Goal: Entertainment & Leisure: Consume media (video, audio)

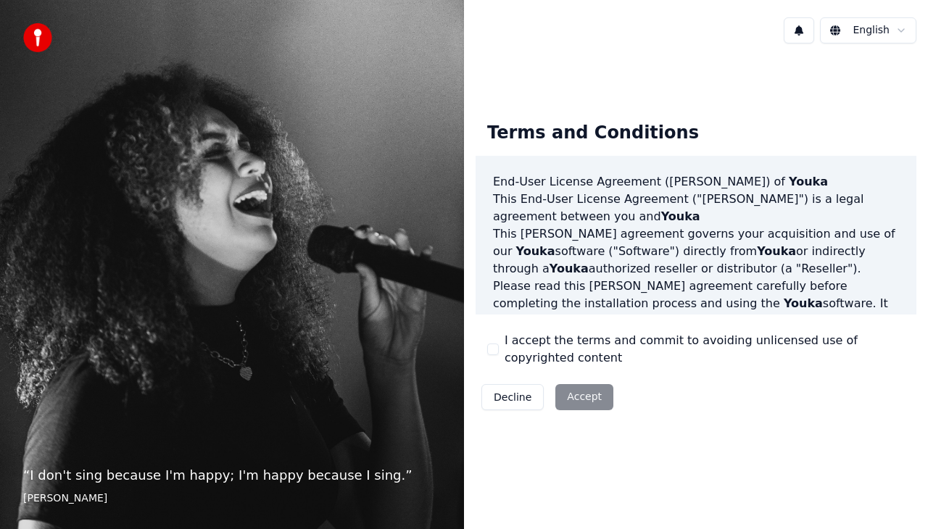
click at [496, 350] on button "I accept the terms and commit to avoiding unlicensed use of copyrighted content" at bounding box center [493, 350] width 12 height 12
click at [574, 397] on button "Accept" at bounding box center [584, 397] width 58 height 26
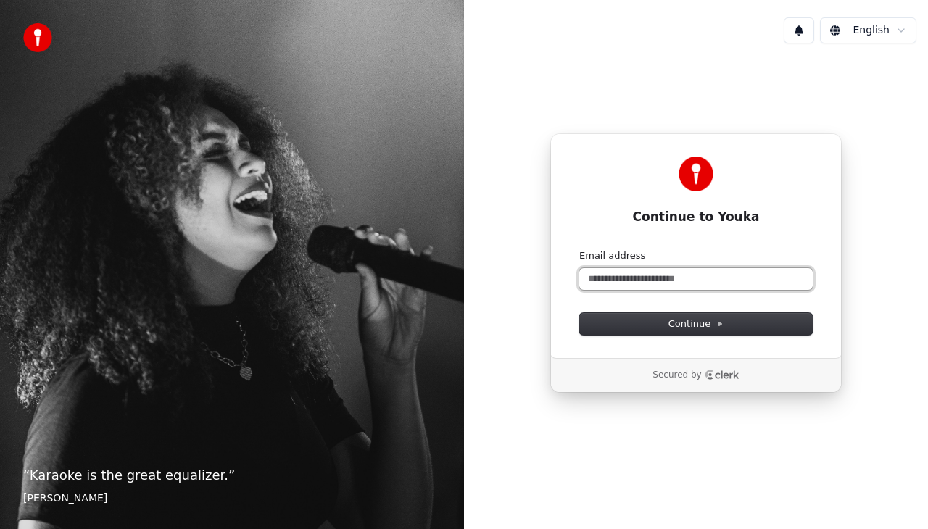
click at [674, 276] on input "Email address" at bounding box center [695, 279] width 233 height 22
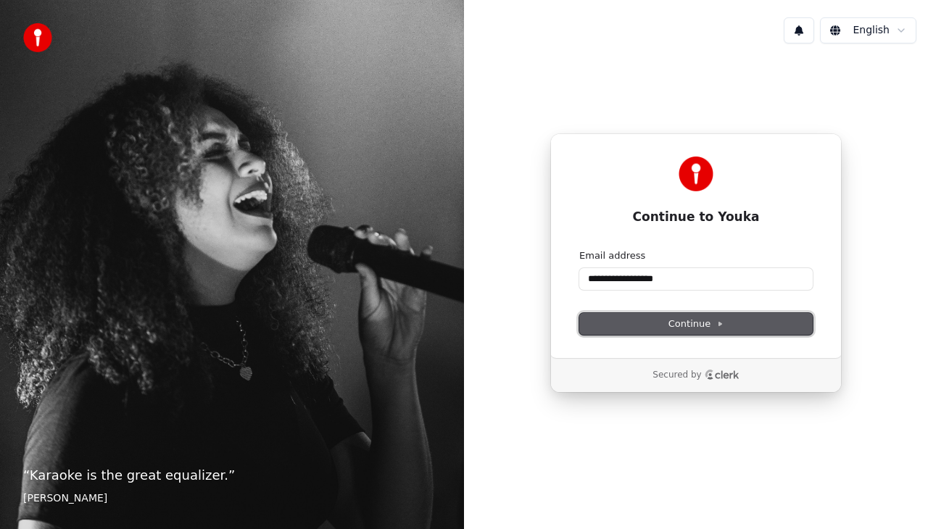
click at [682, 334] on button "Continue" at bounding box center [695, 324] width 233 height 22
type input "**********"
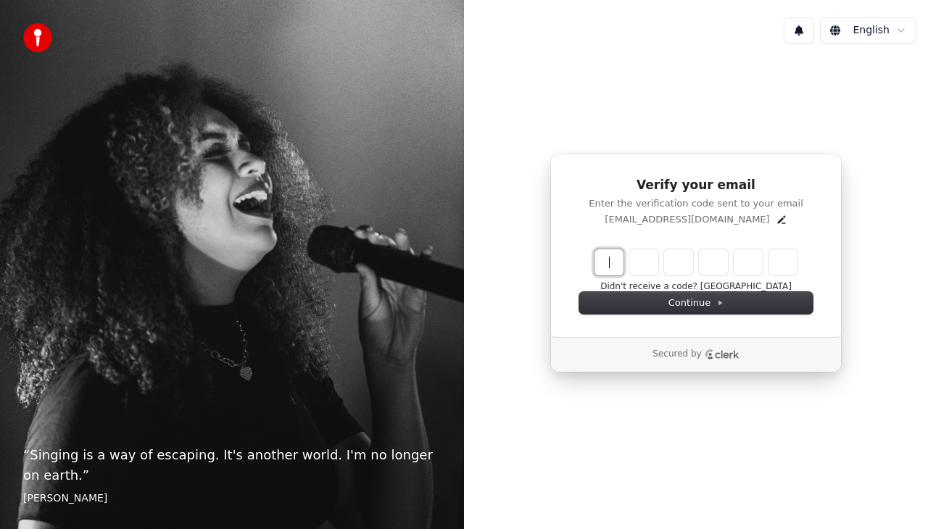
click at [605, 257] on input "Enter verification code" at bounding box center [711, 262] width 232 height 26
type input "******"
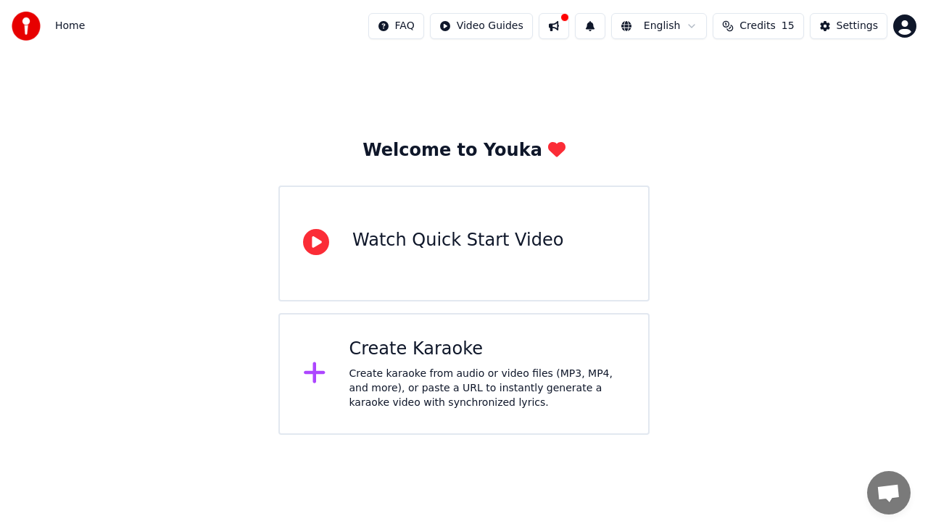
click at [528, 367] on div "Create karaoke from audio or video files (MP3, MP4, and more), or paste a URL t…" at bounding box center [487, 389] width 276 height 44
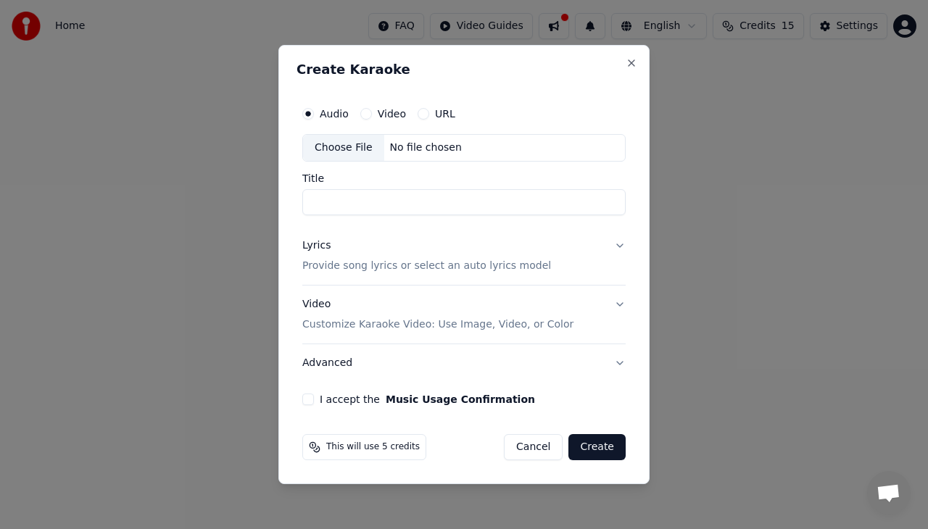
click at [618, 246] on button "Lyrics Provide song lyrics or select an auto lyrics model" at bounding box center [463, 256] width 323 height 58
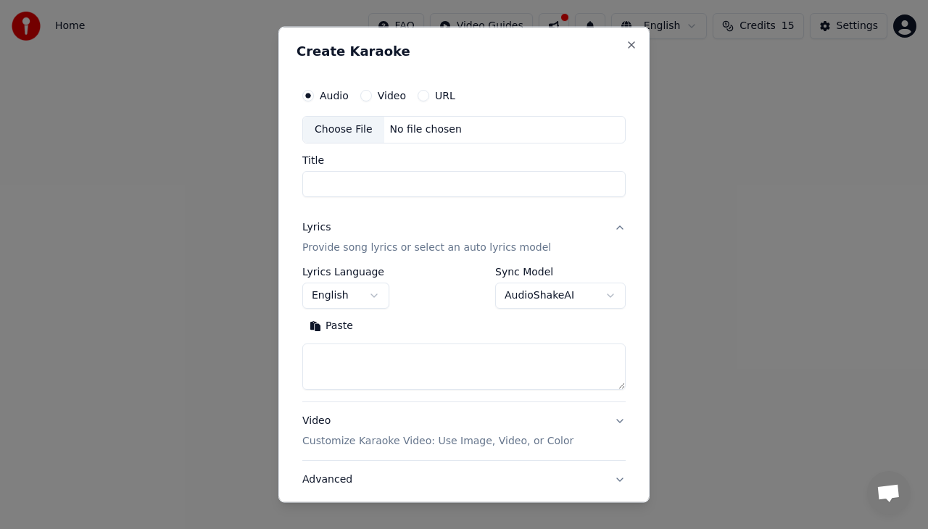
click at [373, 297] on button "English" at bounding box center [345, 295] width 87 height 26
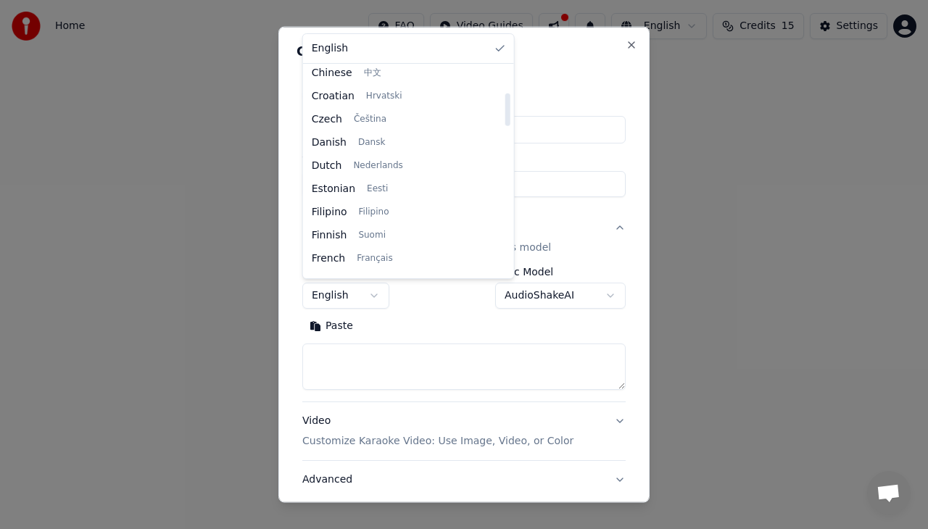
scroll to position [146, 0]
click at [568, 236] on body "**********" at bounding box center [464, 217] width 928 height 435
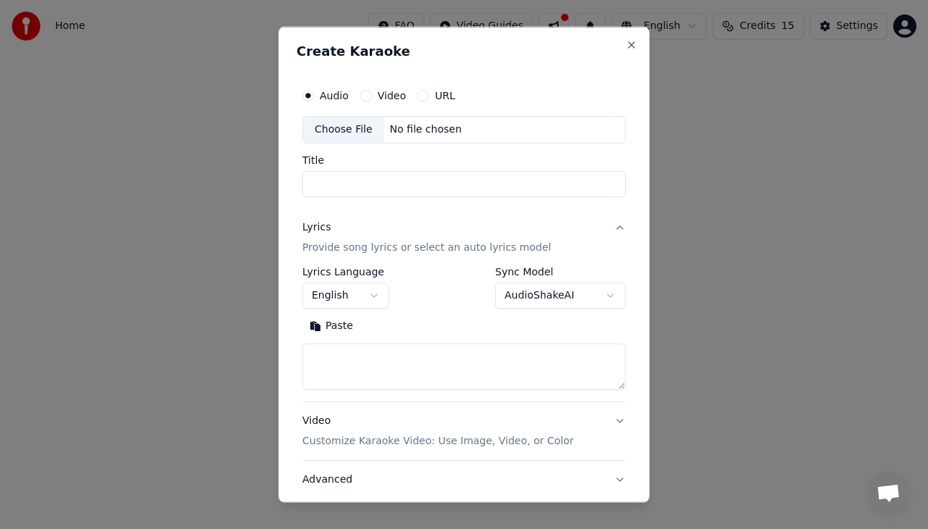
click at [369, 176] on input "Title" at bounding box center [463, 183] width 323 height 26
click at [347, 131] on div "Choose File" at bounding box center [343, 130] width 81 height 26
type input "**********"
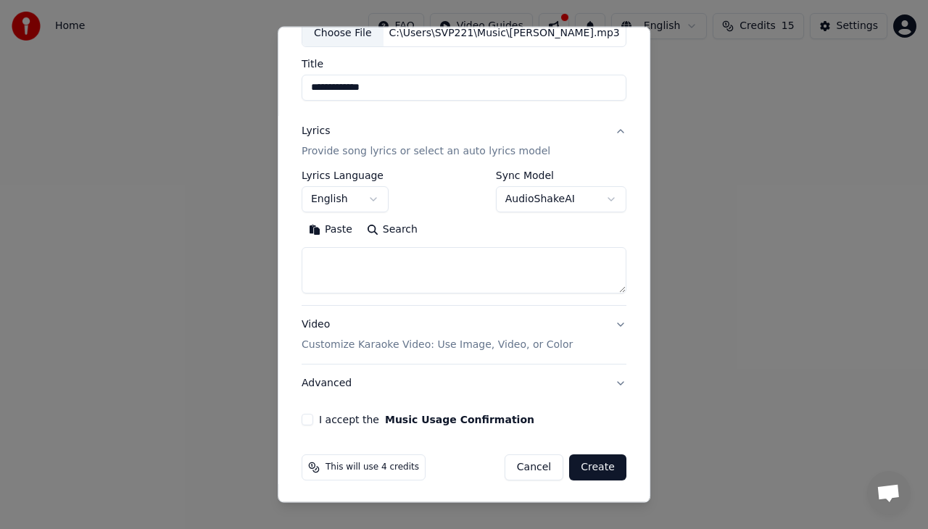
click at [610, 323] on button "Video Customize Karaoke Video: Use Image, Video, or Color" at bounding box center [464, 335] width 325 height 58
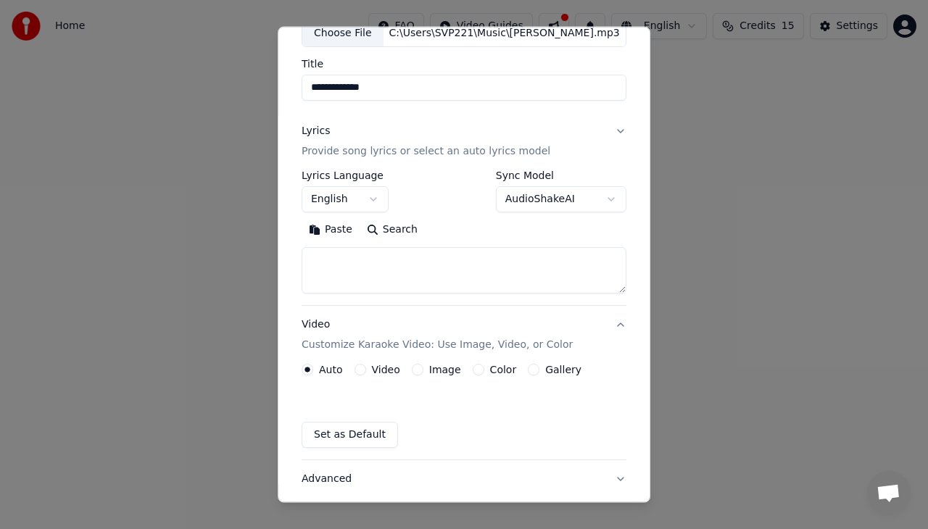
scroll to position [57, 0]
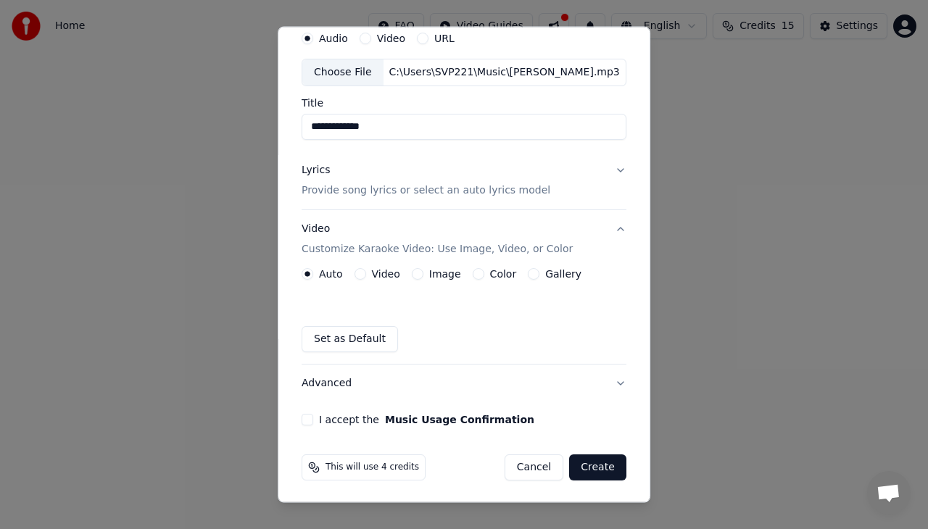
click at [606, 227] on button "Video Customize Karaoke Video: Use Image, Video, or Color" at bounding box center [464, 239] width 325 height 58
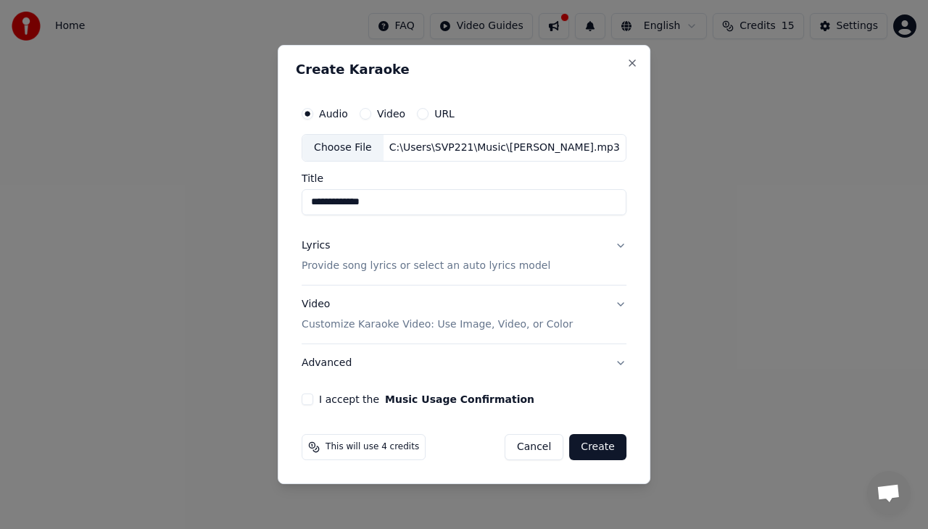
click at [622, 245] on button "Lyrics Provide song lyrics or select an auto lyrics model" at bounding box center [464, 256] width 325 height 58
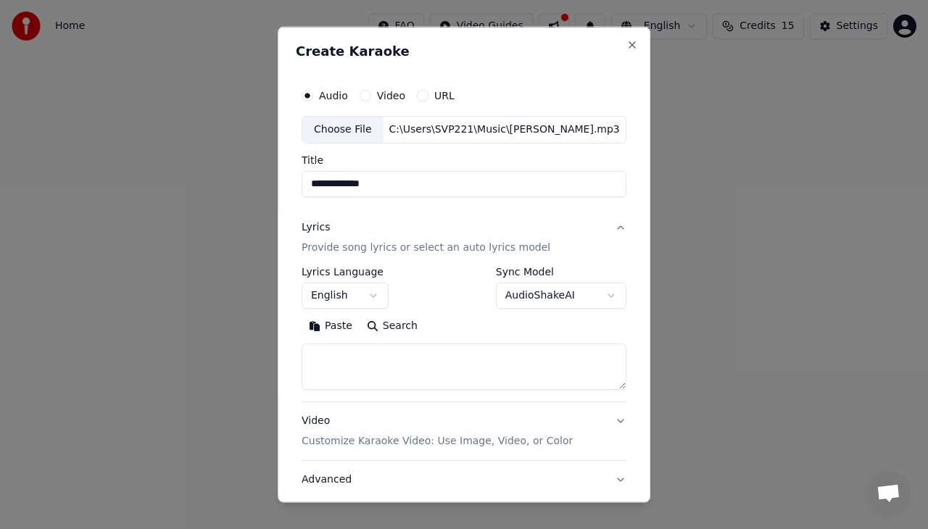
click at [413, 357] on textarea at bounding box center [464, 366] width 325 height 46
click at [328, 364] on textarea at bounding box center [464, 366] width 325 height 46
paste textarea "**********"
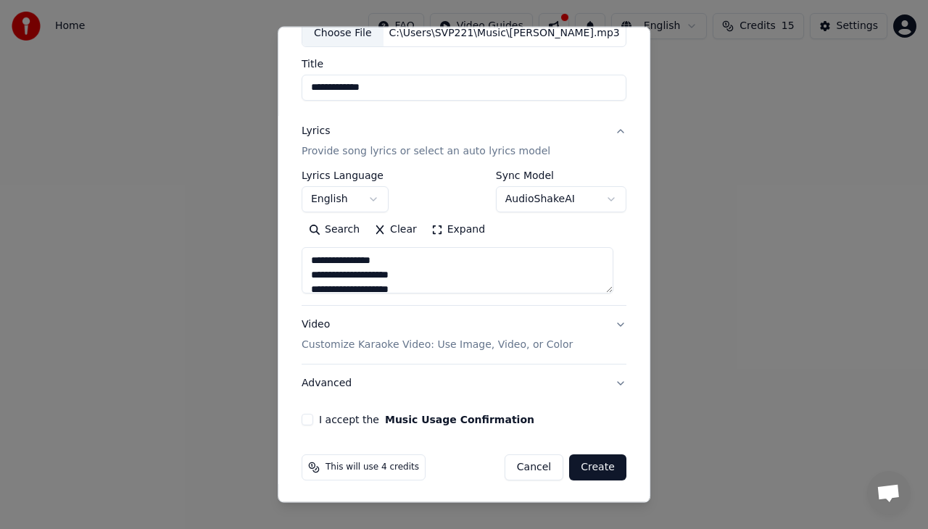
type textarea "**********"
click at [594, 464] on button "Create" at bounding box center [597, 468] width 57 height 26
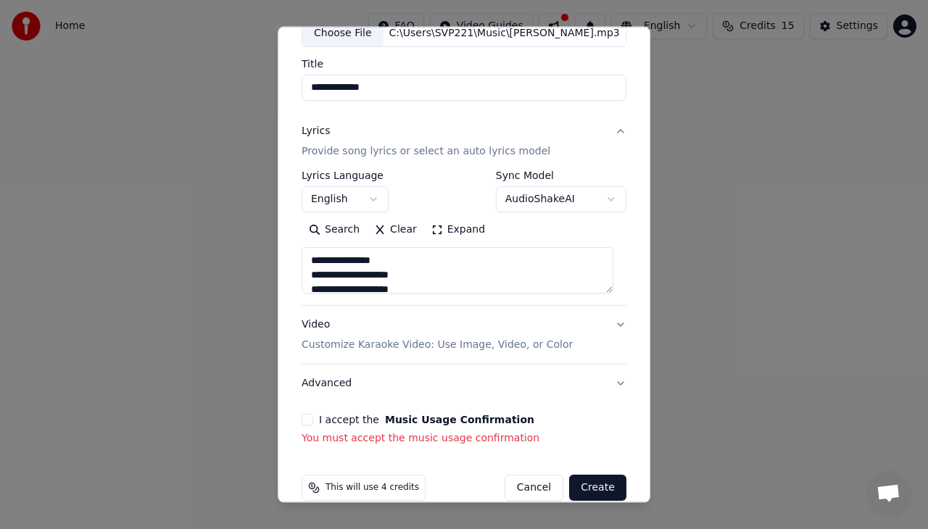
click at [309, 423] on button "I accept the Music Usage Confirmation" at bounding box center [308, 420] width 12 height 12
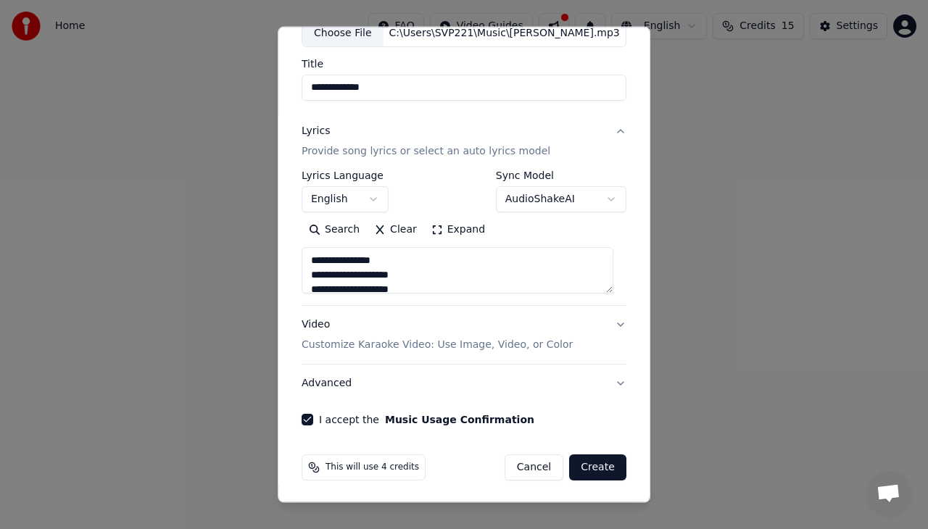
click at [587, 467] on button "Create" at bounding box center [597, 468] width 57 height 26
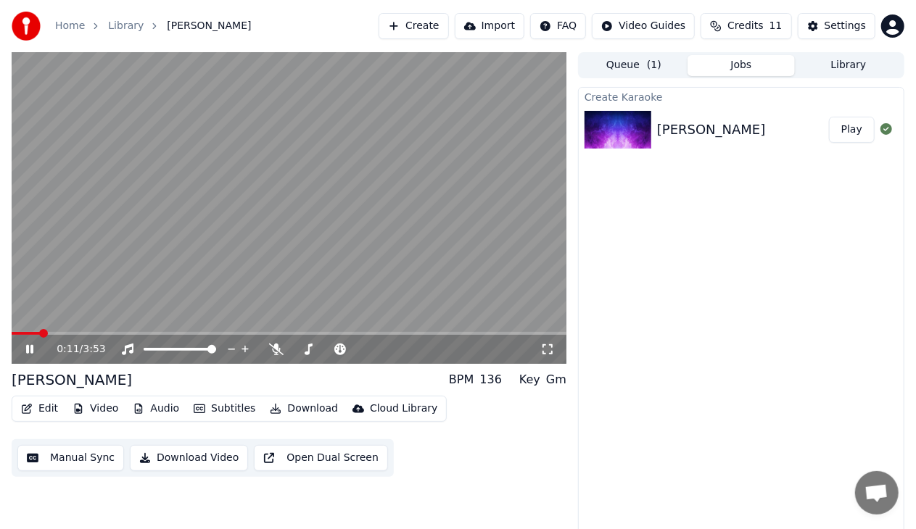
click at [30, 349] on icon at bounding box center [39, 350] width 33 height 12
click at [37, 408] on button "Edit" at bounding box center [39, 409] width 49 height 20
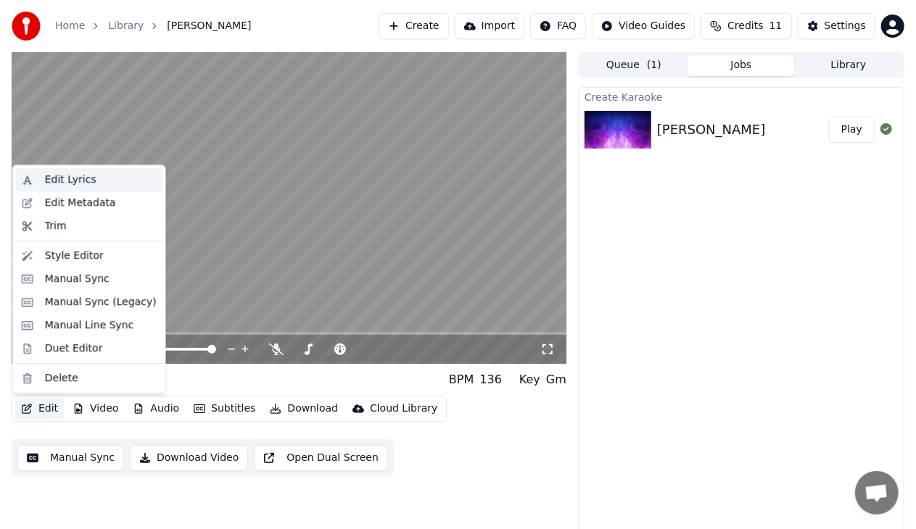
click at [101, 180] on div "Edit Lyrics" at bounding box center [101, 180] width 112 height 15
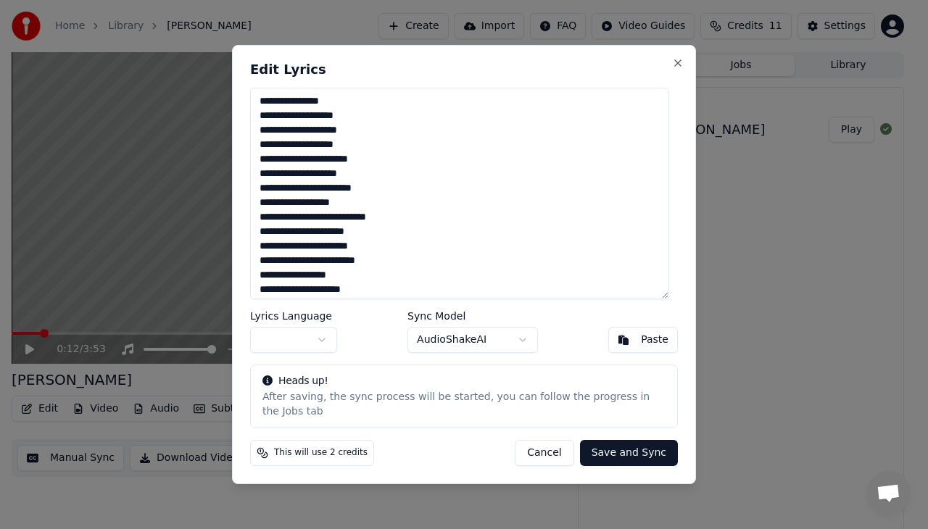
click at [552, 447] on button "Cancel" at bounding box center [544, 453] width 59 height 26
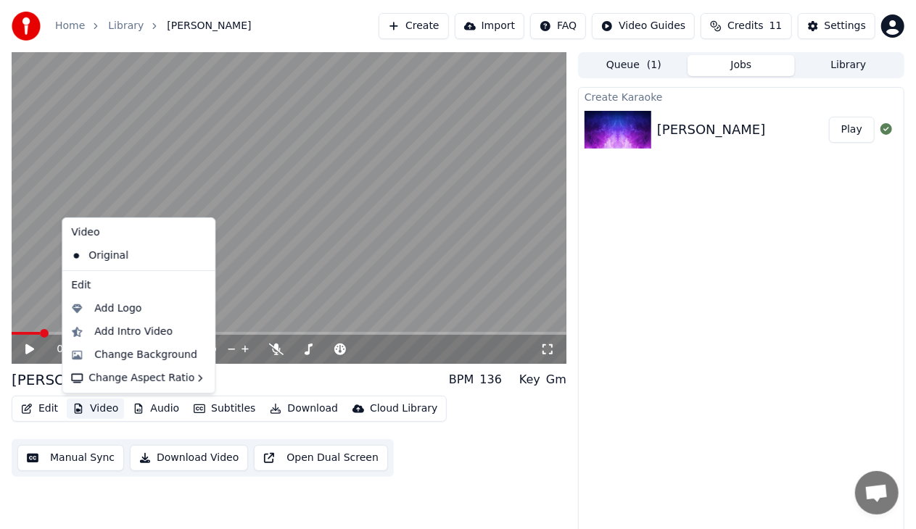
click at [91, 410] on button "Video" at bounding box center [95, 409] width 57 height 20
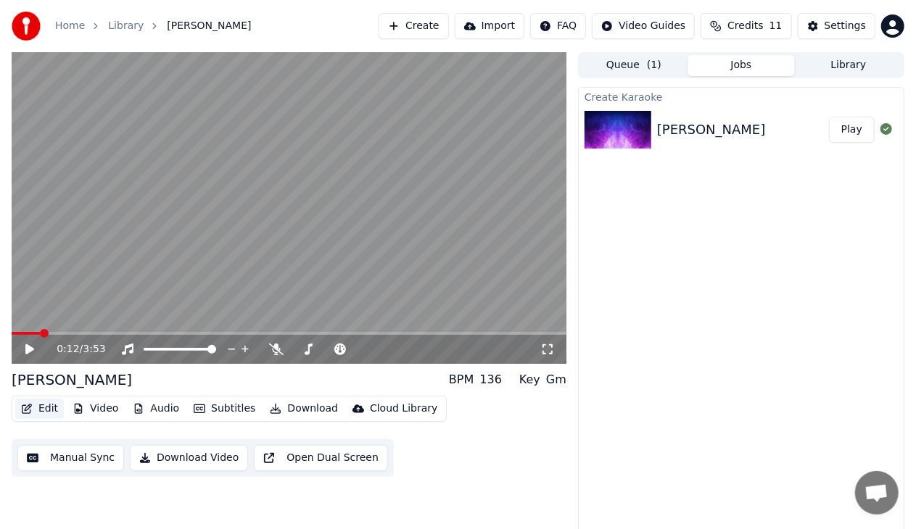
click at [51, 402] on button "Edit" at bounding box center [39, 409] width 49 height 20
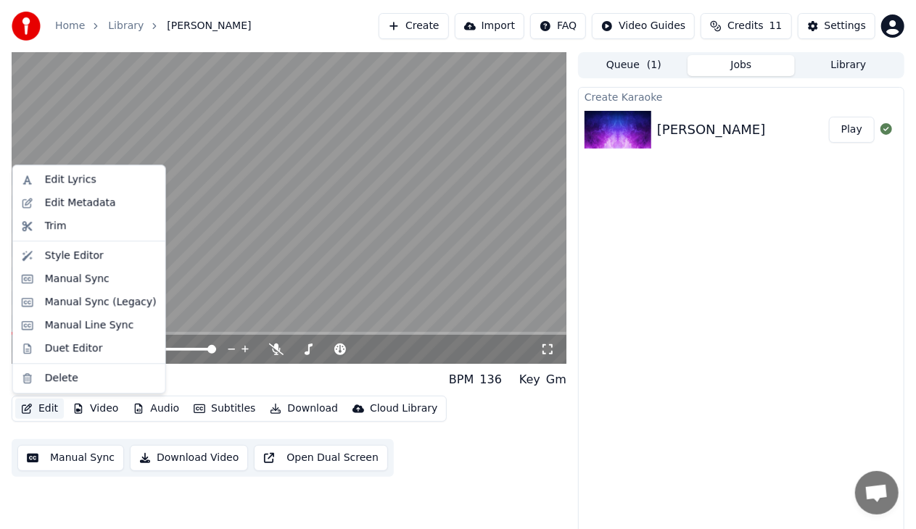
click at [50, 406] on button "Edit" at bounding box center [39, 409] width 49 height 20
click at [96, 283] on div "Manual Sync" at bounding box center [77, 279] width 65 height 15
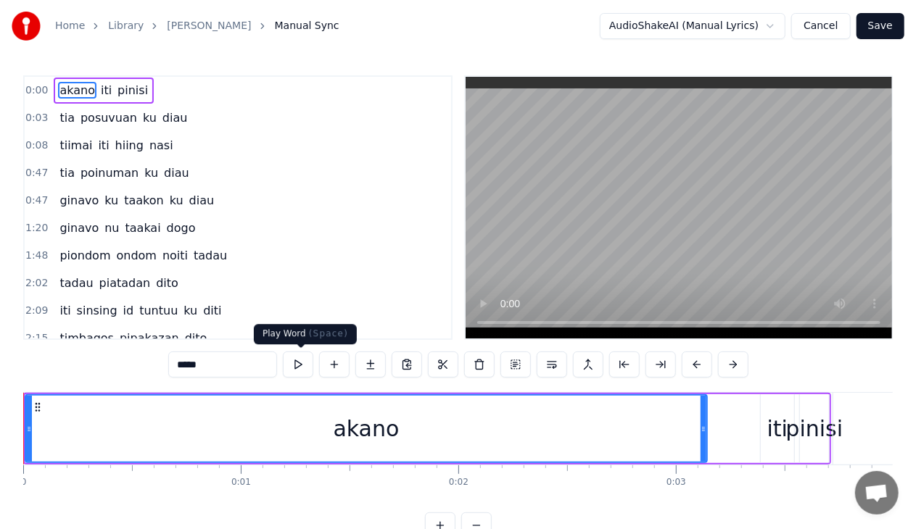
click at [307, 363] on button at bounding box center [298, 365] width 30 height 26
click at [299, 357] on button at bounding box center [298, 365] width 30 height 26
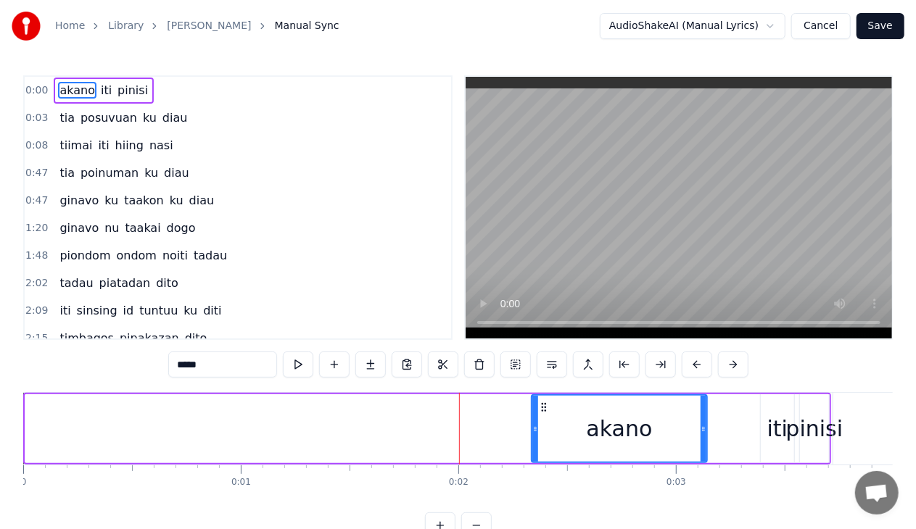
drag, startPoint x: 28, startPoint y: 432, endPoint x: 534, endPoint y: 400, distance: 507.1
click at [534, 400] on div at bounding box center [535, 429] width 6 height 66
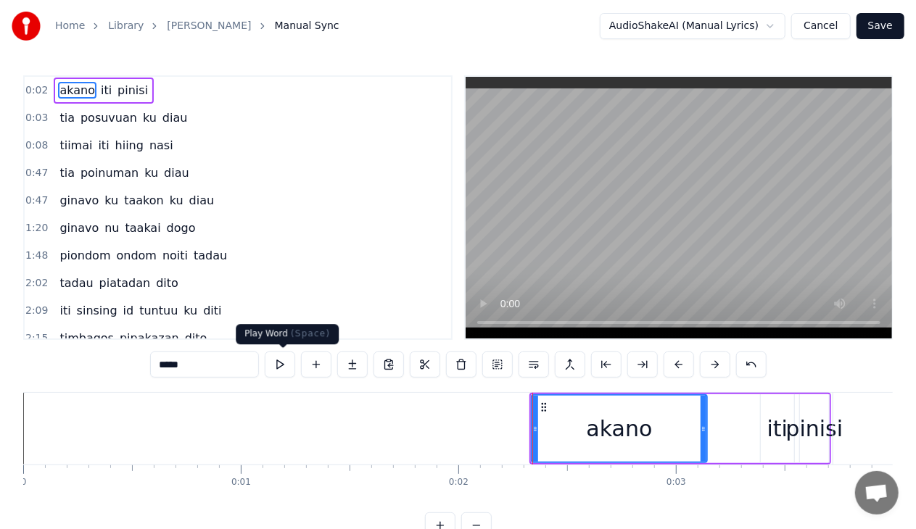
click at [284, 360] on button at bounding box center [280, 365] width 30 height 26
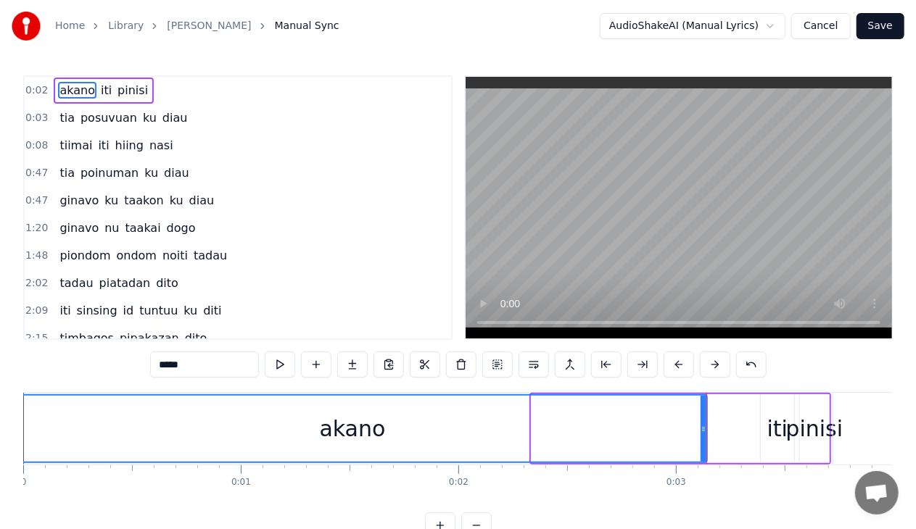
drag, startPoint x: 534, startPoint y: 428, endPoint x: 0, endPoint y: 457, distance: 534.4
click at [0, 457] on div "Home Library Miohon Pinisi Manual Sync AudioShakeAI (Manual Lyrics) Cancel Save…" at bounding box center [458, 269] width 916 height 539
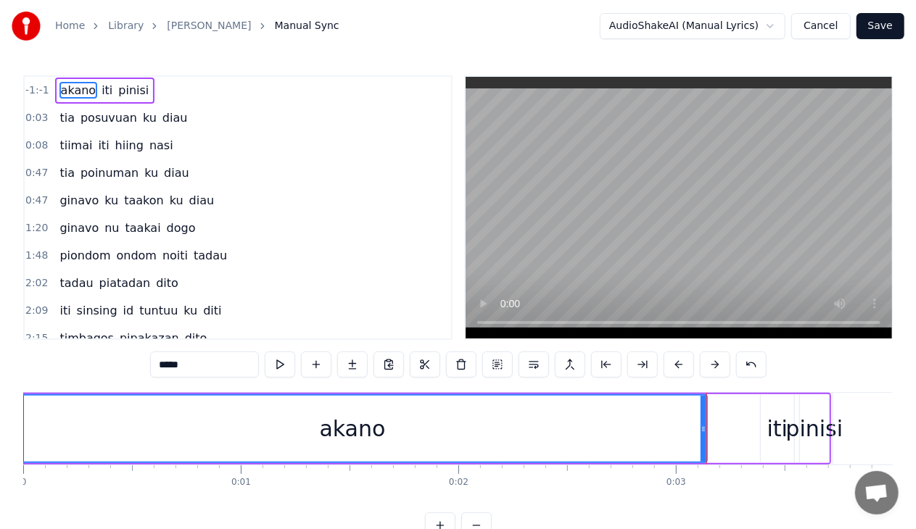
click at [120, 101] on div "akano iti pinisi" at bounding box center [105, 91] width 100 height 26
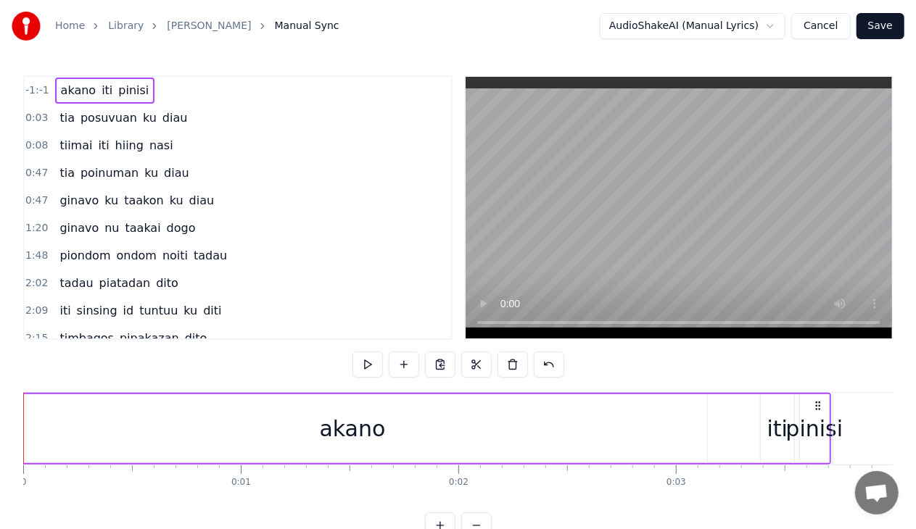
drag, startPoint x: 120, startPoint y: 101, endPoint x: 112, endPoint y: 93, distance: 11.8
click at [112, 93] on div "akano iti pinisi" at bounding box center [105, 91] width 100 height 26
click at [77, 92] on span "akano" at bounding box center [78, 90] width 38 height 17
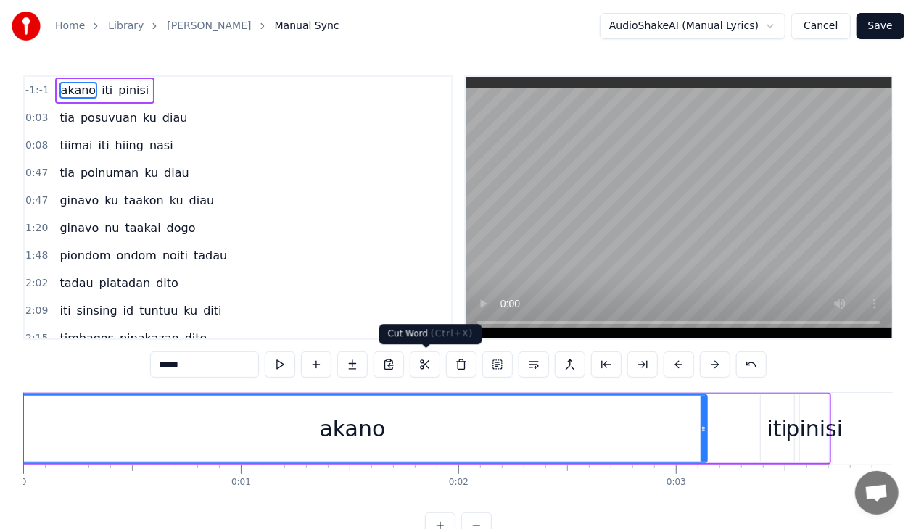
click at [425, 369] on button at bounding box center [425, 365] width 30 height 26
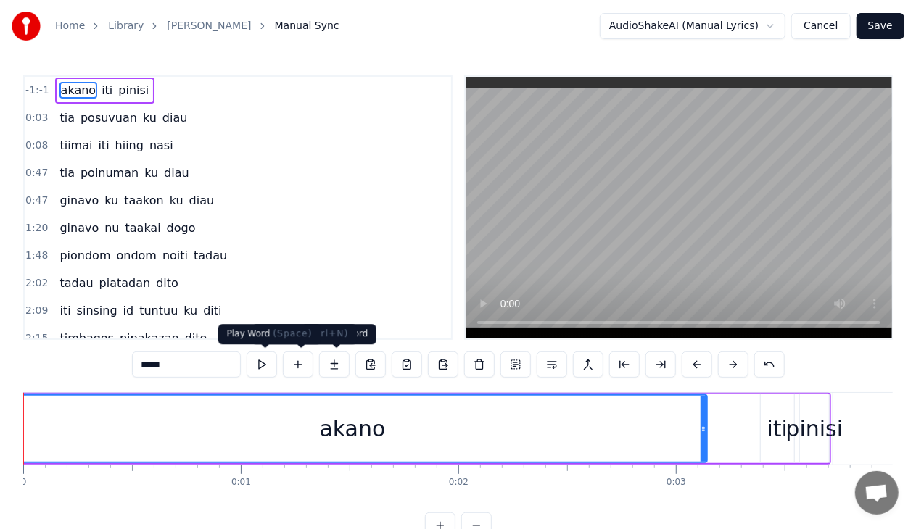
click at [265, 368] on button at bounding box center [262, 365] width 30 height 26
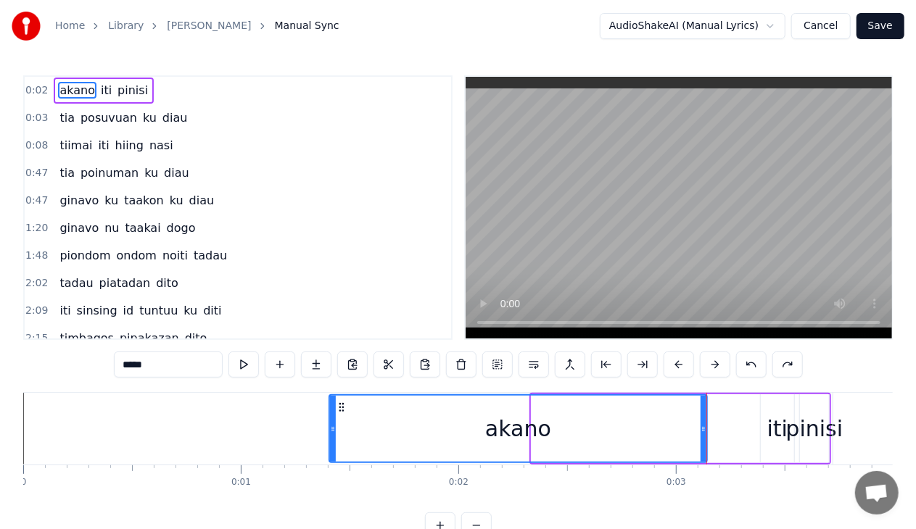
drag, startPoint x: 535, startPoint y: 428, endPoint x: 140, endPoint y: 428, distance: 395.1
click at [330, 428] on icon at bounding box center [333, 429] width 6 height 12
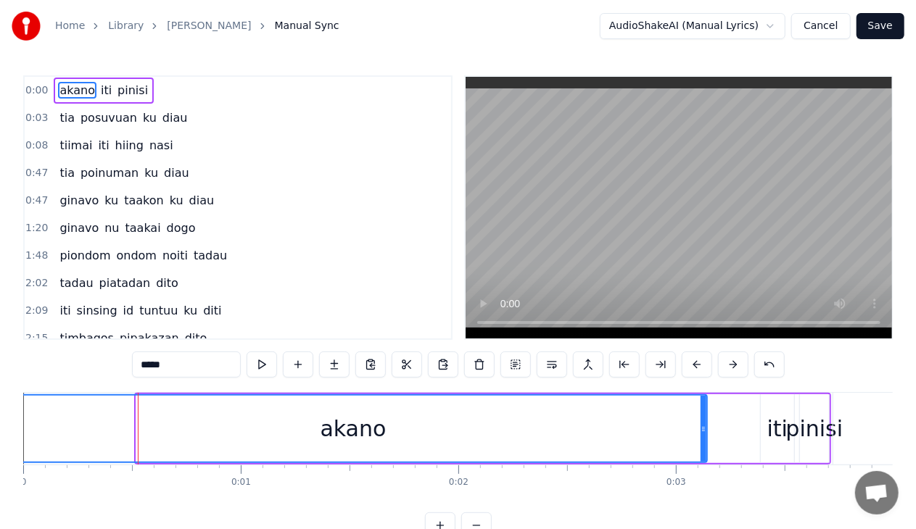
drag, startPoint x: 140, startPoint y: 428, endPoint x: 0, endPoint y: 428, distance: 139.9
click at [0, 428] on div "Home Library Miohon Pinisi Manual Sync AudioShakeAI (Manual Lyrics) Cancel Save…" at bounding box center [458, 269] width 916 height 539
click at [838, 22] on button "Cancel" at bounding box center [820, 26] width 59 height 26
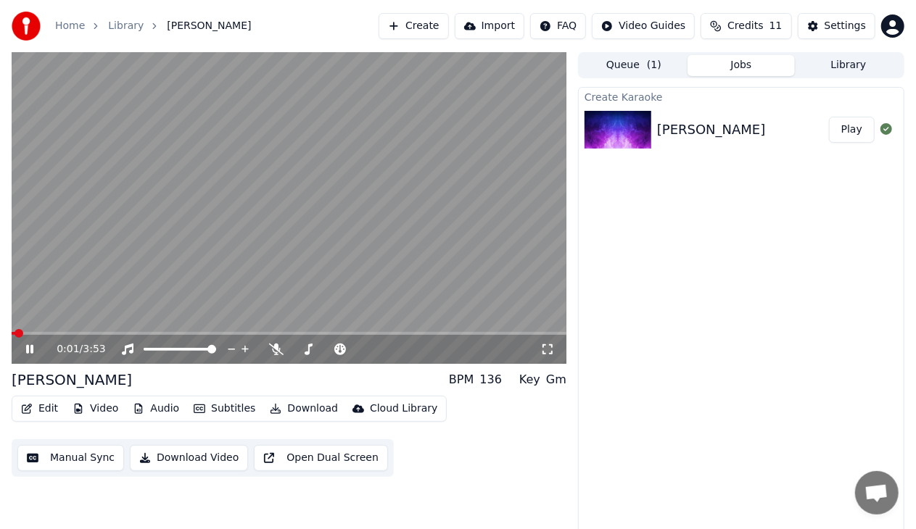
click at [31, 355] on icon at bounding box center [39, 350] width 33 height 12
click at [47, 410] on button "Edit" at bounding box center [39, 409] width 49 height 20
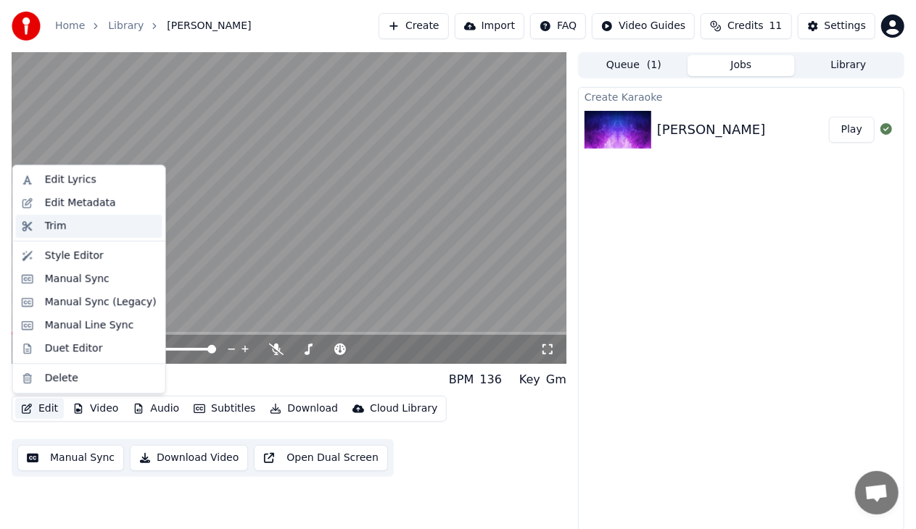
click at [97, 226] on div "Trim" at bounding box center [101, 226] width 112 height 15
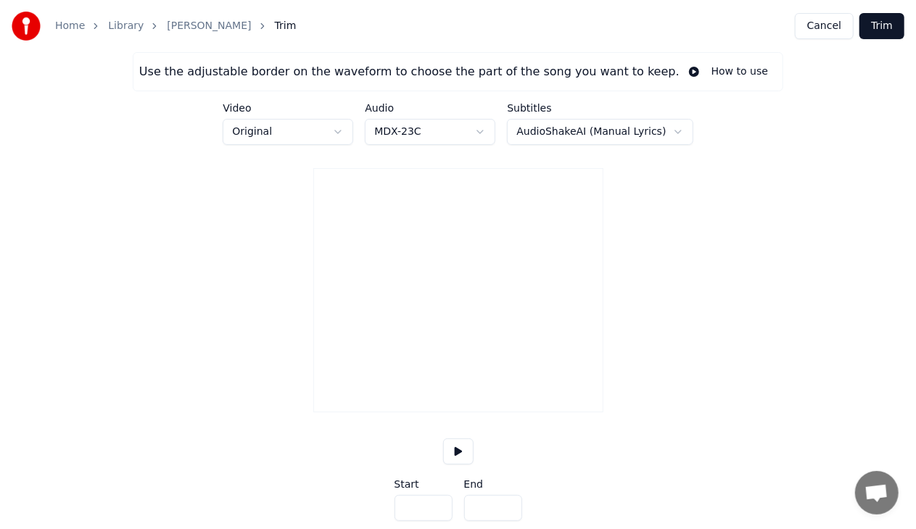
type input "*****"
click at [460, 463] on button at bounding box center [458, 452] width 30 height 26
click at [452, 465] on button at bounding box center [458, 452] width 30 height 26
click at [832, 26] on button "Cancel" at bounding box center [824, 26] width 59 height 26
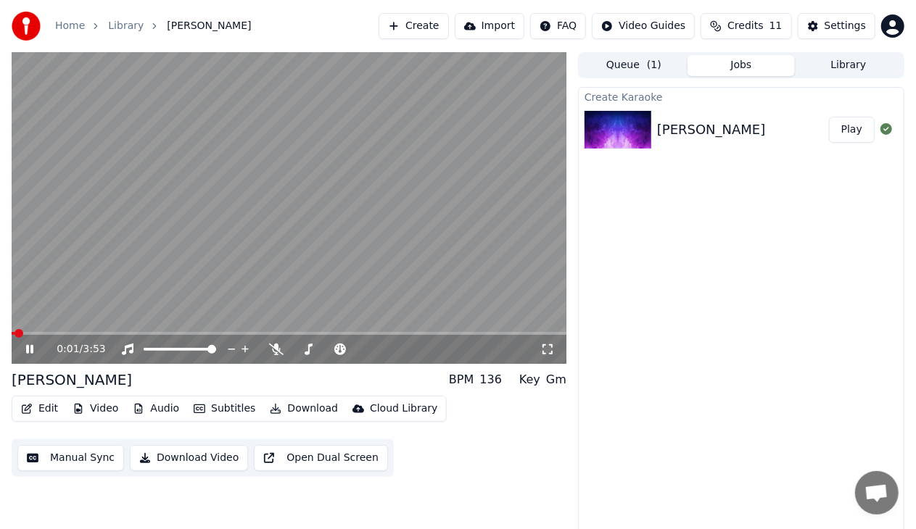
click at [29, 349] on icon at bounding box center [39, 350] width 33 height 12
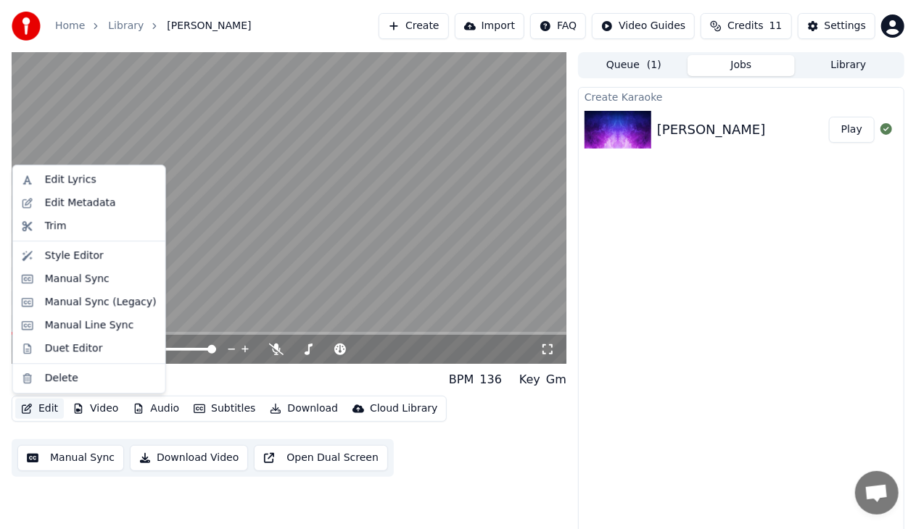
click at [33, 403] on button "Edit" at bounding box center [39, 409] width 49 height 20
click at [71, 200] on div "Edit Metadata" at bounding box center [80, 203] width 71 height 15
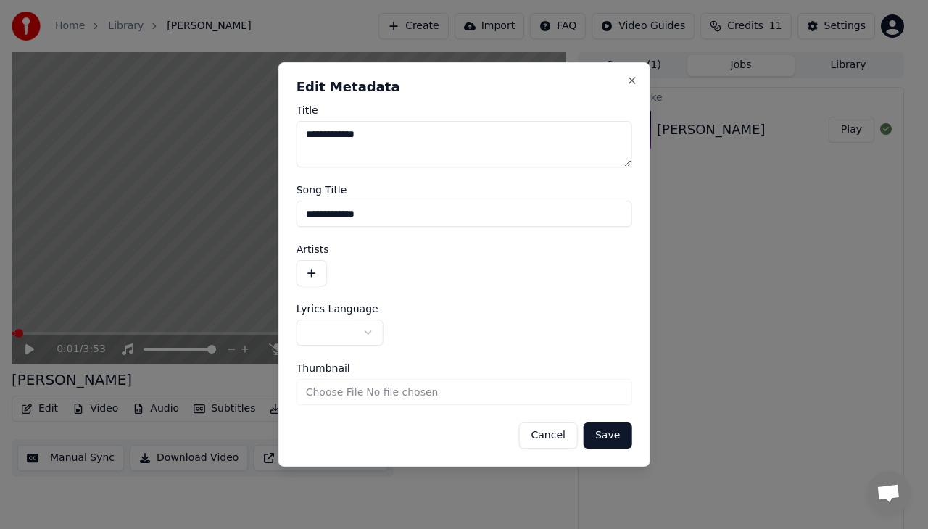
click at [558, 428] on button "Cancel" at bounding box center [547, 436] width 59 height 26
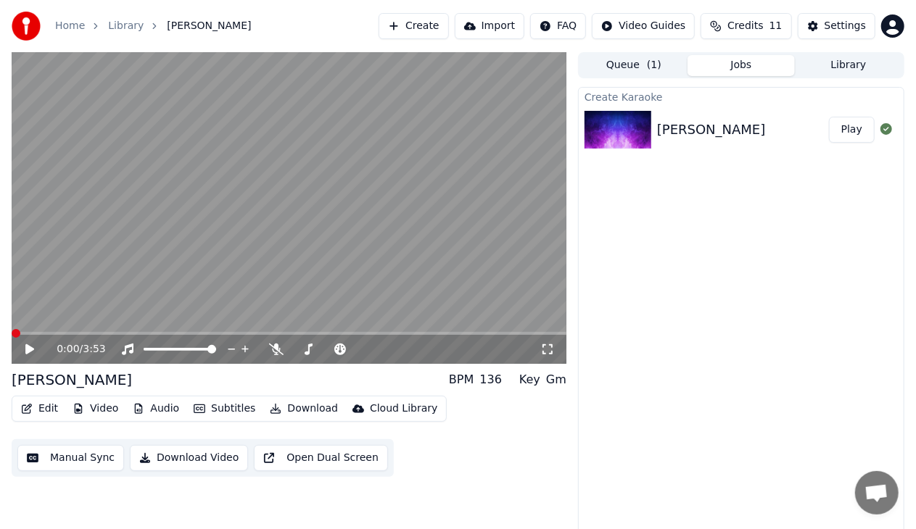
click at [12, 338] on span at bounding box center [16, 333] width 9 height 9
click at [52, 410] on button "Edit" at bounding box center [39, 409] width 49 height 20
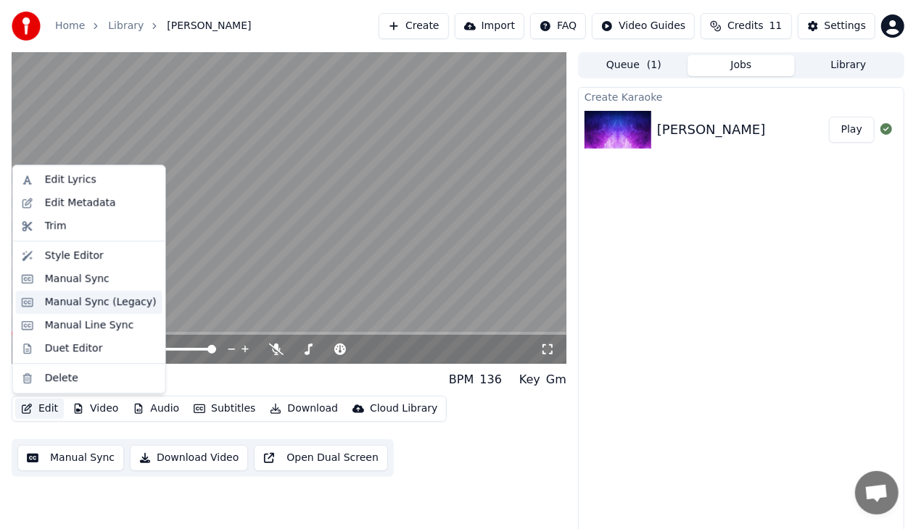
click at [94, 302] on div "Manual Sync (Legacy)" at bounding box center [101, 302] width 112 height 15
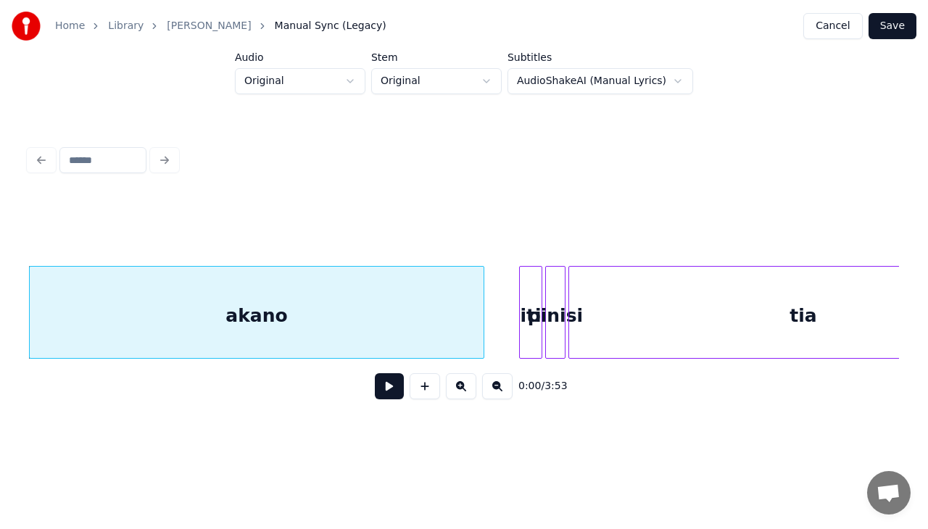
click at [239, 316] on div "akano" at bounding box center [257, 316] width 454 height 99
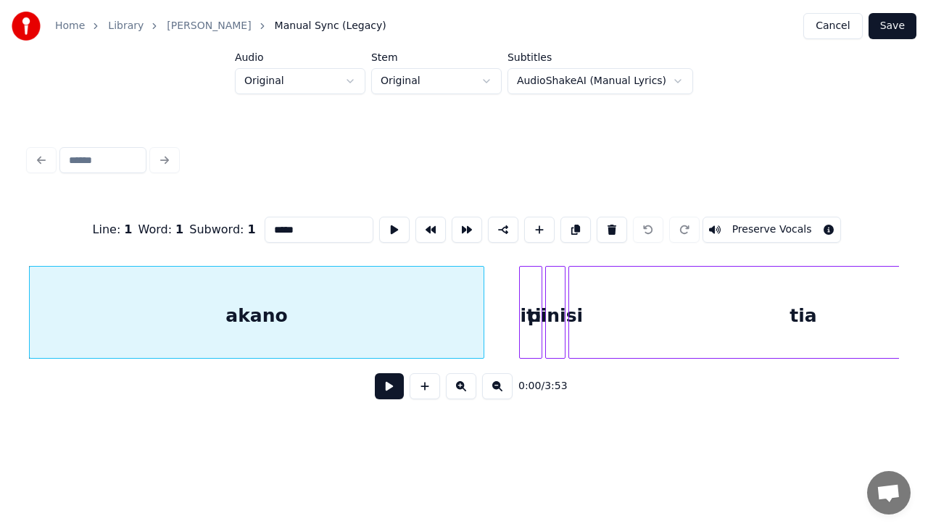
click at [284, 326] on div "akano" at bounding box center [257, 316] width 454 height 99
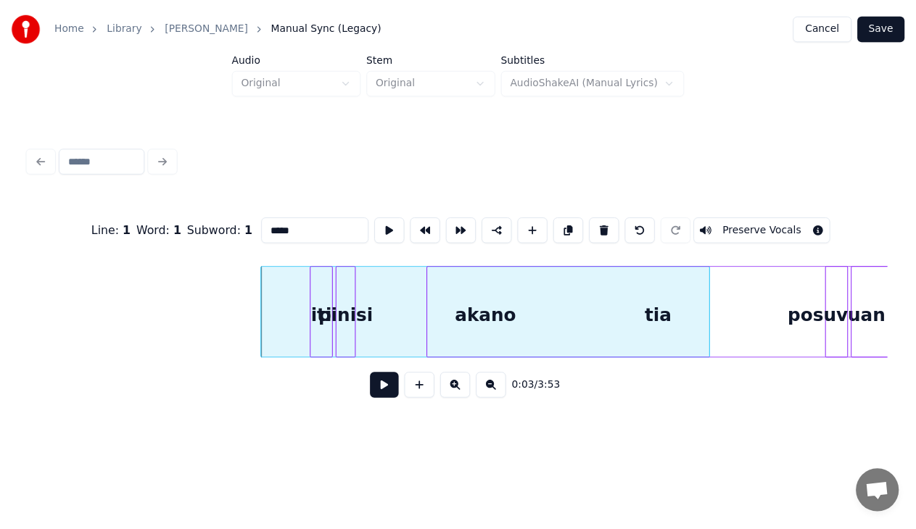
scroll to position [0, 209]
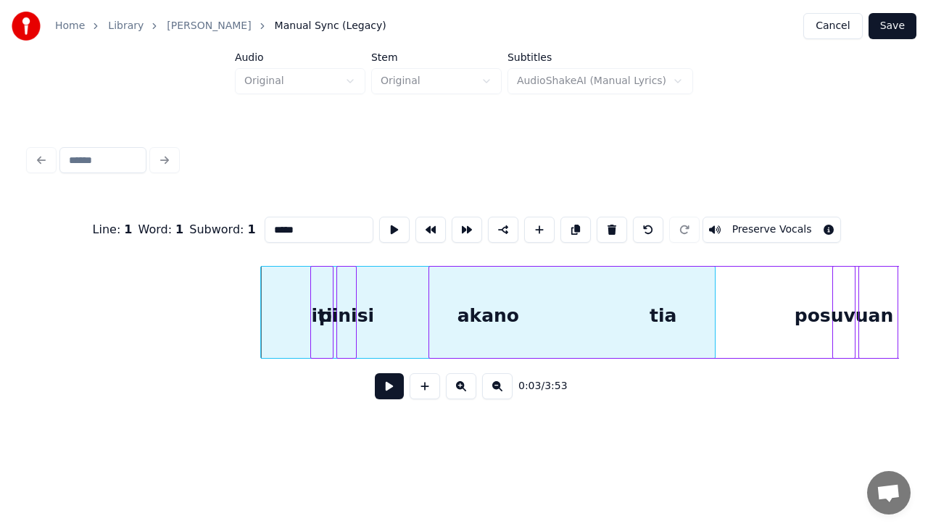
click at [618, 313] on div "tia" at bounding box center [663, 316] width 468 height 99
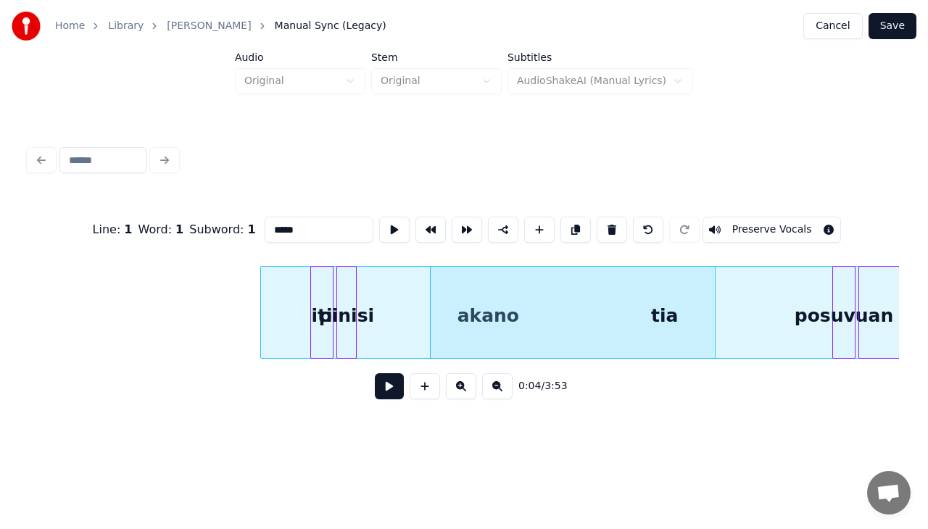
click at [390, 398] on button at bounding box center [389, 386] width 29 height 26
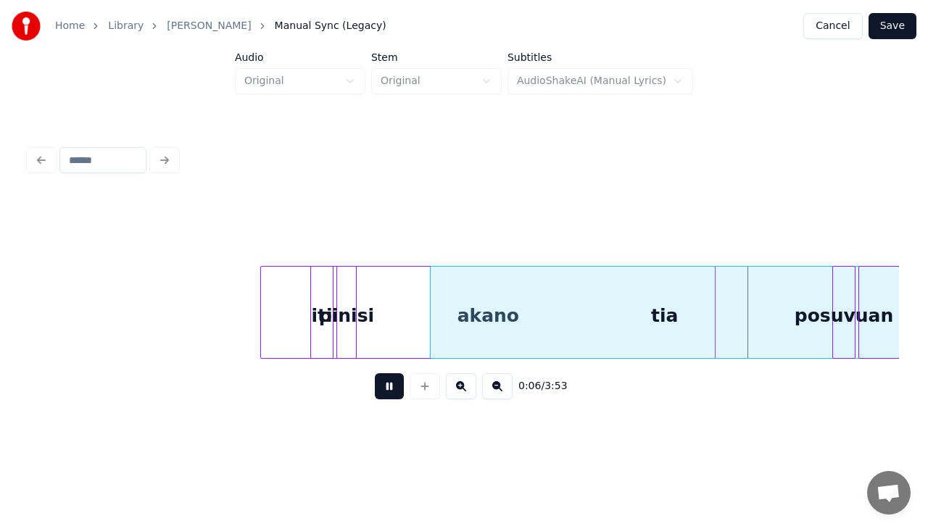
click at [838, 26] on button "Cancel" at bounding box center [832, 26] width 59 height 26
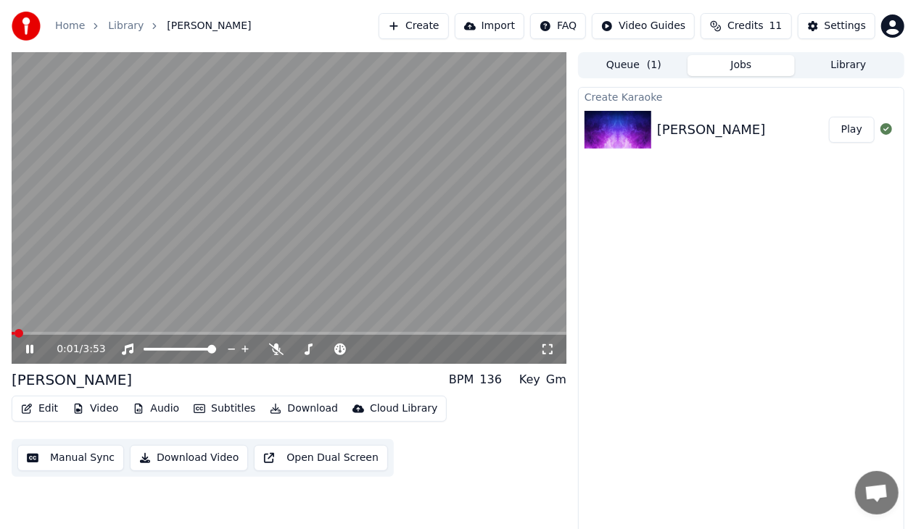
click at [32, 348] on icon at bounding box center [29, 349] width 7 height 9
click at [47, 410] on button "Edit" at bounding box center [39, 409] width 49 height 20
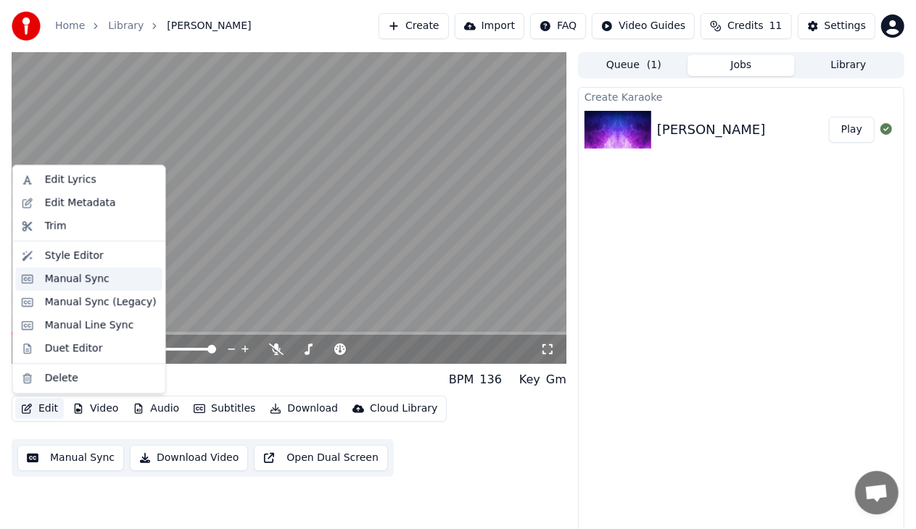
click at [75, 278] on div "Manual Sync" at bounding box center [77, 279] width 65 height 15
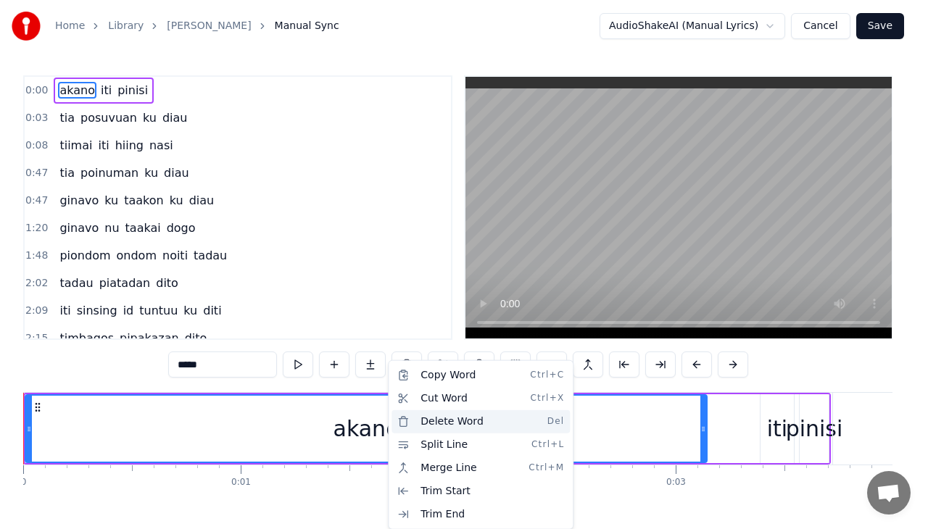
click at [447, 430] on div "Delete Word Del" at bounding box center [481, 421] width 178 height 23
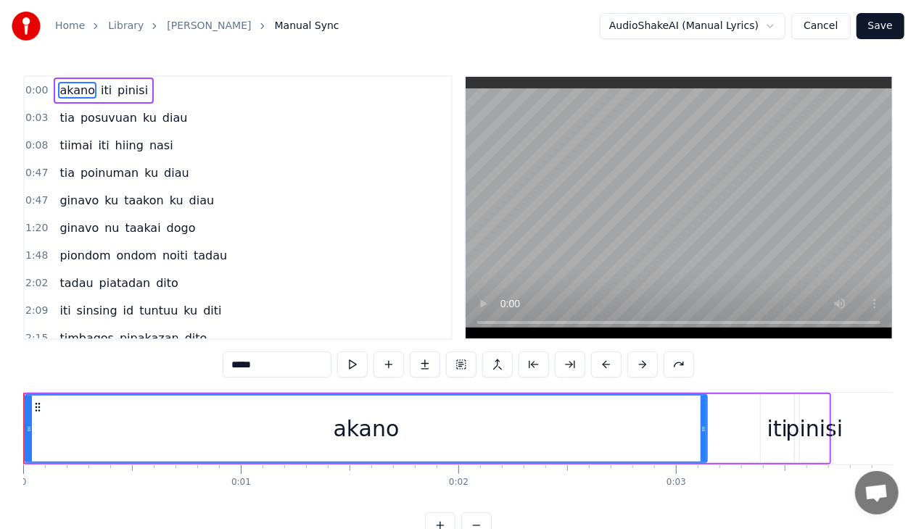
click at [313, 444] on div "akano" at bounding box center [366, 429] width 680 height 66
click at [443, 447] on div "akano" at bounding box center [366, 429] width 680 height 66
click at [349, 431] on div "akano" at bounding box center [367, 429] width 66 height 33
click at [175, 425] on div "akano" at bounding box center [366, 429] width 680 height 66
click at [89, 424] on div "akano" at bounding box center [366, 429] width 680 height 66
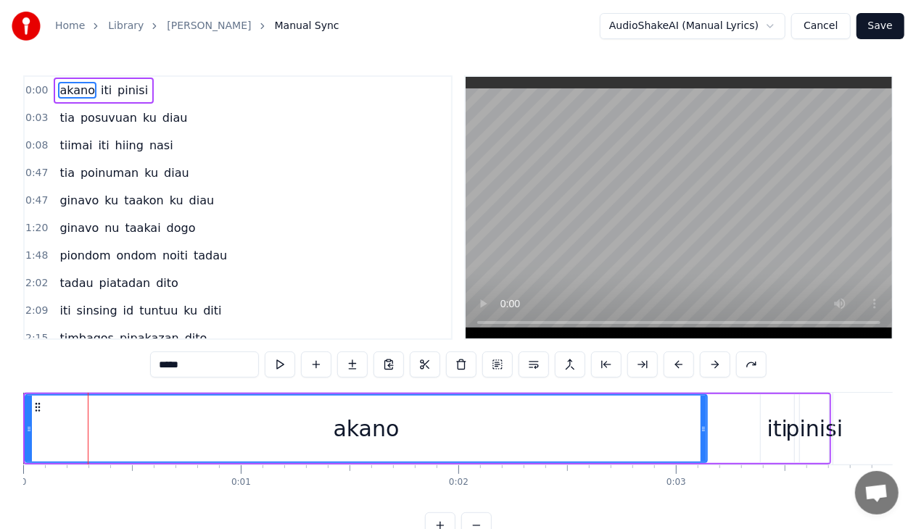
click at [43, 422] on div "akano" at bounding box center [366, 429] width 680 height 66
click at [32, 423] on div "akano" at bounding box center [366, 429] width 680 height 66
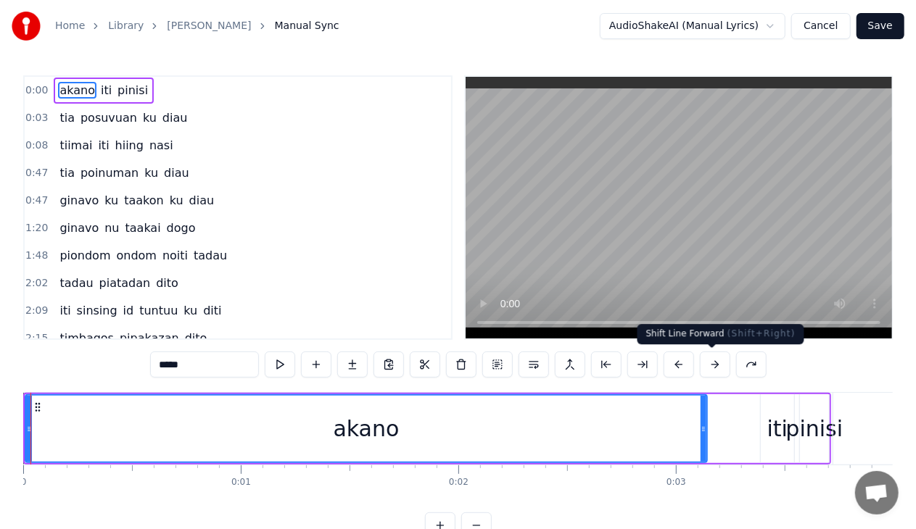
click at [715, 361] on button at bounding box center [715, 365] width 30 height 26
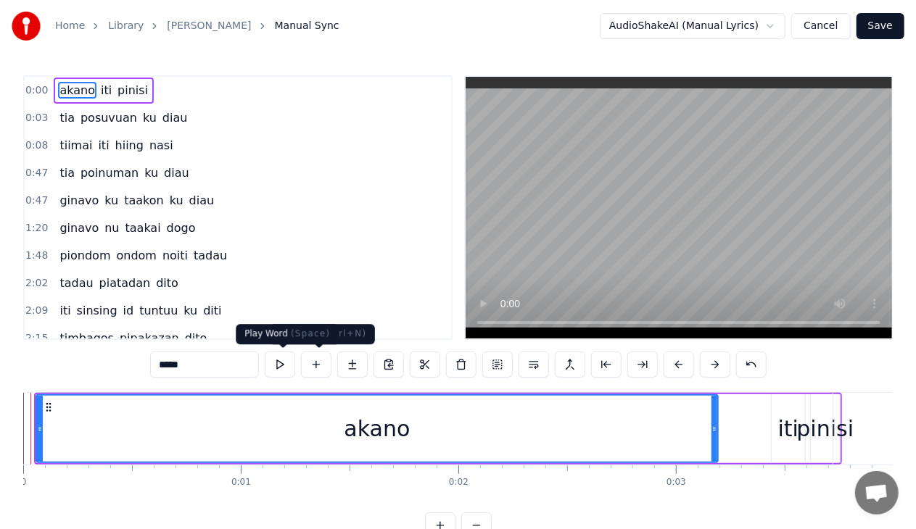
click at [288, 365] on button at bounding box center [280, 365] width 30 height 26
click at [284, 363] on button at bounding box center [280, 365] width 30 height 26
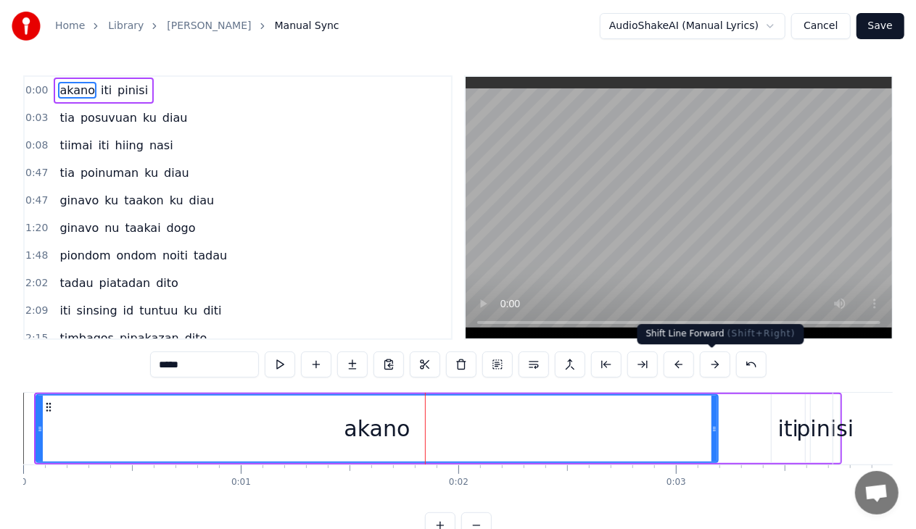
click at [713, 362] on button at bounding box center [715, 365] width 30 height 26
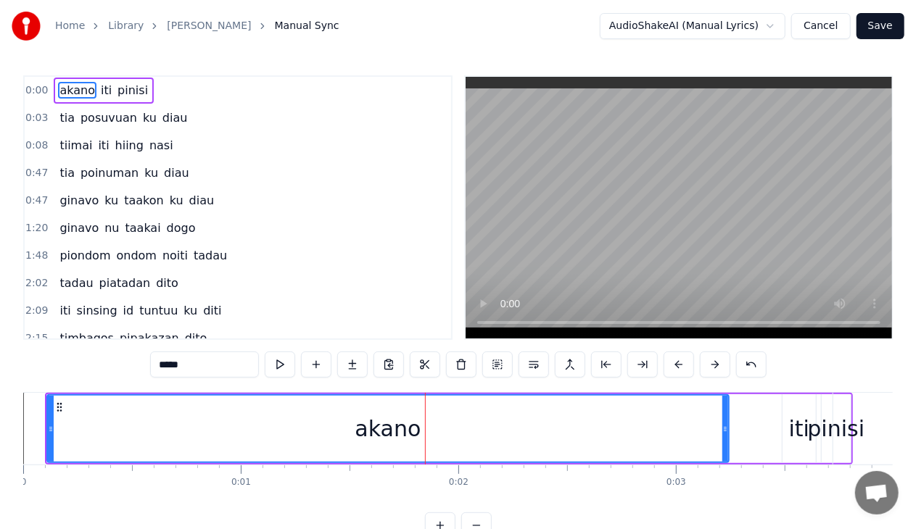
click at [713, 362] on button at bounding box center [715, 365] width 30 height 26
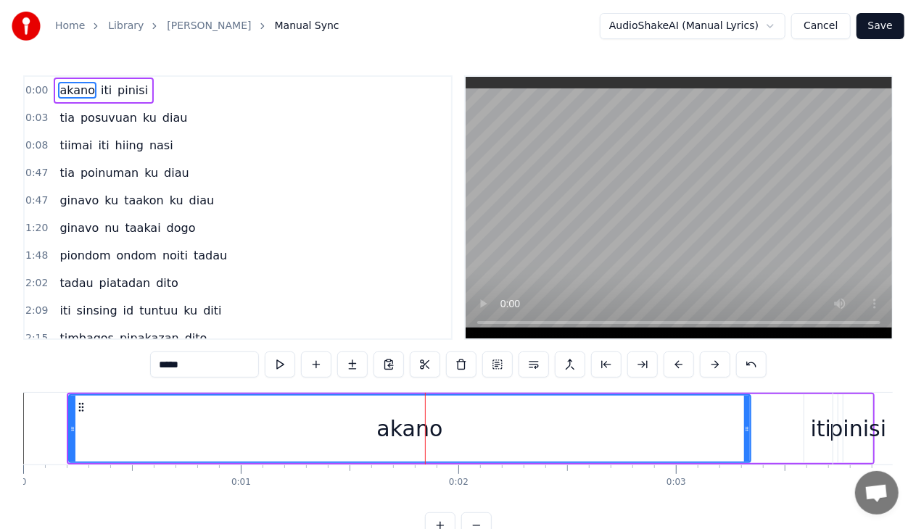
click at [713, 362] on button at bounding box center [715, 365] width 30 height 26
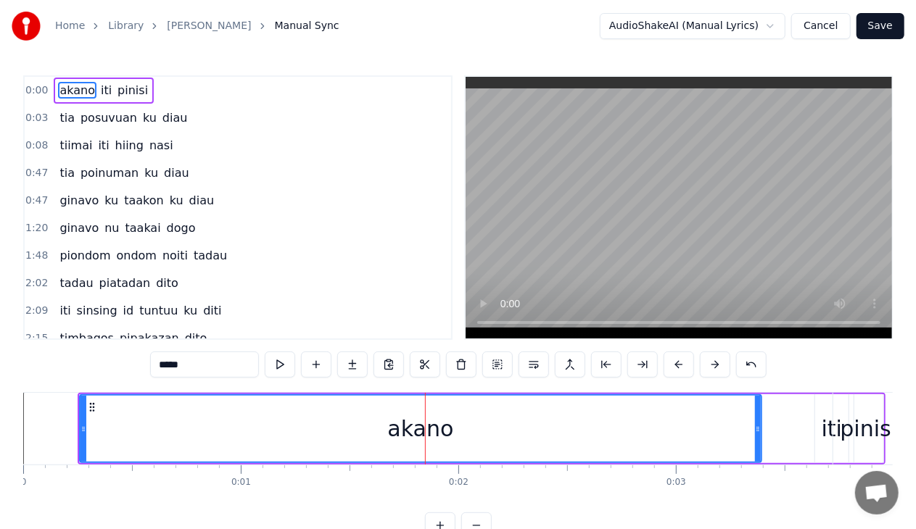
click at [713, 362] on button at bounding box center [715, 365] width 30 height 26
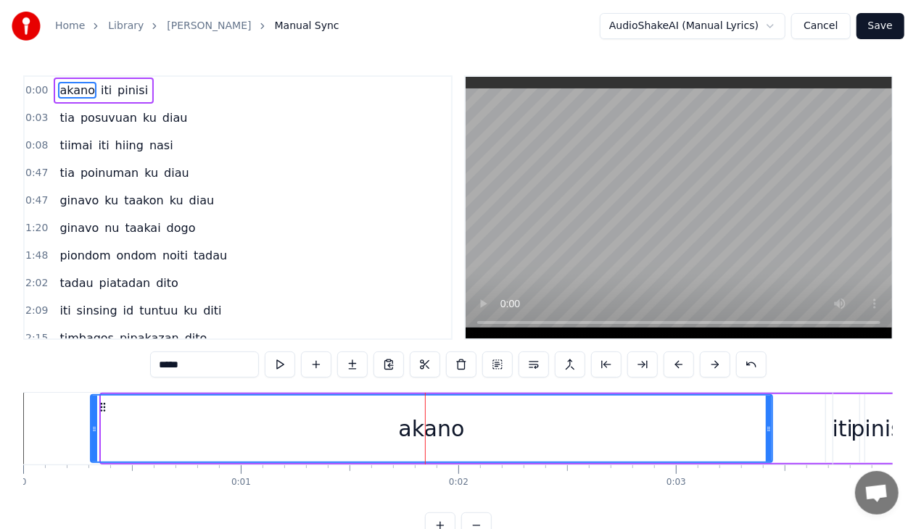
click at [713, 362] on button at bounding box center [715, 365] width 30 height 26
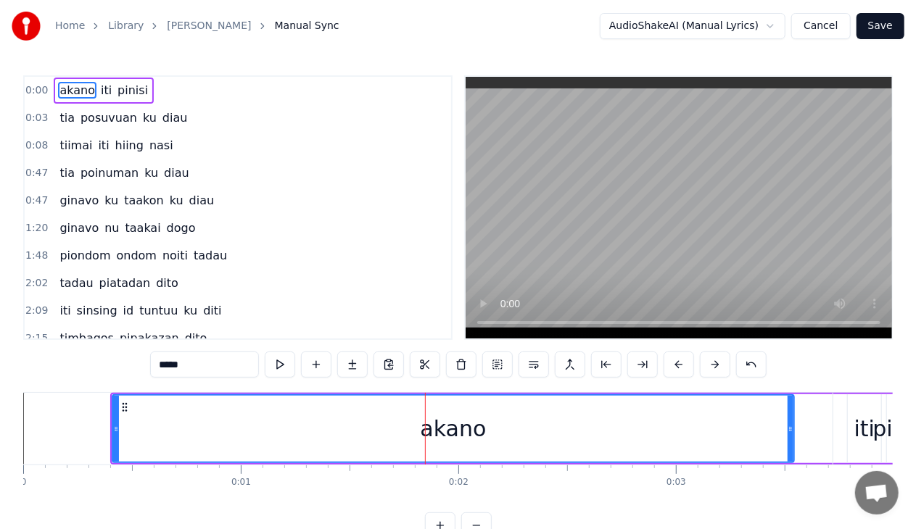
click at [713, 362] on button at bounding box center [715, 365] width 30 height 26
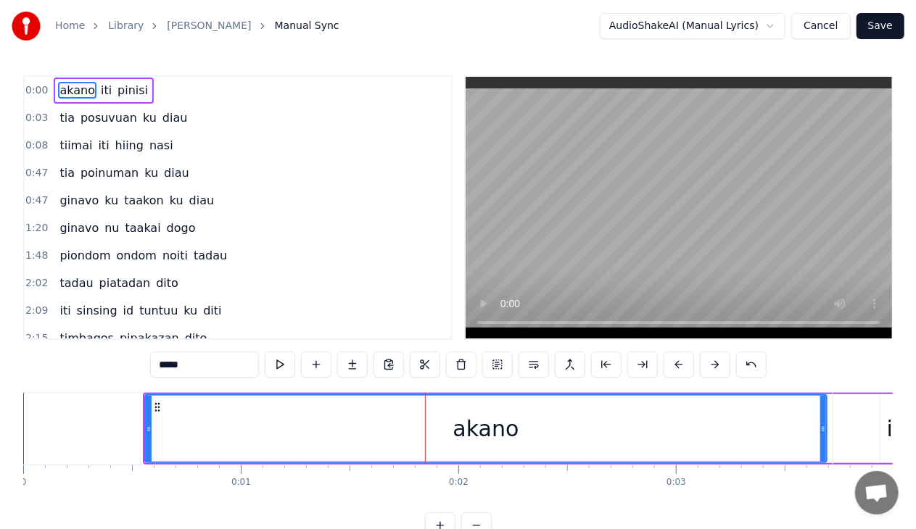
click at [713, 362] on button at bounding box center [715, 365] width 30 height 26
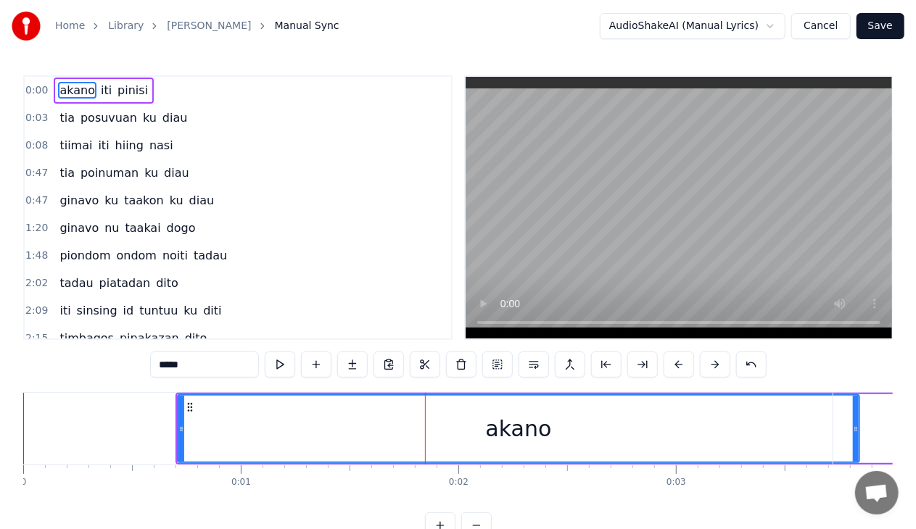
click at [713, 362] on button at bounding box center [715, 365] width 30 height 26
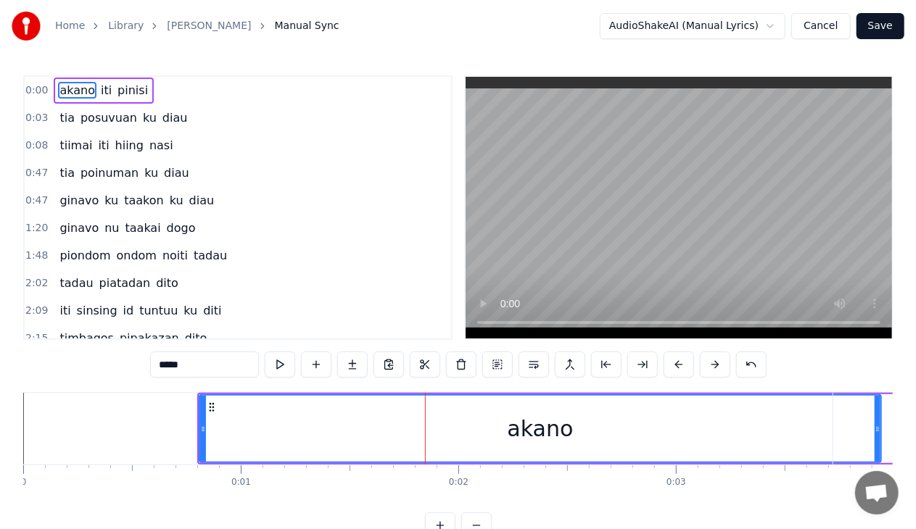
click at [713, 362] on button at bounding box center [715, 365] width 30 height 26
drag, startPoint x: 713, startPoint y: 362, endPoint x: 407, endPoint y: 415, distance: 311.2
click at [407, 415] on div "0:00 akano iti pinisi 0:03 tia posuvuan ku diau 0:08 tiimai iti hiing nasi 0:47…" at bounding box center [457, 306] width 869 height 463
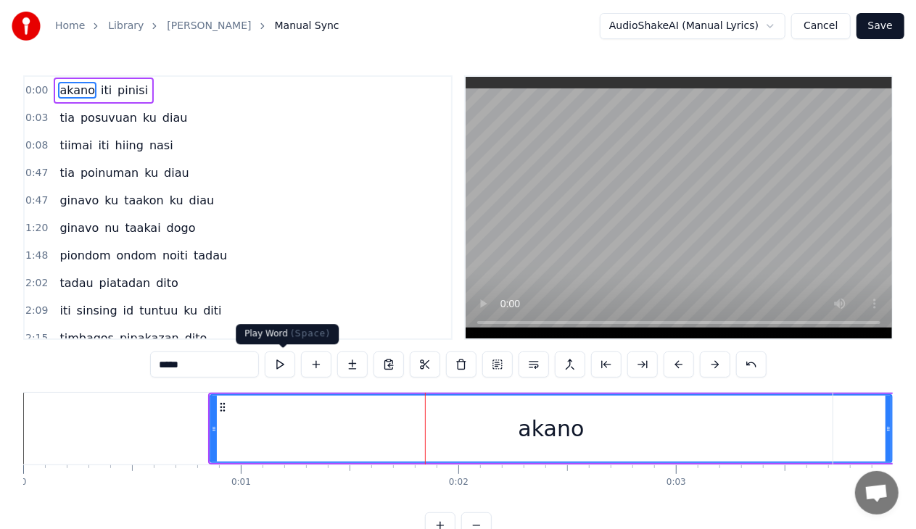
click at [282, 368] on button at bounding box center [280, 365] width 30 height 26
click at [834, 20] on button "Cancel" at bounding box center [820, 26] width 59 height 26
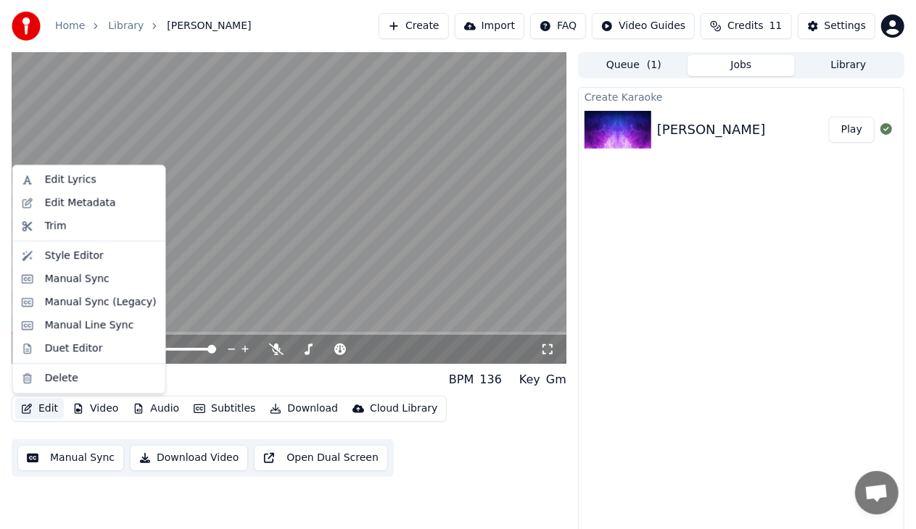
click at [49, 407] on button "Edit" at bounding box center [39, 409] width 49 height 20
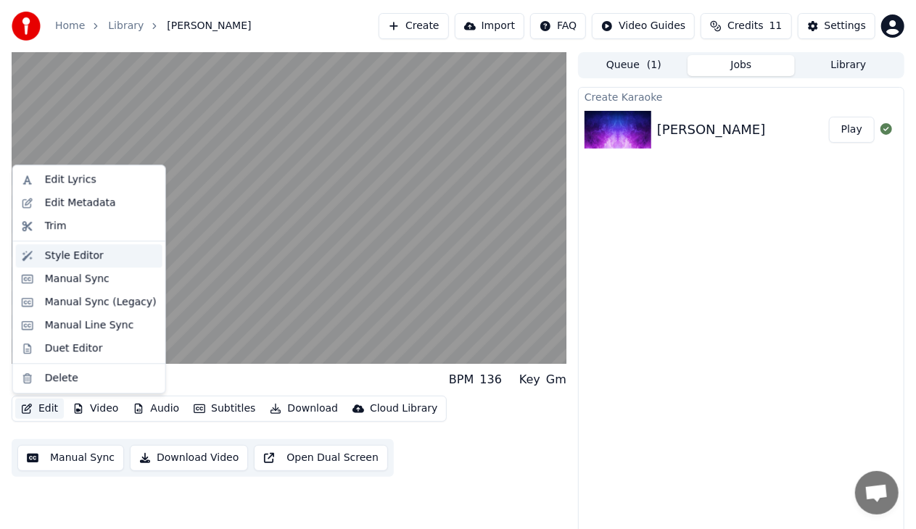
click at [88, 264] on div "Style Editor" at bounding box center [89, 255] width 146 height 23
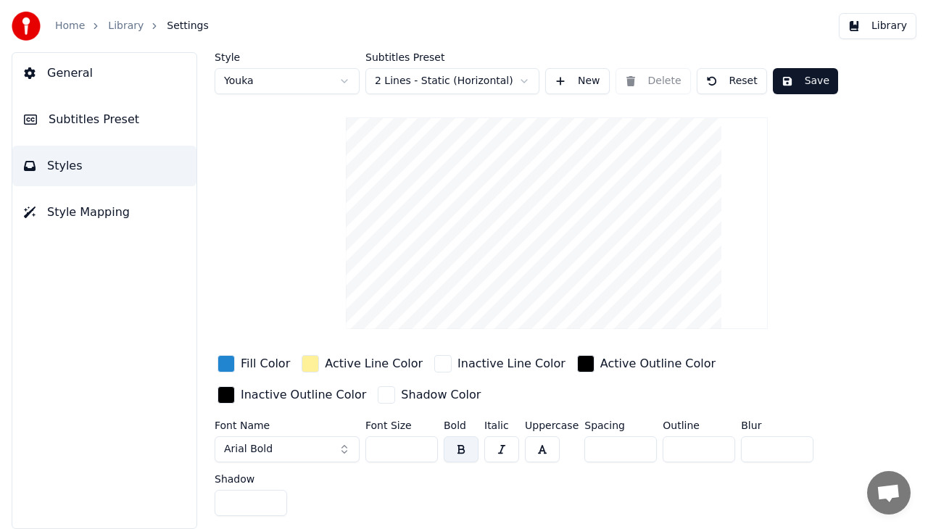
click at [908, 28] on button "Library" at bounding box center [878, 26] width 78 height 26
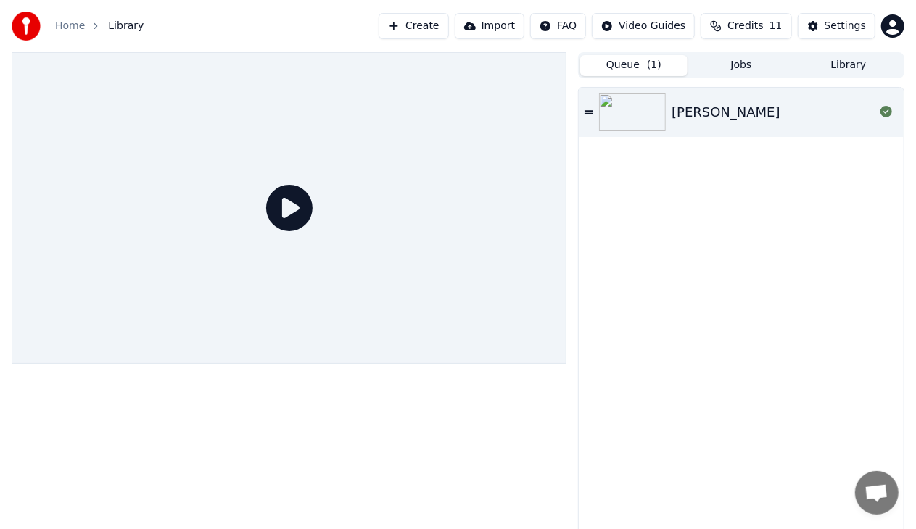
click at [663, 61] on button "Queue ( 1 )" at bounding box center [633, 65] width 107 height 21
click at [745, 65] on button "Jobs" at bounding box center [740, 65] width 107 height 21
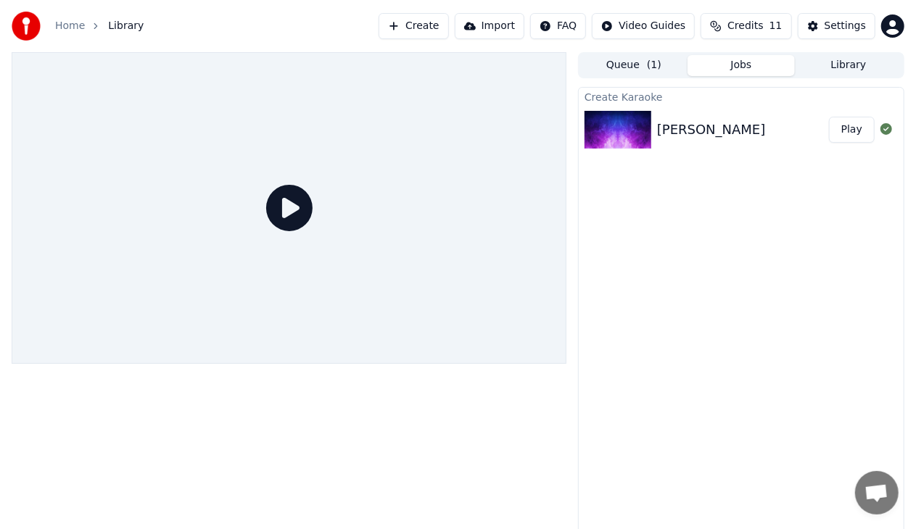
click at [666, 139] on div "[PERSON_NAME] Play" at bounding box center [741, 129] width 325 height 49
click at [603, 148] on div "[PERSON_NAME] Play" at bounding box center [741, 129] width 325 height 49
click at [289, 216] on icon at bounding box center [289, 208] width 46 height 46
click at [850, 141] on button "Play" at bounding box center [852, 130] width 46 height 26
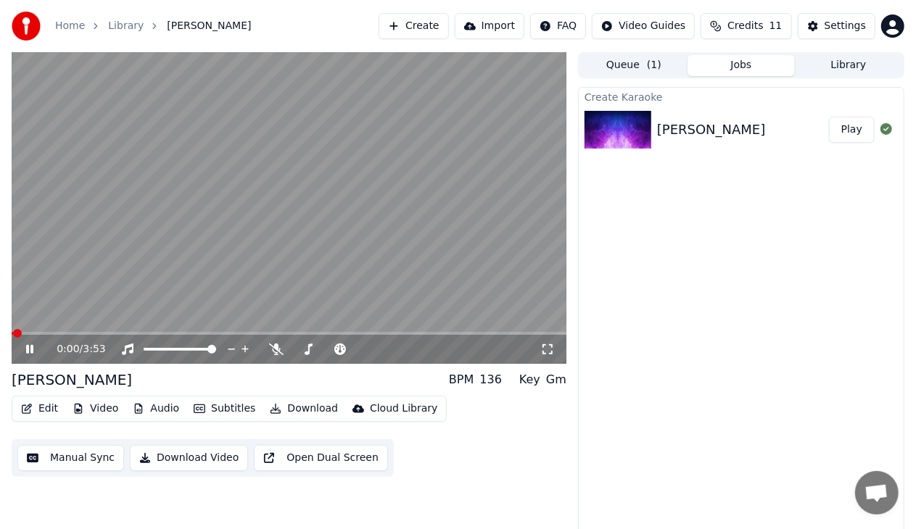
click at [32, 352] on icon at bounding box center [29, 349] width 7 height 9
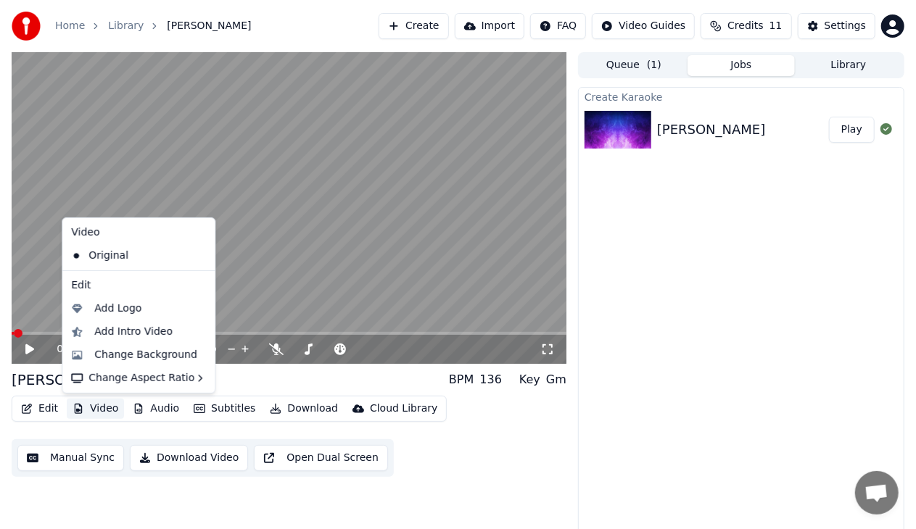
click at [86, 409] on button "Video" at bounding box center [95, 409] width 57 height 20
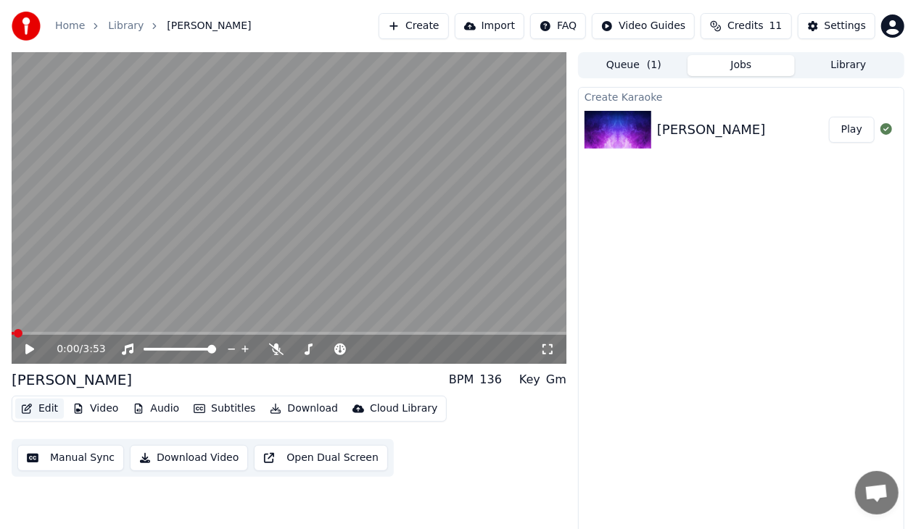
click at [43, 412] on button "Edit" at bounding box center [39, 409] width 49 height 20
click at [44, 410] on button "Edit" at bounding box center [39, 409] width 49 height 20
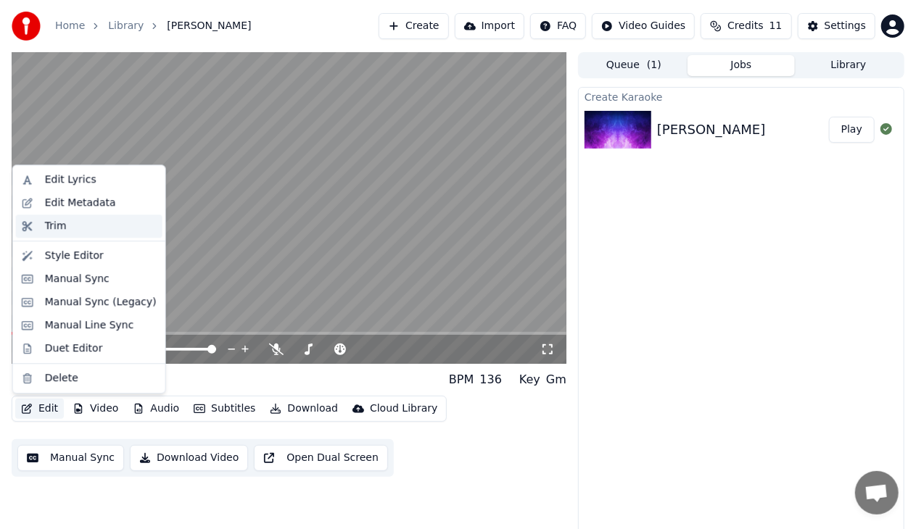
click at [88, 222] on div "Trim" at bounding box center [101, 226] width 112 height 15
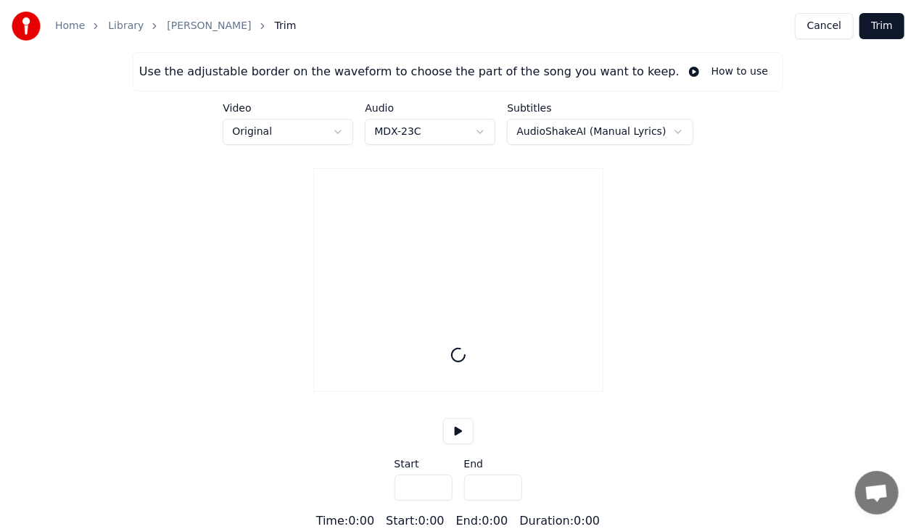
type input "*****"
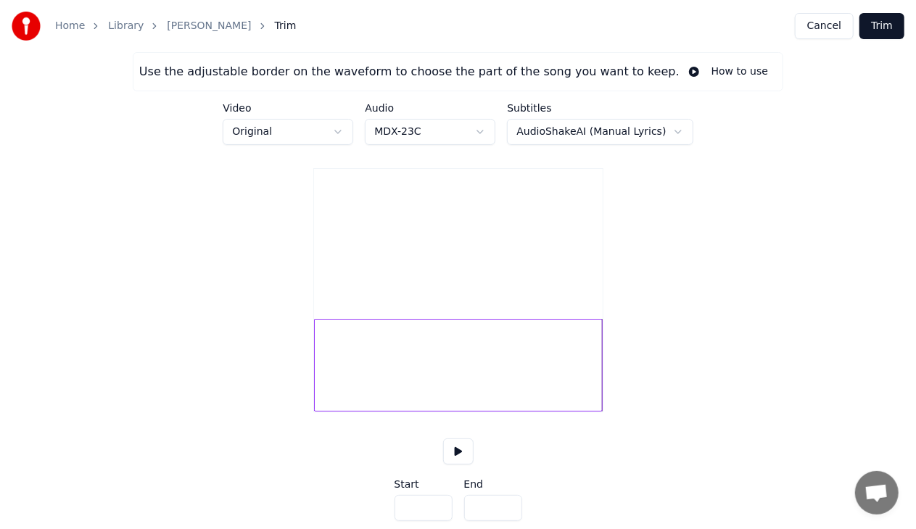
click at [464, 465] on button at bounding box center [458, 452] width 30 height 26
click at [829, 32] on button "Cancel" at bounding box center [824, 26] width 59 height 26
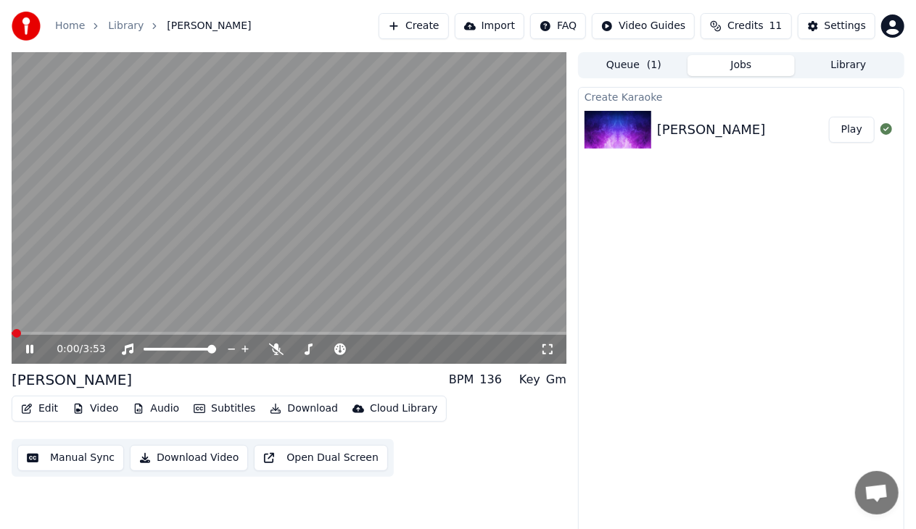
click at [29, 348] on icon at bounding box center [39, 350] width 33 height 12
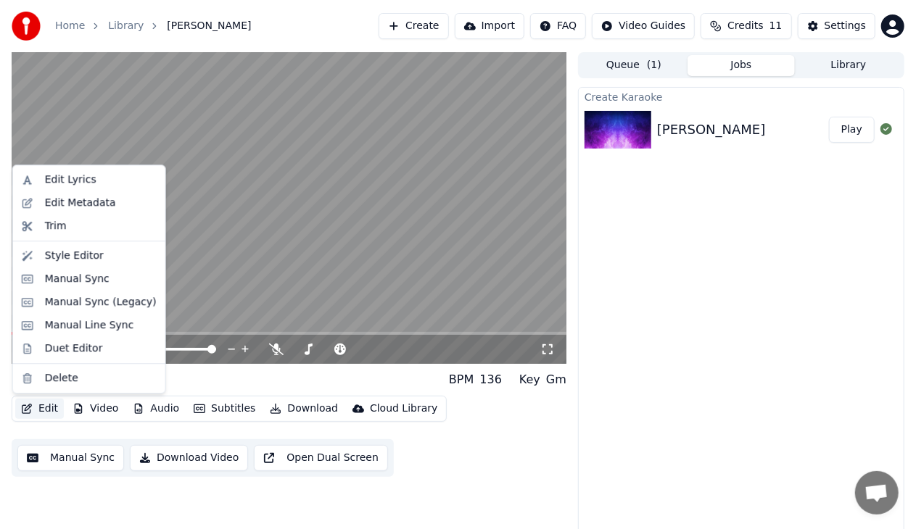
click at [52, 412] on button "Edit" at bounding box center [39, 409] width 49 height 20
click at [74, 276] on div "Manual Sync" at bounding box center [77, 279] width 65 height 15
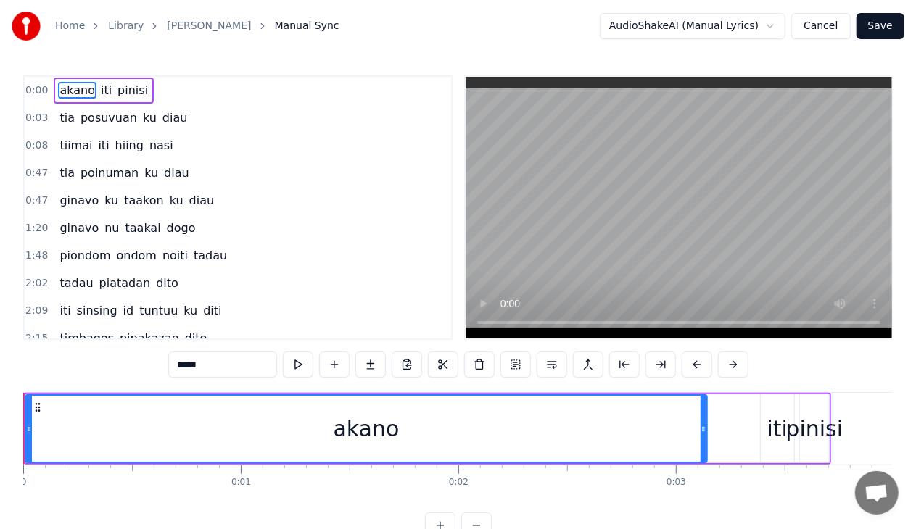
click at [38, 409] on icon at bounding box center [38, 408] width 12 height 12
click at [771, 452] on div "iti" at bounding box center [777, 428] width 33 height 69
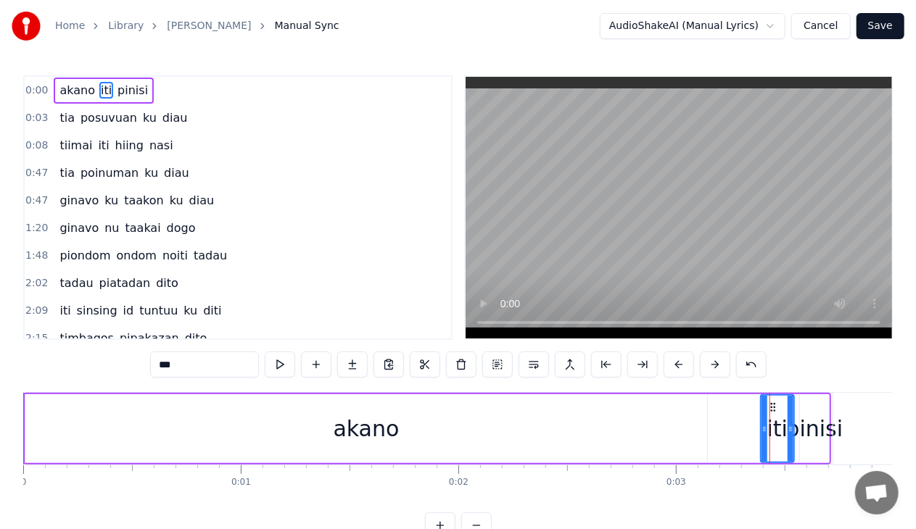
click at [444, 425] on div "akano" at bounding box center [366, 428] width 682 height 69
type input "*****"
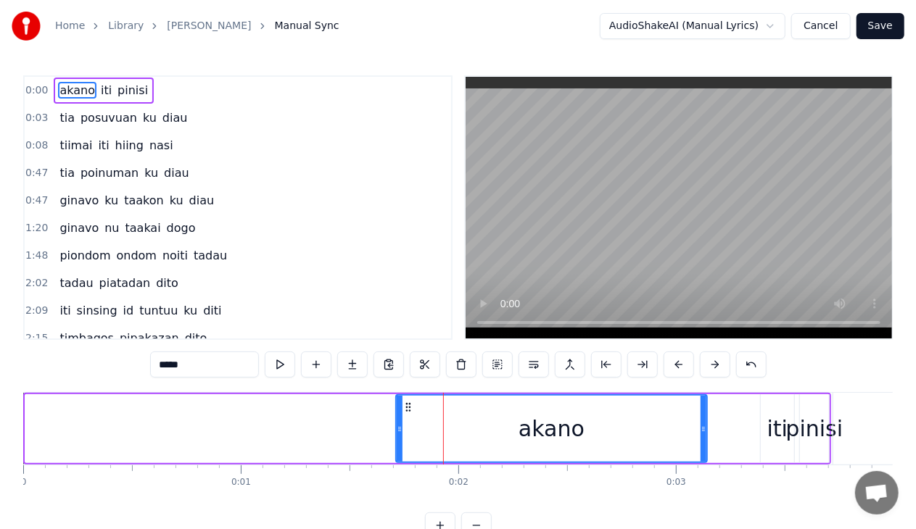
drag, startPoint x: 30, startPoint y: 428, endPoint x: 400, endPoint y: 450, distance: 371.1
click at [400, 450] on div at bounding box center [400, 429] width 6 height 66
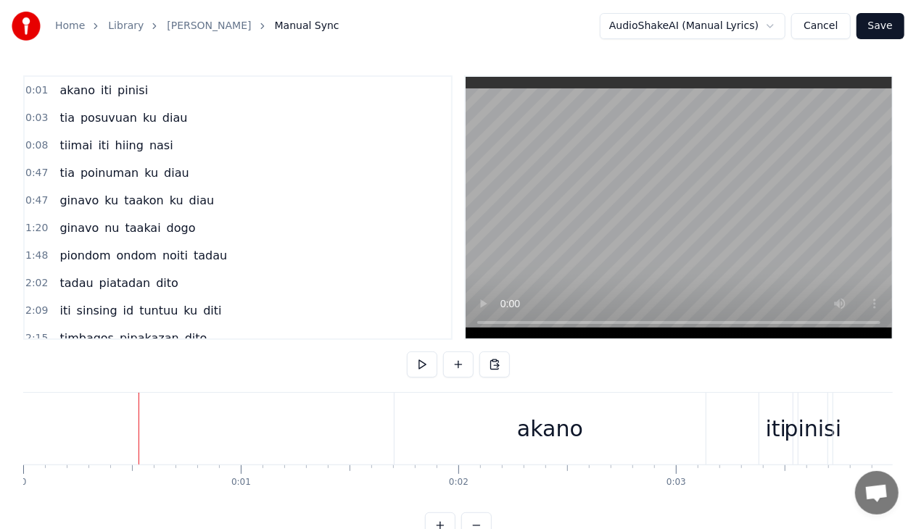
click at [426, 364] on button at bounding box center [422, 365] width 30 height 26
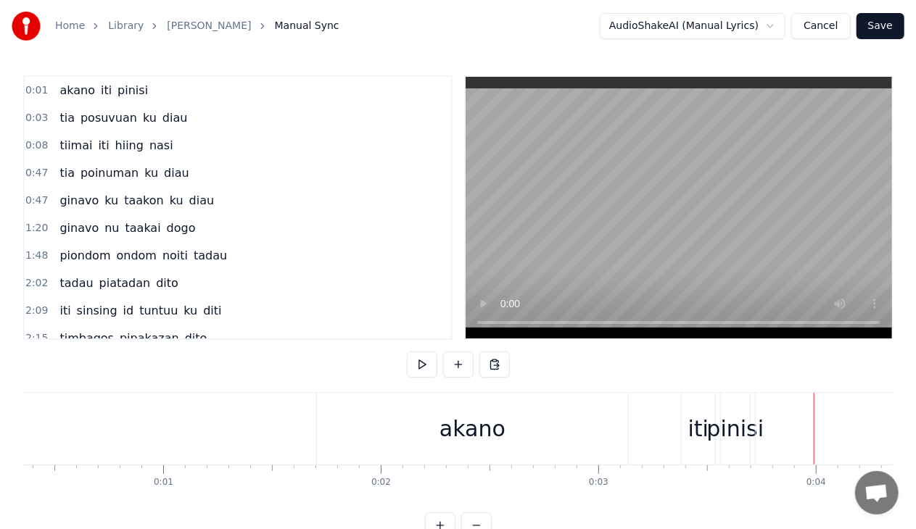
click at [454, 416] on div "akano" at bounding box center [472, 429] width 311 height 72
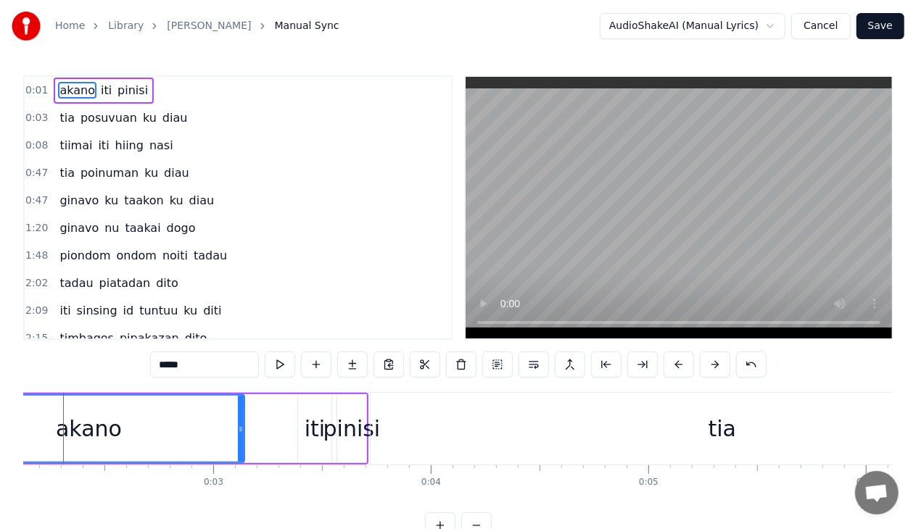
scroll to position [0, 429]
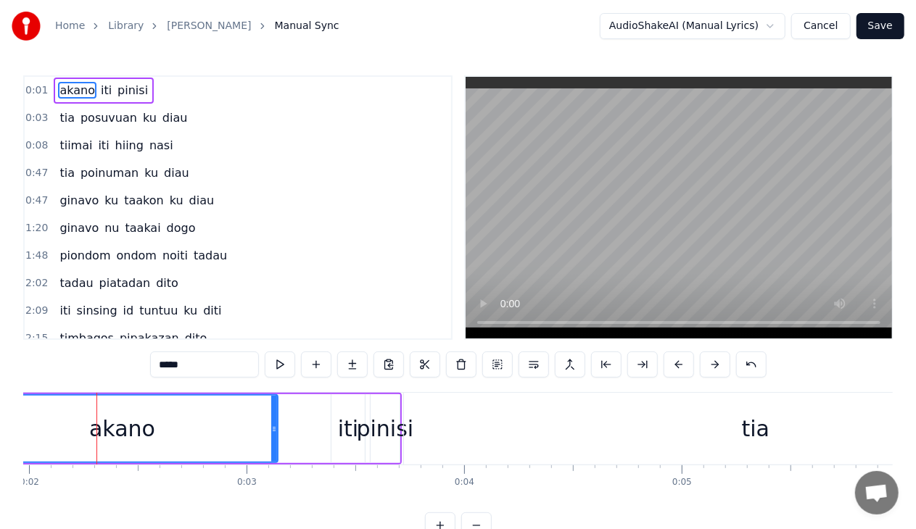
drag, startPoint x: 389, startPoint y: 444, endPoint x: 374, endPoint y: 439, distance: 15.6
click at [374, 439] on div "pinisi" at bounding box center [385, 429] width 57 height 33
type input "******"
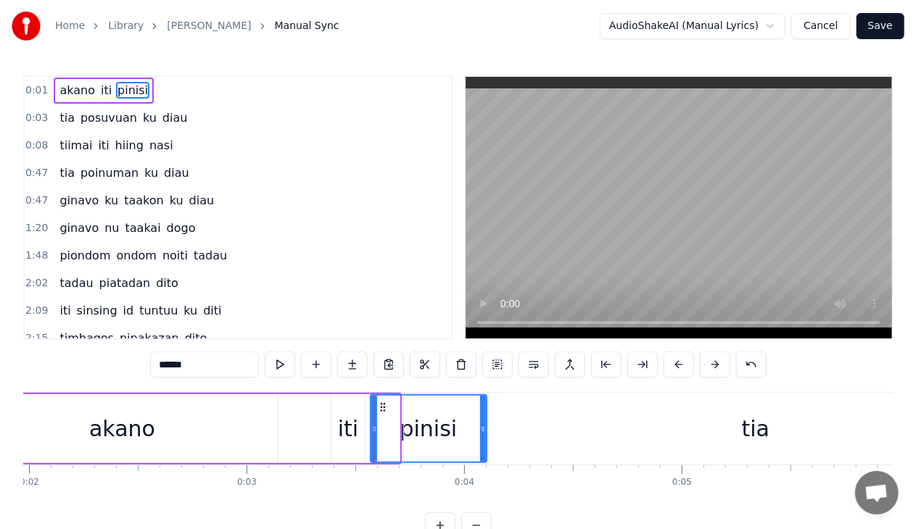
drag, startPoint x: 394, startPoint y: 431, endPoint x: 483, endPoint y: 436, distance: 88.6
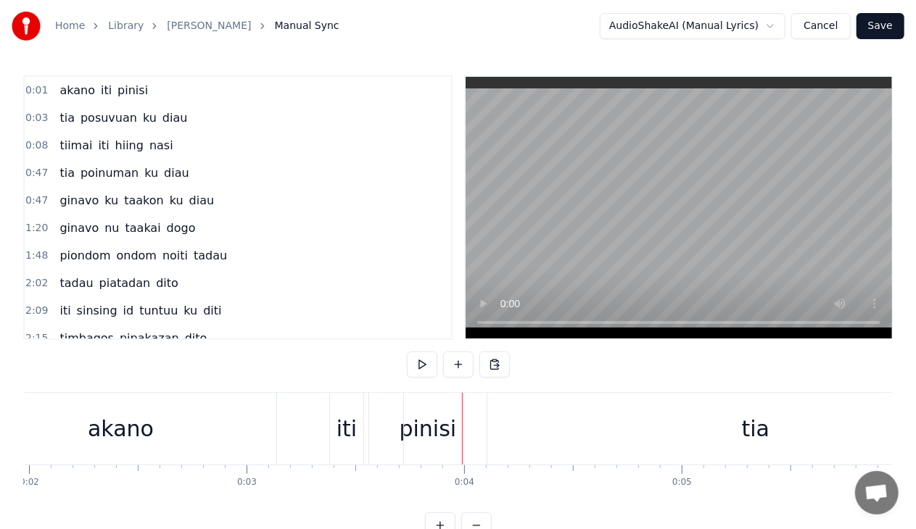
click at [386, 422] on div "pinisi" at bounding box center [427, 429] width 117 height 72
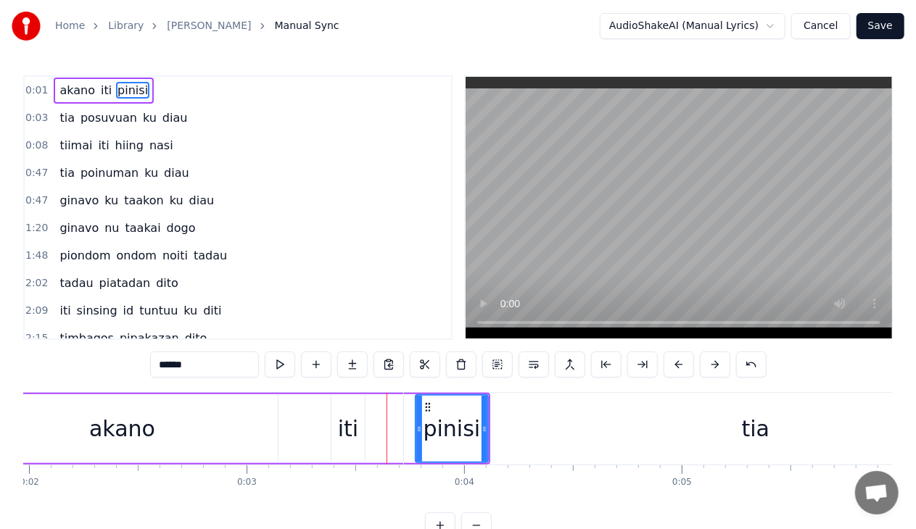
drag, startPoint x: 373, startPoint y: 428, endPoint x: 418, endPoint y: 432, distance: 45.1
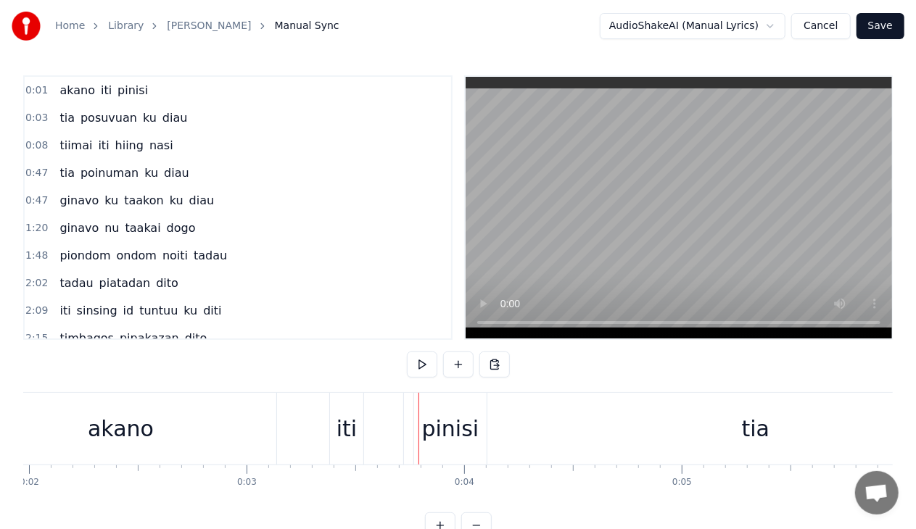
click at [146, 439] on div "akano" at bounding box center [121, 429] width 66 height 33
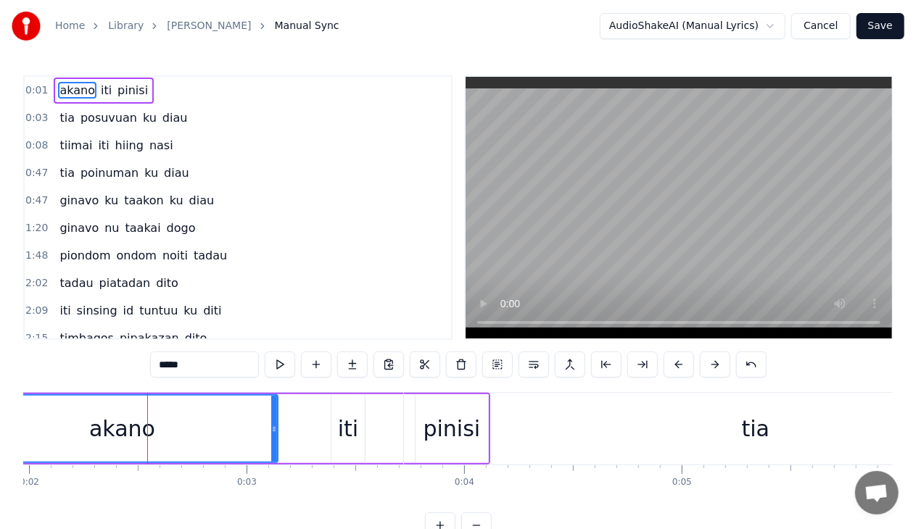
drag, startPoint x: 276, startPoint y: 439, endPoint x: 412, endPoint y: 497, distance: 147.8
click at [412, 497] on div "akano iti pinisi tia posuvuan ku diau tiimai iti hiing nasi tia poinuman ku dia…" at bounding box center [457, 446] width 869 height 109
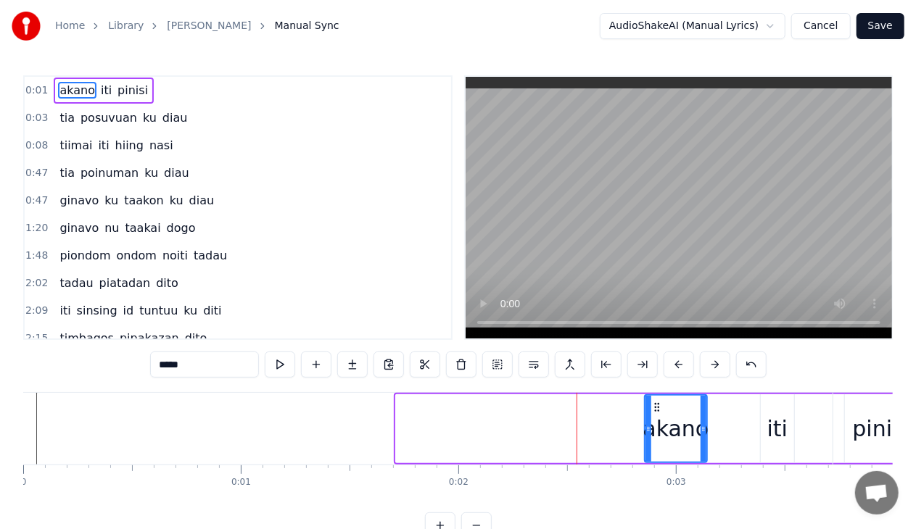
drag, startPoint x: 399, startPoint y: 430, endPoint x: 647, endPoint y: 444, distance: 249.1
click at [647, 444] on div at bounding box center [648, 429] width 6 height 66
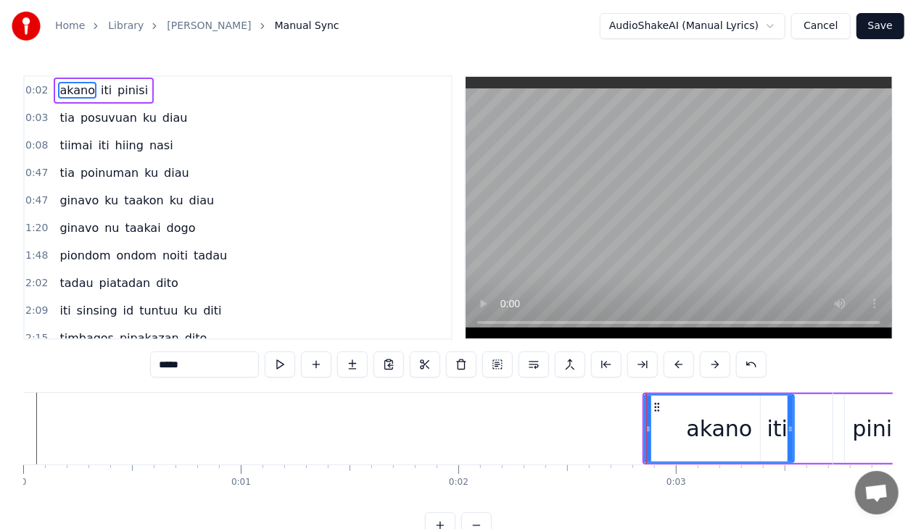
drag, startPoint x: 703, startPoint y: 427, endPoint x: 790, endPoint y: 426, distance: 87.0
click at [790, 426] on icon at bounding box center [790, 429] width 6 height 12
drag, startPoint x: 792, startPoint y: 432, endPoint x: 747, endPoint y: 441, distance: 45.8
click at [747, 441] on div at bounding box center [750, 429] width 6 height 66
click at [769, 432] on div "iti" at bounding box center [777, 429] width 20 height 33
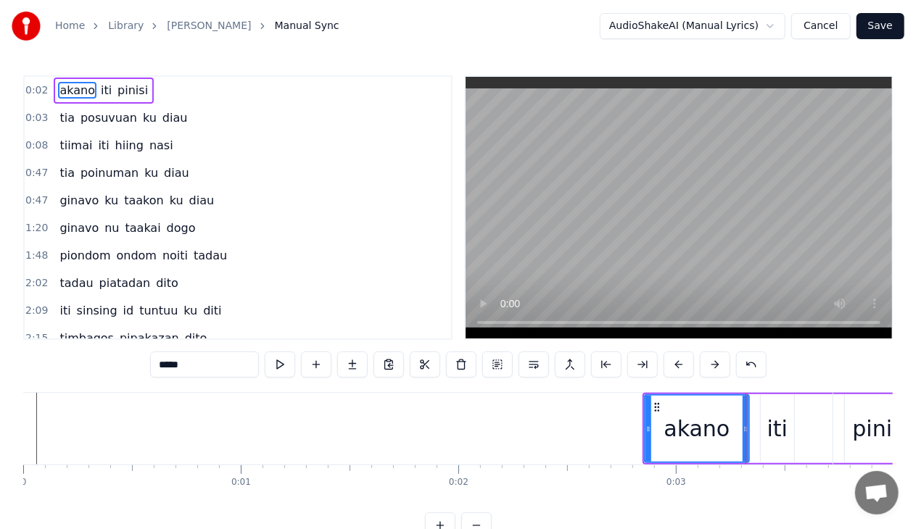
type input "***"
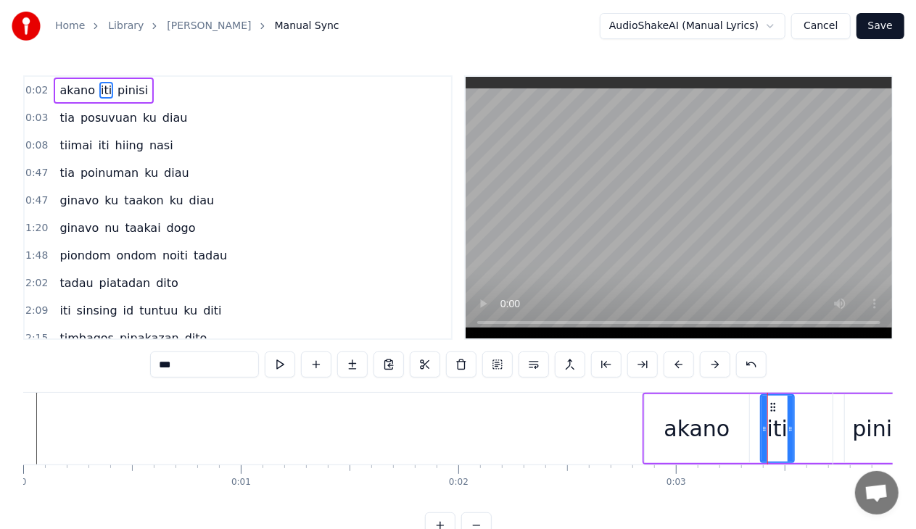
drag, startPoint x: 778, startPoint y: 426, endPoint x: 816, endPoint y: 427, distance: 38.5
click at [816, 427] on div "akano iti pinisi" at bounding box center [780, 429] width 277 height 72
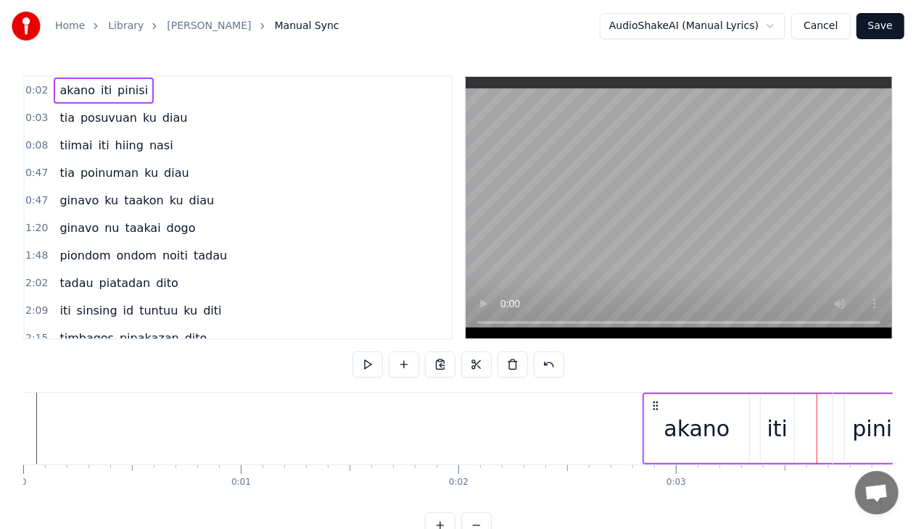
click at [785, 421] on div "iti" at bounding box center [777, 429] width 20 height 33
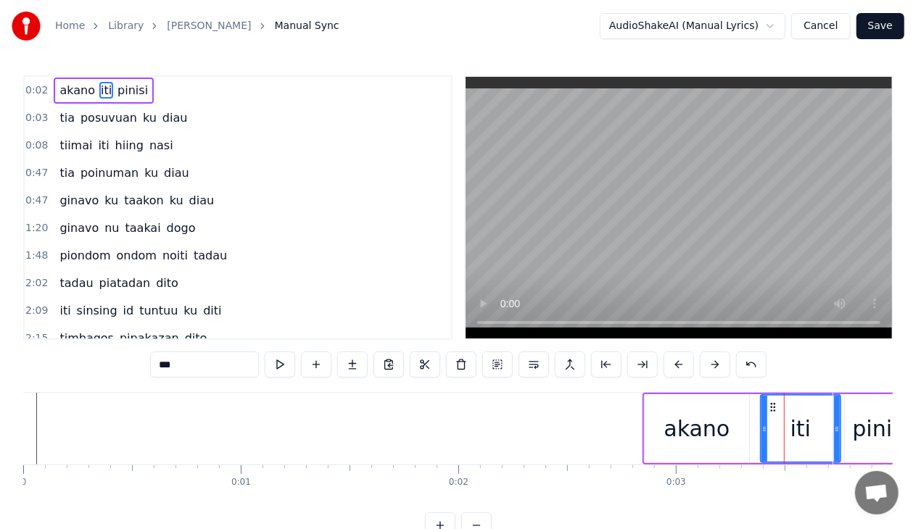
drag, startPoint x: 792, startPoint y: 426, endPoint x: 838, endPoint y: 426, distance: 46.4
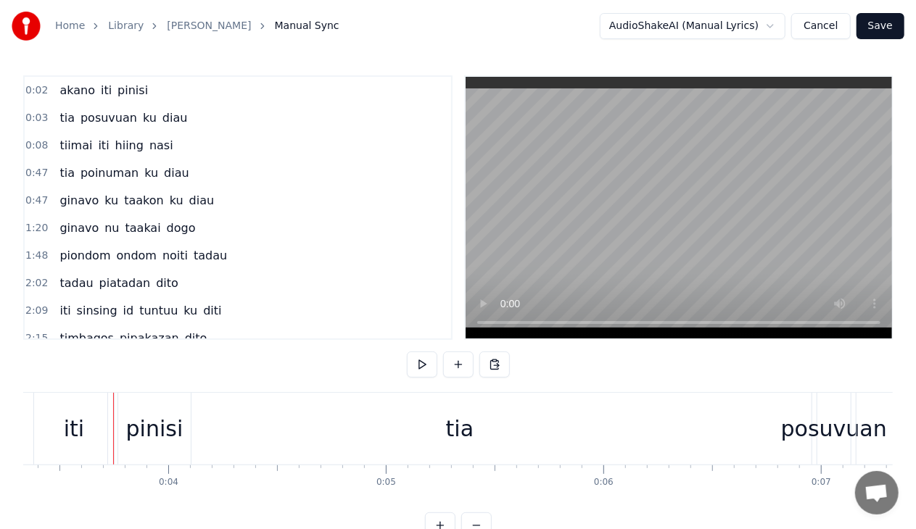
scroll to position [0, 742]
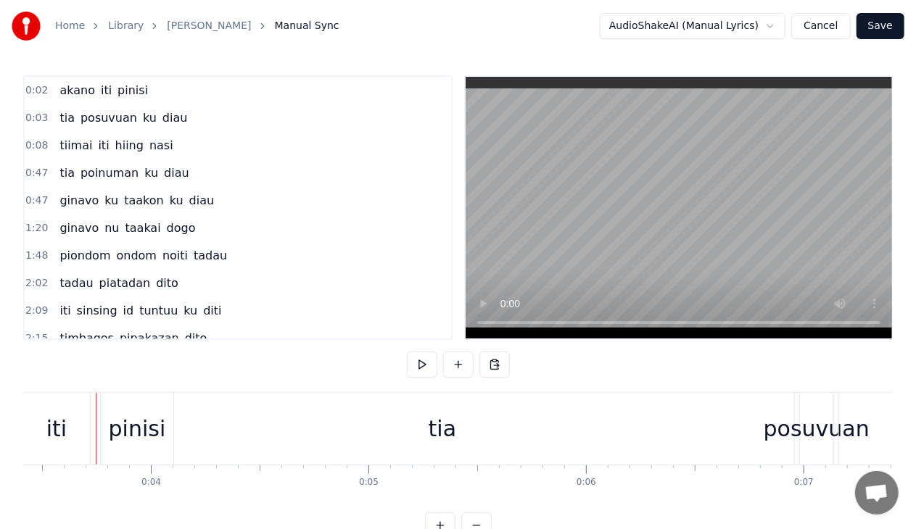
click at [61, 426] on div "iti" at bounding box center [56, 429] width 20 height 33
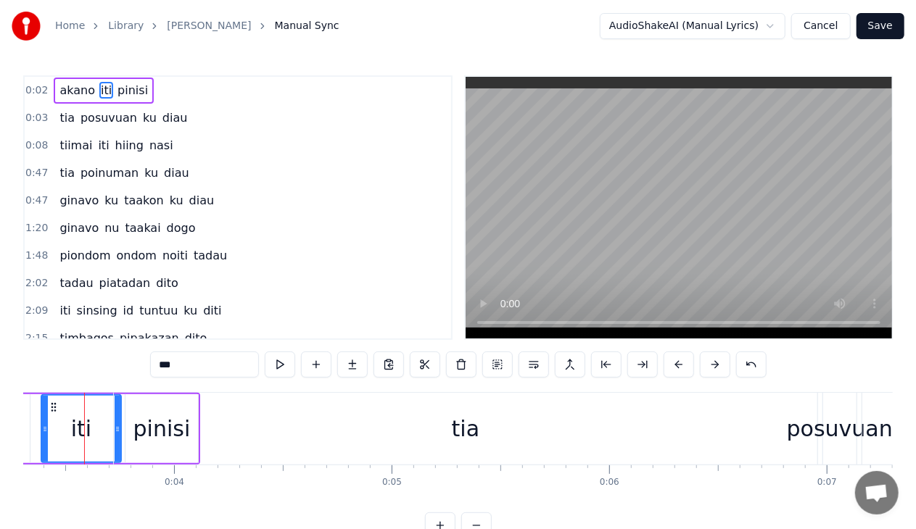
scroll to position [0, 708]
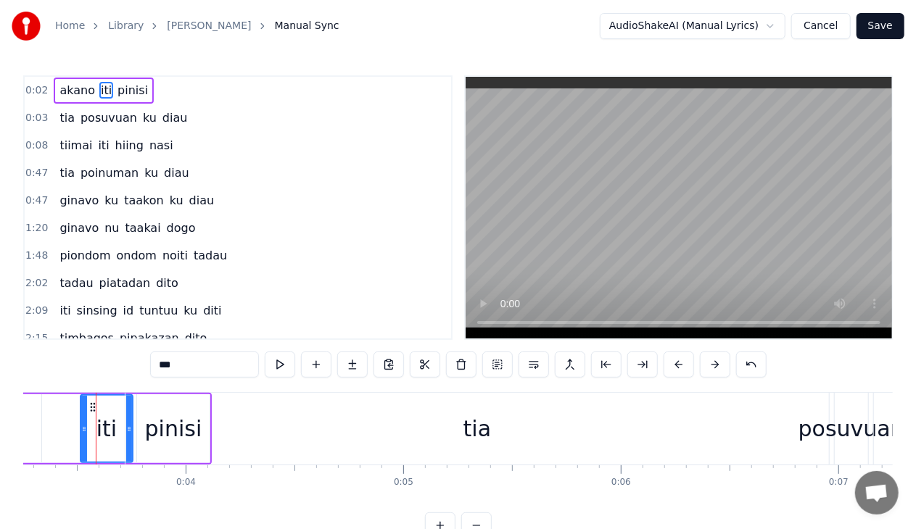
drag, startPoint x: 56, startPoint y: 426, endPoint x: 83, endPoint y: 432, distance: 28.2
click at [83, 432] on icon at bounding box center [84, 429] width 6 height 12
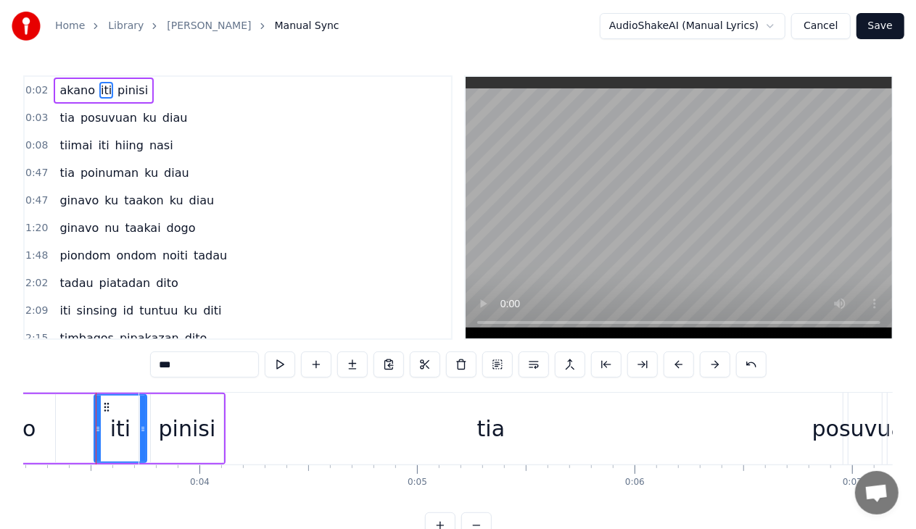
scroll to position [0, 0]
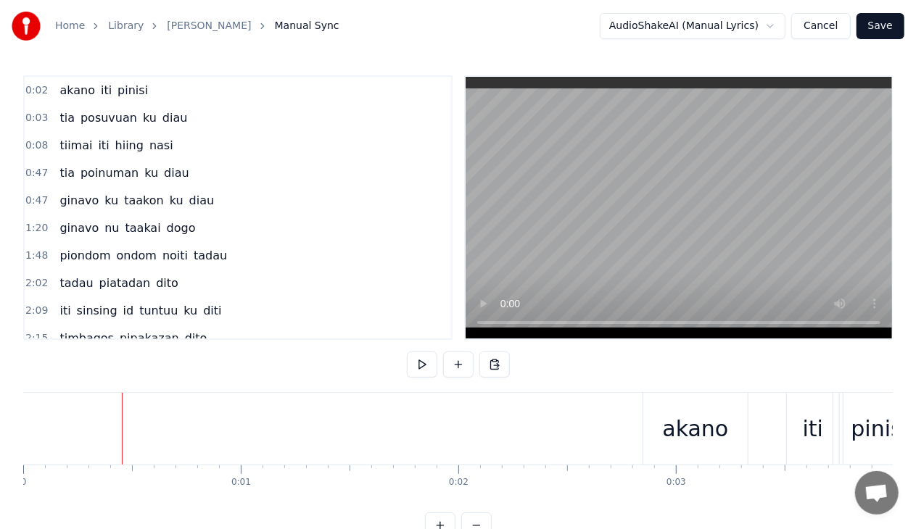
click at [413, 368] on button at bounding box center [422, 365] width 30 height 26
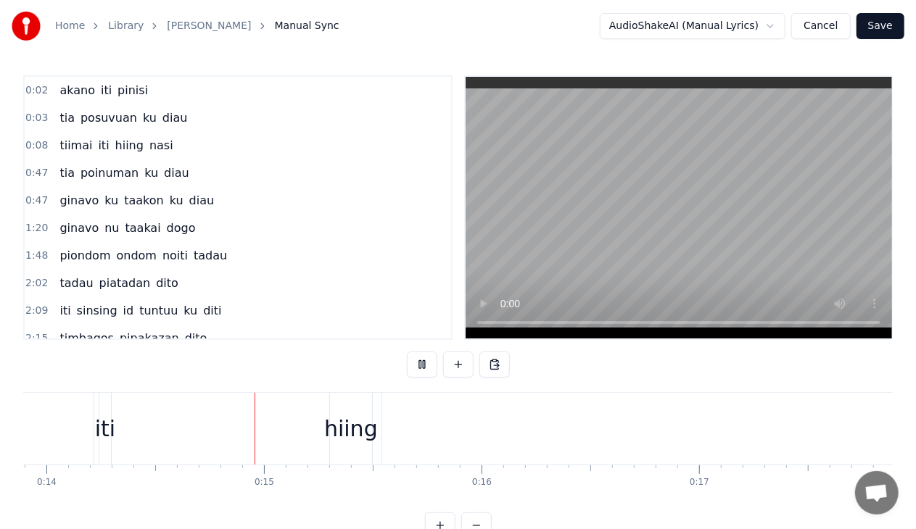
scroll to position [0, 3041]
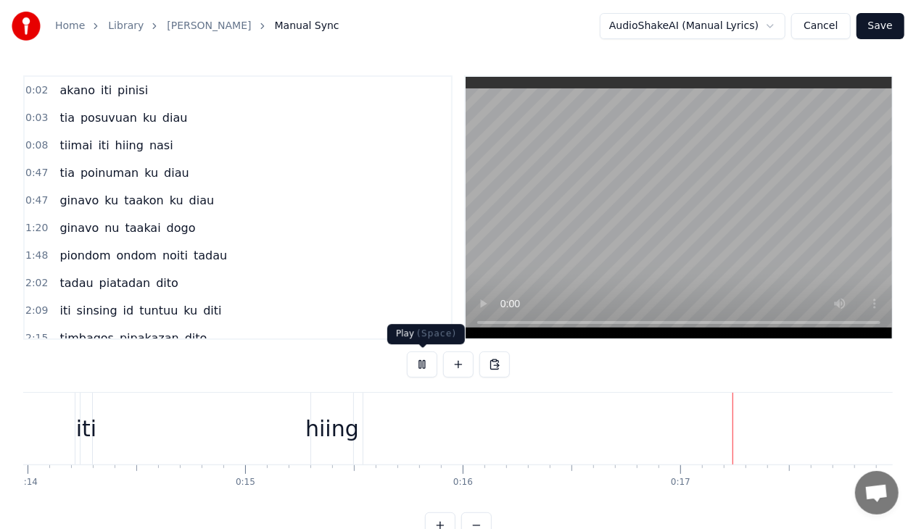
click at [419, 363] on button at bounding box center [422, 365] width 30 height 26
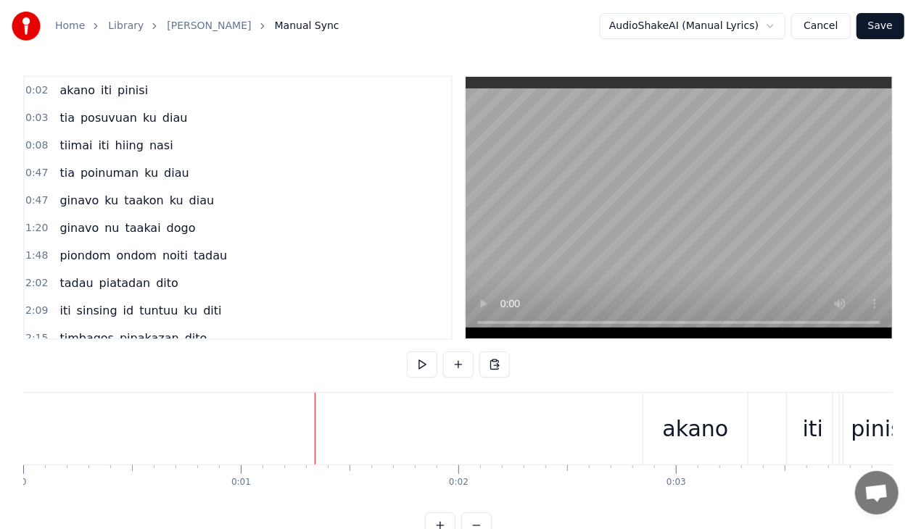
click at [679, 457] on div "akano" at bounding box center [695, 429] width 104 height 72
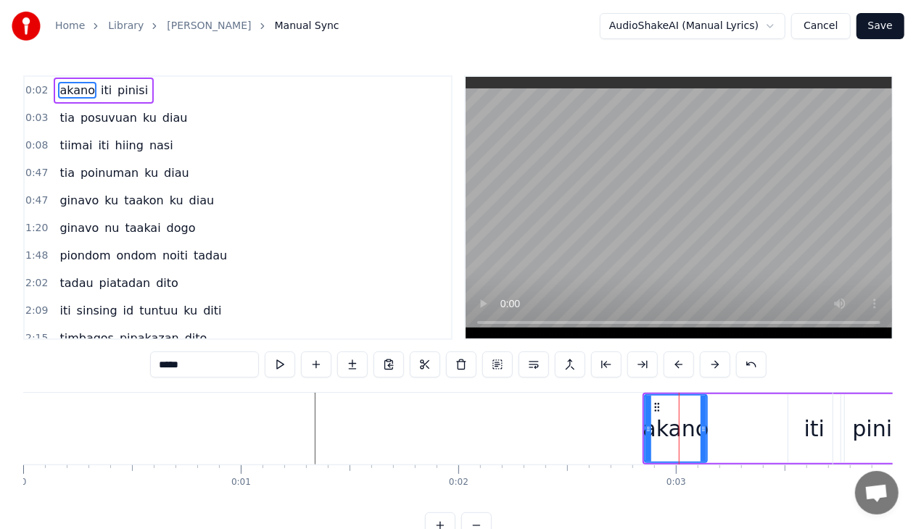
drag, startPoint x: 746, startPoint y: 429, endPoint x: 705, endPoint y: 437, distance: 42.1
click at [705, 437] on div at bounding box center [703, 429] width 6 height 66
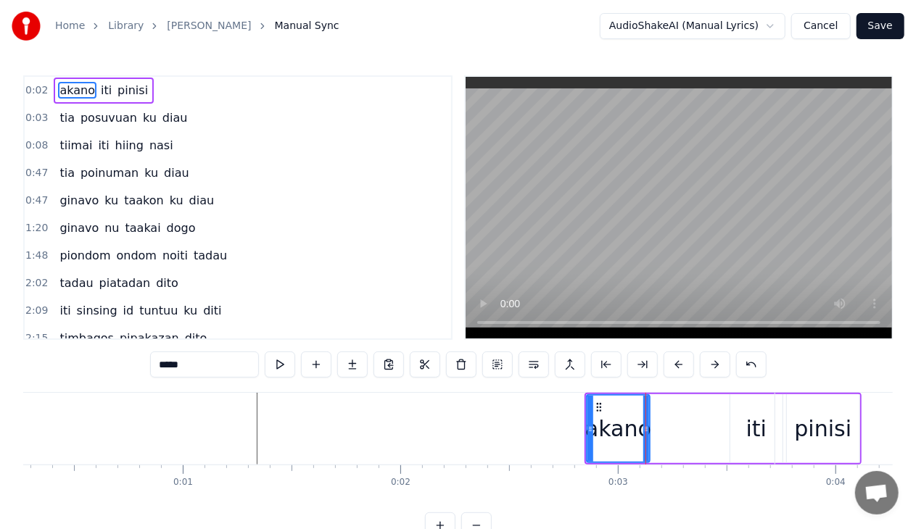
scroll to position [0, 29]
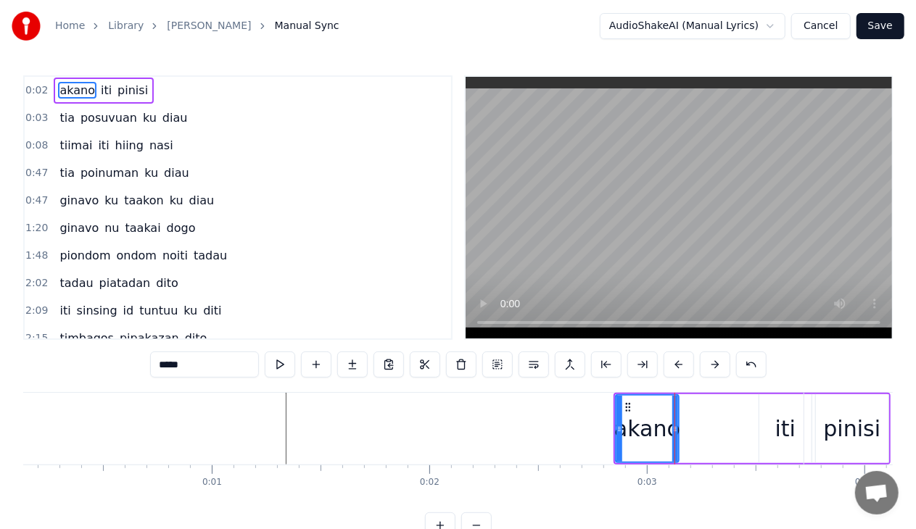
click at [110, 210] on div "ginavo ku taakon ku diau" at bounding box center [137, 201] width 166 height 26
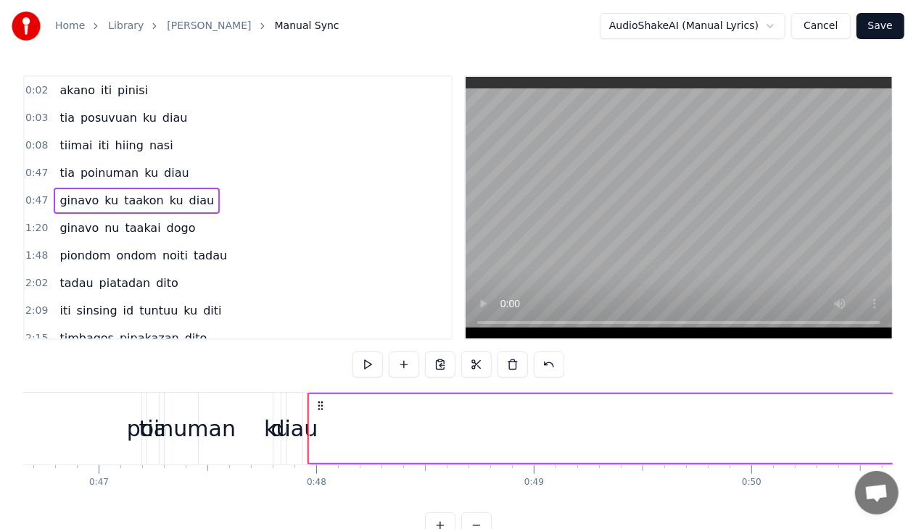
scroll to position [0, 10359]
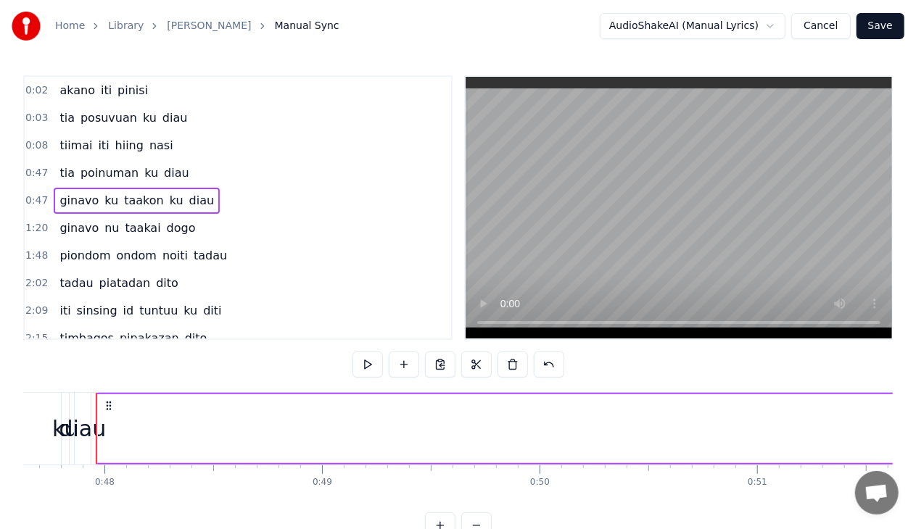
click at [36, 117] on span "0:03" at bounding box center [36, 118] width 22 height 15
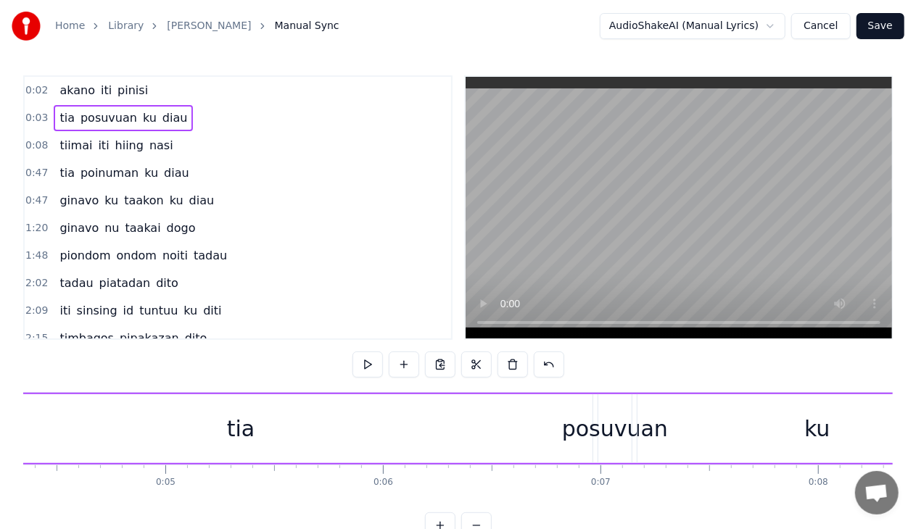
click at [62, 94] on span "akano" at bounding box center [77, 90] width 38 height 17
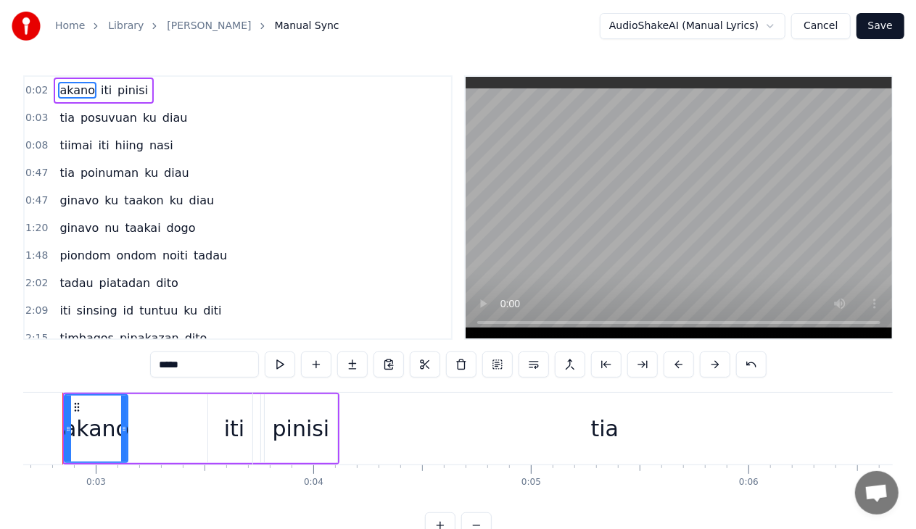
scroll to position [0, 547]
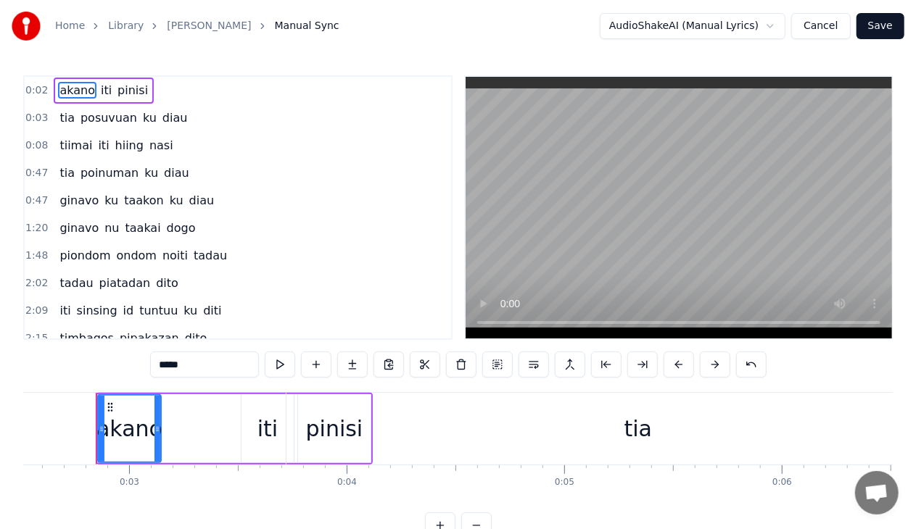
drag, startPoint x: 105, startPoint y: 99, endPoint x: 114, endPoint y: 117, distance: 20.8
click at [114, 117] on div "0:02 akano iti pinisi 0:03 tia posuvuan ku diau 0:08 tiimai iti hiing nasi 0:47…" at bounding box center [237, 207] width 429 height 265
drag, startPoint x: 133, startPoint y: 100, endPoint x: 32, endPoint y: 91, distance: 101.9
click at [32, 91] on div "0:02 akano iti pinisi" at bounding box center [238, 91] width 426 height 28
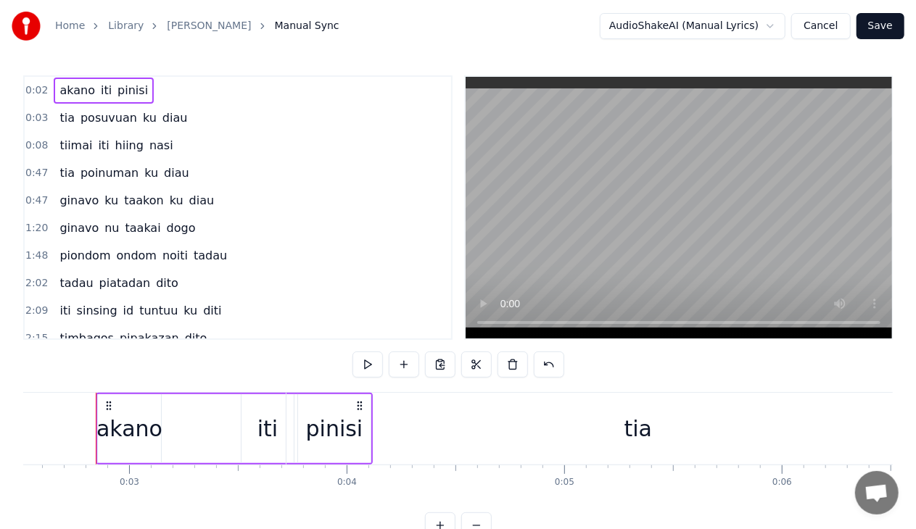
drag, startPoint x: 195, startPoint y: 463, endPoint x: 154, endPoint y: 439, distance: 47.5
click at [154, 439] on div "akano iti pinisi" at bounding box center [234, 429] width 277 height 72
drag, startPoint x: 161, startPoint y: 442, endPoint x: 121, endPoint y: 433, distance: 41.0
click at [121, 433] on div "akano" at bounding box center [129, 428] width 65 height 69
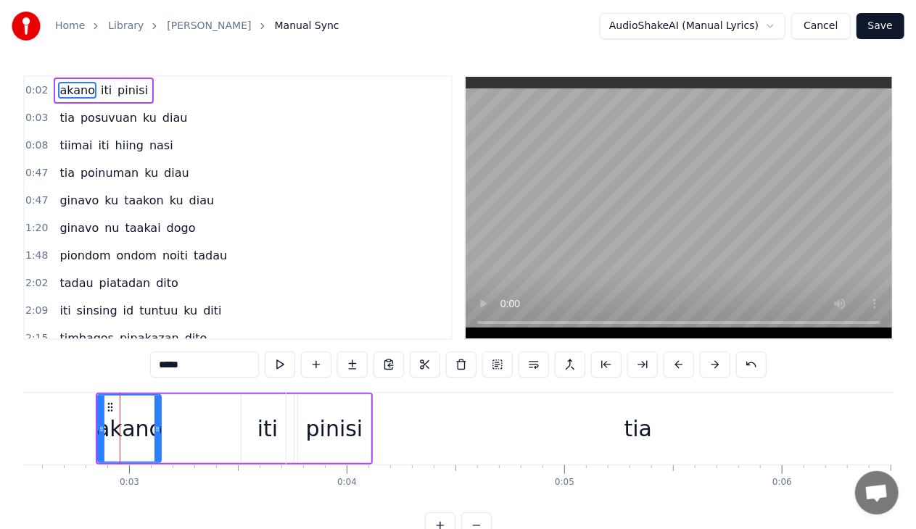
click at [133, 93] on span "pinisi" at bounding box center [132, 90] width 33 height 17
type input "******"
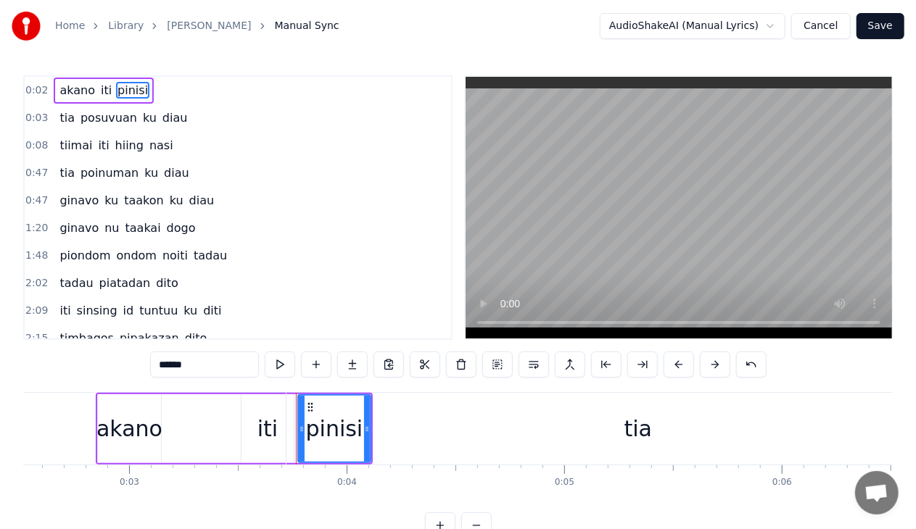
click at [139, 94] on div "akano iti pinisi" at bounding box center [104, 91] width 100 height 26
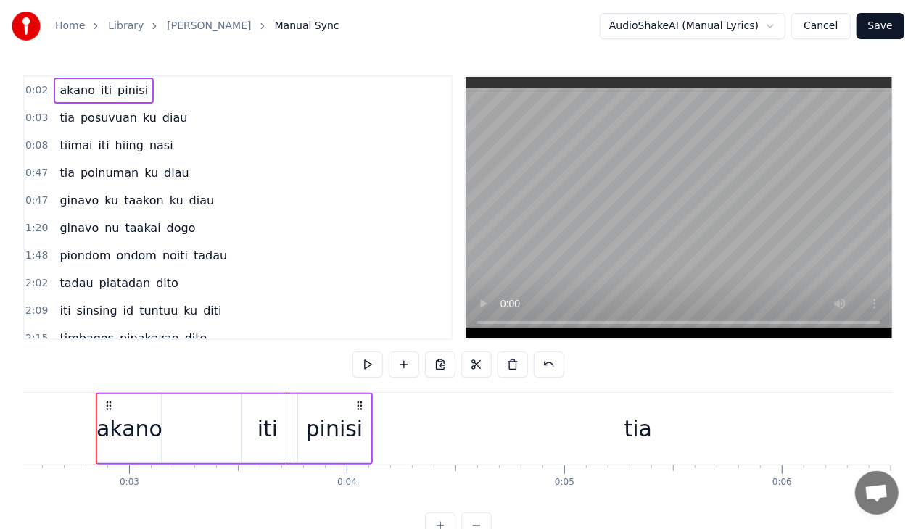
drag, startPoint x: 371, startPoint y: 417, endPoint x: 378, endPoint y: 408, distance: 10.9
click at [378, 408] on div "tia" at bounding box center [637, 429] width 703 height 72
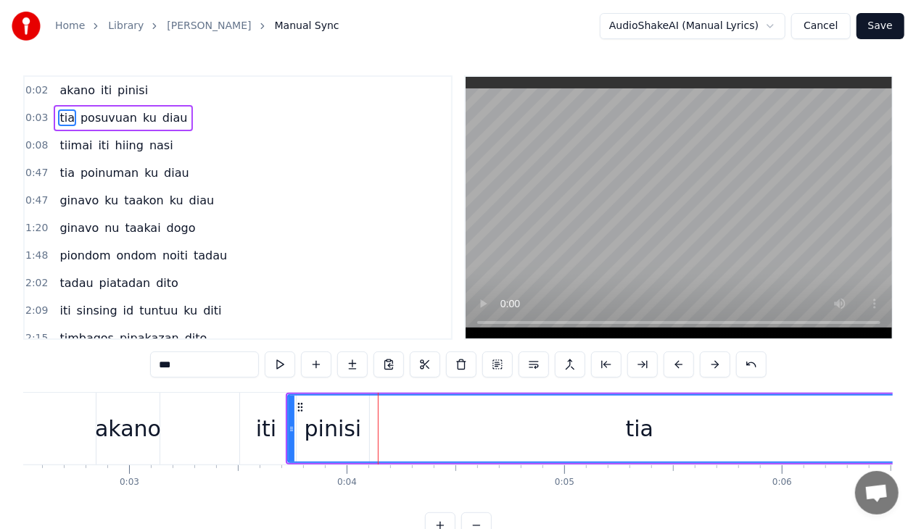
click at [378, 408] on div at bounding box center [378, 429] width 1 height 72
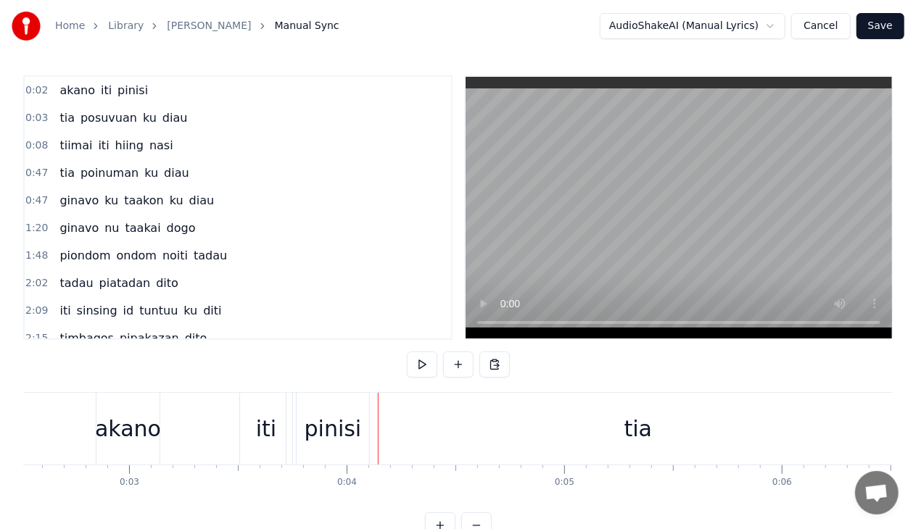
click at [477, 418] on div "tia" at bounding box center [637, 429] width 703 height 72
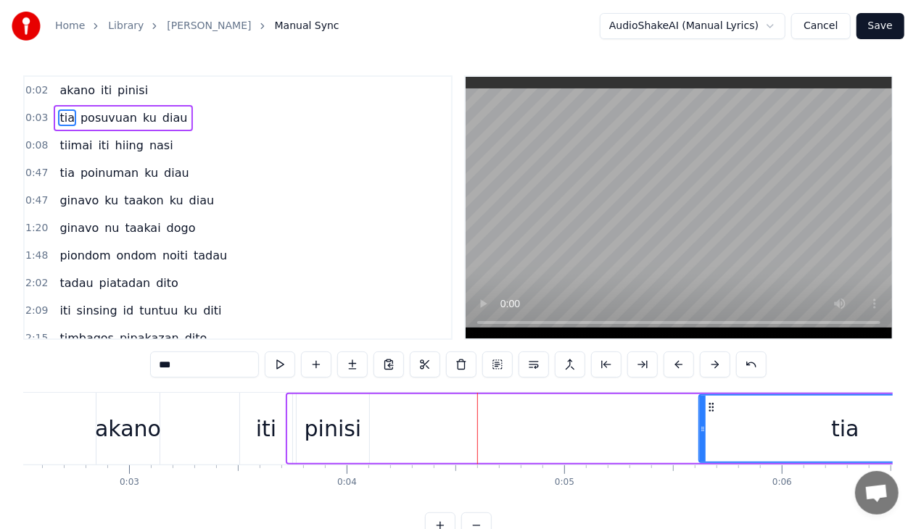
drag, startPoint x: 291, startPoint y: 426, endPoint x: 703, endPoint y: 447, distance: 411.6
click at [703, 447] on div at bounding box center [703, 429] width 6 height 66
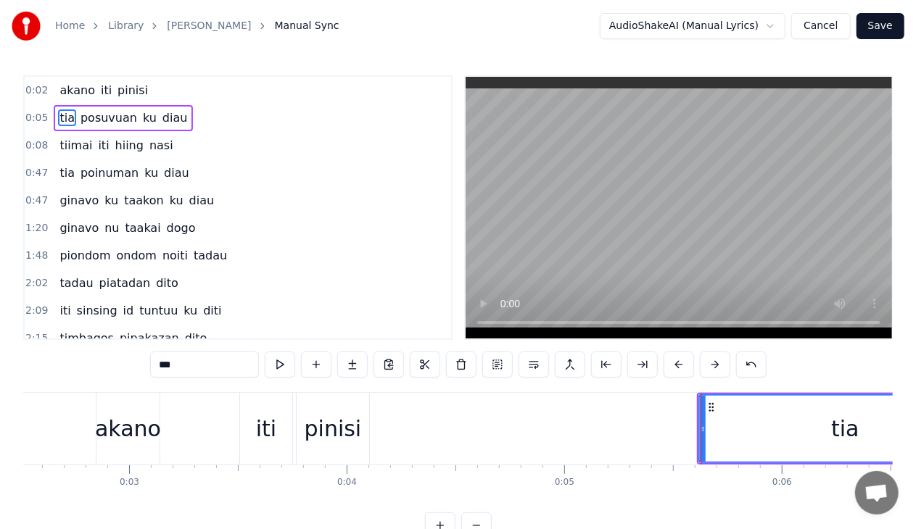
click at [160, 423] on div "akano" at bounding box center [128, 429] width 65 height 72
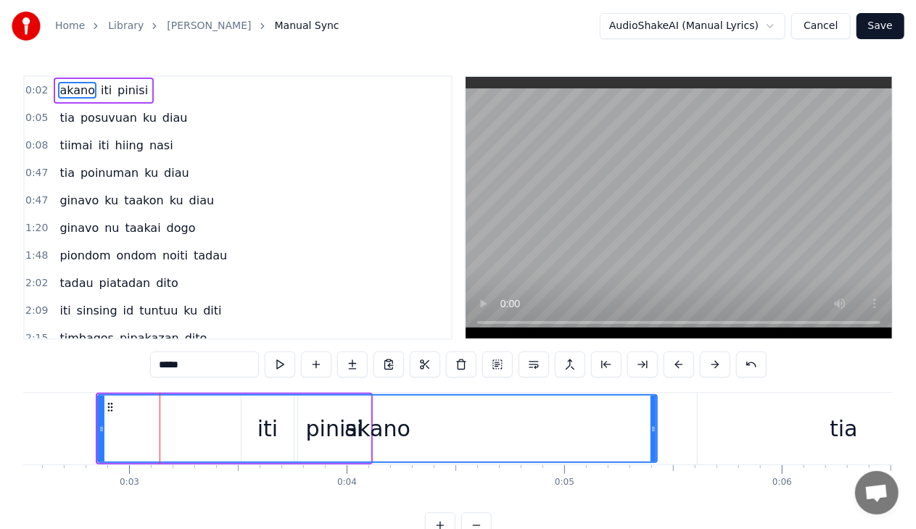
drag, startPoint x: 157, startPoint y: 431, endPoint x: 616, endPoint y: 436, distance: 459.7
click at [650, 436] on div at bounding box center [653, 429] width 6 height 66
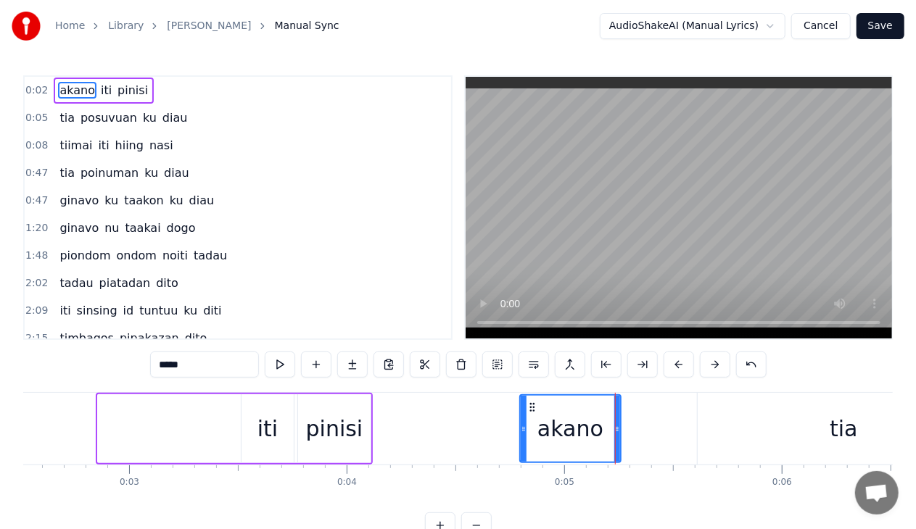
drag, startPoint x: 102, startPoint y: 430, endPoint x: 523, endPoint y: 461, distance: 423.1
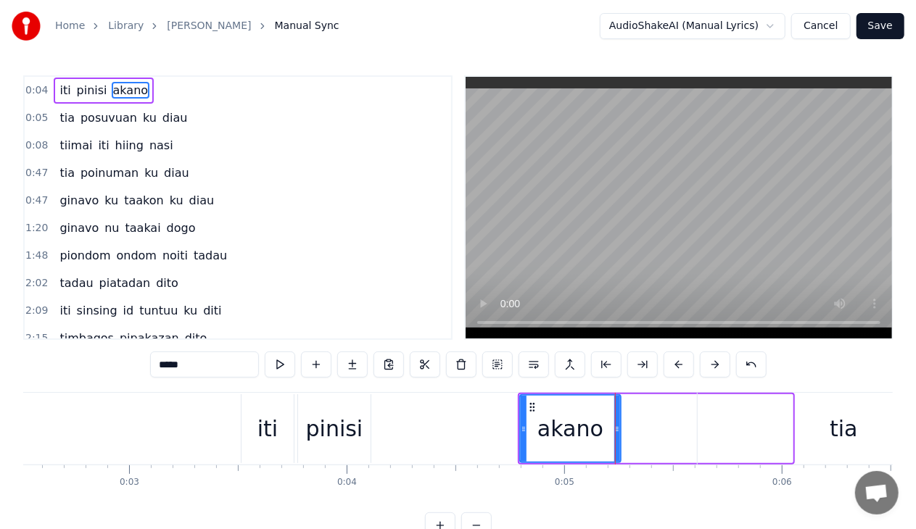
click at [275, 413] on div "iti" at bounding box center [267, 429] width 20 height 33
type input "***"
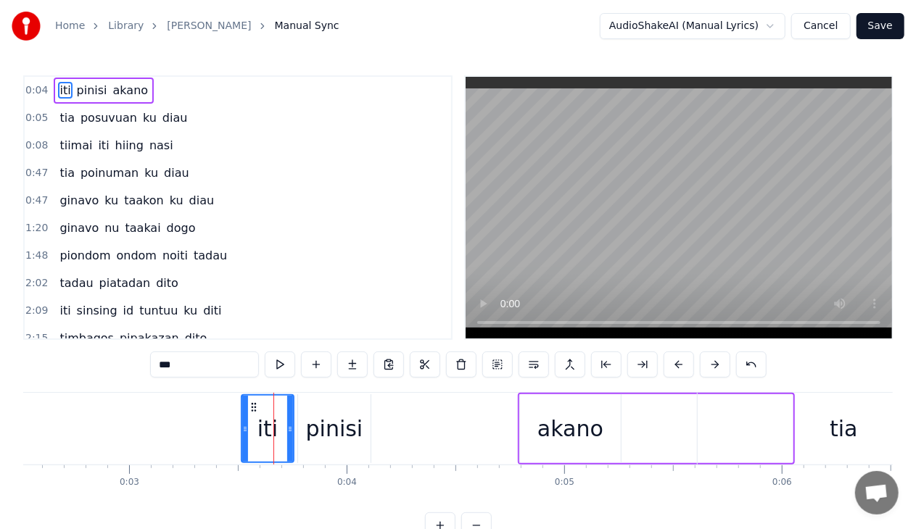
click at [813, 28] on button "Cancel" at bounding box center [820, 26] width 59 height 26
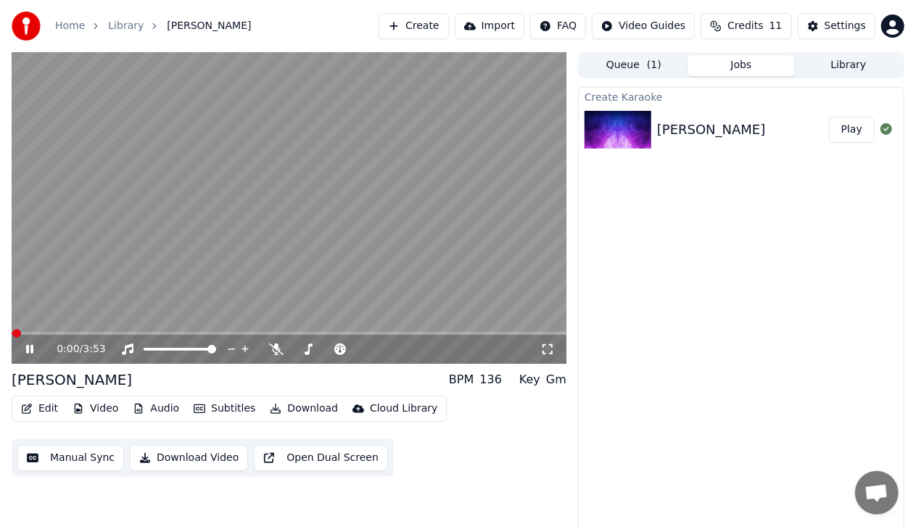
click at [37, 349] on icon at bounding box center [39, 350] width 33 height 12
click at [38, 407] on button "Edit" at bounding box center [39, 409] width 49 height 20
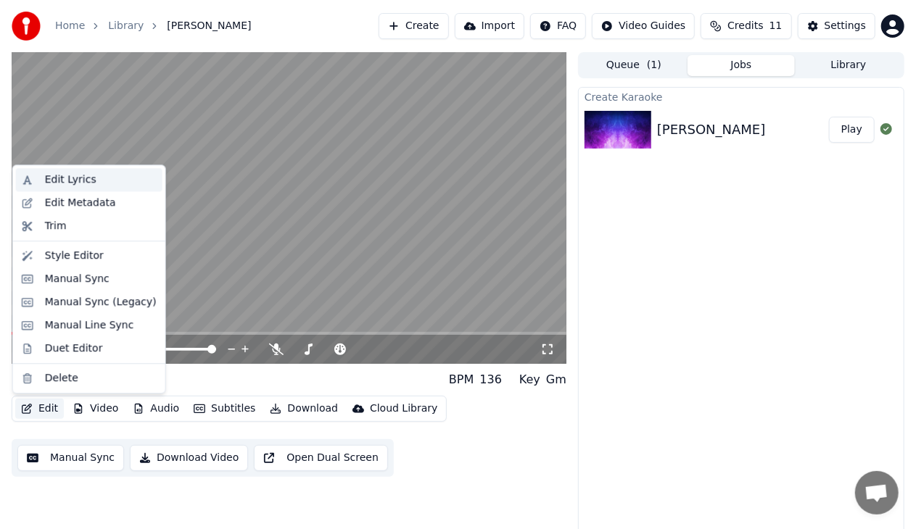
click at [66, 182] on div "Edit Lyrics" at bounding box center [70, 180] width 51 height 15
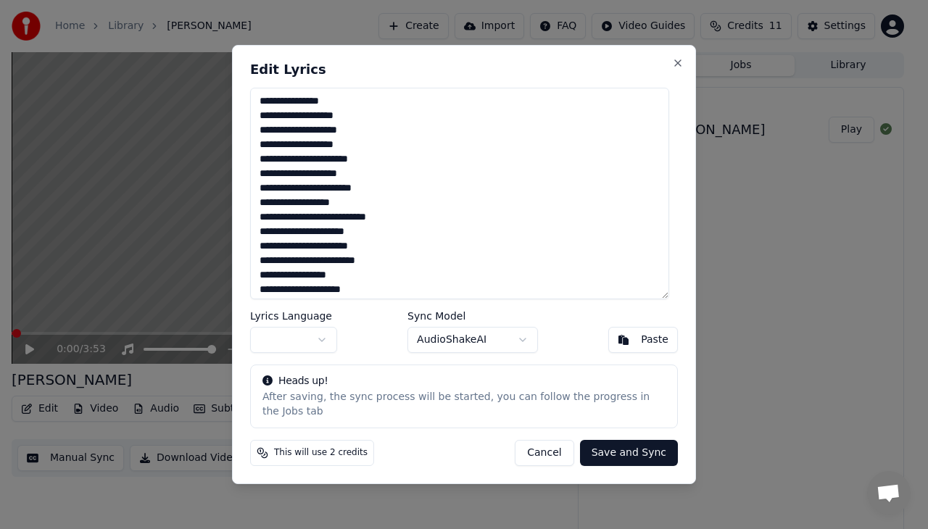
click at [486, 353] on body "**********" at bounding box center [458, 264] width 916 height 529
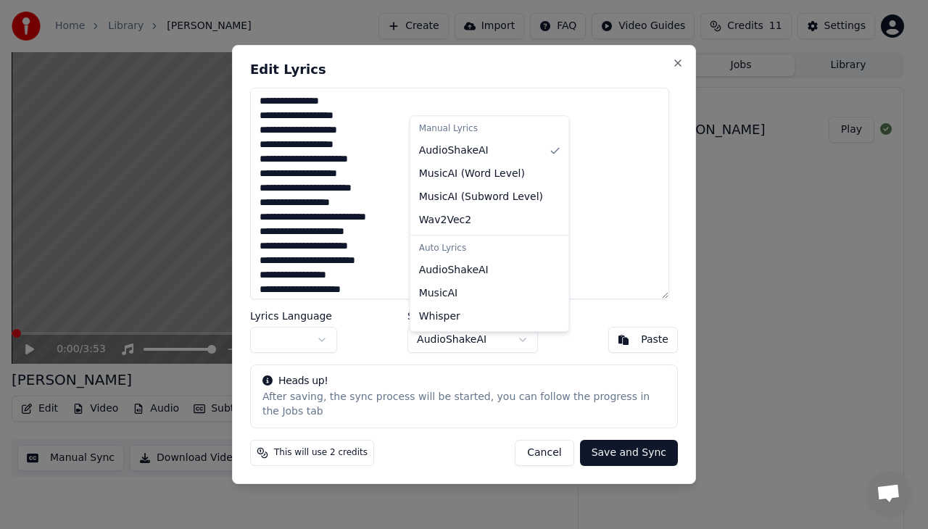
click at [570, 337] on body "**********" at bounding box center [458, 264] width 916 height 529
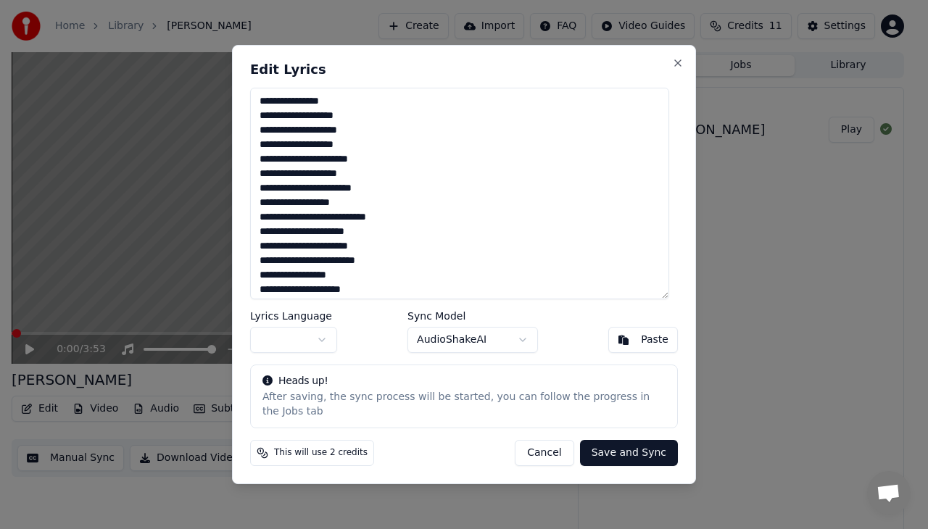
click at [318, 344] on body "**********" at bounding box center [458, 264] width 916 height 529
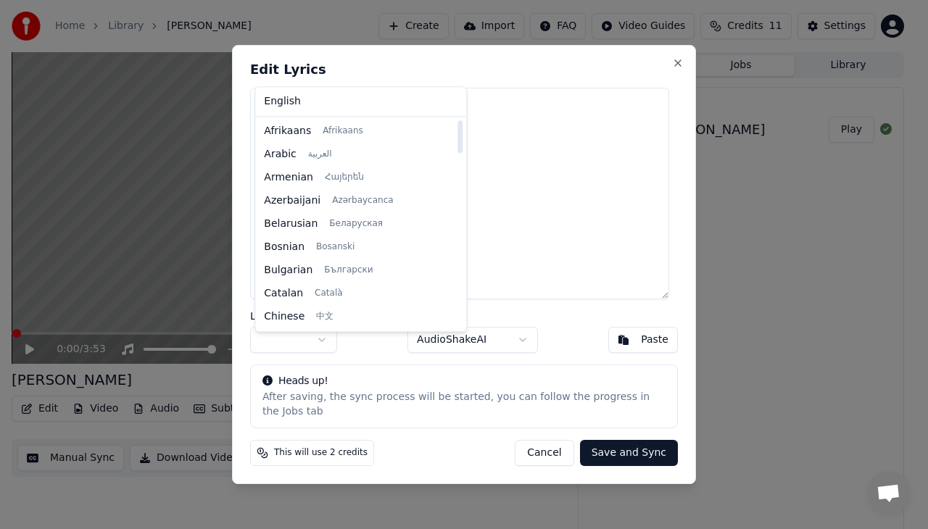
click at [599, 170] on body "**********" at bounding box center [458, 264] width 916 height 529
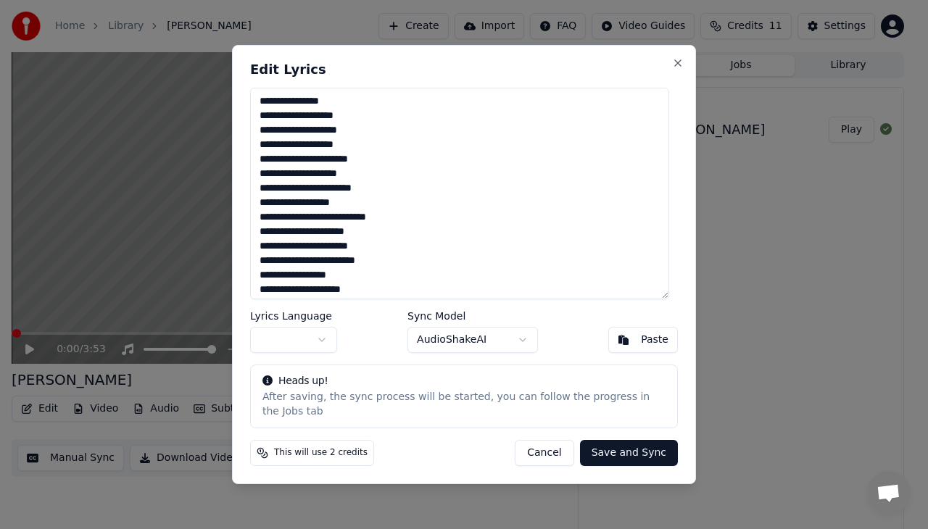
click at [262, 110] on textarea "**********" at bounding box center [459, 194] width 419 height 212
click at [545, 445] on button "Cancel" at bounding box center [544, 453] width 59 height 26
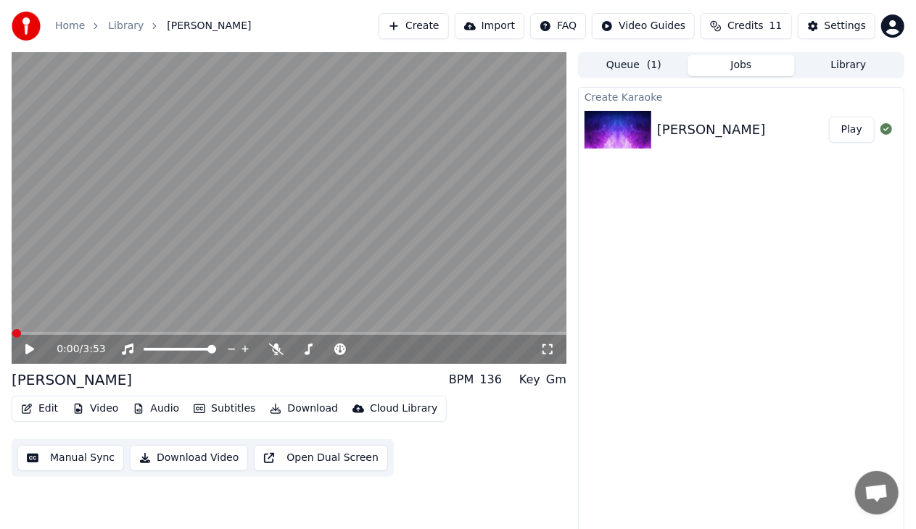
click at [33, 412] on button "Edit" at bounding box center [39, 409] width 49 height 20
click at [90, 456] on button "Manual Sync" at bounding box center [70, 458] width 107 height 26
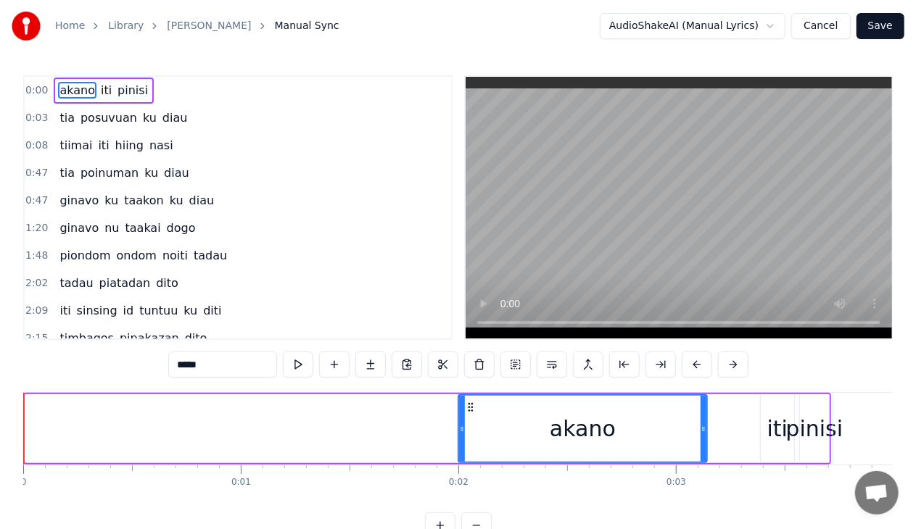
drag, startPoint x: 26, startPoint y: 419, endPoint x: 469, endPoint y: 467, distance: 445.6
click at [469, 467] on div "akano iti pinisi tia posuvuan ku diau tiimai iti hiing nasi tia poinuman ku dia…" at bounding box center [457, 446] width 869 height 109
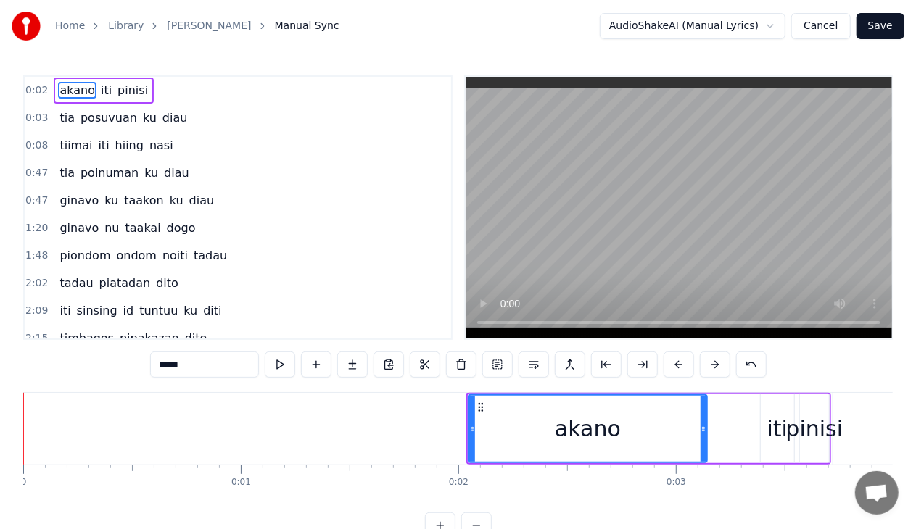
click at [109, 102] on div "akano iti pinisi" at bounding box center [104, 91] width 100 height 26
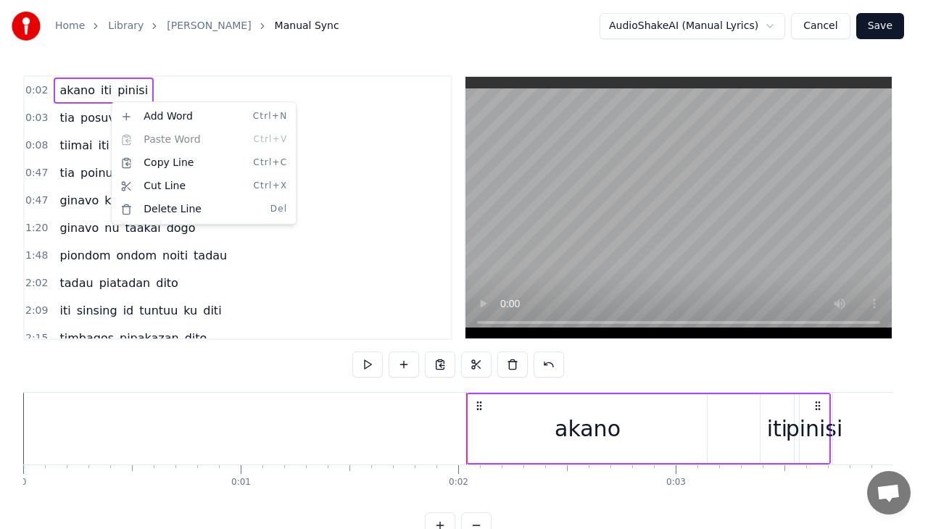
click at [70, 122] on html "Home Library Miohon Pinisi Manual Sync AudioShakeAI (Manual Lyrics) Cancel Save…" at bounding box center [464, 281] width 928 height 562
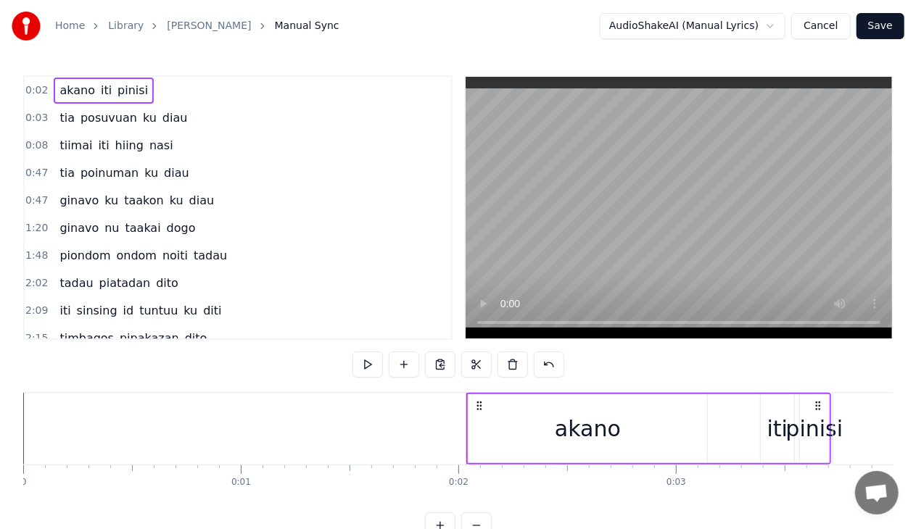
click at [73, 103] on div "0:02 akano iti pinisi" at bounding box center [238, 91] width 426 height 28
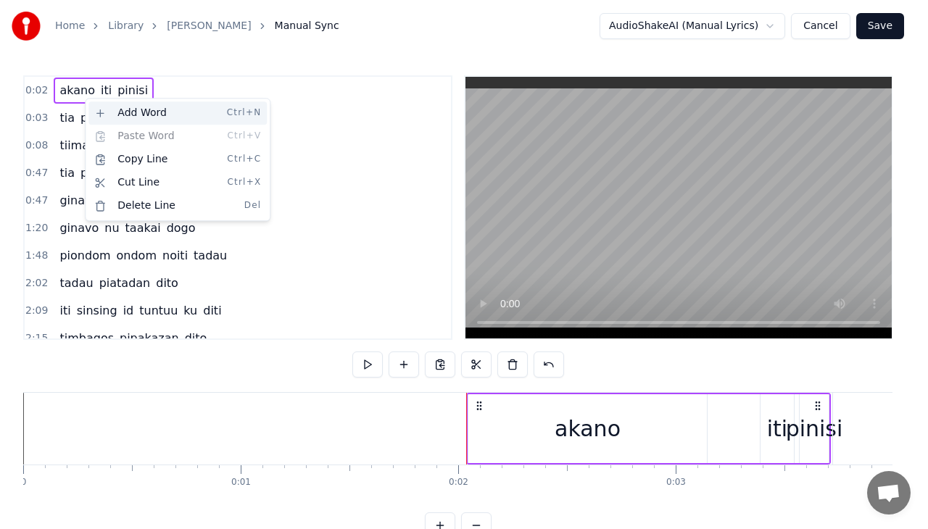
click at [158, 111] on div "Add Word Ctrl+N" at bounding box center [177, 113] width 178 height 23
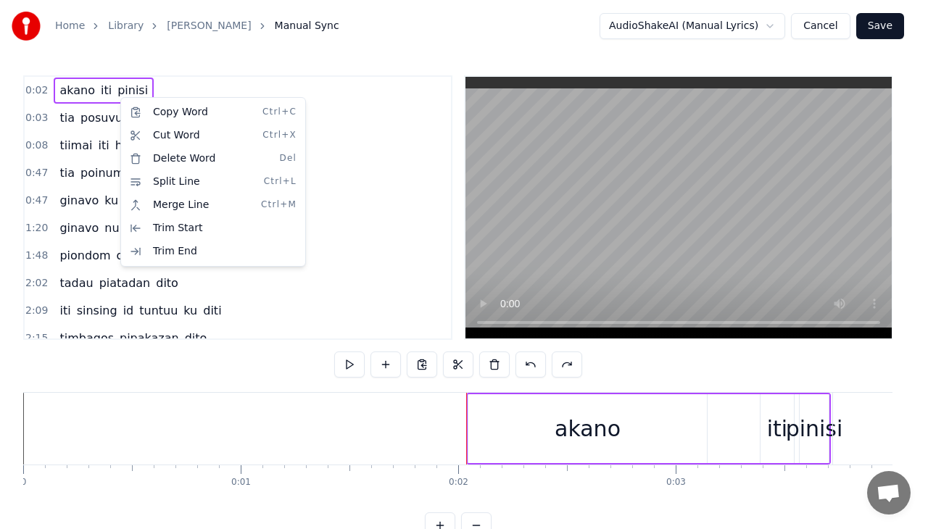
click at [139, 91] on html "Home Library Miohon Pinisi Manual Sync AudioShakeAI (Manual Lyrics) Cancel Save…" at bounding box center [464, 281] width 928 height 562
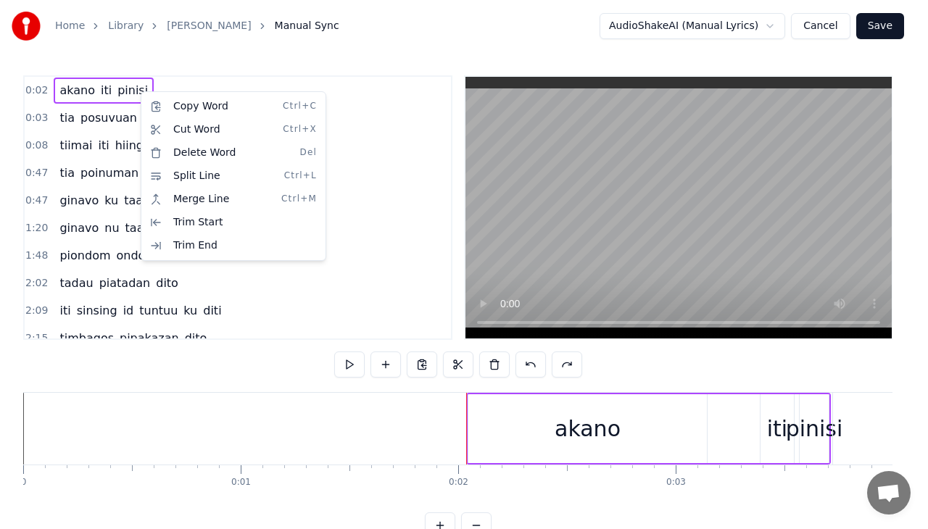
click at [99, 160] on html "Home Library Miohon Pinisi Manual Sync AudioShakeAI (Manual Lyrics) Cancel Save…" at bounding box center [464, 281] width 928 height 562
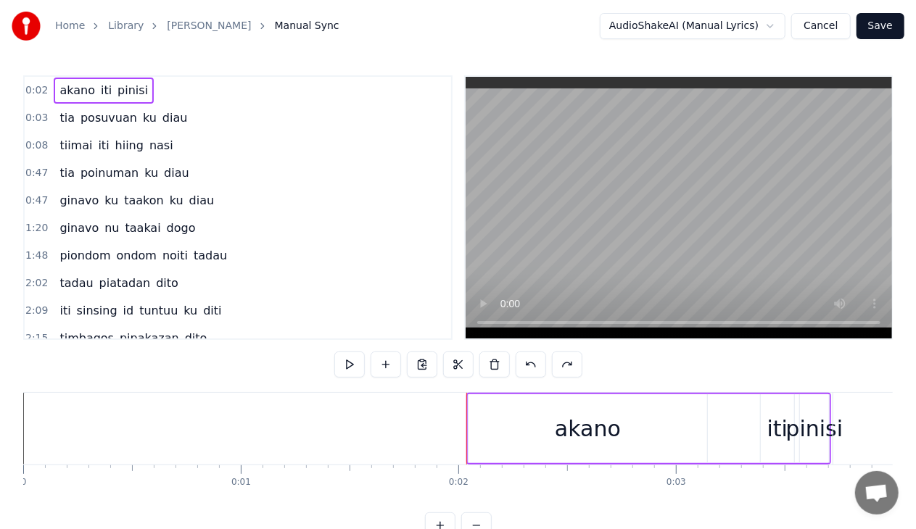
click at [273, 160] on div "0:47 [PERSON_NAME] ku diau" at bounding box center [238, 174] width 426 height 28
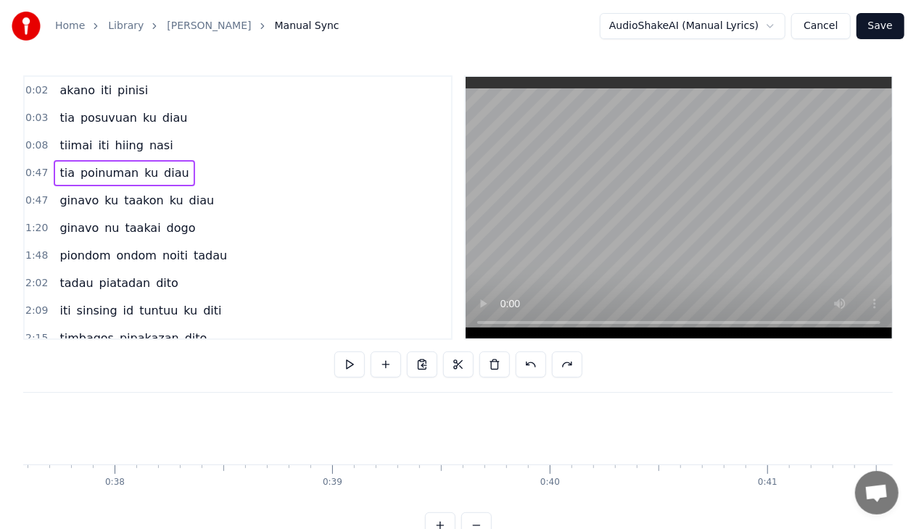
scroll to position [0, 10198]
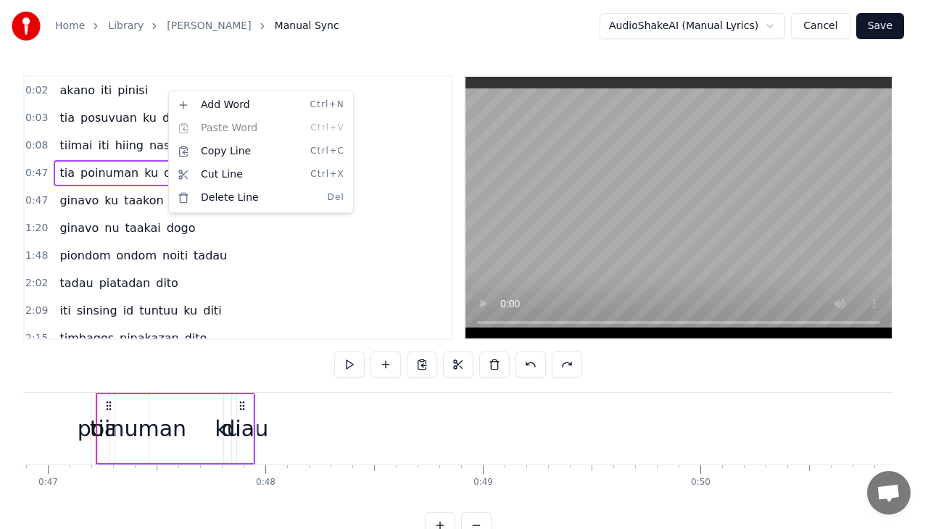
click at [122, 88] on html "Home Library Miohon Pinisi Manual Sync AudioShakeAI (Manual Lyrics) Cancel Save…" at bounding box center [464, 281] width 928 height 562
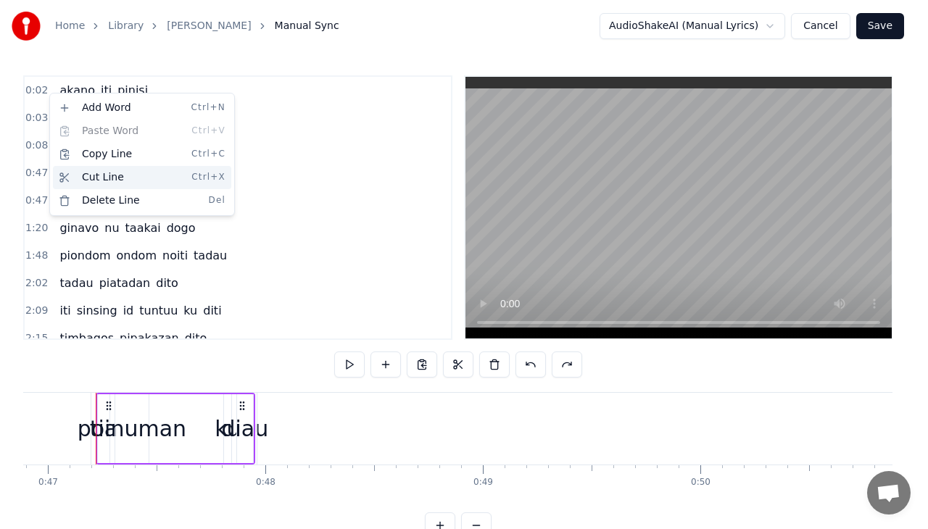
click at [81, 173] on div "Cut Line Ctrl+X" at bounding box center [142, 177] width 178 height 23
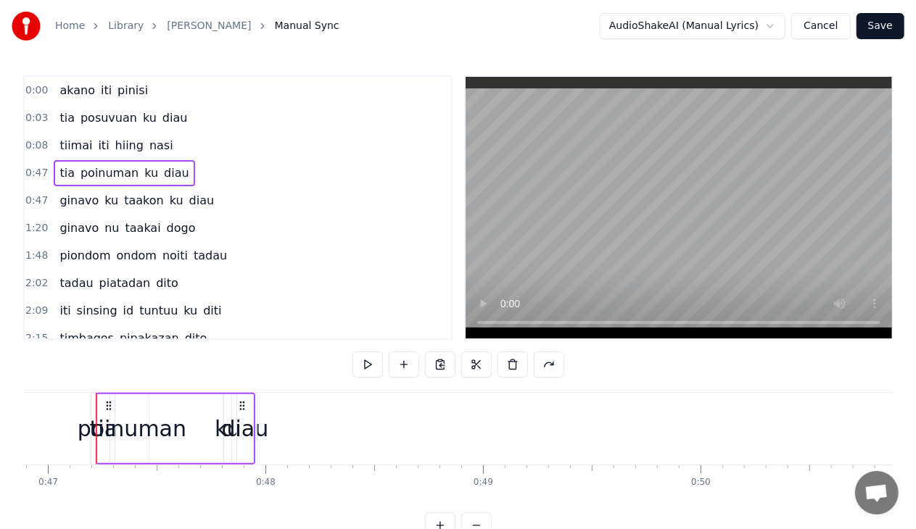
click at [119, 92] on span "pinisi" at bounding box center [132, 90] width 33 height 17
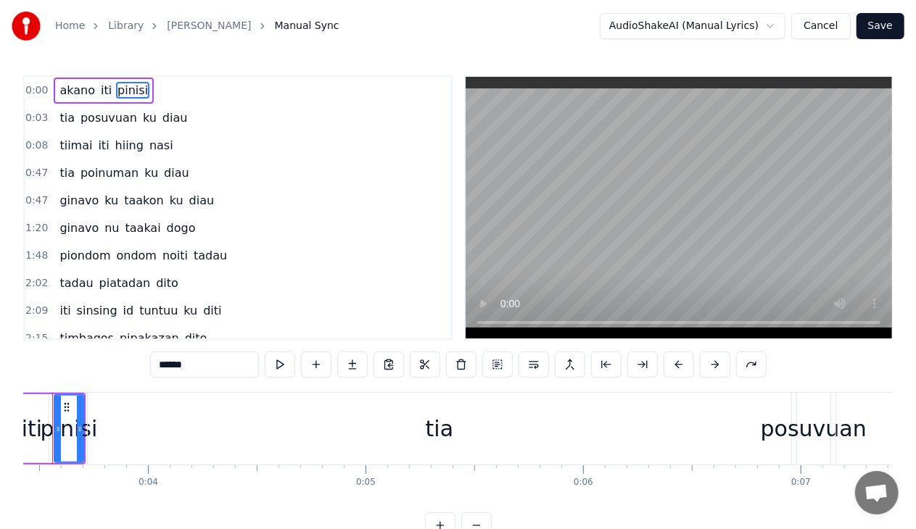
scroll to position [0, 702]
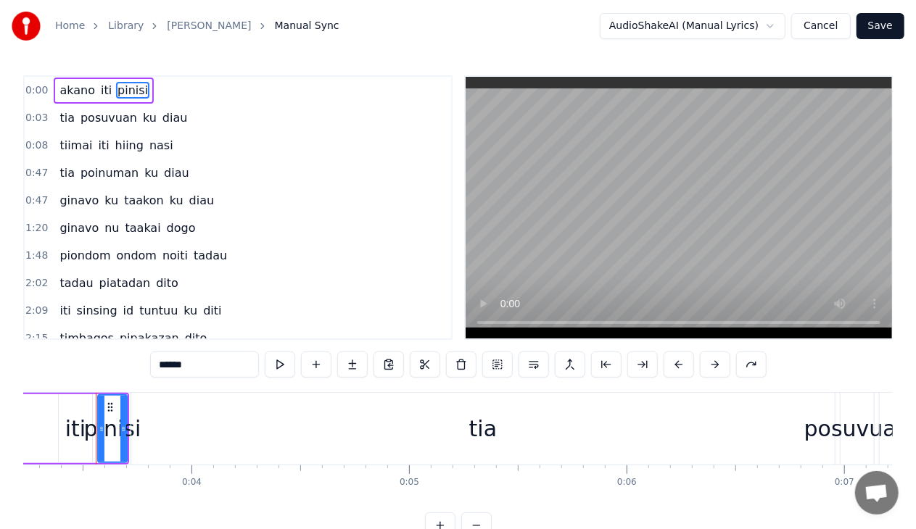
drag, startPoint x: 91, startPoint y: 102, endPoint x: 100, endPoint y: 104, distance: 9.9
click at [100, 104] on div "0:00 akano iti pinisi 0:03 tia posuvuan ku diau 0:08 tiimai iti hiing nasi 0:47…" at bounding box center [237, 207] width 429 height 265
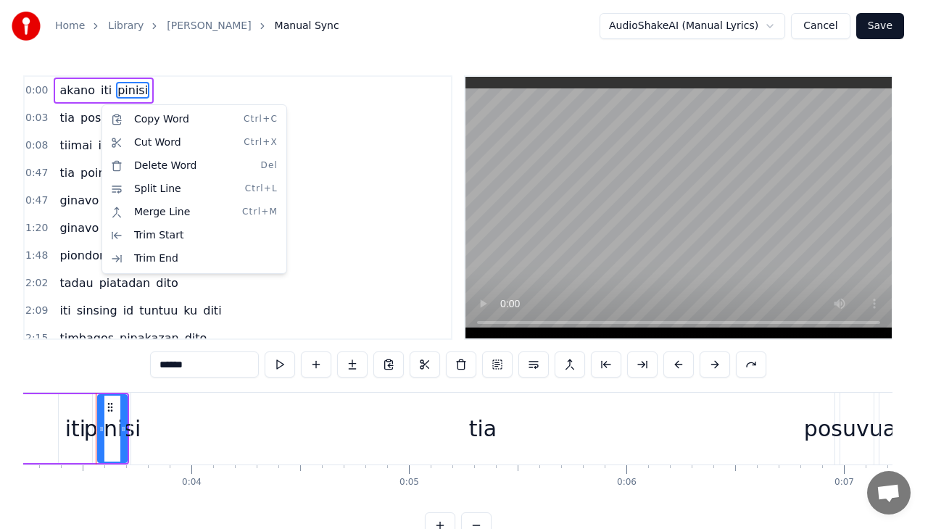
click at [57, 216] on html "Home Library Miohon Pinisi Manual Sync AudioShakeAI (Manual Lyrics) Cancel Save…" at bounding box center [464, 281] width 928 height 562
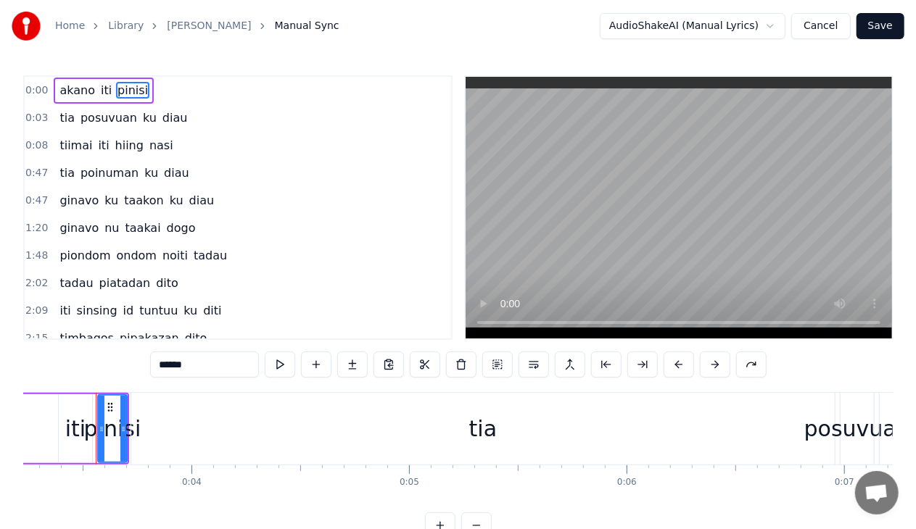
scroll to position [0, 0]
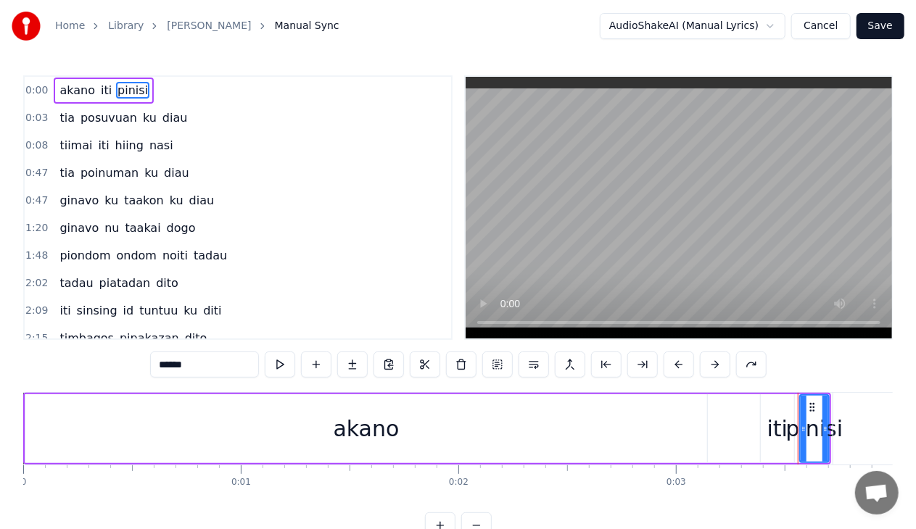
click at [132, 100] on div "akano iti pinisi" at bounding box center [104, 91] width 100 height 26
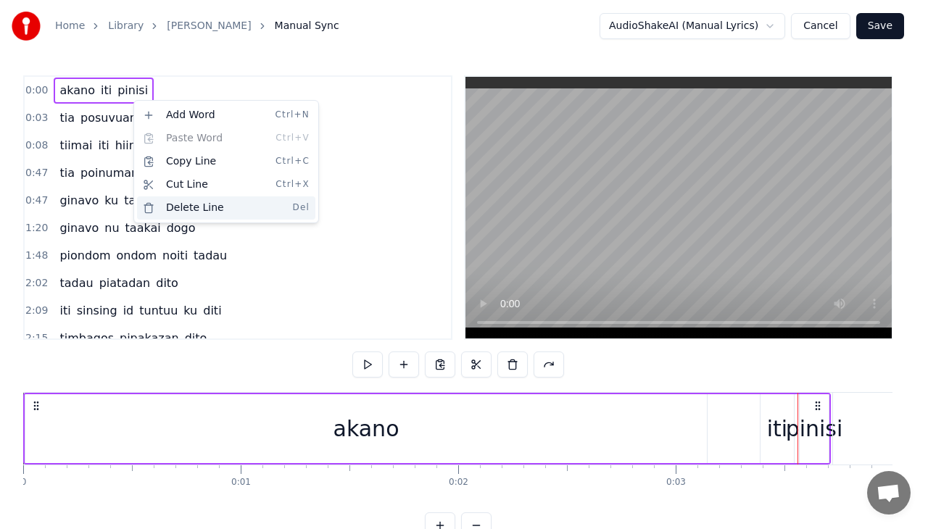
click at [190, 206] on div "Delete Line Del" at bounding box center [226, 207] width 178 height 23
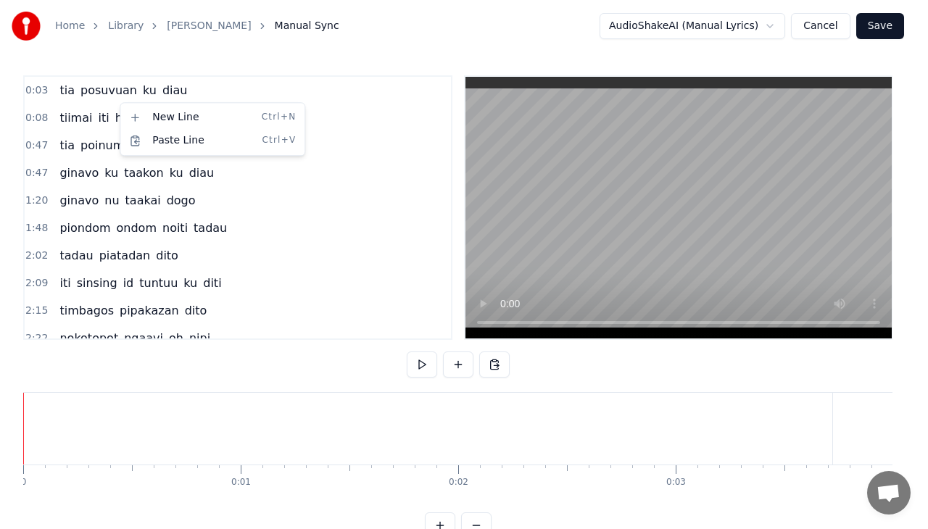
click at [82, 86] on html "Home Library Miohon Pinisi Manual Sync AudioShakeAI (Manual Lyrics) Cancel Save…" at bounding box center [464, 281] width 928 height 562
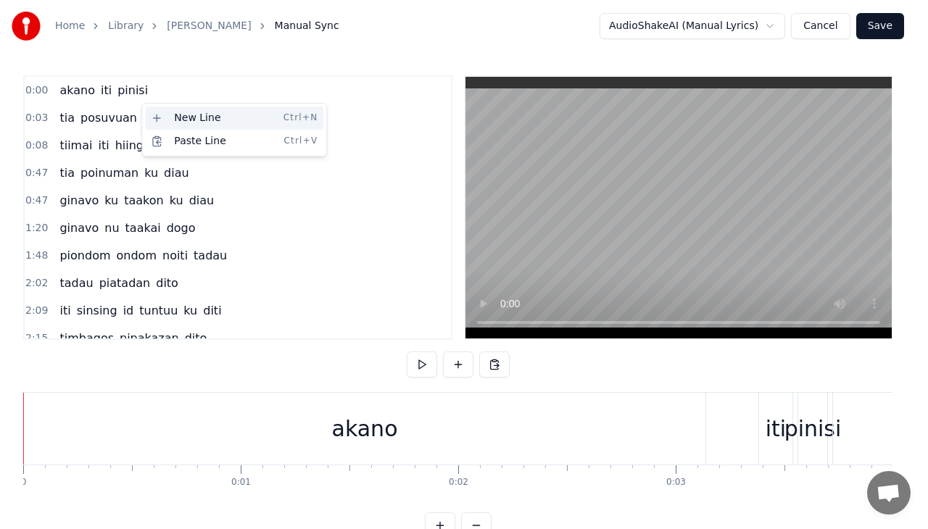
click at [165, 117] on div "New Line Ctrl+N" at bounding box center [234, 118] width 178 height 23
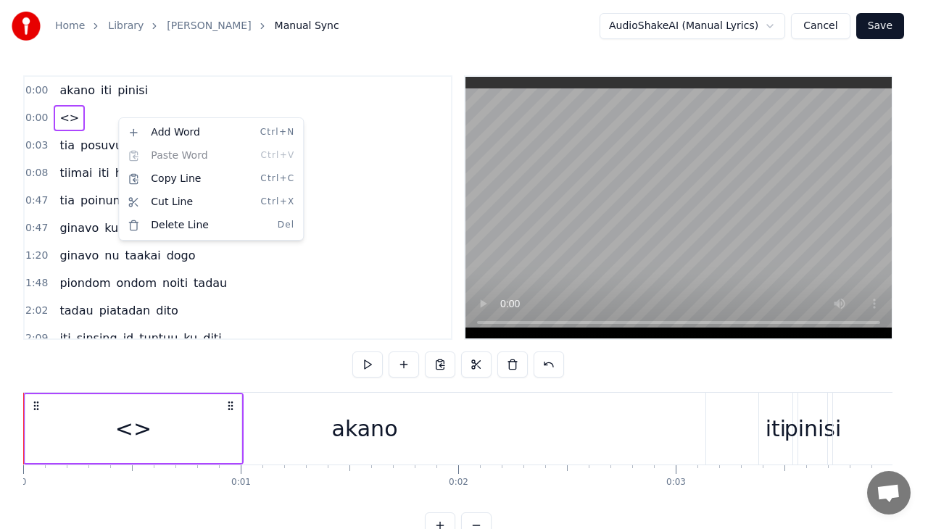
click at [94, 126] on html "Home Library Miohon Pinisi Manual Sync AudioShakeAI (Manual Lyrics) Cancel Save…" at bounding box center [464, 281] width 928 height 562
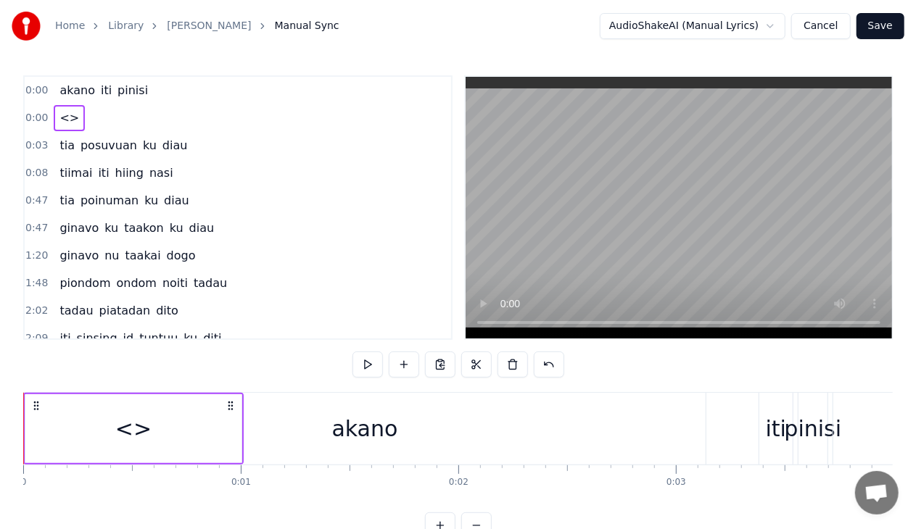
click at [89, 129] on div "0:00 <>" at bounding box center [238, 118] width 426 height 28
click at [81, 137] on span "posuvuan" at bounding box center [108, 145] width 59 height 17
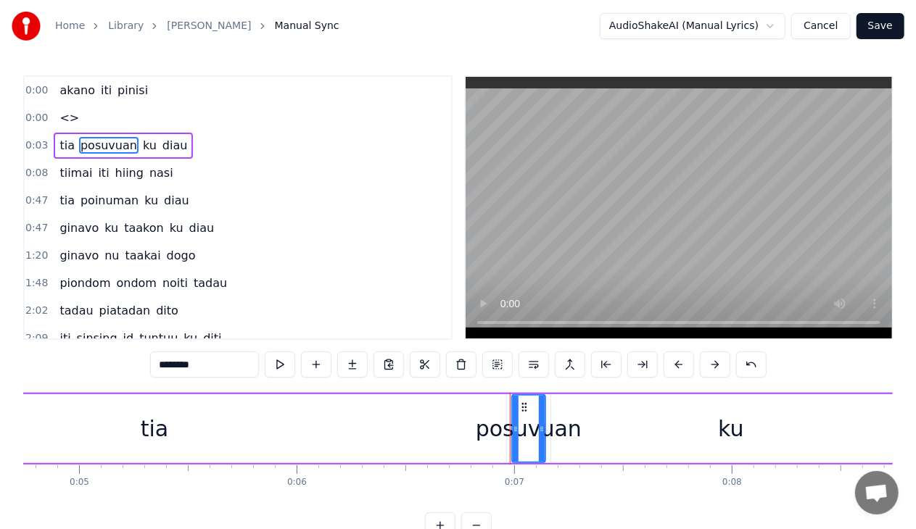
click at [163, 123] on div "0:00 <>" at bounding box center [238, 118] width 426 height 28
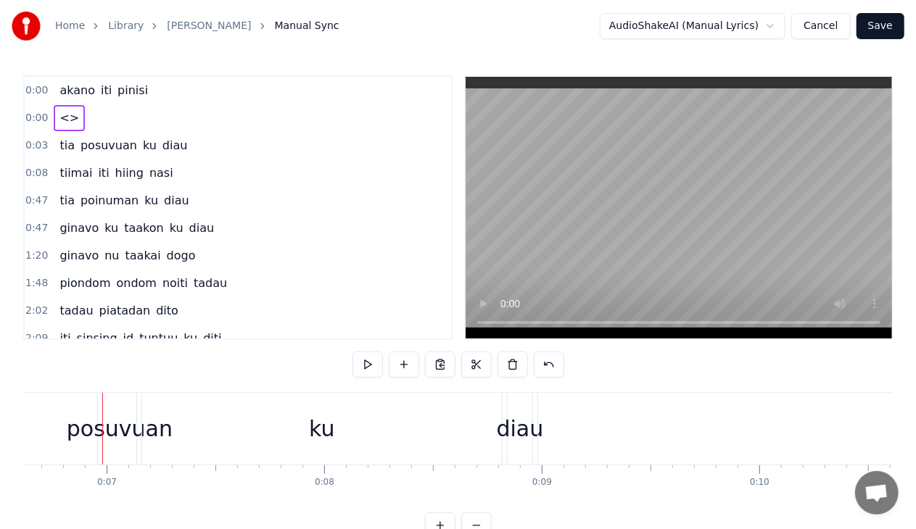
scroll to position [0, 1446]
click at [99, 94] on span "iti" at bounding box center [106, 90] width 14 height 17
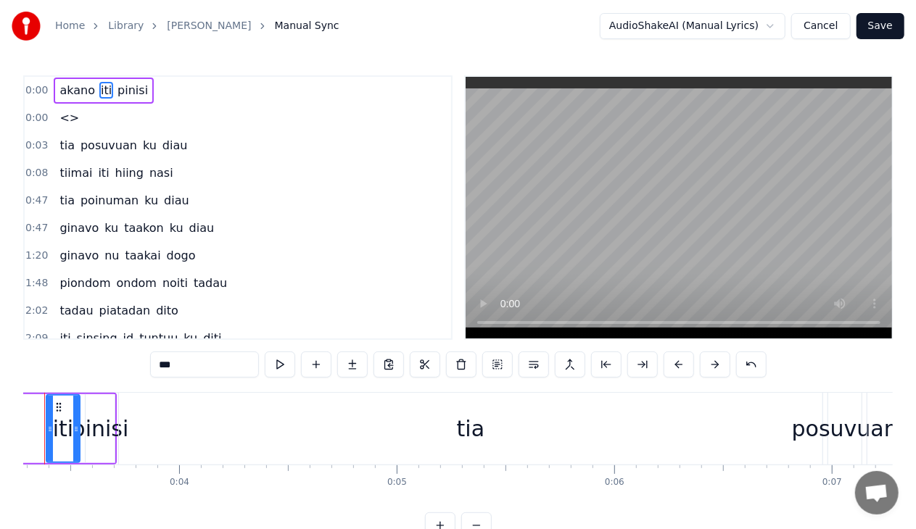
scroll to position [0, 663]
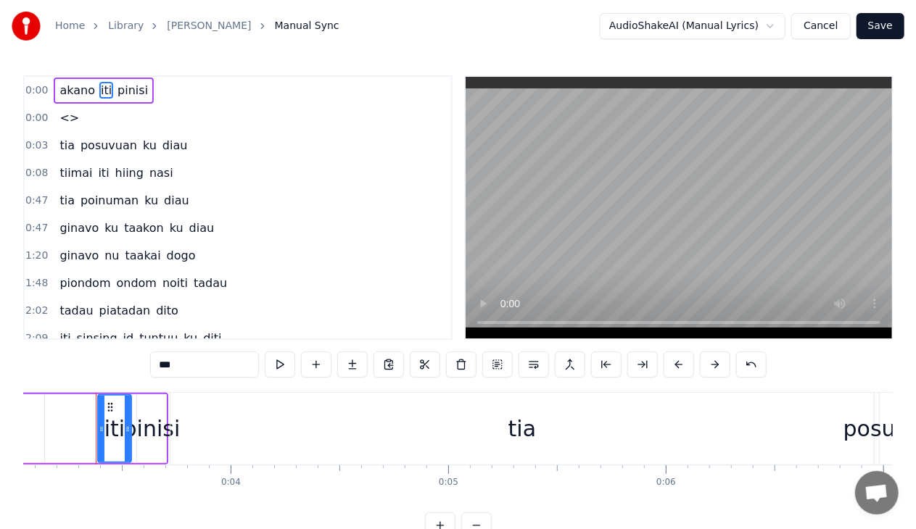
click at [107, 97] on div "akano iti pinisi" at bounding box center [104, 91] width 100 height 26
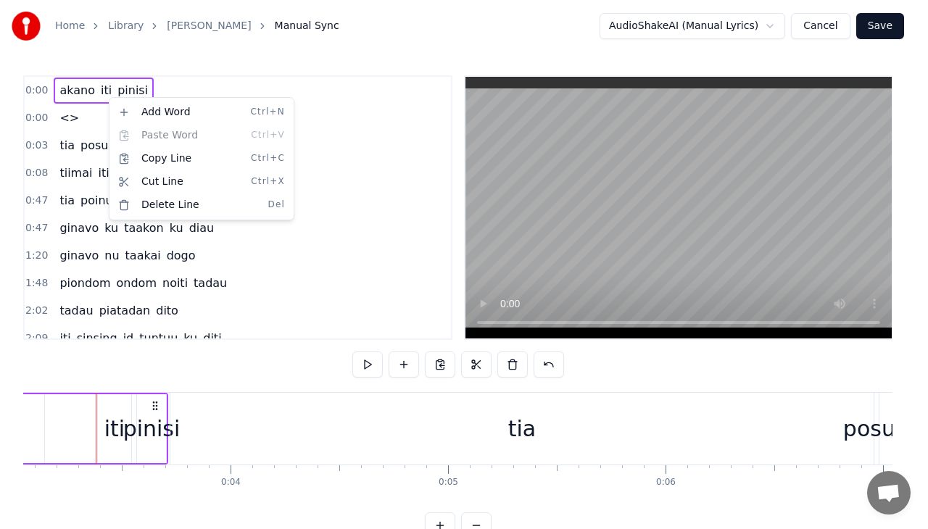
click at [86, 136] on html "Home Library Miohon Pinisi Manual Sync AudioShakeAI (Manual Lyrics) Cancel Save…" at bounding box center [464, 281] width 928 height 562
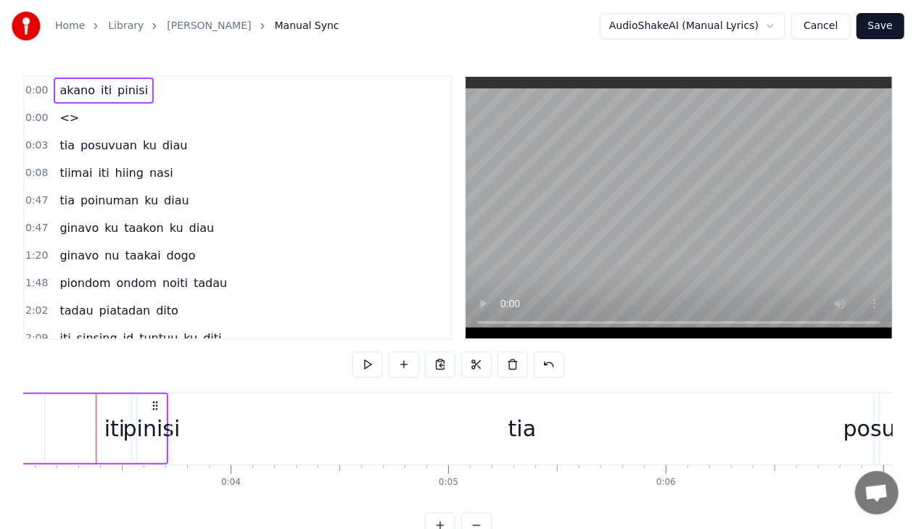
click at [206, 132] on div "0:03 tia posuvuan ku diau" at bounding box center [238, 146] width 426 height 28
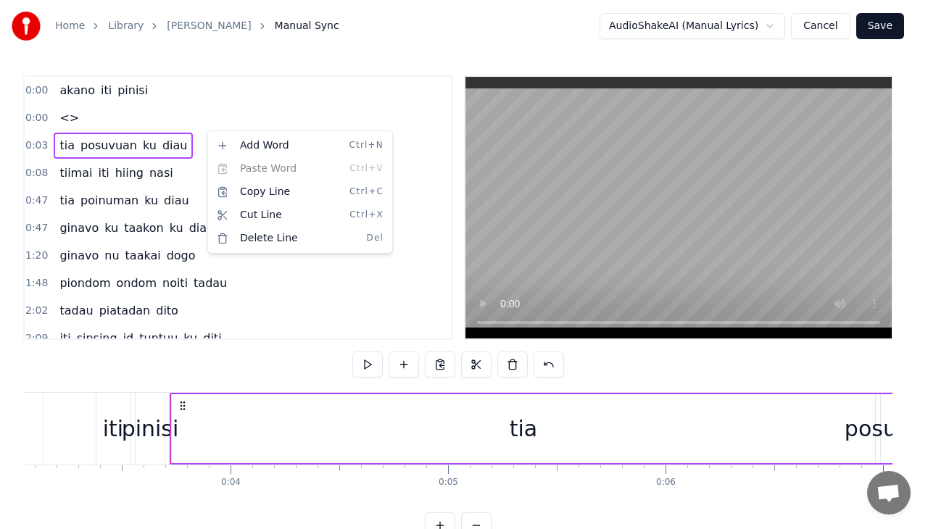
click at [180, 118] on html "Home Library Miohon Pinisi Manual Sync AudioShakeAI (Manual Lyrics) Cancel Save…" at bounding box center [464, 281] width 928 height 562
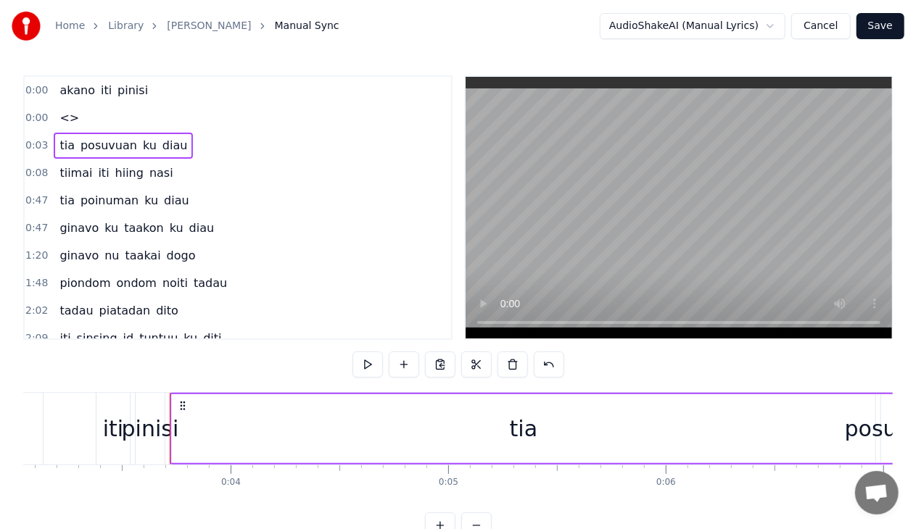
click at [140, 120] on div "0:00 <>" at bounding box center [238, 118] width 426 height 28
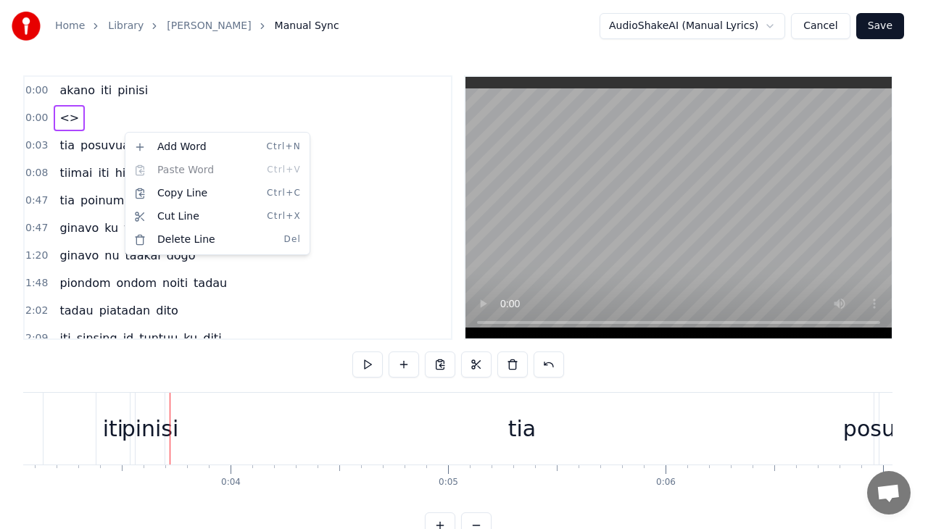
click at [112, 131] on html "Home Library Miohon Pinisi Manual Sync AudioShakeAI (Manual Lyrics) Cancel Save…" at bounding box center [464, 281] width 928 height 562
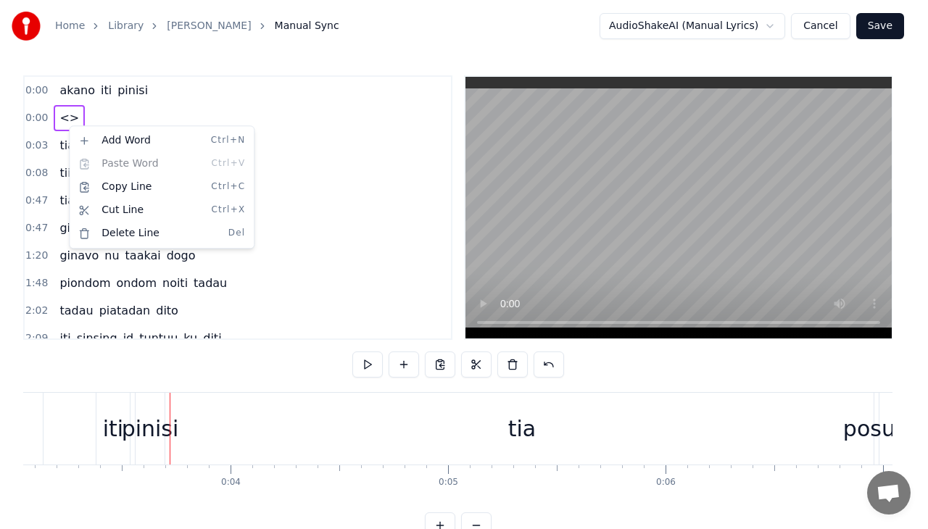
click at [122, 245] on div "Add Word Ctrl+N Paste Word Ctrl+V Copy Line Ctrl+C Cut Line Ctrl+X Delete Line …" at bounding box center [162, 186] width 186 height 123
click at [122, 238] on div "Delete Line Del" at bounding box center [162, 233] width 178 height 23
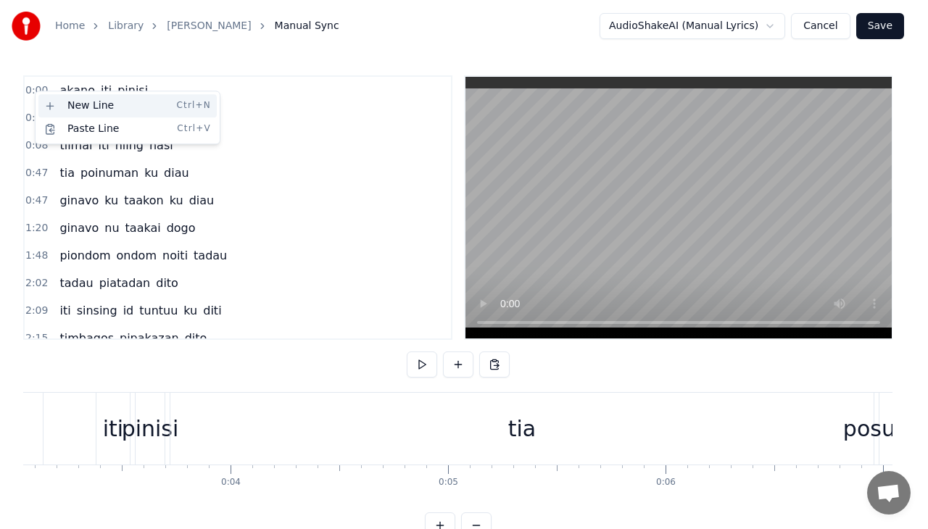
click at [46, 104] on div "New Line Ctrl+N" at bounding box center [127, 105] width 178 height 23
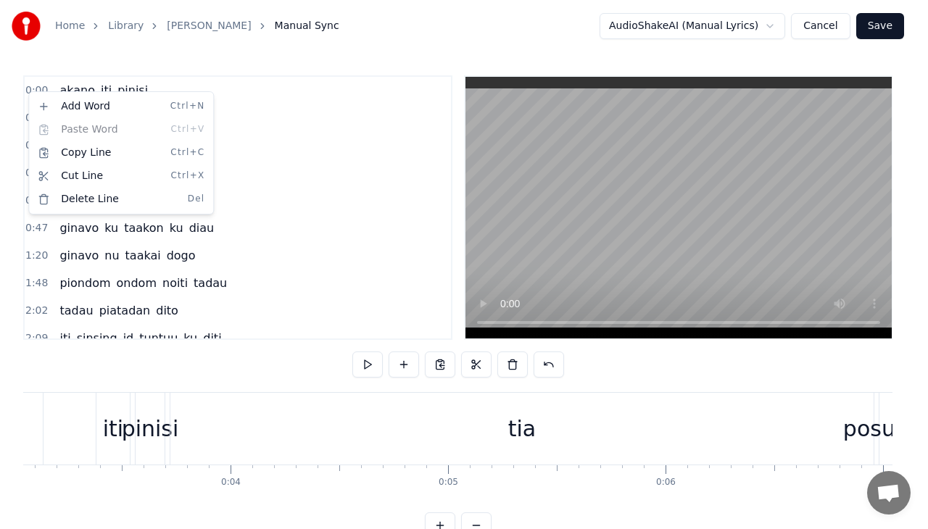
click at [24, 125] on html "Home Library Miohon Pinisi Manual Sync AudioShakeAI (Manual Lyrics) Cancel Save…" at bounding box center [464, 281] width 928 height 562
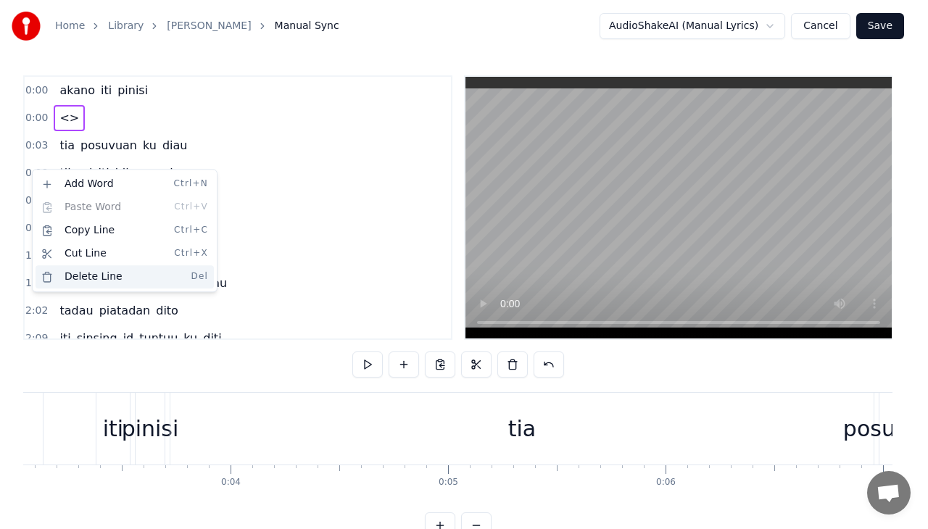
click at [73, 283] on div "Delete Line Del" at bounding box center [125, 276] width 178 height 23
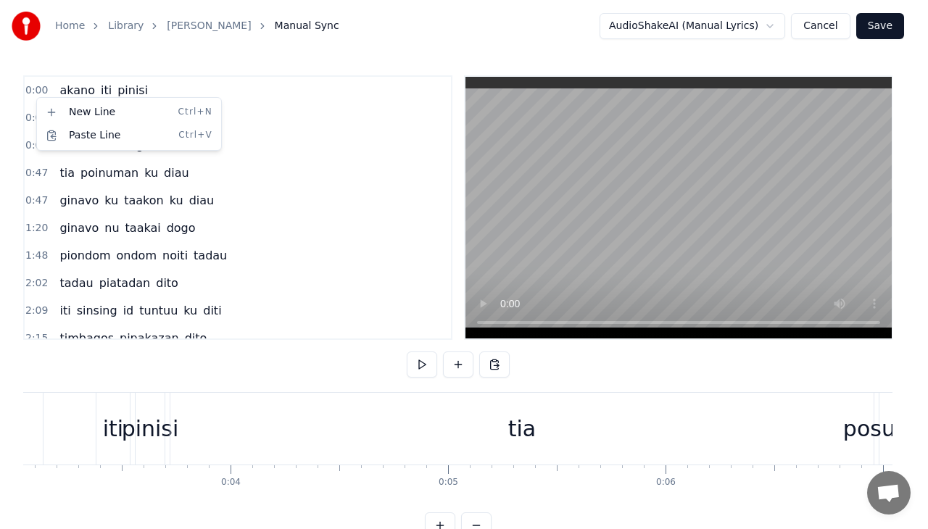
click at [128, 93] on span "pinisi" at bounding box center [132, 90] width 33 height 17
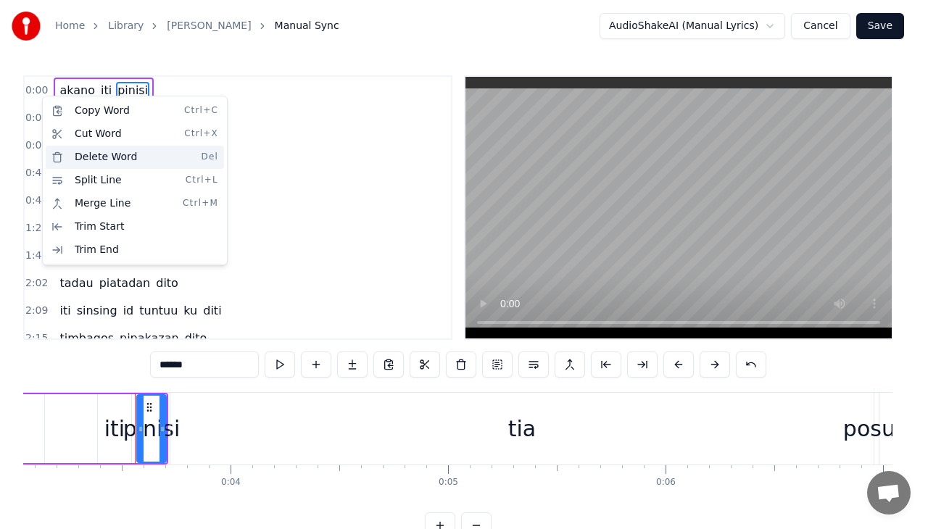
click at [102, 157] on div "Delete Word Del" at bounding box center [135, 157] width 178 height 23
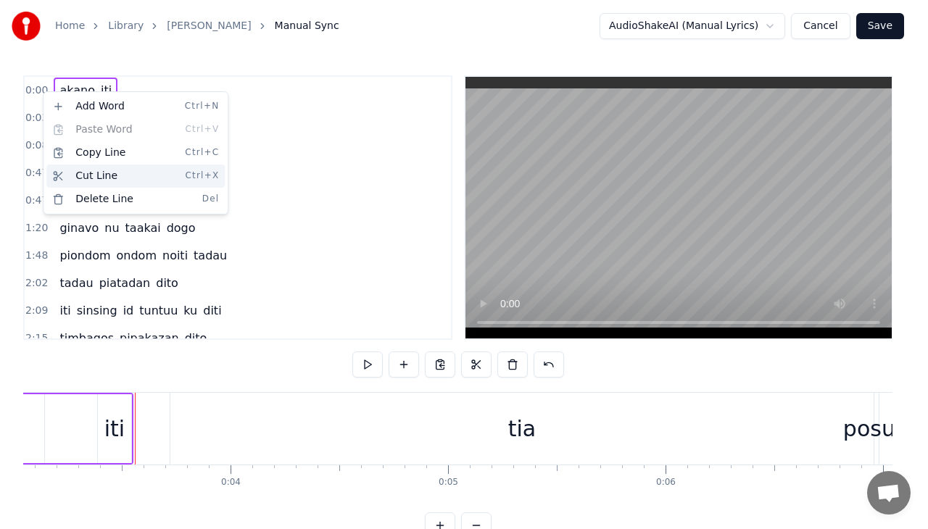
click at [84, 175] on div "Cut Line Ctrl+X" at bounding box center [135, 176] width 178 height 23
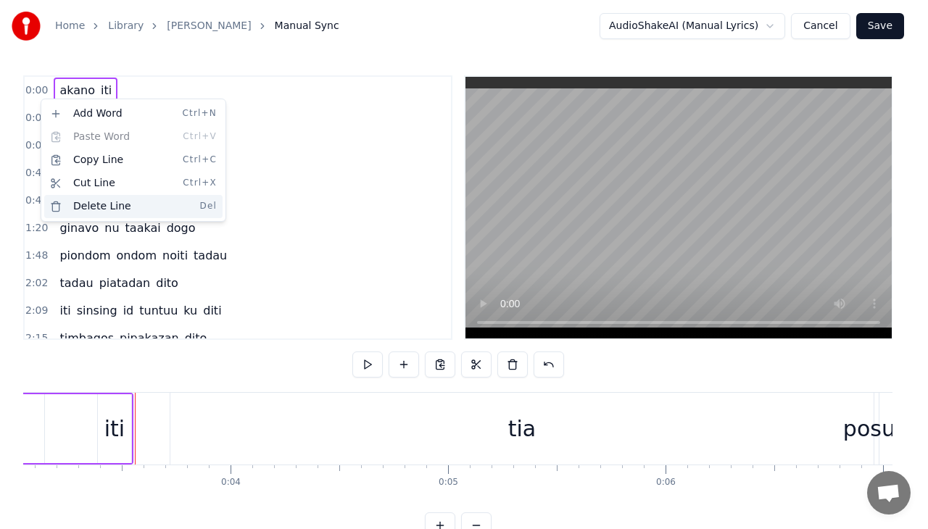
click at [76, 207] on div "Delete Line Del" at bounding box center [133, 206] width 178 height 23
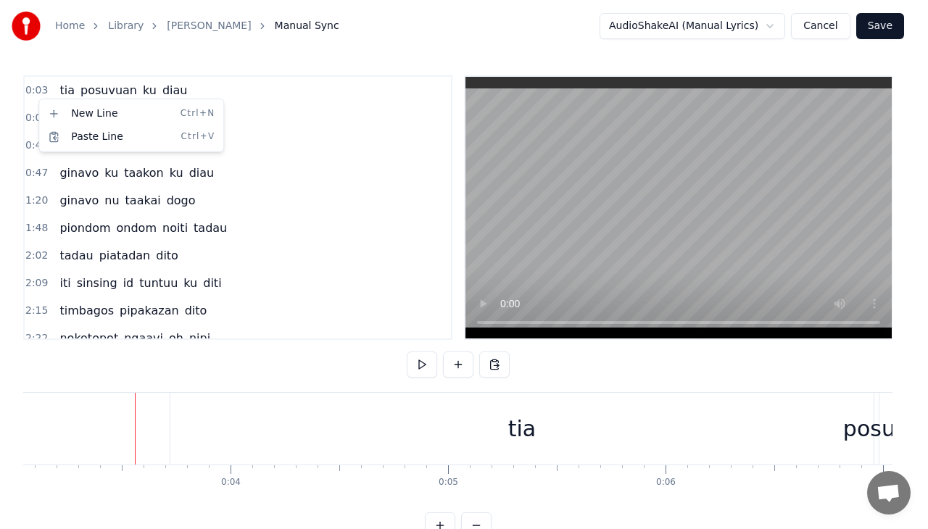
click at [69, 90] on html "Home Library Miohon Pinisi Manual Sync AudioShakeAI (Manual Lyrics) Cancel Save…" at bounding box center [464, 281] width 928 height 562
click at [69, 90] on span "tia" at bounding box center [67, 90] width 18 height 17
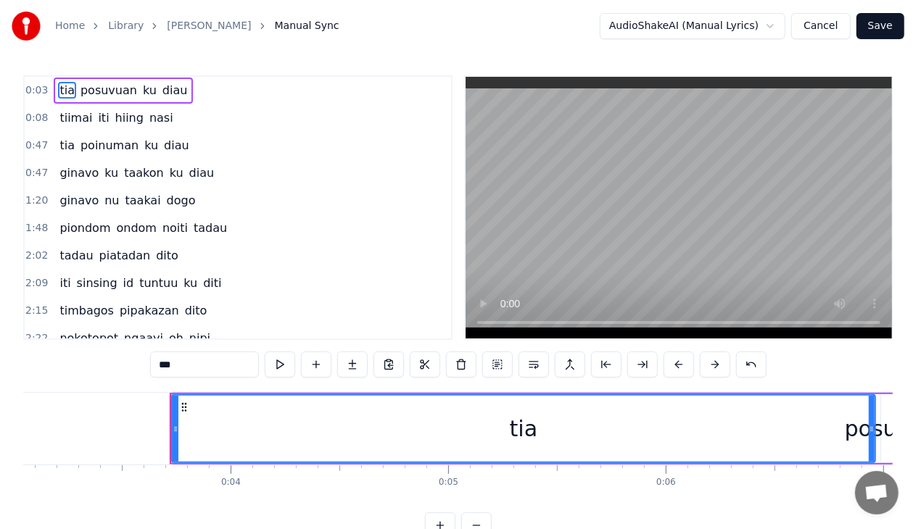
click at [62, 89] on span "tia" at bounding box center [67, 90] width 18 height 17
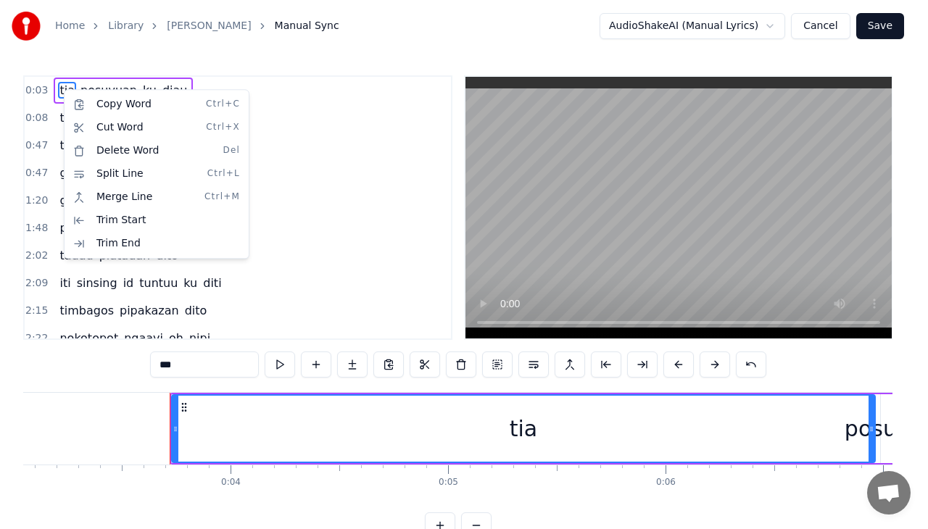
click at [42, 100] on div "0:03 tia posuvuan ku diau" at bounding box center [238, 91] width 426 height 28
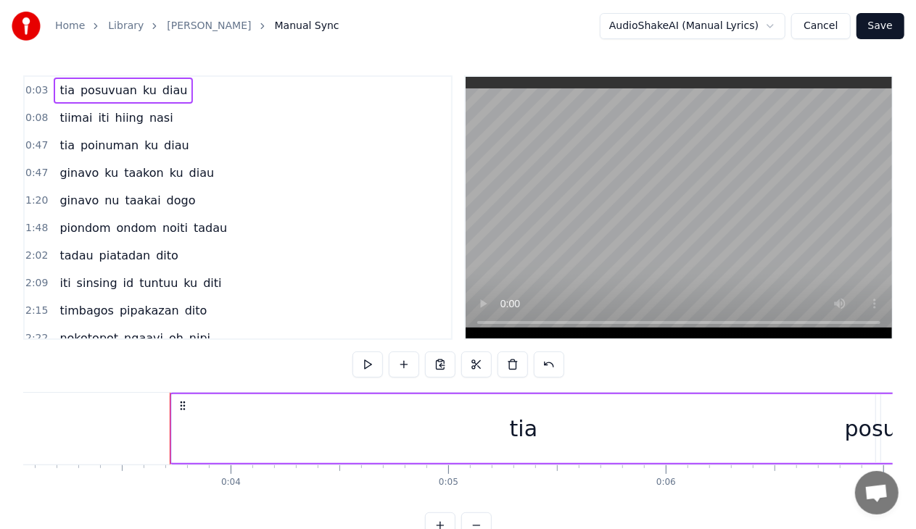
click at [40, 96] on span "0:03" at bounding box center [36, 90] width 22 height 15
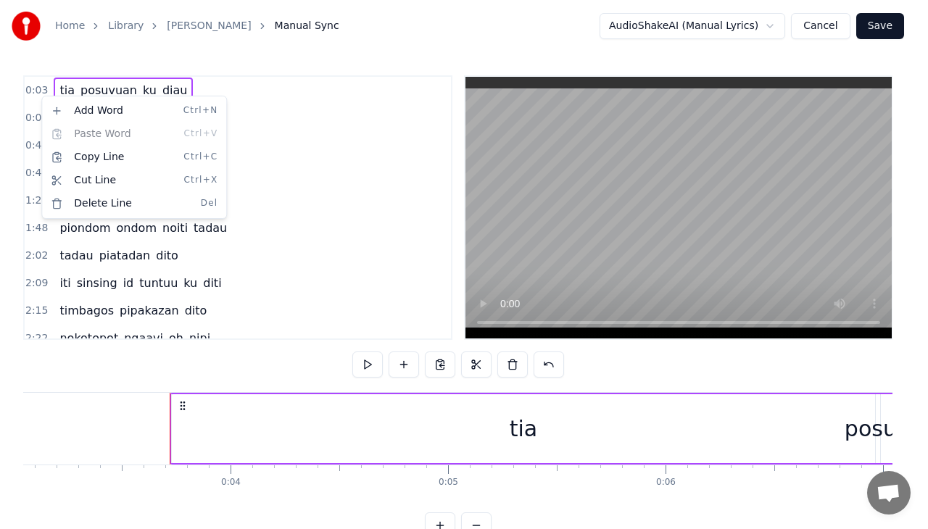
click at [323, 115] on html "Home Library Miohon Pinisi Manual Sync AudioShakeAI (Manual Lyrics) Cancel Save…" at bounding box center [464, 281] width 928 height 562
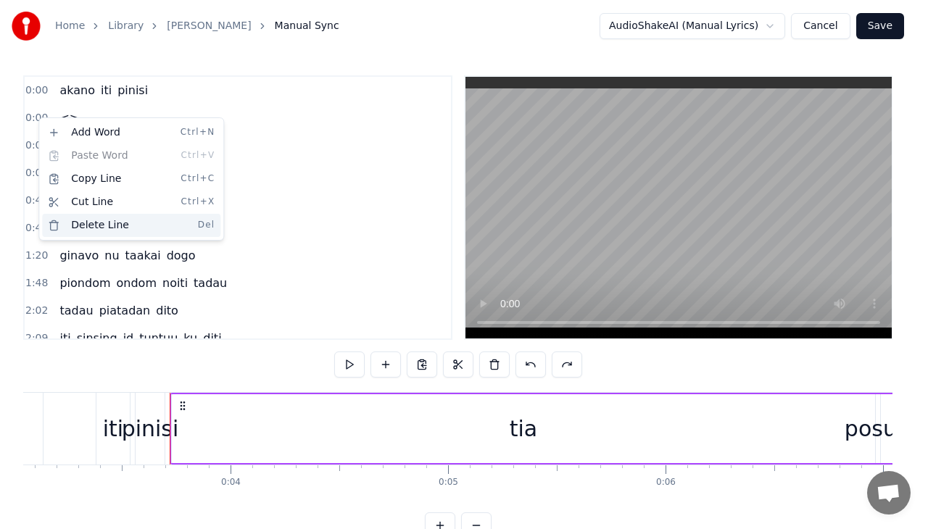
click at [94, 223] on div "Delete Line Del" at bounding box center [131, 225] width 178 height 23
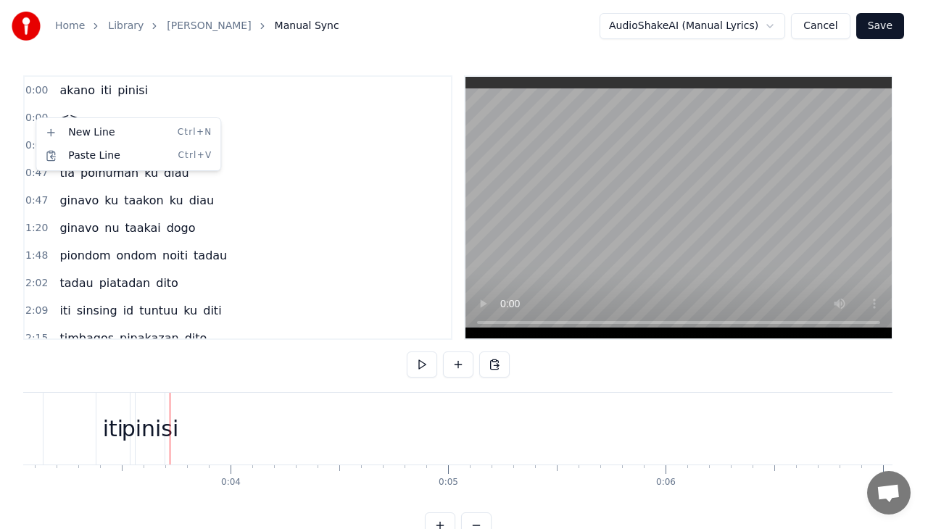
click at [28, 109] on html "Home Library Miohon Pinisi Manual Sync AudioShakeAI (Manual Lyrics) Cancel Save…" at bounding box center [464, 281] width 928 height 562
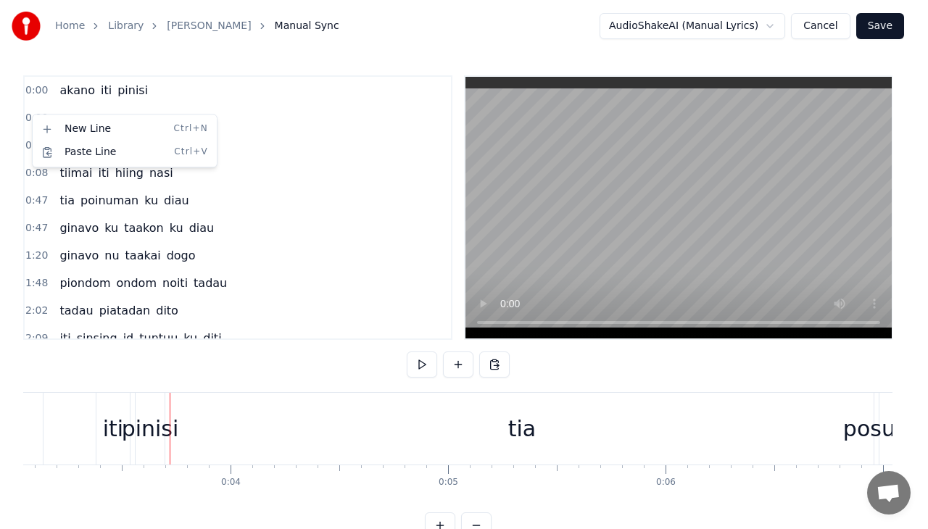
click at [60, 112] on html "Home Library Miohon Pinisi Manual Sync AudioShakeAI (Manual Lyrics) Cancel Save…" at bounding box center [464, 281] width 928 height 562
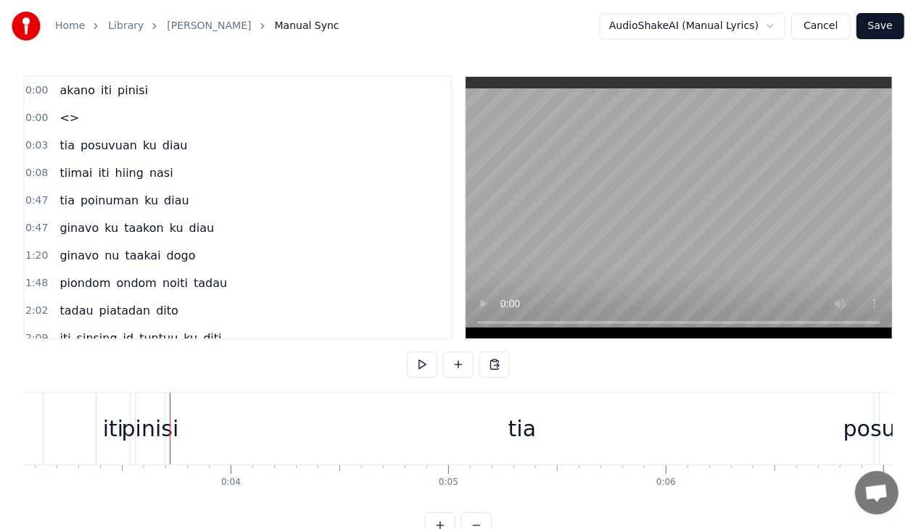
click at [38, 113] on span "0:00" at bounding box center [36, 118] width 22 height 15
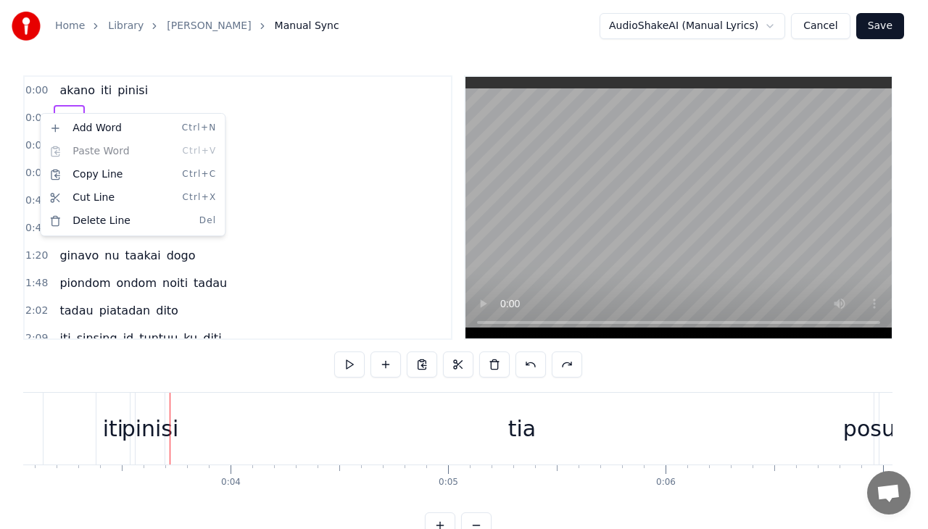
click at [32, 89] on html "Home Library Miohon Pinisi Manual Sync AudioShakeAI (Manual Lyrics) Cancel Save…" at bounding box center [464, 281] width 928 height 562
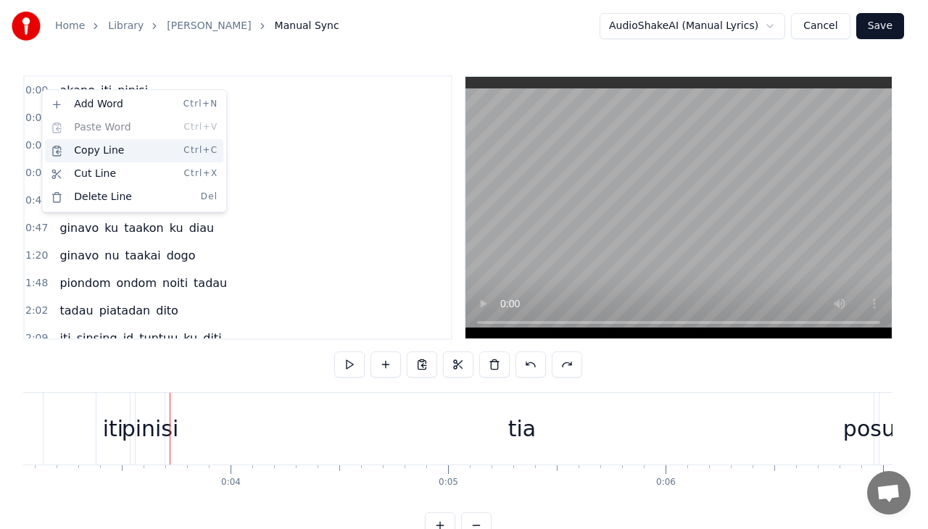
click at [80, 146] on div "Copy Line Ctrl+C" at bounding box center [134, 150] width 178 height 23
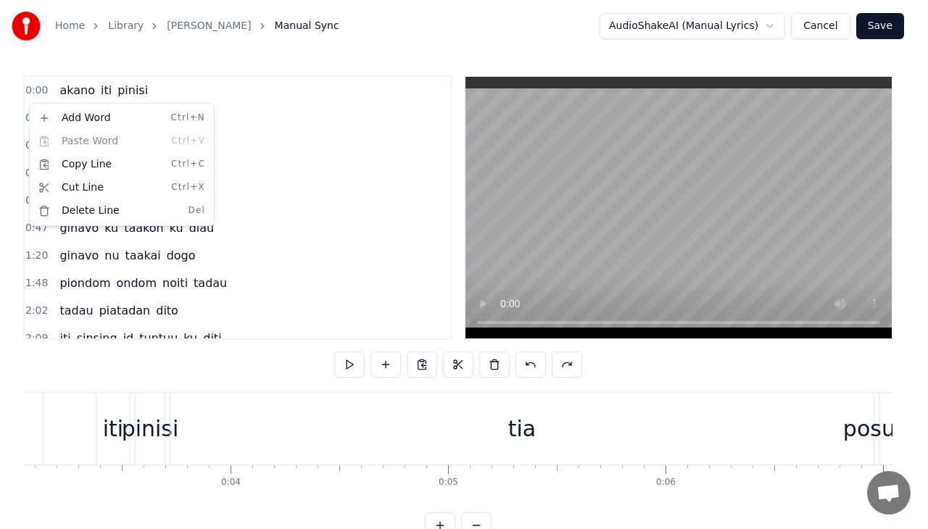
click at [29, 130] on div "Add Word Ctrl+N Paste Word Ctrl+V Copy Line Ctrl+C Cut Line Ctrl+X Delete Line …" at bounding box center [122, 164] width 186 height 123
click at [19, 129] on html "Home Library Miohon Pinisi Manual Sync AudioShakeAI (Manual Lyrics) Cancel Save…" at bounding box center [464, 281] width 928 height 562
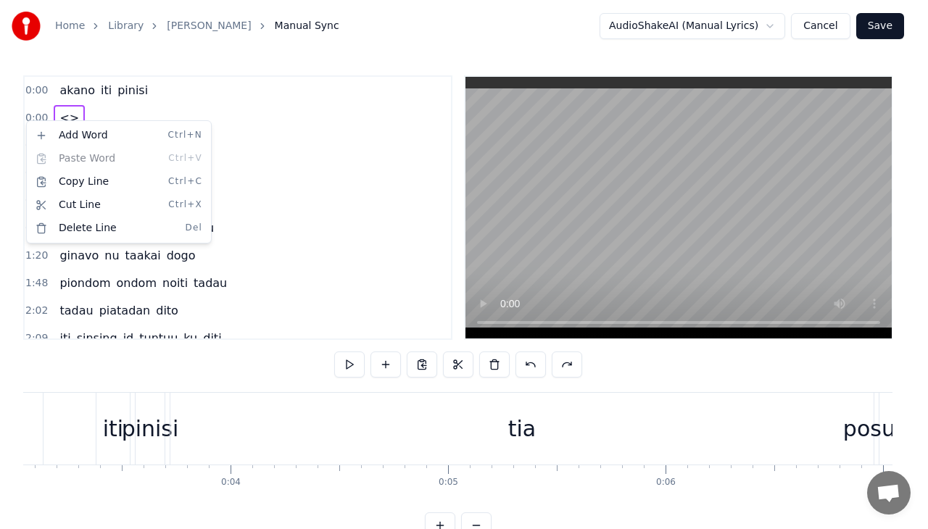
click at [16, 181] on div "Home Library Miohon Pinisi Manual Sync AudioShakeAI (Manual Lyrics) Cancel Save…" at bounding box center [458, 269] width 916 height 539
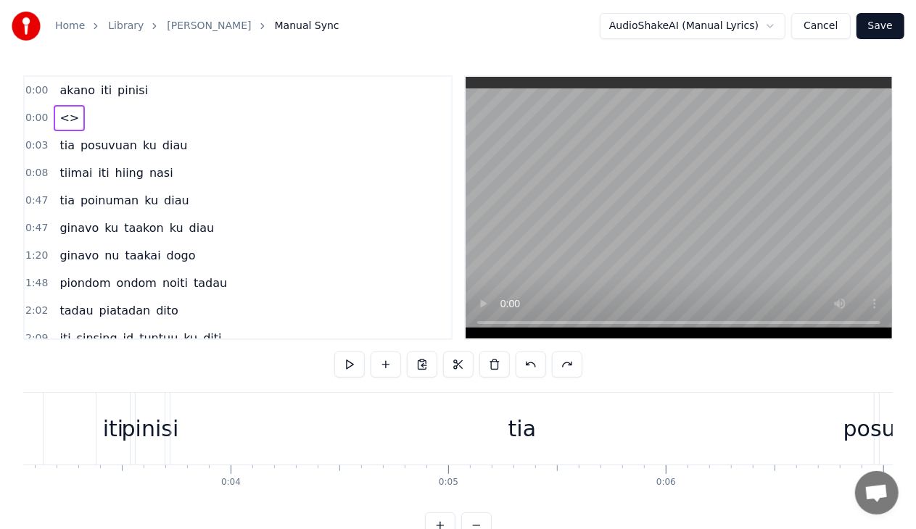
click at [200, 130] on div "0:00 <>" at bounding box center [238, 118] width 426 height 28
click at [302, 160] on div "0:08 tiimai iti hiing nasi" at bounding box center [238, 174] width 426 height 28
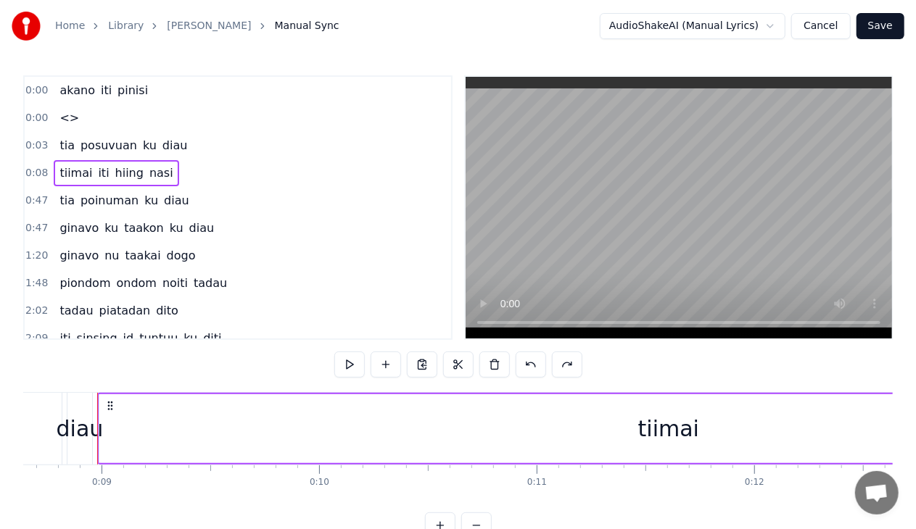
scroll to position [0, 1881]
click at [281, 71] on div "Home Library Miohon Pinisi Manual Sync AudioShakeAI (Manual Lyrics) Cancel Save…" at bounding box center [458, 269] width 916 height 539
click at [312, 40] on div "Home Library Miohon Pinisi Manual Sync AudioShakeAI (Manual Lyrics) Cancel Save" at bounding box center [458, 26] width 916 height 52
click at [83, 133] on div "tia posuvuan ku diau" at bounding box center [123, 146] width 139 height 26
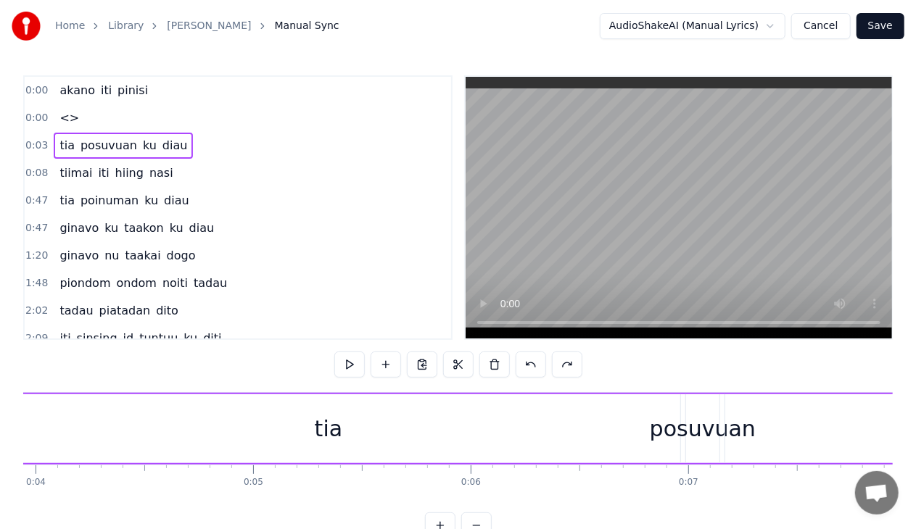
click at [59, 109] on span "<>" at bounding box center [69, 117] width 22 height 17
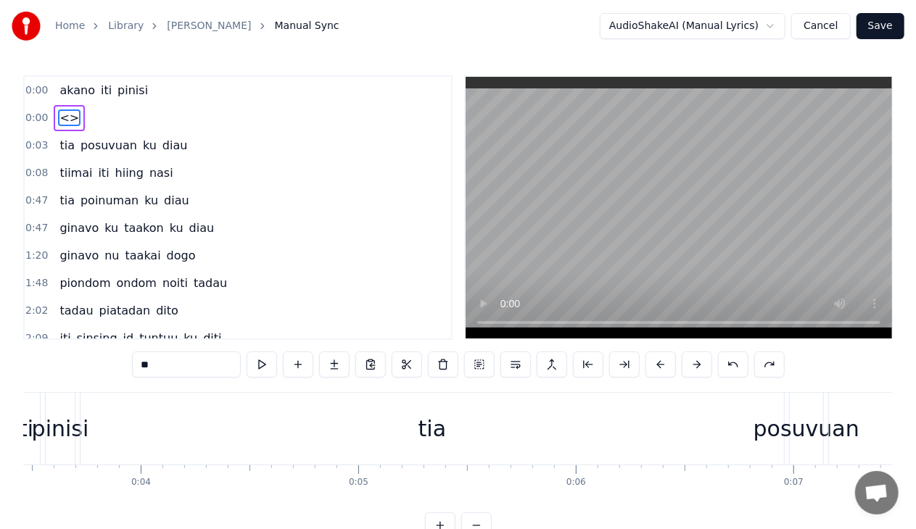
scroll to position [0, 737]
click at [94, 107] on div "0:00 <>" at bounding box center [238, 118] width 426 height 28
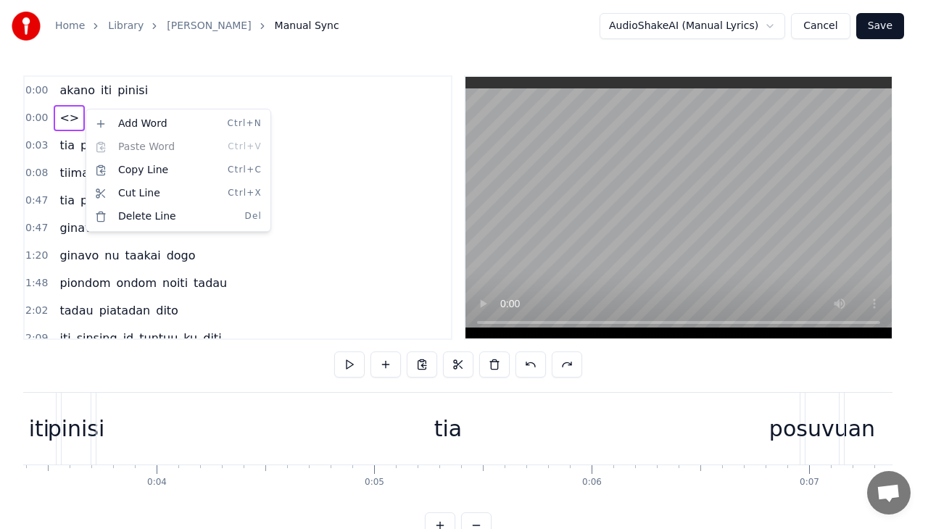
click at [36, 93] on span "0:00" at bounding box center [36, 90] width 22 height 15
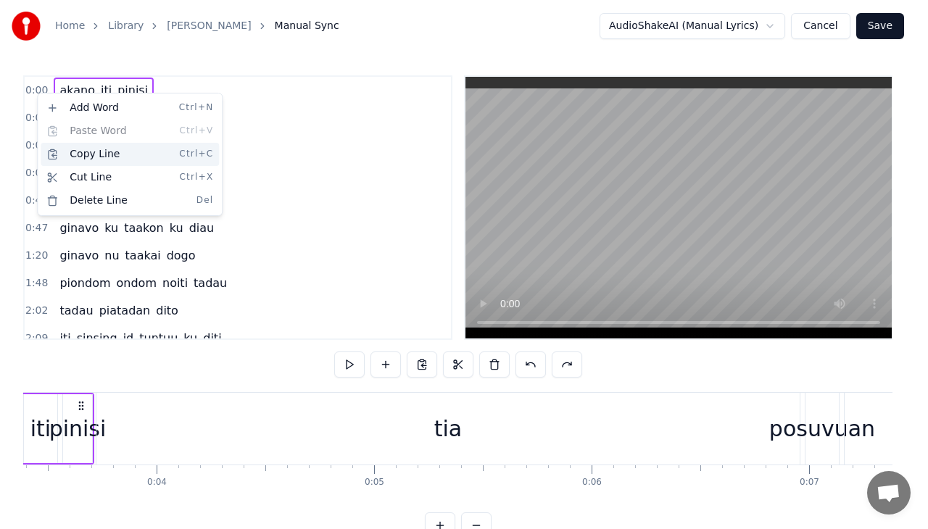
click at [61, 152] on div "Copy Line Ctrl+C" at bounding box center [130, 154] width 178 height 23
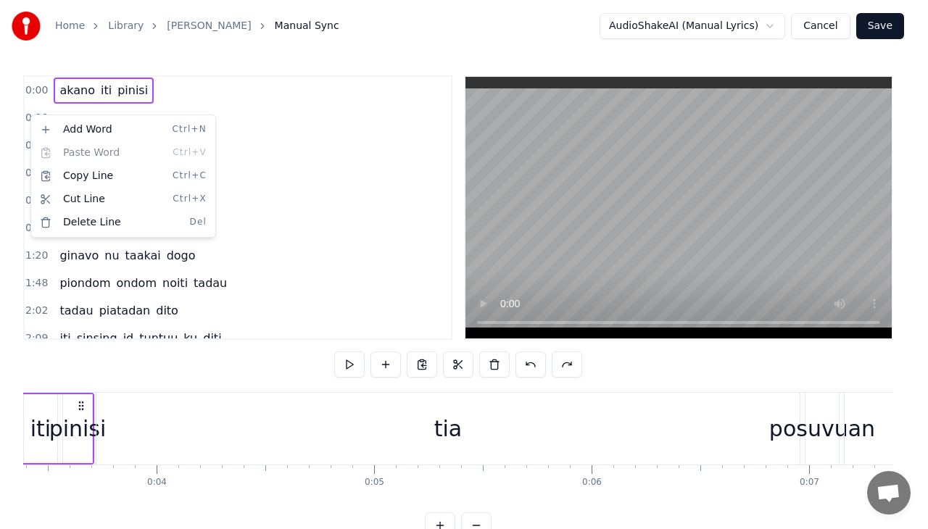
click at [282, 175] on html "Home Library Miohon Pinisi Manual Sync AudioShakeAI (Manual Lyrics) Cancel Save…" at bounding box center [464, 281] width 928 height 562
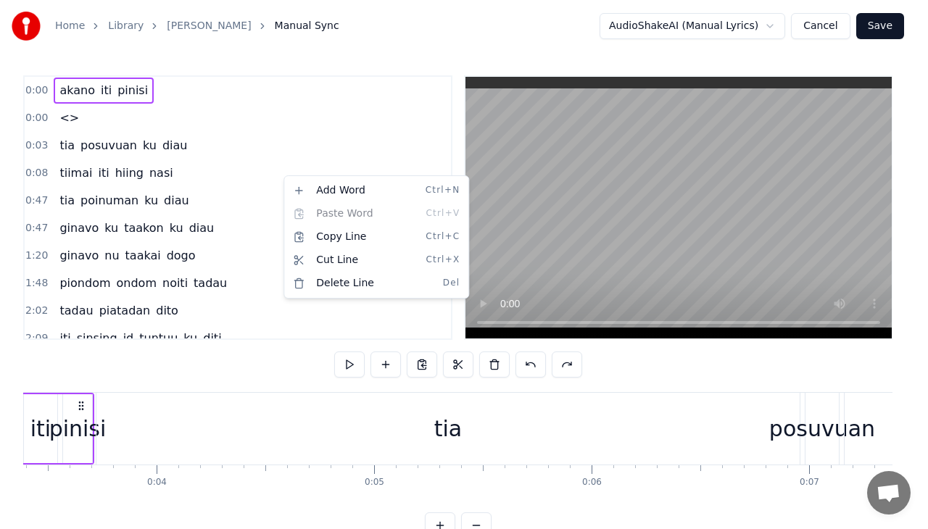
click at [40, 174] on html "Home Library Miohon Pinisi Manual Sync AudioShakeAI (Manual Lyrics) Cancel Save…" at bounding box center [464, 281] width 928 height 562
click at [40, 174] on span "0:08" at bounding box center [36, 173] width 22 height 15
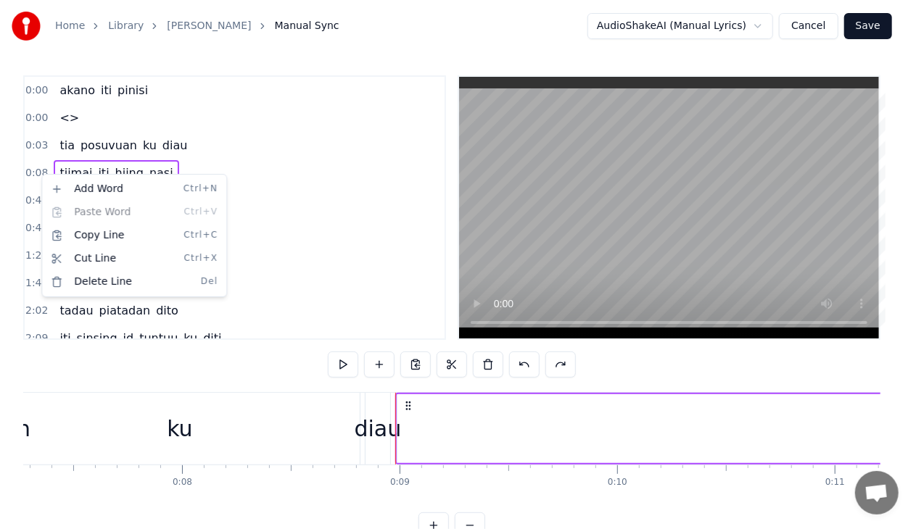
scroll to position [0, 1881]
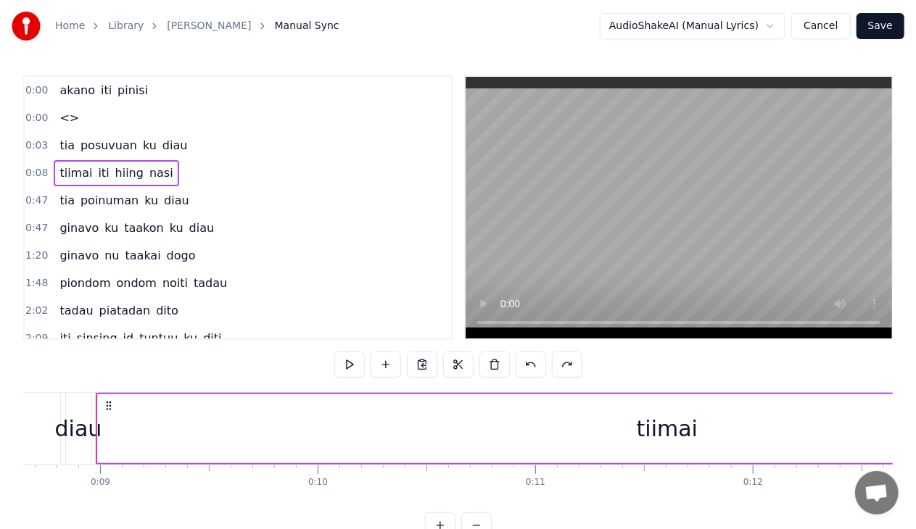
click at [38, 132] on div "0:03 tia posuvuan ku diau" at bounding box center [238, 146] width 426 height 28
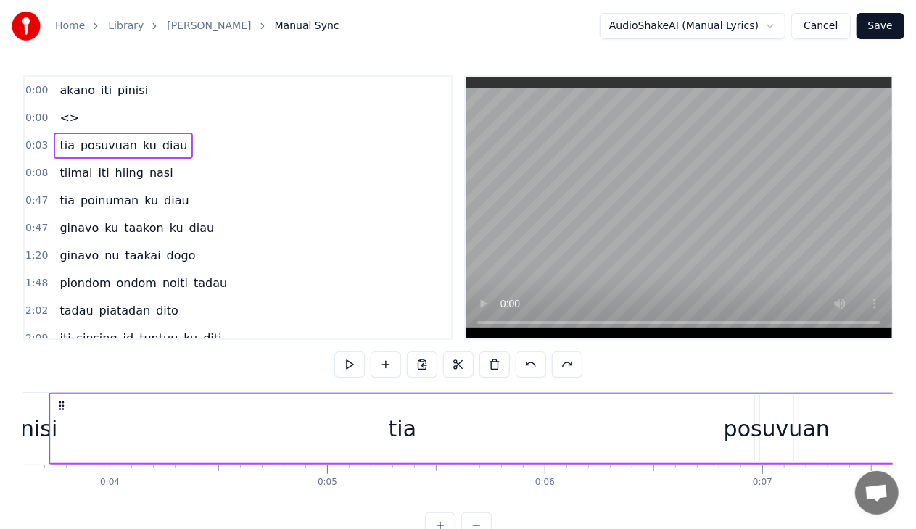
scroll to position [0, 737]
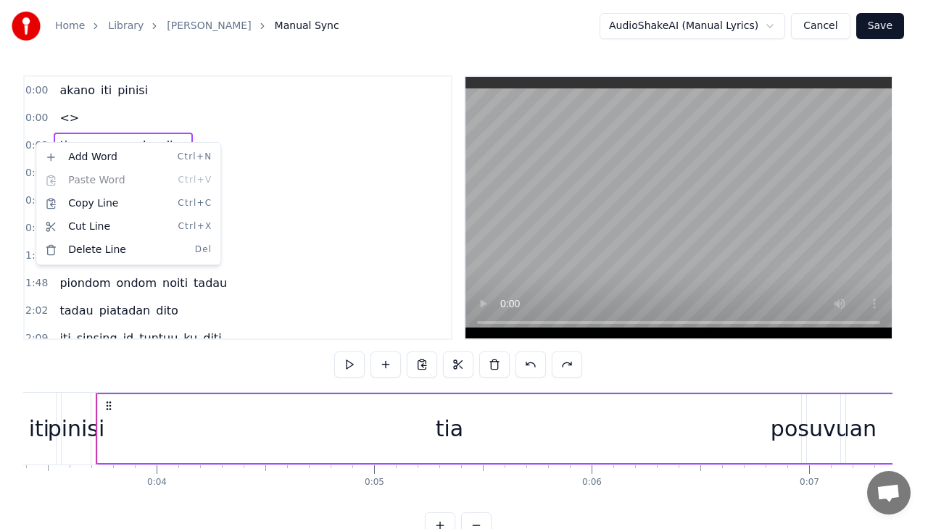
click at [28, 119] on span "0:00" at bounding box center [36, 118] width 22 height 15
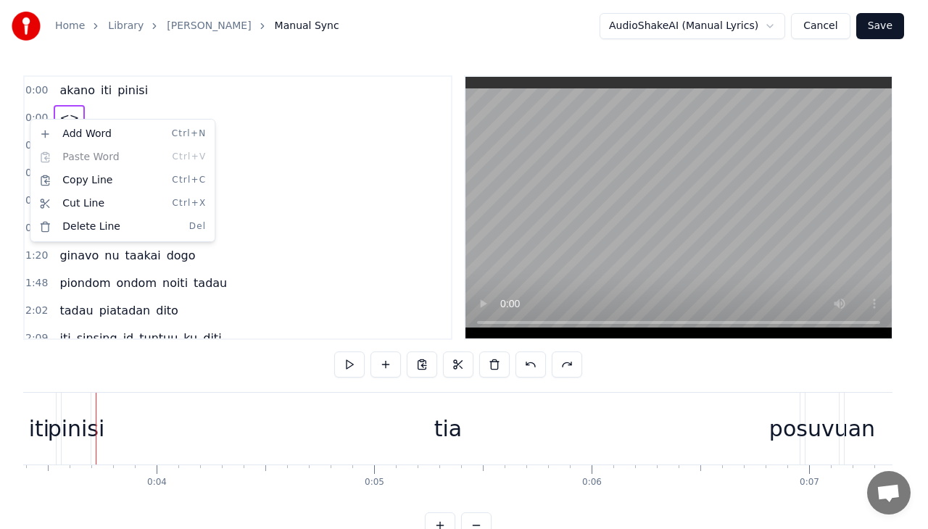
click at [233, 120] on html "Home Library Miohon Pinisi Manual Sync AudioShakeAI (Manual Lyrics) Cancel Save…" at bounding box center [464, 281] width 928 height 562
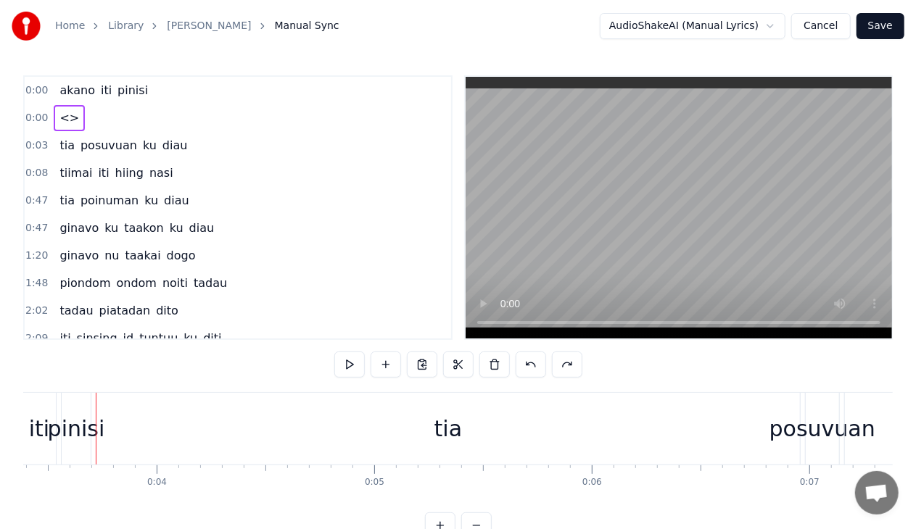
click at [64, 117] on span "<>" at bounding box center [69, 117] width 22 height 17
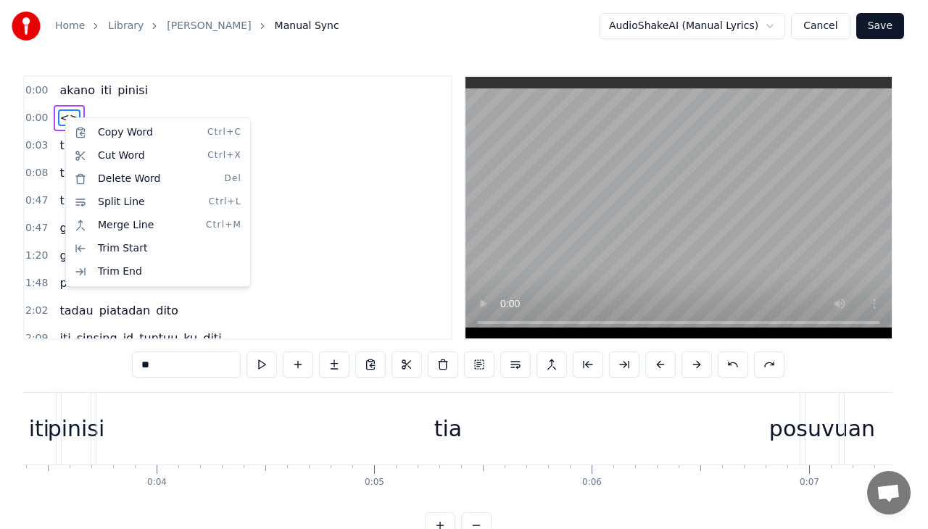
click at [329, 290] on html "Home Library Miohon Pinisi Manual Sync AudioShakeAI (Manual Lyrics) Cancel Save…" at bounding box center [464, 281] width 928 height 562
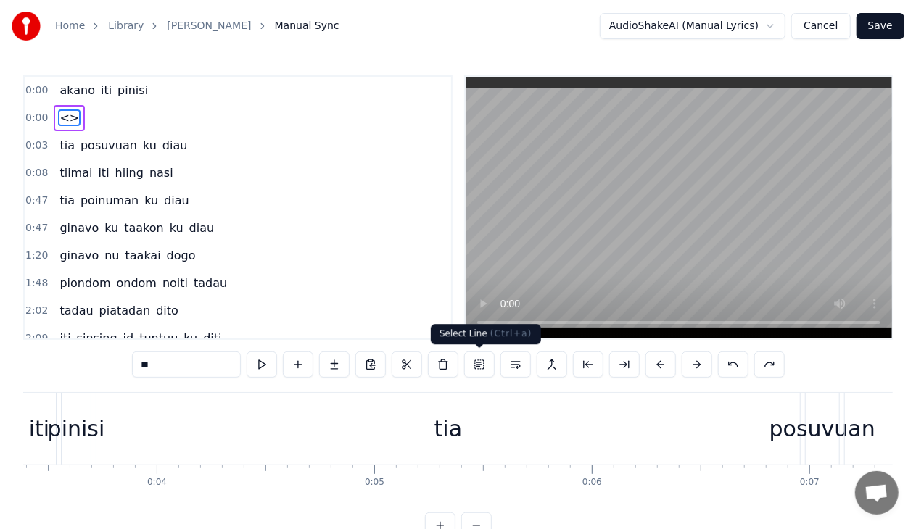
click at [476, 366] on button at bounding box center [479, 365] width 30 height 26
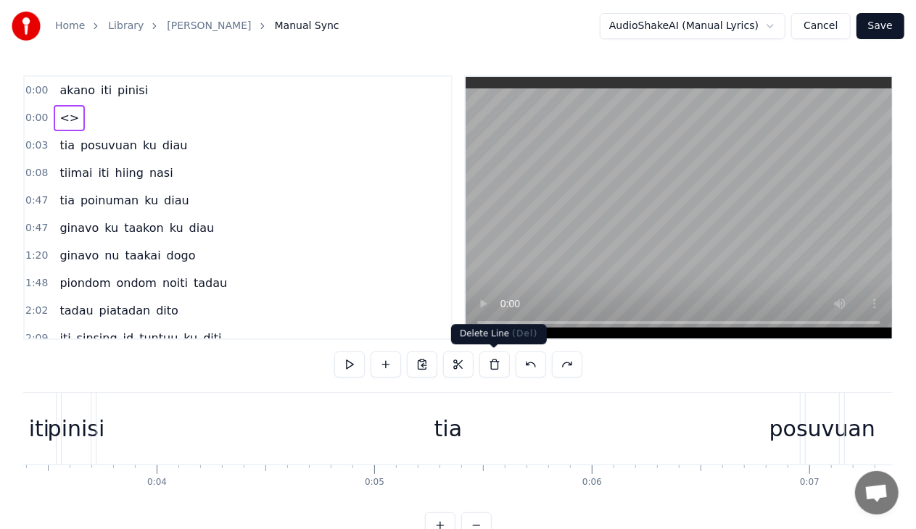
click at [497, 370] on button at bounding box center [494, 365] width 30 height 26
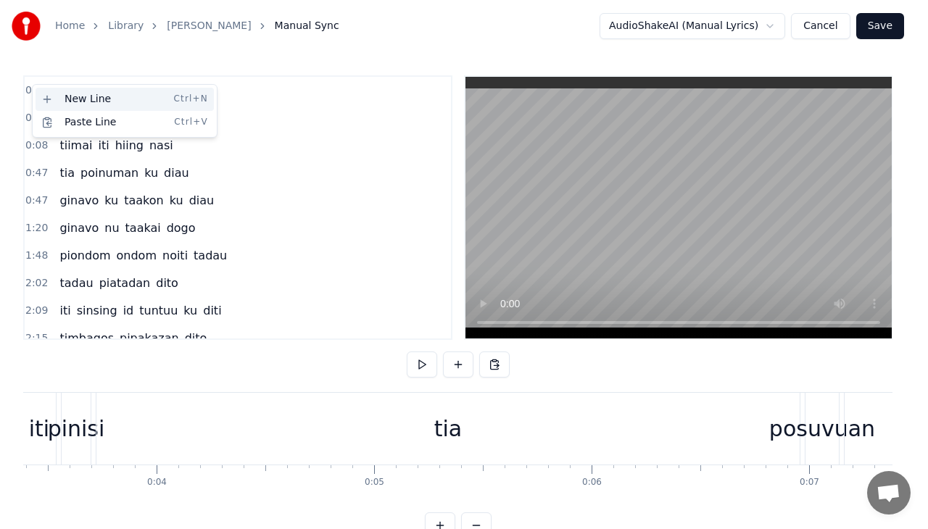
click at [58, 102] on div "New Line Ctrl+N" at bounding box center [125, 99] width 178 height 23
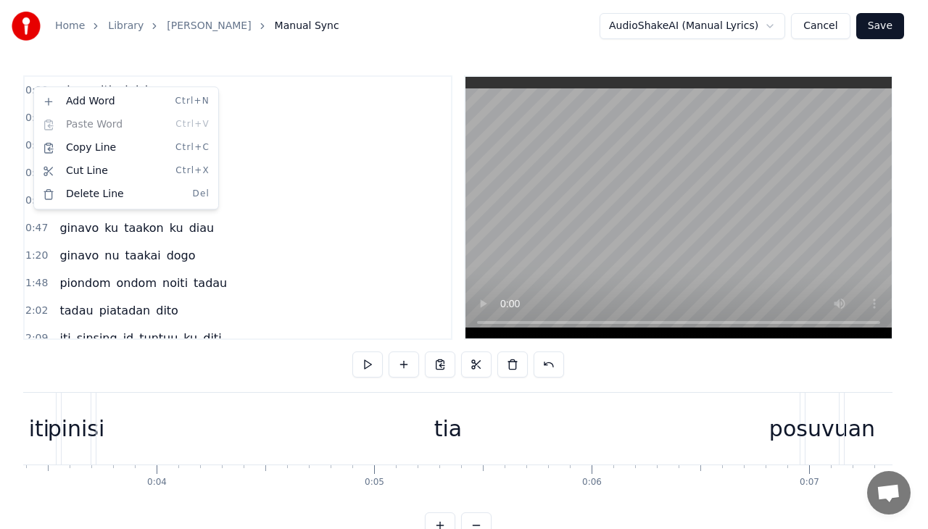
click at [334, 148] on div "0:03 tia posuvuan ku diau" at bounding box center [238, 146] width 426 height 28
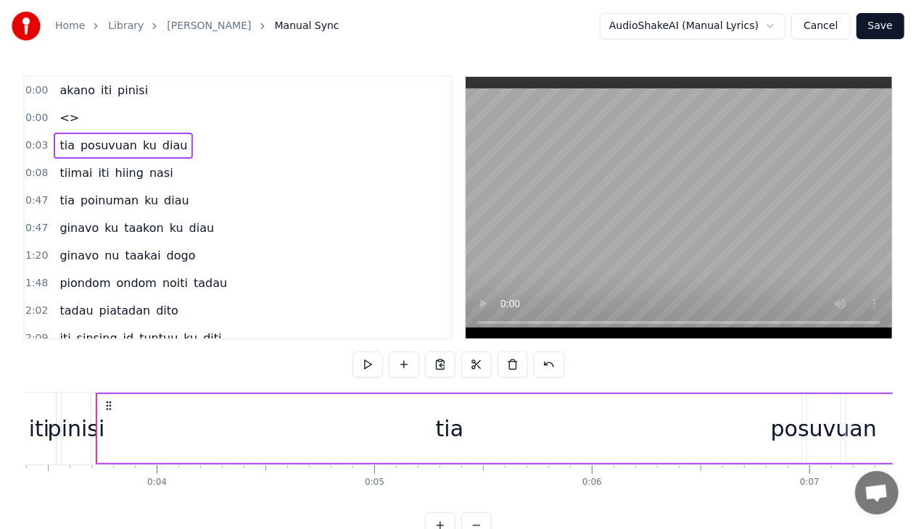
click at [65, 117] on span "<>" at bounding box center [69, 117] width 22 height 17
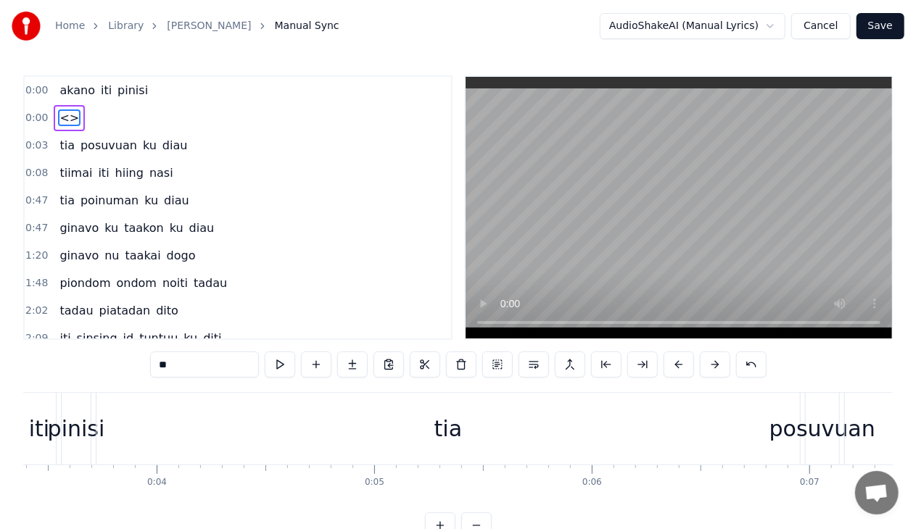
click at [65, 117] on span "<>" at bounding box center [69, 117] width 22 height 17
click at [489, 360] on button at bounding box center [497, 365] width 30 height 26
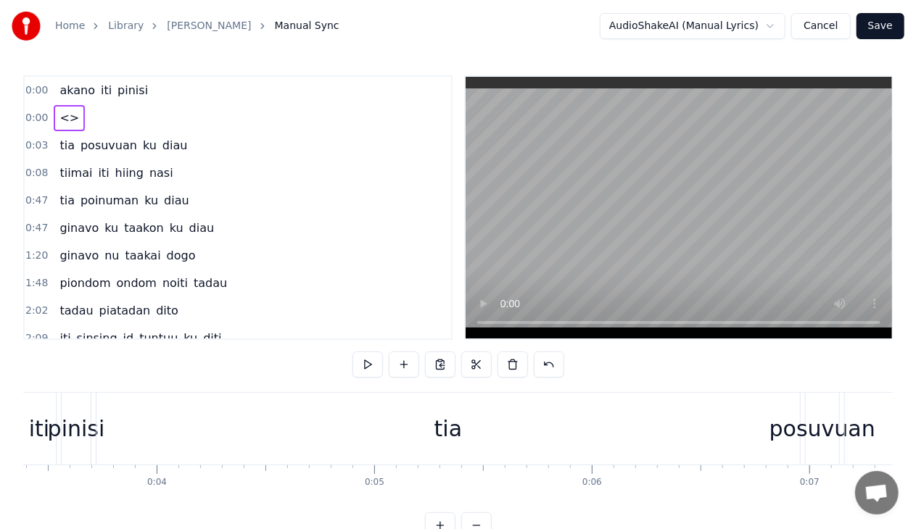
click at [63, 116] on span "<>" at bounding box center [69, 117] width 22 height 17
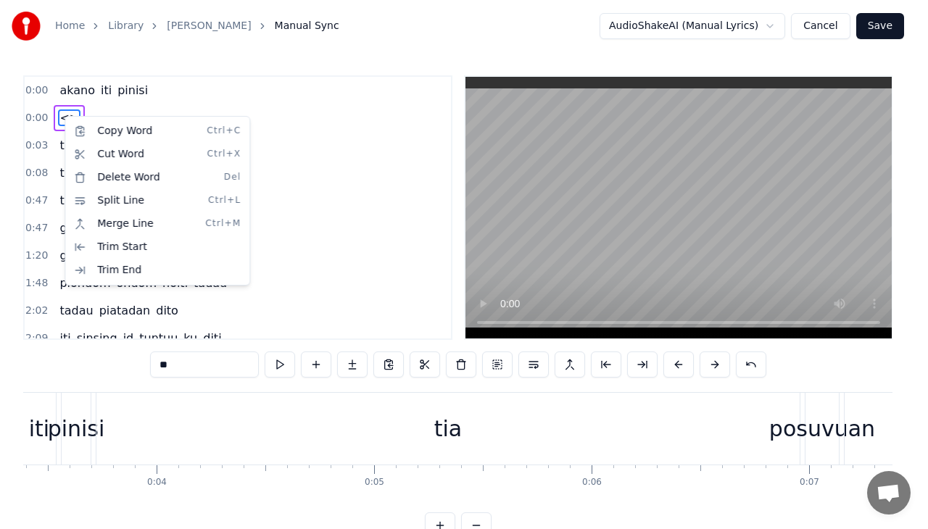
click at [59, 113] on html "Home Library Miohon Pinisi Manual Sync AudioShakeAI (Manual Lyrics) Cancel Save…" at bounding box center [464, 281] width 928 height 562
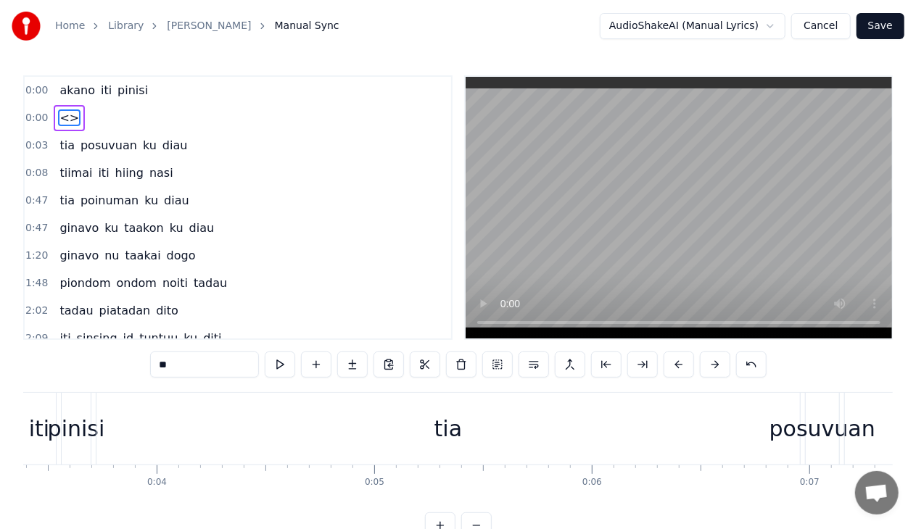
click at [837, 38] on button "Cancel" at bounding box center [820, 26] width 59 height 26
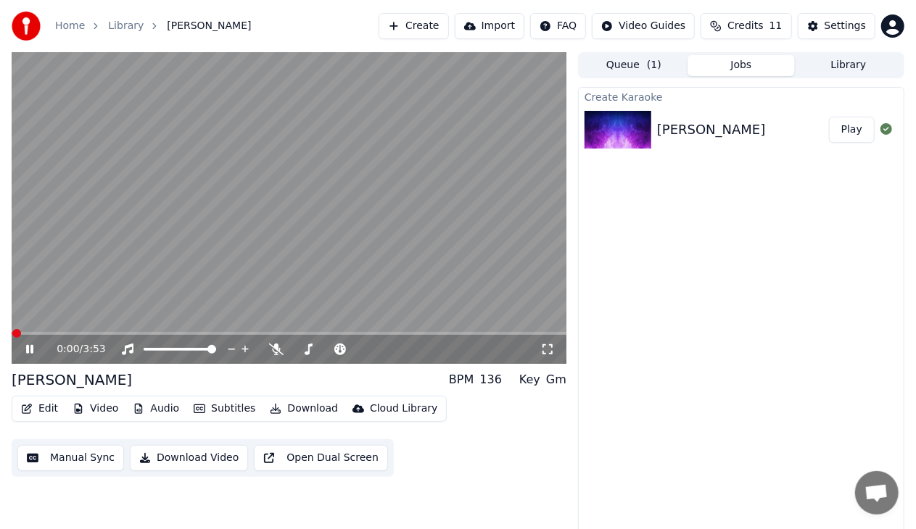
click at [53, 409] on button "Edit" at bounding box center [39, 409] width 49 height 20
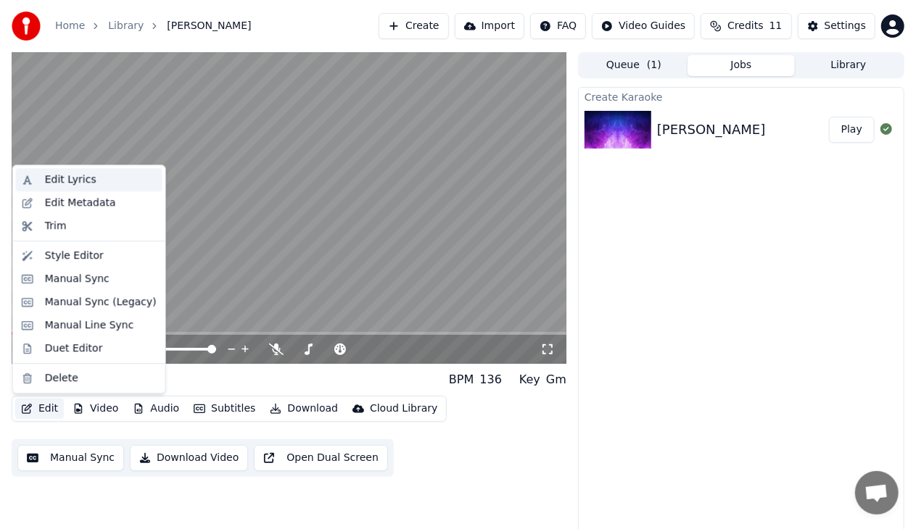
click at [94, 175] on div "Edit Lyrics" at bounding box center [101, 180] width 112 height 15
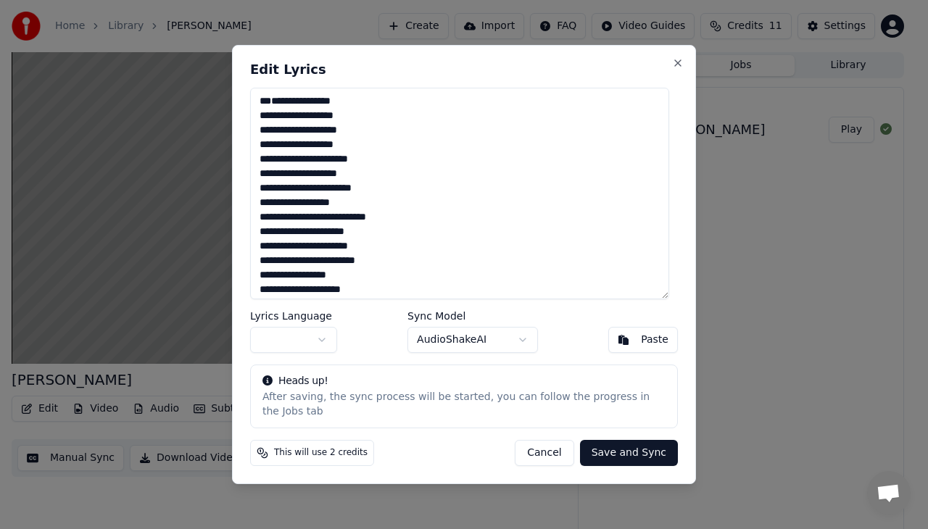
click at [284, 125] on textarea "**********" at bounding box center [459, 194] width 419 height 212
click at [262, 149] on textarea "**********" at bounding box center [459, 194] width 419 height 212
click at [602, 454] on button "Save and Sync" at bounding box center [629, 453] width 98 height 26
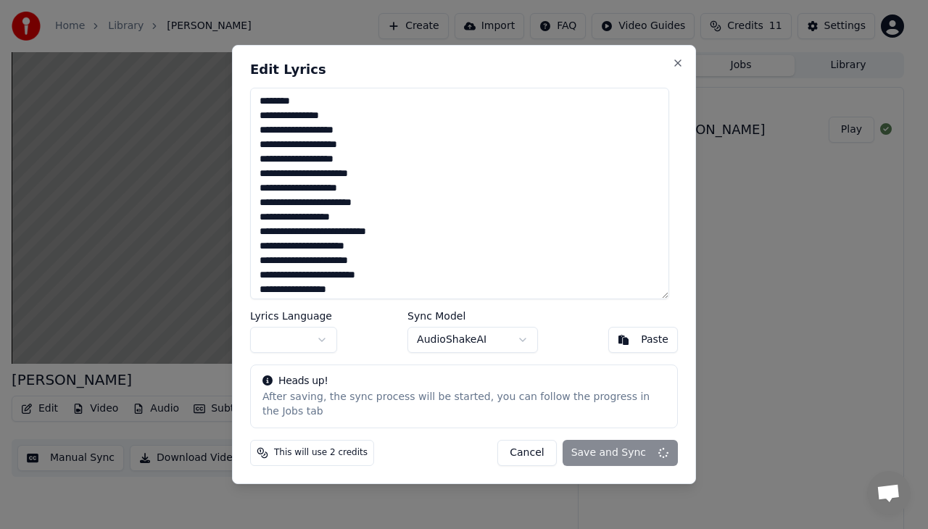
type textarea "**********"
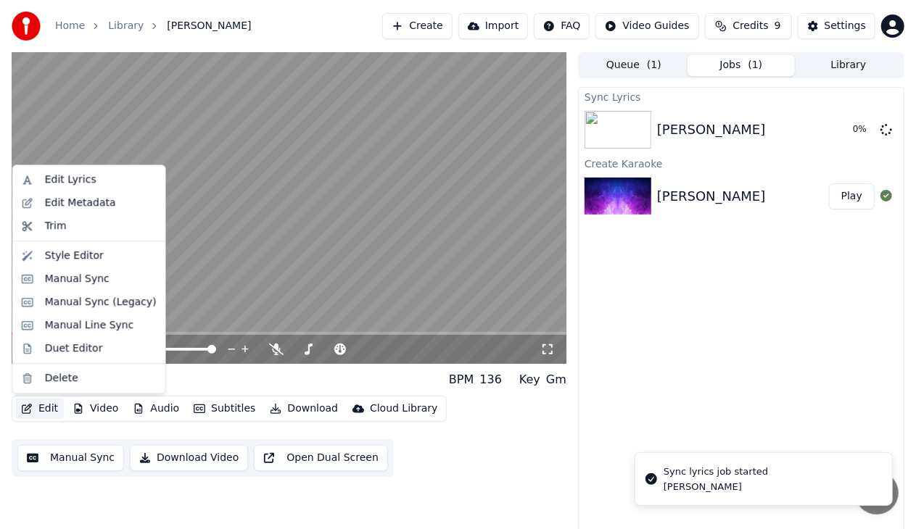
click at [39, 407] on button "Edit" at bounding box center [39, 409] width 49 height 20
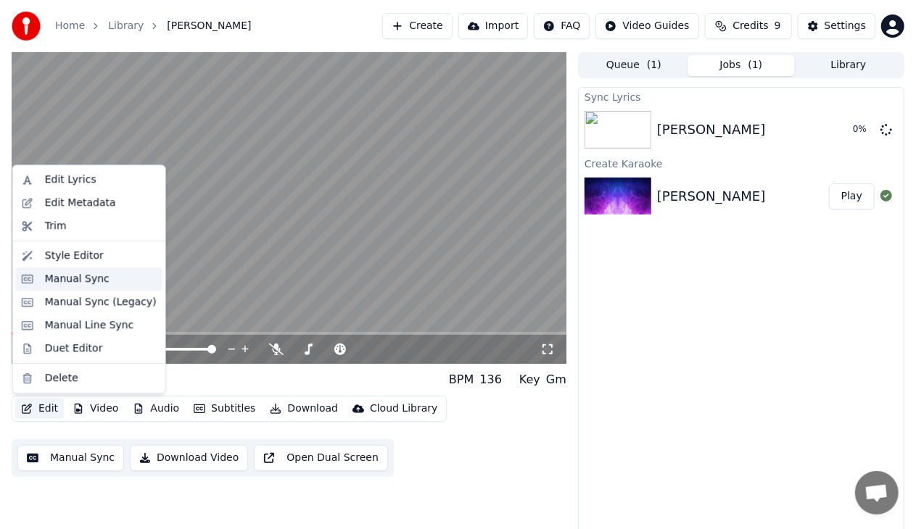
click at [62, 280] on div "Manual Sync" at bounding box center [77, 279] width 65 height 15
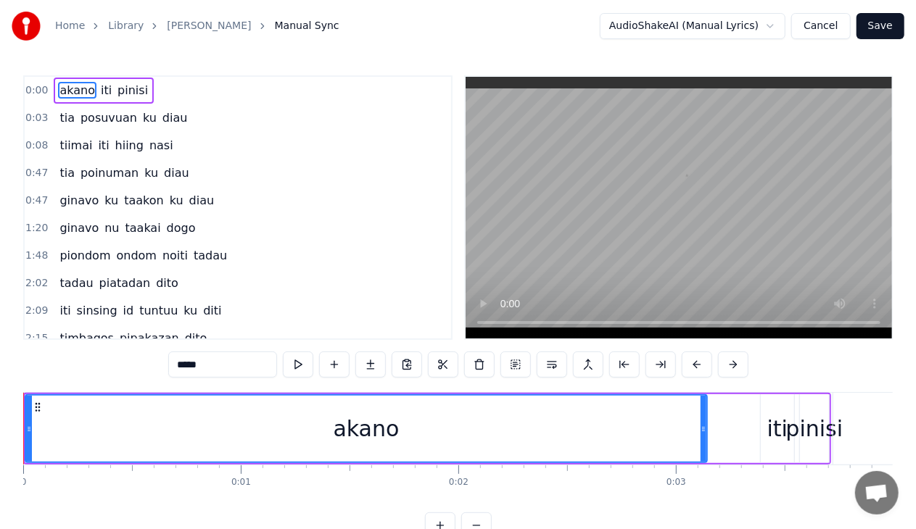
click at [848, 34] on button "Cancel" at bounding box center [820, 26] width 59 height 26
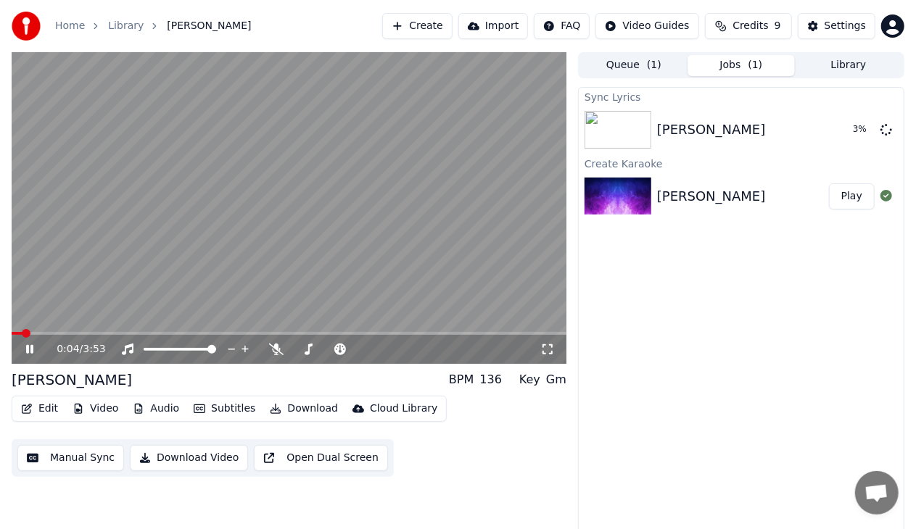
click at [30, 354] on icon at bounding box center [29, 349] width 7 height 9
click at [709, 138] on div "[PERSON_NAME]" at bounding box center [711, 130] width 109 height 20
click at [12, 338] on span at bounding box center [16, 333] width 9 height 9
click at [36, 353] on icon at bounding box center [39, 350] width 33 height 12
click at [49, 410] on button "Edit" at bounding box center [39, 409] width 49 height 20
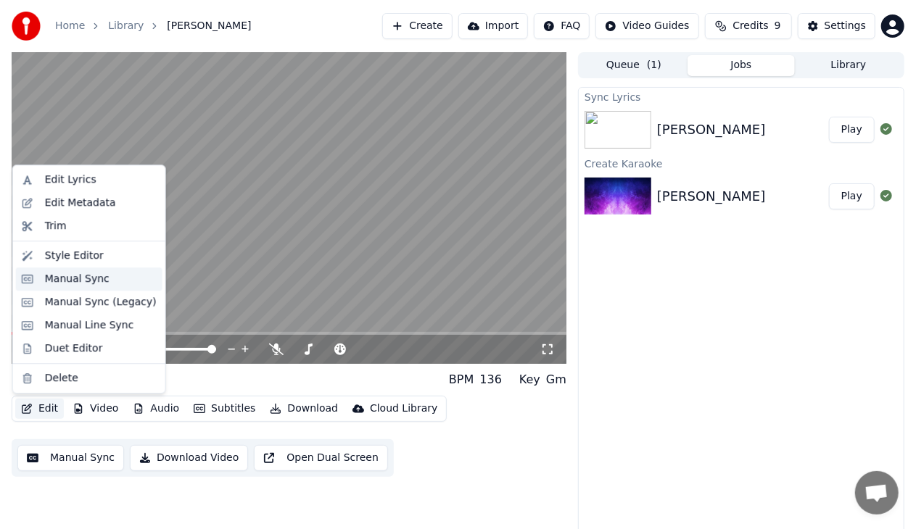
click at [77, 289] on div "Manual Sync" at bounding box center [89, 279] width 146 height 23
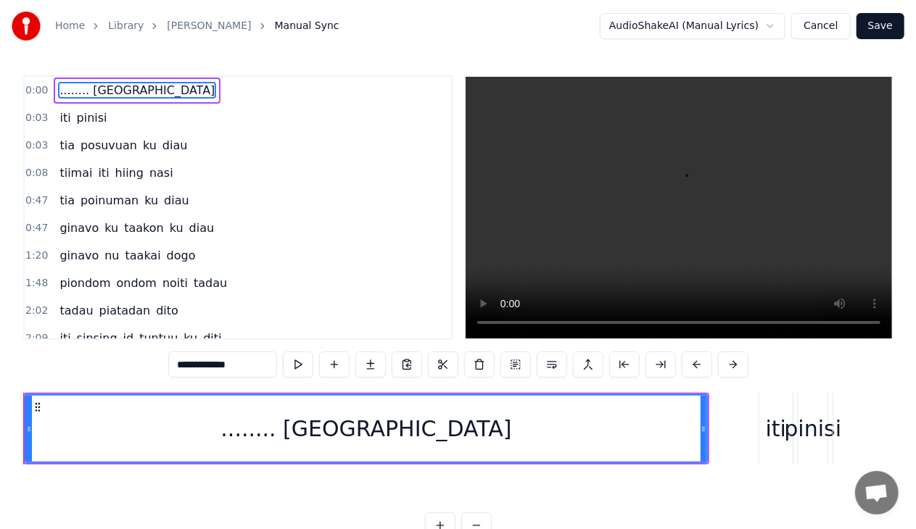
type input "**********"
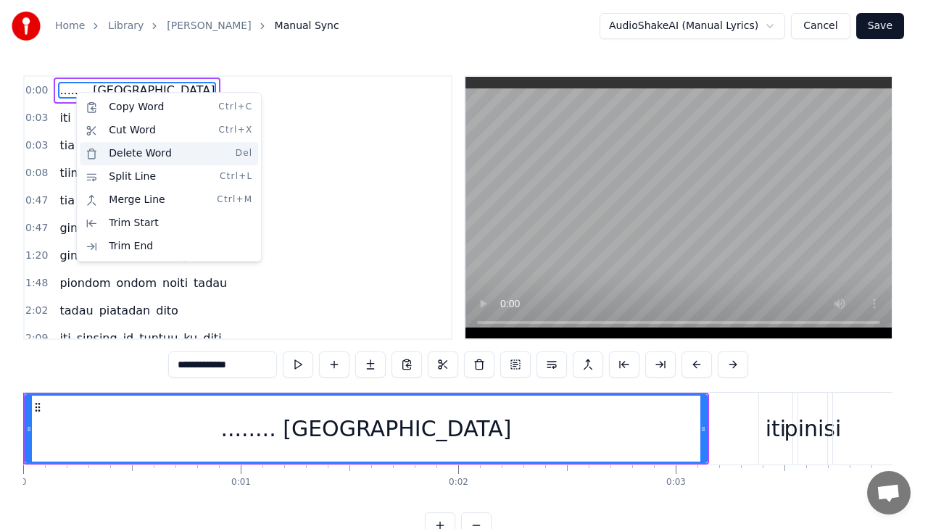
click at [105, 152] on div "Delete Word Del" at bounding box center [169, 153] width 178 height 23
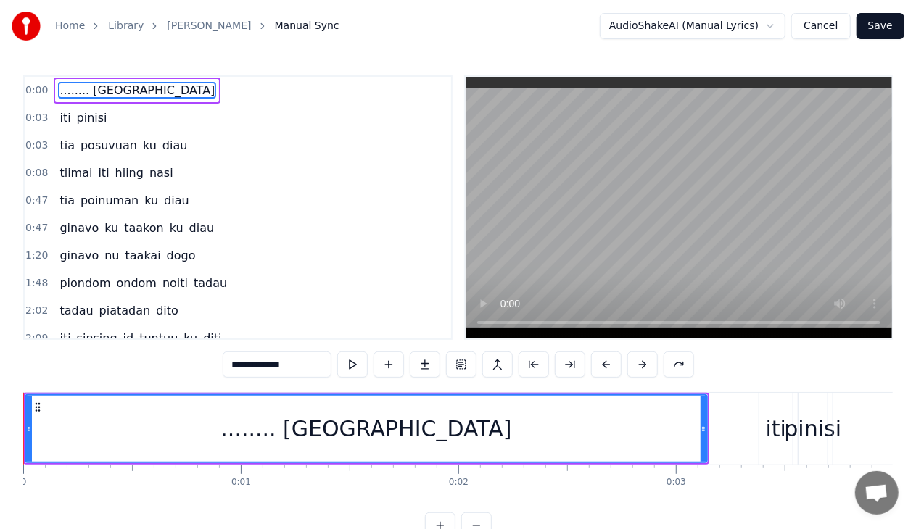
click at [102, 94] on span "........ [GEOGRAPHIC_DATA]" at bounding box center [137, 90] width 158 height 17
type input "**********"
click at [102, 94] on span "........ [GEOGRAPHIC_DATA]" at bounding box center [137, 90] width 158 height 17
click at [67, 119] on div "iti pinisi" at bounding box center [83, 118] width 59 height 26
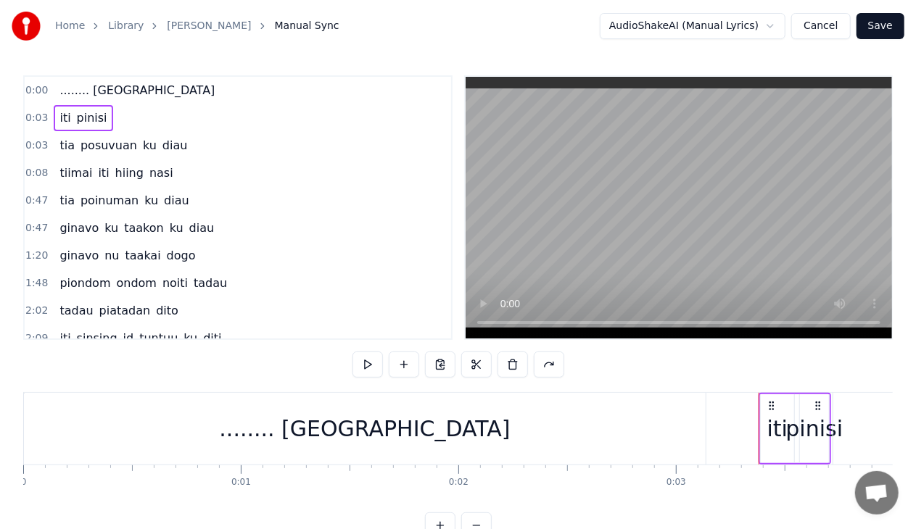
click at [96, 67] on div "Home Library Miohon Pinisi Manual Sync AudioShakeAI (Manual Lyrics) Cancel Save…" at bounding box center [458, 269] width 916 height 539
click at [83, 96] on span "........ [GEOGRAPHIC_DATA]" at bounding box center [137, 90] width 158 height 17
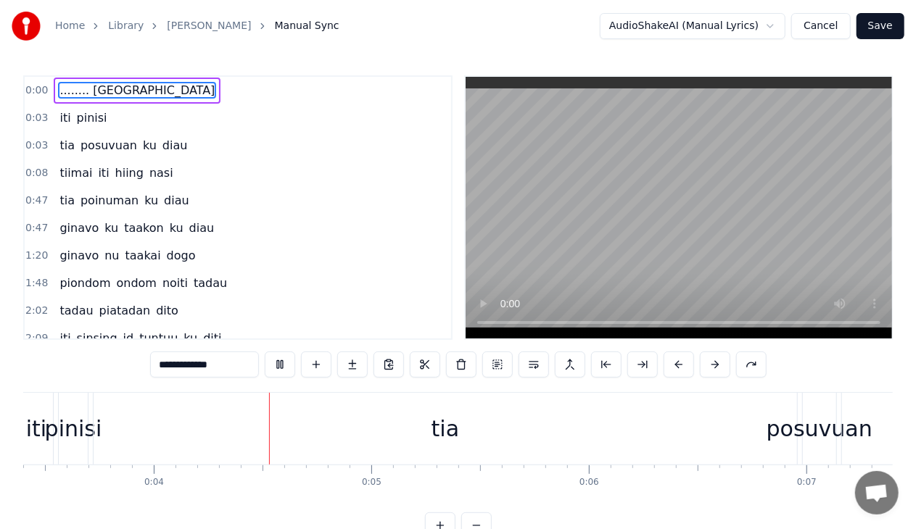
scroll to position [0, 775]
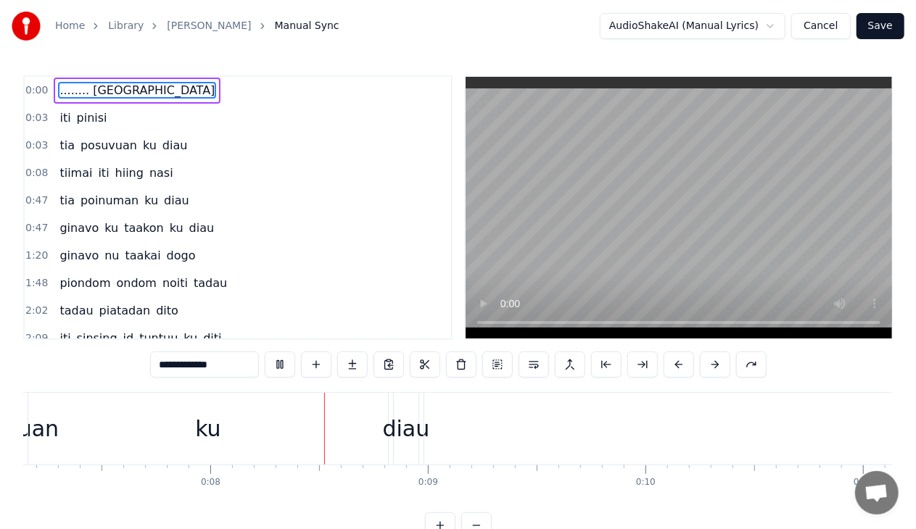
click at [76, 126] on span "pinisi" at bounding box center [91, 117] width 33 height 17
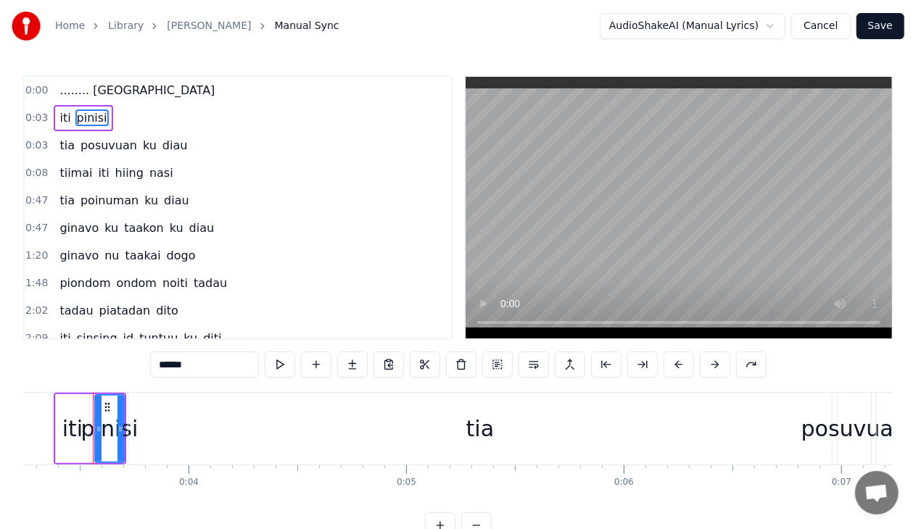
scroll to position [0, 702]
click at [95, 91] on span "........ [GEOGRAPHIC_DATA]" at bounding box center [137, 90] width 158 height 17
type input "**********"
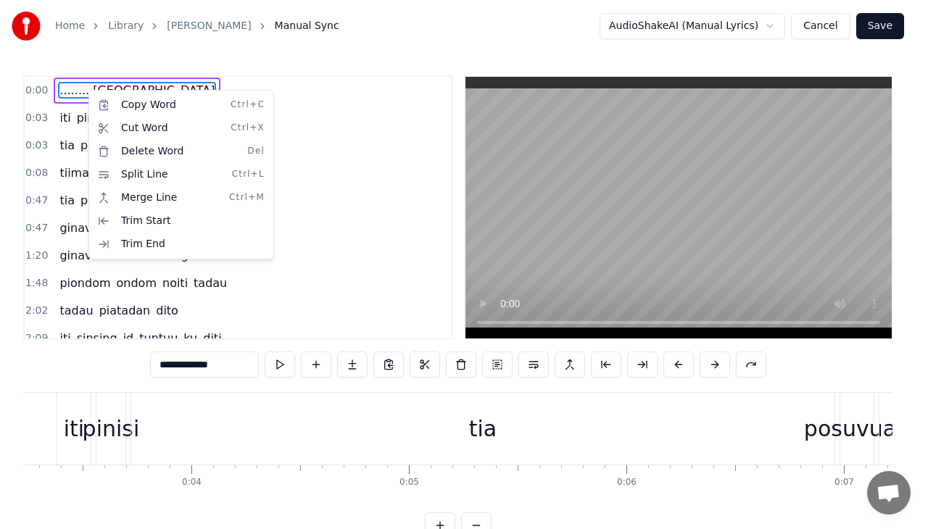
click at [68, 120] on html "**********" at bounding box center [464, 281] width 928 height 562
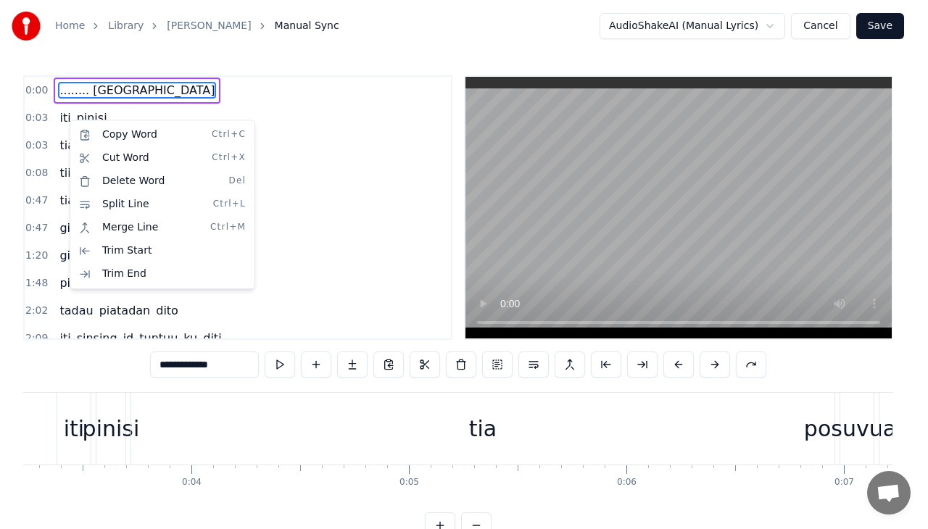
click at [68, 120] on html "**********" at bounding box center [464, 281] width 928 height 562
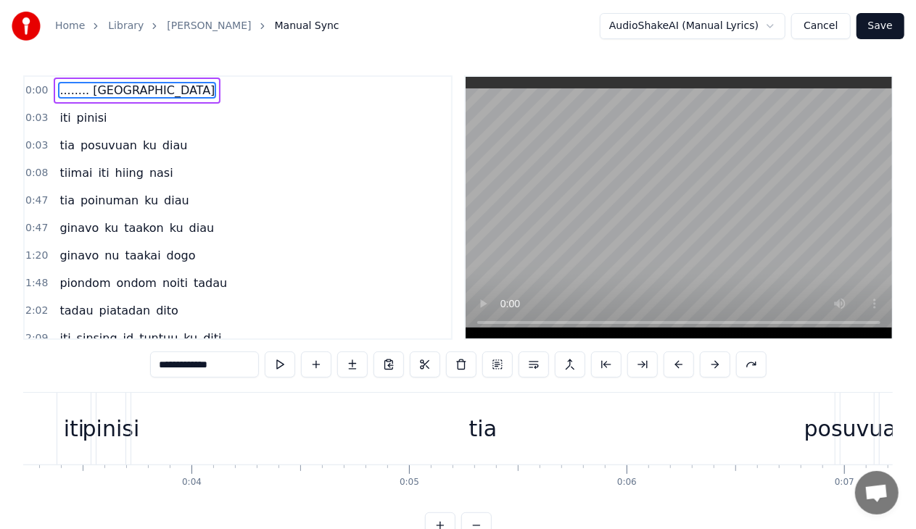
click at [68, 120] on div "iti pinisi" at bounding box center [83, 118] width 59 height 26
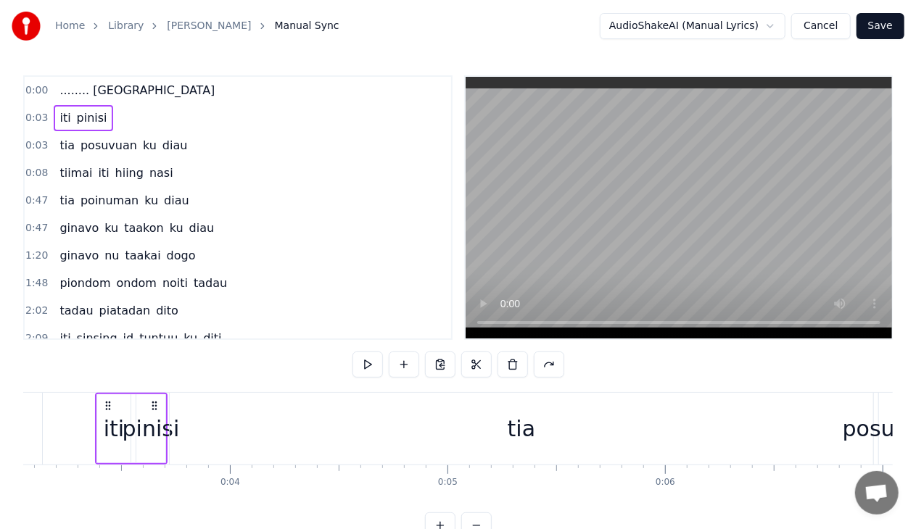
scroll to position [0, 663]
click at [64, 120] on span "iti" at bounding box center [65, 117] width 14 height 17
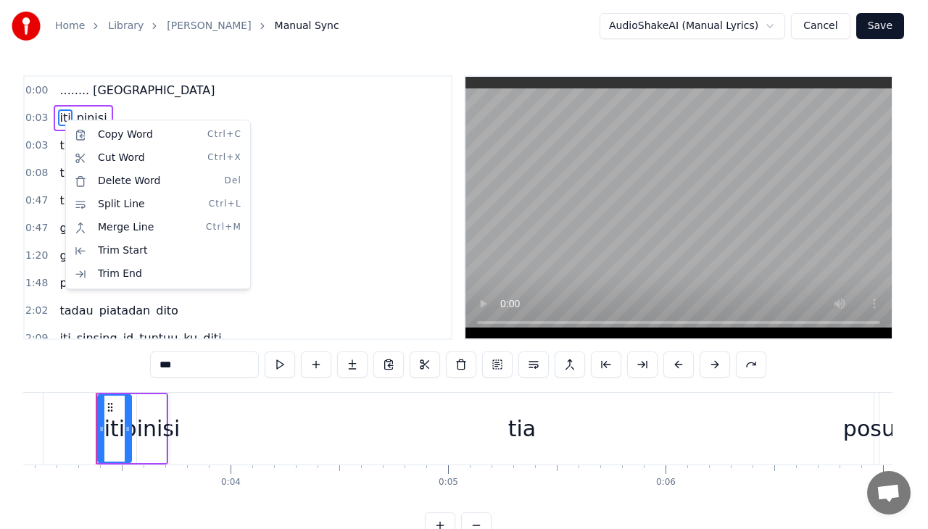
click at [54, 128] on html "Home Library Miohon Pinisi Manual Sync AudioShakeAI (Manual Lyrics) Cancel Save…" at bounding box center [464, 281] width 928 height 562
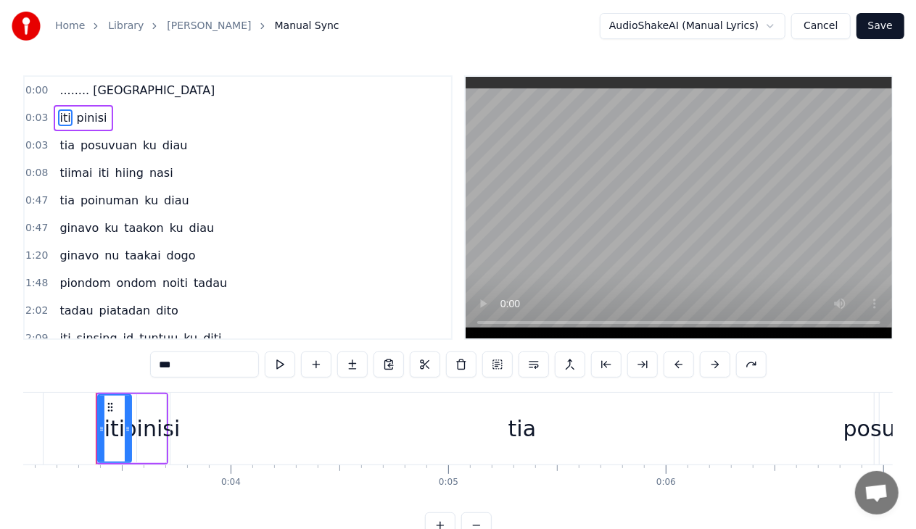
click at [89, 112] on span "pinisi" at bounding box center [91, 117] width 33 height 17
type input "******"
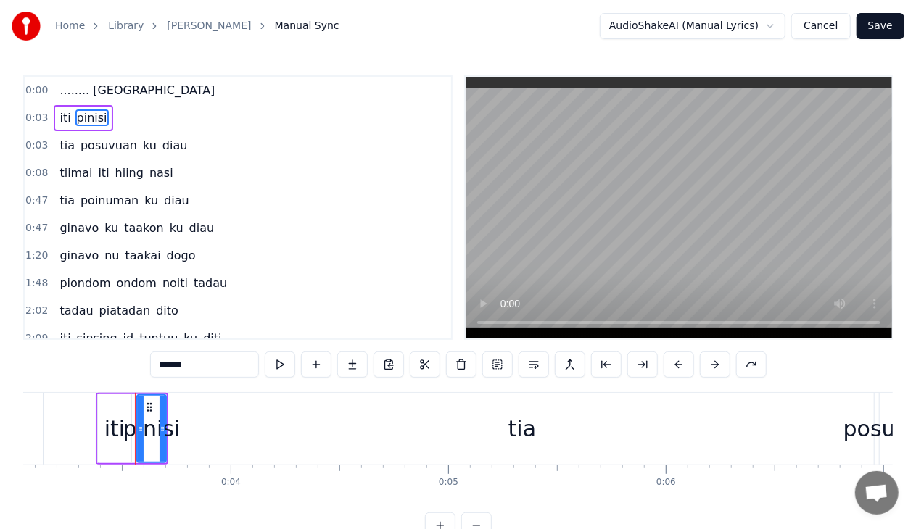
click at [136, 119] on div "0:03 iti pinisi" at bounding box center [238, 118] width 426 height 28
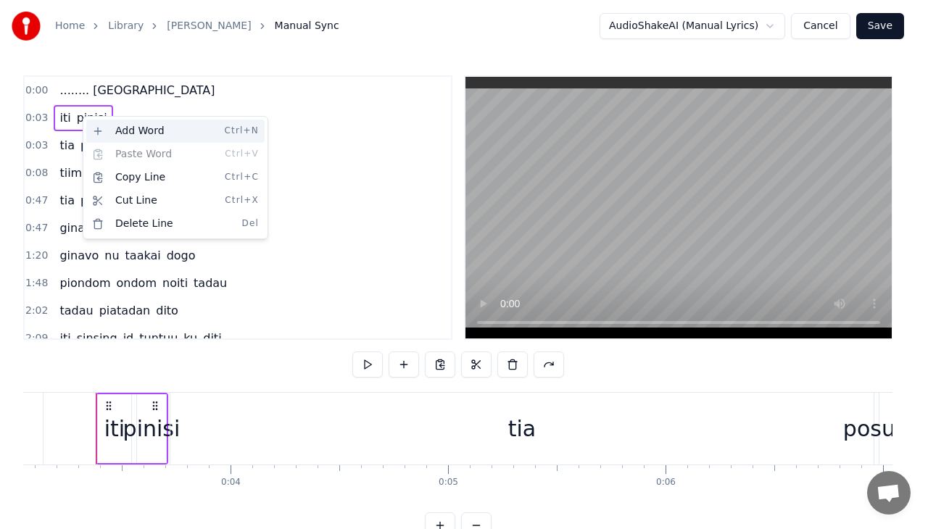
click at [107, 135] on div "Add Word Ctrl+N" at bounding box center [175, 131] width 178 height 23
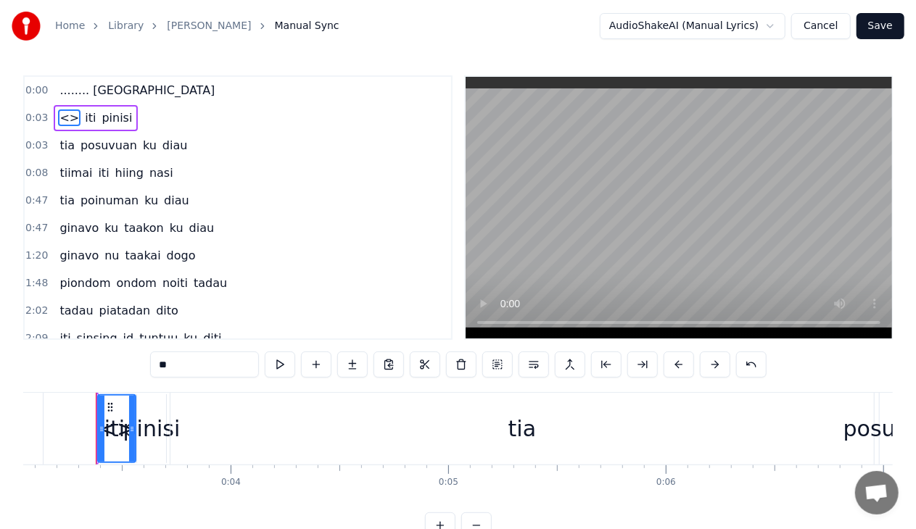
click at [61, 118] on span "<>" at bounding box center [69, 117] width 22 height 17
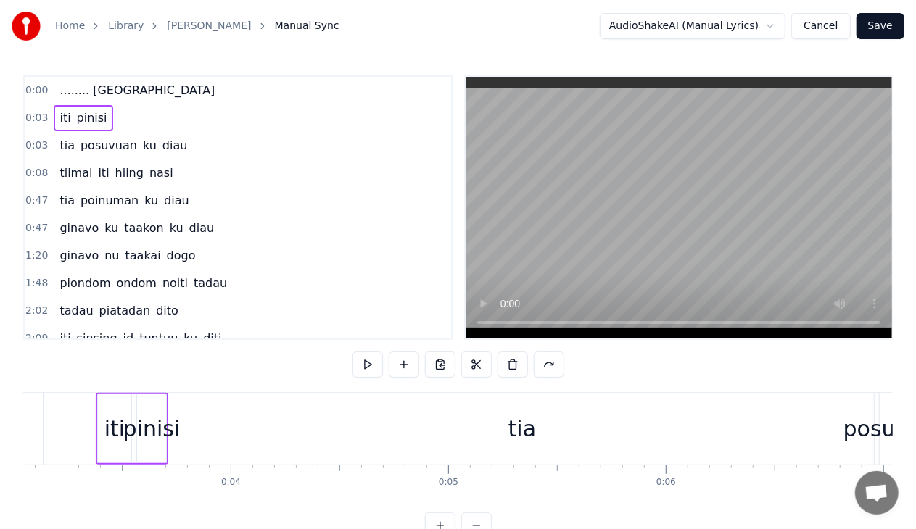
click at [206, 92] on div "0:00 ........ akano" at bounding box center [238, 91] width 426 height 28
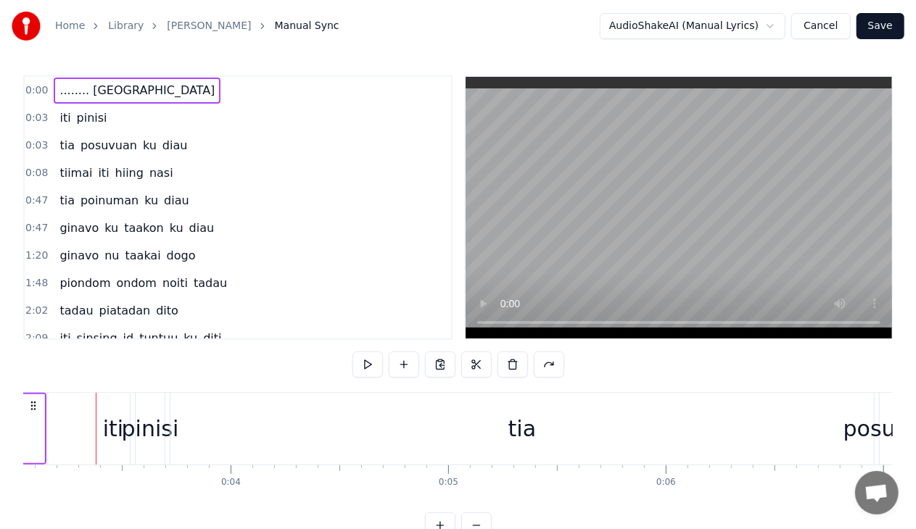
click at [113, 422] on div "iti" at bounding box center [113, 429] width 20 height 33
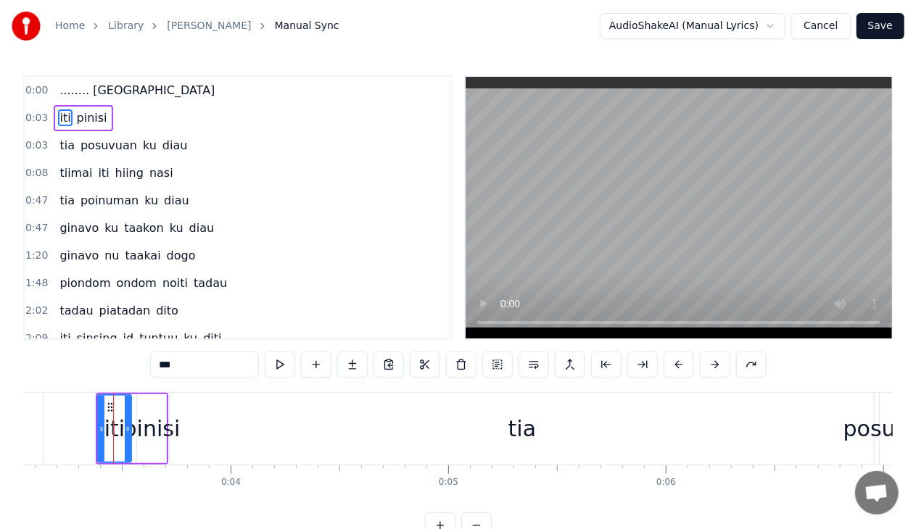
click at [147, 423] on div "pinisi" at bounding box center [151, 429] width 57 height 33
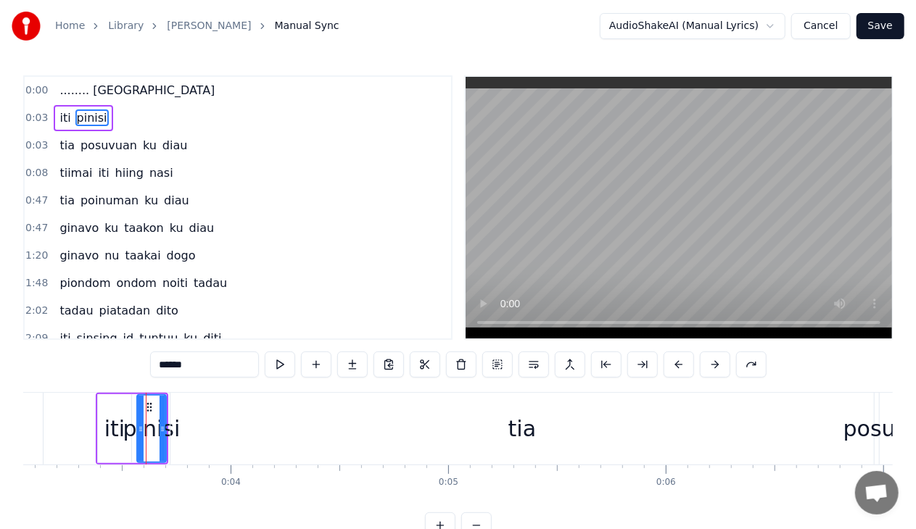
click at [187, 418] on div "tia" at bounding box center [521, 429] width 703 height 72
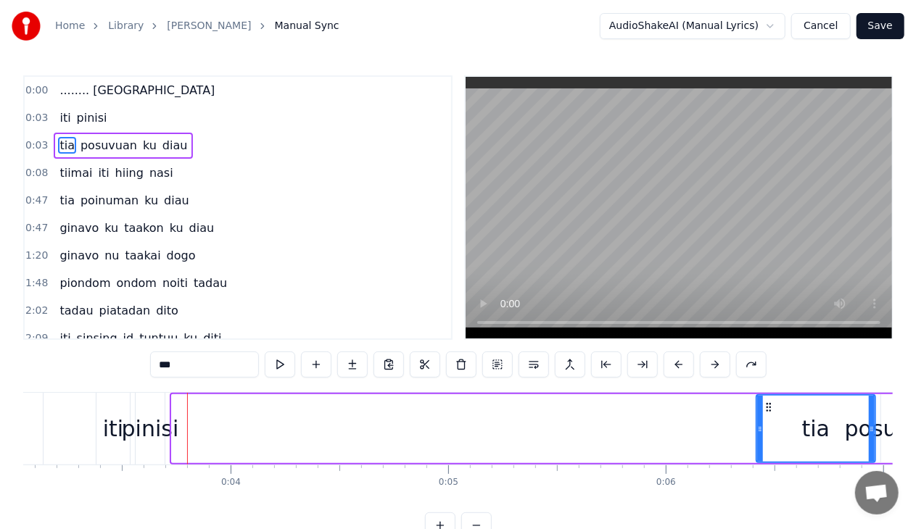
drag, startPoint x: 174, startPoint y: 426, endPoint x: 760, endPoint y: 440, distance: 586.0
click at [760, 440] on div at bounding box center [760, 429] width 6 height 66
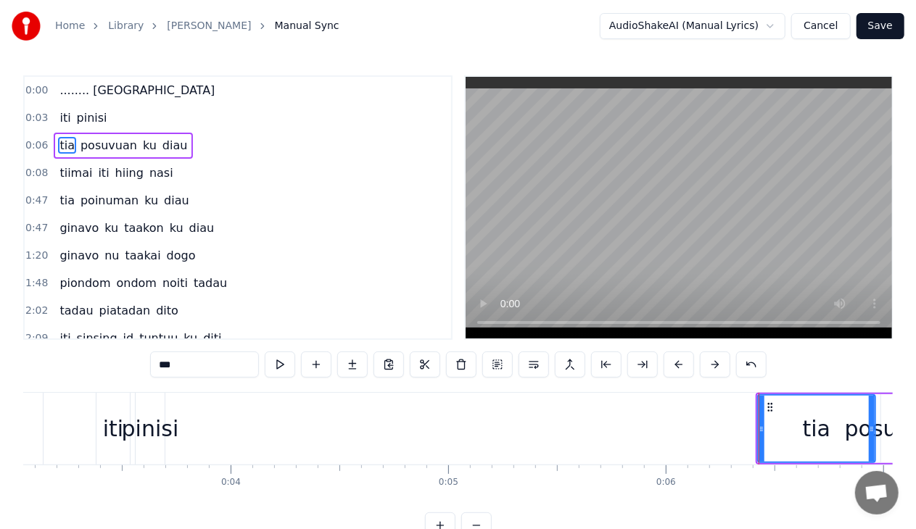
click at [115, 431] on div "iti" at bounding box center [113, 429] width 20 height 33
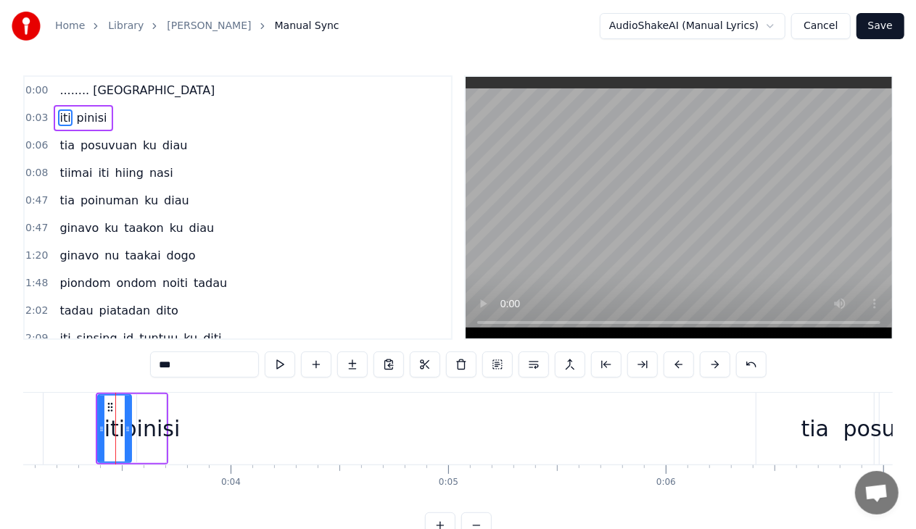
click at [144, 428] on div "pinisi" at bounding box center [151, 429] width 57 height 33
type input "******"
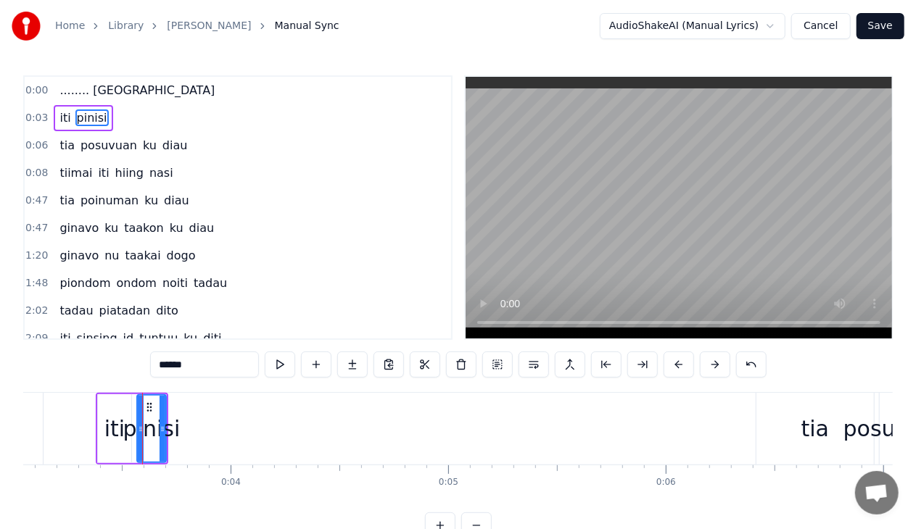
drag, startPoint x: 120, startPoint y: 393, endPoint x: 164, endPoint y: 431, distance: 57.6
click at [164, 431] on div "iti pinisi" at bounding box center [132, 429] width 73 height 72
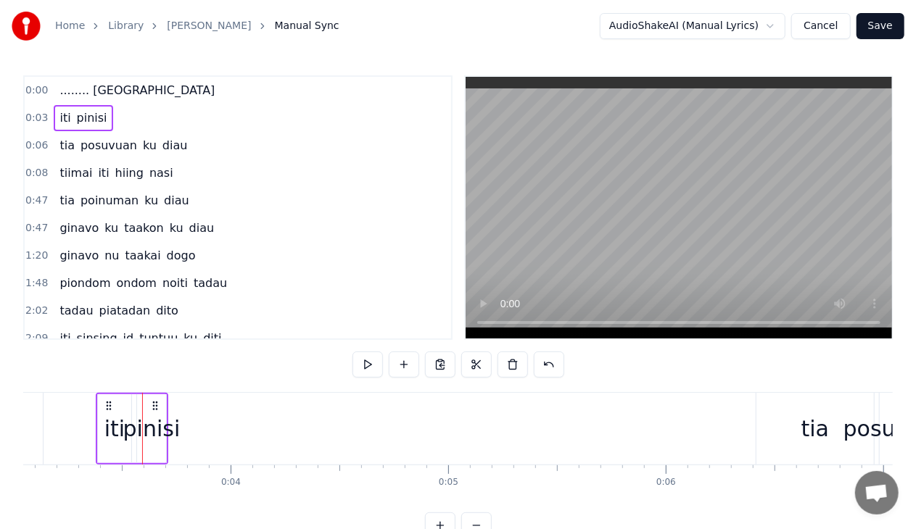
click at [165, 434] on div "pinisi" at bounding box center [151, 429] width 57 height 33
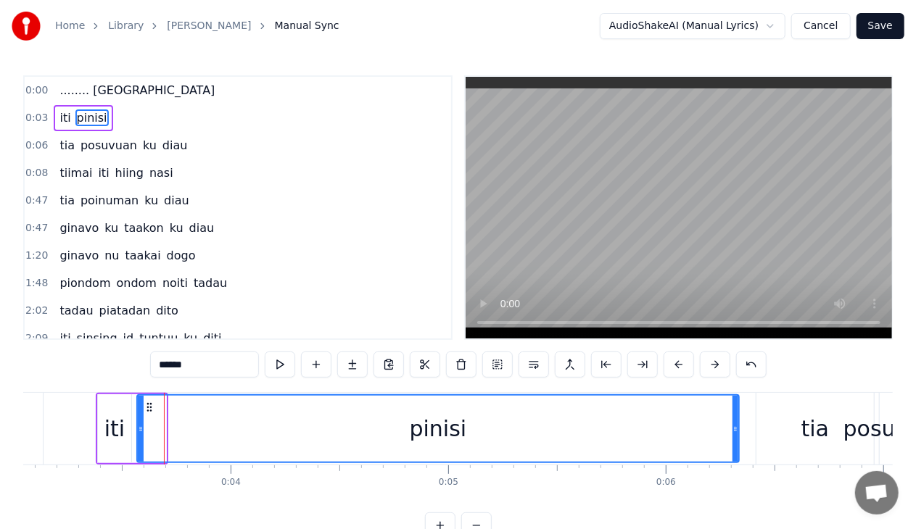
drag, startPoint x: 163, startPoint y: 432, endPoint x: 736, endPoint y: 430, distance: 572.8
click at [736, 430] on icon at bounding box center [735, 429] width 6 height 12
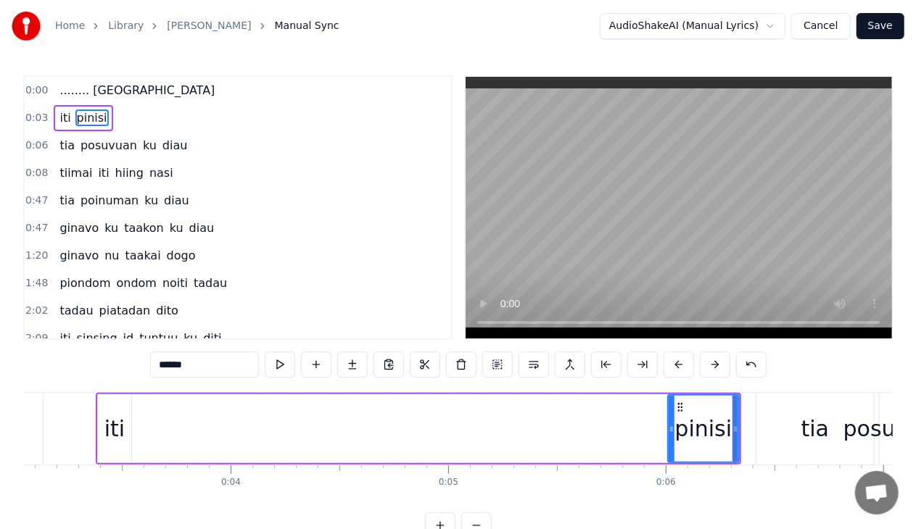
drag, startPoint x: 139, startPoint y: 430, endPoint x: 670, endPoint y: 435, distance: 530.7
click at [670, 435] on div at bounding box center [671, 429] width 6 height 66
click at [119, 435] on div "iti" at bounding box center [114, 429] width 20 height 33
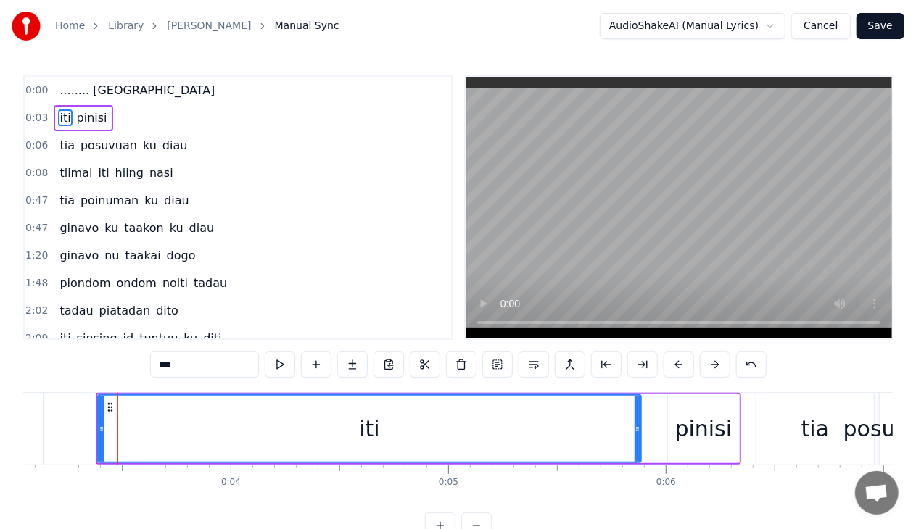
drag, startPoint x: 125, startPoint y: 427, endPoint x: 635, endPoint y: 432, distance: 509.7
click at [635, 432] on icon at bounding box center [637, 429] width 6 height 12
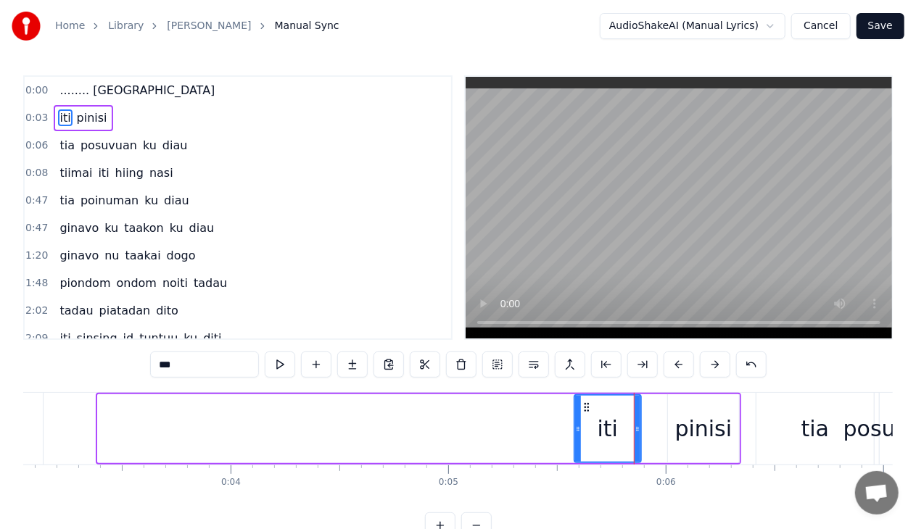
drag, startPoint x: 102, startPoint y: 431, endPoint x: 578, endPoint y: 429, distance: 476.3
click at [578, 429] on icon at bounding box center [578, 429] width 6 height 12
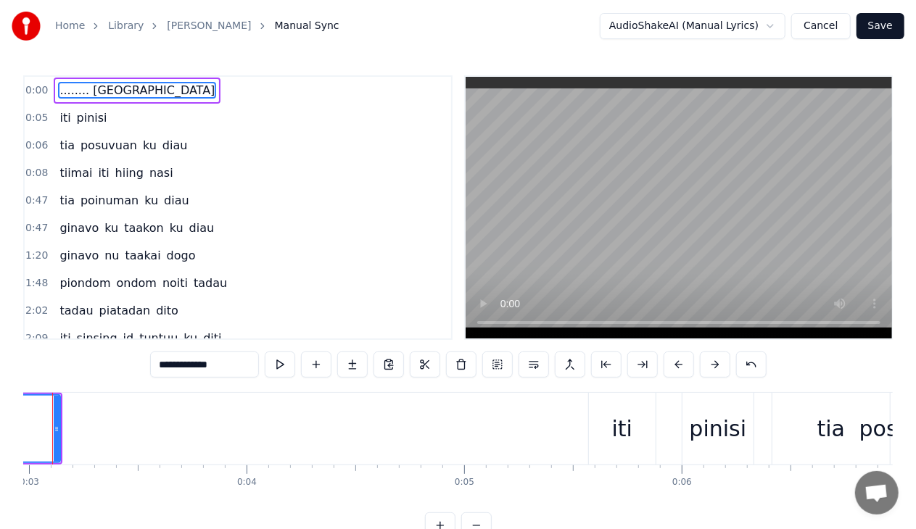
scroll to position [0, 603]
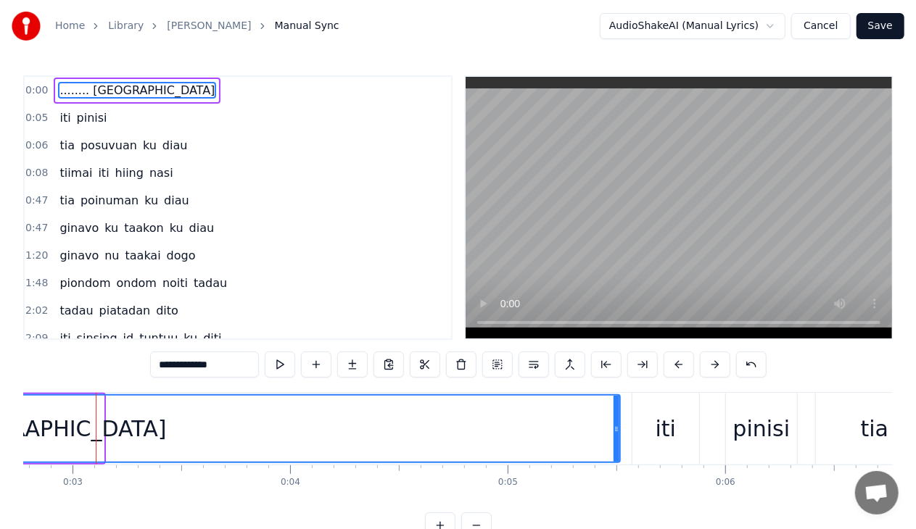
drag, startPoint x: 102, startPoint y: 431, endPoint x: 618, endPoint y: 439, distance: 516.3
click at [618, 439] on div at bounding box center [616, 429] width 6 height 66
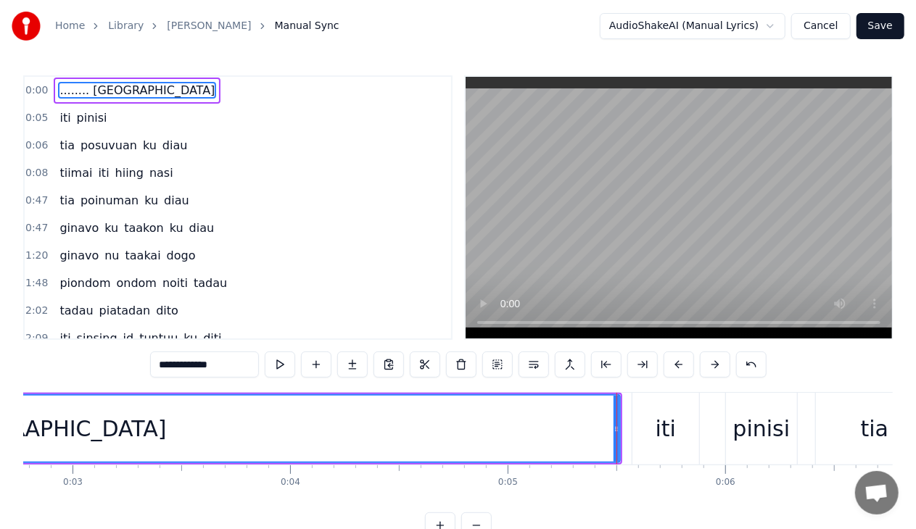
scroll to position [0, 0]
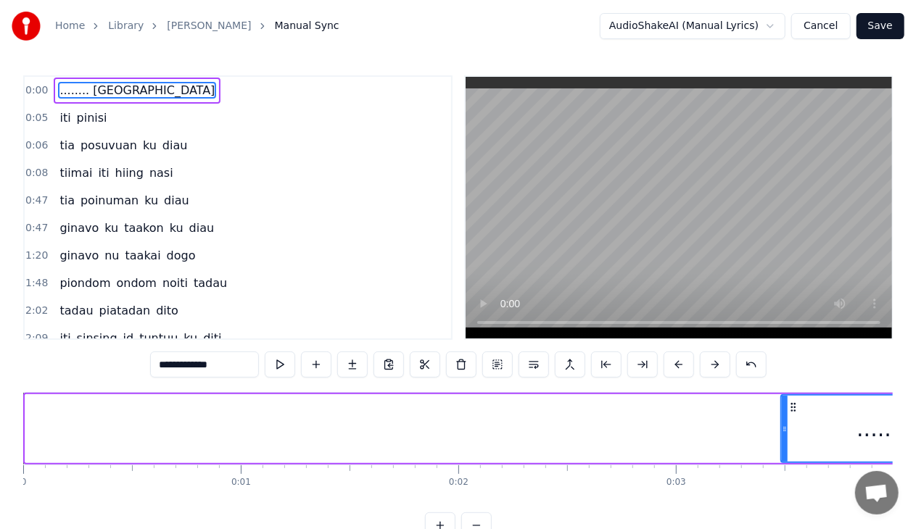
drag, startPoint x: 27, startPoint y: 429, endPoint x: 803, endPoint y: 419, distance: 776.6
click at [787, 419] on div at bounding box center [785, 429] width 6 height 66
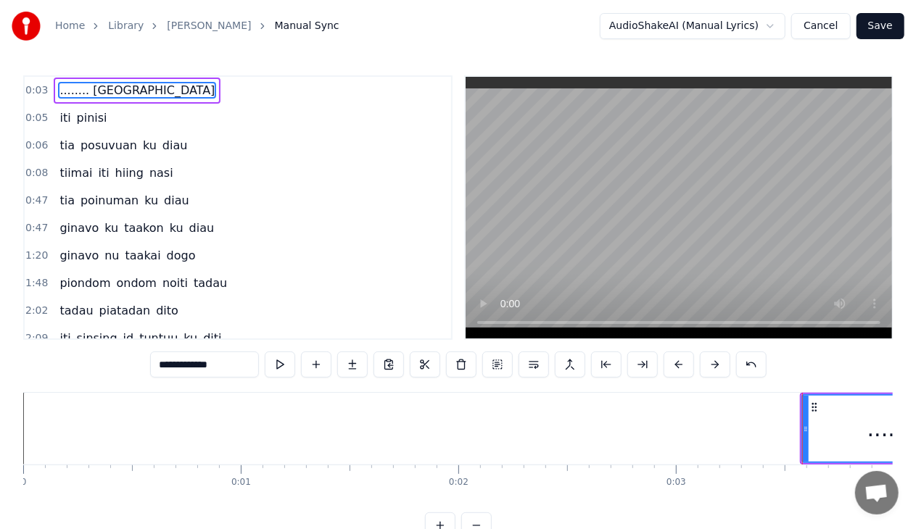
type input "**********"
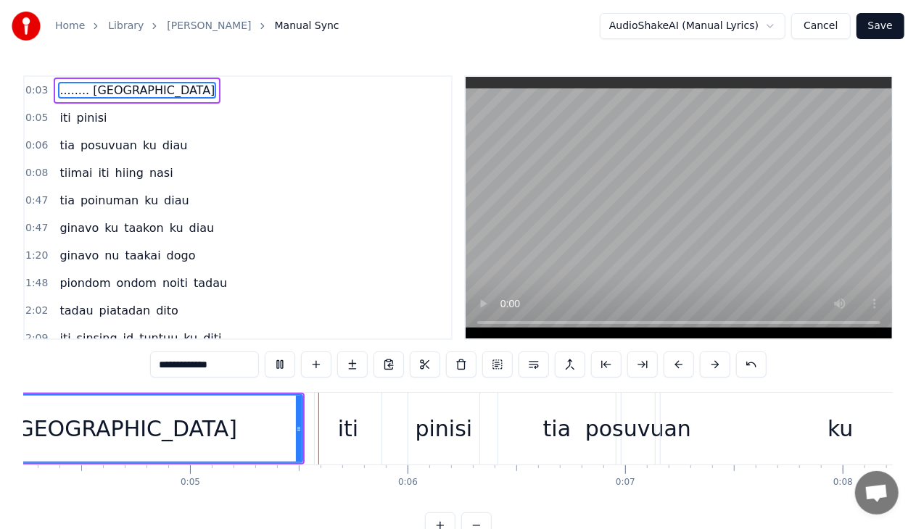
scroll to position [0, 1021]
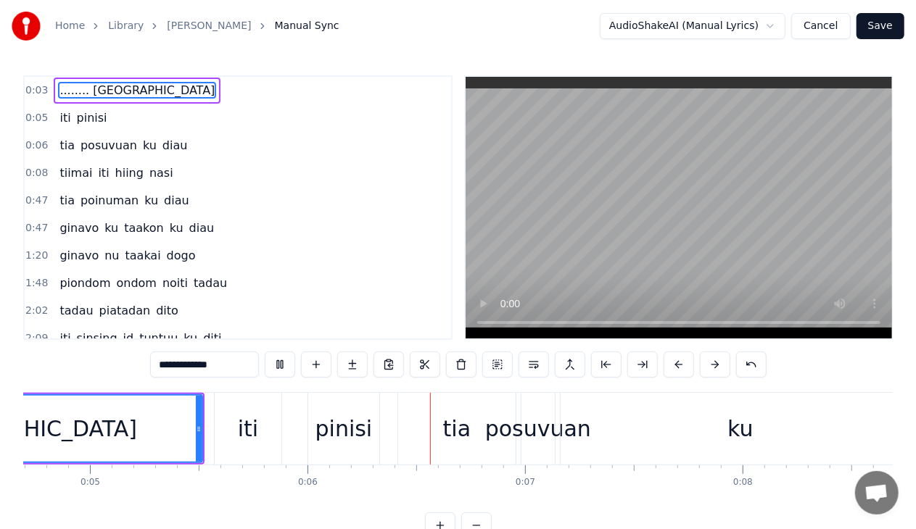
click at [837, 32] on button "Cancel" at bounding box center [820, 26] width 59 height 26
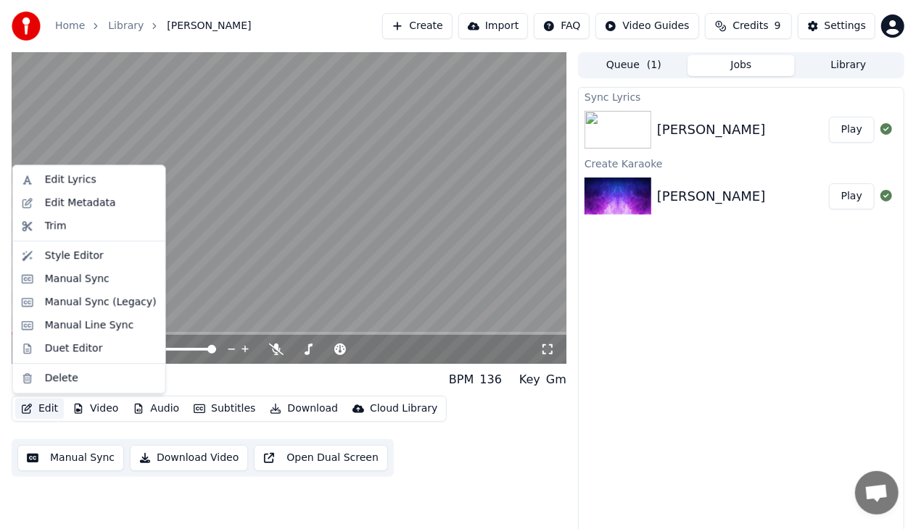
click at [41, 411] on button "Edit" at bounding box center [39, 409] width 49 height 20
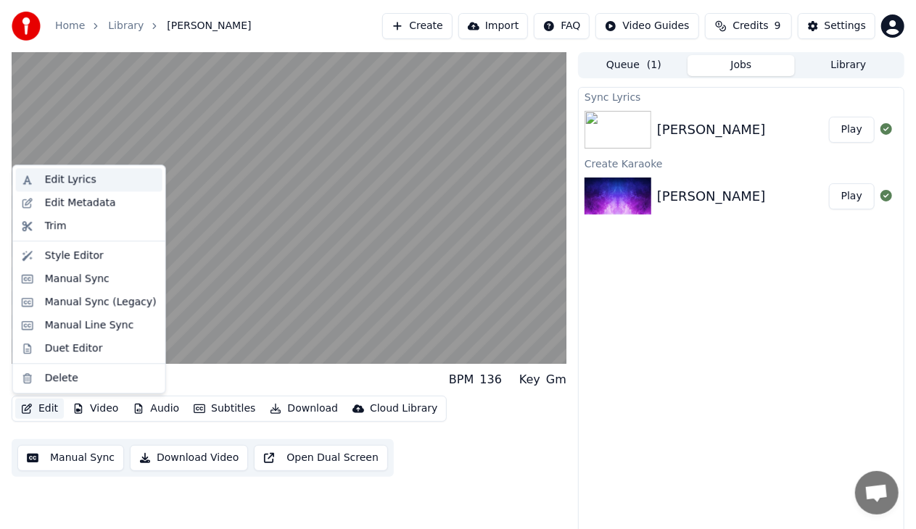
click at [73, 179] on div "Edit Lyrics" at bounding box center [70, 180] width 51 height 15
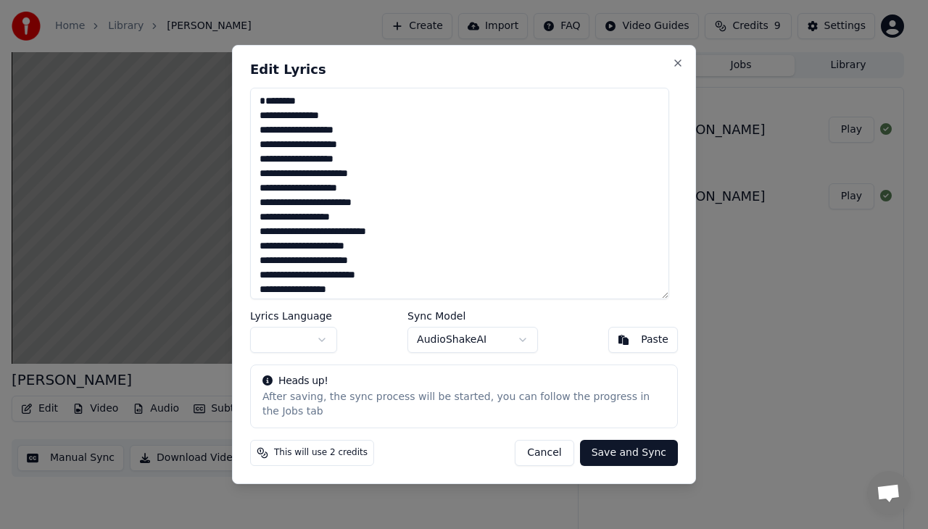
click at [265, 137] on textarea "**********" at bounding box center [459, 194] width 419 height 212
click at [287, 154] on textarea "**********" at bounding box center [459, 194] width 419 height 212
click at [631, 445] on button "Save and Sync" at bounding box center [629, 453] width 98 height 26
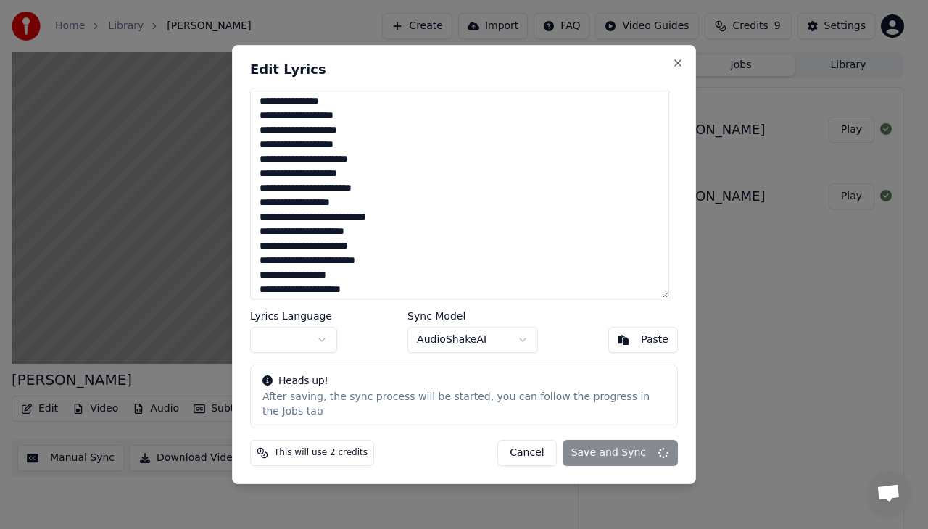
type textarea "**********"
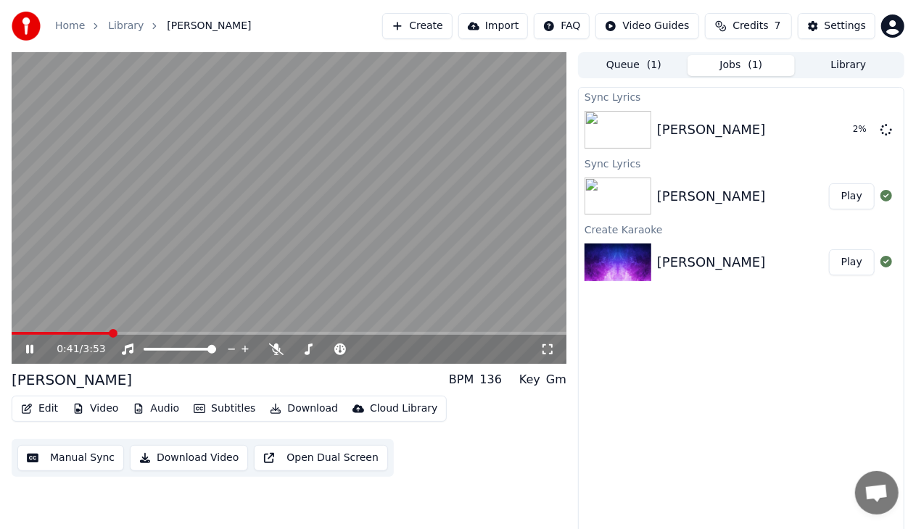
click at [29, 347] on icon at bounding box center [39, 350] width 33 height 12
click at [631, 137] on img at bounding box center [617, 130] width 67 height 38
click at [861, 125] on button "Play" at bounding box center [852, 130] width 46 height 26
click at [29, 348] on icon at bounding box center [29, 349] width 7 height 9
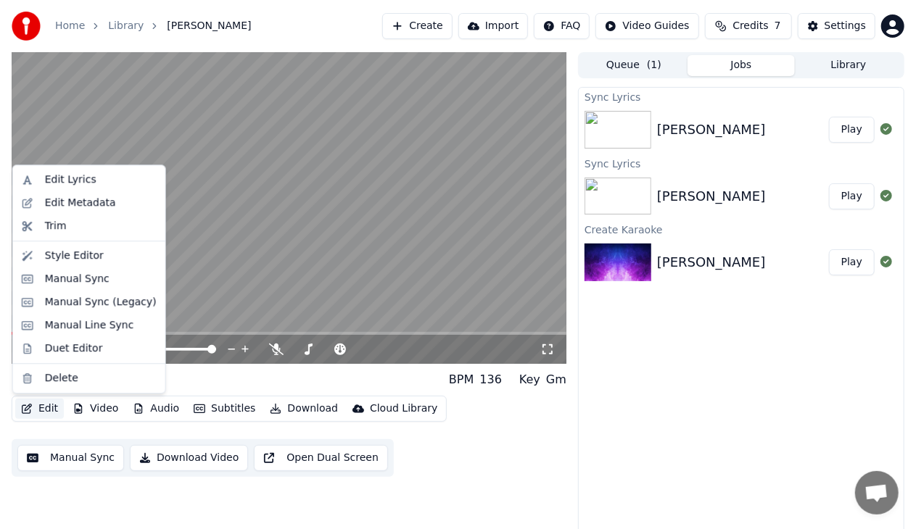
click at [49, 409] on button "Edit" at bounding box center [39, 409] width 49 height 20
click at [83, 279] on div "Manual Sync" at bounding box center [77, 279] width 65 height 15
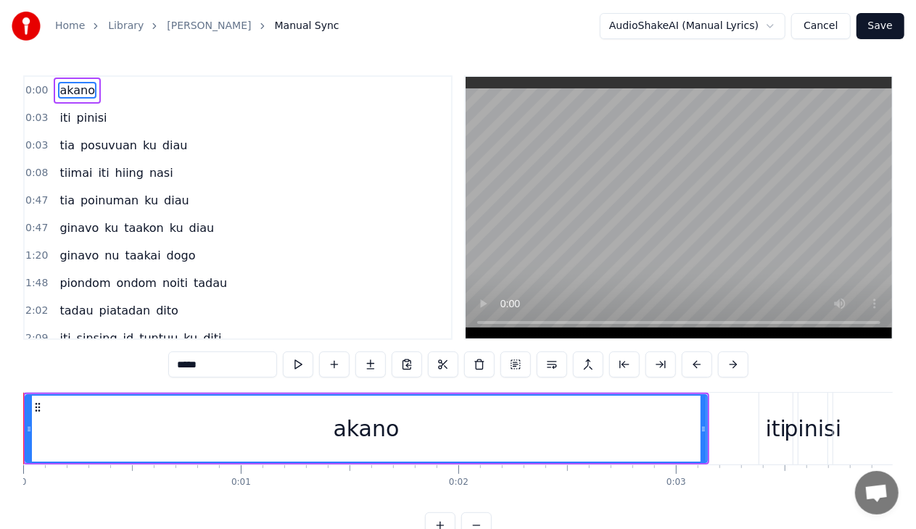
click at [32, 409] on icon at bounding box center [38, 408] width 12 height 12
click at [37, 409] on icon at bounding box center [38, 408] width 12 height 12
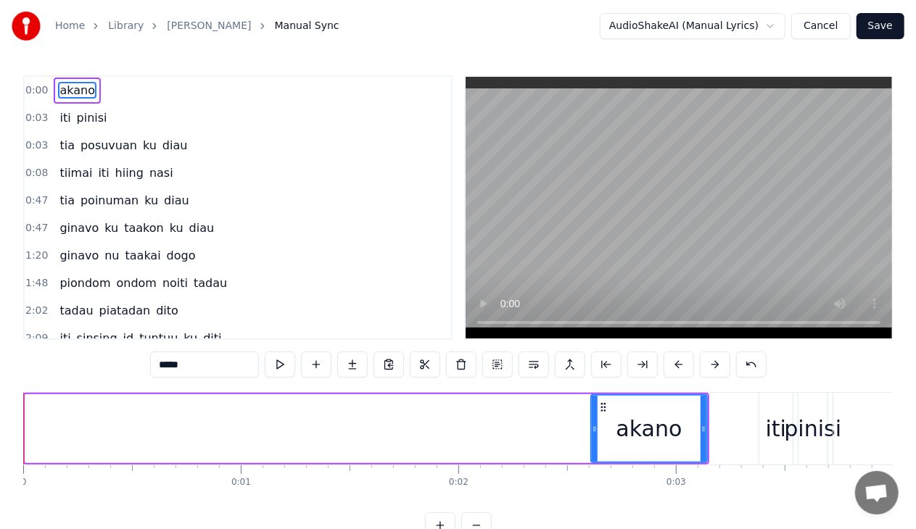
drag, startPoint x: 30, startPoint y: 423, endPoint x: 596, endPoint y: 463, distance: 566.9
click at [596, 463] on div "akano" at bounding box center [366, 429] width 686 height 72
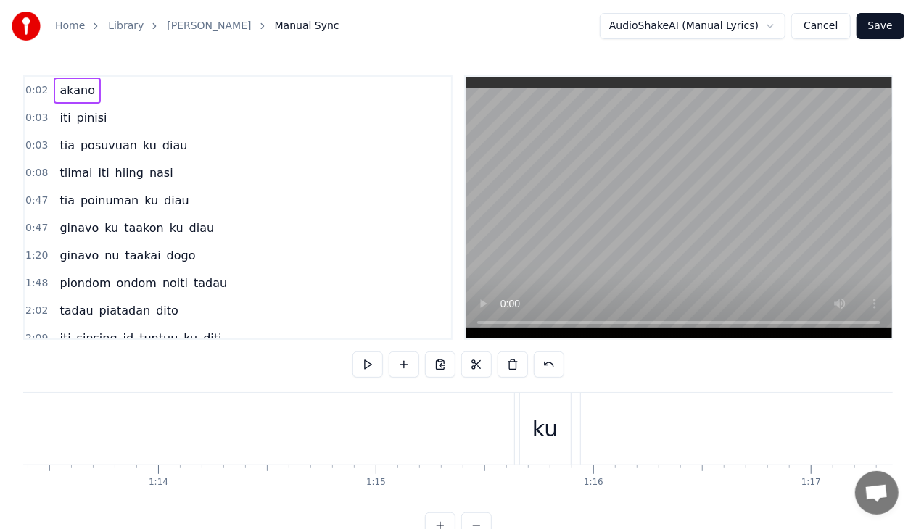
scroll to position [0, 16048]
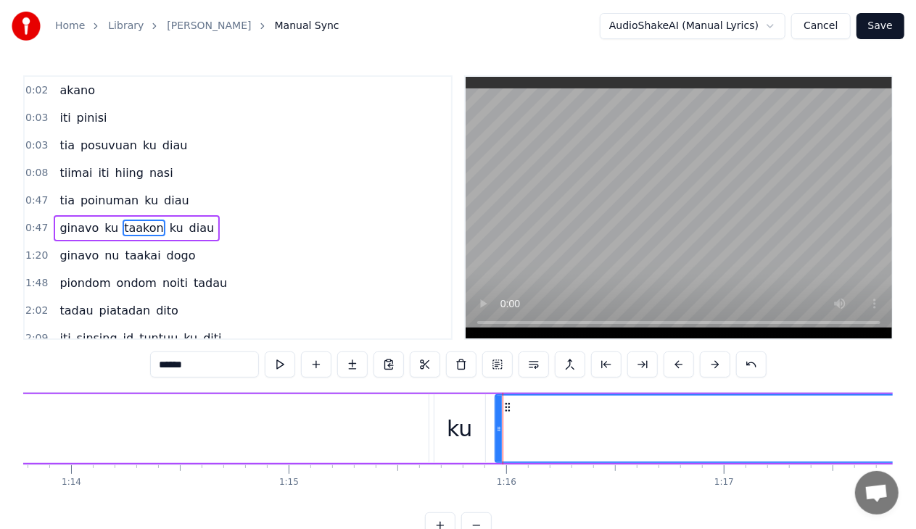
scroll to position [17, 0]
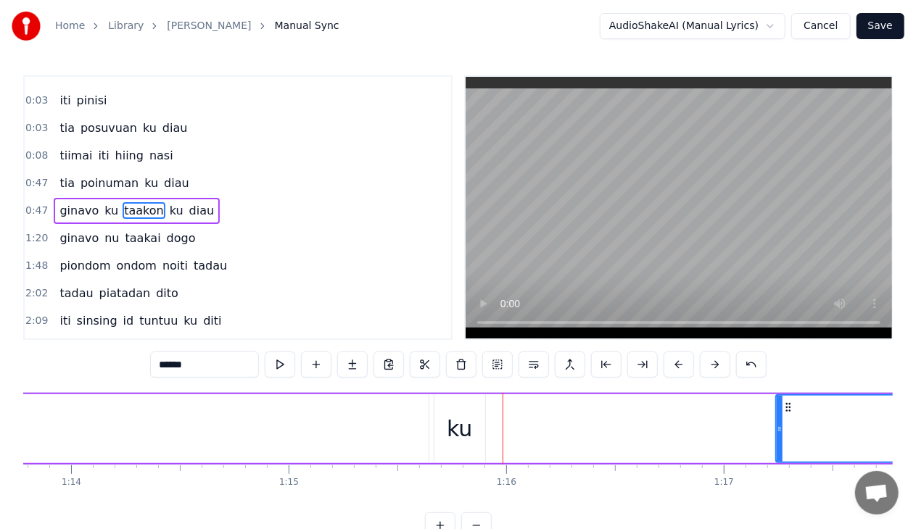
drag, startPoint x: 497, startPoint y: 434, endPoint x: 783, endPoint y: 425, distance: 286.5
click at [782, 425] on icon at bounding box center [779, 429] width 6 height 12
click at [473, 423] on div "ku" at bounding box center [459, 428] width 51 height 69
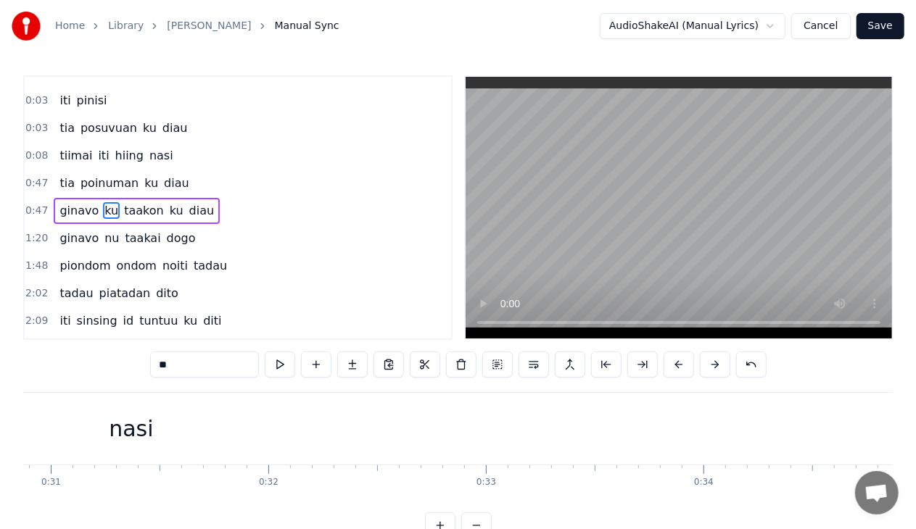
scroll to position [0, 6599]
click at [269, 420] on div "nasi" at bounding box center [247, 429] width 6885 height 72
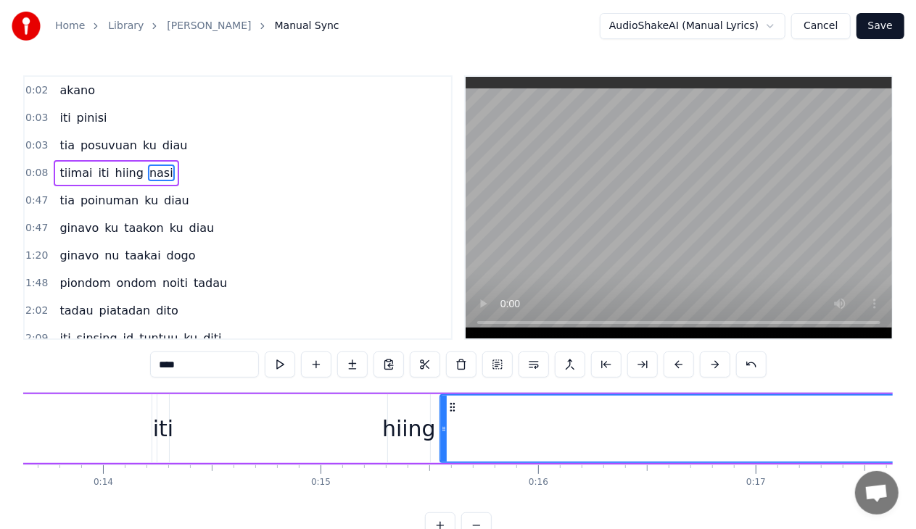
scroll to position [0, 3023]
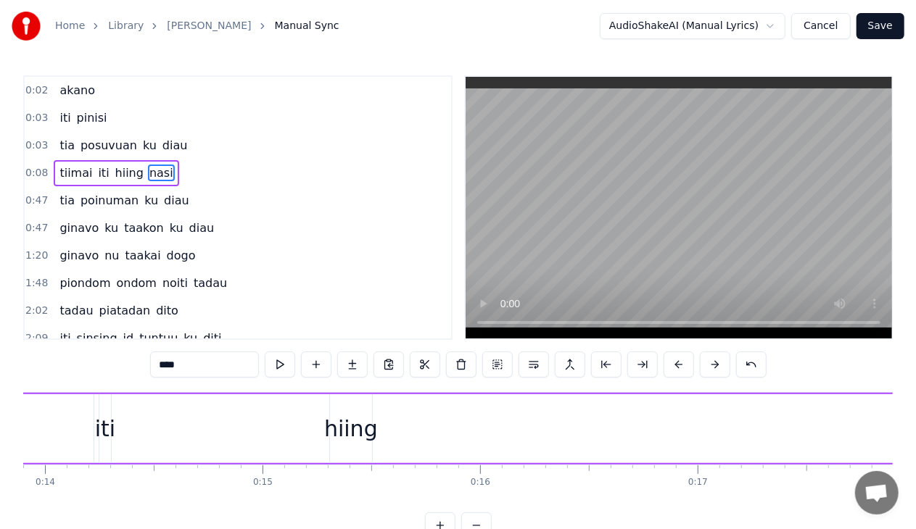
drag, startPoint x: 385, startPoint y: 424, endPoint x: 910, endPoint y: 427, distance: 524.9
click at [910, 427] on div "Home Library Miohon Pinisi Manual Sync AudioShakeAI (Manual Lyrics) Cancel Save…" at bounding box center [458, 269] width 916 height 539
click at [339, 452] on div "hiing" at bounding box center [351, 428] width 42 height 69
type input "*****"
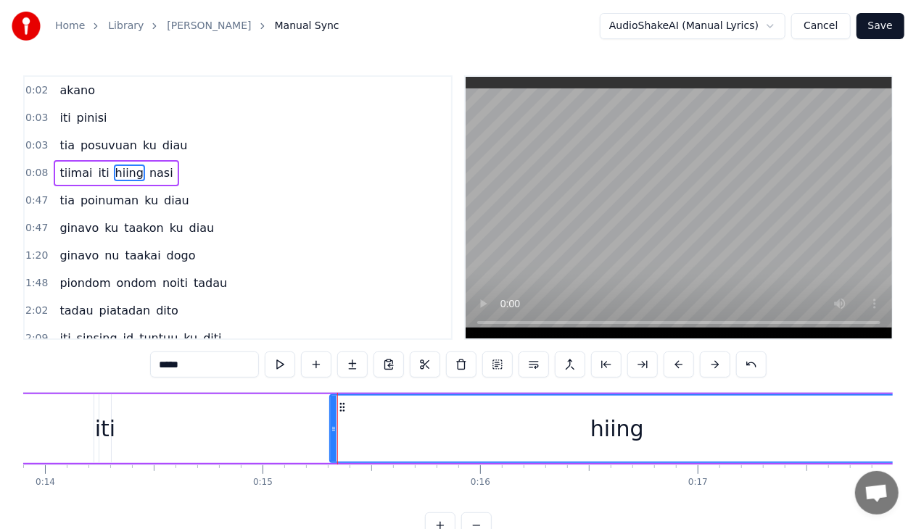
drag, startPoint x: 370, startPoint y: 432, endPoint x: 902, endPoint y: 413, distance: 532.5
click at [902, 413] on div "Home Library Miohon Pinisi Manual Sync AudioShakeAI (Manual Lyrics) Cancel Save…" at bounding box center [458, 269] width 916 height 539
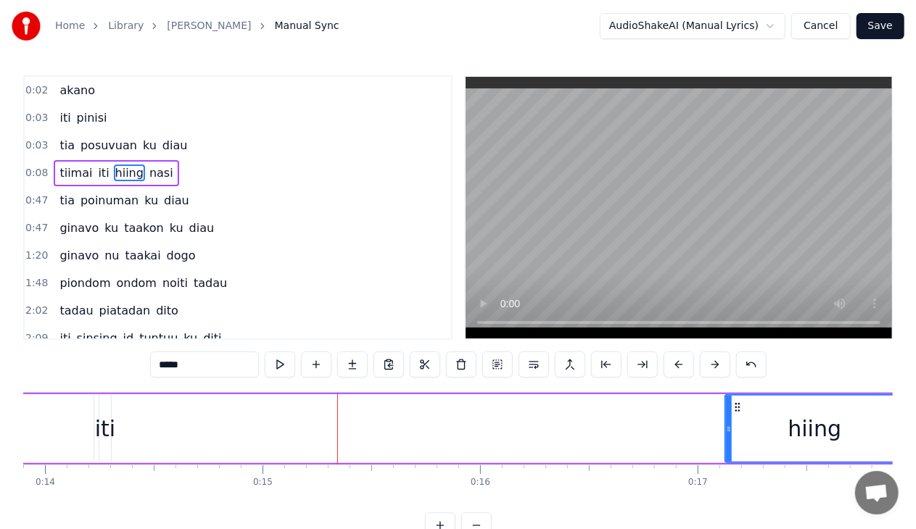
drag, startPoint x: 332, startPoint y: 426, endPoint x: 732, endPoint y: 441, distance: 399.7
click at [732, 441] on div at bounding box center [729, 429] width 6 height 66
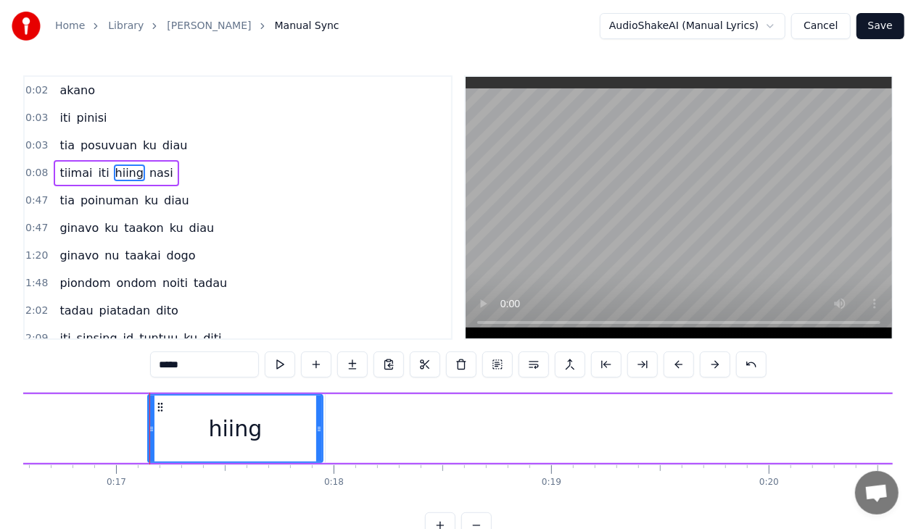
scroll to position [0, 3634]
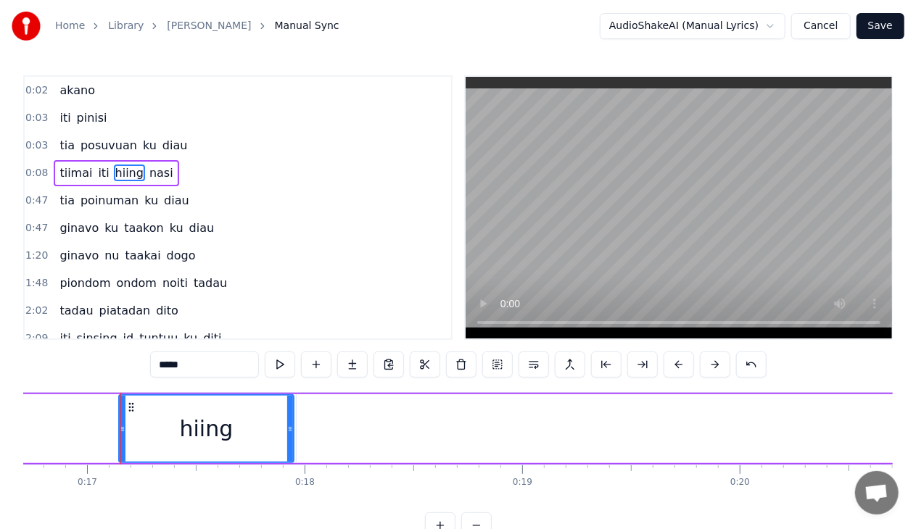
click at [194, 404] on div "hiing" at bounding box center [206, 429] width 173 height 66
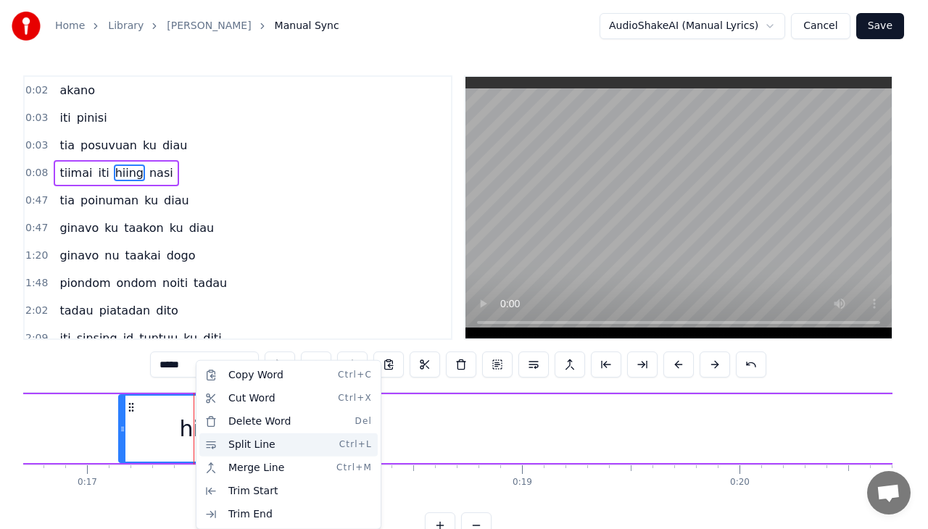
click at [242, 446] on div "Split Line Ctrl+L" at bounding box center [288, 445] width 178 height 23
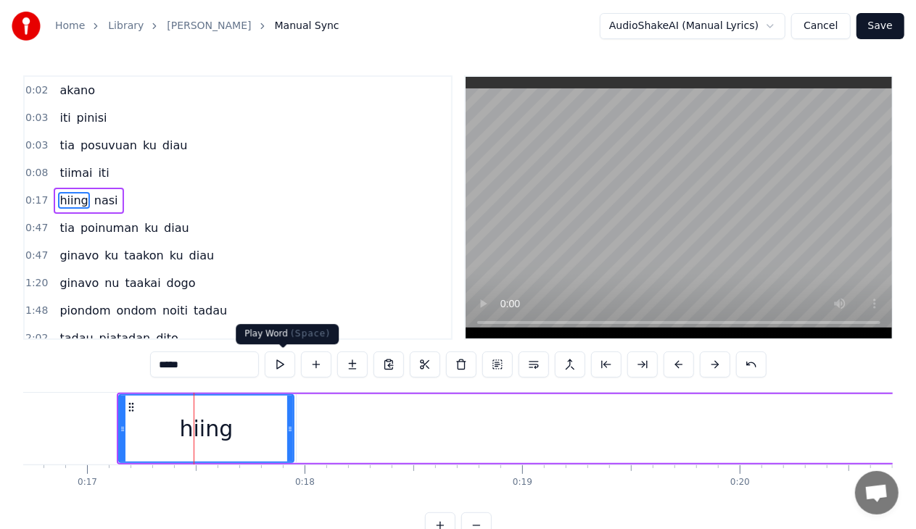
click at [280, 363] on button at bounding box center [280, 365] width 30 height 26
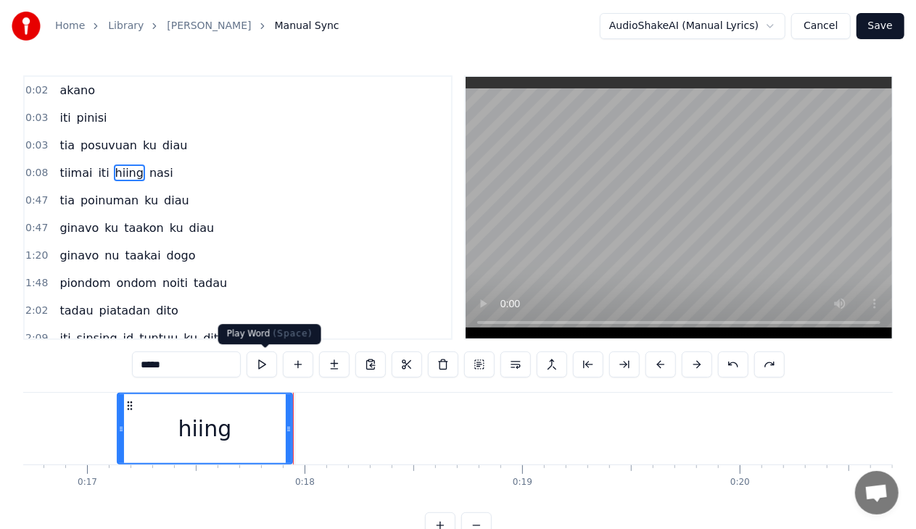
click at [262, 364] on button at bounding box center [262, 365] width 30 height 26
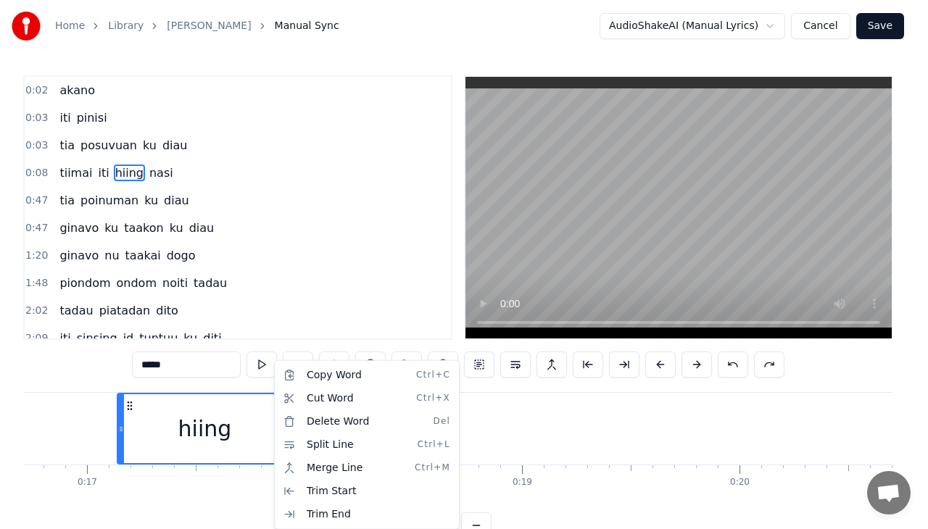
click at [255, 421] on html "Home Library Miohon Pinisi Manual Sync AudioShakeAI (Manual Lyrics) Cancel Save…" at bounding box center [464, 281] width 928 height 562
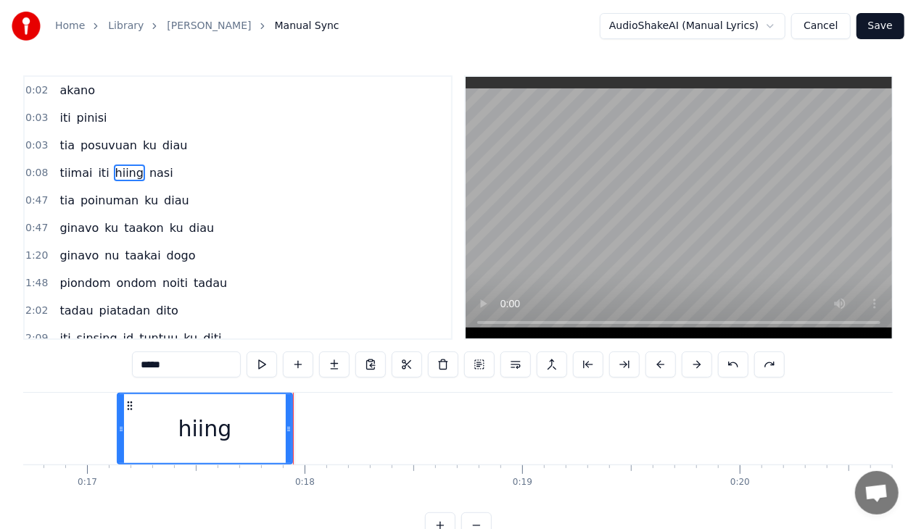
drag, startPoint x: 255, startPoint y: 421, endPoint x: 228, endPoint y: 406, distance: 31.5
click at [228, 406] on div "hiing" at bounding box center [204, 428] width 173 height 69
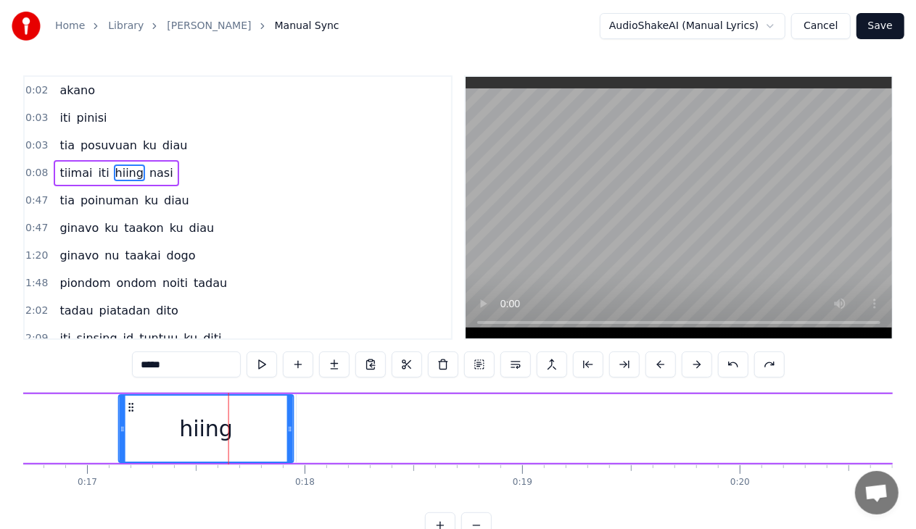
click at [132, 407] on circle at bounding box center [132, 407] width 1 height 1
drag, startPoint x: 151, startPoint y: 392, endPoint x: 287, endPoint y: 431, distance: 141.8
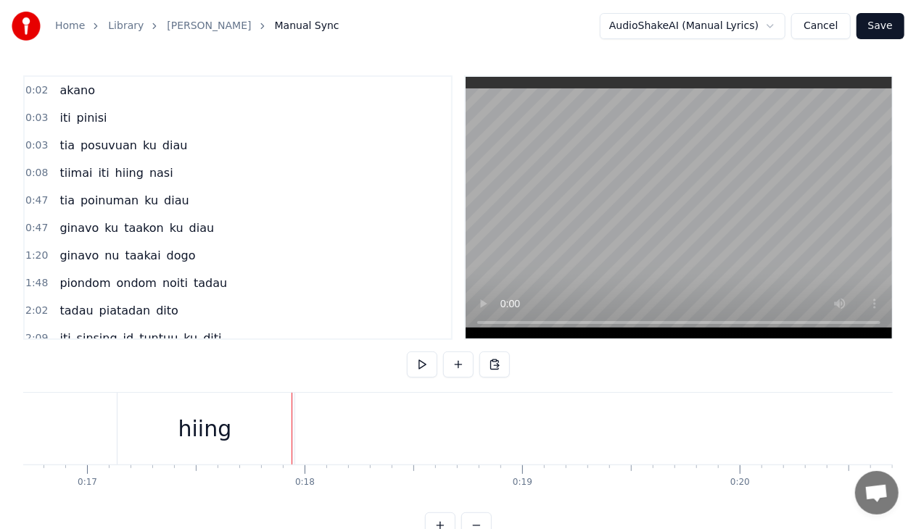
click at [264, 431] on div "hiing" at bounding box center [204, 429] width 175 height 72
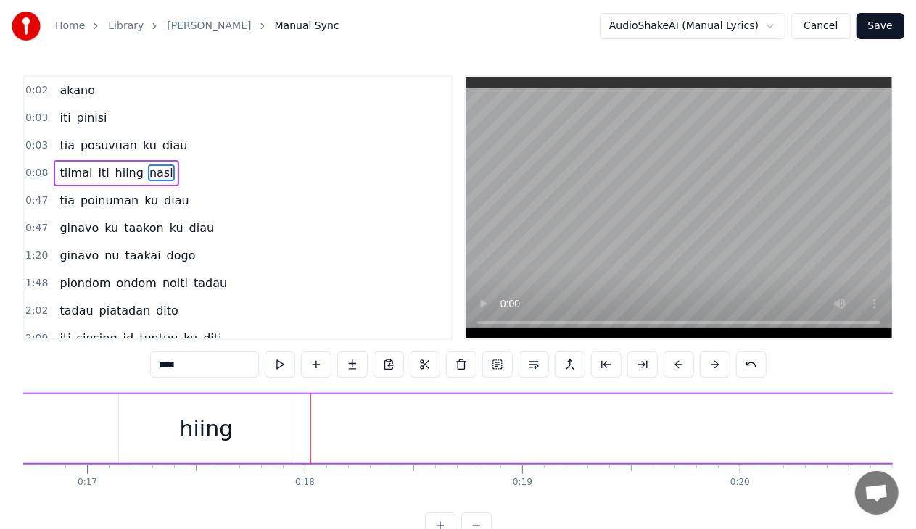
drag, startPoint x: 299, startPoint y: 424, endPoint x: 913, endPoint y: 413, distance: 613.5
click at [913, 413] on div "Home Library Miohon Pinisi Manual Sync AudioShakeAI (Manual Lyrics) Cancel Save…" at bounding box center [458, 269] width 916 height 539
click at [183, 415] on div "hiing" at bounding box center [207, 429] width 54 height 33
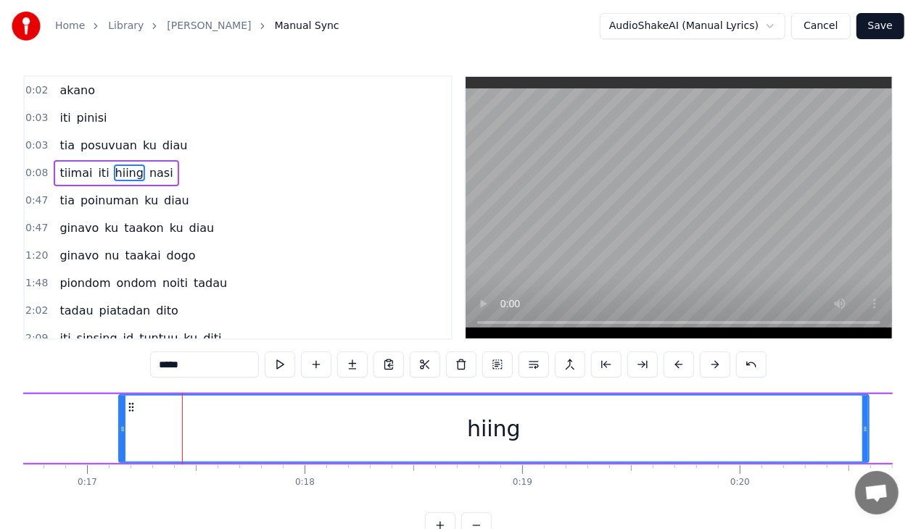
drag, startPoint x: 291, startPoint y: 431, endPoint x: 868, endPoint y: 416, distance: 576.6
click at [868, 416] on div at bounding box center [865, 429] width 6 height 66
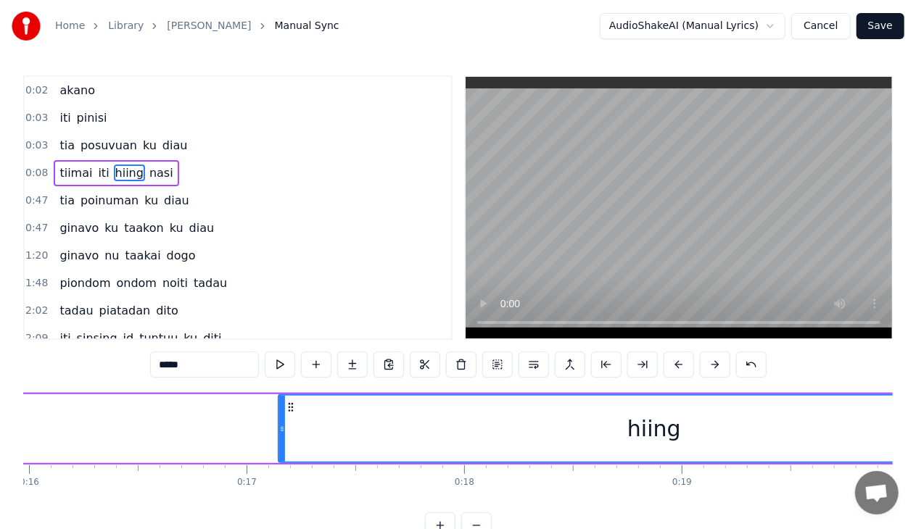
scroll to position [0, 3503]
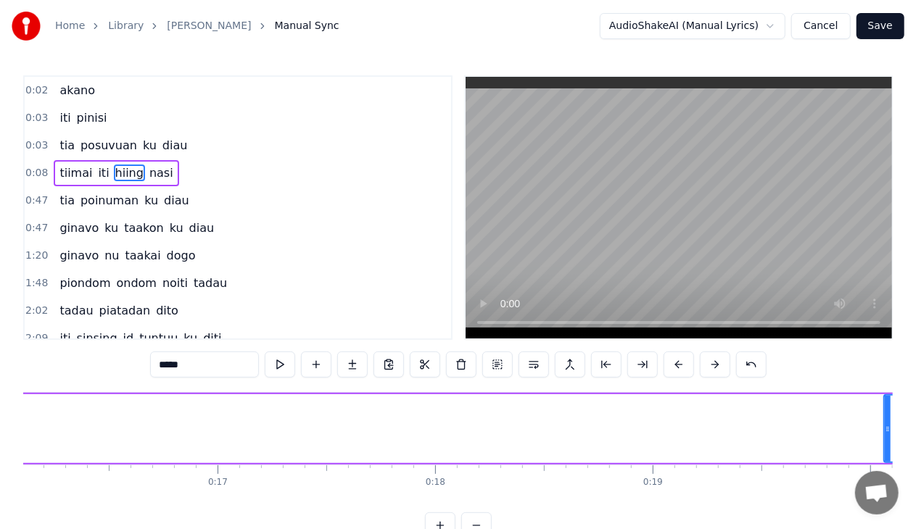
drag, startPoint x: 252, startPoint y: 433, endPoint x: 906, endPoint y: 441, distance: 654.0
click at [906, 441] on div "Home Library Miohon Pinisi Manual Sync AudioShakeAI (Manual Lyrics) Cancel Save…" at bounding box center [458, 269] width 916 height 539
click at [333, 417] on div "nasi" at bounding box center [860, 428] width 5747 height 69
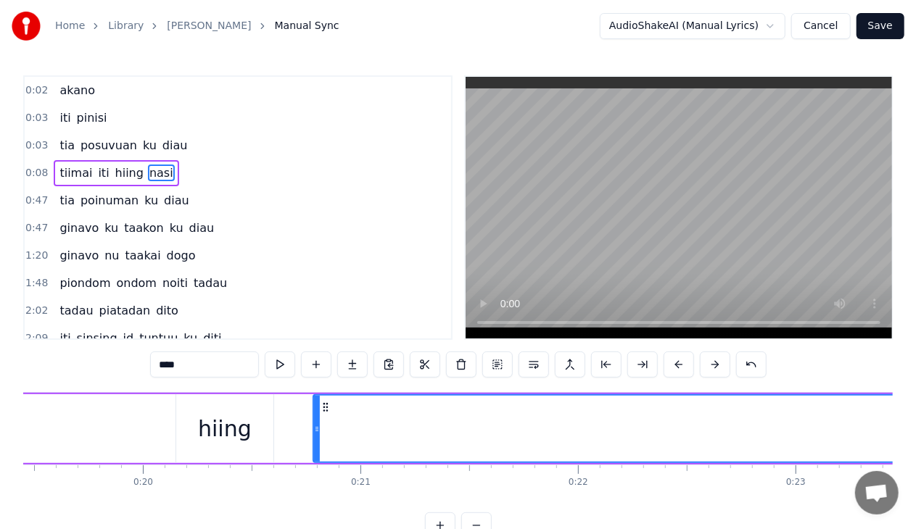
scroll to position [0, 4289]
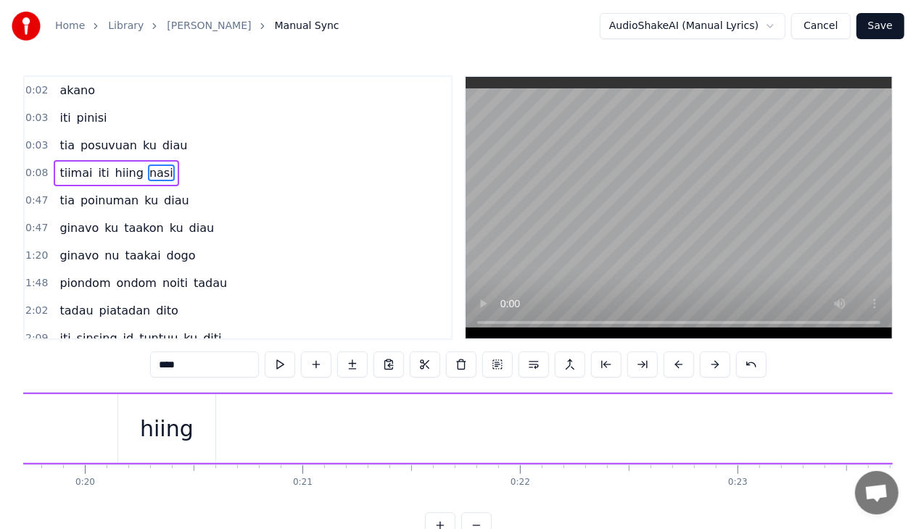
drag, startPoint x: 257, startPoint y: 432, endPoint x: 927, endPoint y: 409, distance: 670.3
click at [916, 409] on html "Home Library Miohon Pinisi Manual Sync AudioShakeAI (Manual Lyrics) Cancel Save…" at bounding box center [458, 281] width 916 height 562
click at [206, 435] on div "hiing" at bounding box center [166, 428] width 97 height 69
type input "*****"
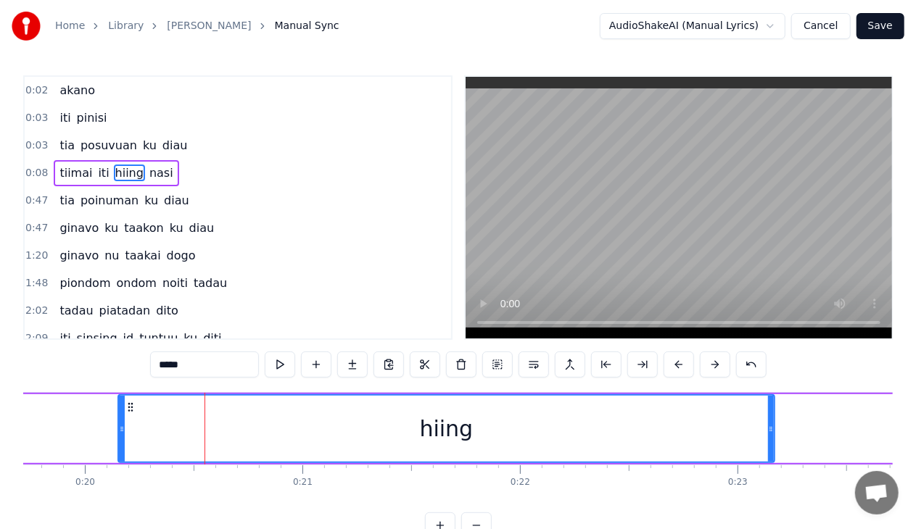
drag, startPoint x: 213, startPoint y: 435, endPoint x: 776, endPoint y: 384, distance: 565.0
click at [776, 384] on div "0:02 akano 0:03 iti pinisi 0:03 tia posuvuan ku diau 0:08 tiimai iti hiing nasi…" at bounding box center [457, 306] width 869 height 463
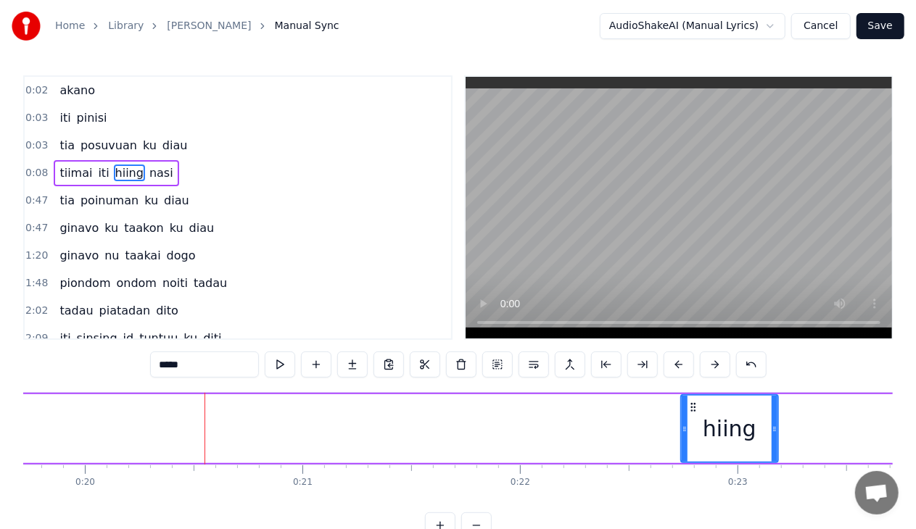
drag, startPoint x: 120, startPoint y: 419, endPoint x: 683, endPoint y: 419, distance: 562.6
click at [683, 419] on div at bounding box center [685, 429] width 6 height 66
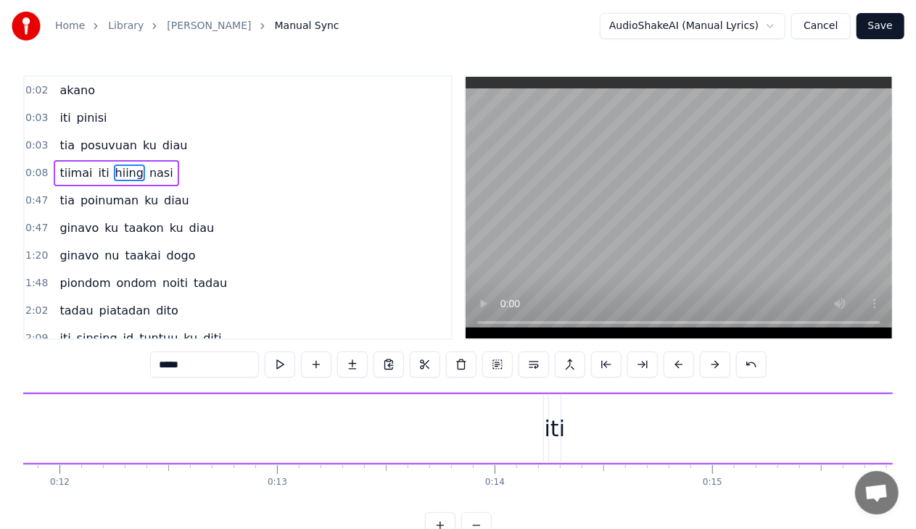
scroll to position [0, 2603]
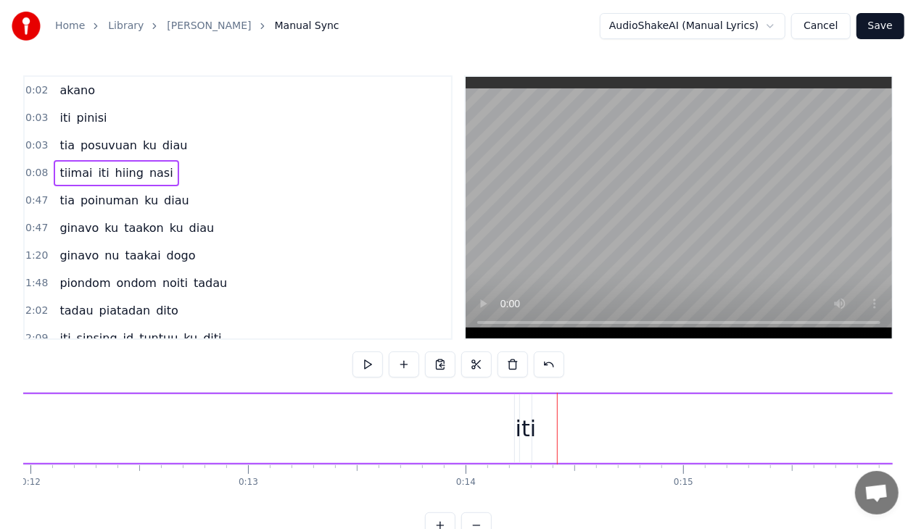
click at [522, 430] on div "iti" at bounding box center [525, 429] width 20 height 33
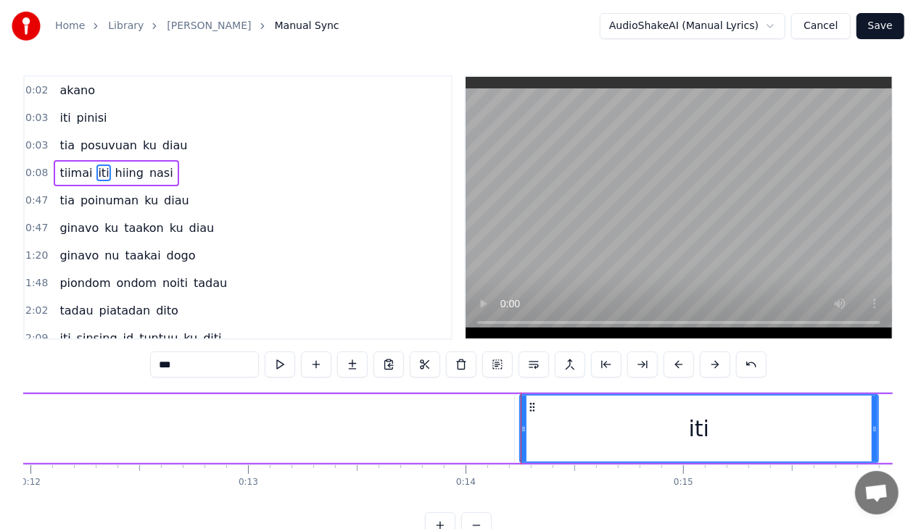
drag, startPoint x: 528, startPoint y: 432, endPoint x: 896, endPoint y: 435, distance: 368.3
click at [896, 435] on div "Home Library Miohon Pinisi Manual Sync AudioShakeAI (Manual Lyrics) Cancel Save…" at bounding box center [458, 269] width 916 height 539
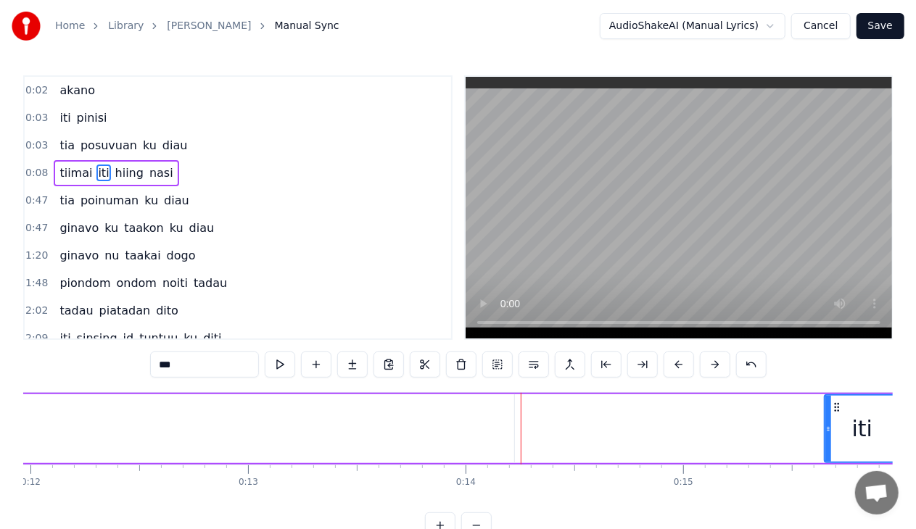
drag, startPoint x: 523, startPoint y: 429, endPoint x: 829, endPoint y: 432, distance: 305.2
click at [829, 432] on icon at bounding box center [828, 429] width 6 height 12
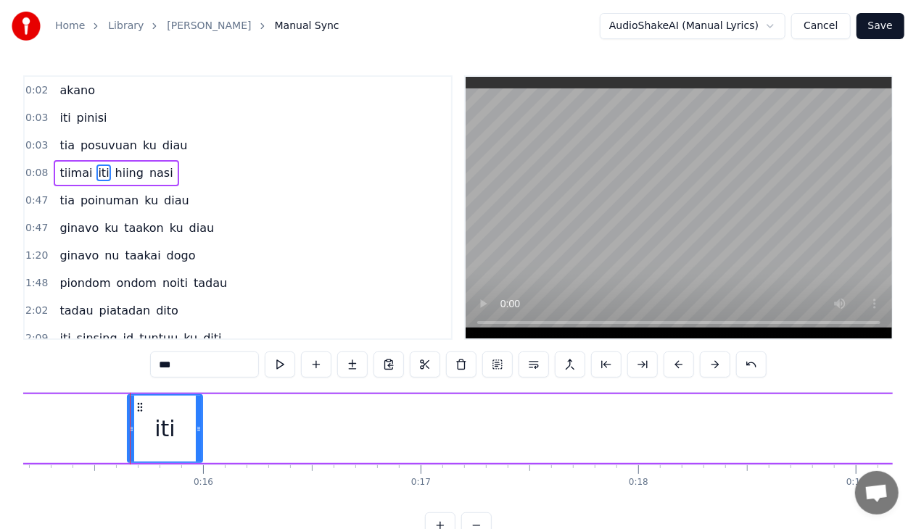
scroll to position [0, 3334]
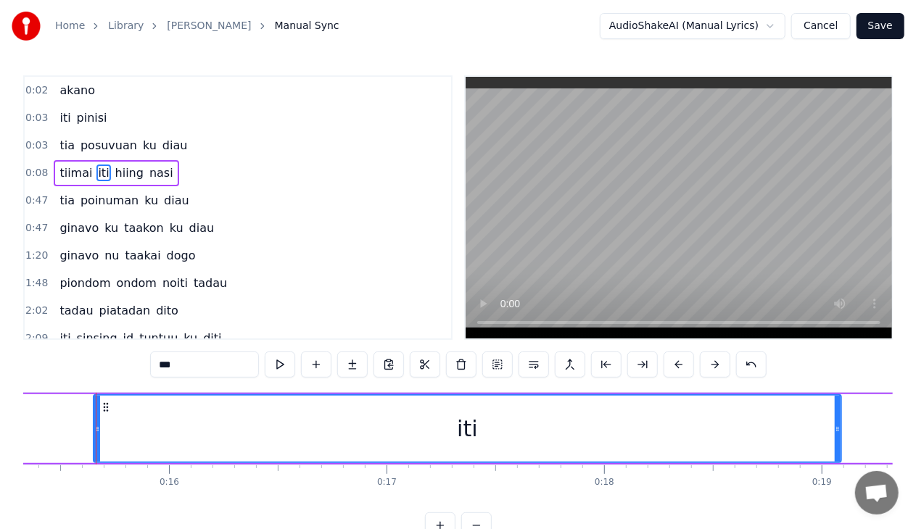
drag, startPoint x: 165, startPoint y: 429, endPoint x: 840, endPoint y: 424, distance: 674.3
click at [840, 424] on icon at bounding box center [837, 429] width 6 height 12
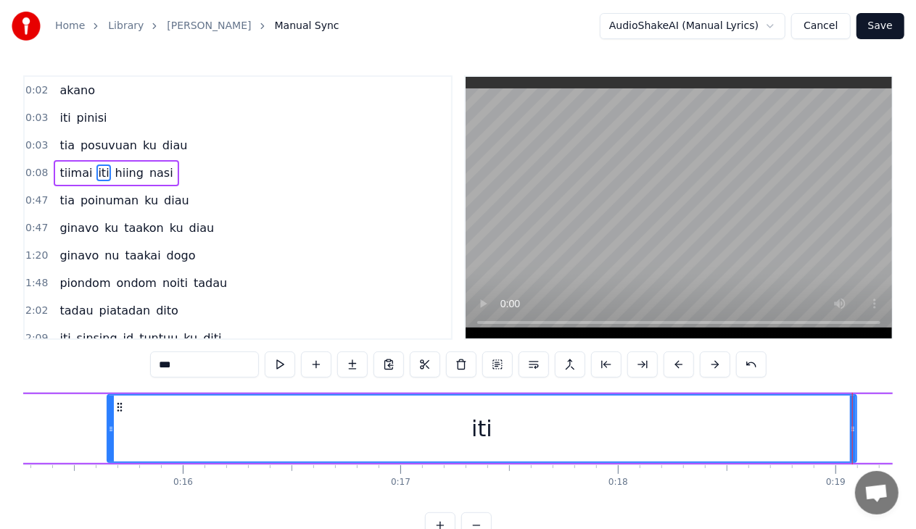
scroll to position [0, 3350]
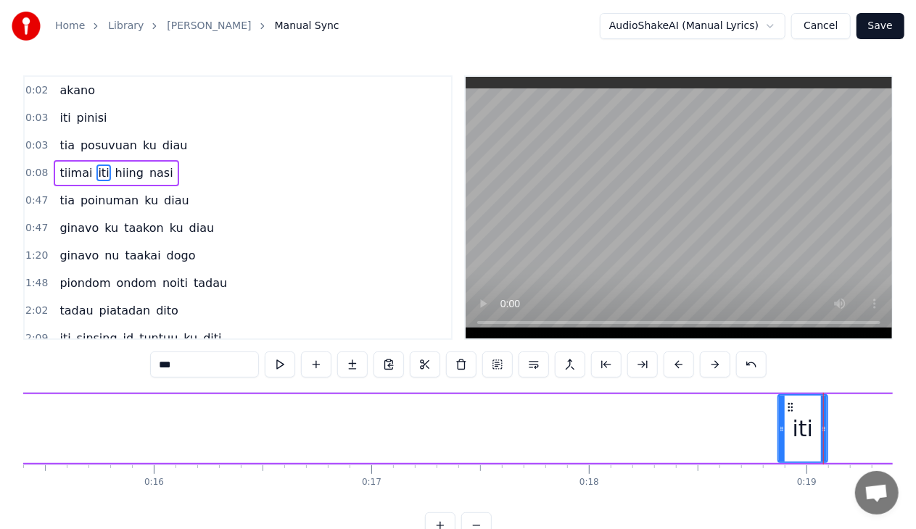
drag, startPoint x: 82, startPoint y: 431, endPoint x: 780, endPoint y: 458, distance: 698.7
click at [780, 458] on div at bounding box center [782, 429] width 6 height 66
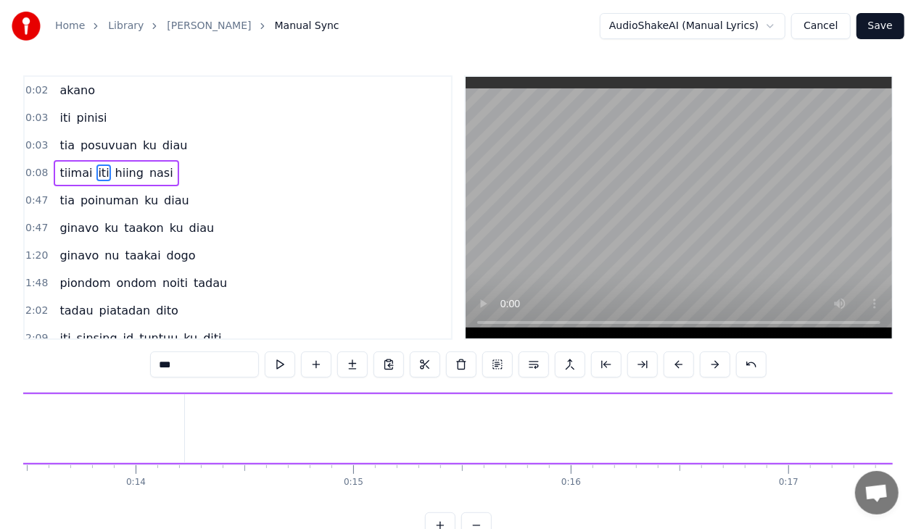
scroll to position [0, 2915]
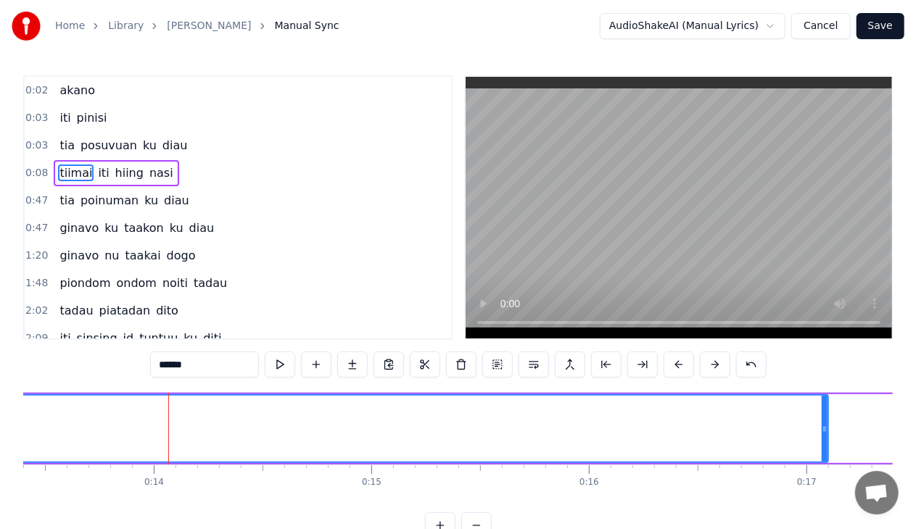
drag, startPoint x: 199, startPoint y: 427, endPoint x: 844, endPoint y: 396, distance: 646.0
click at [827, 396] on div at bounding box center [824, 429] width 6 height 66
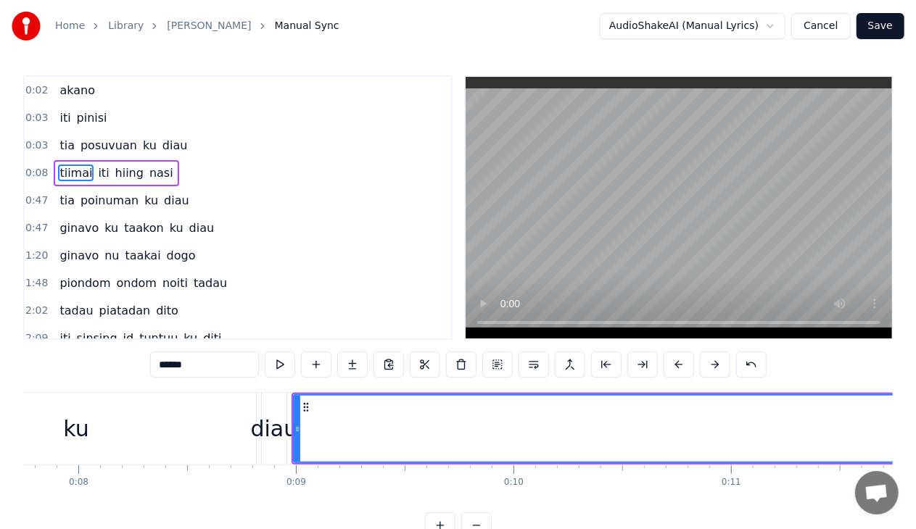
scroll to position [0, 1801]
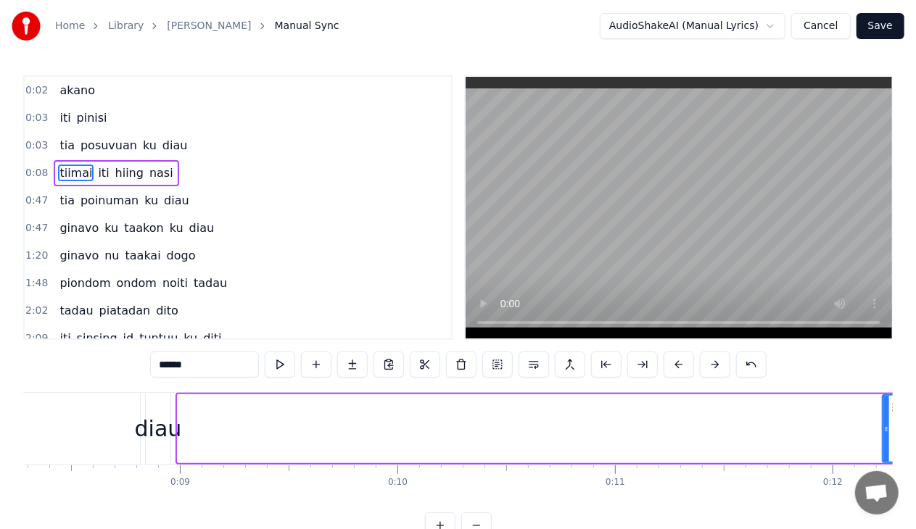
drag, startPoint x: 181, startPoint y: 433, endPoint x: 885, endPoint y: 442, distance: 704.8
click at [885, 442] on div at bounding box center [886, 429] width 6 height 66
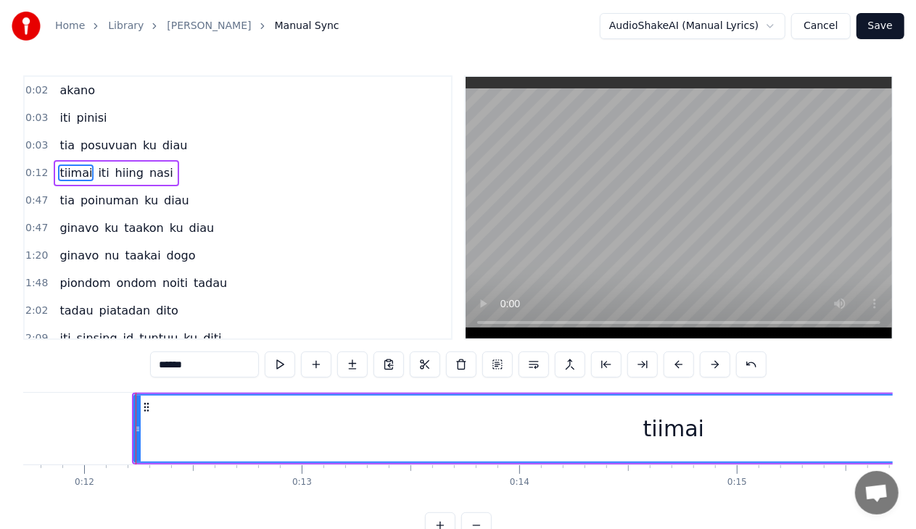
scroll to position [0, 2589]
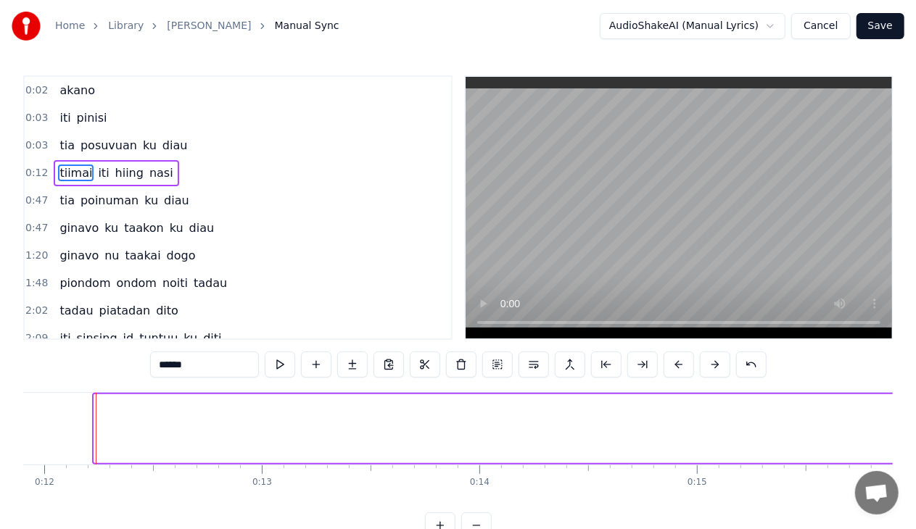
drag, startPoint x: 99, startPoint y: 432, endPoint x: 927, endPoint y: 398, distance: 829.4
click at [916, 398] on html "Home Library Miohon Pinisi Manual Sync AudioShakeAI (Manual Lyrics) Cancel Save…" at bounding box center [458, 281] width 916 height 562
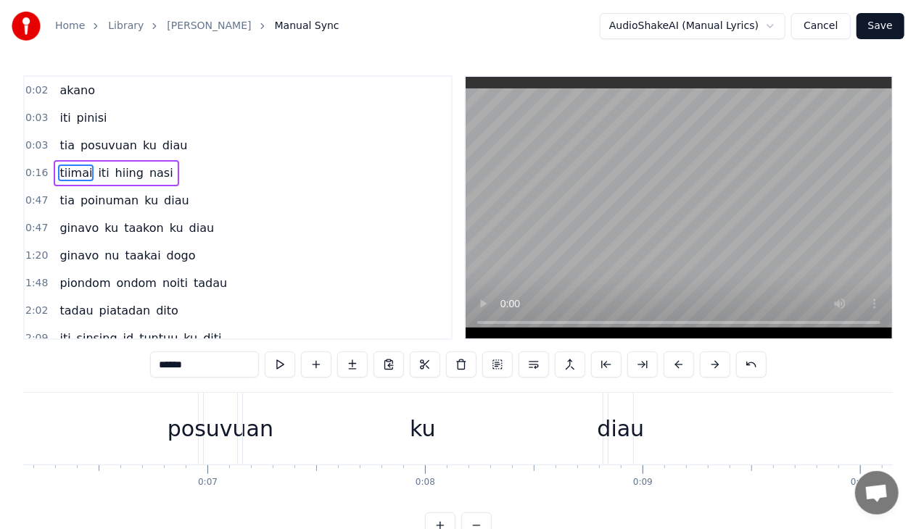
scroll to position [0, 1193]
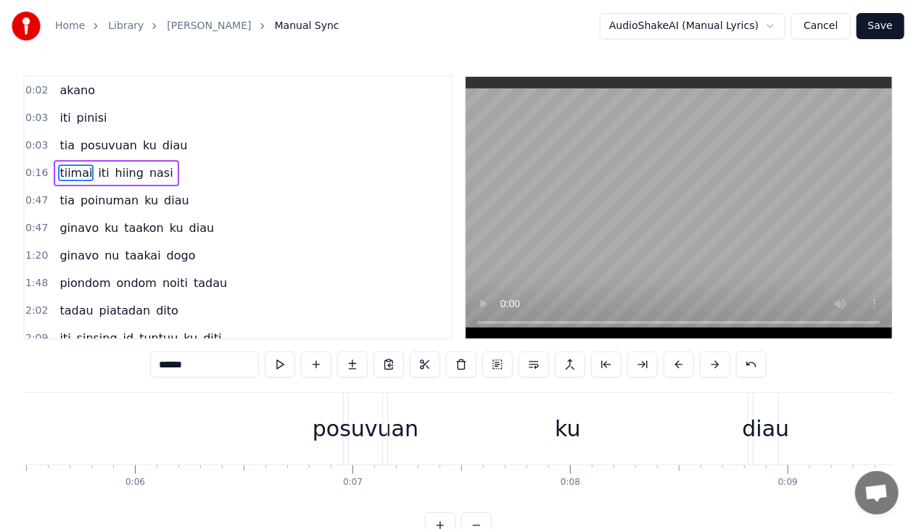
click at [773, 431] on div "diau" at bounding box center [765, 429] width 47 height 33
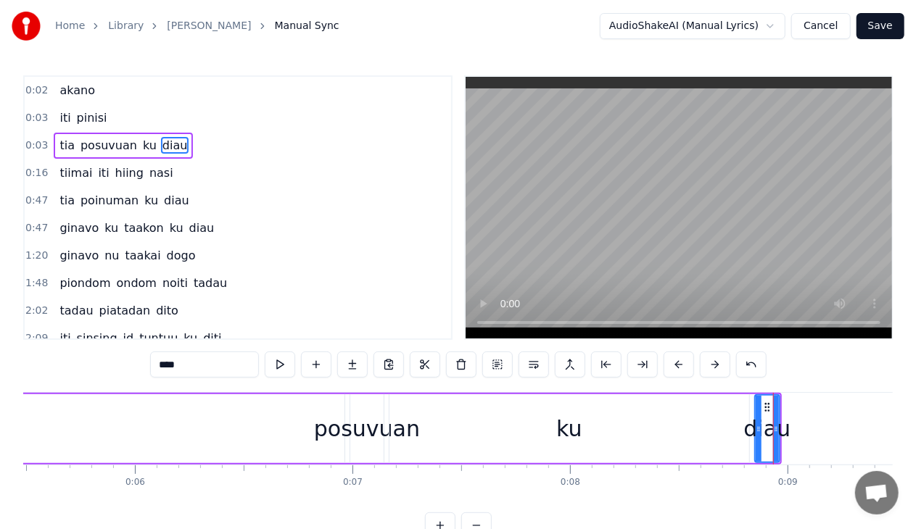
drag, startPoint x: 779, startPoint y: 431, endPoint x: 927, endPoint y: 428, distance: 147.9
click at [916, 428] on html "Home Library Miohon Pinisi Manual Sync AudioShakeAI (Manual Lyrics) Cancel Save…" at bounding box center [458, 281] width 916 height 562
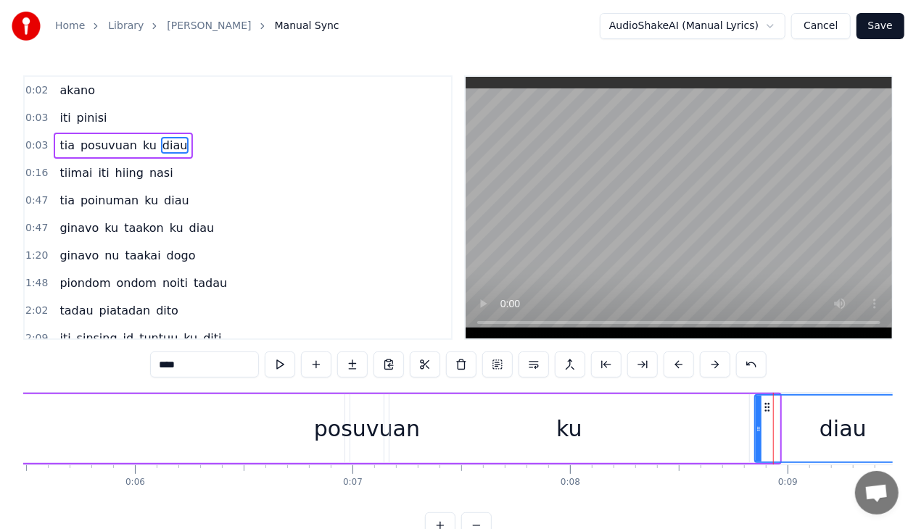
drag, startPoint x: 776, startPoint y: 435, endPoint x: 927, endPoint y: 434, distance: 151.5
click at [916, 434] on html "Home Library Miohon Pinisi Manual Sync AudioShakeAI (Manual Lyrics) Cancel Save…" at bounding box center [458, 281] width 916 height 562
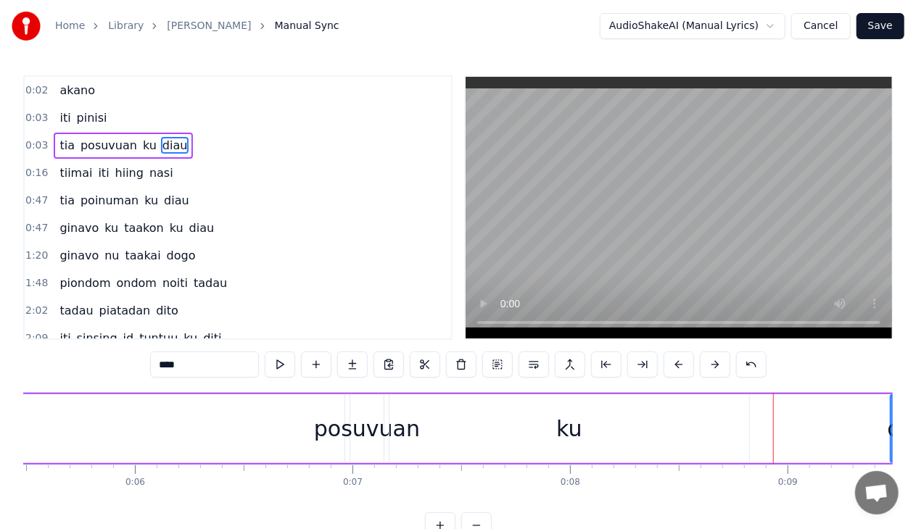
drag, startPoint x: 758, startPoint y: 432, endPoint x: 889, endPoint y: 423, distance: 130.8
click at [891, 423] on icon at bounding box center [894, 429] width 6 height 12
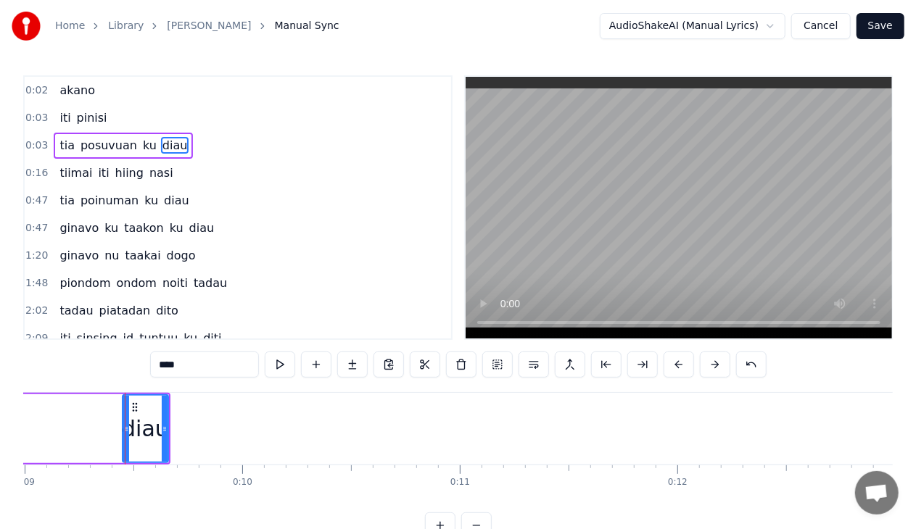
scroll to position [0, 1985]
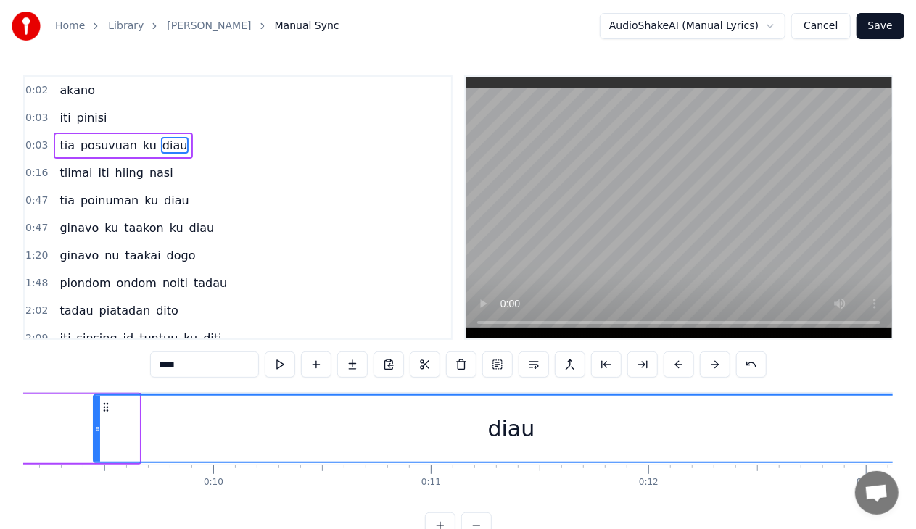
drag, startPoint x: 138, startPoint y: 426, endPoint x: 927, endPoint y: 378, distance: 791.0
click at [916, 378] on html "Home Library Miohon Pinisi Manual Sync AudioShakeAI (Manual Lyrics) Cancel Save…" at bounding box center [458, 281] width 916 height 562
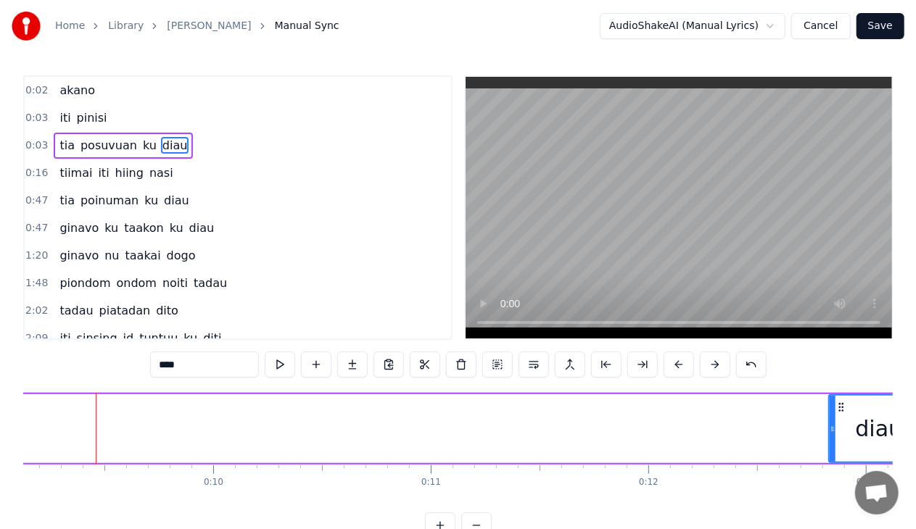
drag, startPoint x: 99, startPoint y: 434, endPoint x: 837, endPoint y: 419, distance: 737.5
click at [835, 419] on div at bounding box center [832, 429] width 6 height 66
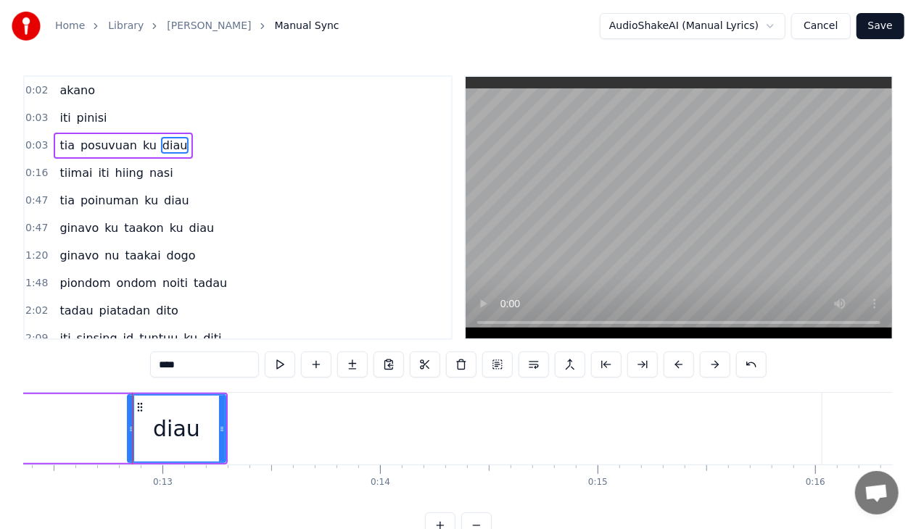
scroll to position [0, 2725]
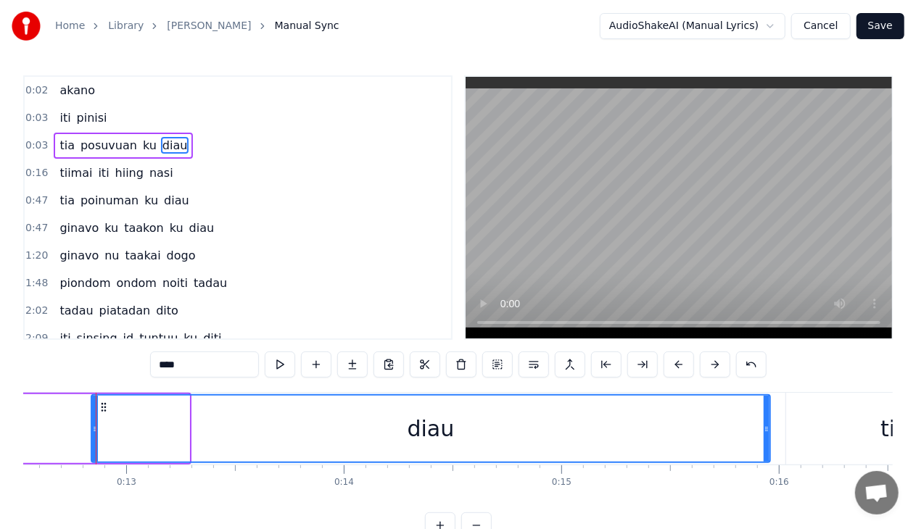
drag, startPoint x: 184, startPoint y: 423, endPoint x: 753, endPoint y: 433, distance: 569.2
click at [763, 433] on icon at bounding box center [766, 429] width 6 height 12
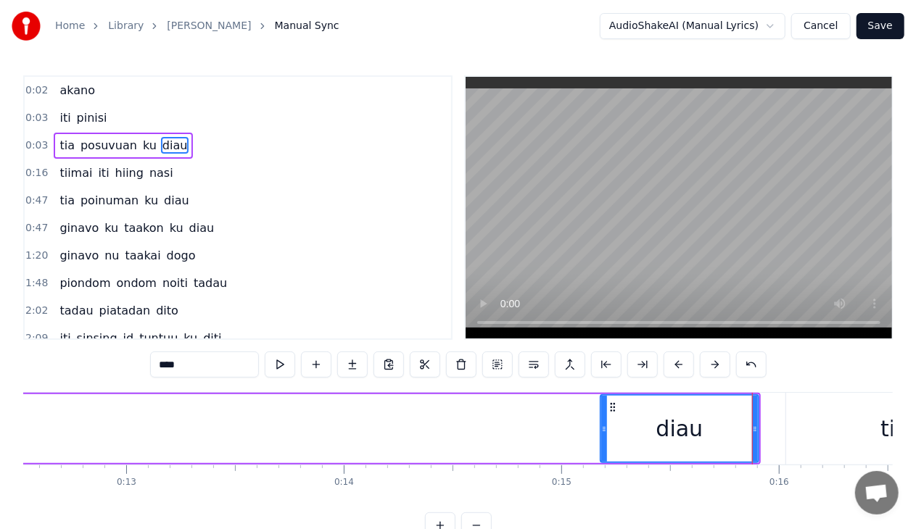
drag, startPoint x: 94, startPoint y: 423, endPoint x: 631, endPoint y: 465, distance: 538.8
click at [631, 465] on div "akano iti pinisi tia posuvuan ku diau tiimai iti hiing nasi tia poinuman ku dia…" at bounding box center [457, 446] width 869 height 109
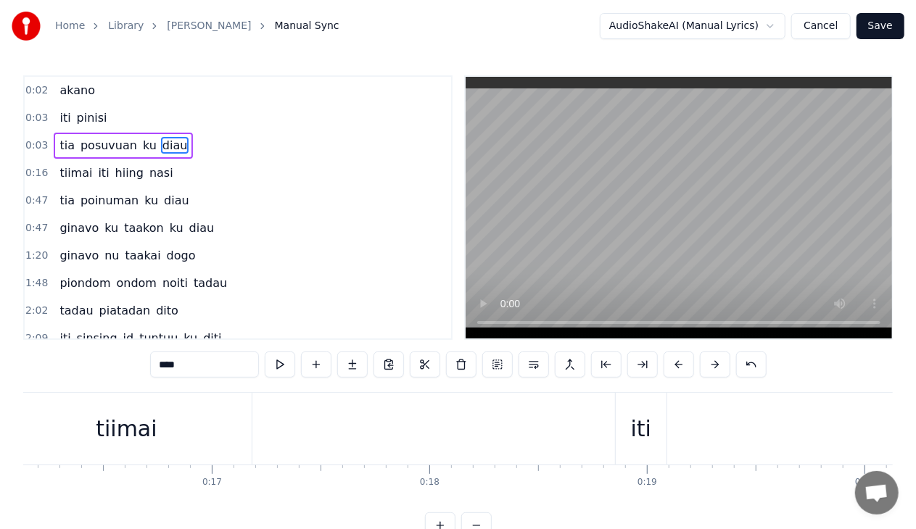
scroll to position [0, 3567]
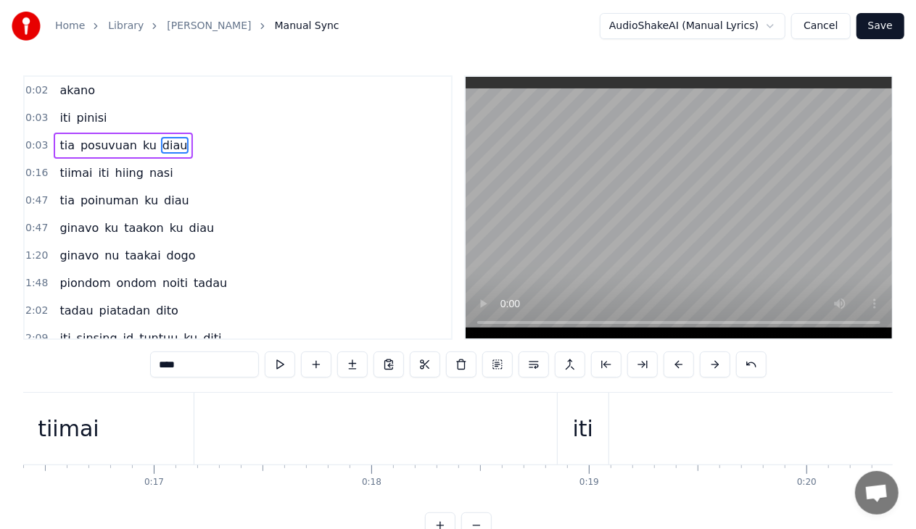
click at [85, 432] on div "tiimai" at bounding box center [68, 429] width 61 height 33
type input "******"
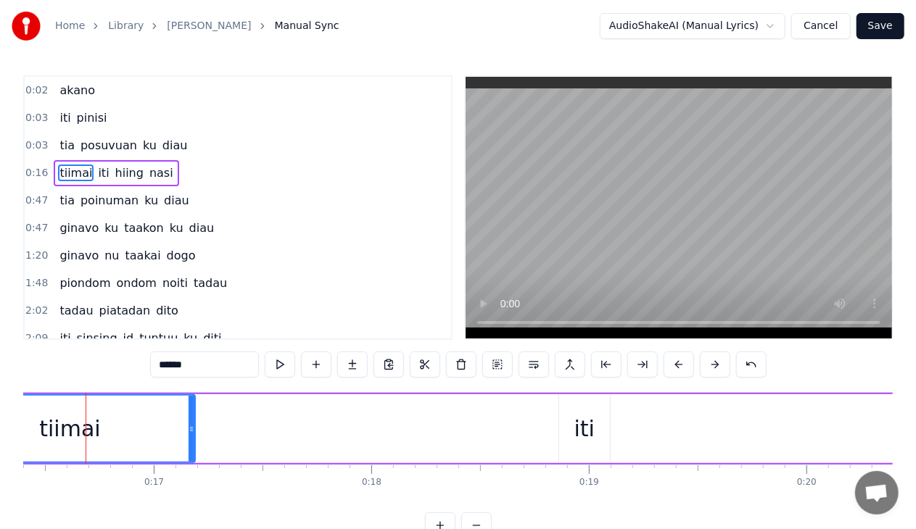
scroll to position [0, 3557]
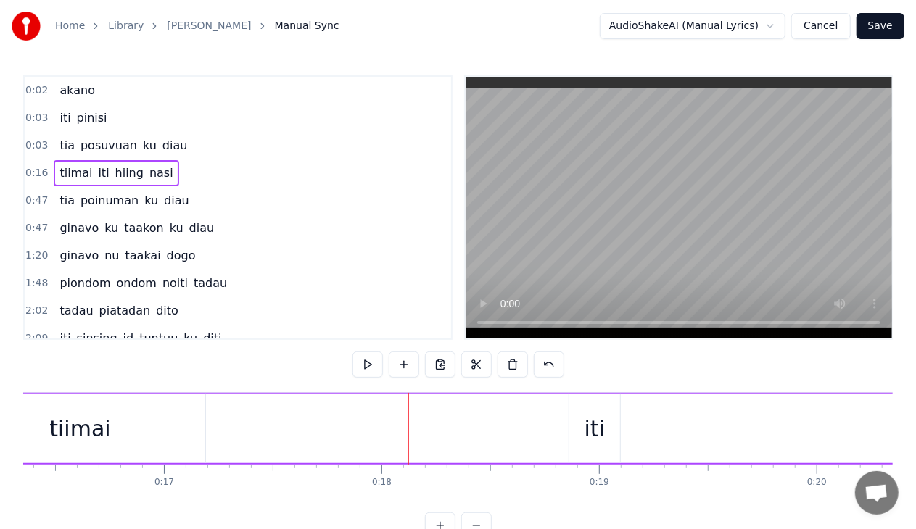
click at [592, 431] on div "iti" at bounding box center [594, 429] width 20 height 33
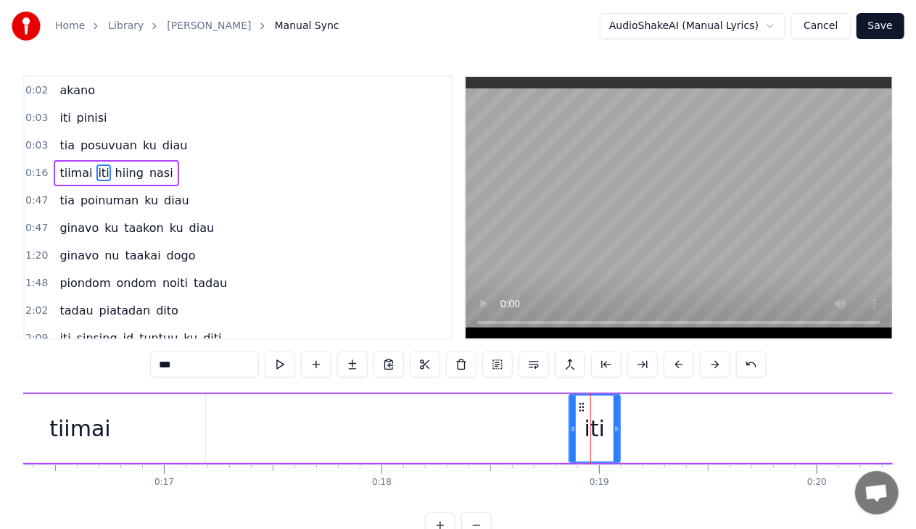
click at [747, 25] on html "Home Library Miohon Pinisi Manual Sync AudioShakeAI (Manual Lyrics) Cancel Save…" at bounding box center [458, 281] width 916 height 562
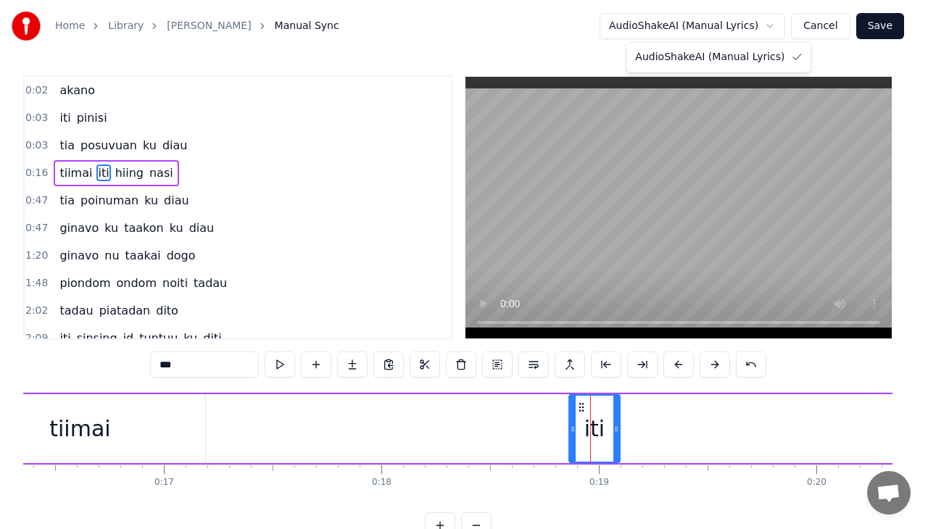
click at [824, 33] on html "Home Library Miohon Pinisi Manual Sync AudioShakeAI (Manual Lyrics) Cancel Save…" at bounding box center [464, 281] width 928 height 562
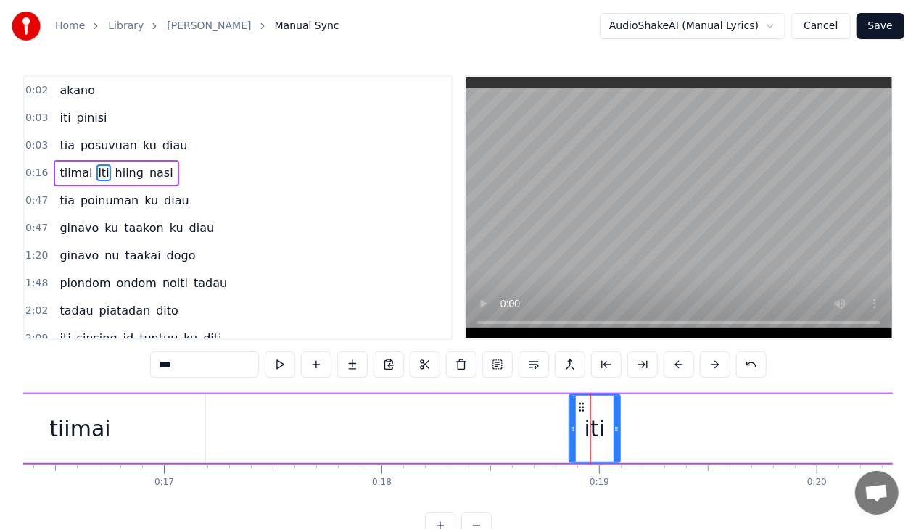
click at [887, 32] on button "Save" at bounding box center [880, 26] width 48 height 26
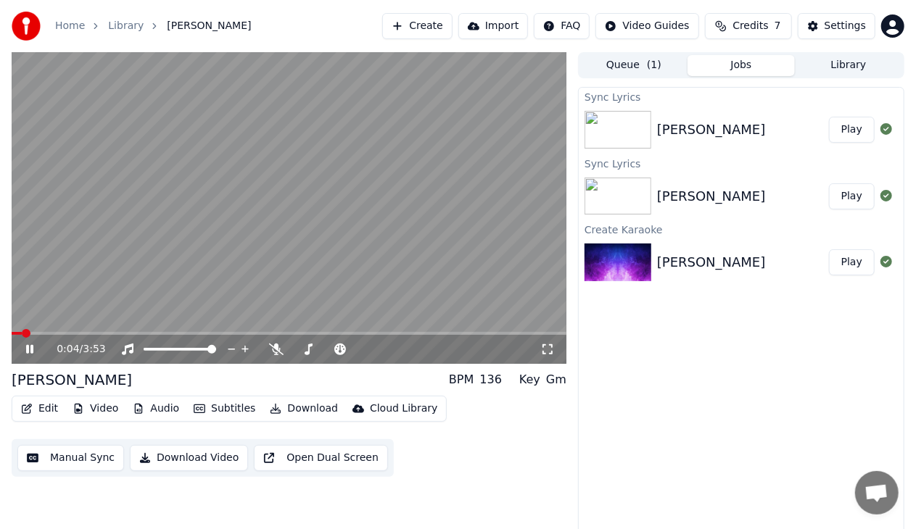
click at [29, 353] on icon at bounding box center [39, 350] width 33 height 12
click at [75, 465] on button "Manual Sync" at bounding box center [70, 458] width 107 height 26
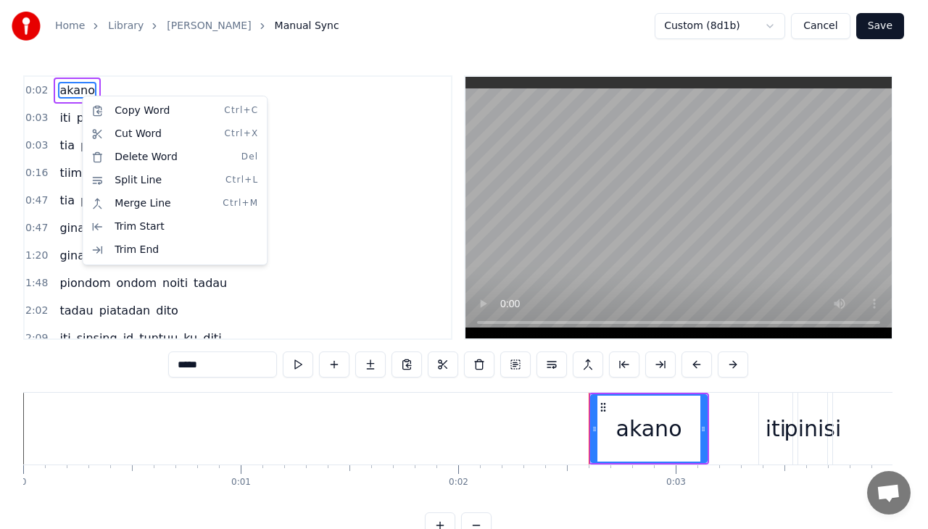
click at [247, 448] on html "Home Library Miohon Pinisi Manual Sync Custom (8d1b) Cancel Save 0:02 akano 0:0…" at bounding box center [464, 281] width 928 height 562
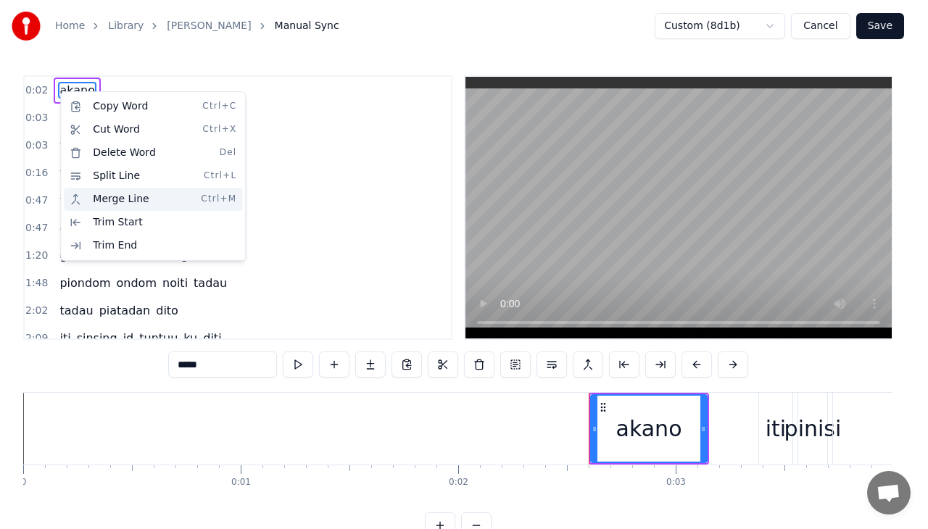
click at [96, 195] on div "Merge Line Ctrl+M" at bounding box center [153, 199] width 178 height 23
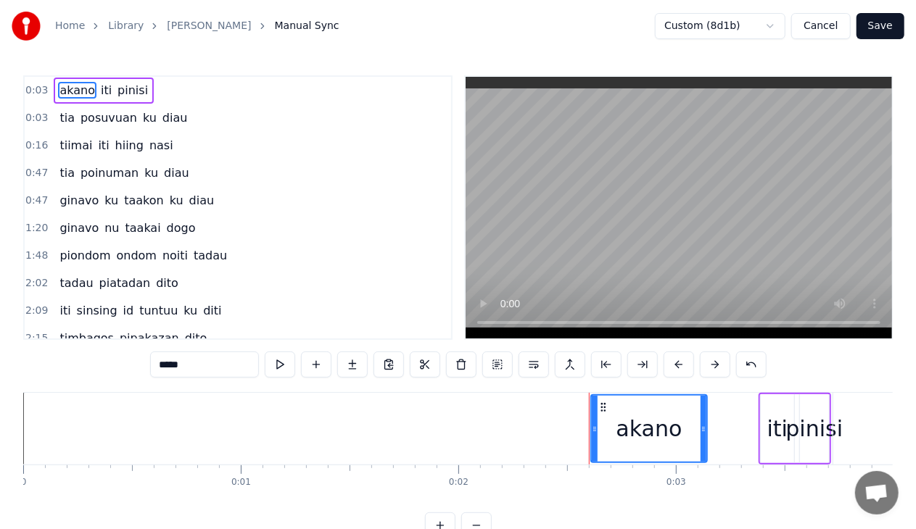
click at [266, 130] on div "0:03 tia posuvuan ku diau" at bounding box center [238, 118] width 426 height 28
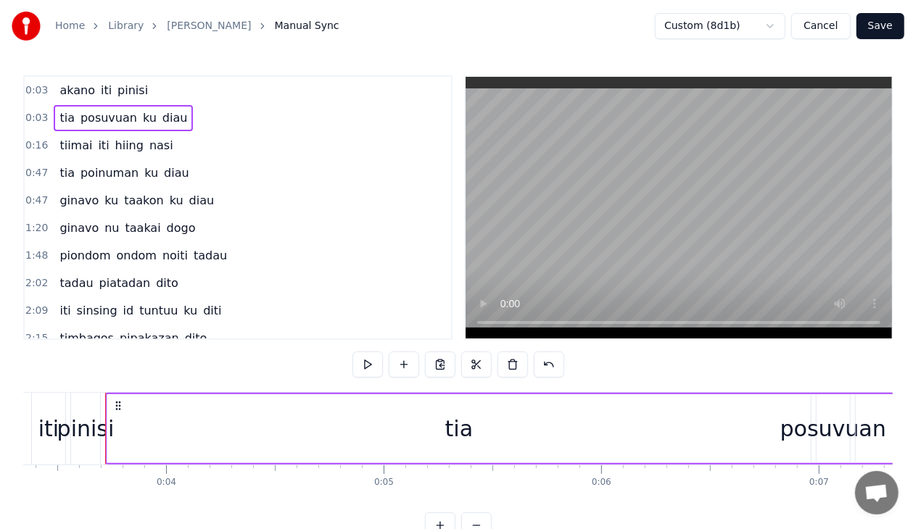
scroll to position [0, 737]
click at [109, 421] on div "tia" at bounding box center [449, 428] width 703 height 69
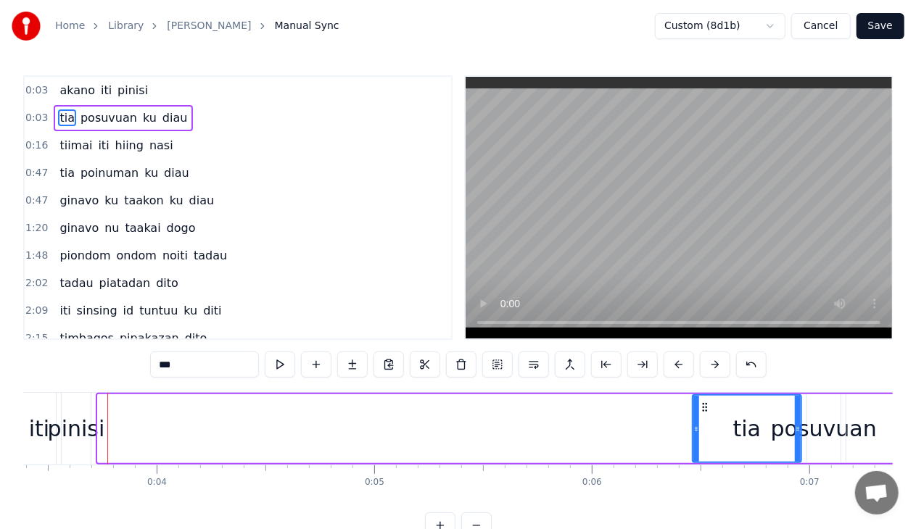
drag, startPoint x: 100, startPoint y: 425, endPoint x: 696, endPoint y: 510, distance: 602.0
click at [696, 501] on div "akano iti pinisi tia posuvuan ku diau tiimai iti hiing nasi tia poinuman ku dia…" at bounding box center [457, 446] width 869 height 109
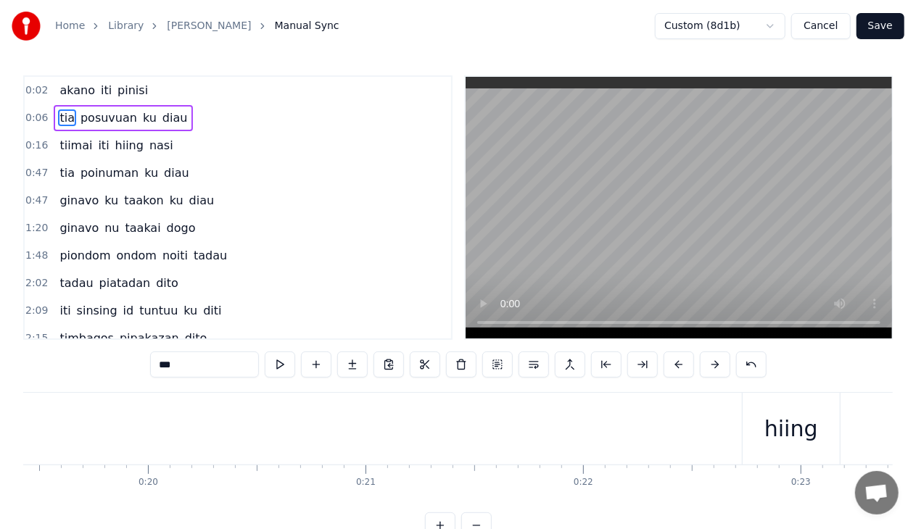
scroll to position [0, 0]
click at [639, 457] on div "akano" at bounding box center [647, 429] width 116 height 72
type input "*****"
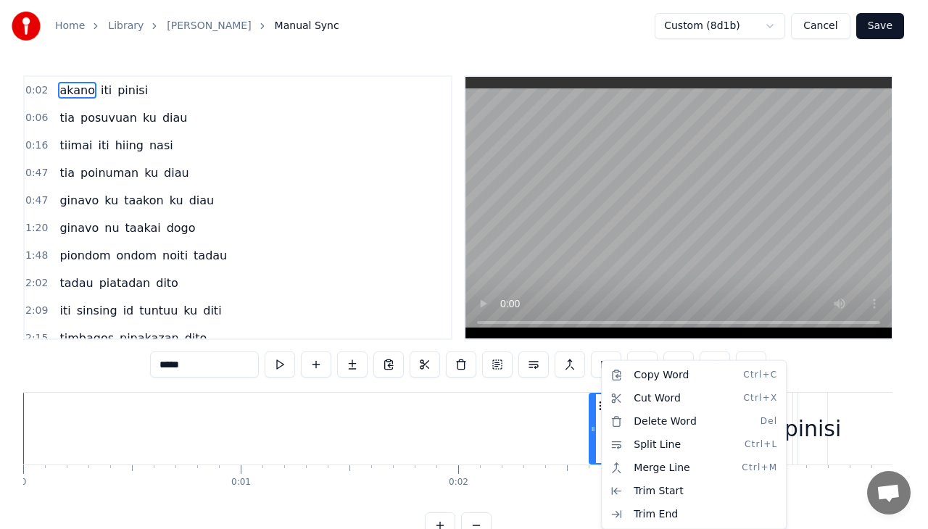
click at [600, 405] on html "Home Library Miohon Pinisi Manual Sync Custom (8d1b) Cancel Save 0:02 akano iti…" at bounding box center [464, 281] width 928 height 562
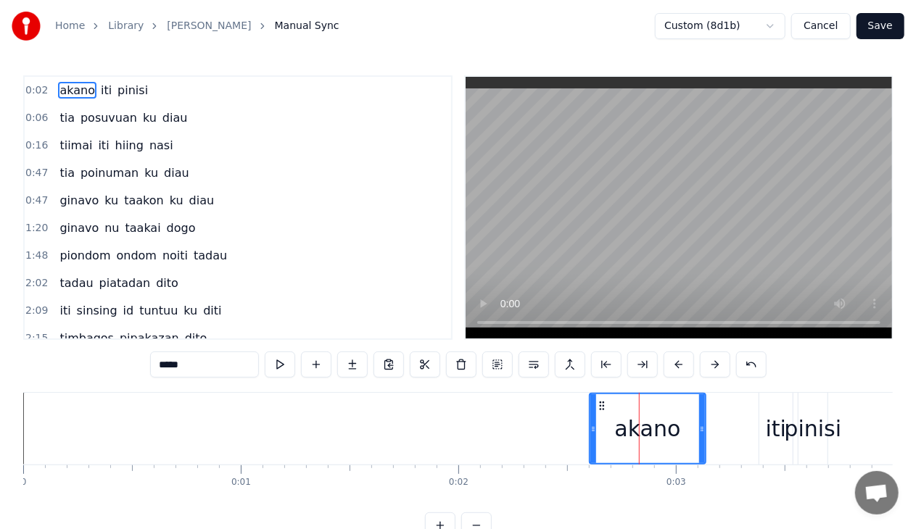
drag, startPoint x: 648, startPoint y: 392, endPoint x: 637, endPoint y: 434, distance: 42.7
click at [637, 434] on div "akano" at bounding box center [647, 429] width 117 height 72
drag, startPoint x: 637, startPoint y: 434, endPoint x: 741, endPoint y: 423, distance: 104.2
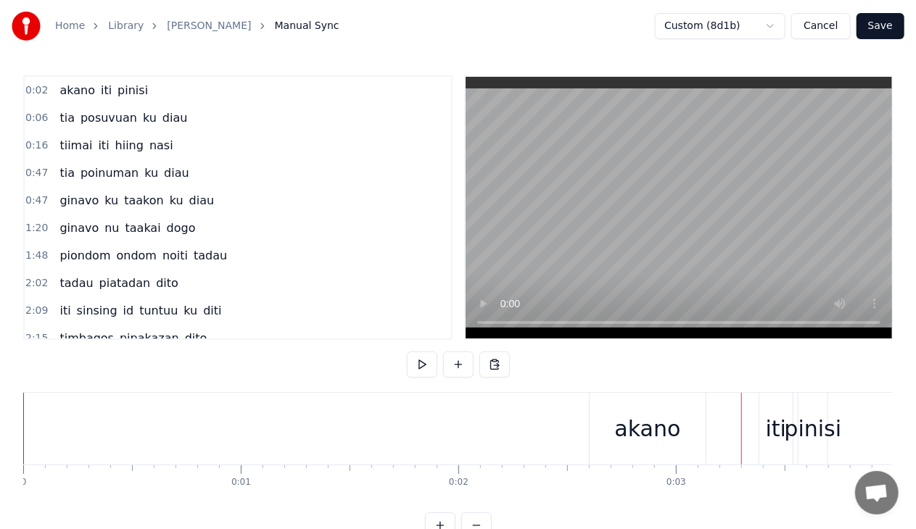
click at [658, 420] on div "akano" at bounding box center [648, 429] width 66 height 33
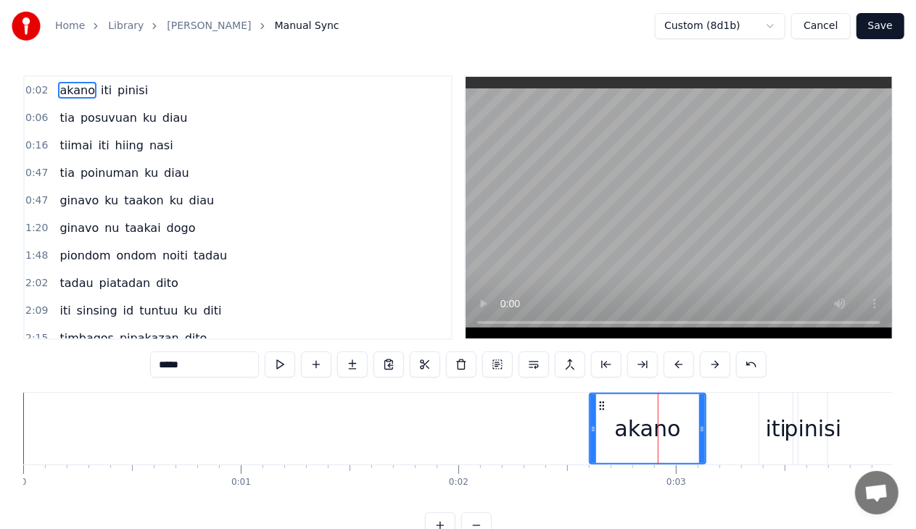
click at [769, 419] on div "iti" at bounding box center [776, 429] width 20 height 33
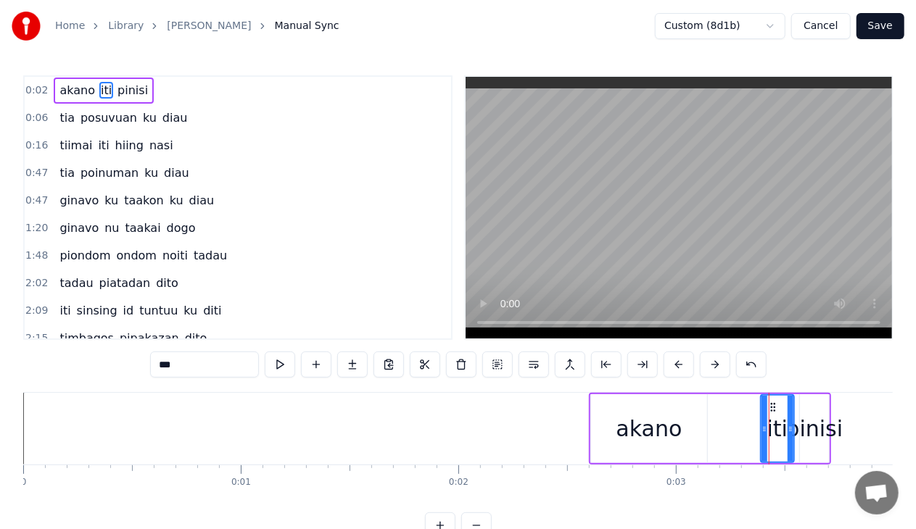
click at [803, 425] on div "pinisi" at bounding box center [814, 429] width 57 height 33
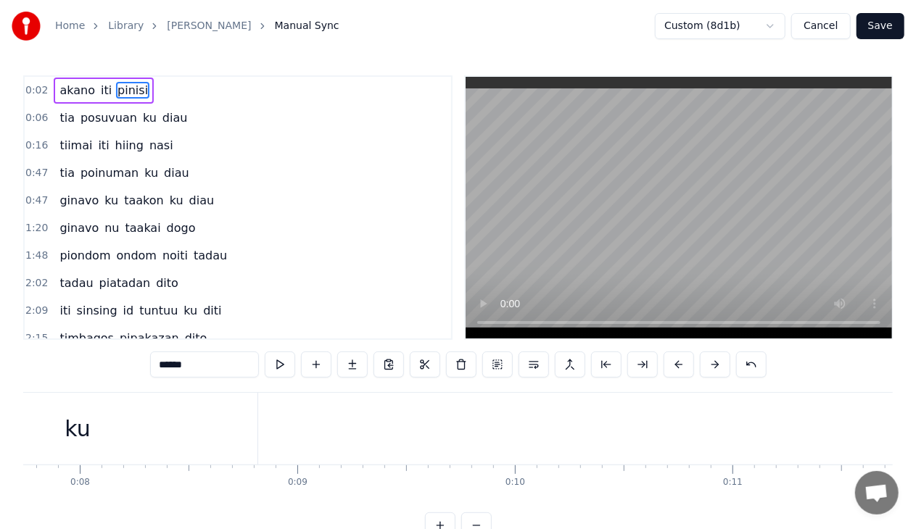
scroll to position [0, 1664]
click at [144, 429] on div "ku" at bounding box center [97, 429] width 360 height 72
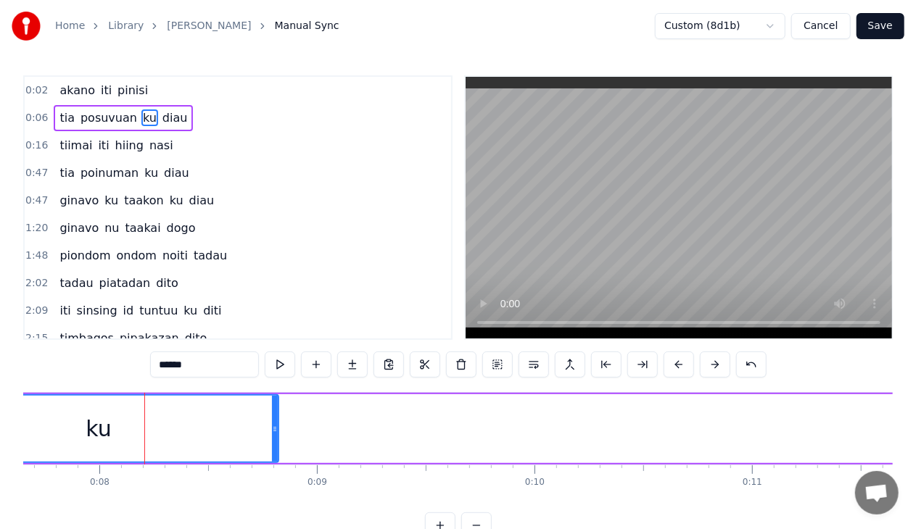
type input "**"
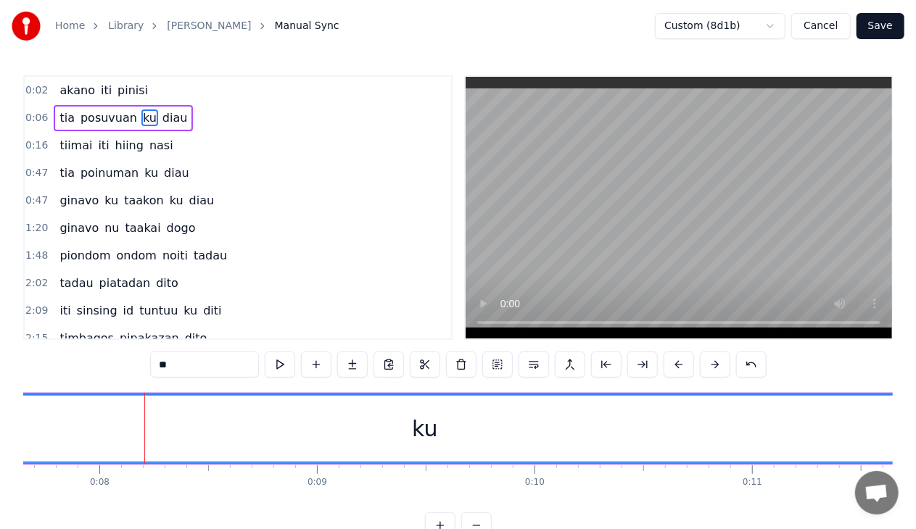
drag, startPoint x: 275, startPoint y: 429, endPoint x: 927, endPoint y: 455, distance: 653.0
click at [916, 455] on html "Home Library Miohon Pinisi Manual Sync Custom (8d1b) Cancel Save 0:02 akano iti…" at bounding box center [458, 281] width 916 height 562
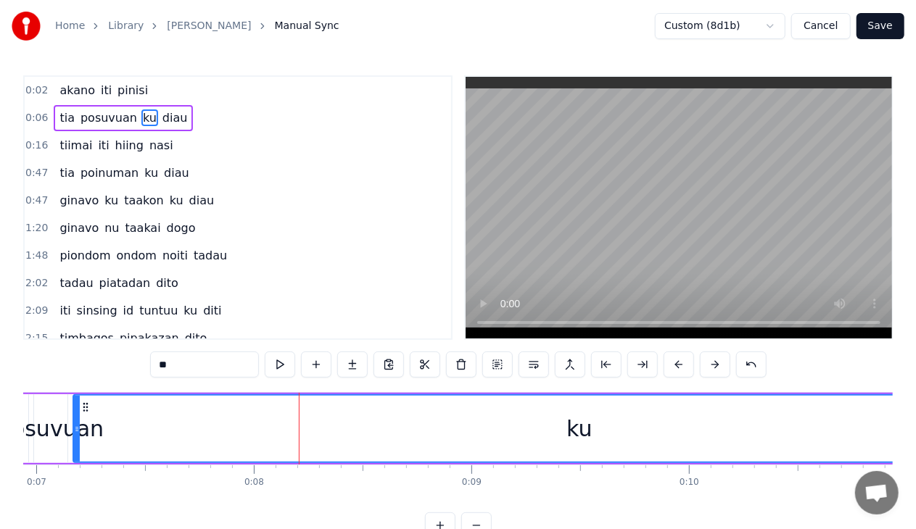
scroll to position [0, 1490]
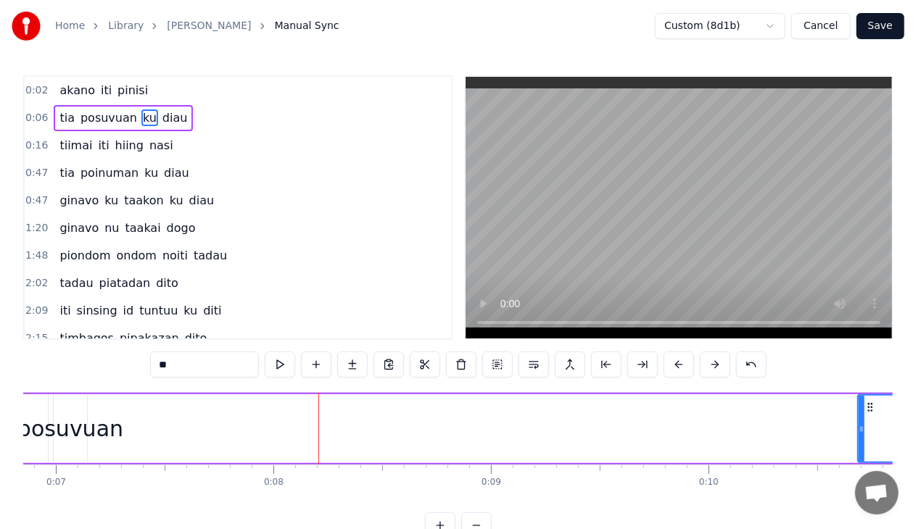
drag, startPoint x: 94, startPoint y: 433, endPoint x: 883, endPoint y: 464, distance: 790.2
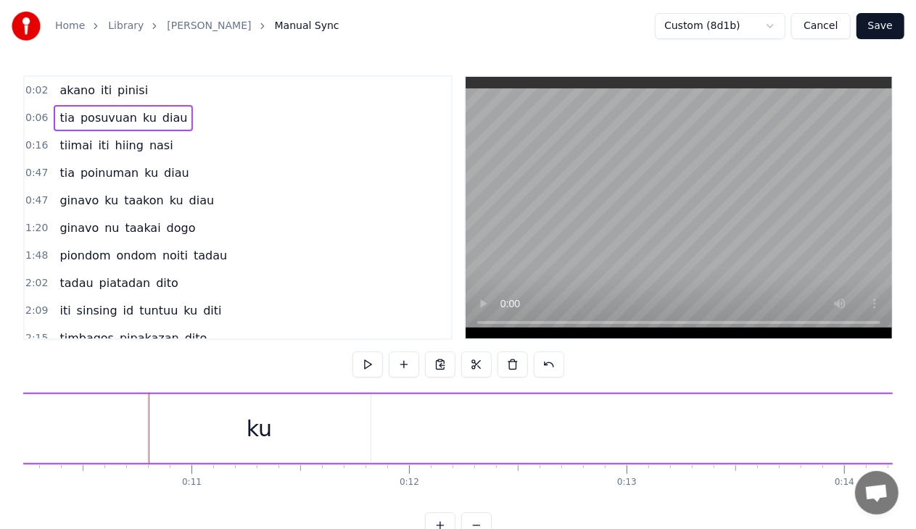
scroll to position [0, 2277]
click at [197, 447] on div "ku" at bounding box center [206, 428] width 223 height 69
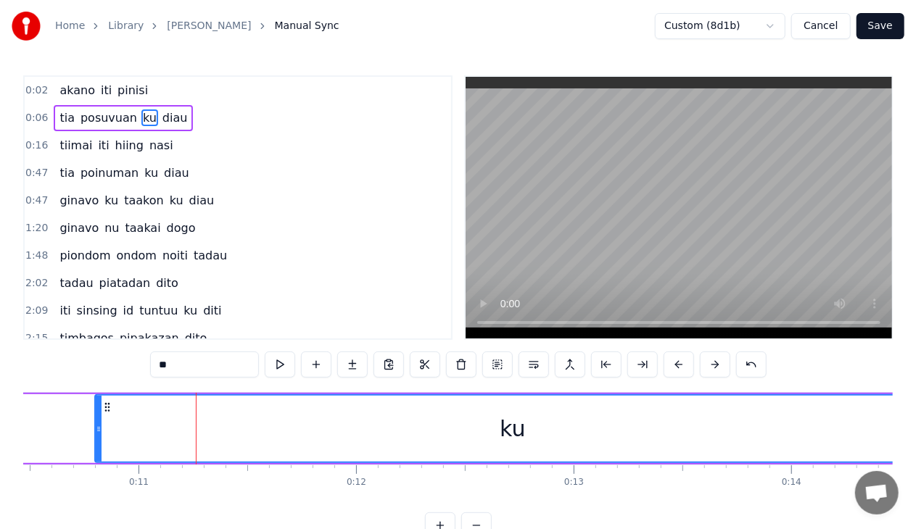
drag, startPoint x: 315, startPoint y: 434, endPoint x: 927, endPoint y: 410, distance: 613.1
click at [916, 410] on html "Home Library Miohon Pinisi Manual Sync Custom (8d1b) Cancel Save 0:02 akano iti…" at bounding box center [458, 281] width 916 height 562
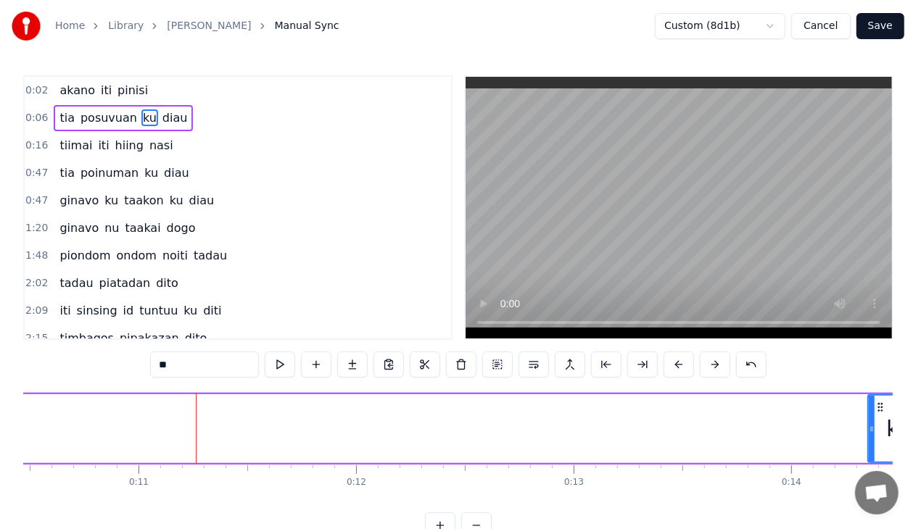
drag, startPoint x: 97, startPoint y: 440, endPoint x: 890, endPoint y: 460, distance: 793.4
click at [874, 460] on div at bounding box center [872, 429] width 6 height 66
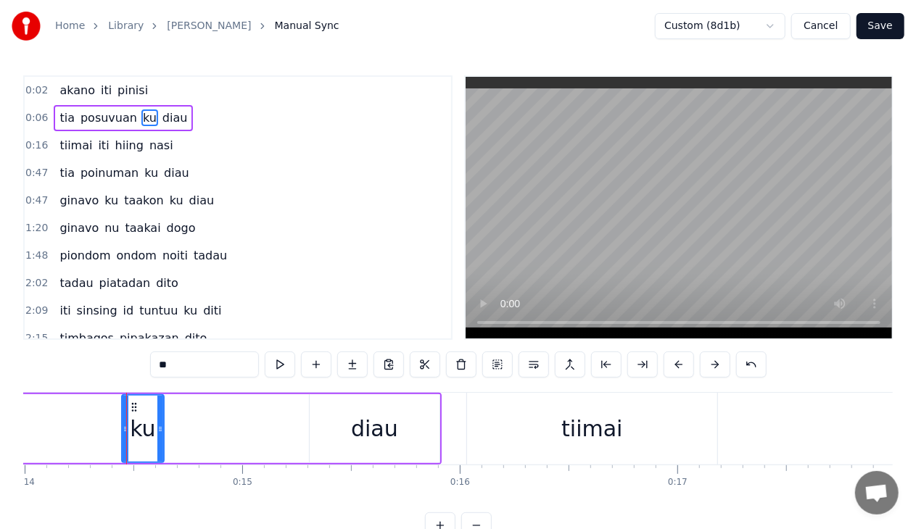
scroll to position [0, 3074]
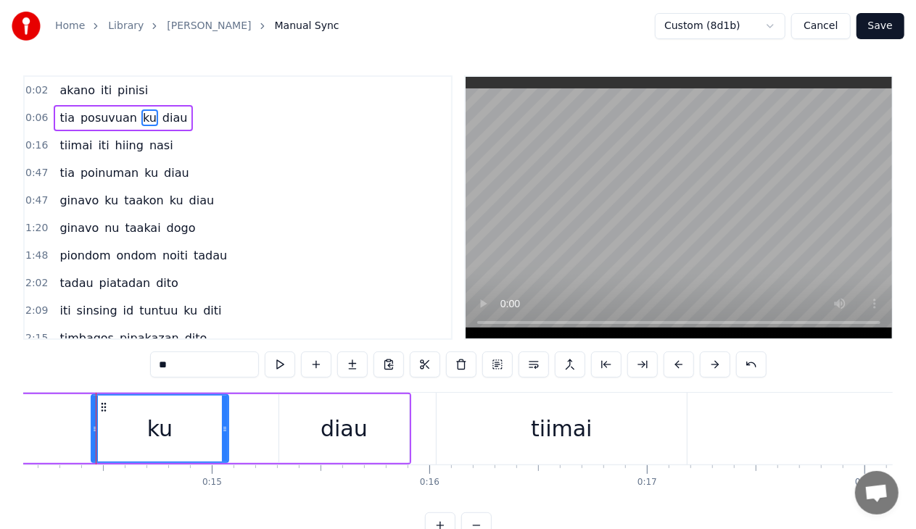
drag, startPoint x: 131, startPoint y: 431, endPoint x: 226, endPoint y: 436, distance: 95.8
click at [226, 436] on div at bounding box center [225, 429] width 6 height 66
drag, startPoint x: 93, startPoint y: 428, endPoint x: 149, endPoint y: 435, distance: 57.0
click at [149, 435] on div at bounding box center [152, 429] width 6 height 66
click at [367, 439] on div "diau" at bounding box center [344, 428] width 130 height 69
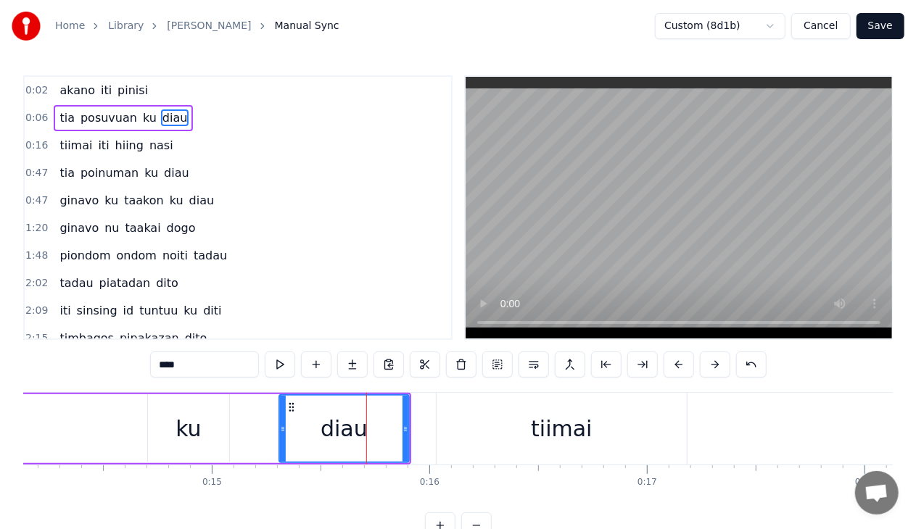
click at [540, 442] on div "tiimai" at bounding box center [561, 429] width 61 height 33
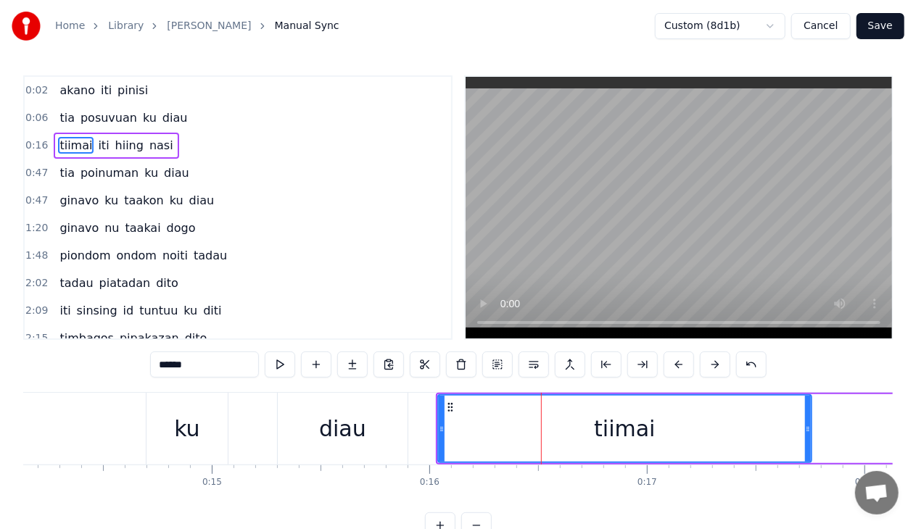
drag, startPoint x: 686, startPoint y: 429, endPoint x: 809, endPoint y: 428, distance: 123.3
click at [809, 428] on icon at bounding box center [808, 429] width 6 height 12
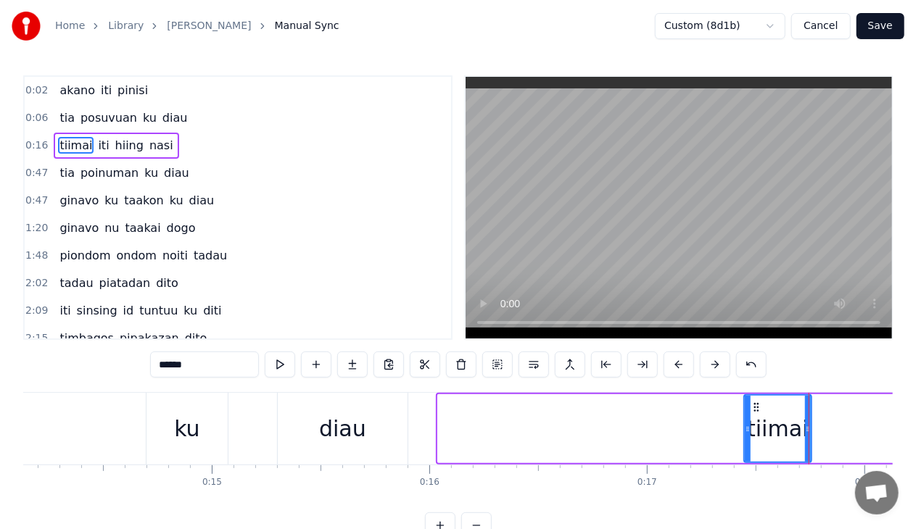
drag, startPoint x: 441, startPoint y: 430, endPoint x: 748, endPoint y: 431, distance: 307.4
click at [748, 431] on icon at bounding box center [748, 429] width 6 height 12
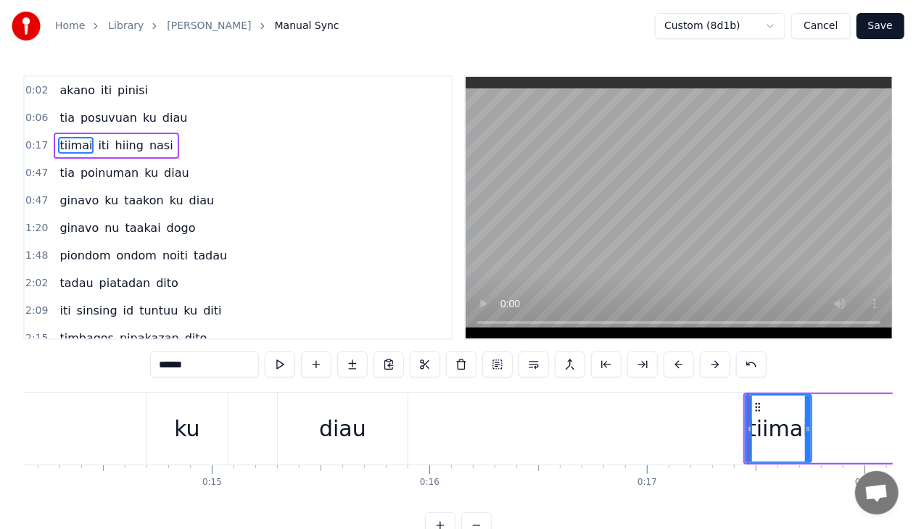
click at [325, 409] on div "diau" at bounding box center [343, 429] width 130 height 72
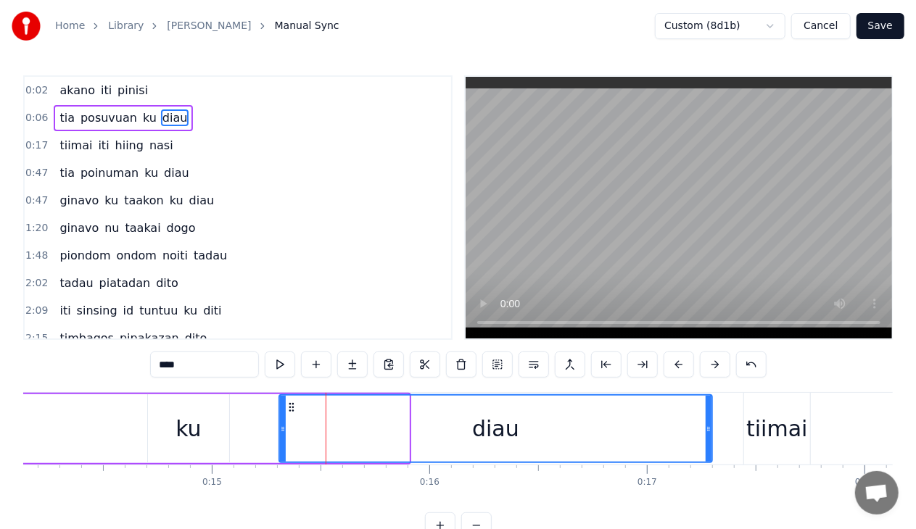
drag, startPoint x: 402, startPoint y: 429, endPoint x: 718, endPoint y: 432, distance: 315.4
click at [711, 432] on icon at bounding box center [708, 429] width 6 height 12
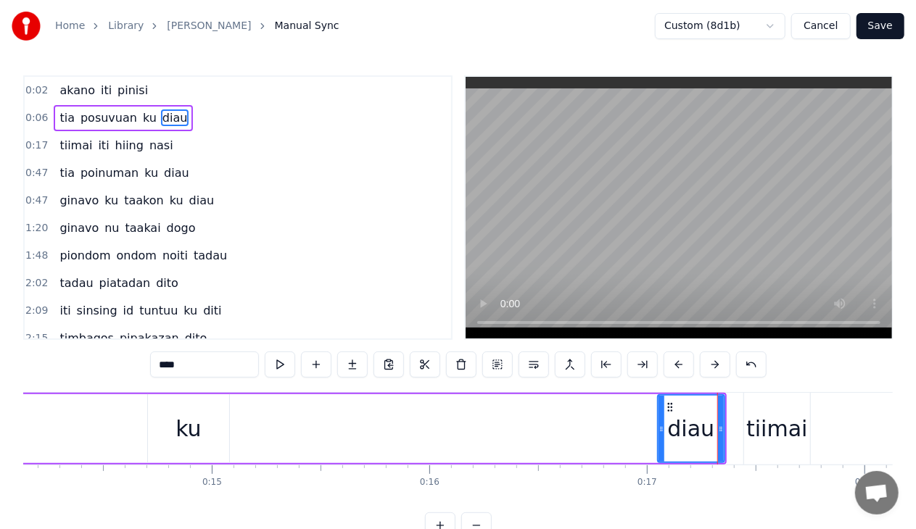
drag, startPoint x: 280, startPoint y: 437, endPoint x: 658, endPoint y: 463, distance: 379.3
click at [658, 463] on div "diau" at bounding box center [691, 428] width 68 height 69
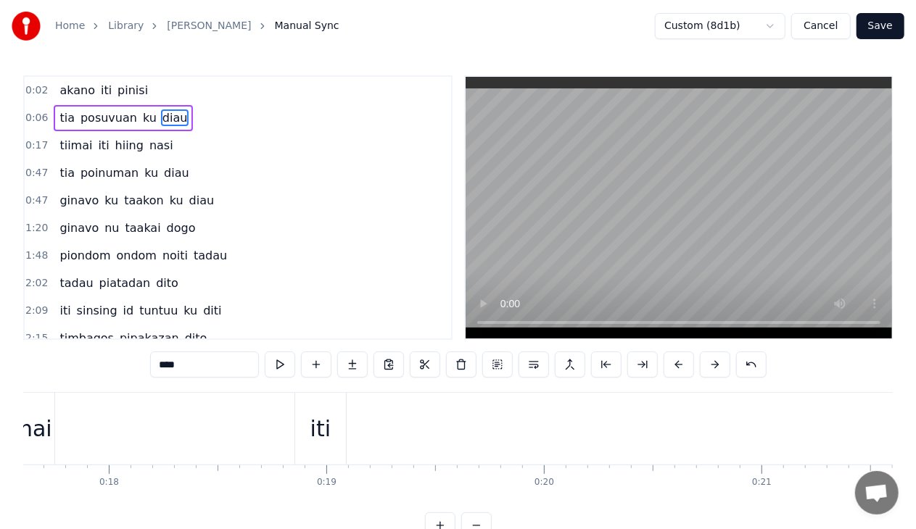
scroll to position [0, 3685]
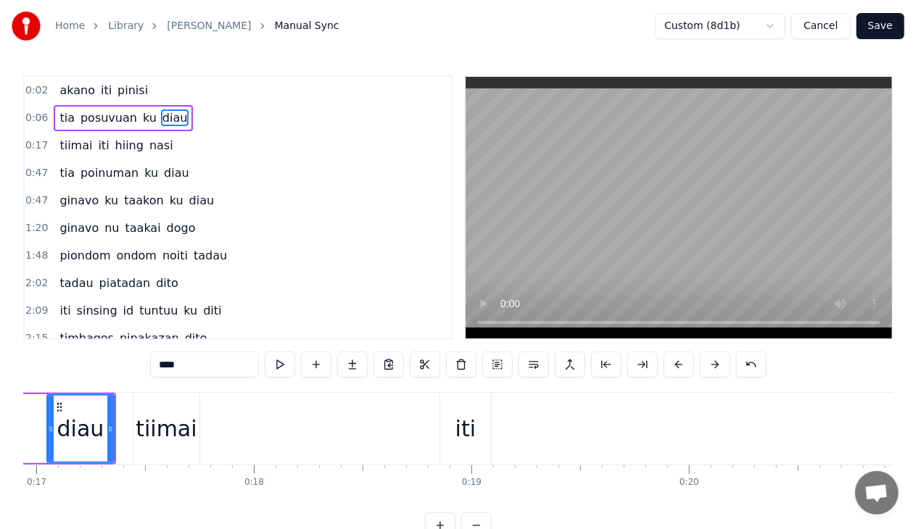
click at [178, 432] on div "tiimai" at bounding box center [166, 429] width 61 height 33
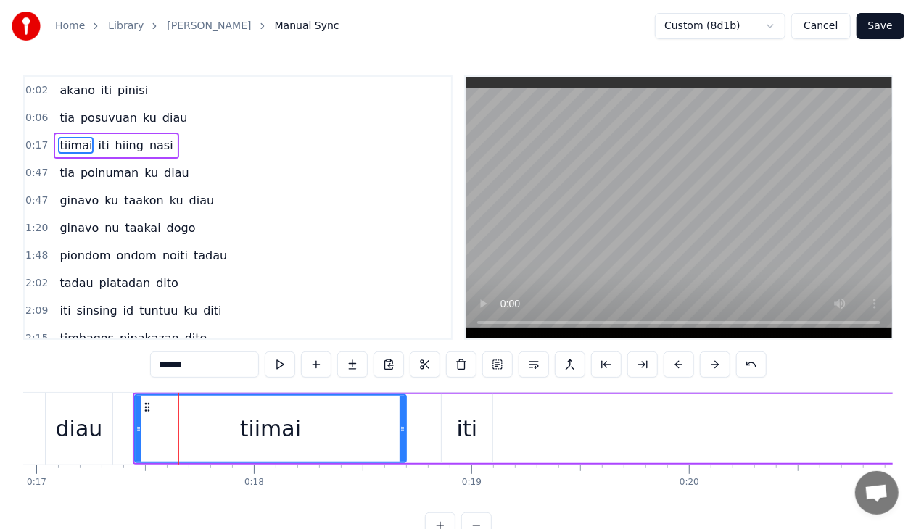
drag, startPoint x: 196, startPoint y: 434, endPoint x: 401, endPoint y: 444, distance: 205.4
click at [401, 444] on div at bounding box center [402, 429] width 6 height 66
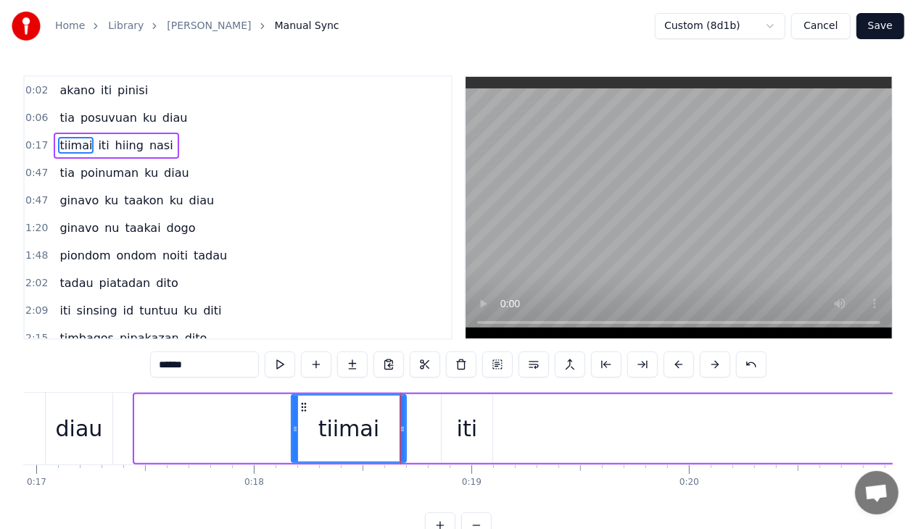
drag, startPoint x: 136, startPoint y: 428, endPoint x: 293, endPoint y: 426, distance: 156.6
click at [293, 426] on icon at bounding box center [295, 429] width 6 height 12
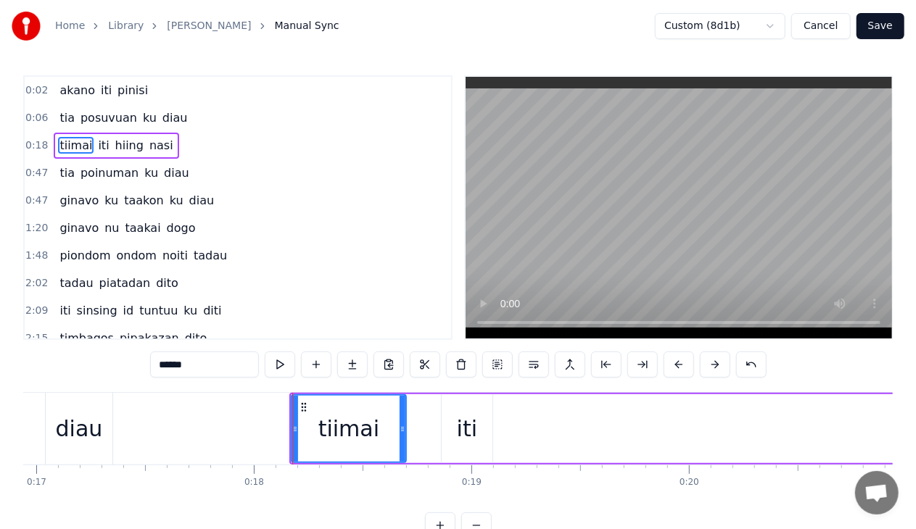
scroll to position [0, 0]
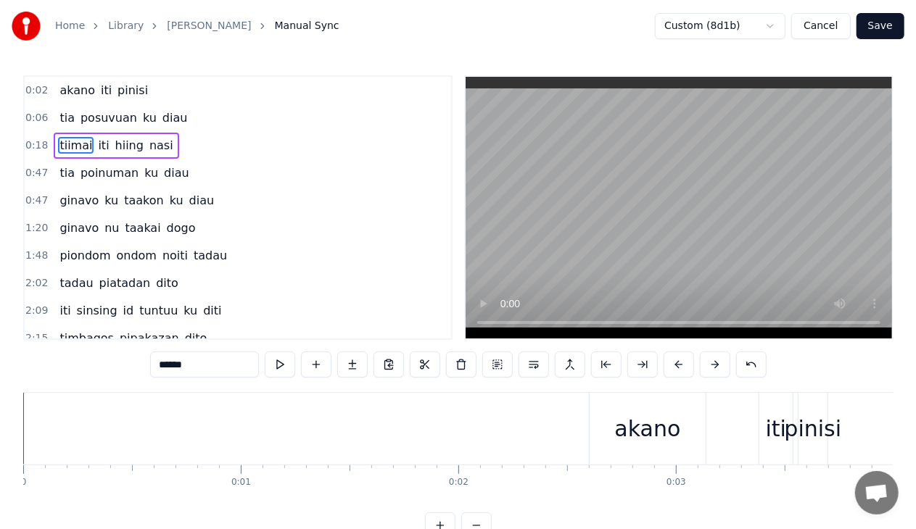
click at [600, 425] on div "akano" at bounding box center [647, 429] width 116 height 72
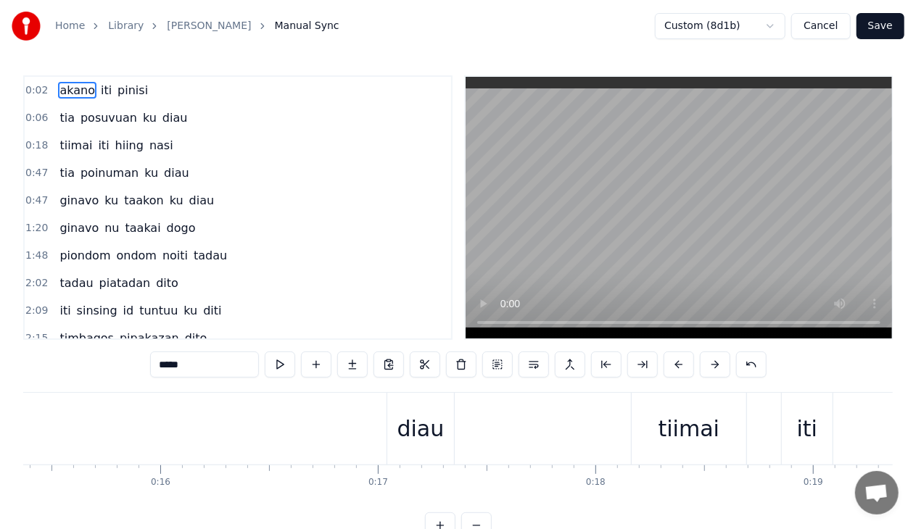
scroll to position [0, 3256]
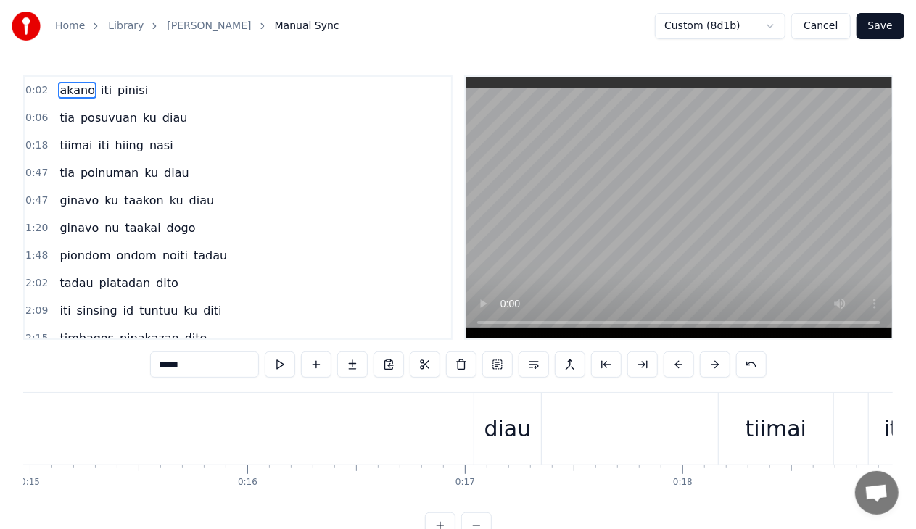
click at [516, 435] on div "diau" at bounding box center [507, 429] width 47 height 33
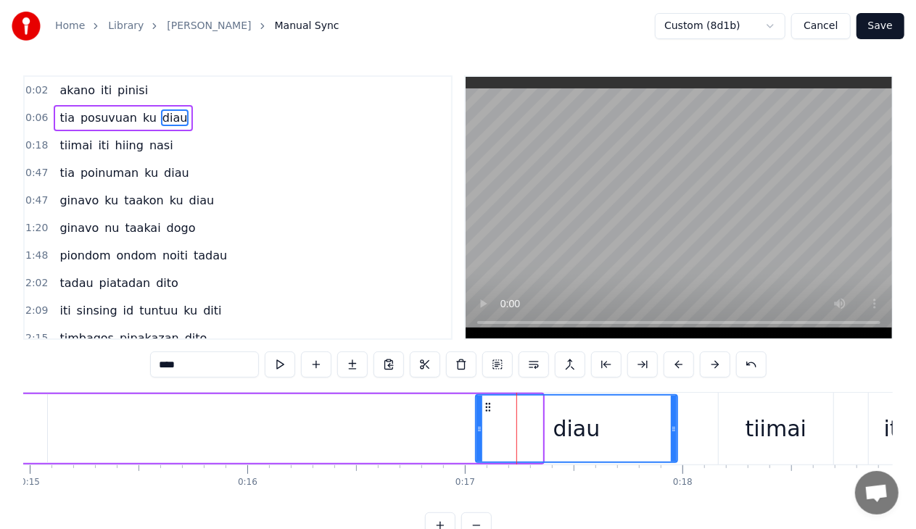
drag, startPoint x: 540, startPoint y: 434, endPoint x: 676, endPoint y: 434, distance: 135.6
click at [676, 434] on div at bounding box center [674, 429] width 6 height 66
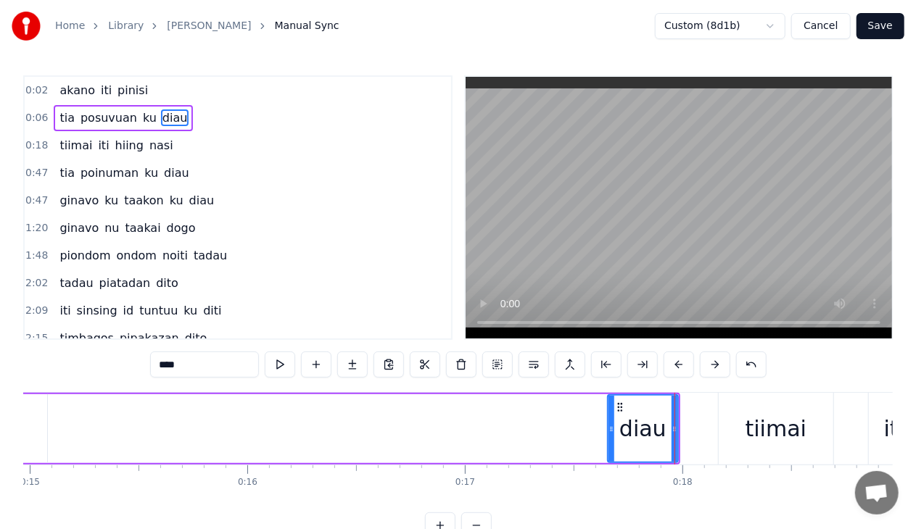
drag, startPoint x: 479, startPoint y: 435, endPoint x: 610, endPoint y: 445, distance: 132.3
click at [610, 445] on div at bounding box center [611, 429] width 6 height 66
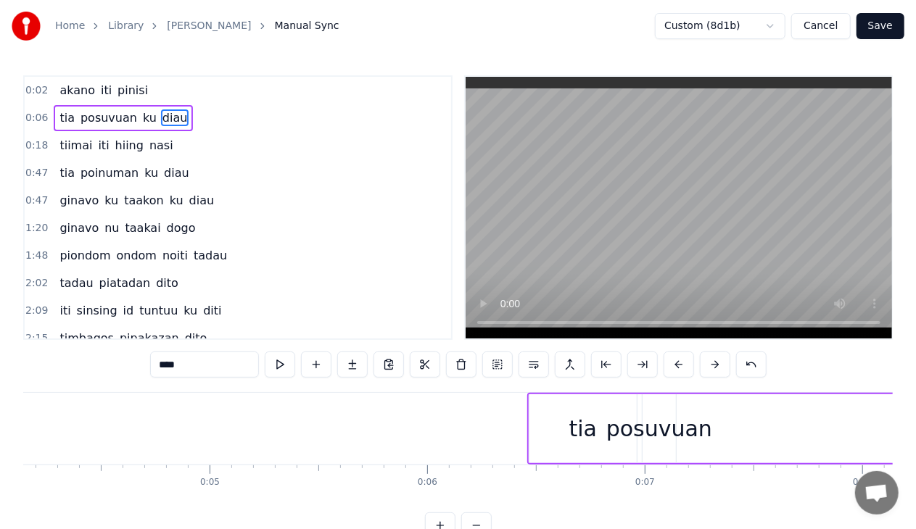
drag, startPoint x: 92, startPoint y: 513, endPoint x: 54, endPoint y: 522, distance: 39.6
click at [54, 522] on div "0:02 akano iti pinisi 0:06 tia posuvuan ku diau 0:18 tiimai iti hiing nasi 0:47…" at bounding box center [457, 306] width 869 height 463
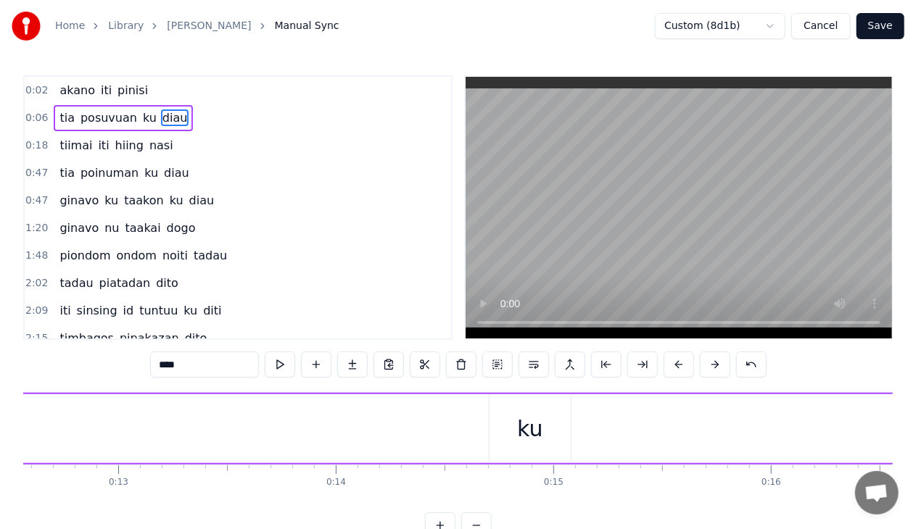
scroll to position [0, 2820]
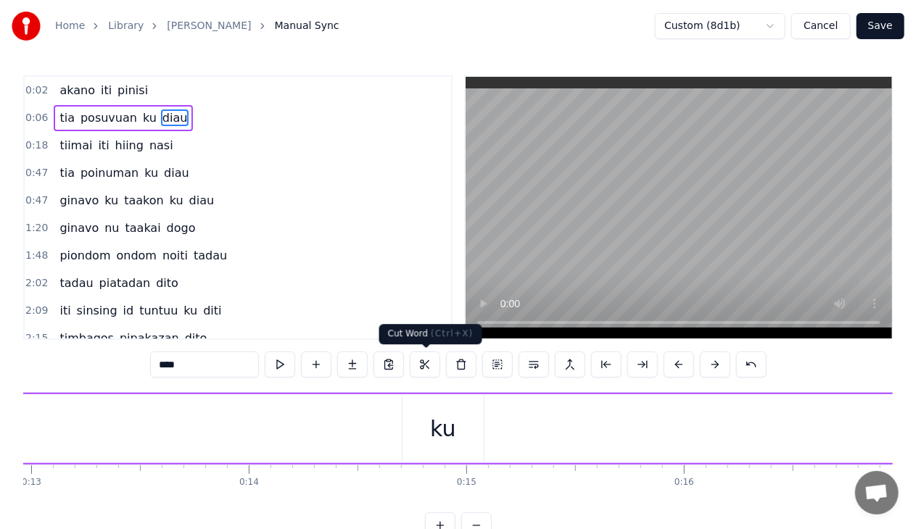
click at [473, 428] on div "ku" at bounding box center [442, 428] width 81 height 69
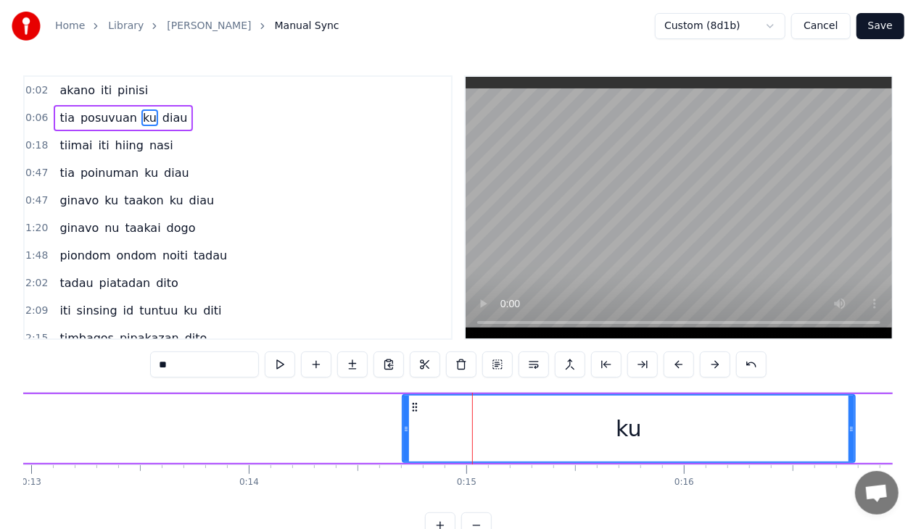
drag, startPoint x: 480, startPoint y: 429, endPoint x: 854, endPoint y: 422, distance: 374.2
click at [854, 422] on div at bounding box center [851, 429] width 6 height 66
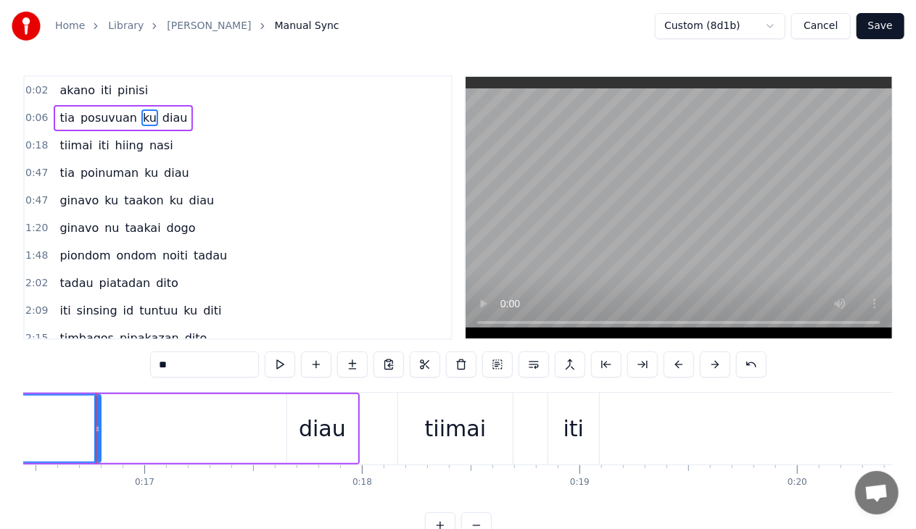
scroll to position [0, 2816]
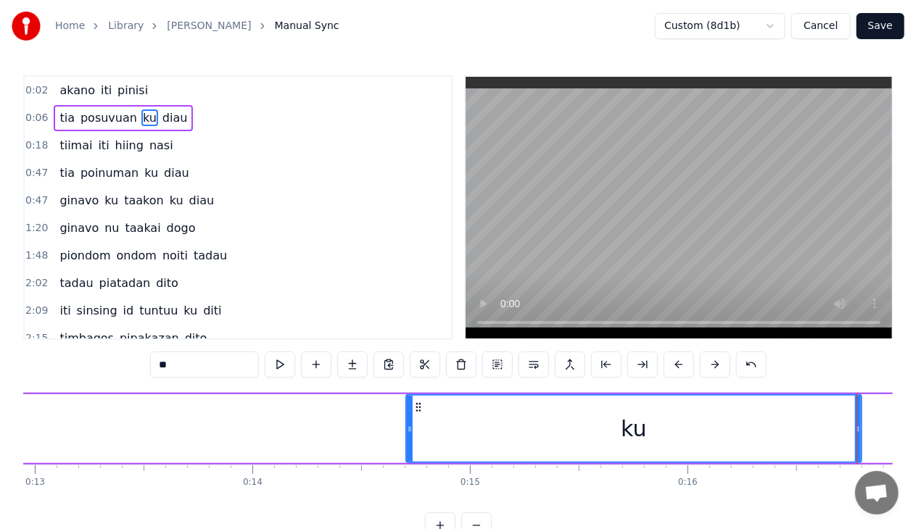
drag, startPoint x: 406, startPoint y: 429, endPoint x: 586, endPoint y: 447, distance: 180.6
click at [586, 447] on div "ku" at bounding box center [633, 428] width 457 height 69
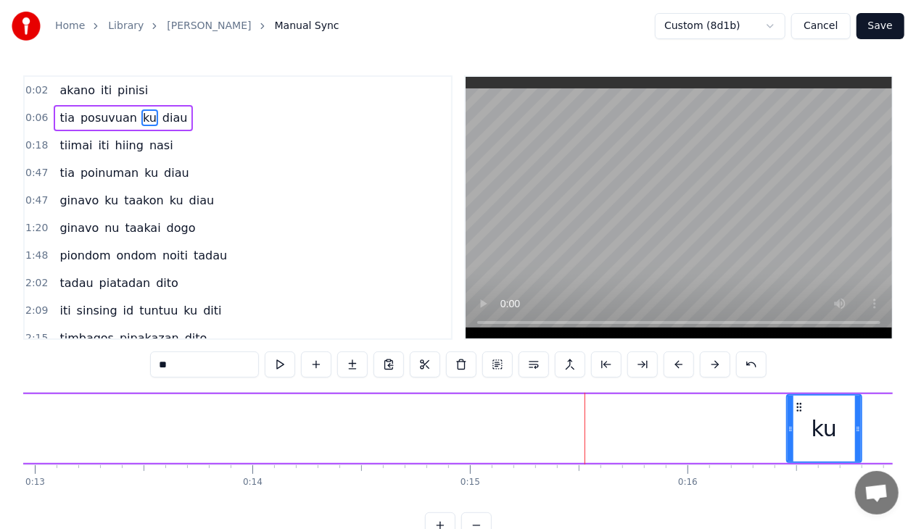
drag, startPoint x: 410, startPoint y: 436, endPoint x: 824, endPoint y: 428, distance: 413.3
click at [824, 428] on div "ku" at bounding box center [823, 429] width 73 height 66
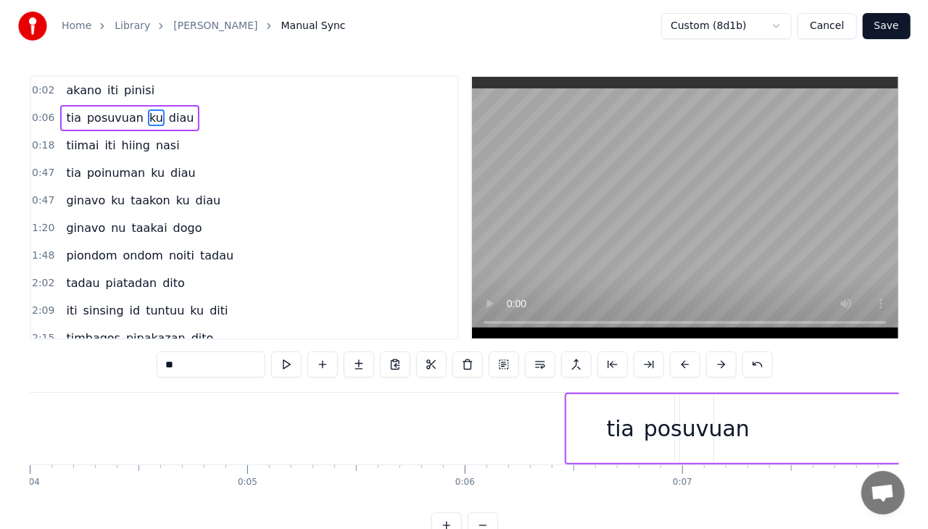
scroll to position [0, 928]
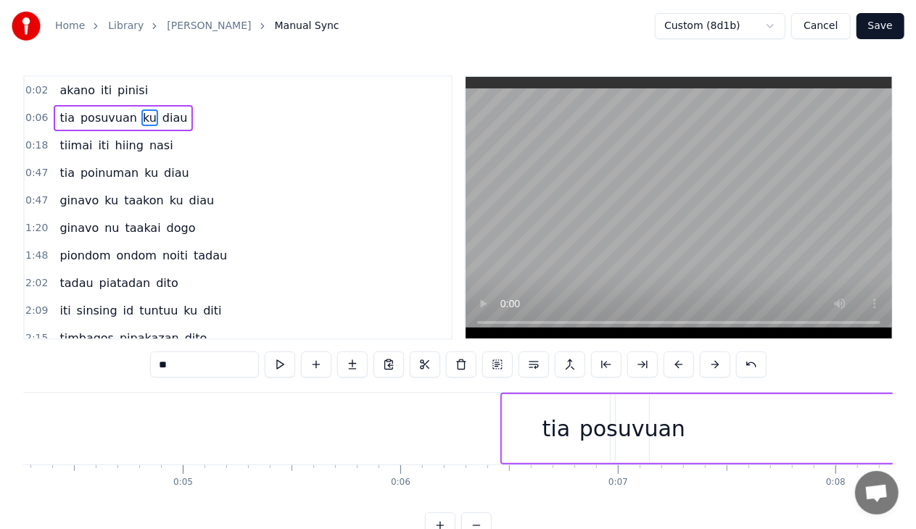
click at [763, 16] on html "Home Library Miohon Pinisi Manual Sync Custom (8d1b) Cancel Save 0:02 akano iti…" at bounding box center [458, 281] width 916 height 562
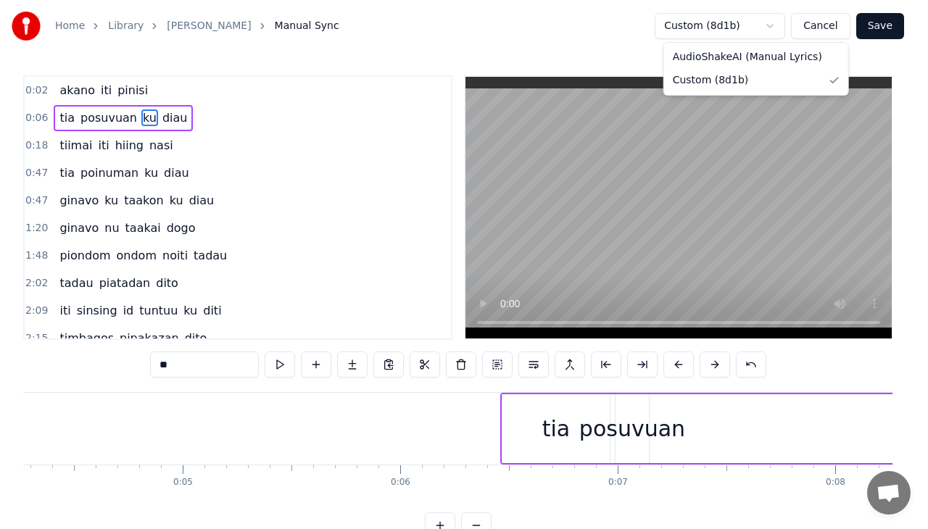
click at [383, 142] on html "Home Library Miohon Pinisi Manual Sync Custom (8d1b) Cancel Save 0:02 akano iti…" at bounding box center [464, 281] width 928 height 562
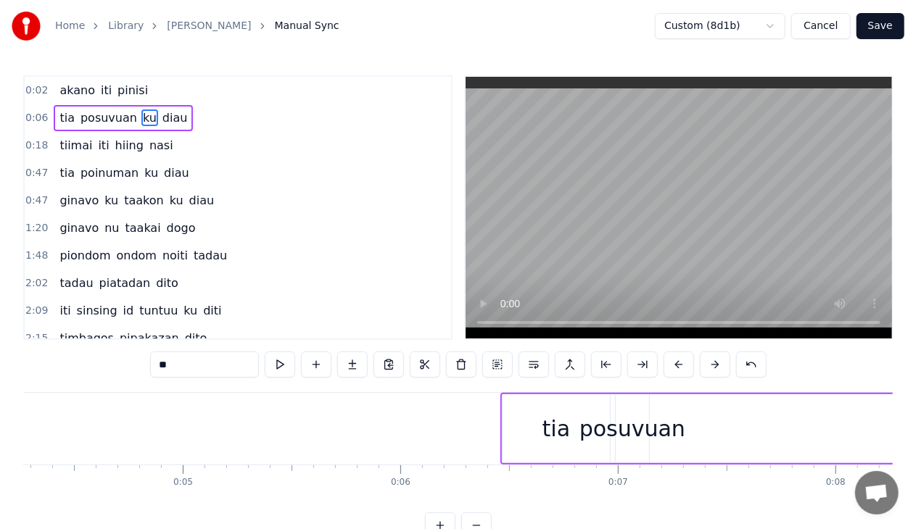
click at [514, 425] on div "tia" at bounding box center [555, 428] width 107 height 69
type input "***"
drag, startPoint x: 506, startPoint y: 428, endPoint x: 579, endPoint y: 431, distance: 72.6
click at [579, 431] on icon at bounding box center [579, 429] width 6 height 12
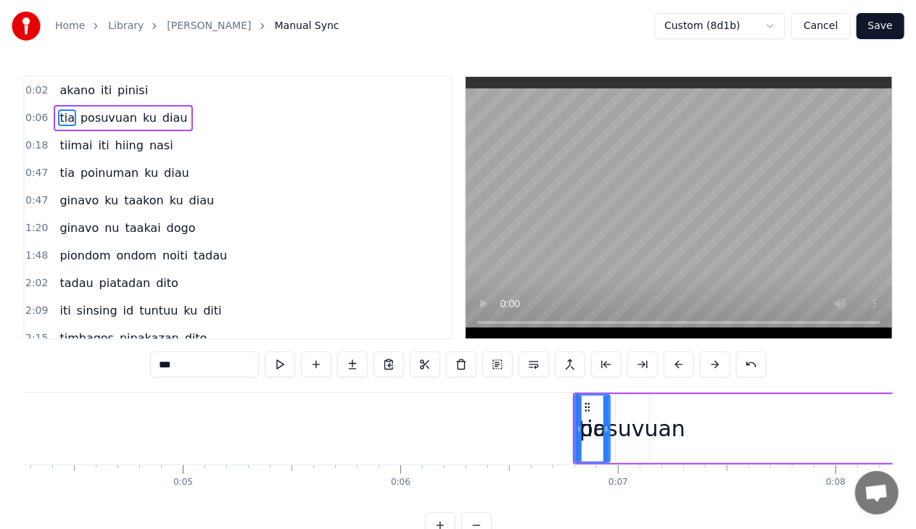
click at [899, 26] on button "Save" at bounding box center [880, 26] width 48 height 26
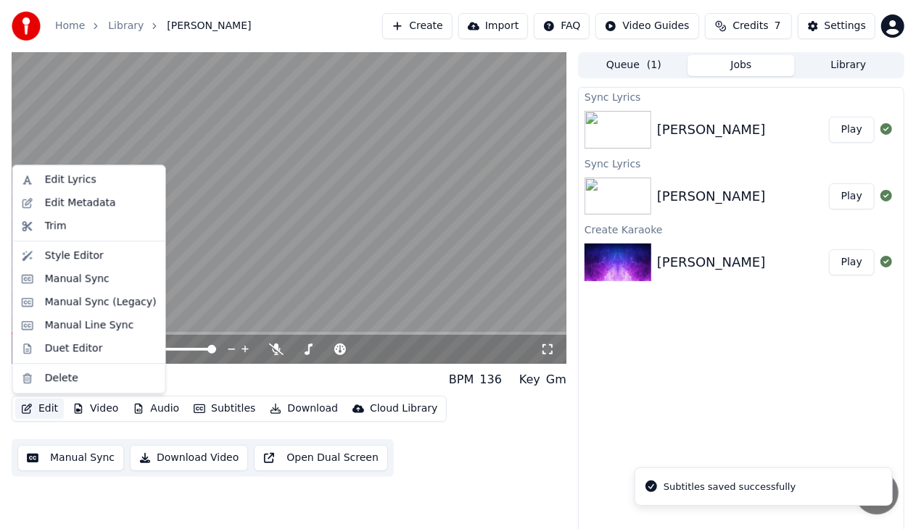
click at [38, 406] on button "Edit" at bounding box center [39, 409] width 49 height 20
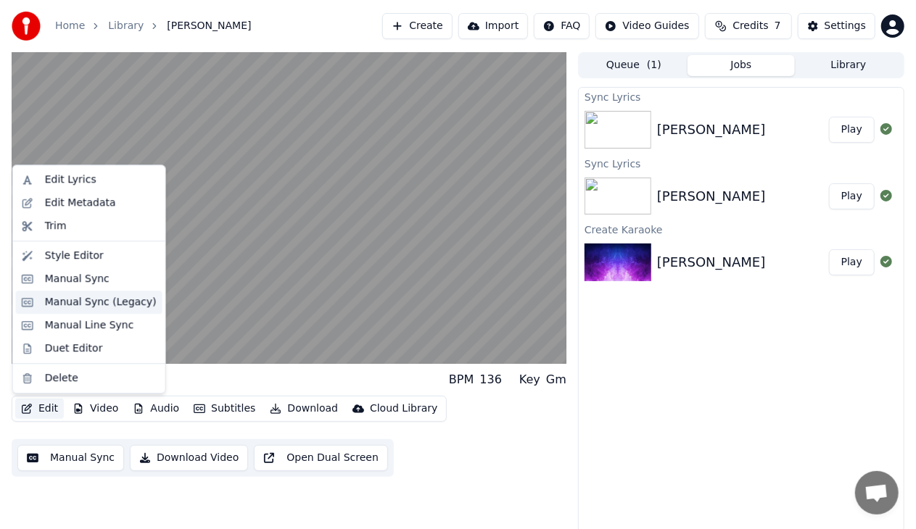
click at [99, 306] on div "Manual Sync (Legacy)" at bounding box center [101, 302] width 112 height 15
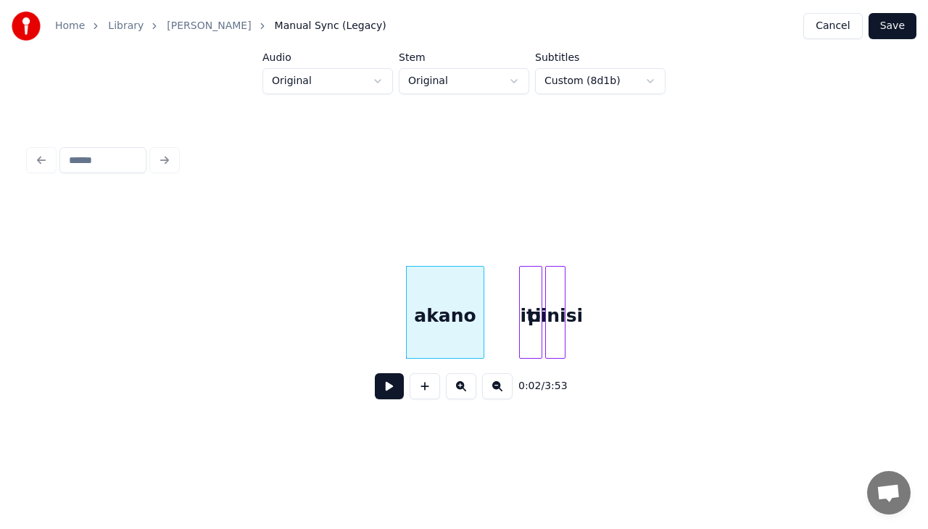
click at [426, 310] on div "akano" at bounding box center [445, 316] width 77 height 99
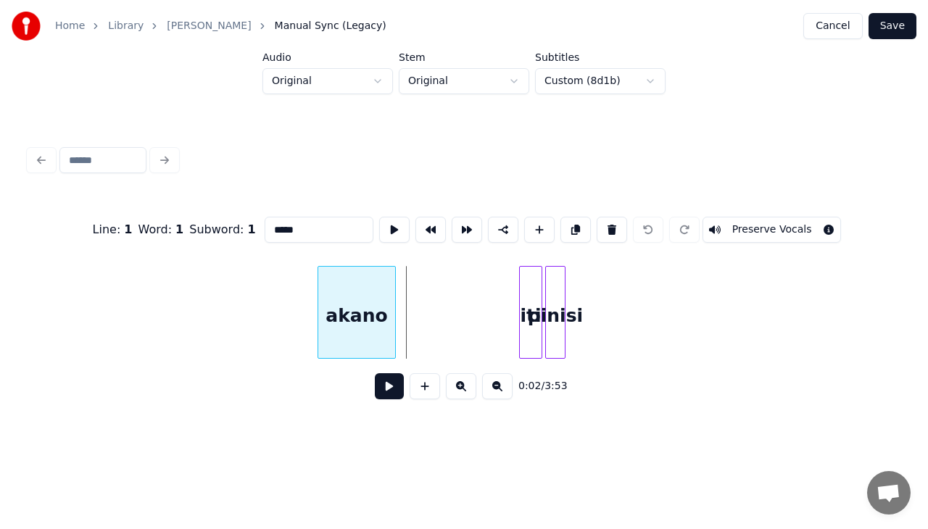
click at [376, 301] on div "akano" at bounding box center [356, 316] width 77 height 99
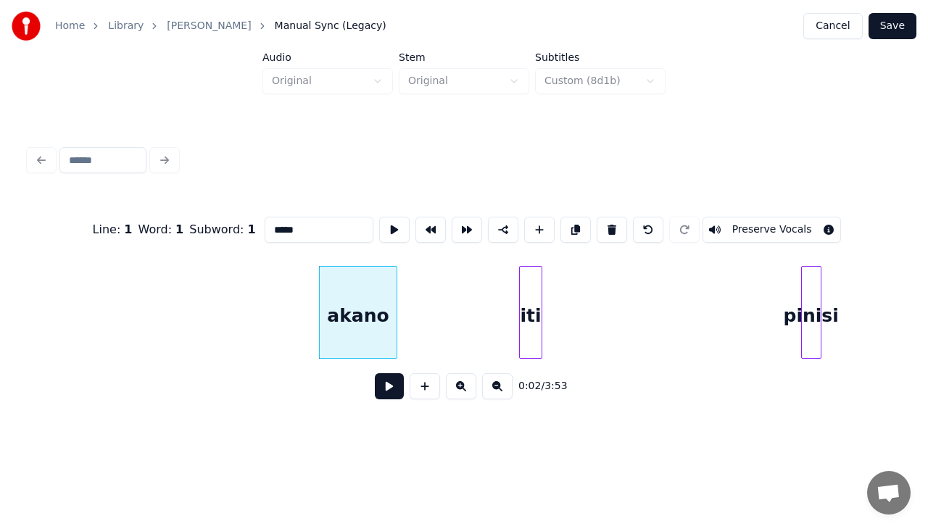
click at [821, 307] on div "pinisi" at bounding box center [811, 316] width 19 height 99
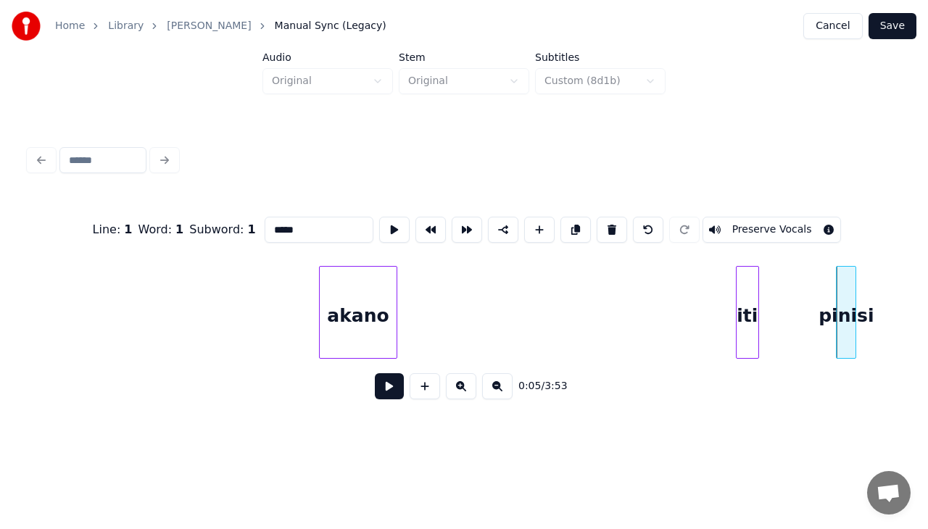
click at [758, 312] on div "iti" at bounding box center [748, 316] width 22 height 99
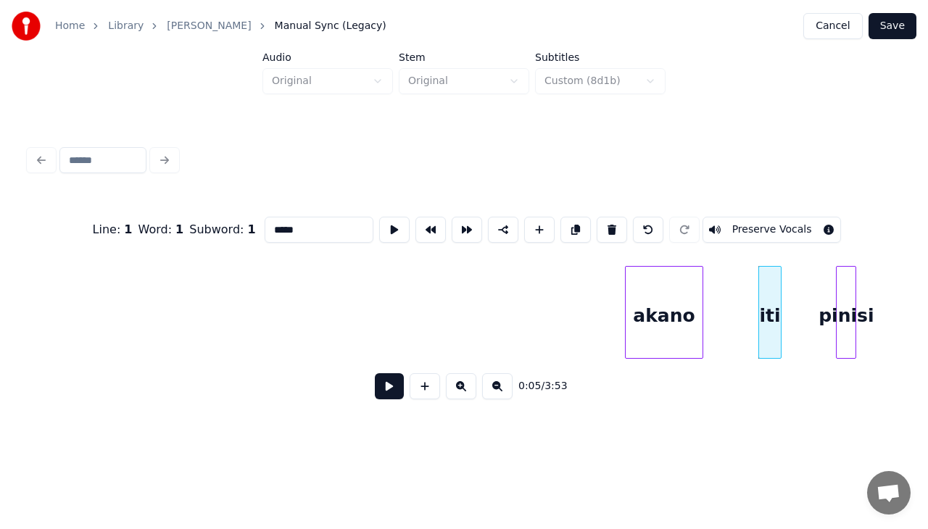
click at [654, 299] on div "akano" at bounding box center [664, 316] width 77 height 99
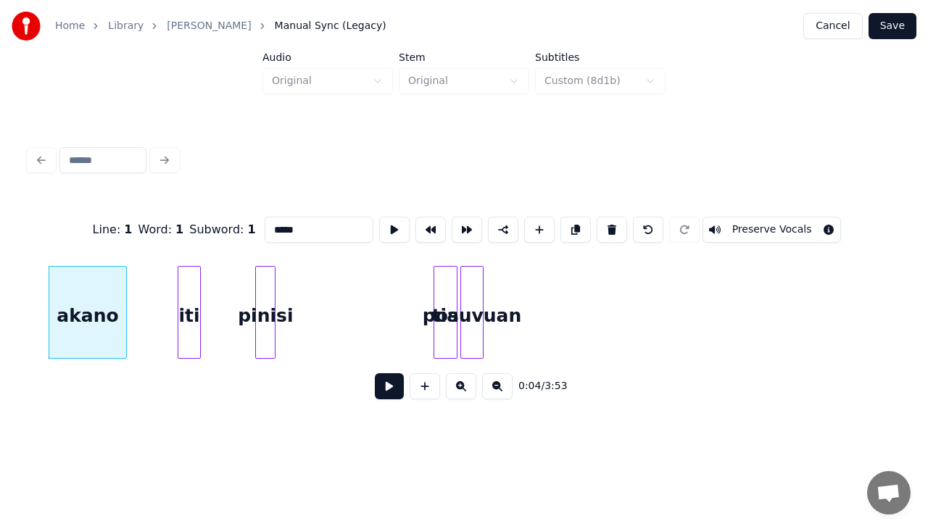
scroll to position [0, 600]
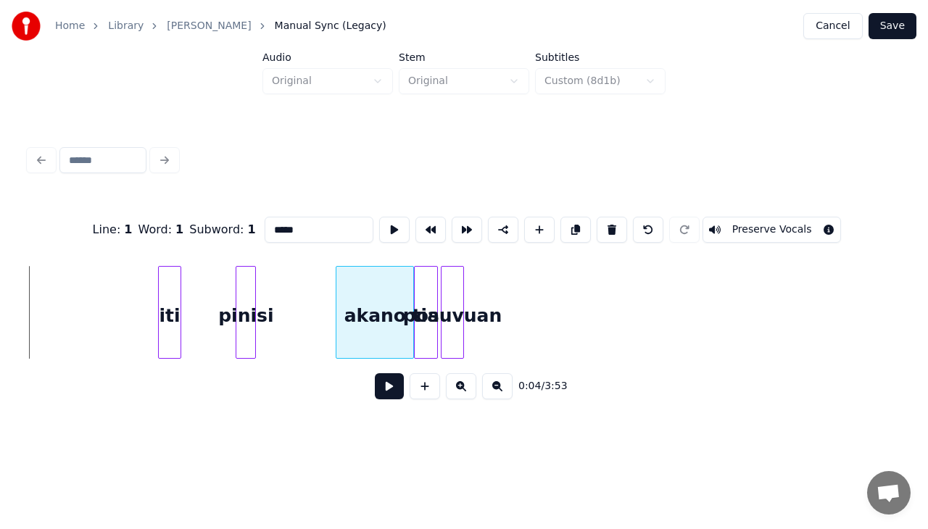
click at [366, 341] on div "akano" at bounding box center [374, 316] width 77 height 99
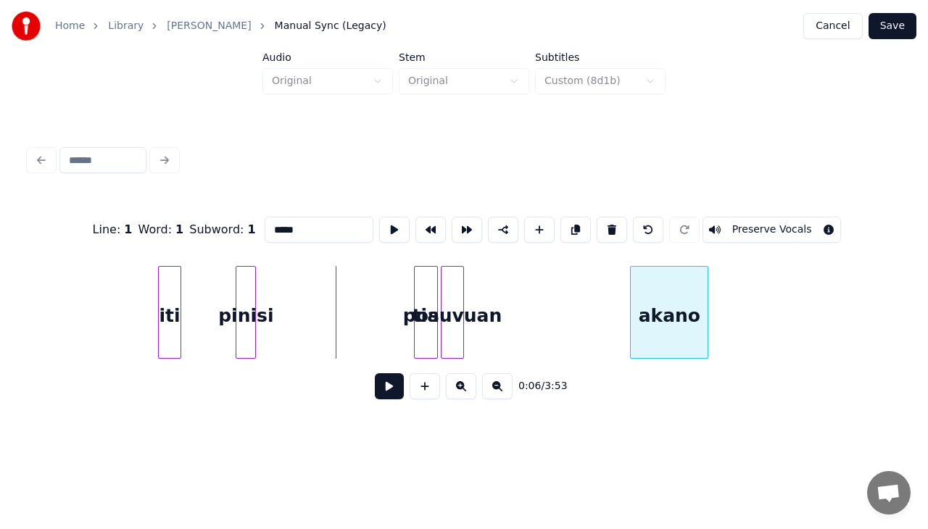
click at [668, 313] on div "akano" at bounding box center [669, 316] width 77 height 99
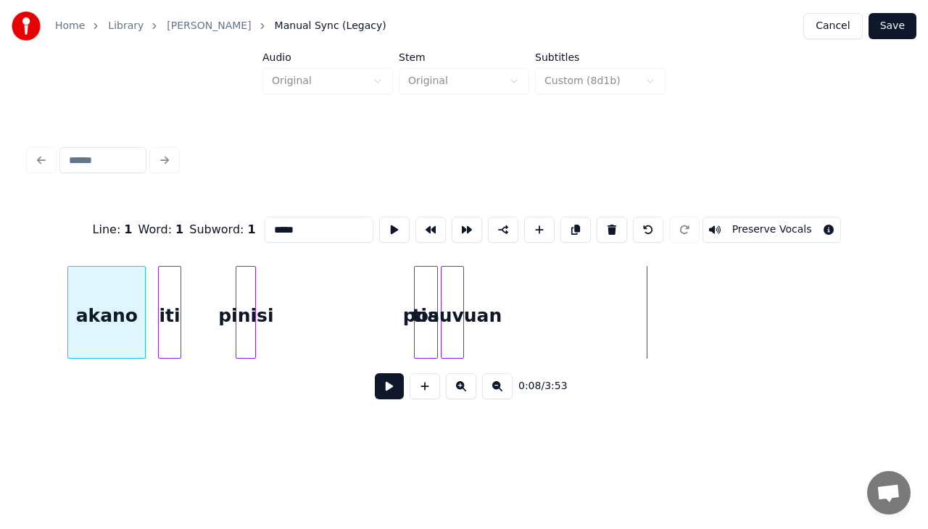
click at [113, 329] on div "akano" at bounding box center [106, 316] width 77 height 99
click at [168, 335] on div "iti" at bounding box center [170, 316] width 22 height 99
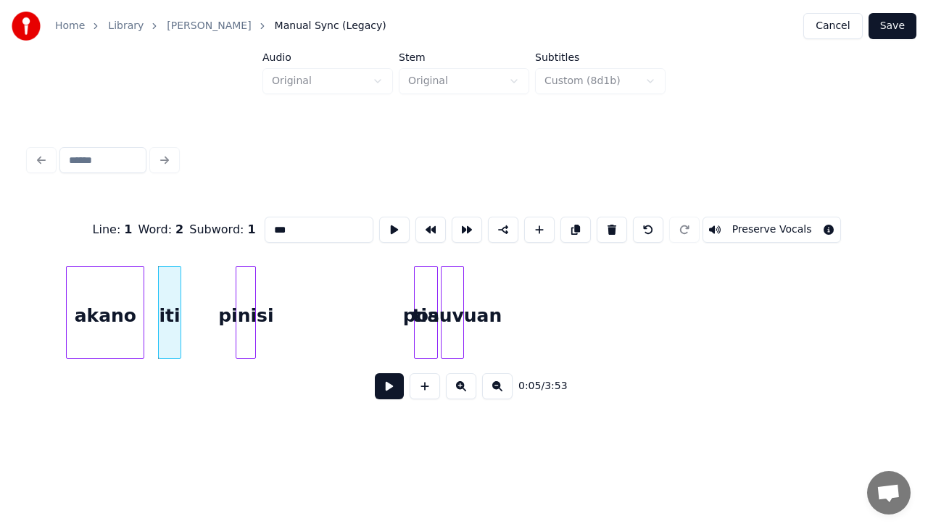
click at [99, 309] on div "akano" at bounding box center [105, 316] width 77 height 99
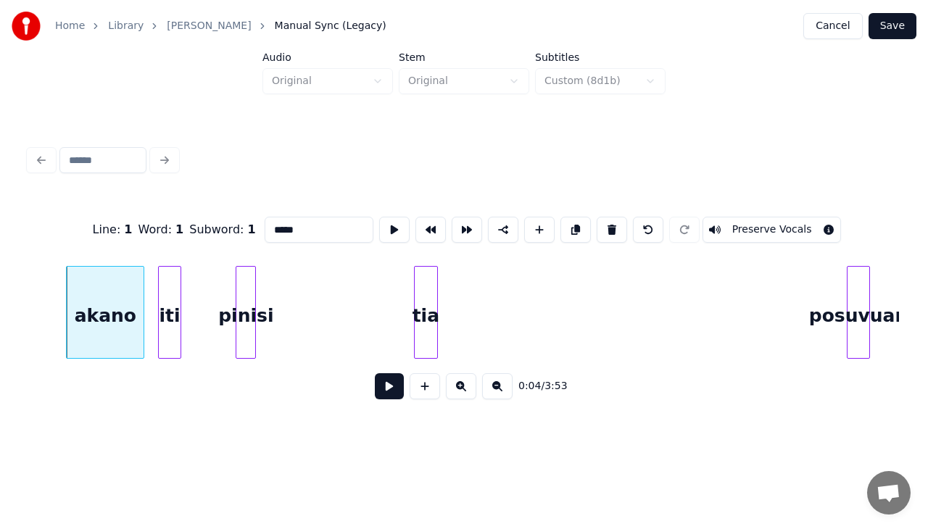
scroll to position [0, 609]
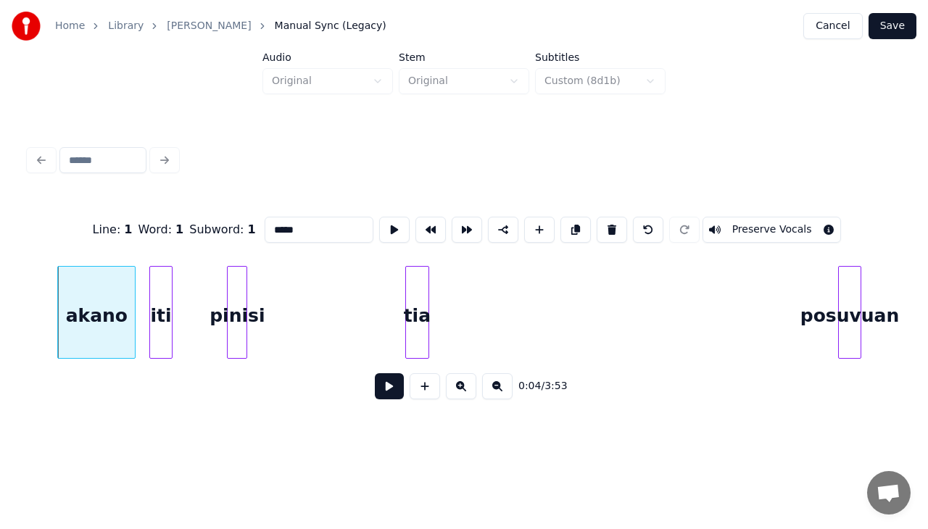
click at [861, 328] on div "posuvuan" at bounding box center [849, 312] width 23 height 93
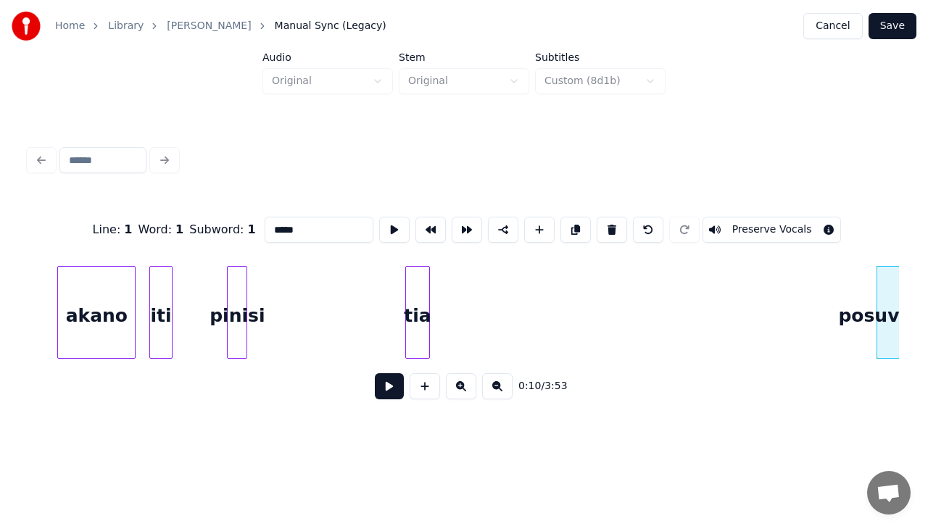
click at [426, 306] on div at bounding box center [427, 312] width 4 height 91
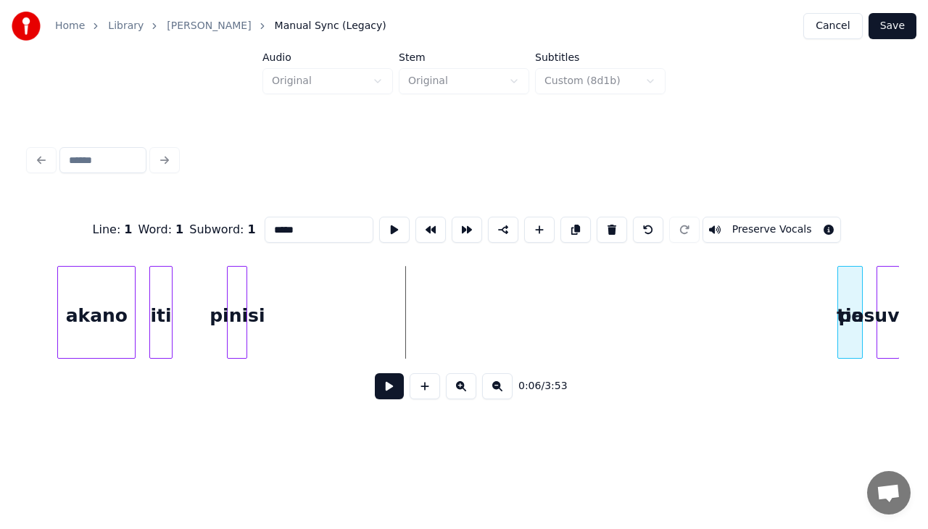
click at [838, 299] on div "tia" at bounding box center [850, 316] width 24 height 99
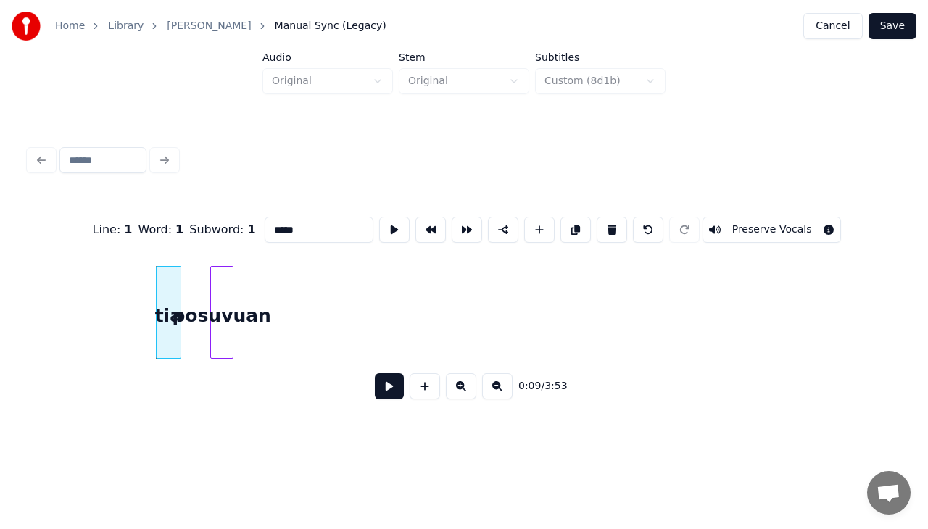
scroll to position [0, 1276]
click at [877, 297] on div "posuvuan" at bounding box center [875, 316] width 22 height 99
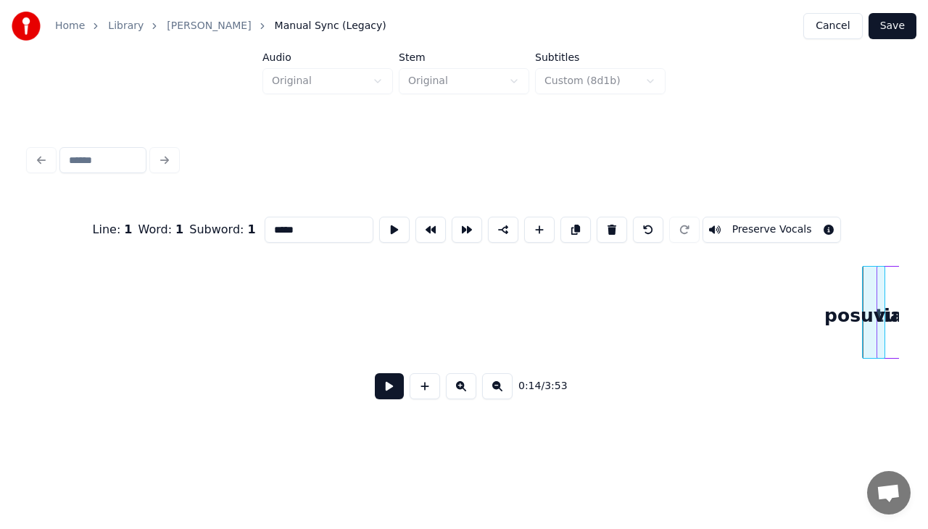
scroll to position [0, 1278]
click at [801, 352] on div "tia" at bounding box center [799, 316] width 24 height 99
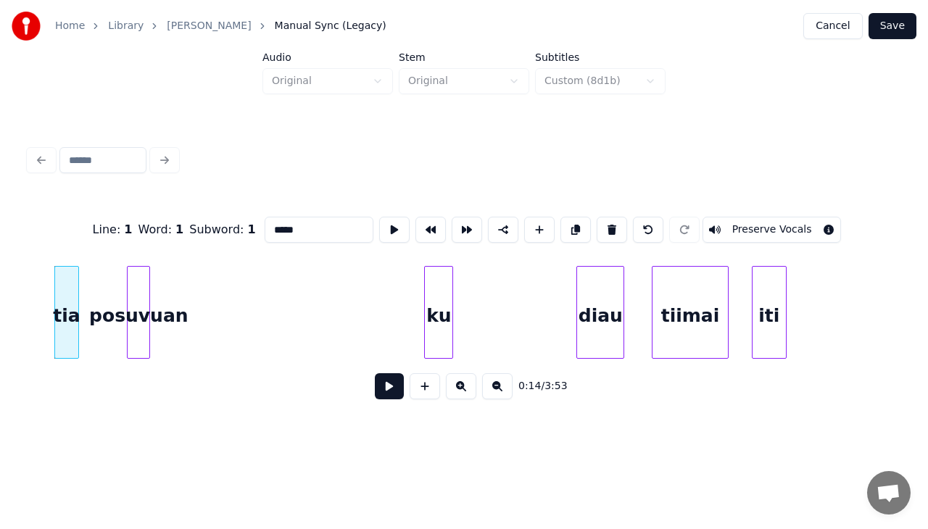
scroll to position [0, 2032]
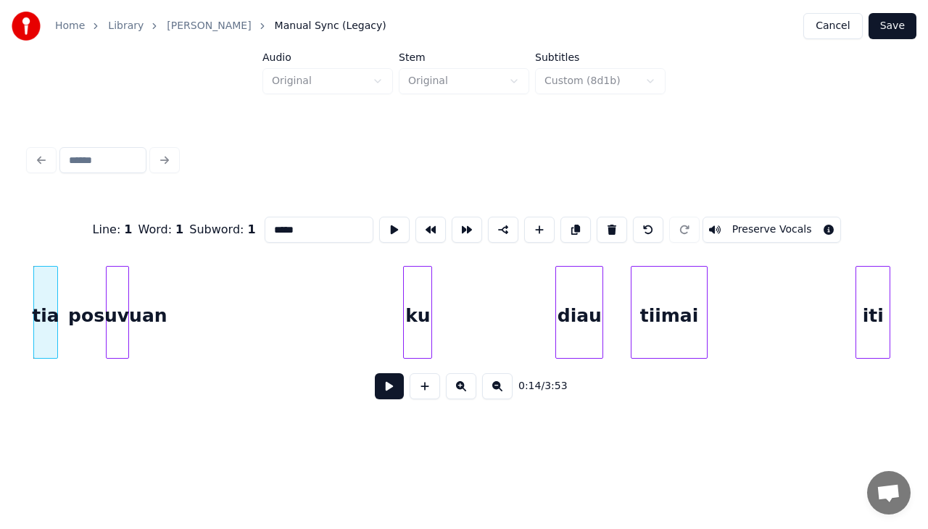
click at [866, 327] on div "iti" at bounding box center [872, 316] width 33 height 99
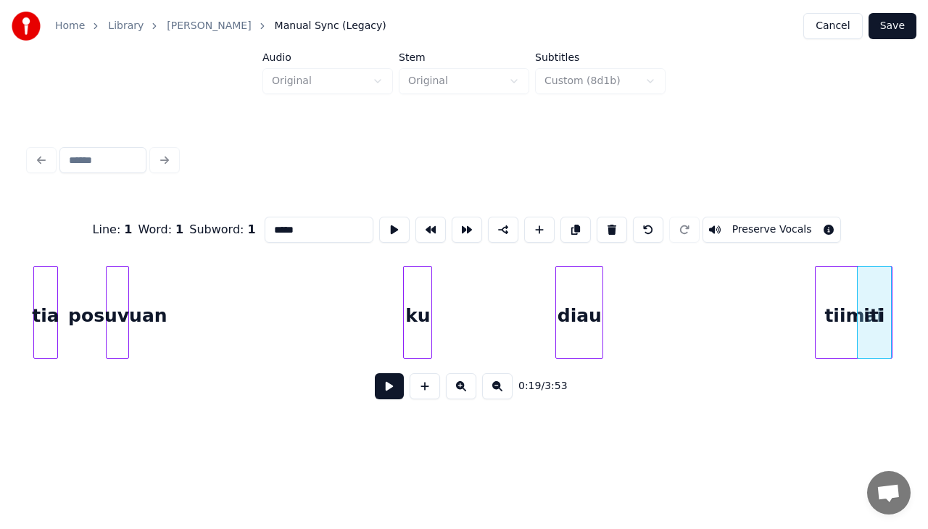
click at [856, 334] on div "tiimai" at bounding box center [854, 316] width 76 height 99
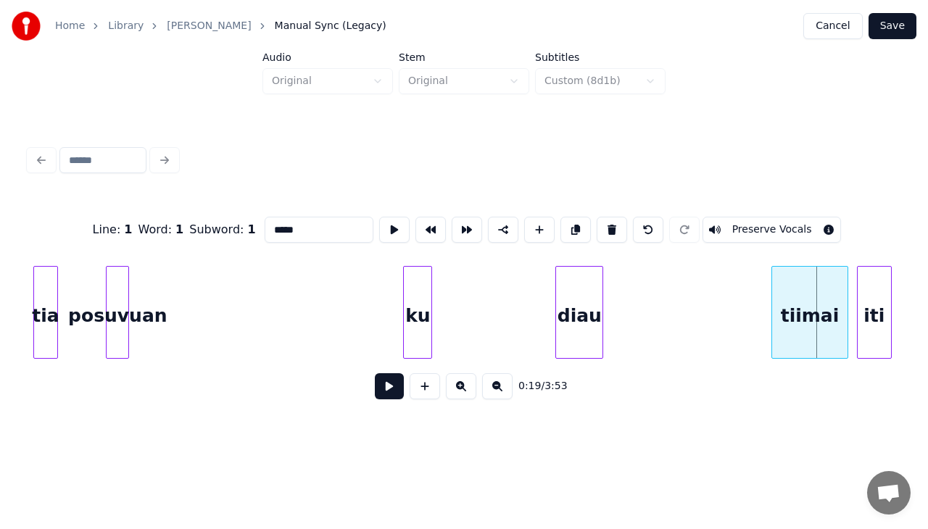
click at [792, 342] on div "tiimai" at bounding box center [810, 316] width 76 height 99
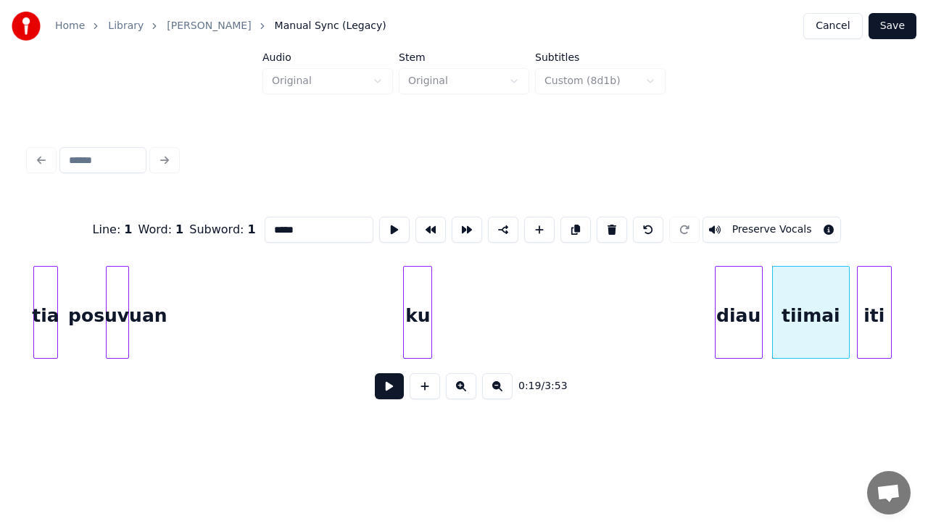
click at [737, 344] on div "diau" at bounding box center [739, 316] width 46 height 99
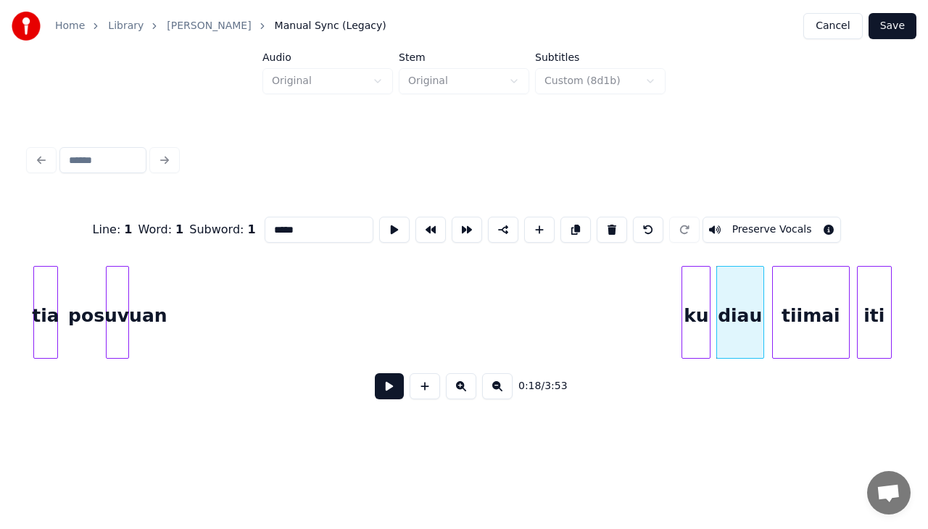
click at [697, 345] on div "ku" at bounding box center [696, 316] width 28 height 99
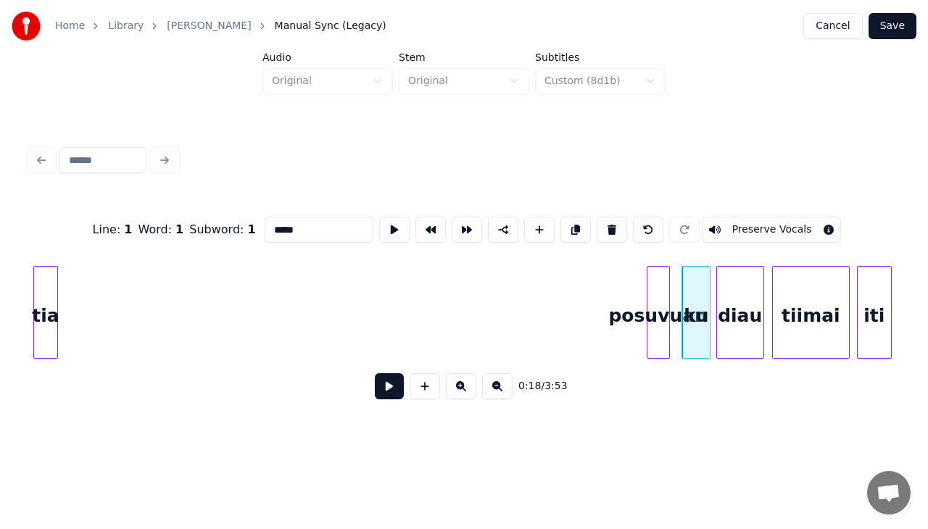
click at [653, 327] on div "posuvuan" at bounding box center [658, 316] width 22 height 99
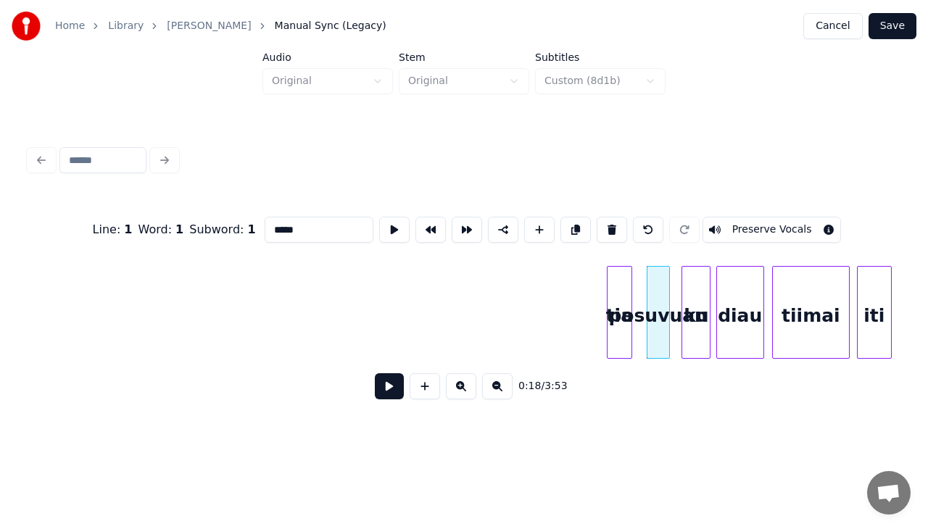
click at [616, 341] on div "tia" at bounding box center [620, 316] width 24 height 99
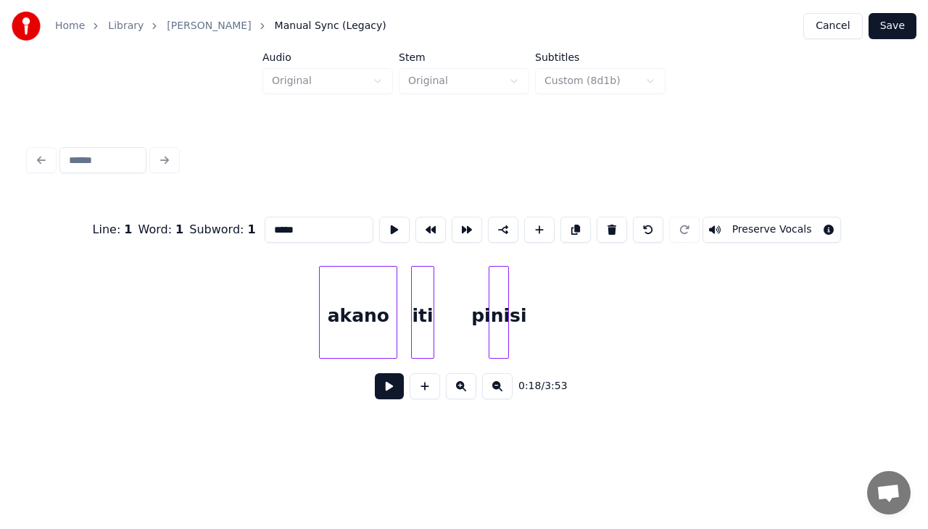
scroll to position [0, 367]
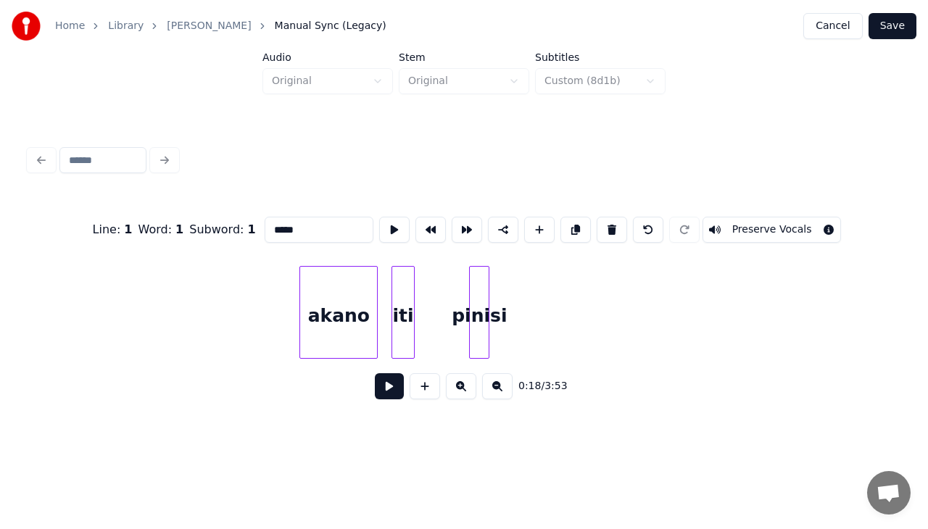
click at [487, 318] on div at bounding box center [486, 312] width 4 height 91
type input "******"
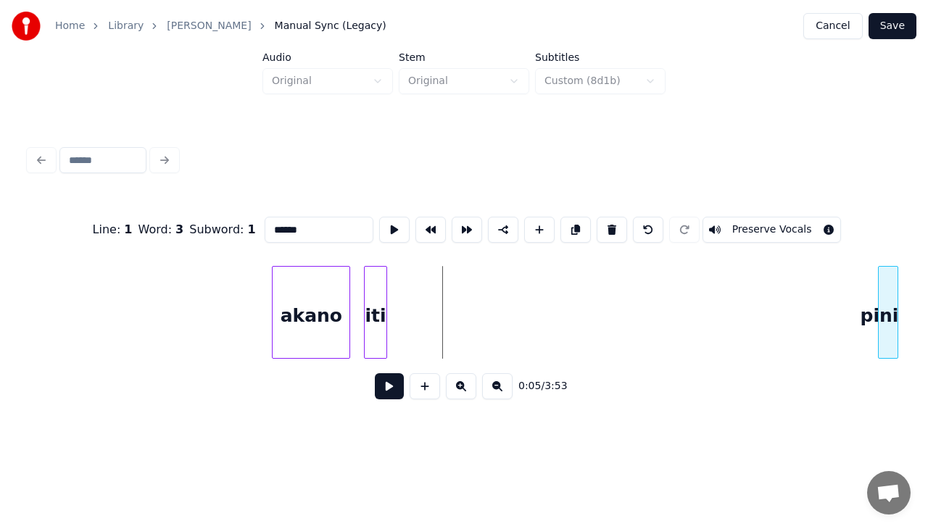
scroll to position [0, 395]
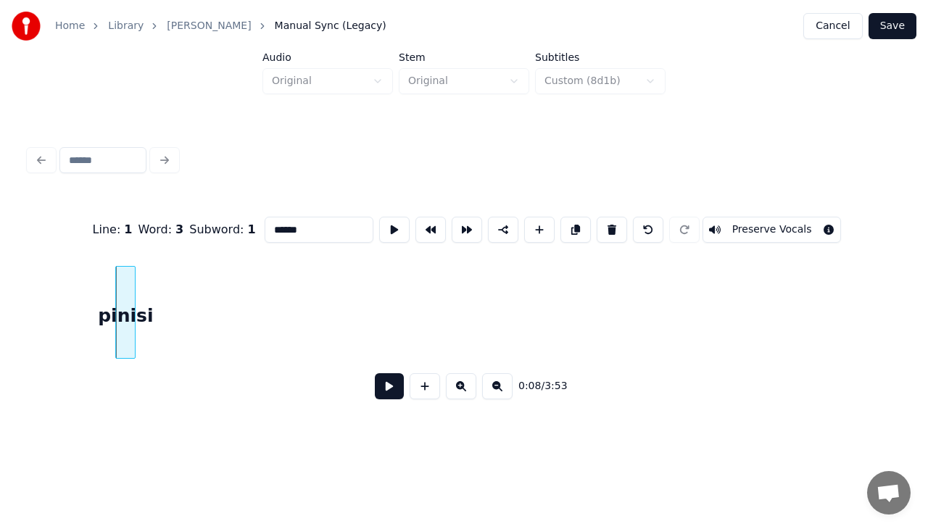
scroll to position [0, 1091]
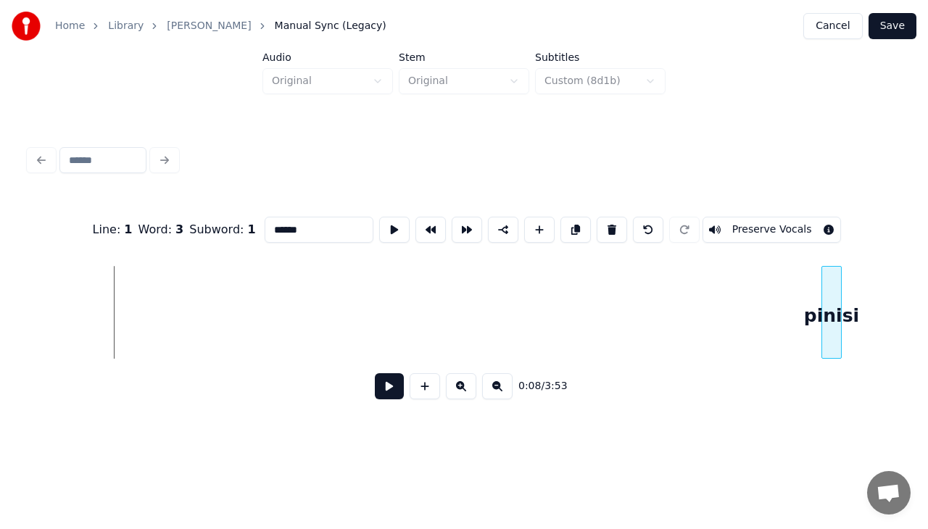
click at [841, 350] on div "pinisi" at bounding box center [831, 316] width 19 height 99
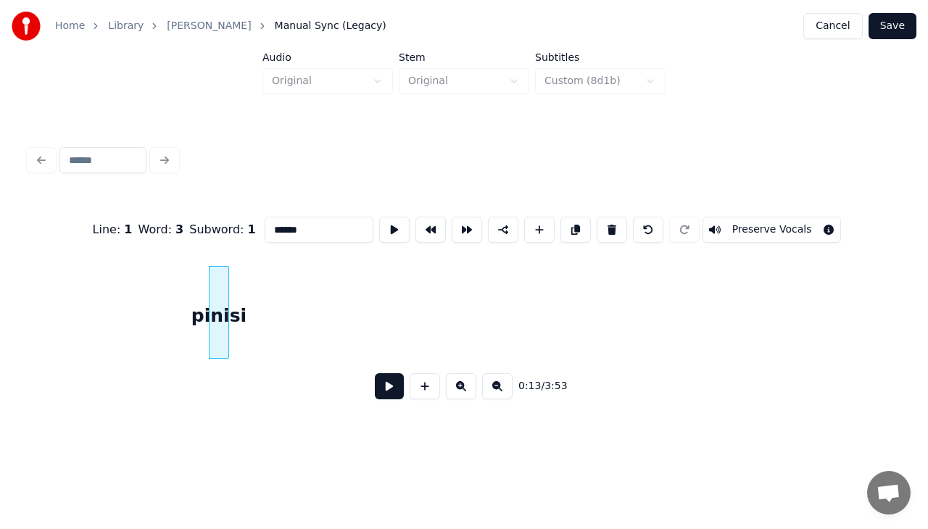
scroll to position [0, 1758]
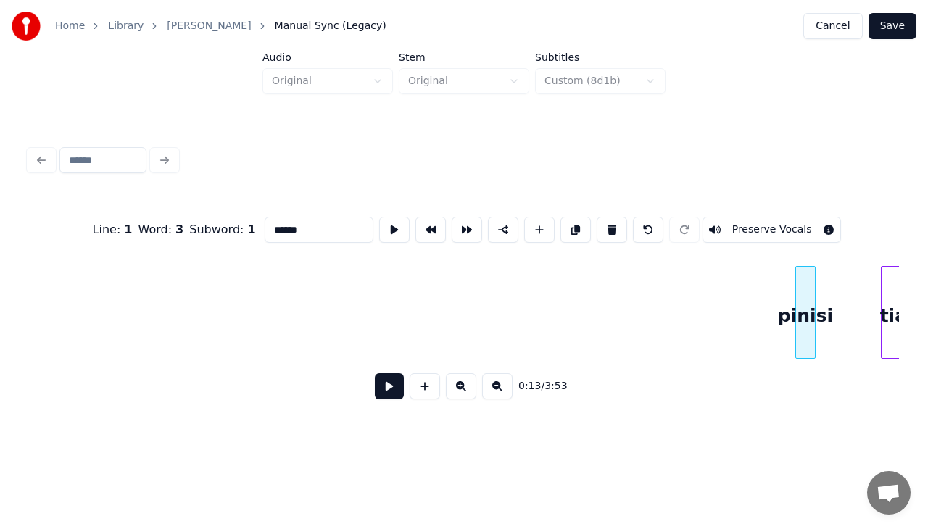
click at [805, 341] on div "pinisi" at bounding box center [805, 316] width 19 height 99
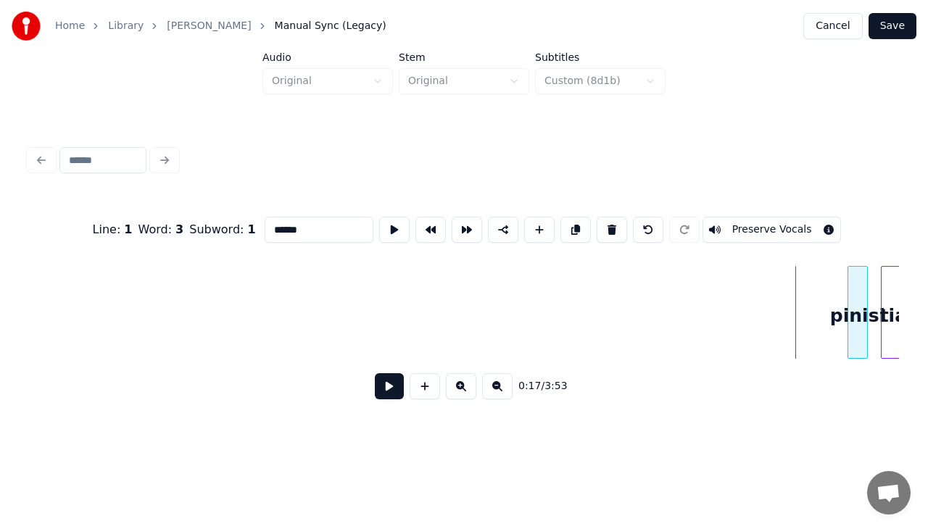
click at [861, 344] on div "pinisi" at bounding box center [857, 316] width 19 height 99
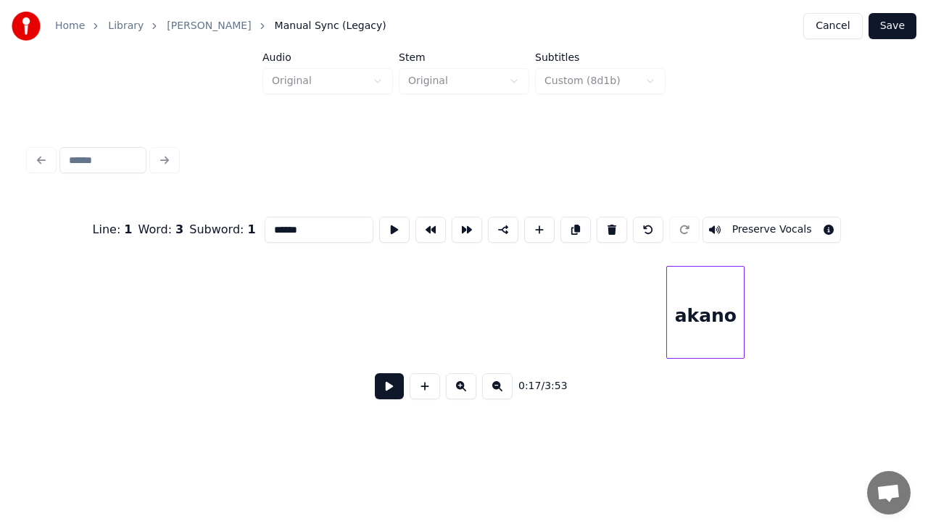
scroll to position [0, 40]
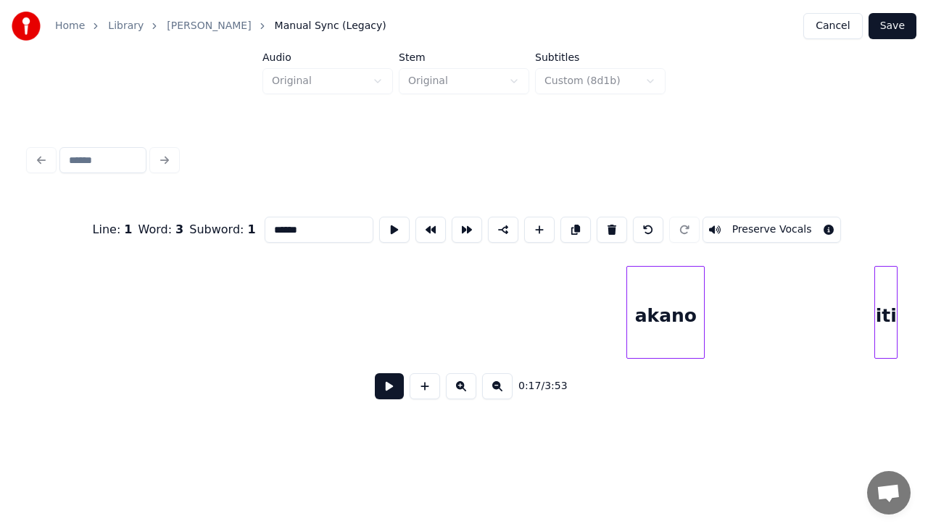
click at [925, 339] on div "Home Library Miohon Pinisi Manual Sync (Legacy) Cancel Save Audio Original Stem…" at bounding box center [464, 217] width 928 height 435
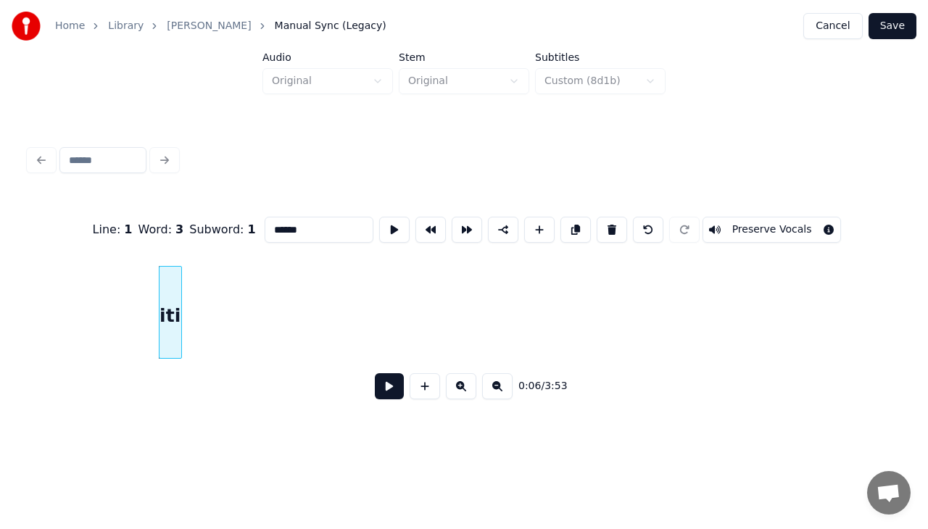
scroll to position [0, 774]
click at [896, 365] on div "0:06 / 3:53" at bounding box center [464, 386] width 870 height 55
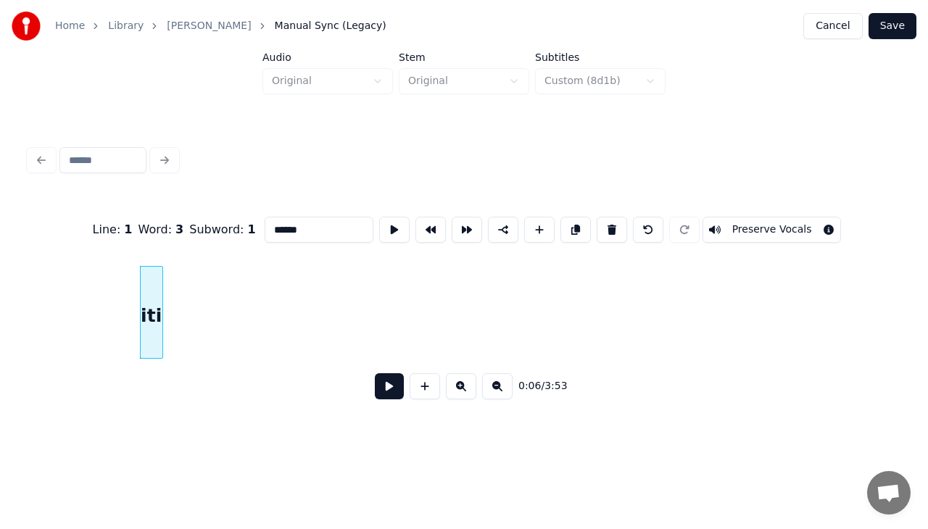
click at [896, 365] on div "0:06 / 3:53" at bounding box center [464, 386] width 870 height 55
click at [893, 360] on div "Line : 1 Word : 3 Subword : 1 ****** Preserve Vocals 0:06 / 3:53" at bounding box center [464, 304] width 870 height 220
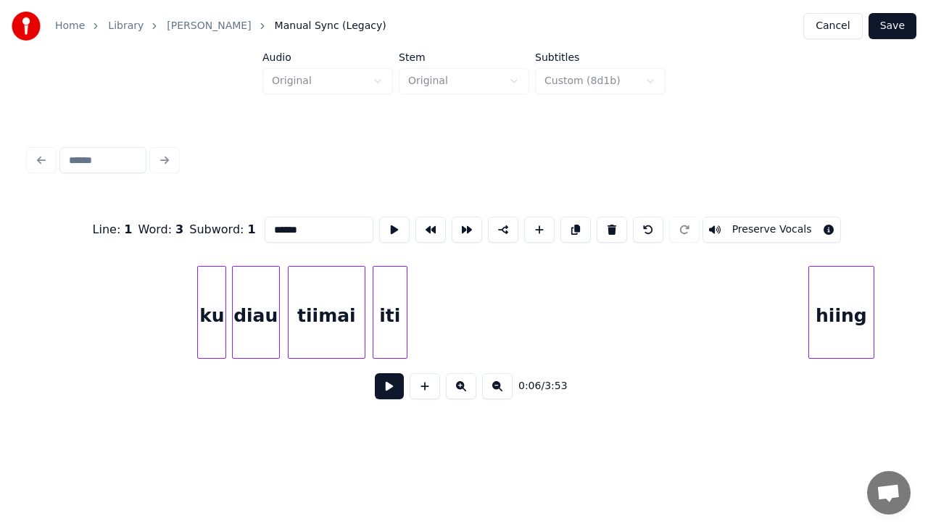
scroll to position [0, 2749]
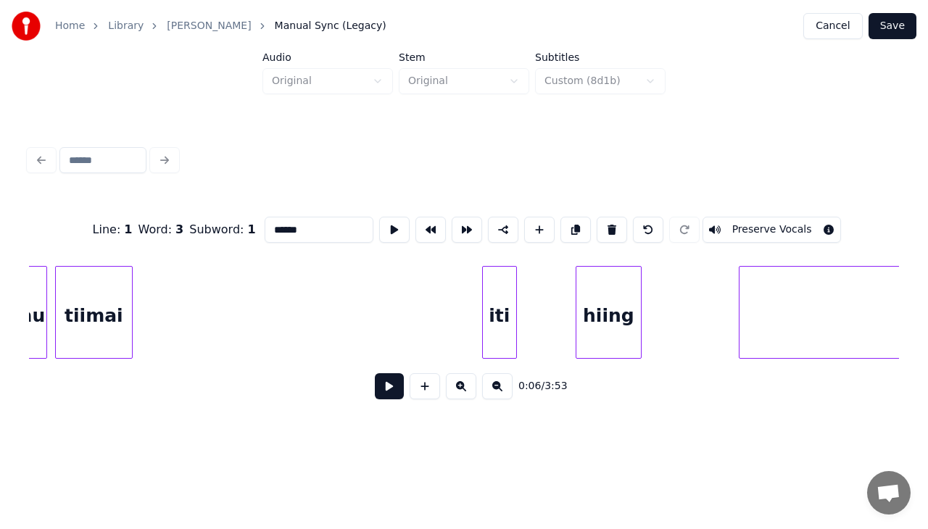
click at [502, 321] on div "iti" at bounding box center [499, 316] width 33 height 99
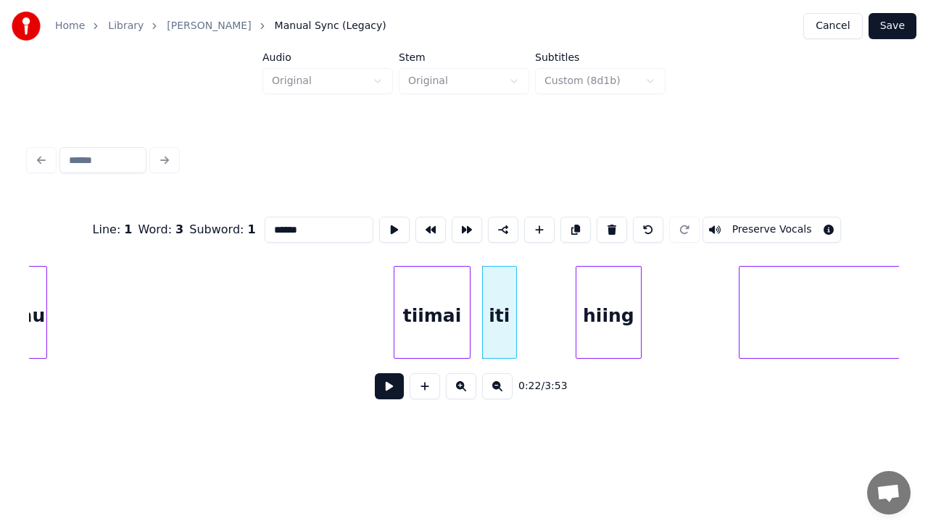
click at [445, 323] on div "tiimai" at bounding box center [432, 316] width 76 height 99
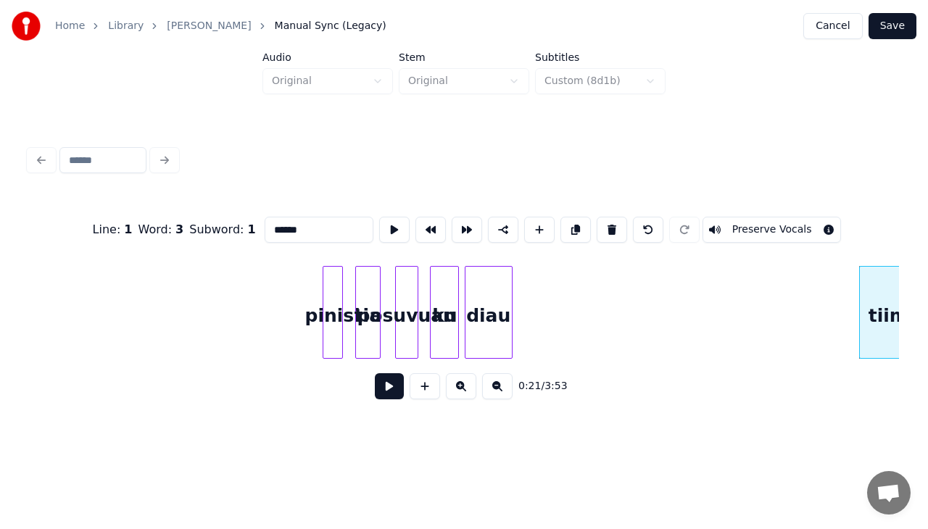
scroll to position [0, 2361]
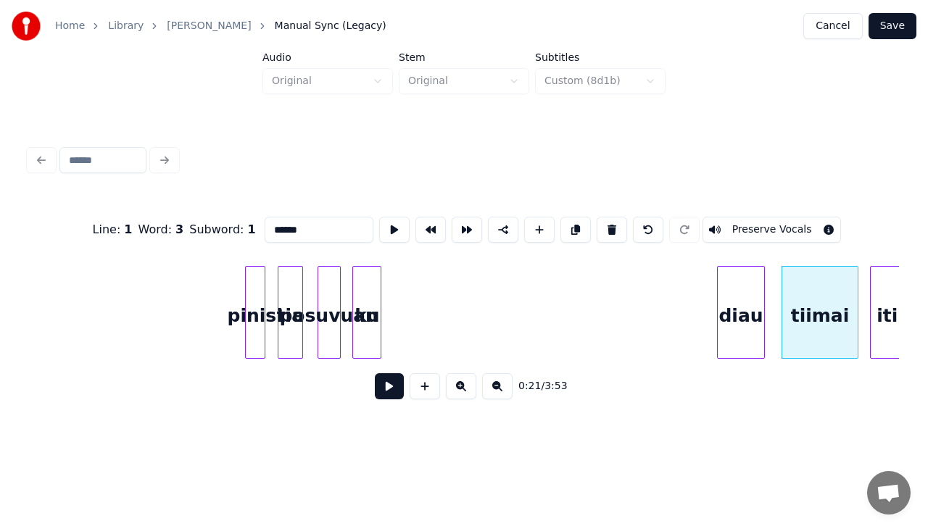
click at [731, 297] on div "diau" at bounding box center [741, 316] width 46 height 99
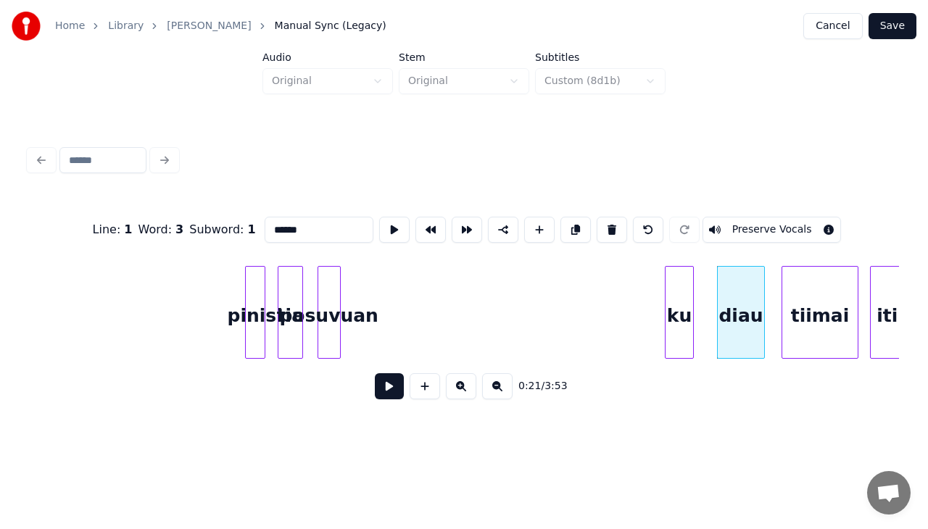
click at [693, 321] on div "ku" at bounding box center [680, 316] width 28 height 99
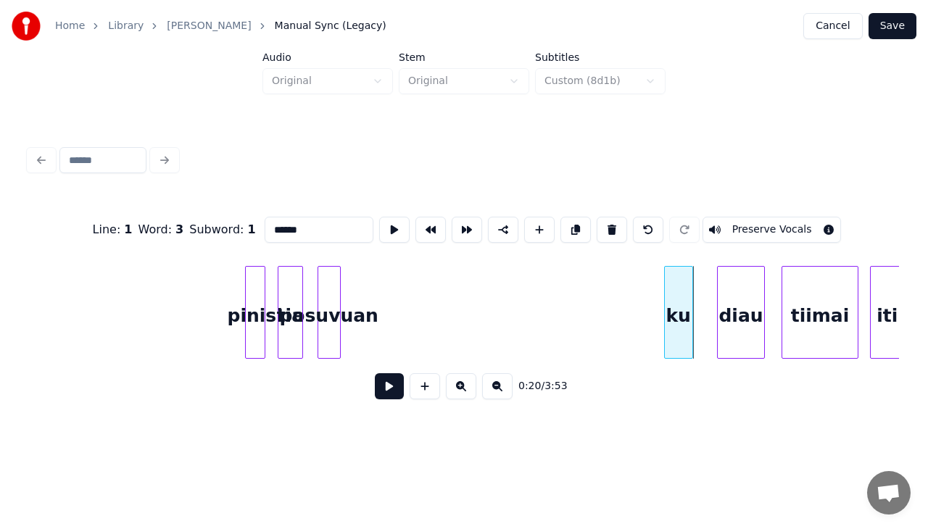
click at [677, 322] on div "ku" at bounding box center [679, 316] width 28 height 99
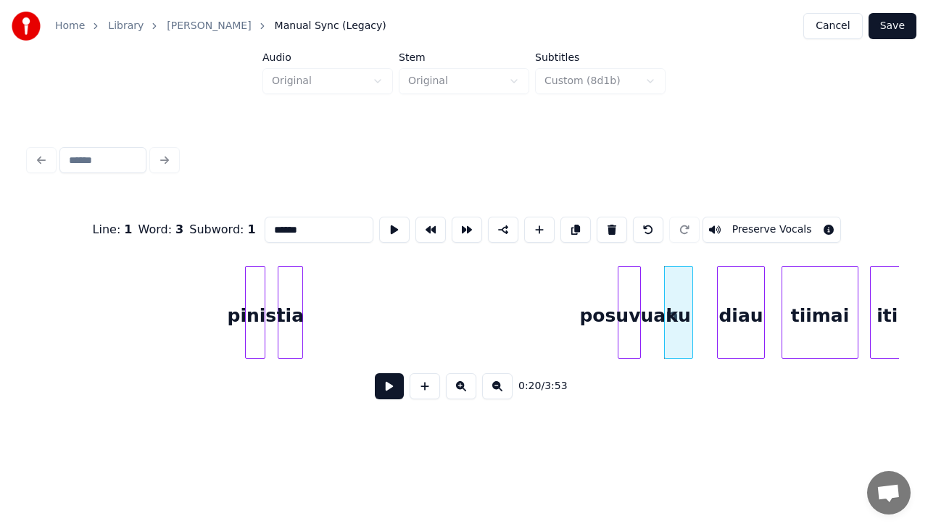
click at [633, 291] on div "posuvuan" at bounding box center [629, 316] width 22 height 99
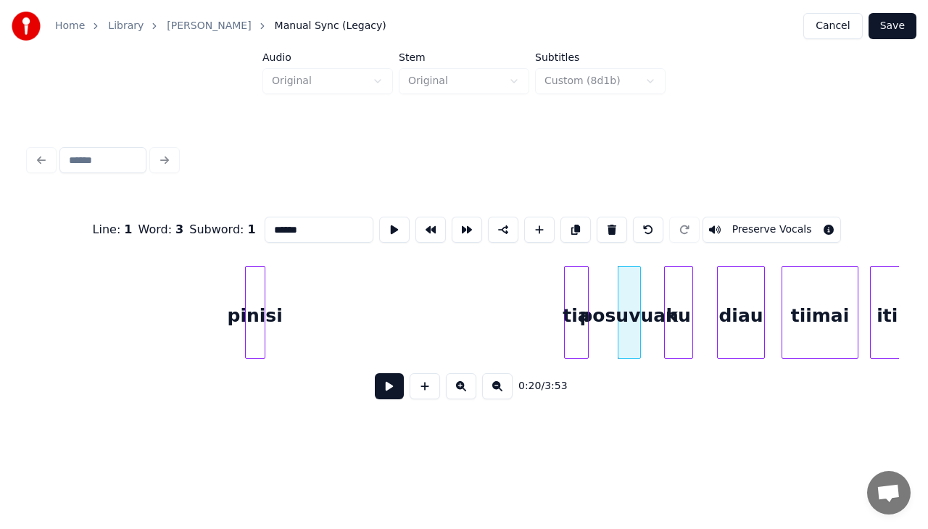
click at [574, 314] on div "tia" at bounding box center [577, 316] width 24 height 99
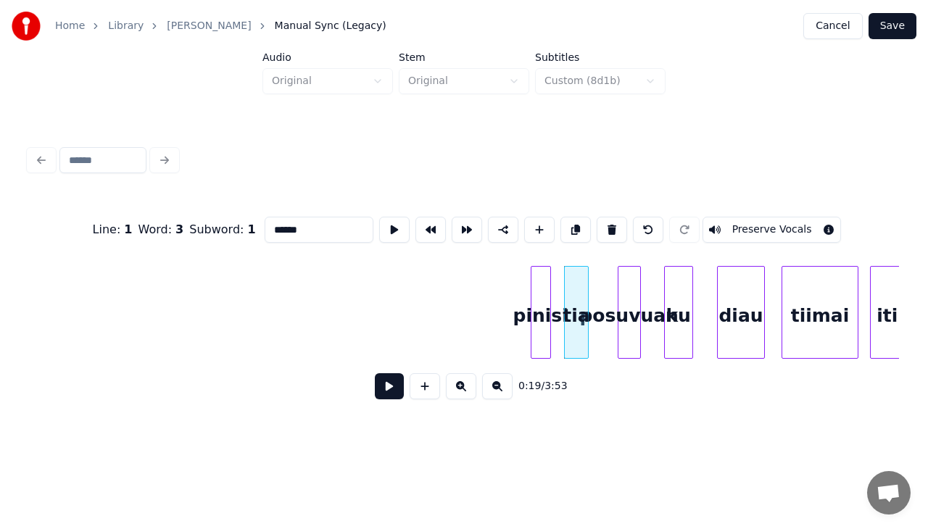
click at [543, 320] on div "pinisi" at bounding box center [540, 316] width 19 height 99
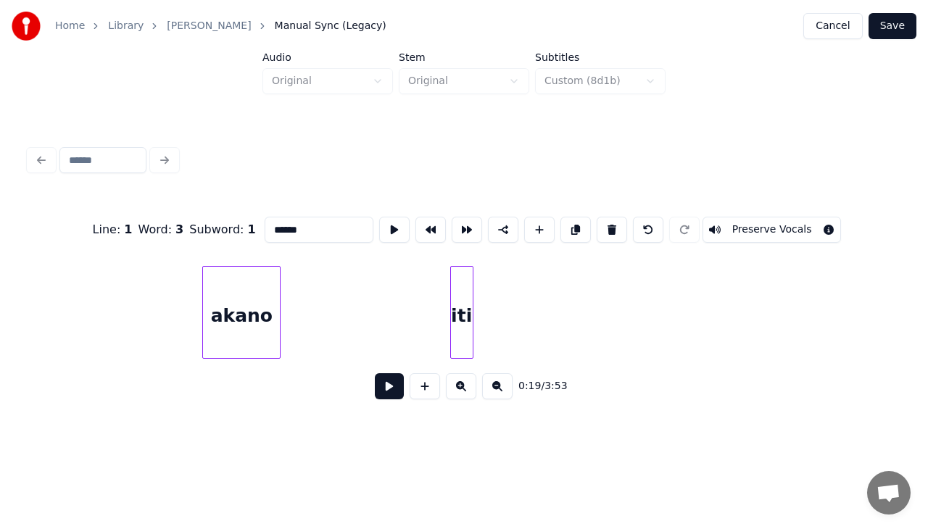
scroll to position [0, 483]
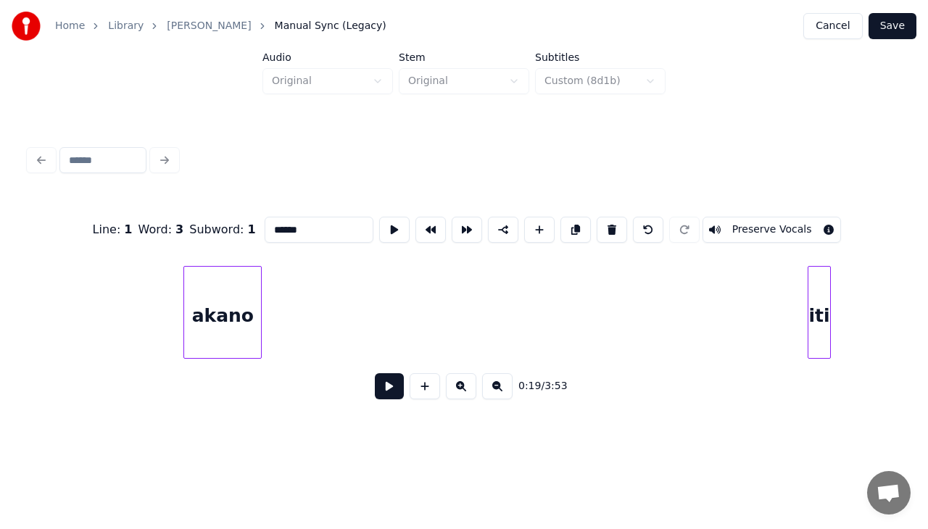
click at [830, 328] on div "iti" at bounding box center [819, 316] width 22 height 99
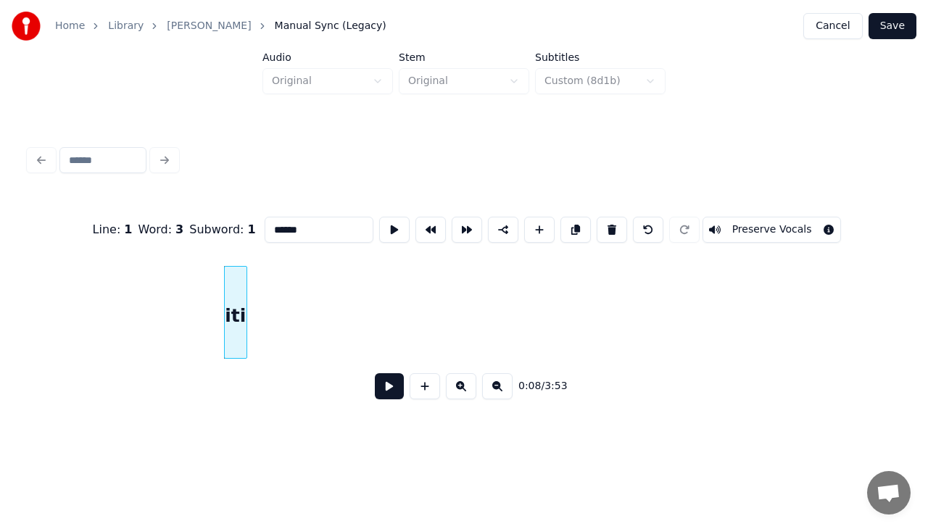
scroll to position [0, 1121]
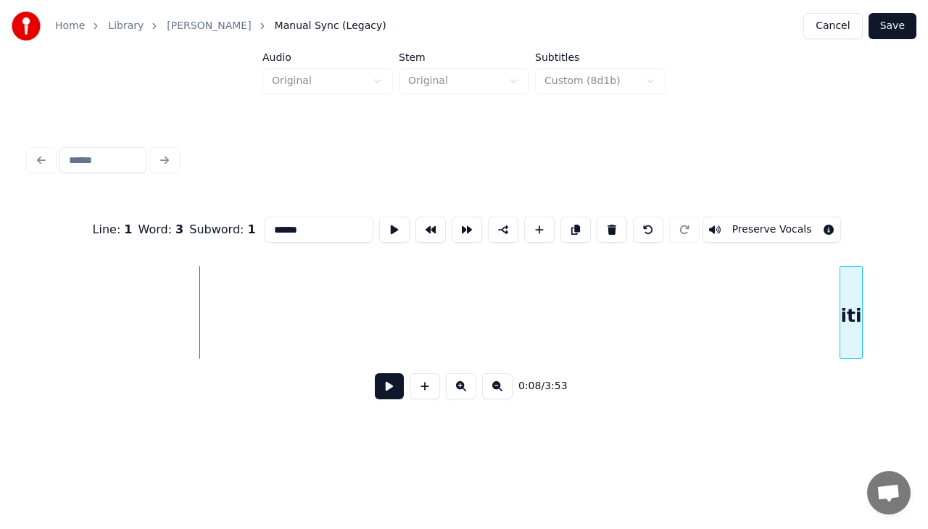
click at [899, 351] on div "Line : 1 Word : 3 Subword : 1 ****** Preserve Vocals 0:08 / 3:53" at bounding box center [464, 276] width 882 height 287
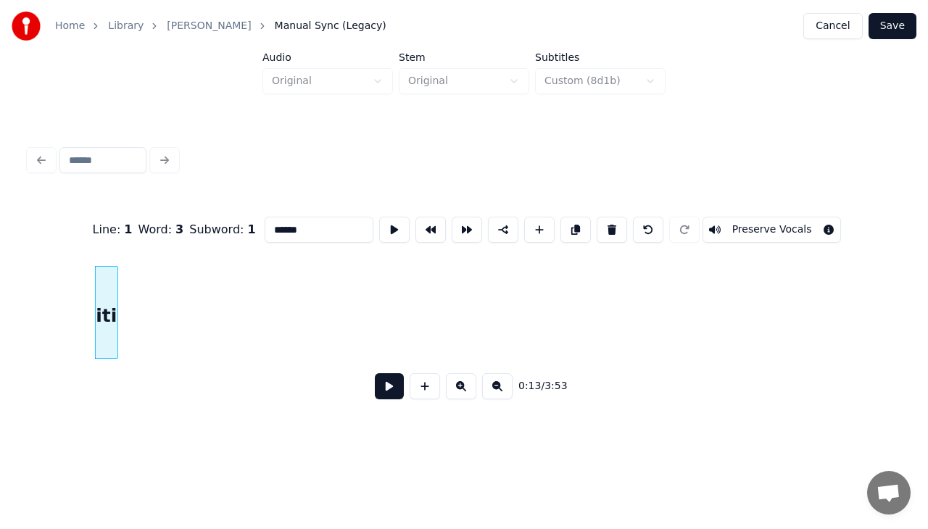
scroll to position [0, 1947]
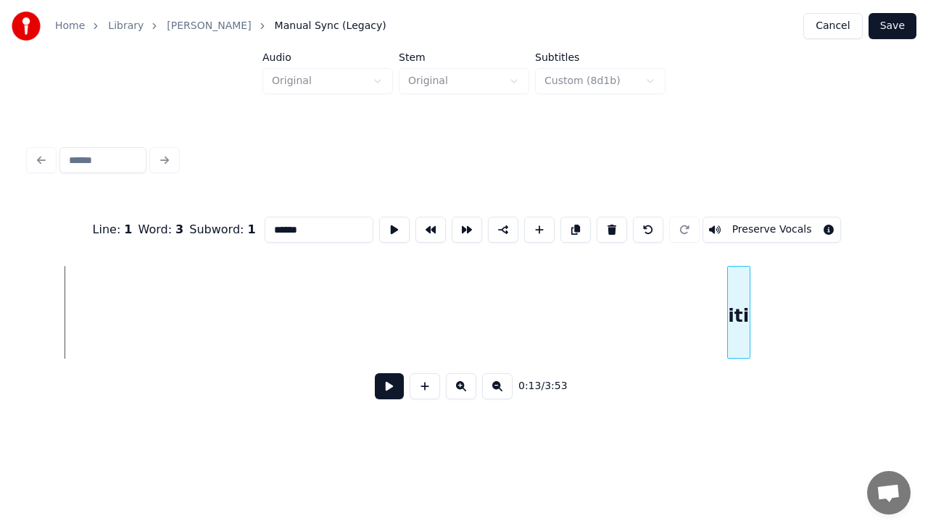
click at [742, 385] on div "Line : 1 Word : 3 Subword : 1 ****** Preserve Vocals 0:13 / 3:53" at bounding box center [464, 304] width 870 height 220
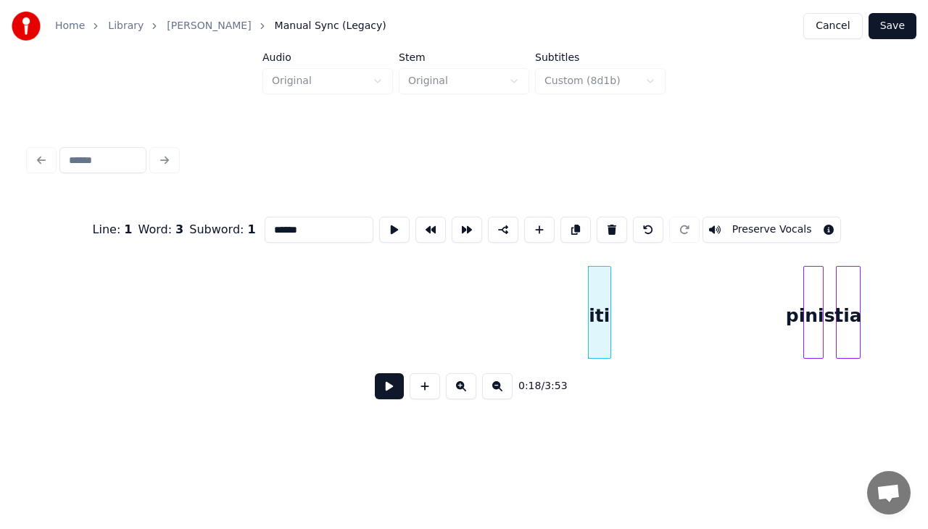
scroll to position [0, 2092]
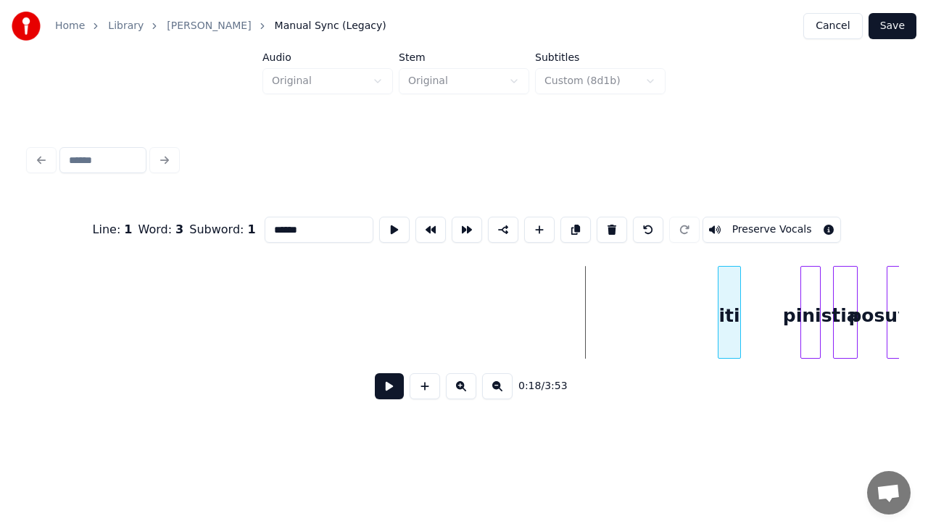
click at [729, 325] on div "iti" at bounding box center [729, 316] width 22 height 99
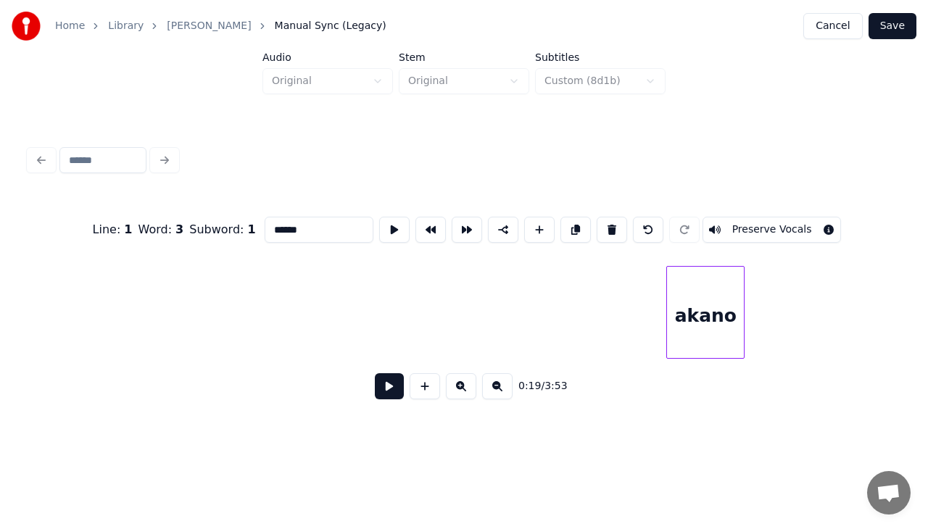
scroll to position [0, 81]
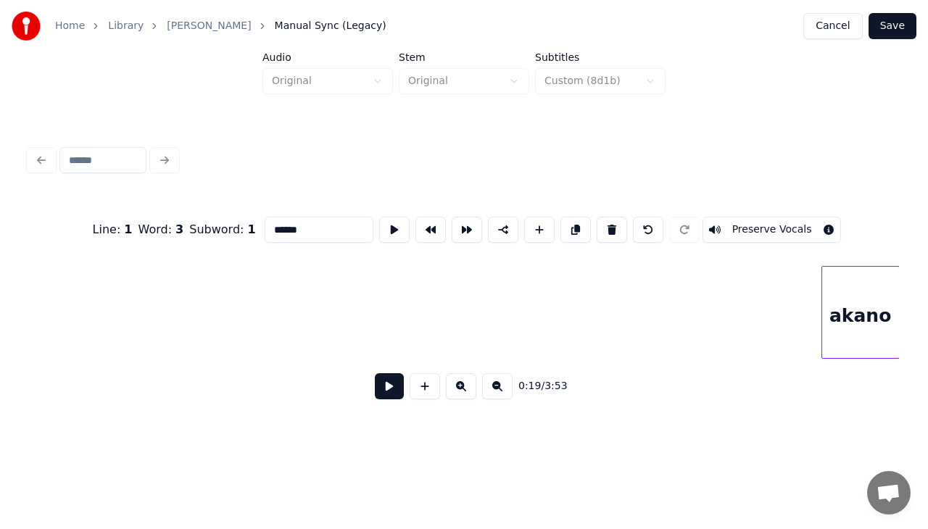
click at [927, 277] on div "Home Library Miohon Pinisi Manual Sync (Legacy) Cancel Save Audio Original Stem…" at bounding box center [464, 217] width 928 height 435
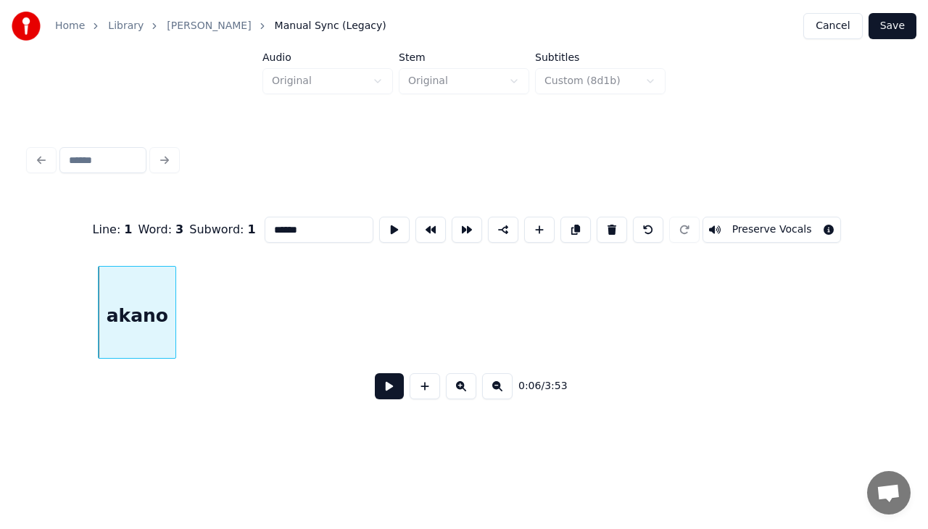
scroll to position [0, 806]
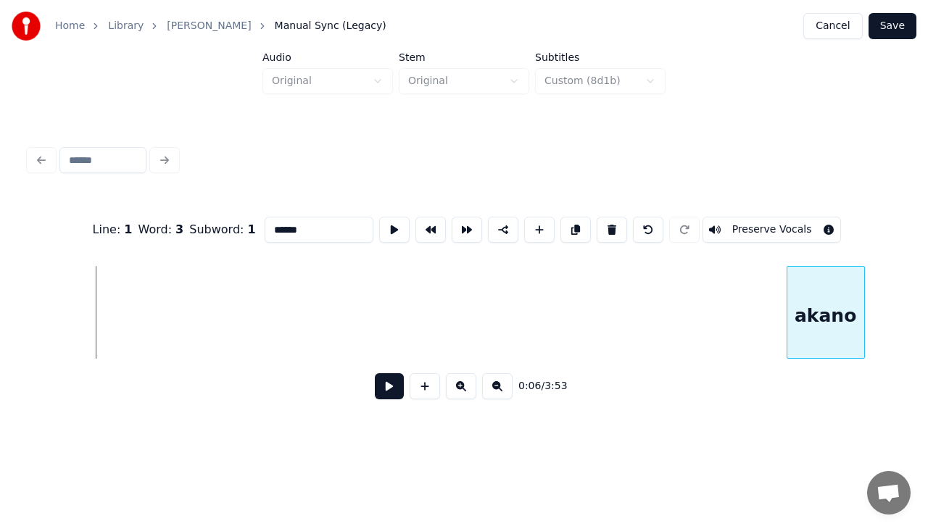
click at [840, 389] on div "Line : 1 Word : 3 Subword : 1 ****** Preserve Vocals 0:06 / 3:53" at bounding box center [464, 304] width 870 height 220
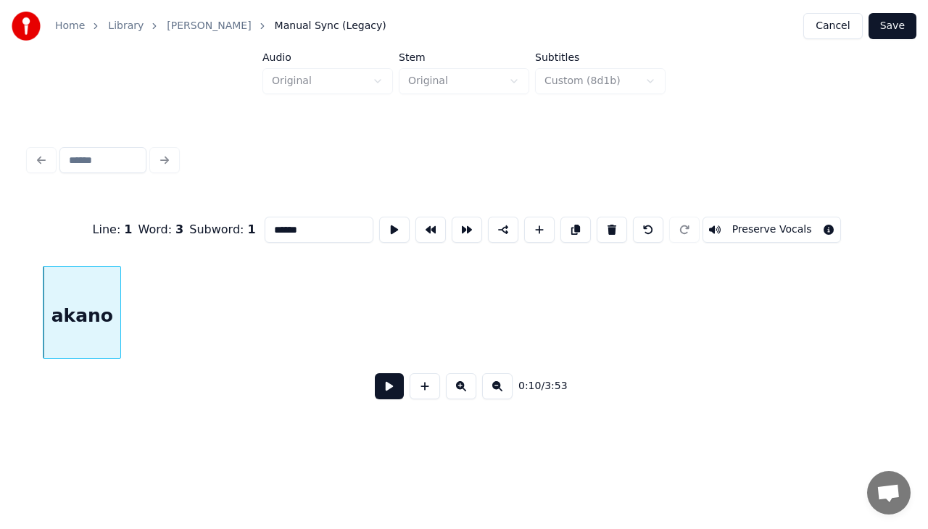
scroll to position [0, 1560]
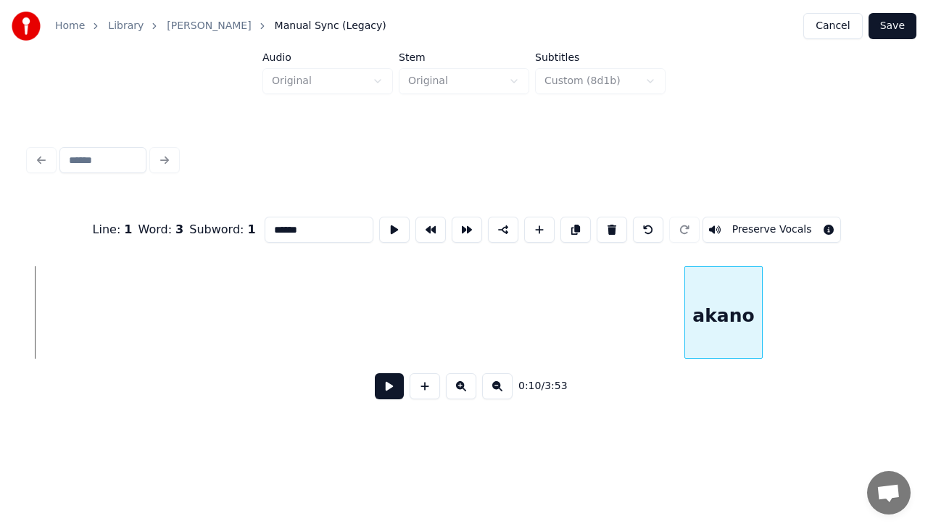
click at [762, 281] on div "akano" at bounding box center [723, 316] width 77 height 99
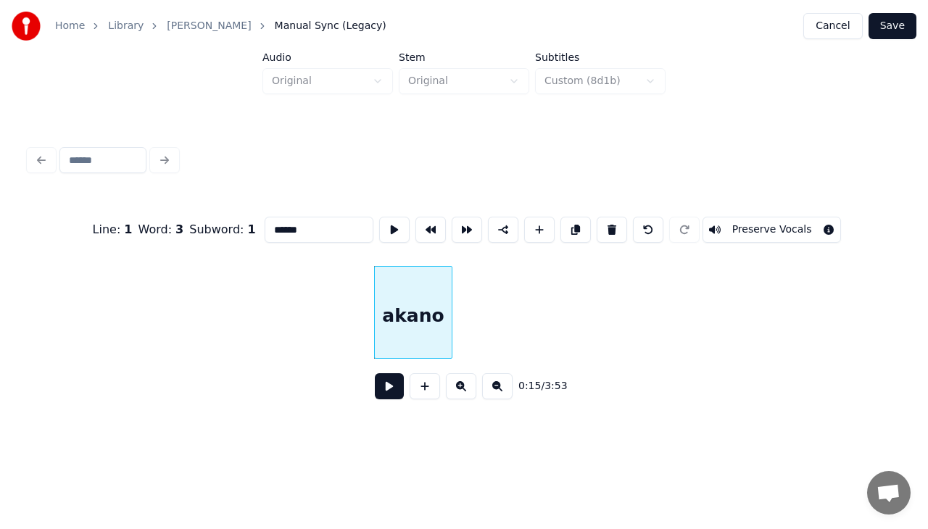
scroll to position [0, 1899]
click at [447, 326] on div "akano" at bounding box center [439, 316] width 77 height 99
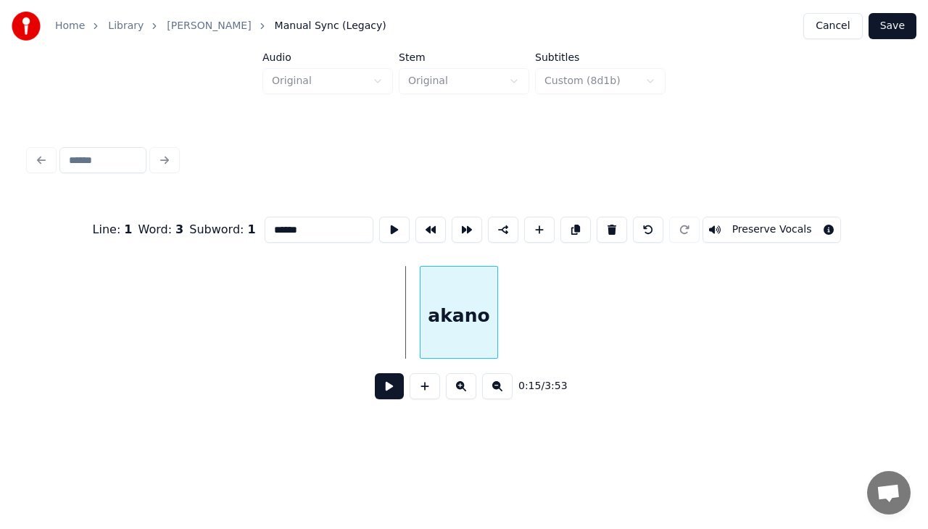
click at [497, 320] on div "akano" at bounding box center [459, 316] width 77 height 99
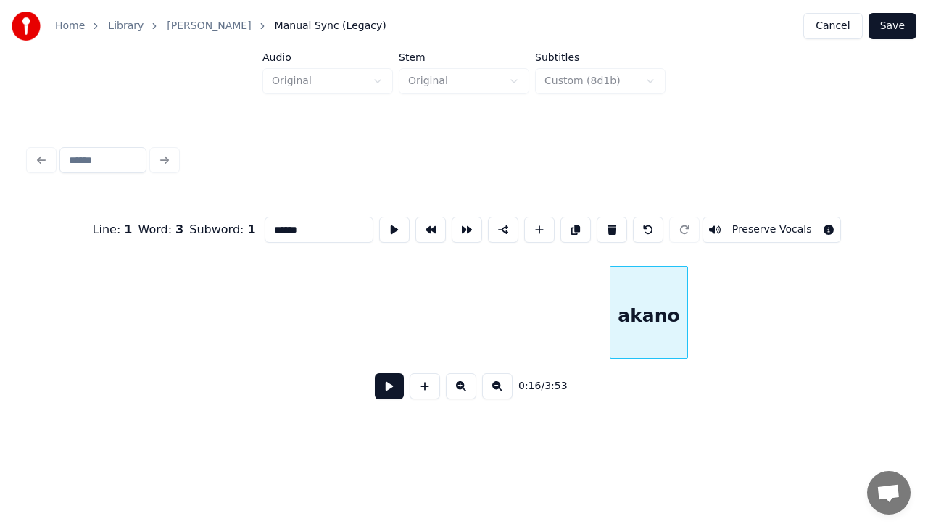
click at [666, 323] on div "akano" at bounding box center [648, 316] width 77 height 99
click at [390, 384] on button at bounding box center [389, 386] width 29 height 26
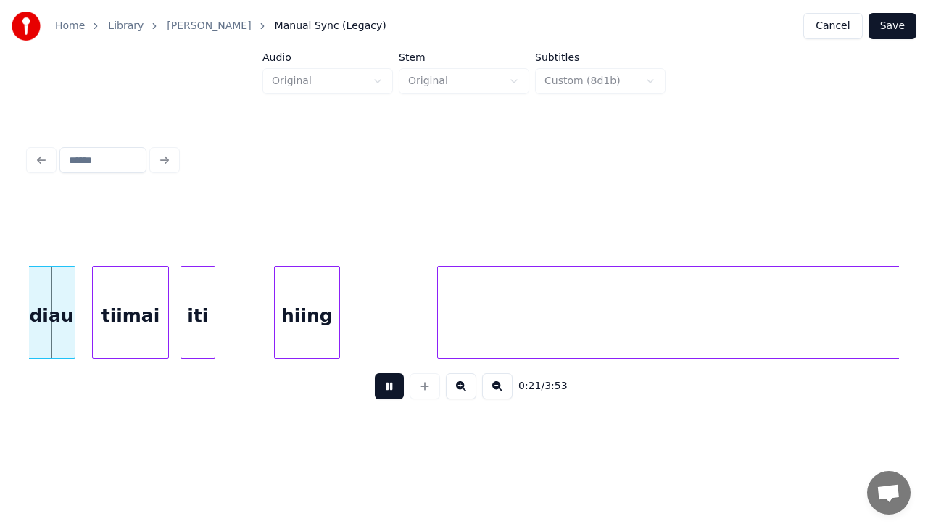
scroll to position [0, 3061]
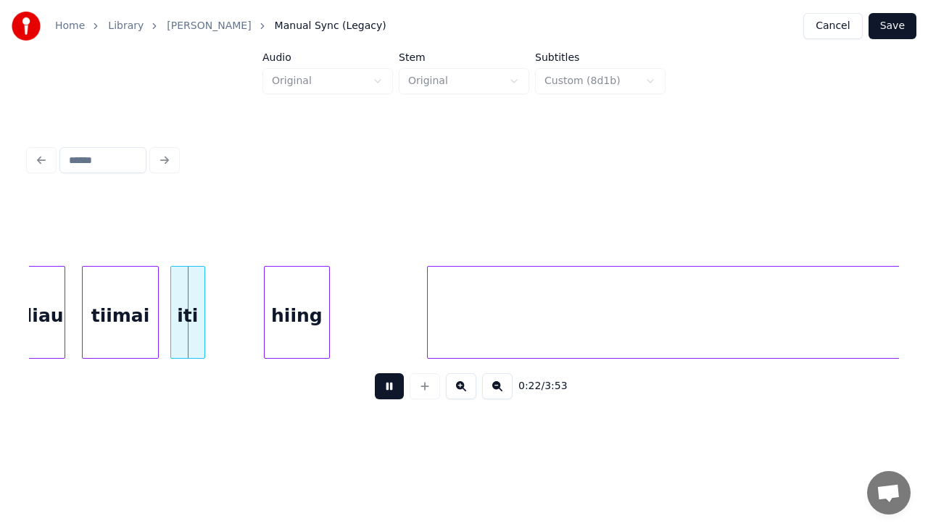
click at [385, 392] on button at bounding box center [389, 386] width 29 height 26
drag, startPoint x: 126, startPoint y: 365, endPoint x: 69, endPoint y: 368, distance: 57.3
click at [69, 368] on div "0:22 / 3:53" at bounding box center [464, 386] width 870 height 55
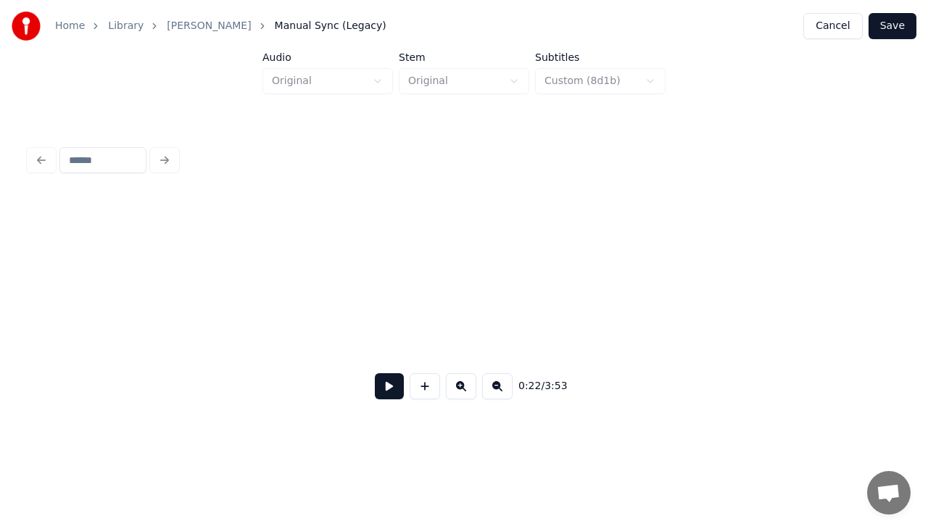
click at [26, 307] on div "0:00 / 3:53" at bounding box center [464, 276] width 882 height 287
click at [385, 390] on button at bounding box center [389, 386] width 29 height 26
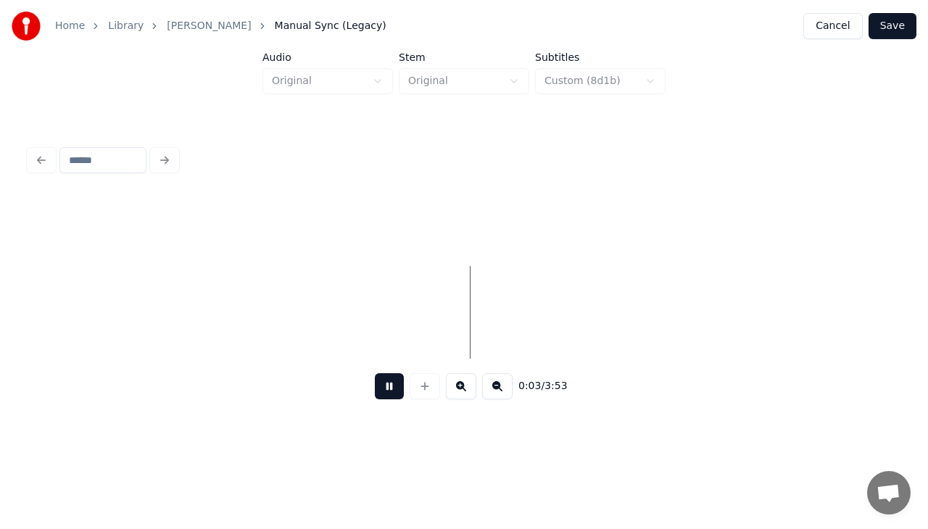
click at [497, 394] on button at bounding box center [497, 386] width 30 height 26
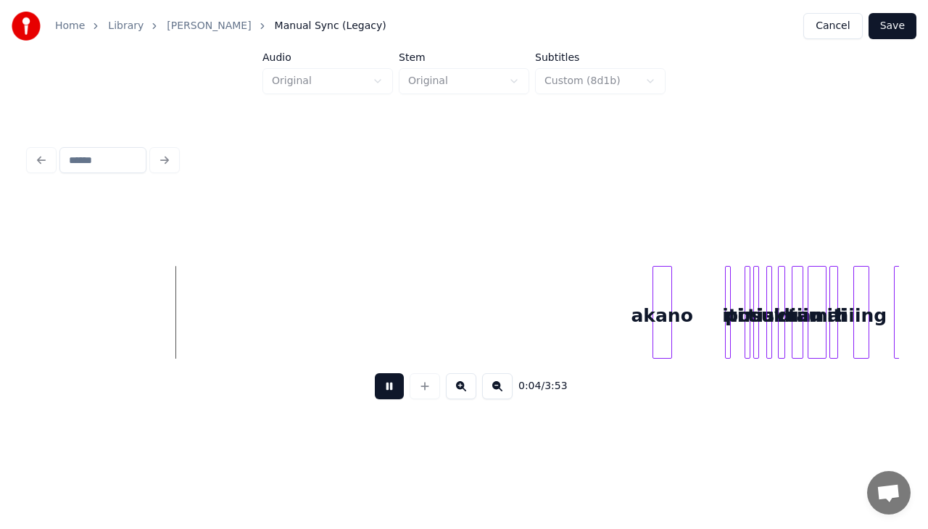
click at [497, 394] on button at bounding box center [497, 386] width 30 height 26
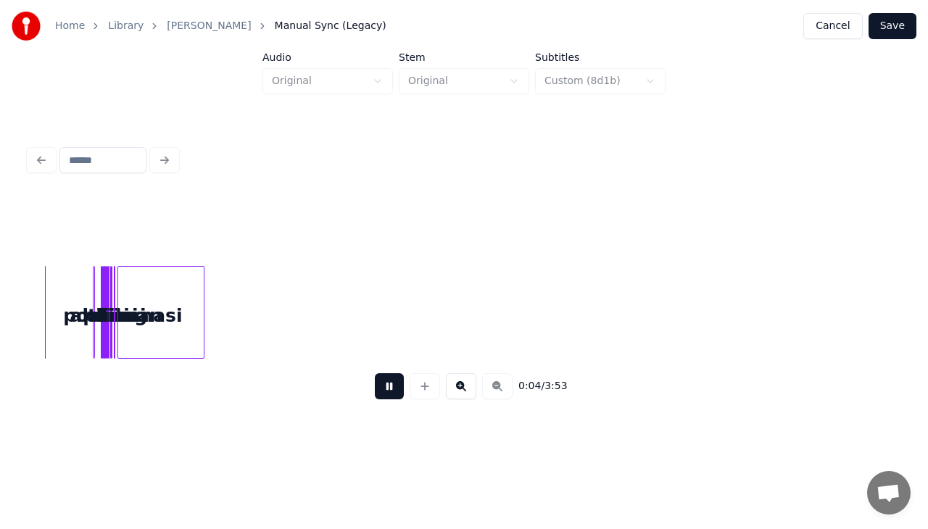
click at [497, 394] on div "0:04 / 3:53" at bounding box center [464, 386] width 847 height 32
click at [455, 387] on button at bounding box center [461, 386] width 30 height 26
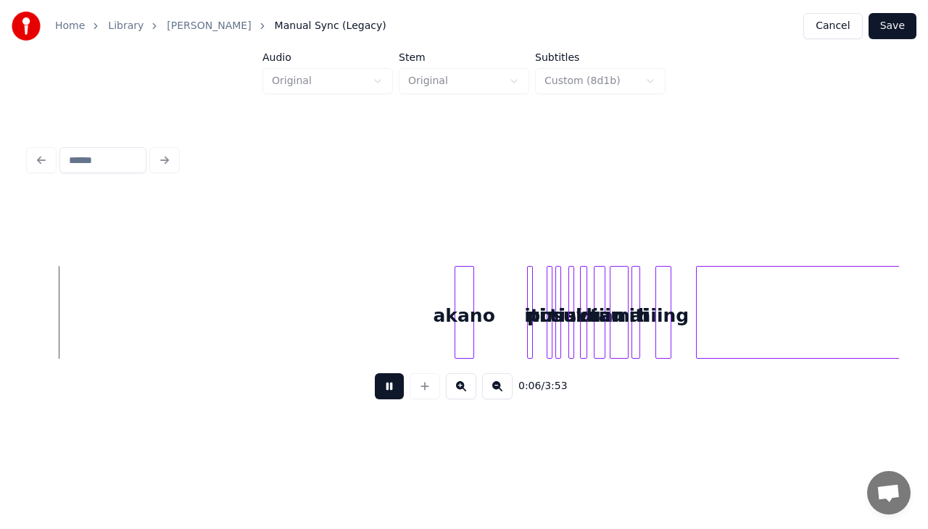
click at [455, 387] on button at bounding box center [461, 386] width 30 height 26
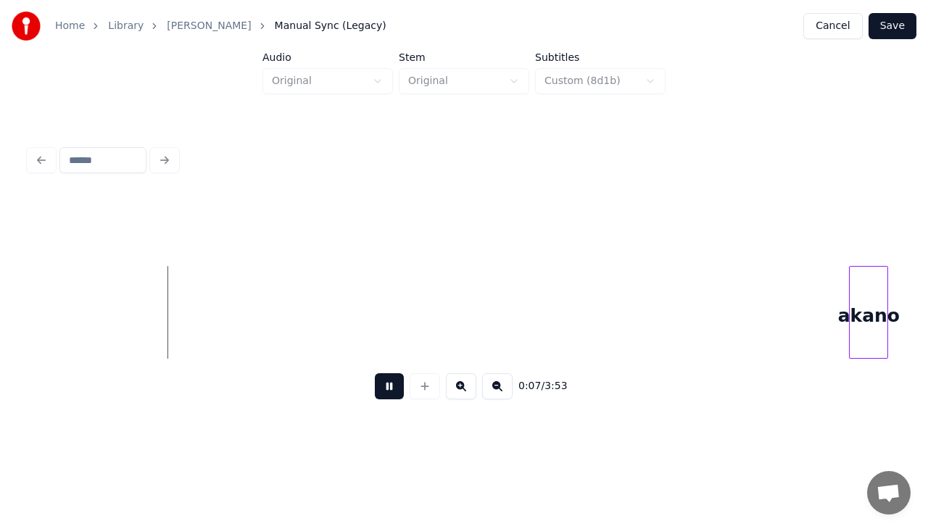
click at [497, 387] on button at bounding box center [497, 386] width 30 height 26
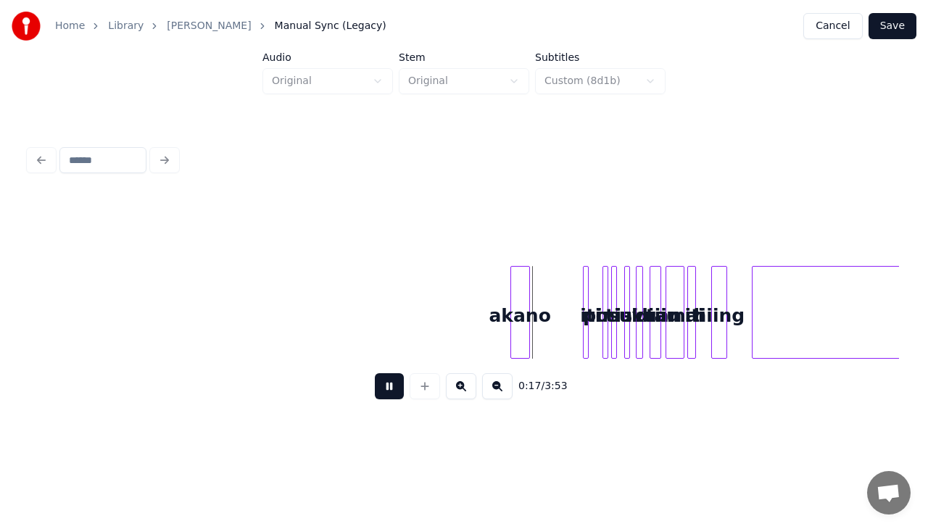
click at [529, 331] on div at bounding box center [527, 312] width 4 height 91
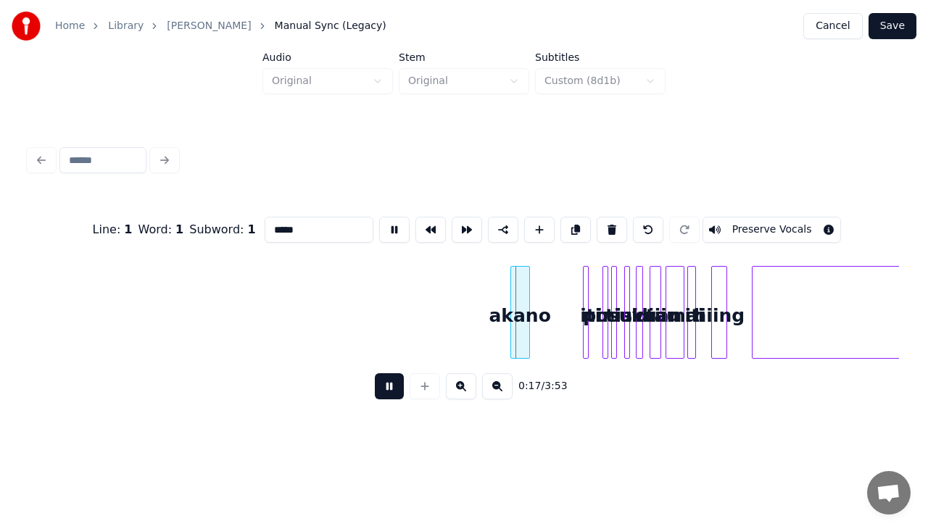
click at [529, 331] on div at bounding box center [527, 312] width 4 height 91
click at [384, 399] on button at bounding box center [389, 386] width 29 height 26
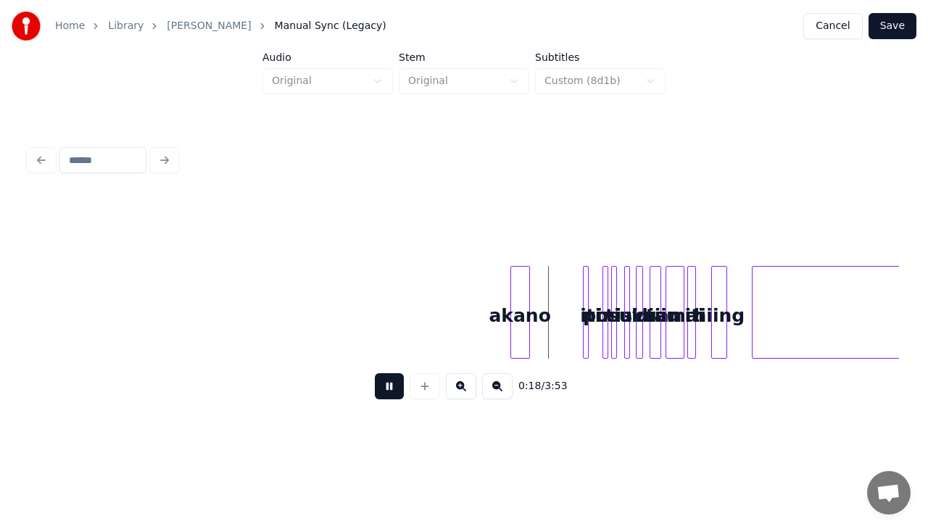
click at [387, 397] on button at bounding box center [389, 386] width 29 height 26
click at [494, 335] on div at bounding box center [496, 312] width 4 height 91
click at [393, 391] on button at bounding box center [389, 386] width 29 height 26
click at [392, 391] on button at bounding box center [389, 386] width 29 height 26
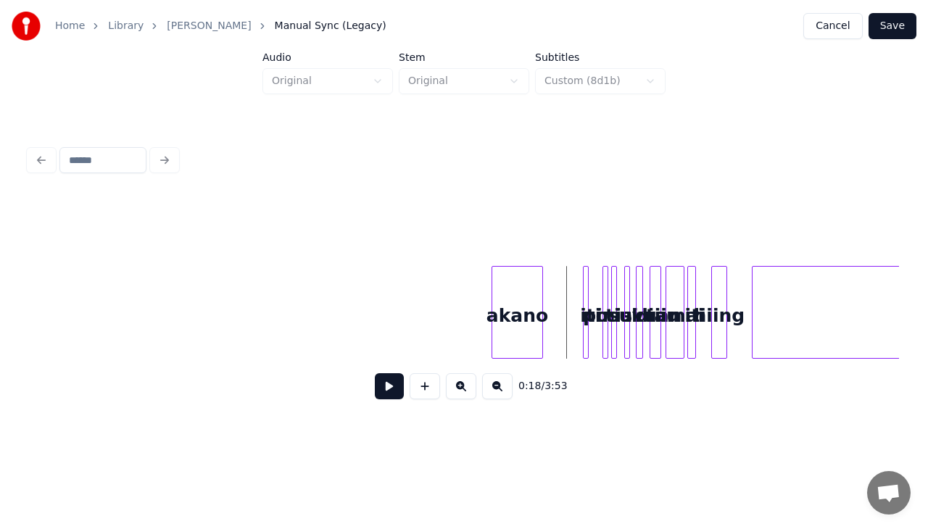
click at [540, 336] on div at bounding box center [540, 312] width 4 height 91
click at [587, 334] on div at bounding box center [586, 312] width 4 height 91
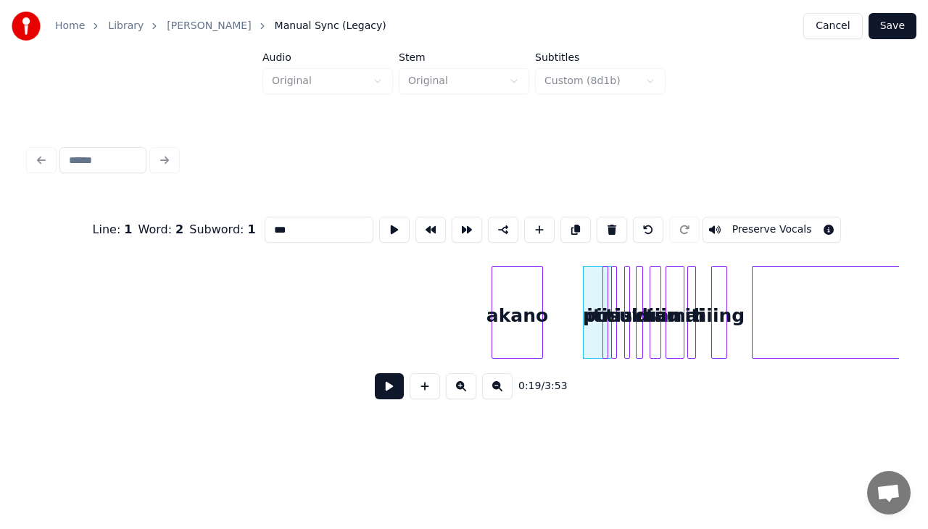
click at [586, 335] on div "iti" at bounding box center [597, 312] width 29 height 93
click at [547, 335] on div at bounding box center [546, 312] width 4 height 91
click at [586, 334] on div at bounding box center [586, 312] width 4 height 91
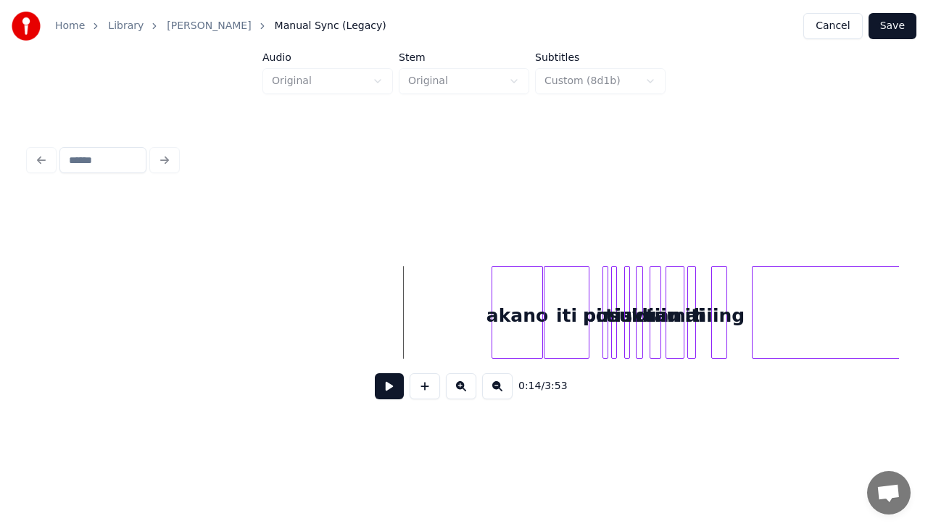
click at [392, 389] on button at bounding box center [389, 386] width 29 height 26
click at [394, 395] on button at bounding box center [389, 386] width 29 height 26
click at [465, 393] on button at bounding box center [461, 386] width 30 height 26
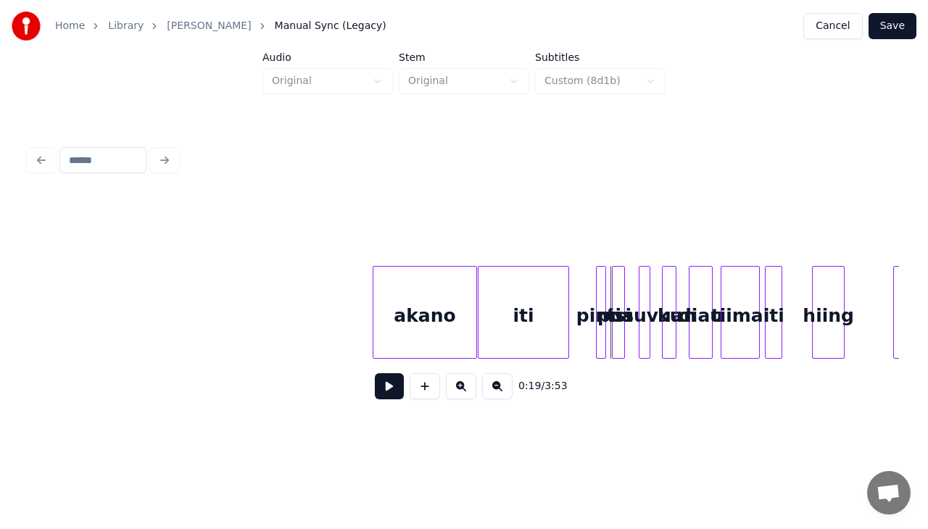
click at [465, 393] on button at bounding box center [461, 386] width 30 height 26
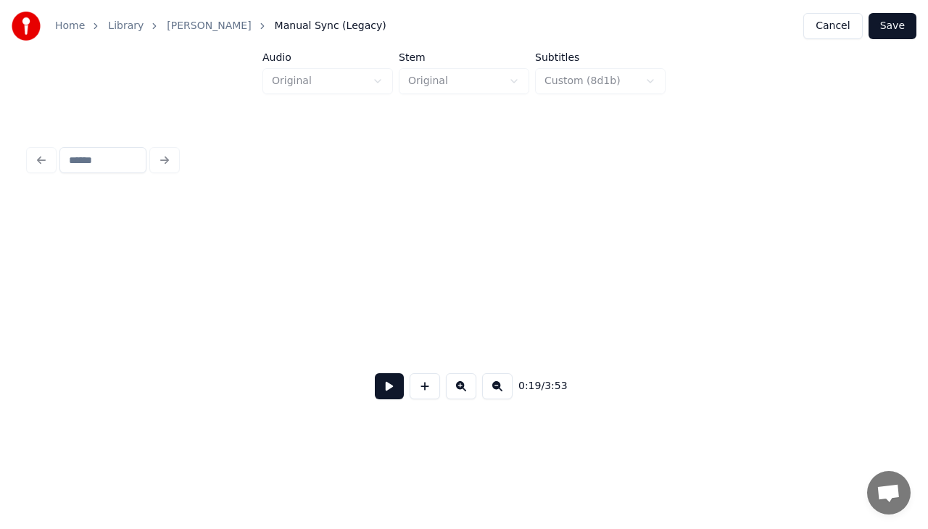
scroll to position [0, 1588]
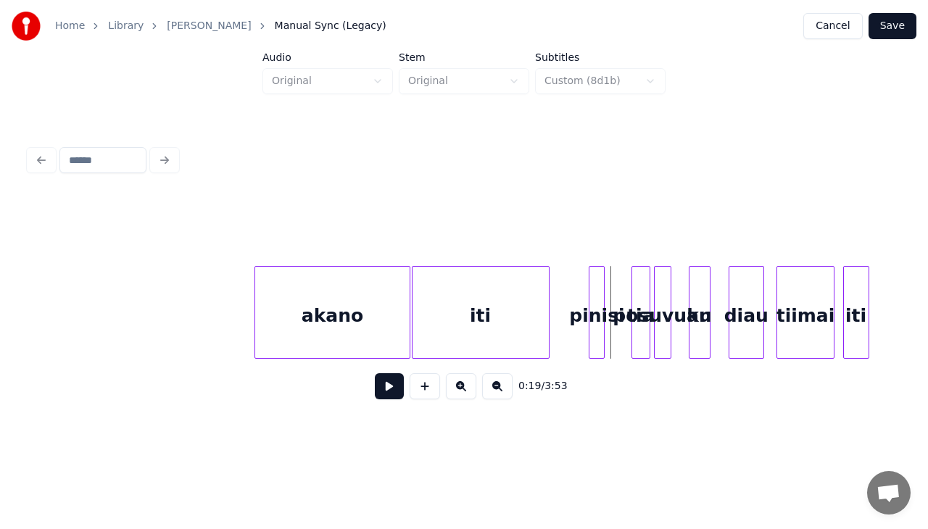
click at [639, 287] on div "tia" at bounding box center [640, 316] width 17 height 99
click at [593, 281] on div "pinisi" at bounding box center [596, 316] width 15 height 99
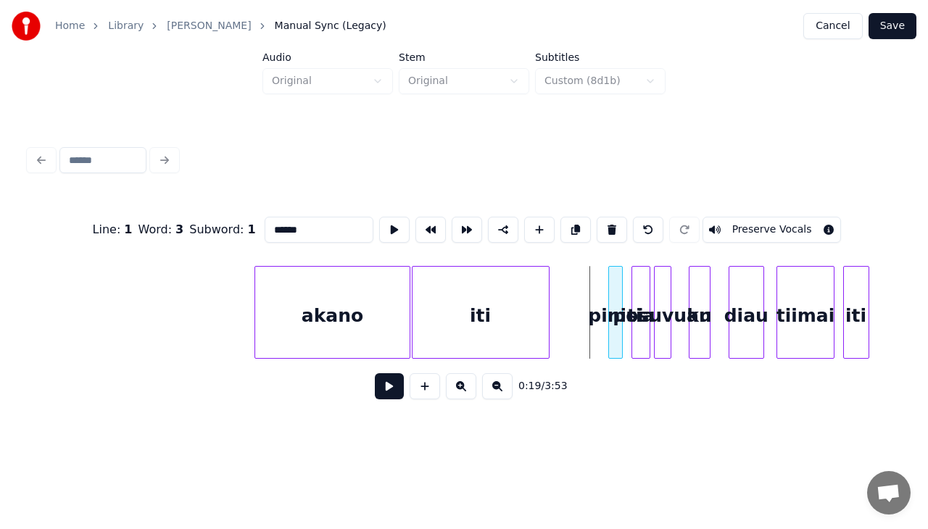
click at [613, 288] on div "pinisi" at bounding box center [616, 316] width 15 height 99
click at [454, 284] on div "iti" at bounding box center [481, 316] width 136 height 99
type input "***"
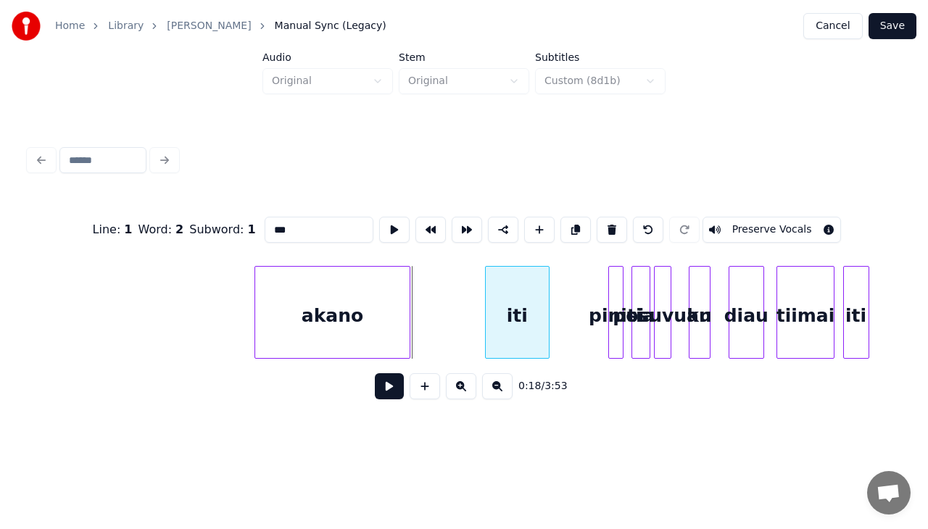
click at [486, 309] on div at bounding box center [488, 312] width 4 height 91
click at [466, 303] on div at bounding box center [468, 312] width 4 height 91
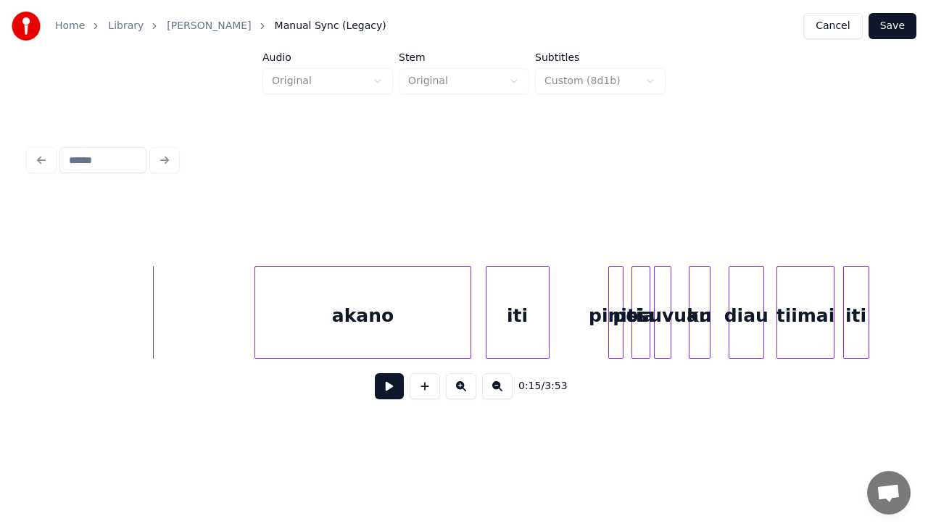
click at [376, 394] on button at bounding box center [389, 386] width 29 height 26
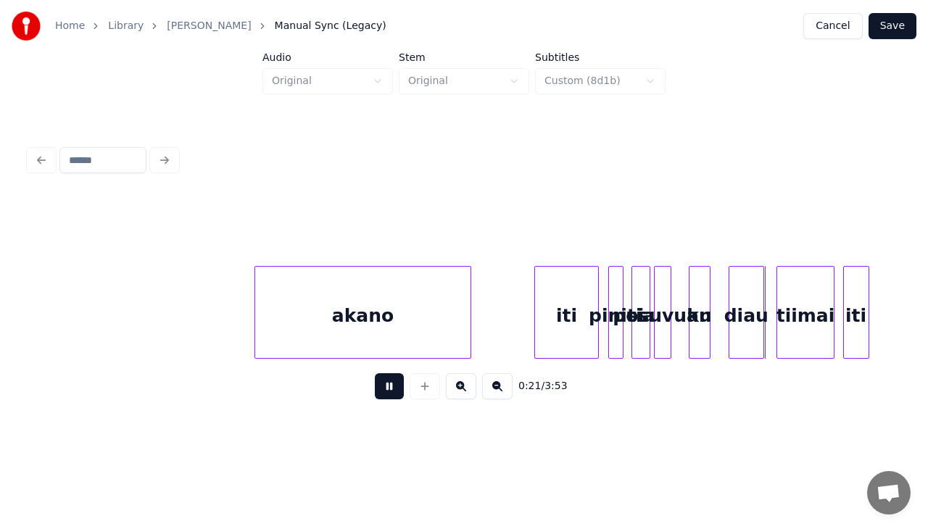
click at [574, 352] on div "iti" at bounding box center [566, 316] width 62 height 99
click at [395, 392] on button at bounding box center [389, 386] width 29 height 26
click at [455, 301] on div "akano" at bounding box center [362, 316] width 215 height 99
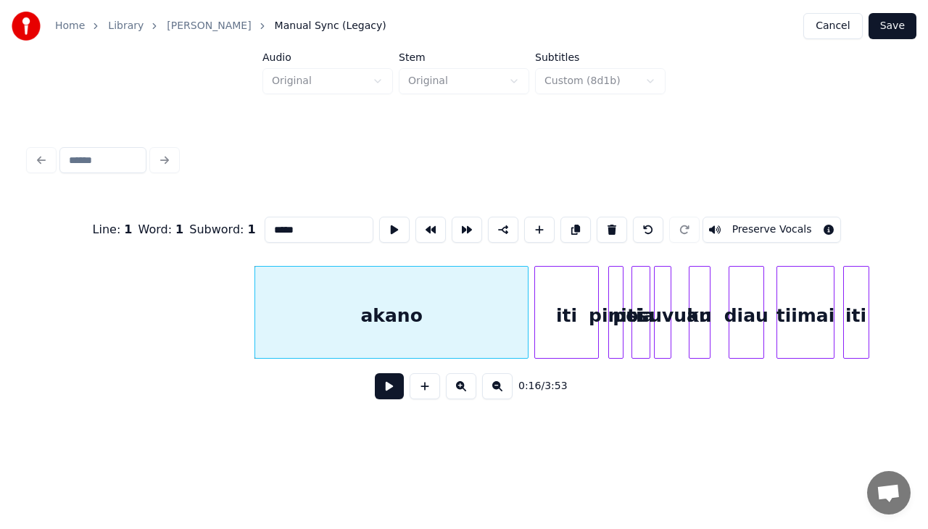
click at [526, 327] on div at bounding box center [525, 312] width 4 height 91
click at [906, 15] on button "Save" at bounding box center [893, 26] width 48 height 26
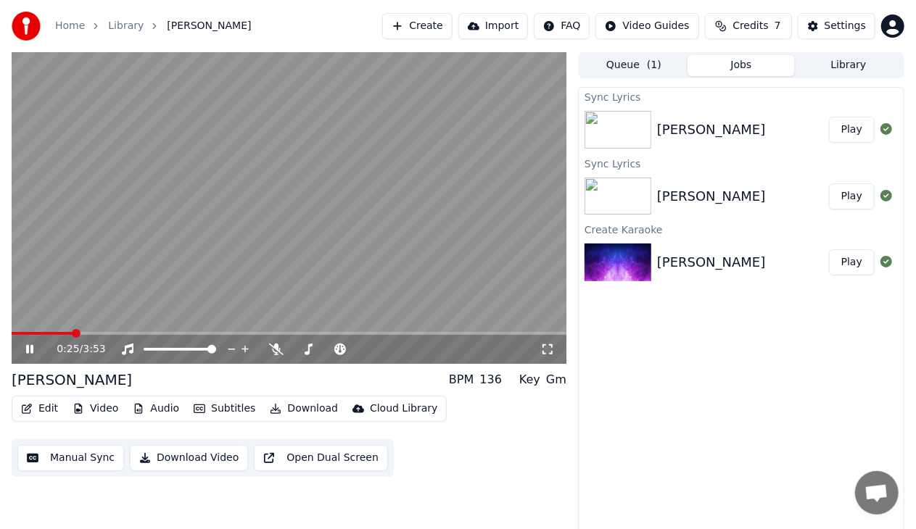
click at [50, 412] on button "Edit" at bounding box center [39, 409] width 49 height 20
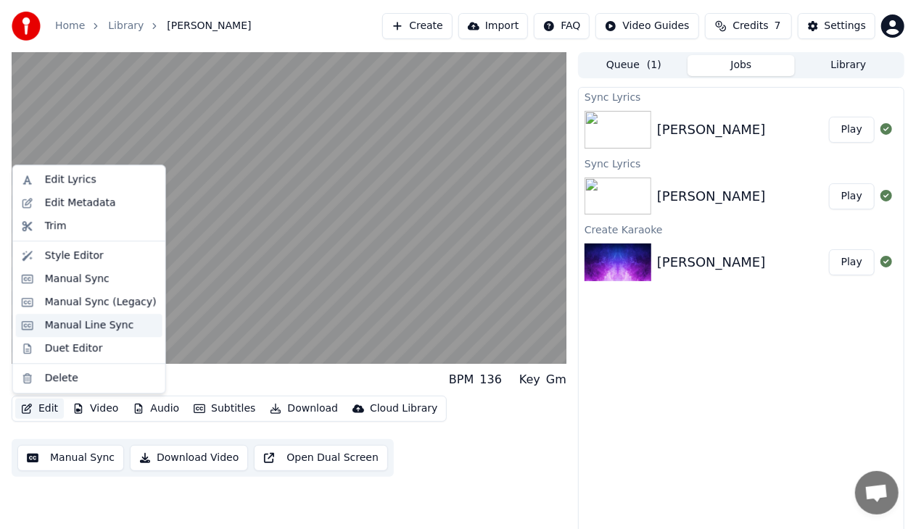
click at [93, 328] on div "Manual Line Sync" at bounding box center [89, 325] width 89 height 15
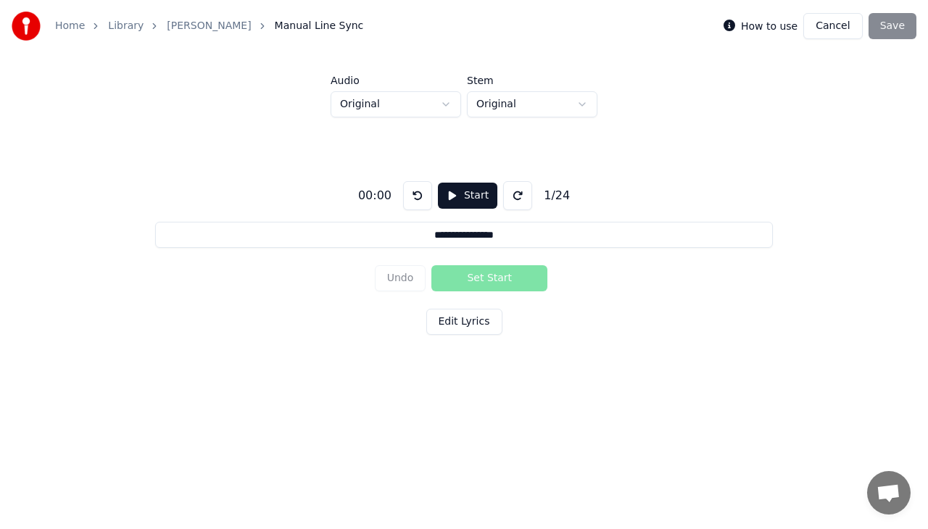
click at [457, 196] on button "Start" at bounding box center [467, 196] width 59 height 26
click at [490, 280] on button "Set Start" at bounding box center [489, 278] width 116 height 26
click at [392, 283] on button "Undo" at bounding box center [400, 278] width 51 height 26
click at [465, 280] on button "Set Start" at bounding box center [489, 278] width 116 height 26
click at [524, 239] on input "**********" at bounding box center [463, 235] width 617 height 26
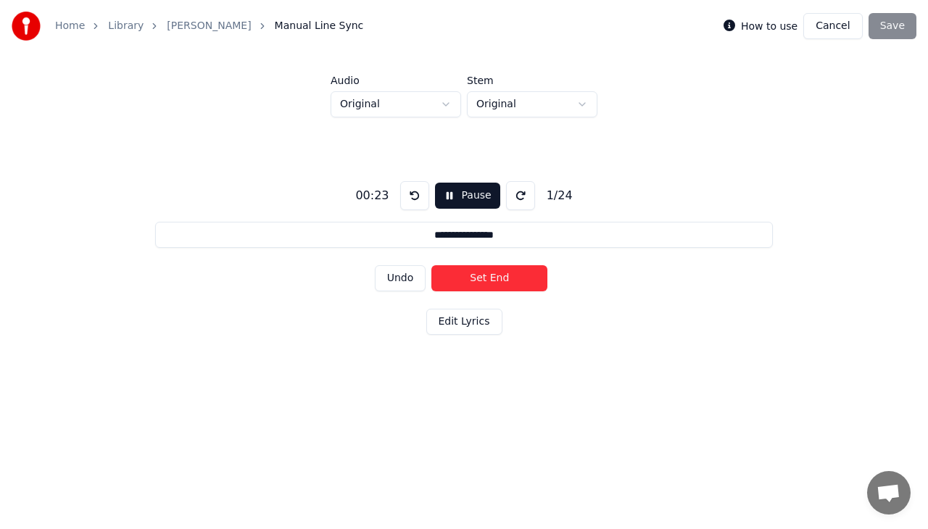
click at [410, 283] on button "Undo" at bounding box center [400, 278] width 51 height 26
click at [409, 193] on button at bounding box center [414, 195] width 29 height 29
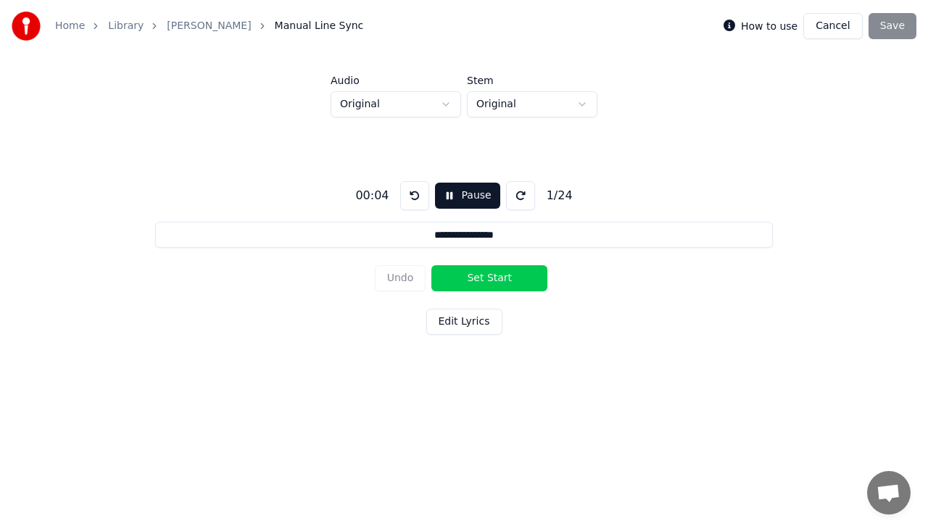
click at [512, 242] on input "**********" at bounding box center [463, 235] width 617 height 26
click at [432, 239] on input "**********" at bounding box center [463, 235] width 617 height 26
click at [504, 279] on button "Set Start" at bounding box center [489, 278] width 116 height 26
click at [513, 236] on input "**********" at bounding box center [463, 235] width 617 height 26
click at [477, 331] on button "Edit Lyrics" at bounding box center [464, 322] width 76 height 26
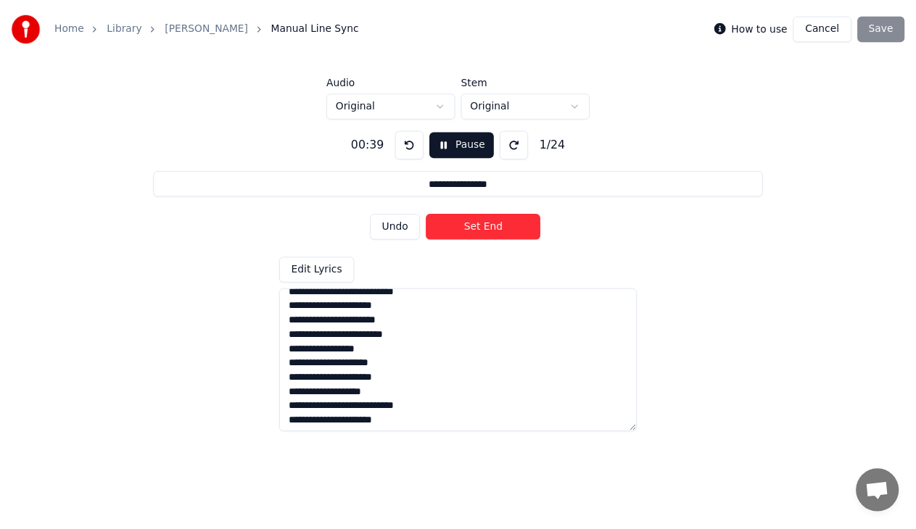
scroll to position [125, 0]
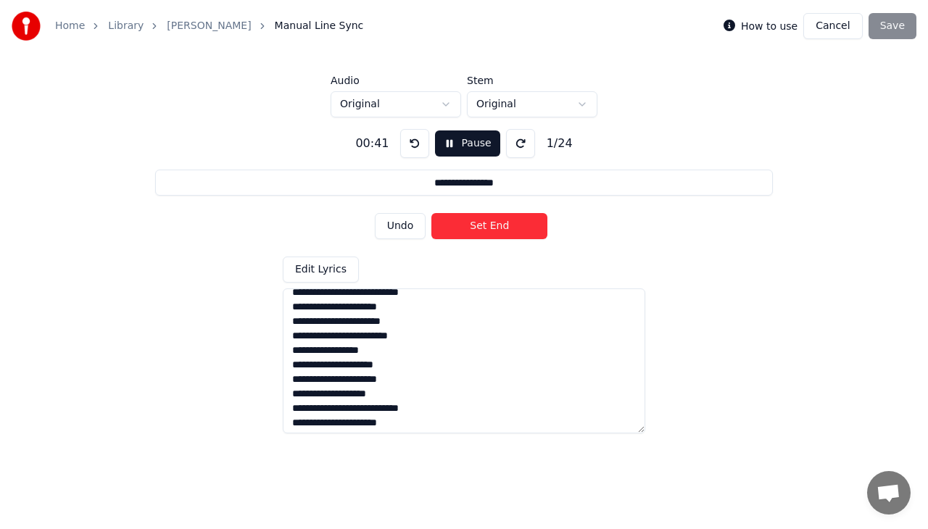
click at [405, 225] on button "Undo" at bounding box center [400, 226] width 51 height 26
click at [473, 139] on button "Pause" at bounding box center [467, 144] width 65 height 26
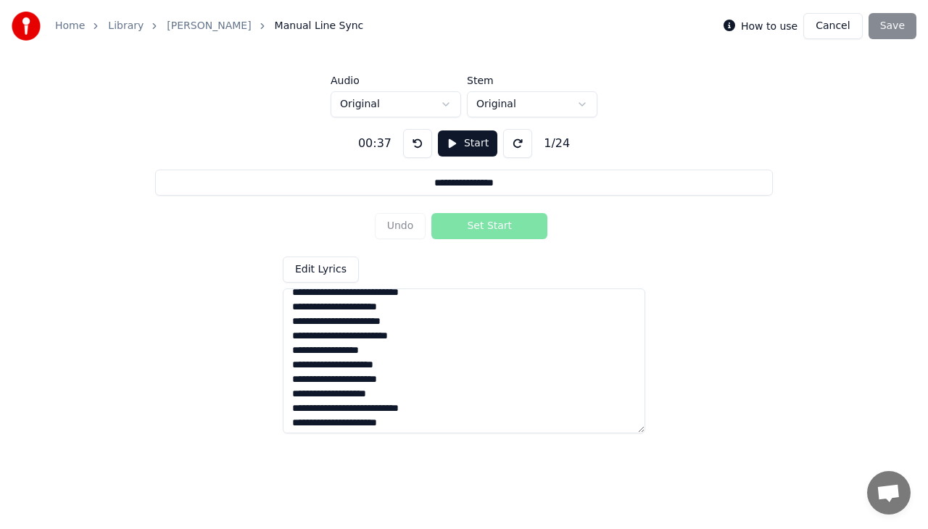
click at [471, 151] on button "Start" at bounding box center [467, 144] width 59 height 26
click at [371, 325] on textarea "**********" at bounding box center [464, 361] width 363 height 145
click at [413, 141] on button at bounding box center [414, 143] width 29 height 29
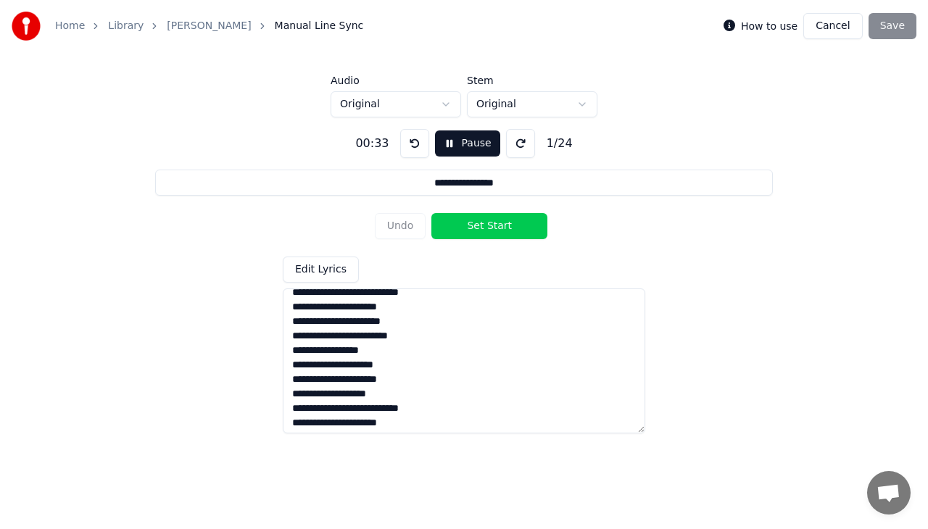
click at [413, 141] on button at bounding box center [414, 143] width 29 height 29
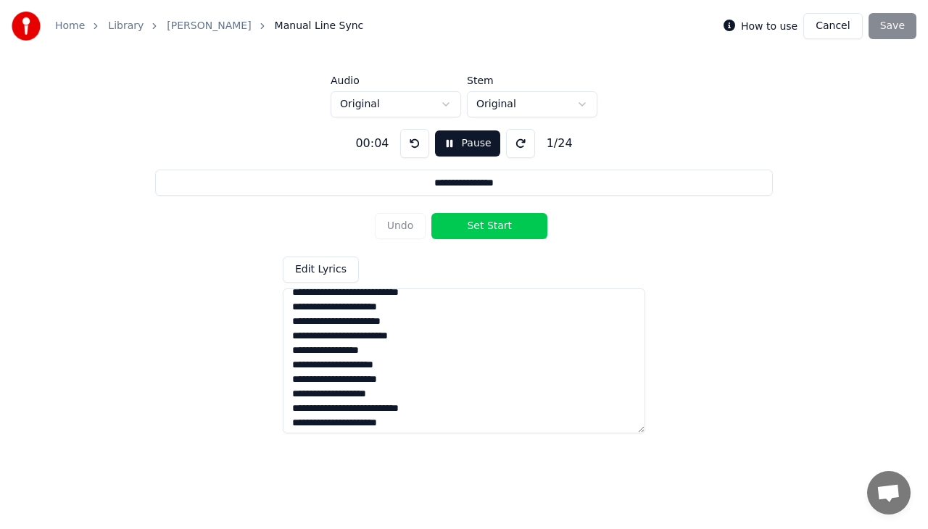
click at [413, 141] on button at bounding box center [414, 143] width 29 height 29
click at [512, 226] on button "Set Start" at bounding box center [489, 226] width 116 height 26
click at [515, 141] on button at bounding box center [520, 143] width 29 height 29
click at [415, 147] on button at bounding box center [414, 143] width 29 height 29
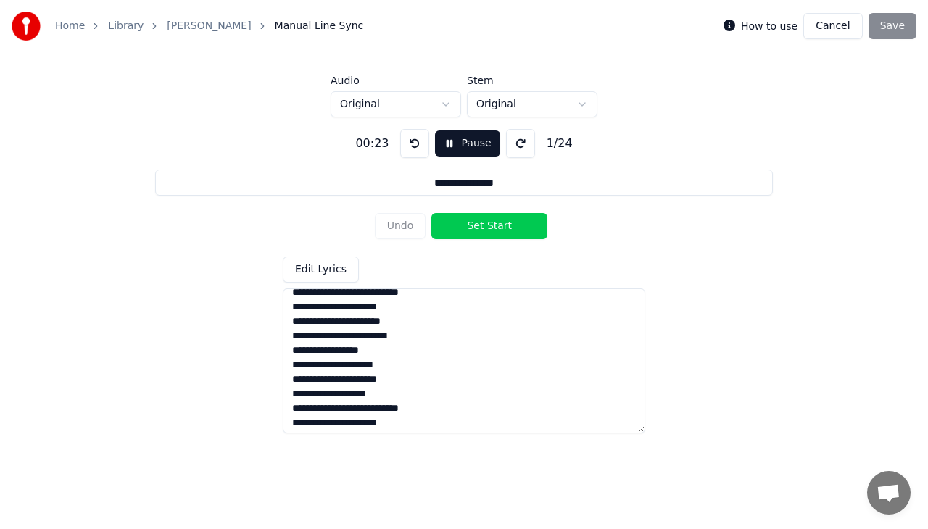
click at [415, 147] on button at bounding box center [414, 143] width 29 height 29
click at [411, 146] on button at bounding box center [414, 143] width 29 height 29
click at [410, 144] on button at bounding box center [414, 143] width 29 height 29
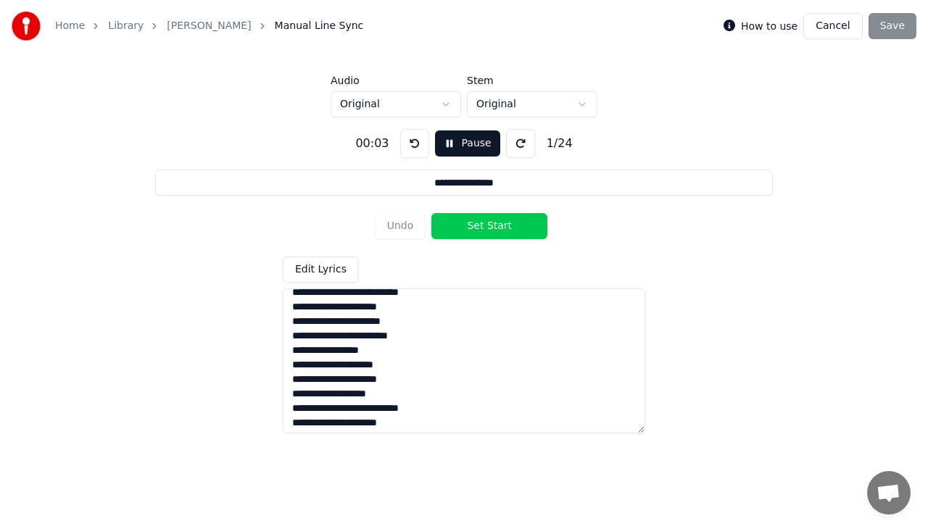
click at [410, 144] on button at bounding box center [414, 143] width 29 height 29
click at [484, 228] on button "Set Start" at bounding box center [489, 226] width 116 height 26
click at [484, 228] on button "Set End" at bounding box center [489, 226] width 116 height 26
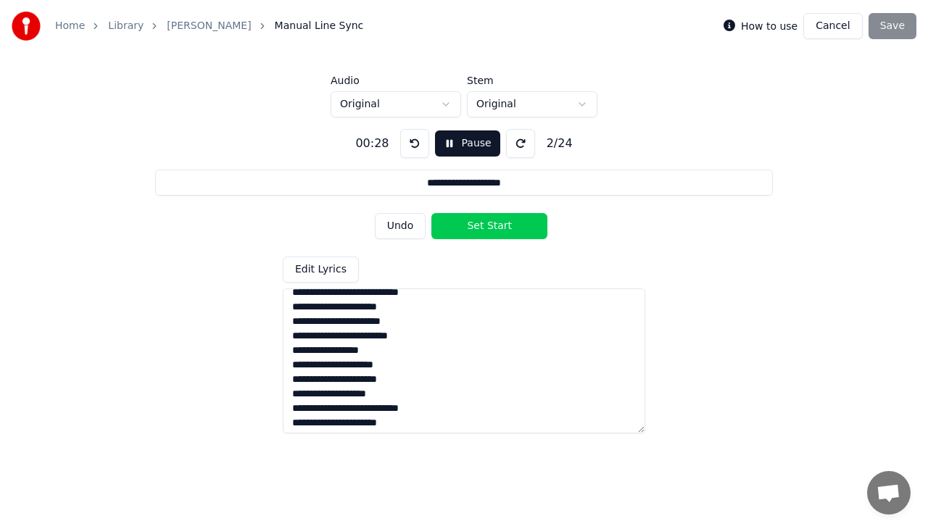
drag, startPoint x: 290, startPoint y: 308, endPoint x: 452, endPoint y: 307, distance: 162.4
click at [452, 307] on textarea "**********" at bounding box center [464, 361] width 363 height 145
click at [413, 144] on button at bounding box center [414, 143] width 29 height 29
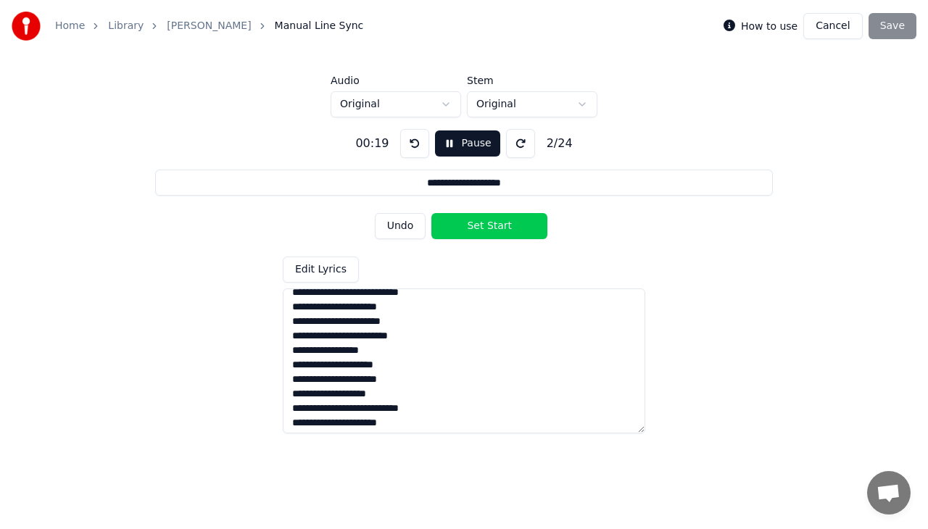
click at [413, 144] on button at bounding box center [414, 143] width 29 height 29
click at [496, 230] on button "Set Start" at bounding box center [489, 226] width 116 height 26
click at [479, 227] on button "Set End" at bounding box center [489, 226] width 116 height 26
type input "**********"
click at [411, 148] on button at bounding box center [414, 143] width 29 height 29
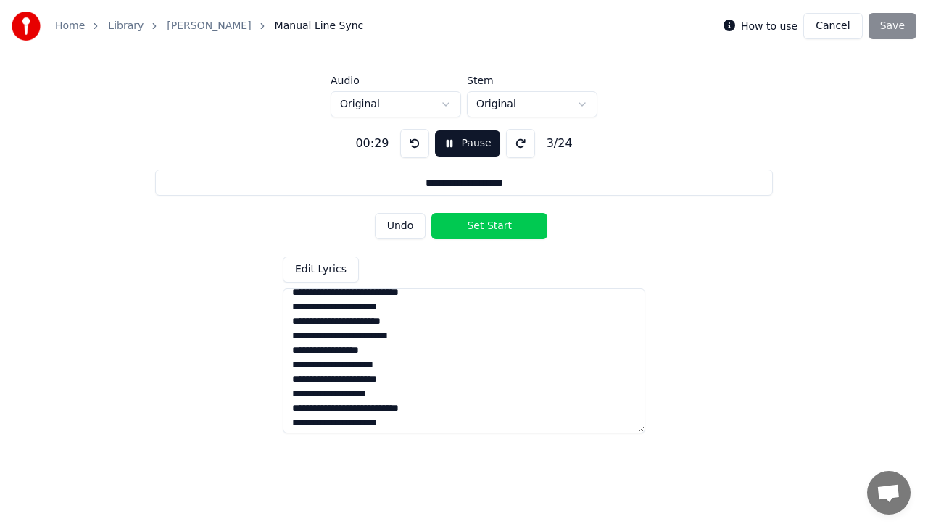
click at [411, 142] on button at bounding box center [414, 143] width 29 height 29
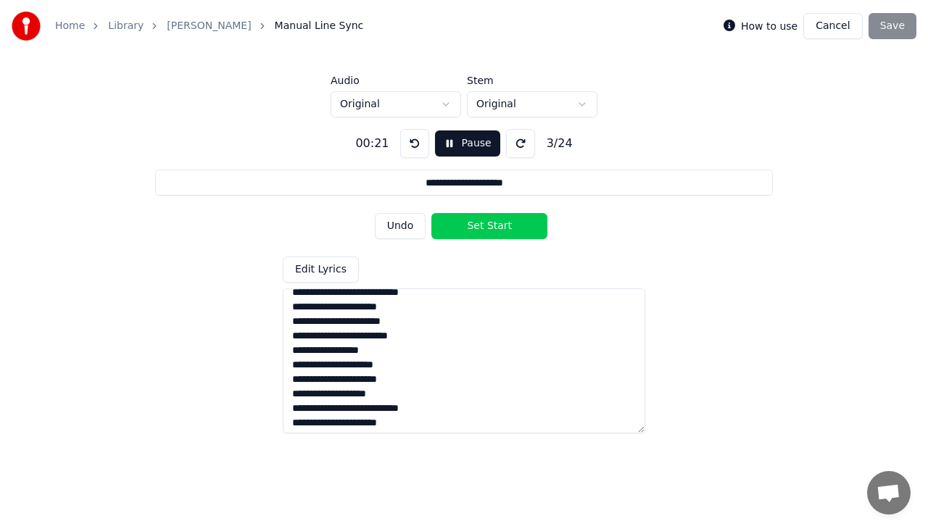
click at [411, 142] on button at bounding box center [414, 143] width 29 height 29
click at [452, 145] on button "Pause" at bounding box center [467, 144] width 65 height 26
click at [486, 233] on div "Undo Set Start" at bounding box center [464, 226] width 179 height 38
click at [452, 138] on button "Start" at bounding box center [467, 144] width 59 height 26
click at [414, 145] on button at bounding box center [414, 143] width 29 height 29
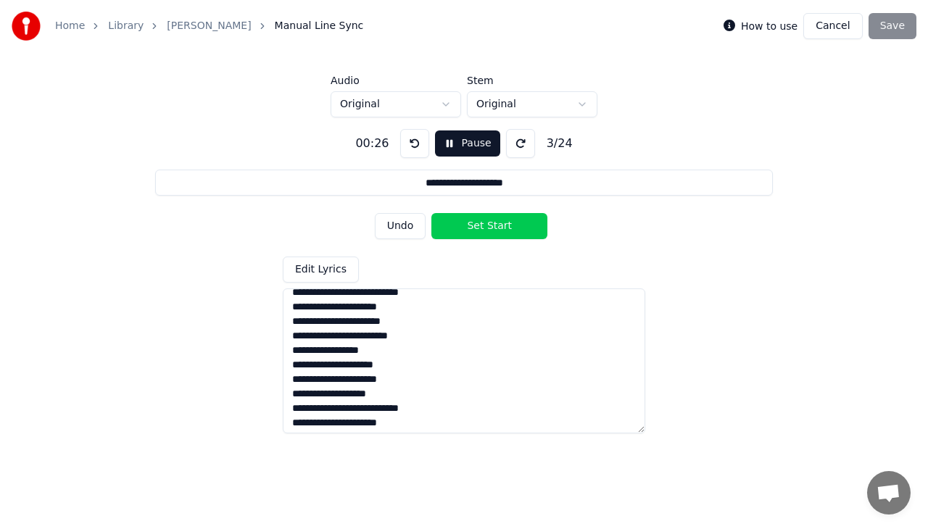
click at [414, 145] on button at bounding box center [414, 143] width 29 height 29
click at [463, 225] on button "Set Start" at bounding box center [489, 226] width 116 height 26
click at [463, 225] on button "Set End" at bounding box center [489, 226] width 116 height 26
click at [415, 151] on button at bounding box center [414, 143] width 29 height 29
click at [414, 148] on button at bounding box center [414, 143] width 29 height 29
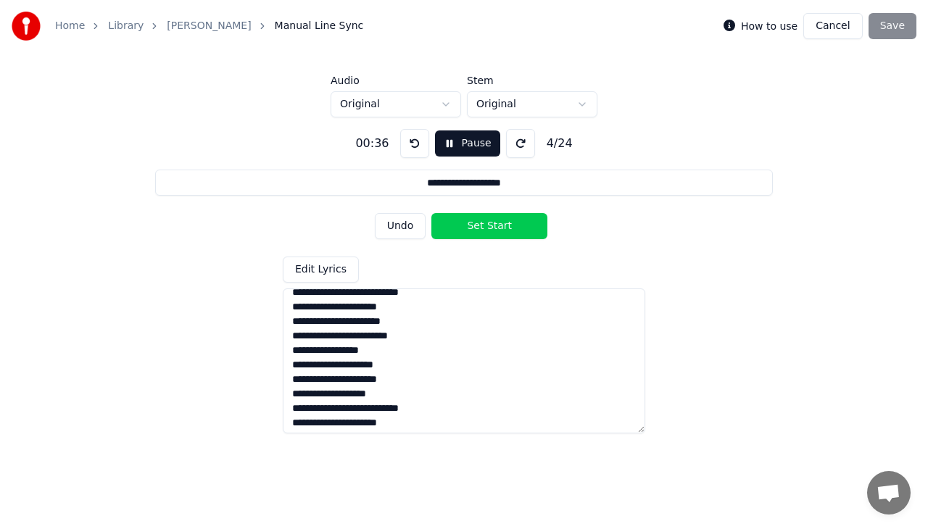
click at [414, 148] on button at bounding box center [414, 143] width 29 height 29
click at [412, 142] on button at bounding box center [414, 143] width 29 height 29
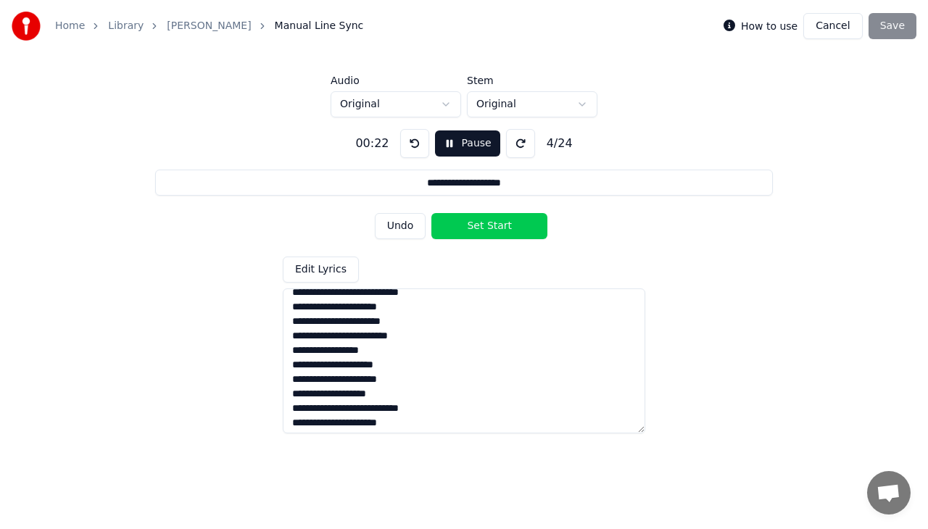
click at [412, 142] on button at bounding box center [414, 143] width 29 height 29
click at [496, 226] on button "Set Start" at bounding box center [489, 226] width 116 height 26
click at [496, 226] on button "Set End" at bounding box center [489, 226] width 116 height 26
click at [496, 226] on button "Set Start" at bounding box center [489, 226] width 116 height 26
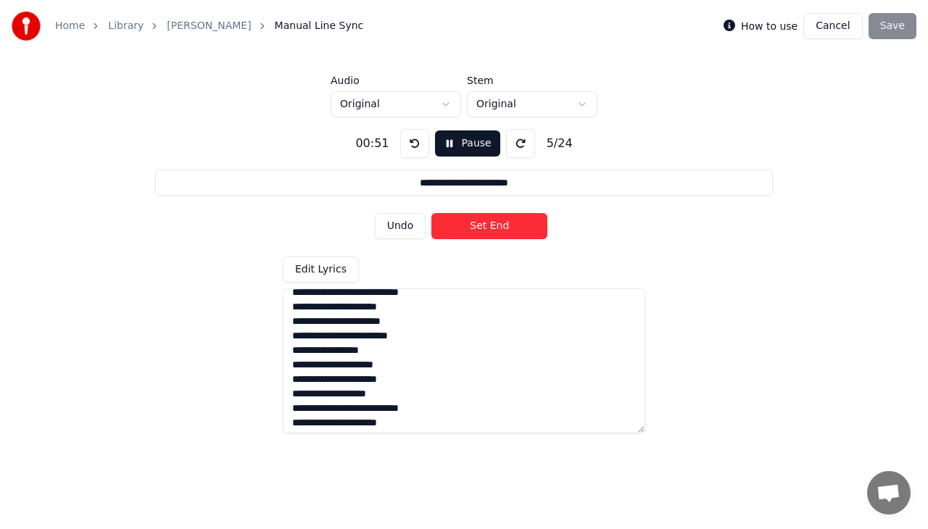
click at [496, 226] on button "Set End" at bounding box center [489, 226] width 116 height 26
click at [496, 226] on button "Set Start" at bounding box center [489, 226] width 116 height 26
click at [496, 226] on button "Set End" at bounding box center [489, 226] width 116 height 26
click at [496, 226] on button "Set Start" at bounding box center [489, 226] width 116 height 26
click at [497, 225] on button "Set End" at bounding box center [489, 226] width 116 height 26
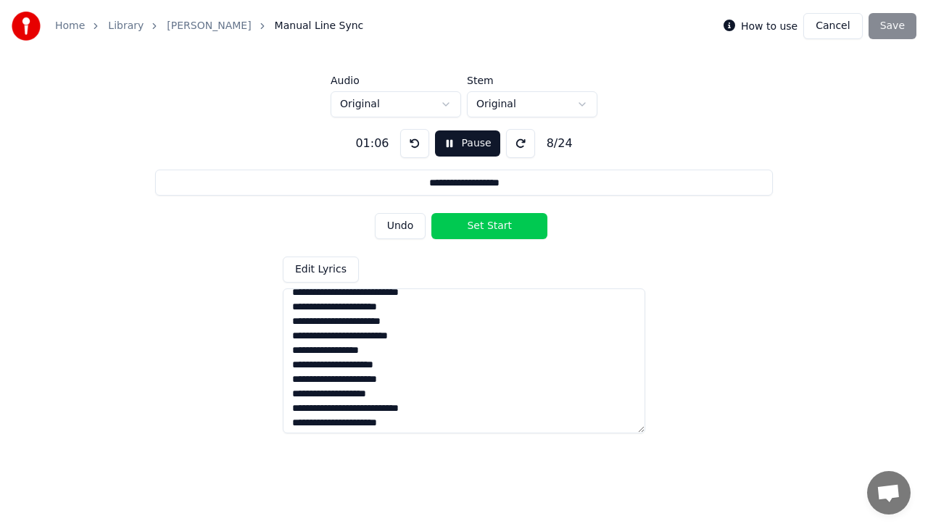
click at [497, 225] on button "Set Start" at bounding box center [489, 226] width 116 height 26
click at [497, 225] on button "Set End" at bounding box center [489, 226] width 116 height 26
click at [497, 222] on button "Set Start" at bounding box center [489, 226] width 116 height 26
click at [497, 222] on button "Set End" at bounding box center [489, 226] width 116 height 26
click at [497, 222] on button "Set Start" at bounding box center [489, 226] width 116 height 26
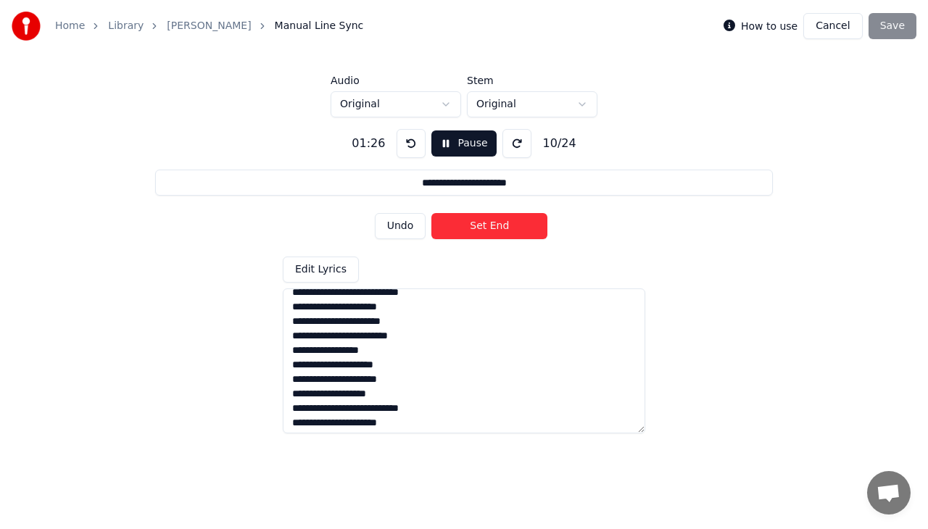
click at [497, 222] on button "Set End" at bounding box center [489, 226] width 116 height 26
click at [497, 222] on button "Set Start" at bounding box center [489, 226] width 116 height 26
click at [497, 222] on button "Set End" at bounding box center [489, 226] width 116 height 26
click at [497, 222] on button "Set Start" at bounding box center [489, 226] width 116 height 26
click at [497, 222] on button "Set End" at bounding box center [489, 226] width 116 height 26
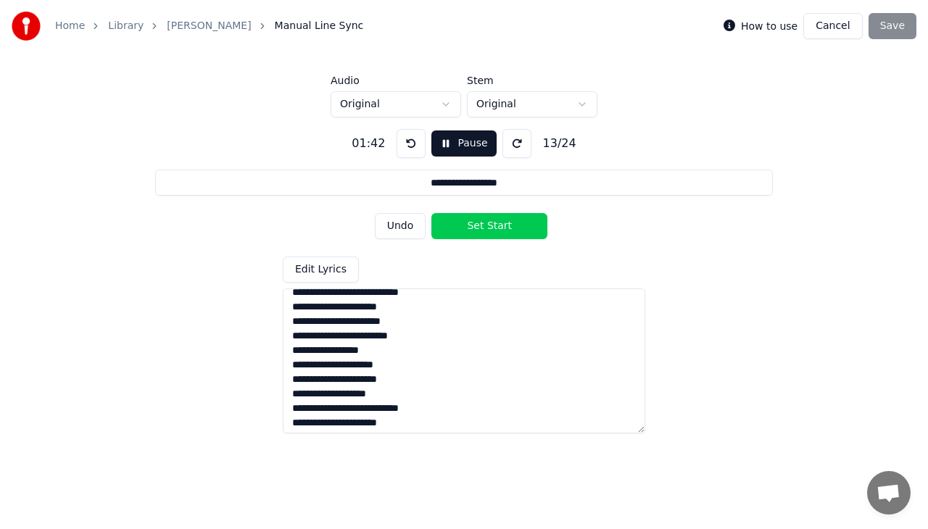
click at [497, 222] on button "Set Start" at bounding box center [489, 226] width 116 height 26
click at [497, 222] on button "Set End" at bounding box center [489, 226] width 116 height 26
click at [497, 222] on button "Set Start" at bounding box center [489, 226] width 116 height 26
click at [496, 221] on button "Set End" at bounding box center [489, 226] width 116 height 26
click at [496, 221] on button "Set Start" at bounding box center [489, 226] width 116 height 26
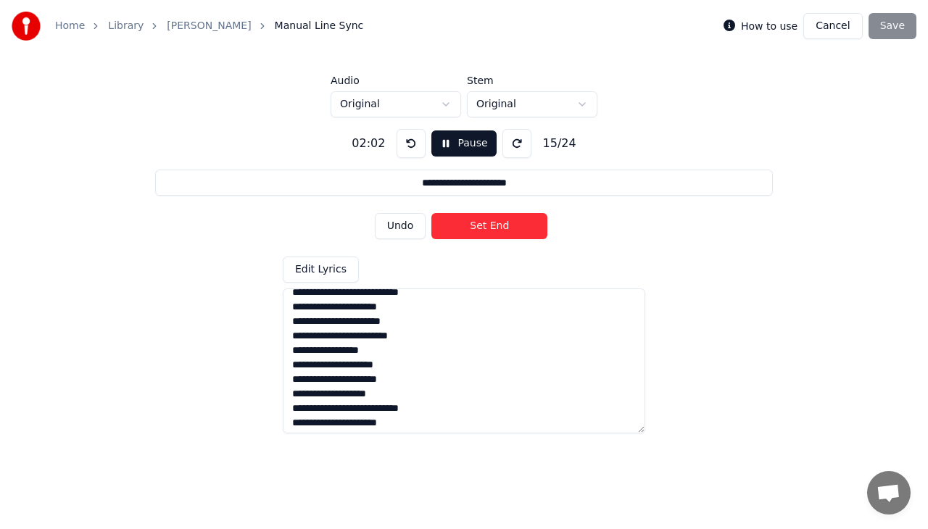
click at [496, 221] on button "Set End" at bounding box center [489, 226] width 116 height 26
click at [496, 221] on button "Set Start" at bounding box center [489, 226] width 116 height 26
click at [495, 219] on button "Set End" at bounding box center [489, 226] width 116 height 26
click at [494, 225] on button "Set Start" at bounding box center [489, 226] width 116 height 26
click at [494, 225] on button "Set End" at bounding box center [489, 226] width 116 height 26
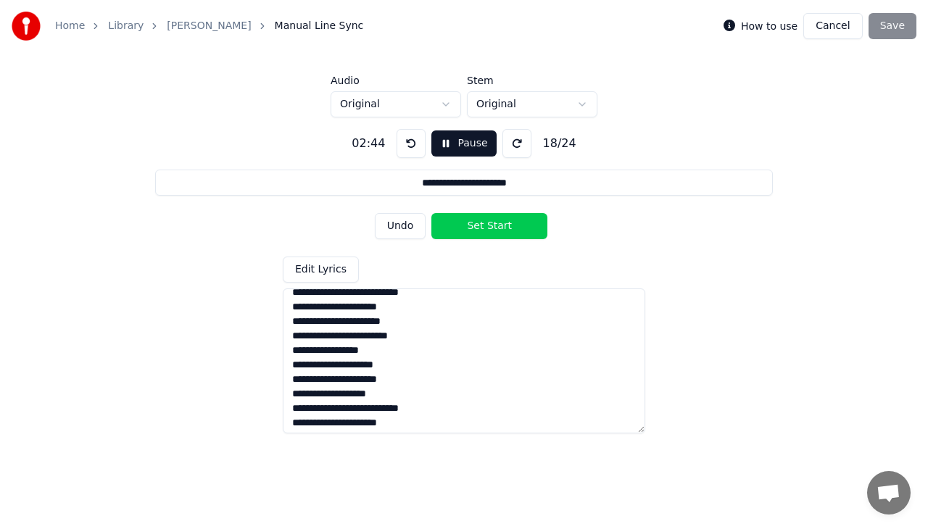
click at [494, 225] on button "Set Start" at bounding box center [489, 226] width 116 height 26
click at [494, 225] on button "Set End" at bounding box center [489, 226] width 116 height 26
click at [494, 225] on button "Set Start" at bounding box center [489, 226] width 116 height 26
click at [494, 225] on button "Set End" at bounding box center [489, 226] width 116 height 26
click at [494, 225] on button "Set Start" at bounding box center [489, 226] width 116 height 26
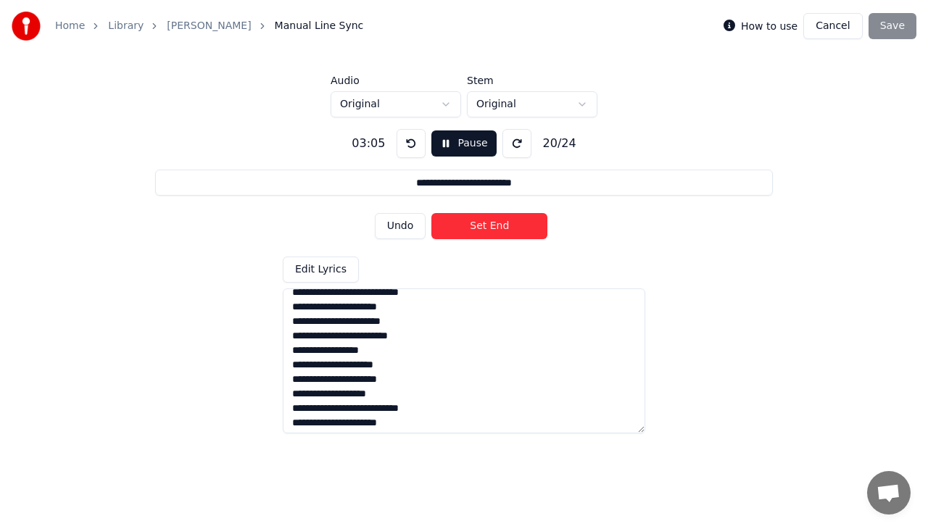
click at [494, 225] on button "Set End" at bounding box center [489, 226] width 116 height 26
click at [494, 225] on button "Set Start" at bounding box center [489, 226] width 116 height 26
click at [494, 225] on button "Set End" at bounding box center [489, 226] width 116 height 26
click at [494, 225] on button "Set Start" at bounding box center [489, 226] width 116 height 26
click at [494, 225] on button "Set End" at bounding box center [489, 226] width 116 height 26
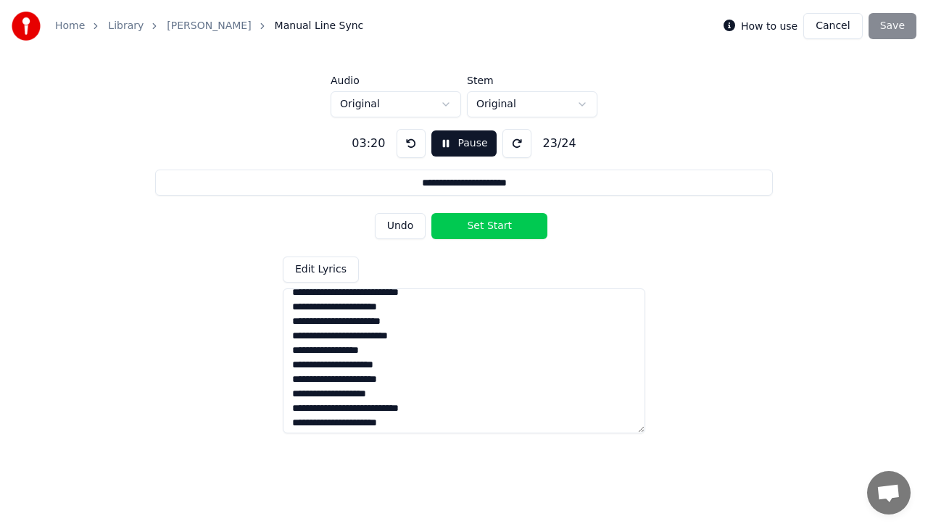
click at [494, 225] on button "Set Start" at bounding box center [489, 226] width 116 height 26
click at [494, 225] on button "Set End" at bounding box center [489, 226] width 116 height 26
type input "**********"
click at [494, 225] on button "Set Start" at bounding box center [489, 226] width 116 height 26
click at [494, 224] on button "Set End" at bounding box center [489, 226] width 116 height 26
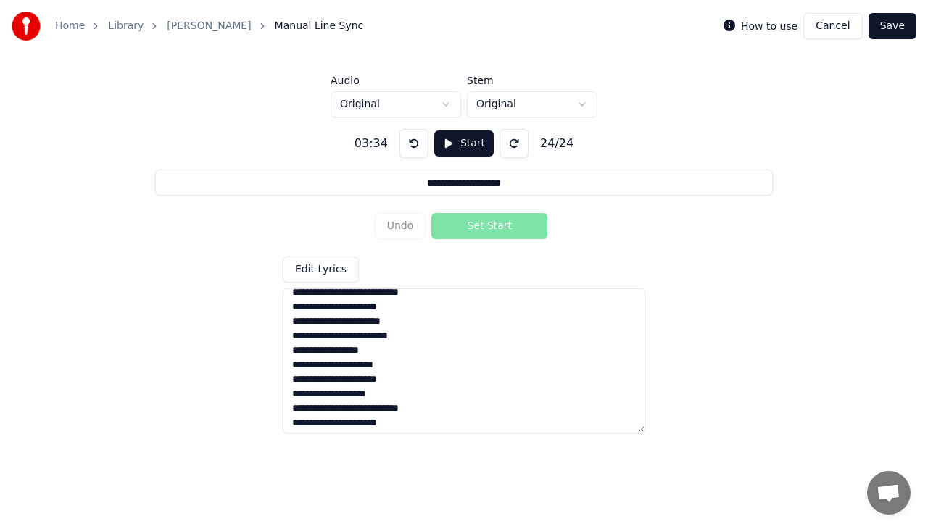
click at [903, 30] on button "Save" at bounding box center [893, 26] width 48 height 26
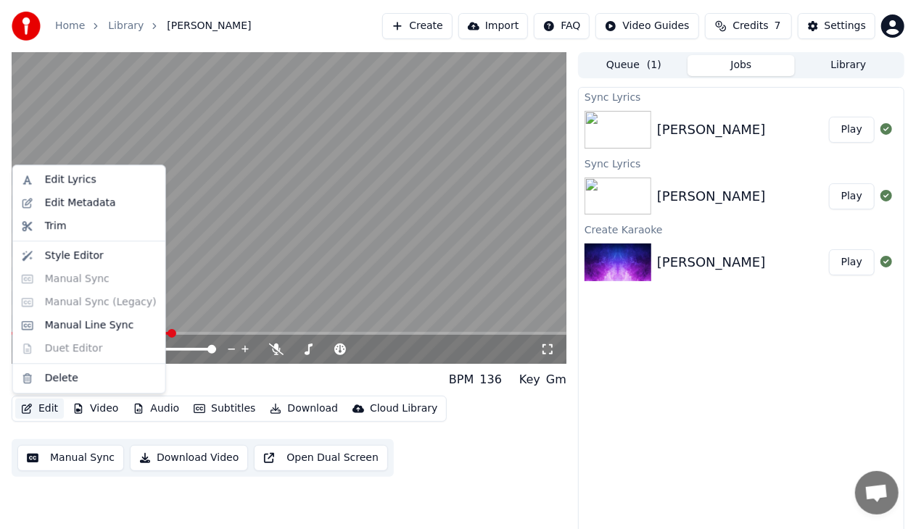
click at [42, 412] on button "Edit" at bounding box center [39, 409] width 49 height 20
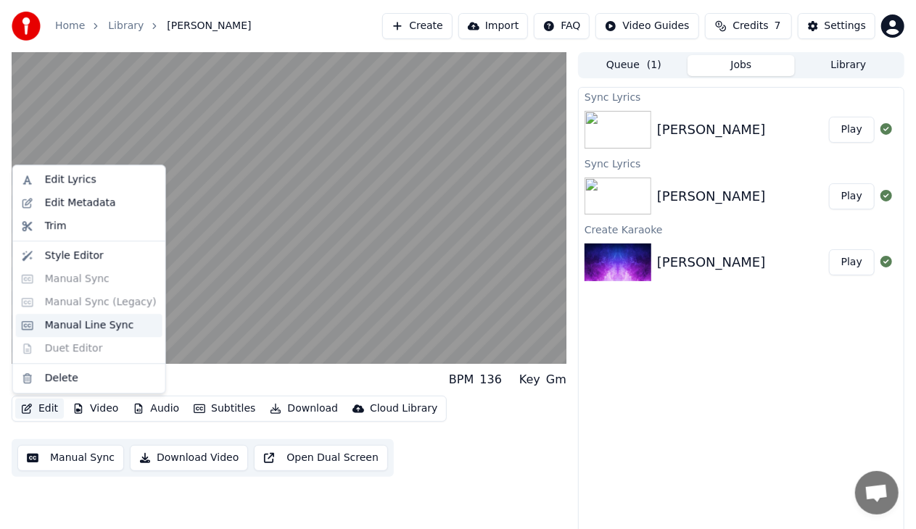
click at [103, 330] on div "Manual Line Sync" at bounding box center [89, 325] width 89 height 15
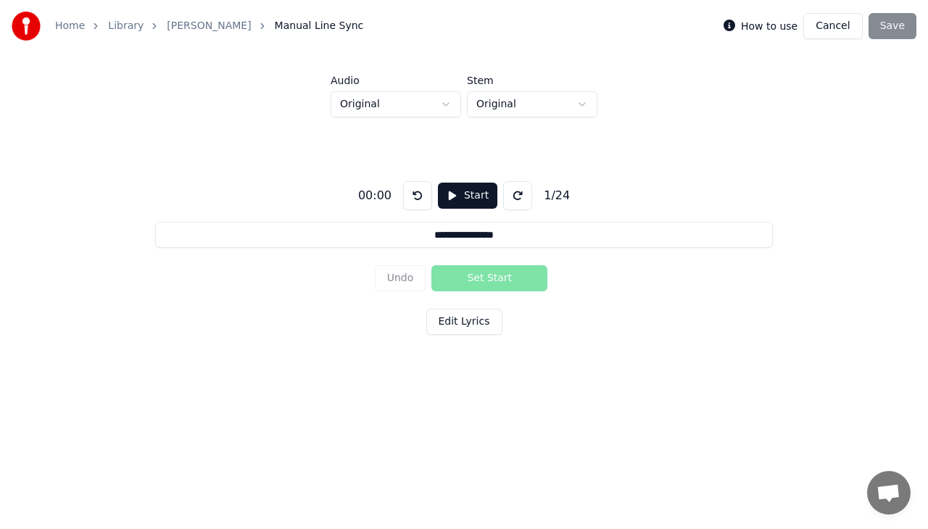
click at [458, 198] on button "Start" at bounding box center [467, 196] width 59 height 26
click at [481, 274] on button "Set Start" at bounding box center [489, 278] width 116 height 26
click at [481, 274] on button "Set End" at bounding box center [489, 278] width 116 height 26
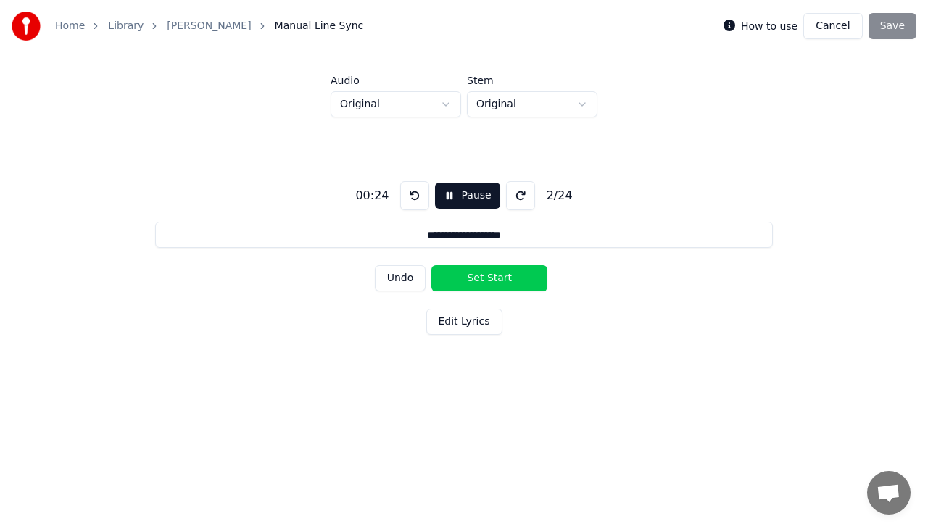
click at [481, 274] on button "Set Start" at bounding box center [489, 278] width 116 height 26
click at [481, 274] on button "Set End" at bounding box center [489, 278] width 116 height 26
click at [481, 274] on button "Set Start" at bounding box center [489, 278] width 116 height 26
click at [481, 274] on button "Set End" at bounding box center [489, 278] width 116 height 26
click at [481, 274] on button "Set Start" at bounding box center [489, 278] width 116 height 26
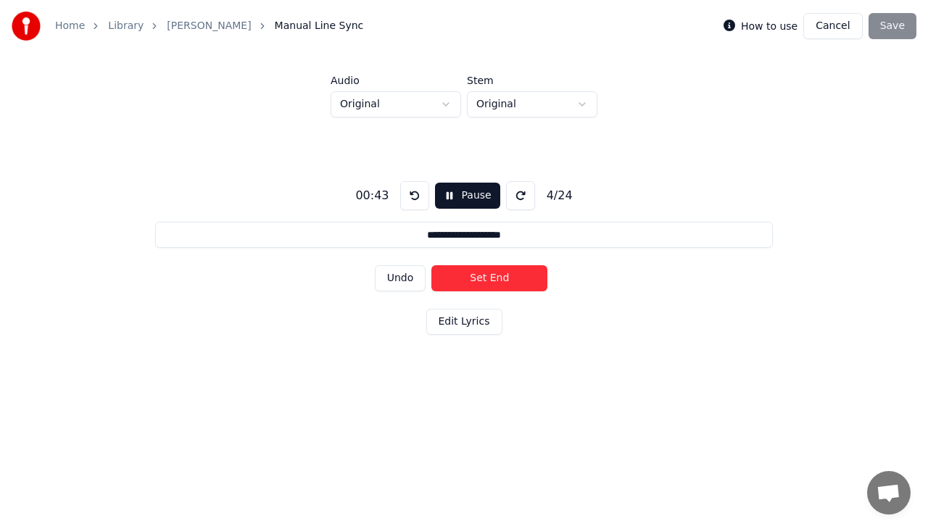
click at [481, 274] on button "Set End" at bounding box center [489, 278] width 116 height 26
click at [481, 274] on button "Set Start" at bounding box center [489, 278] width 116 height 26
click at [481, 274] on button "Set End" at bounding box center [489, 278] width 116 height 26
click at [481, 270] on button "Set Start" at bounding box center [489, 278] width 116 height 26
click at [481, 270] on button "Set End" at bounding box center [489, 278] width 116 height 26
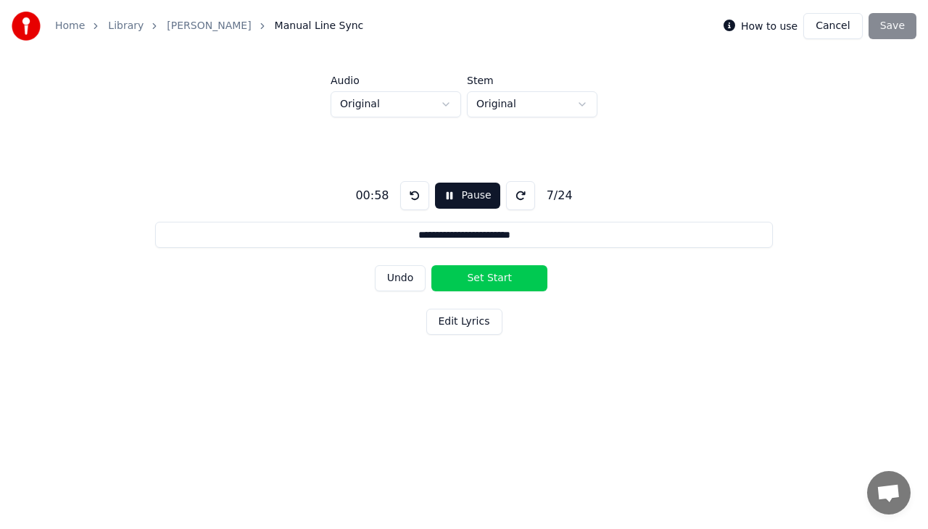
click at [481, 270] on button "Set Start" at bounding box center [489, 278] width 116 height 26
click at [481, 270] on button "Set End" at bounding box center [489, 278] width 116 height 26
click at [481, 270] on button "Set Start" at bounding box center [489, 278] width 116 height 26
click at [481, 270] on button "Set End" at bounding box center [489, 278] width 116 height 26
click at [481, 270] on button "Set Start" at bounding box center [489, 278] width 116 height 26
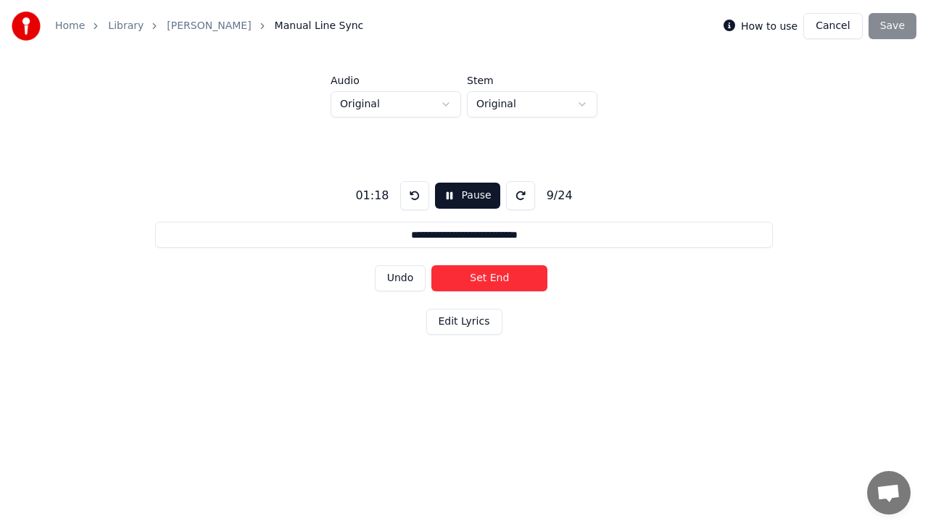
click at [481, 270] on button "Set End" at bounding box center [489, 278] width 116 height 26
click at [481, 270] on button "Set Start" at bounding box center [489, 278] width 116 height 26
click at [481, 270] on button "Set End" at bounding box center [489, 278] width 116 height 26
click at [481, 270] on button "Set Start" at bounding box center [489, 278] width 116 height 26
click at [481, 268] on button "Set End" at bounding box center [489, 278] width 116 height 26
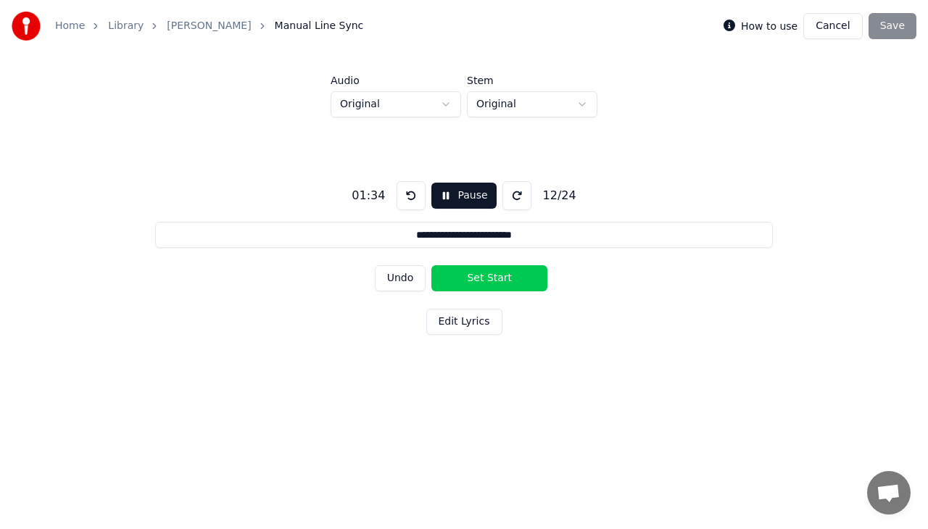
click at [481, 268] on button "Set Start" at bounding box center [489, 278] width 116 height 26
click at [465, 285] on button "Set End" at bounding box center [489, 278] width 116 height 26
click at [465, 285] on button "Set Start" at bounding box center [489, 278] width 116 height 26
click at [465, 285] on button "Set End" at bounding box center [489, 278] width 116 height 26
click at [465, 285] on button "Set Start" at bounding box center [489, 278] width 116 height 26
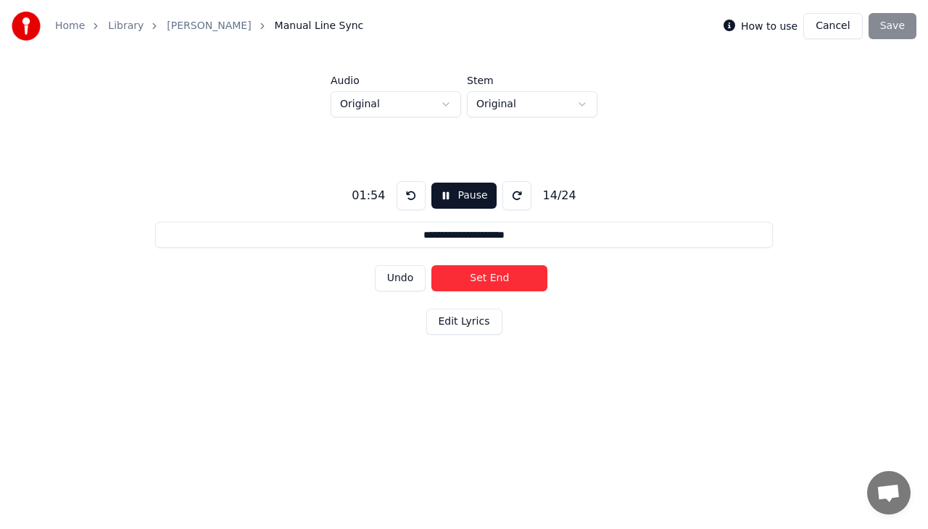
click at [465, 285] on button "Set End" at bounding box center [489, 278] width 116 height 26
click at [465, 285] on button "Set Start" at bounding box center [489, 278] width 116 height 26
click at [465, 285] on button "Set End" at bounding box center [489, 278] width 116 height 26
click at [465, 285] on button "Set Start" at bounding box center [489, 278] width 116 height 26
click at [465, 285] on button "Set End" at bounding box center [489, 278] width 116 height 26
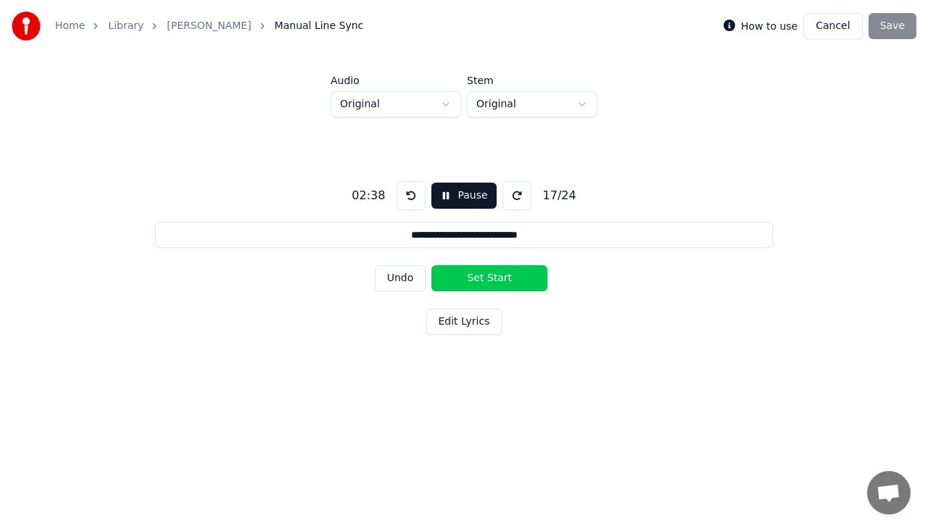
click at [465, 285] on button "Set Start" at bounding box center [489, 278] width 116 height 26
click at [465, 285] on button "Set End" at bounding box center [489, 278] width 116 height 26
click at [465, 285] on button "Set Start" at bounding box center [489, 278] width 116 height 26
click at [465, 285] on button "Set End" at bounding box center [489, 278] width 116 height 26
click at [465, 285] on button "Set Start" at bounding box center [489, 278] width 116 height 26
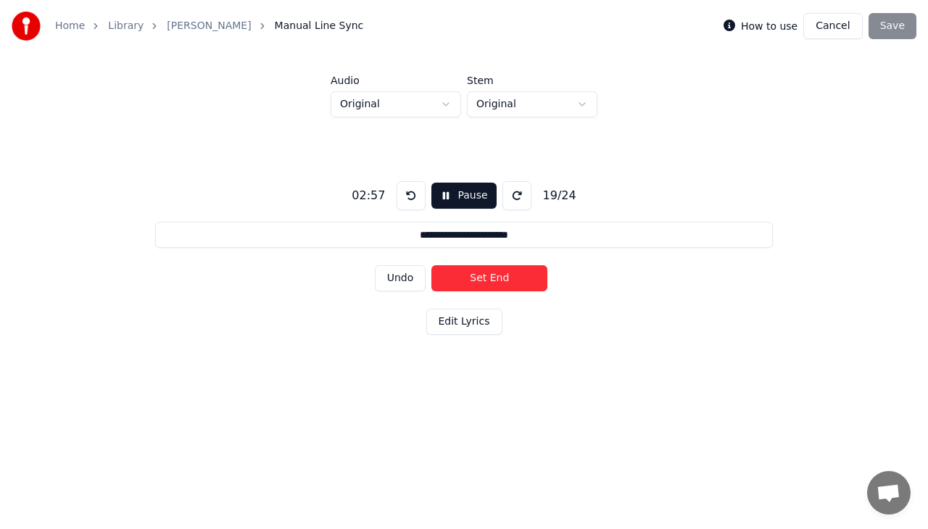
click at [465, 278] on button "Set End" at bounding box center [489, 278] width 116 height 26
click at [465, 278] on button "Set Start" at bounding box center [489, 278] width 116 height 26
click at [465, 278] on button "Set End" at bounding box center [489, 278] width 116 height 26
click at [465, 278] on button "Set Start" at bounding box center [489, 278] width 116 height 26
click at [465, 278] on button "Set End" at bounding box center [489, 278] width 116 height 26
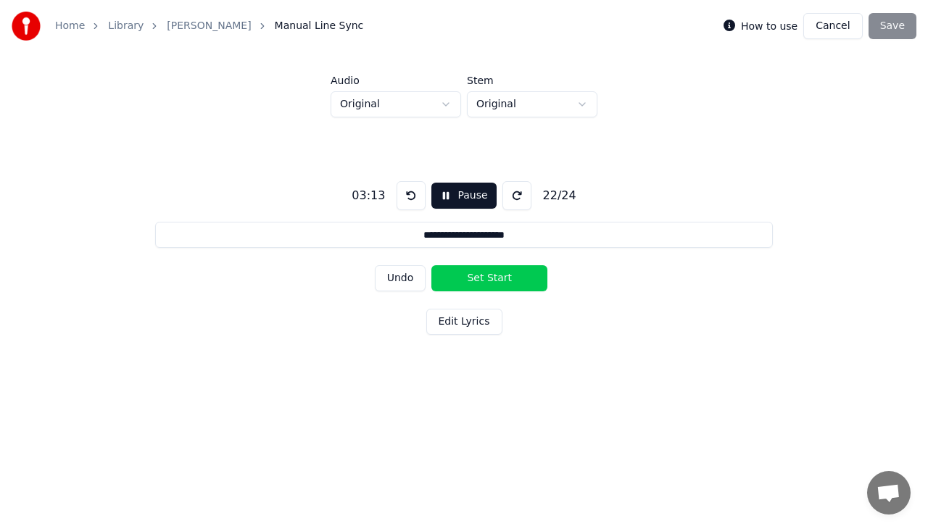
click at [465, 278] on button "Set Start" at bounding box center [489, 278] width 116 height 26
click at [465, 278] on button "Set End" at bounding box center [489, 278] width 116 height 26
click at [465, 278] on button "Set Start" at bounding box center [489, 278] width 116 height 26
click at [465, 278] on button "Set End" at bounding box center [489, 278] width 116 height 26
type input "**********"
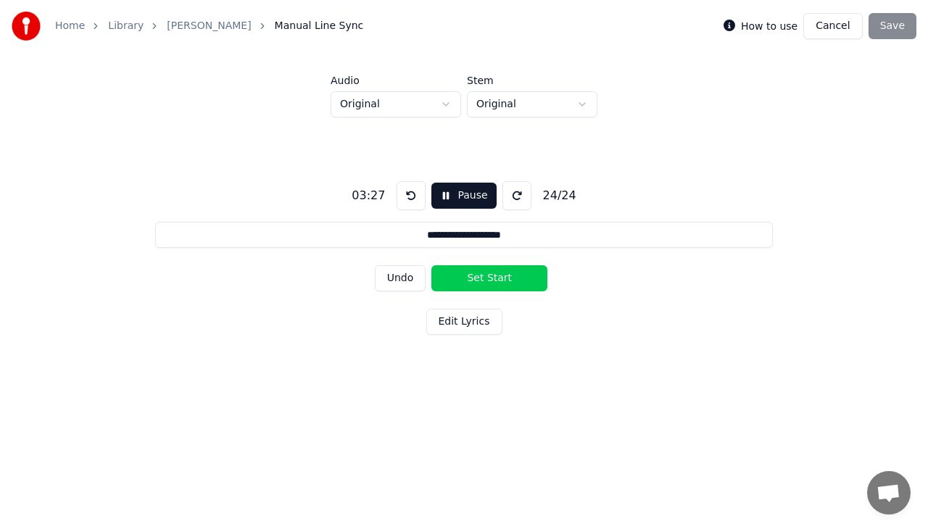
click at [465, 278] on button "Set Start" at bounding box center [489, 278] width 116 height 26
click at [465, 278] on button "Set End" at bounding box center [489, 278] width 116 height 26
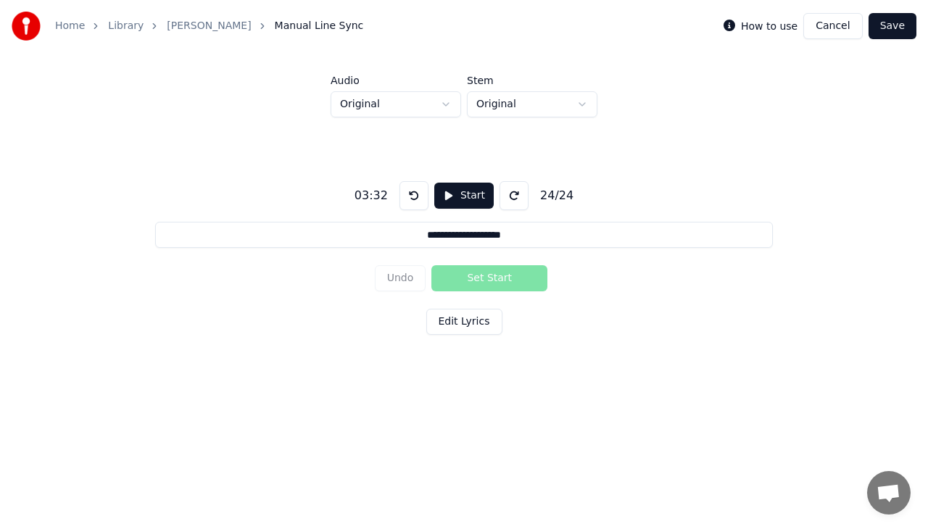
click at [899, 45] on div "Home Library Miohon Pinisi Manual Line Sync How to use Cancel Save" at bounding box center [464, 26] width 928 height 52
click at [893, 30] on button "Save" at bounding box center [893, 26] width 48 height 26
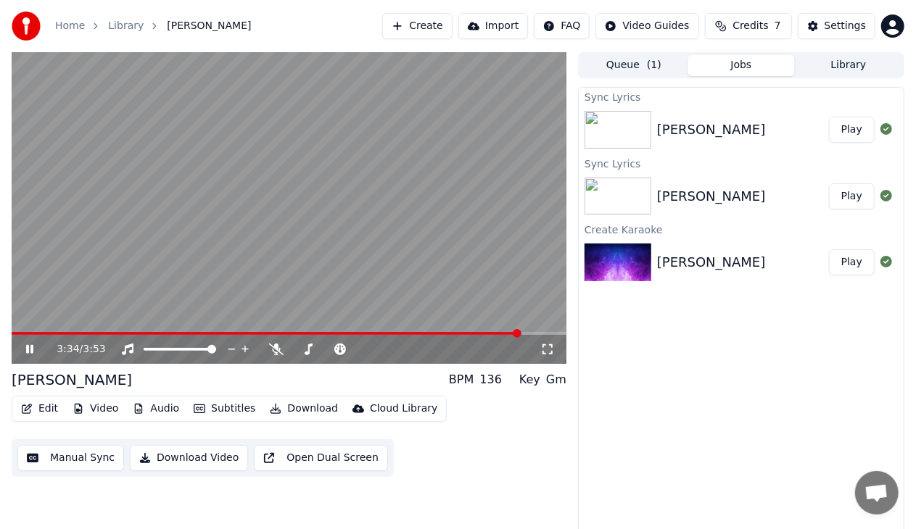
click at [93, 410] on button "Video" at bounding box center [95, 409] width 57 height 20
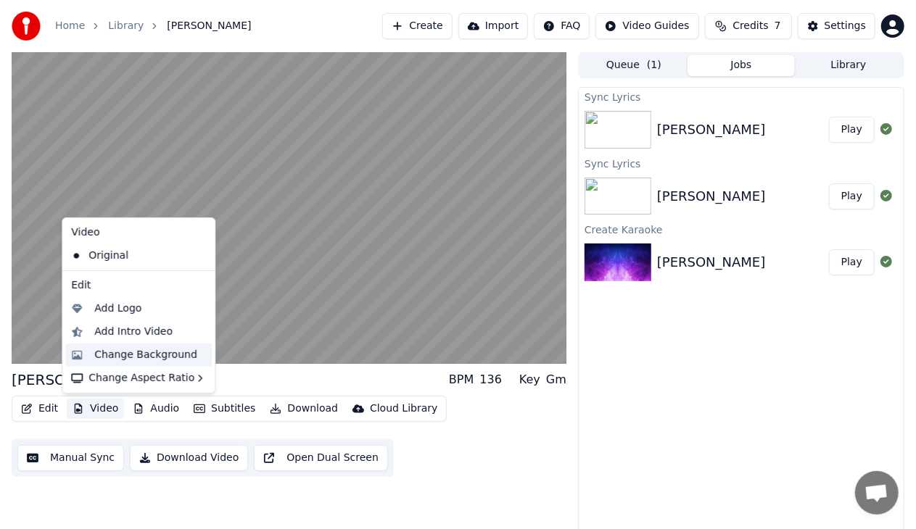
click at [141, 354] on div "Change Background" at bounding box center [145, 355] width 103 height 15
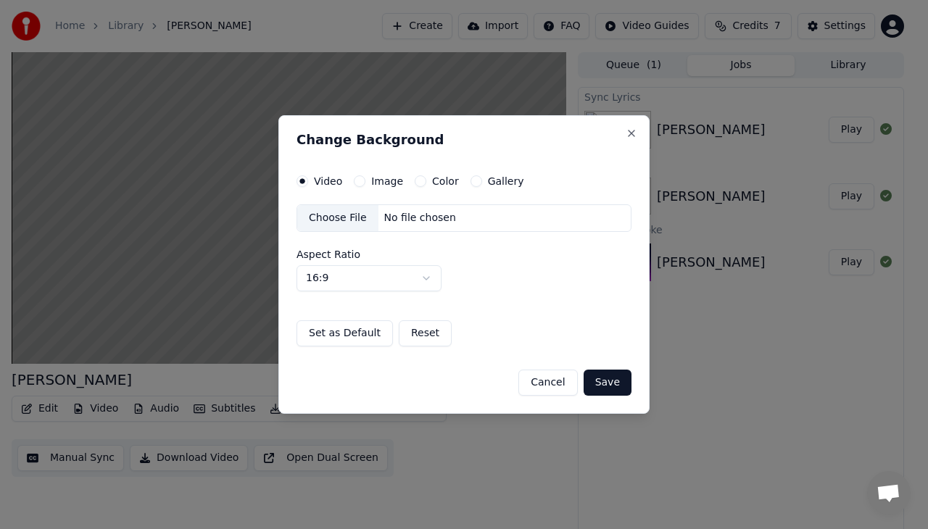
click at [546, 374] on button "Cancel" at bounding box center [547, 383] width 59 height 26
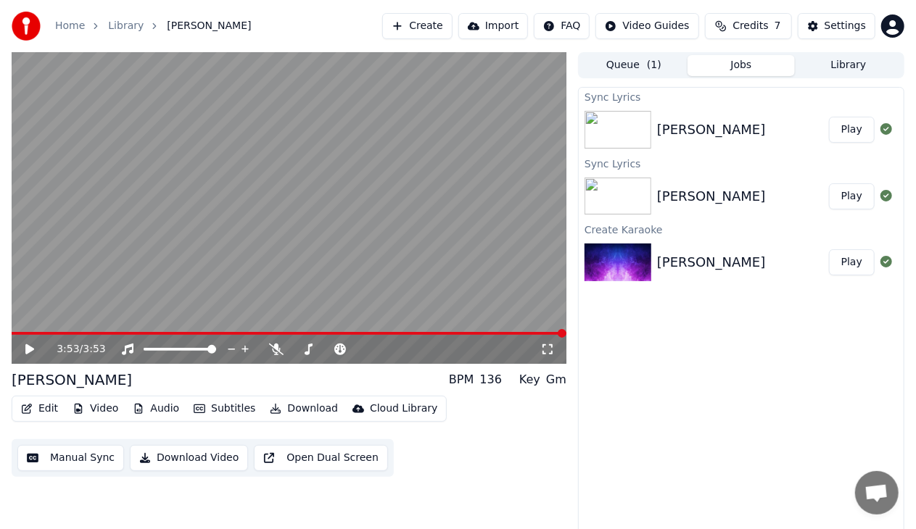
click at [25, 347] on icon at bounding box center [39, 350] width 33 height 12
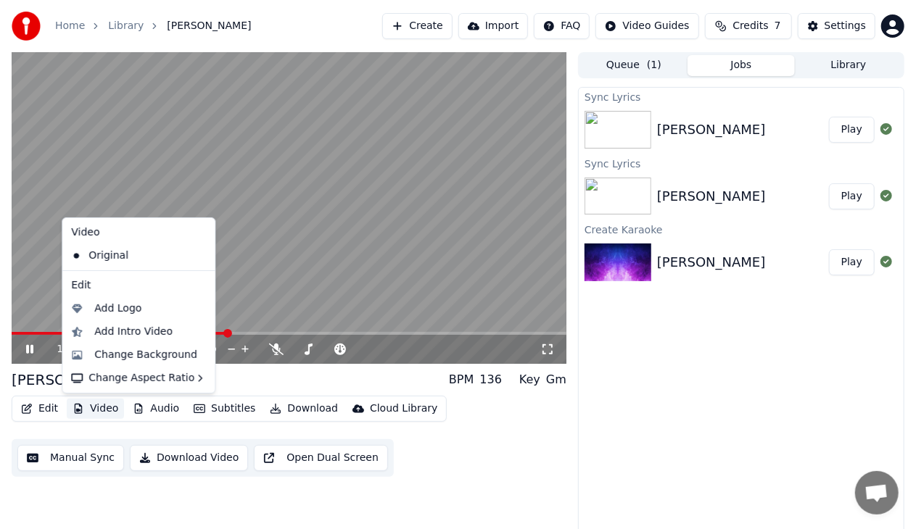
click at [109, 406] on button "Video" at bounding box center [95, 409] width 57 height 20
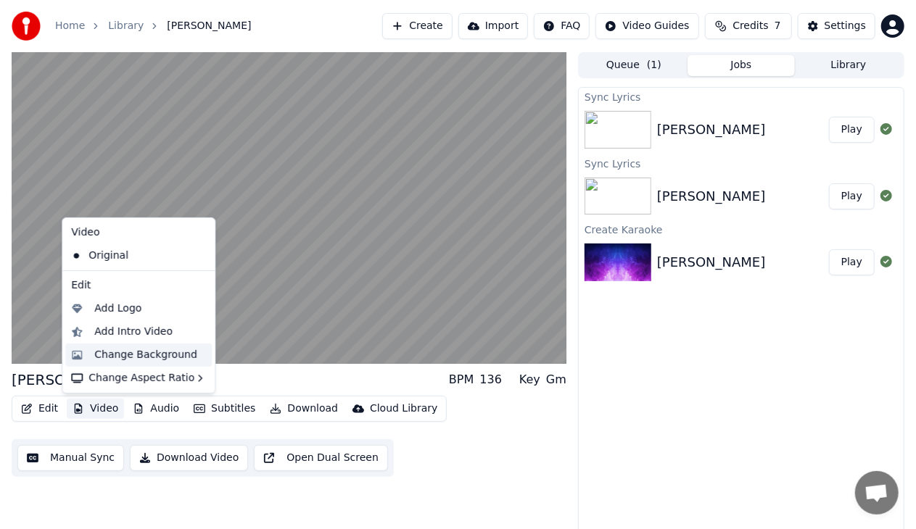
click at [146, 359] on div "Change Background" at bounding box center [145, 355] width 103 height 15
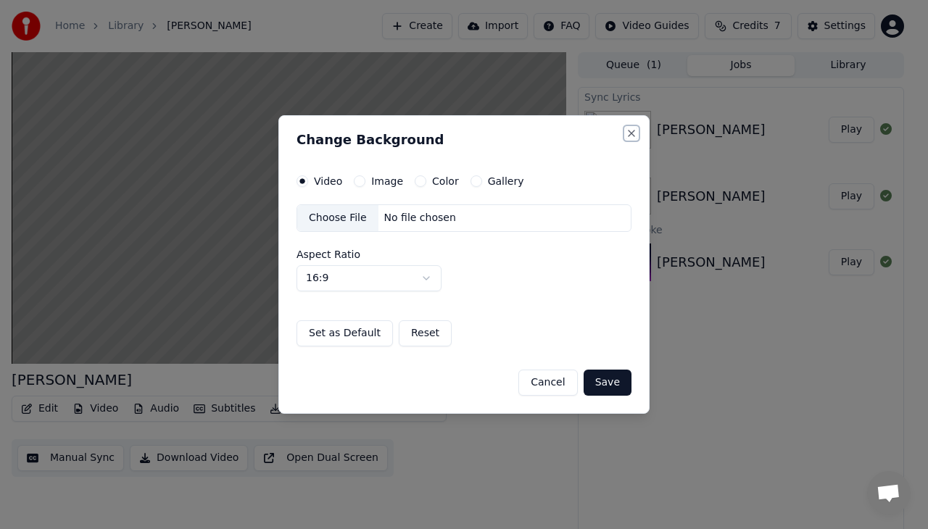
click at [631, 135] on button "Close" at bounding box center [632, 134] width 12 height 12
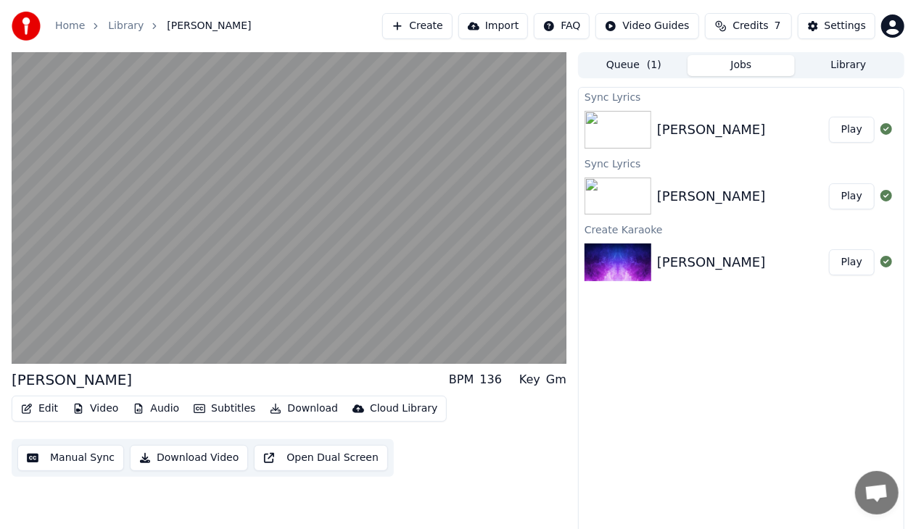
click at [748, 25] on span "Credits" at bounding box center [750, 26] width 36 height 15
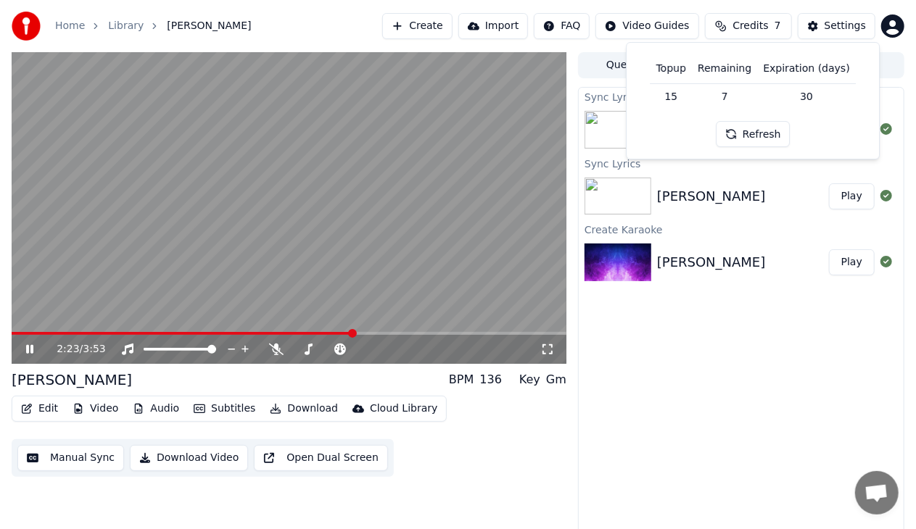
click at [676, 338] on div "Sync Lyrics [PERSON_NAME] Play Sync Lyrics [PERSON_NAME] Play Create Karaoke Mi…" at bounding box center [741, 312] width 326 height 450
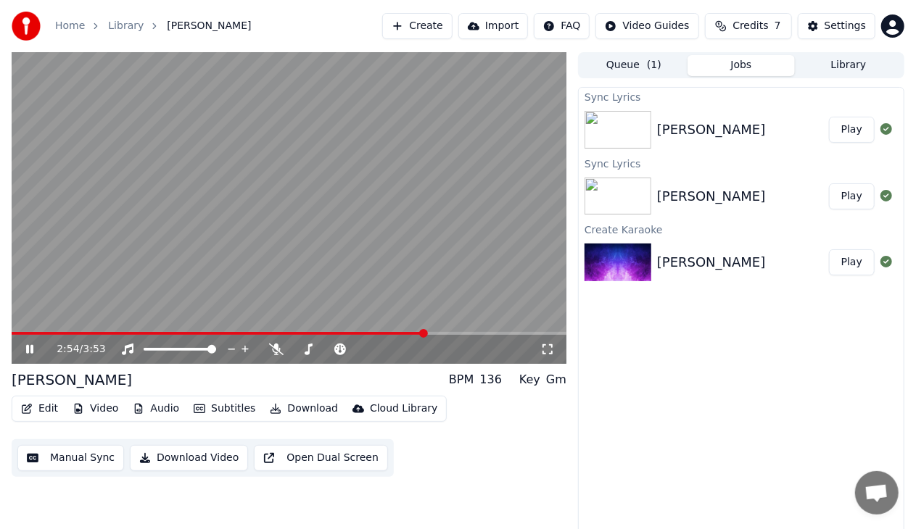
click at [16, 336] on div "2:54 / 3:53" at bounding box center [289, 349] width 555 height 29
click at [19, 331] on video at bounding box center [289, 208] width 555 height 312
click at [14, 335] on span at bounding box center [13, 333] width 2 height 3
click at [25, 349] on icon at bounding box center [39, 350] width 33 height 12
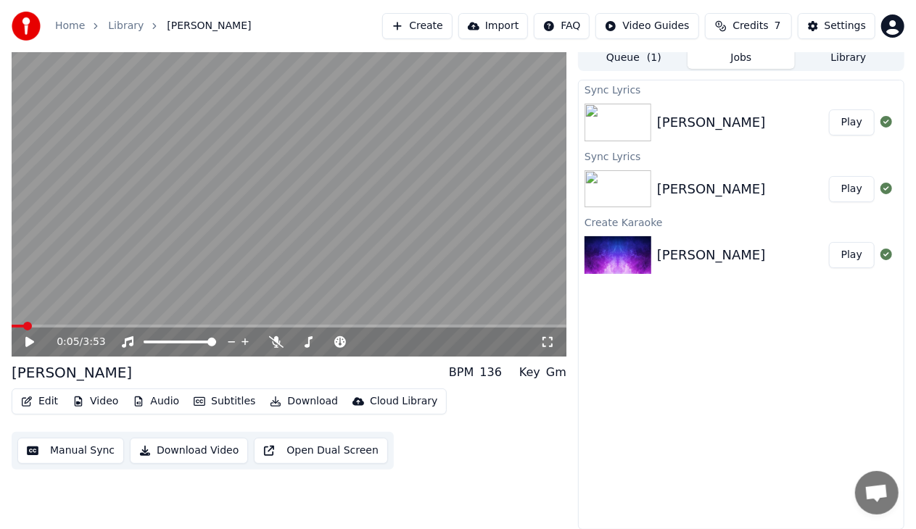
scroll to position [7, 0]
click at [28, 345] on icon at bounding box center [29, 342] width 9 height 10
click at [28, 341] on icon at bounding box center [29, 342] width 7 height 9
click at [41, 397] on button "Edit" at bounding box center [39, 402] width 49 height 20
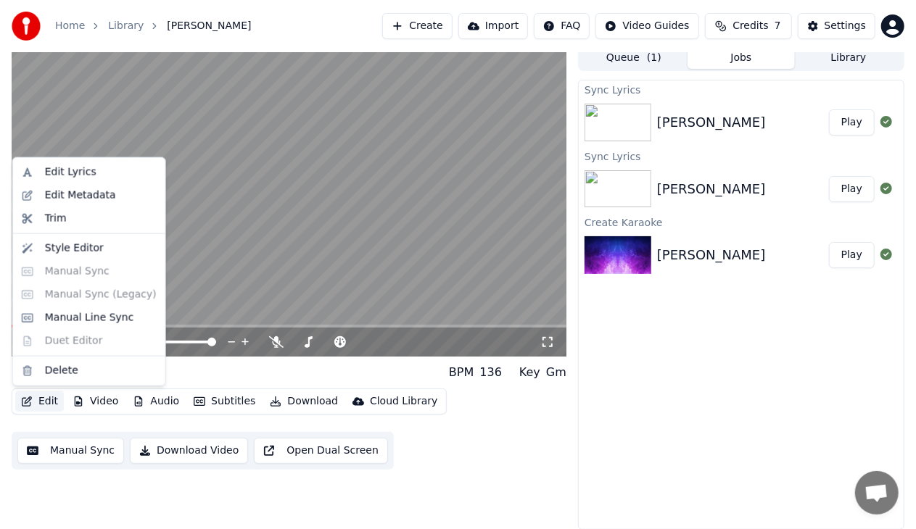
click at [208, 367] on div "Miohon Pinisi BPM 136 Key Gm" at bounding box center [289, 373] width 555 height 20
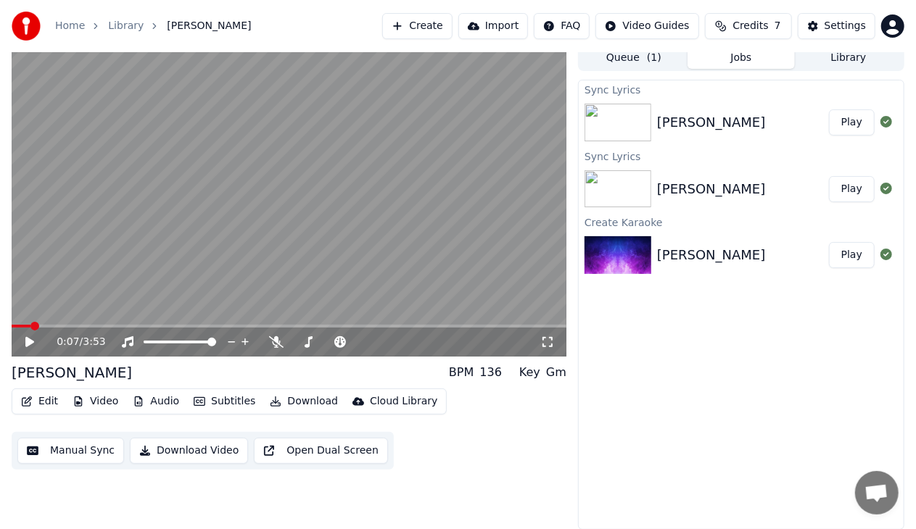
click at [41, 403] on button "Edit" at bounding box center [39, 402] width 49 height 20
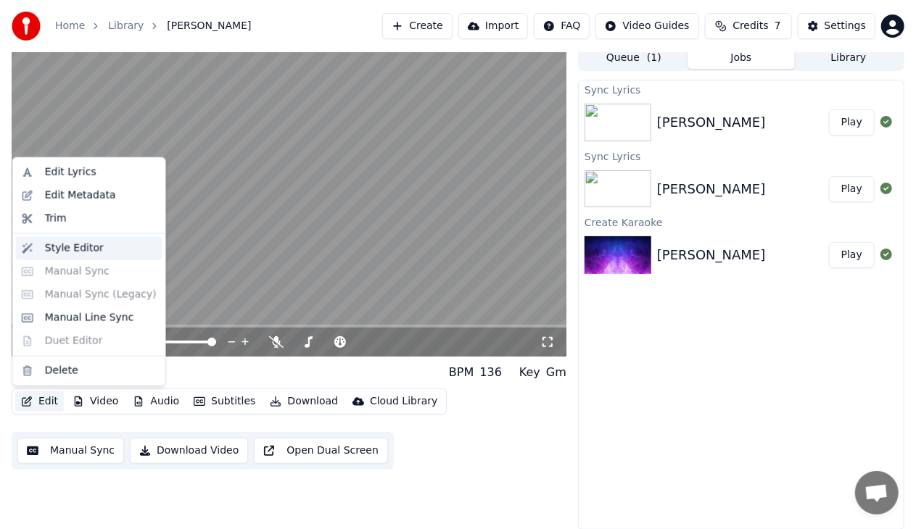
click at [86, 247] on div "Style Editor" at bounding box center [74, 248] width 59 height 15
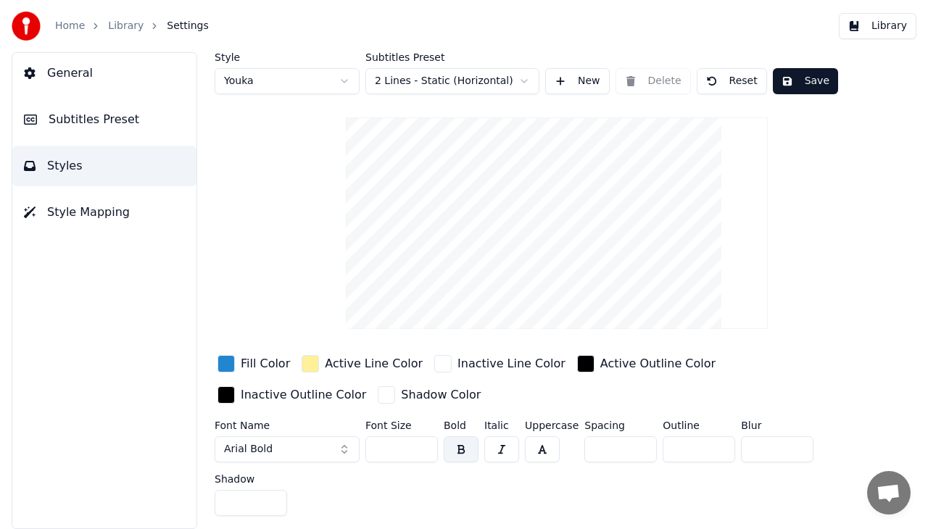
click at [123, 116] on span "Subtitles Preset" at bounding box center [94, 119] width 91 height 17
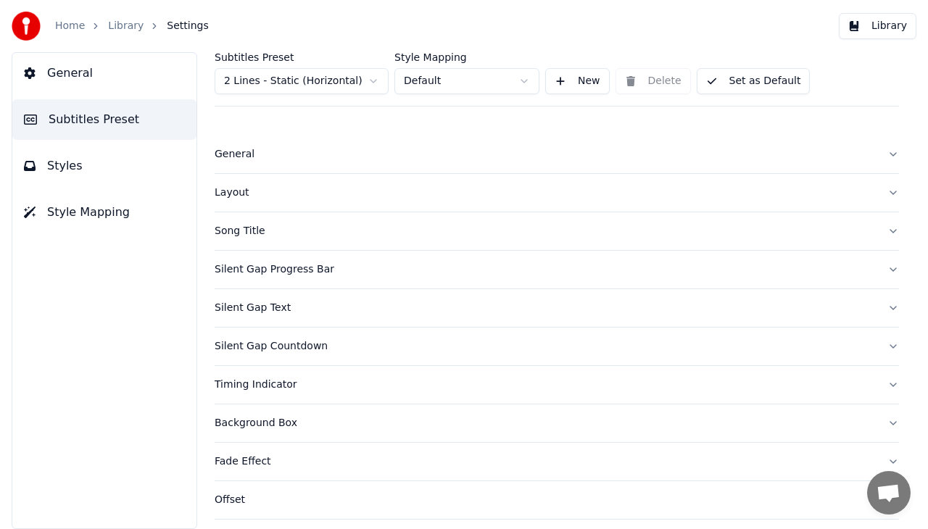
click at [109, 152] on button "Styles" at bounding box center [104, 166] width 184 height 41
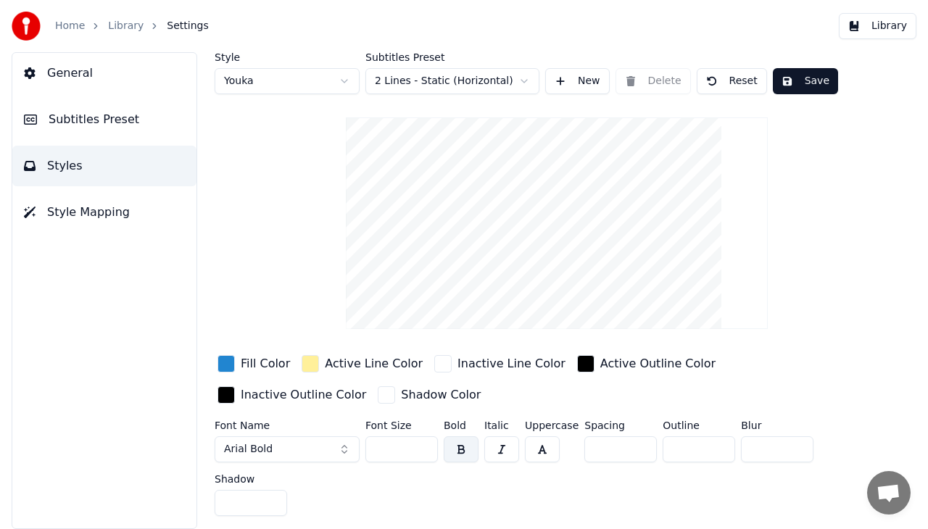
click at [505, 165] on video at bounding box center [557, 223] width 422 height 212
click at [866, 30] on button "Library" at bounding box center [878, 26] width 78 height 26
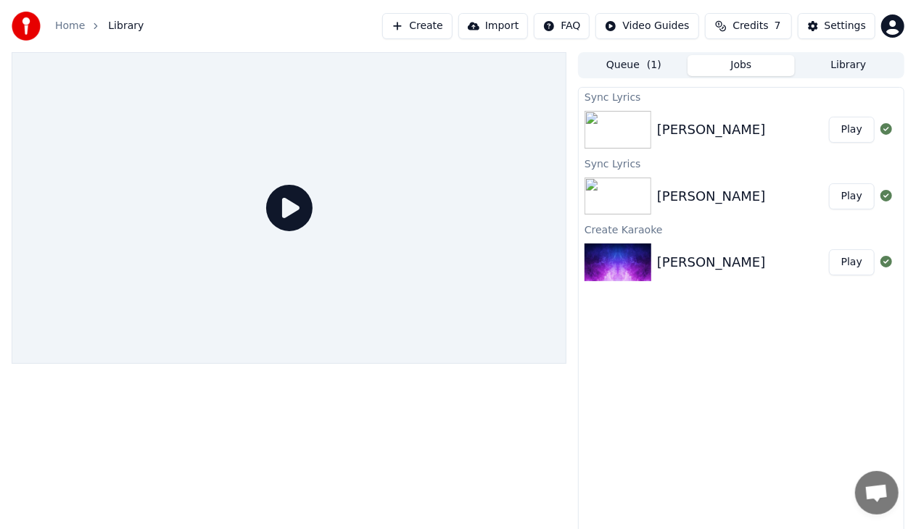
click at [753, 62] on button "Jobs" at bounding box center [740, 65] width 107 height 21
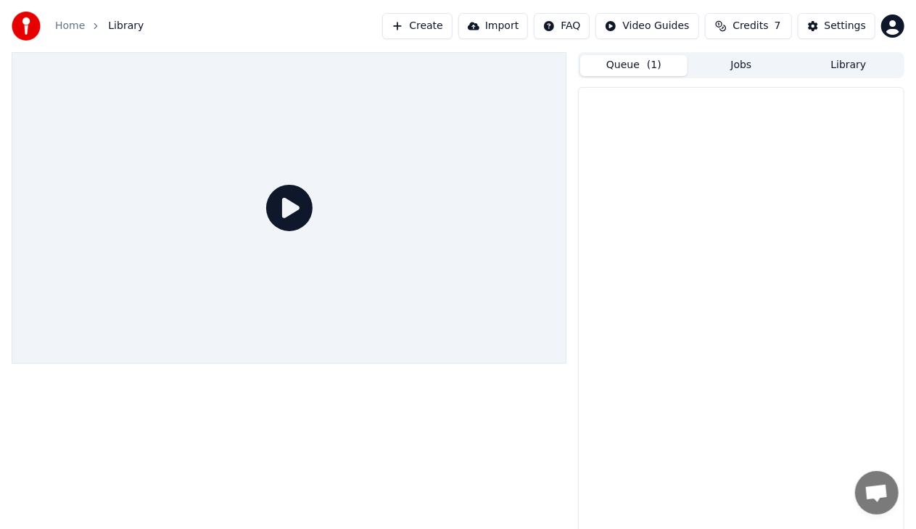
click at [654, 70] on span "( 1 )" at bounding box center [654, 65] width 15 height 15
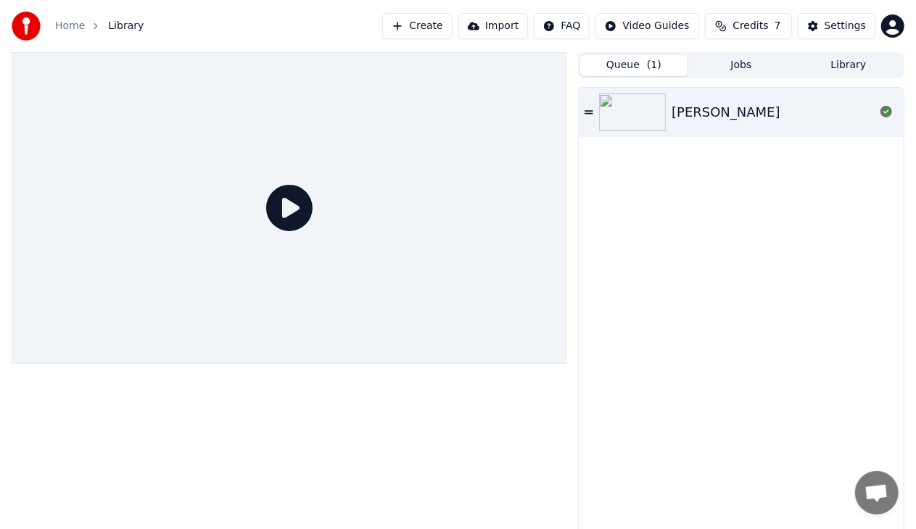
click at [713, 73] on button "Jobs" at bounding box center [740, 65] width 107 height 21
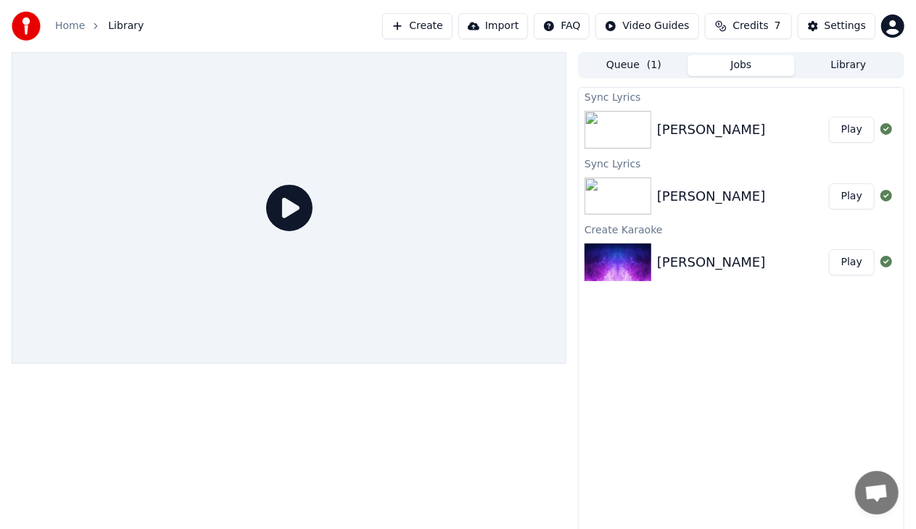
click at [700, 118] on div "[PERSON_NAME] Play" at bounding box center [741, 129] width 325 height 49
click at [301, 217] on icon at bounding box center [289, 208] width 46 height 46
click at [296, 204] on icon at bounding box center [289, 208] width 46 height 46
click at [871, 128] on button "Play" at bounding box center [852, 130] width 46 height 26
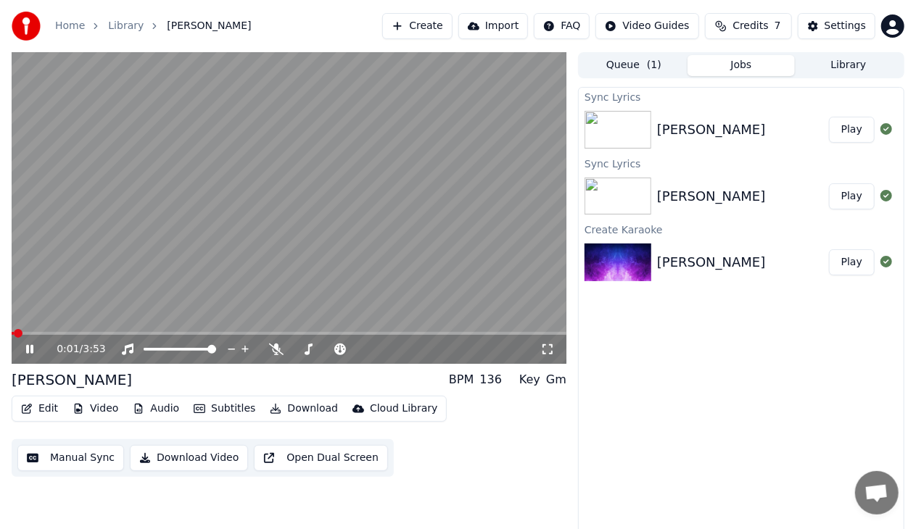
click at [32, 347] on icon at bounding box center [29, 349] width 7 height 9
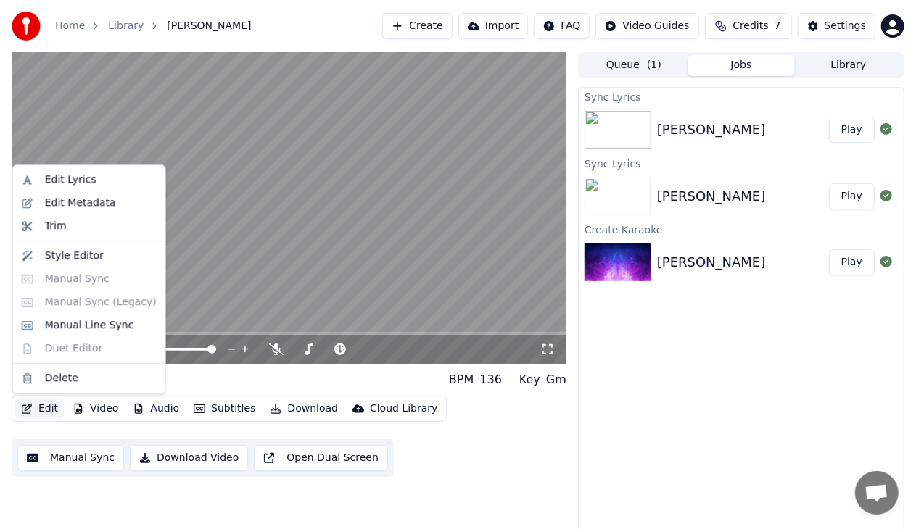
click at [44, 406] on button "Edit" at bounding box center [39, 409] width 49 height 20
click at [96, 210] on div "Edit Metadata" at bounding box center [80, 203] width 71 height 15
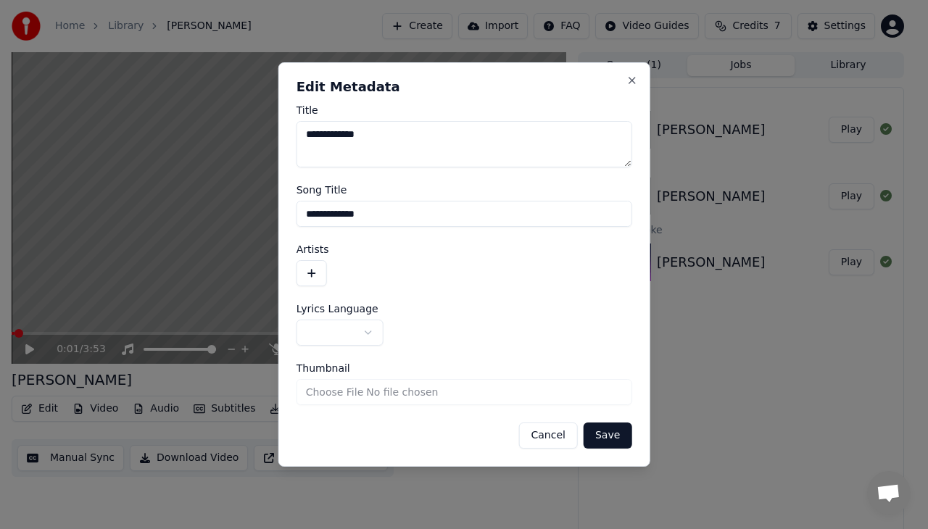
click at [396, 136] on textarea "**********" at bounding box center [465, 144] width 336 height 46
type textarea "**********"
click at [610, 436] on button "Save" at bounding box center [608, 436] width 48 height 26
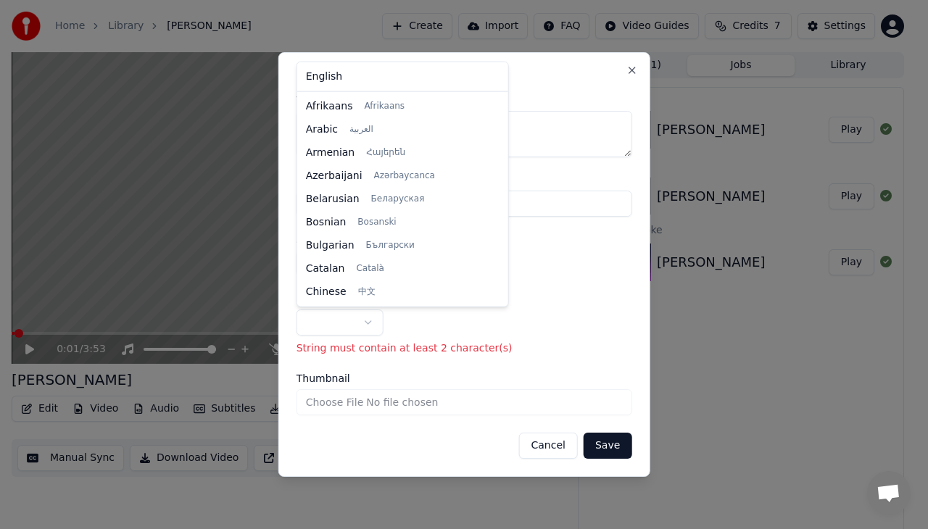
click at [368, 328] on body "**********" at bounding box center [458, 264] width 916 height 529
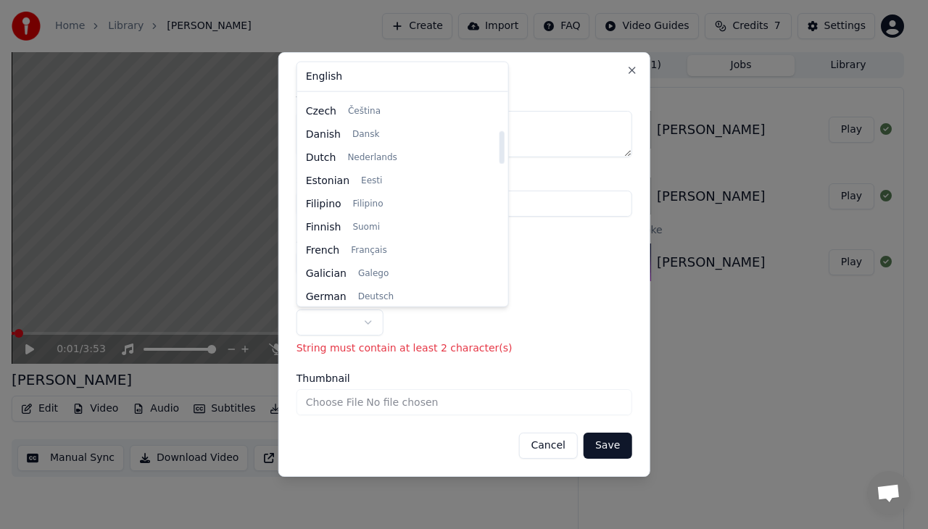
scroll to position [226, 0]
select select "**"
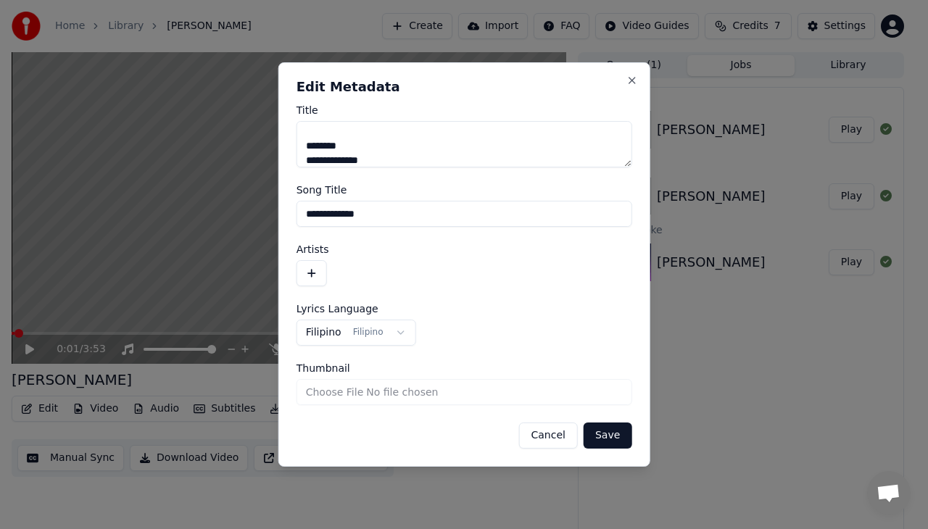
click at [616, 435] on button "Save" at bounding box center [608, 436] width 48 height 26
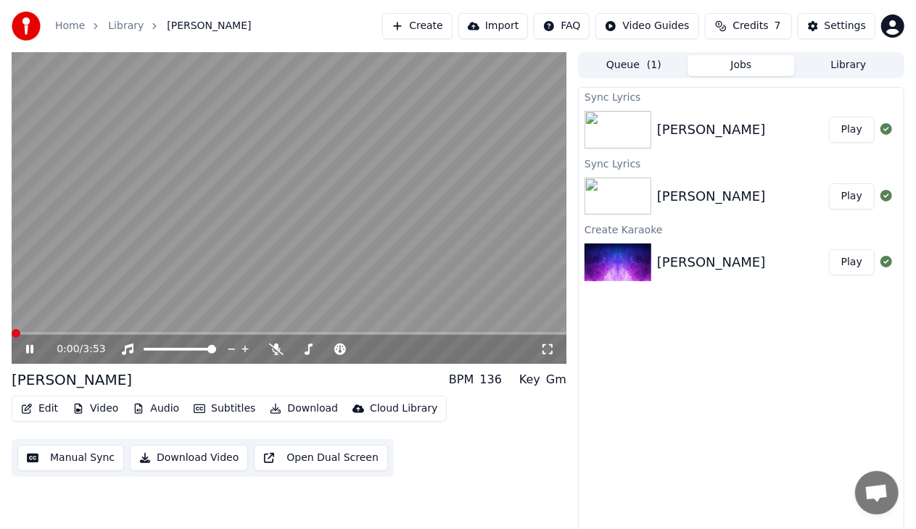
click at [12, 338] on span at bounding box center [16, 333] width 9 height 9
click at [32, 352] on icon at bounding box center [29, 349] width 7 height 9
click at [44, 415] on button "Edit" at bounding box center [39, 409] width 49 height 20
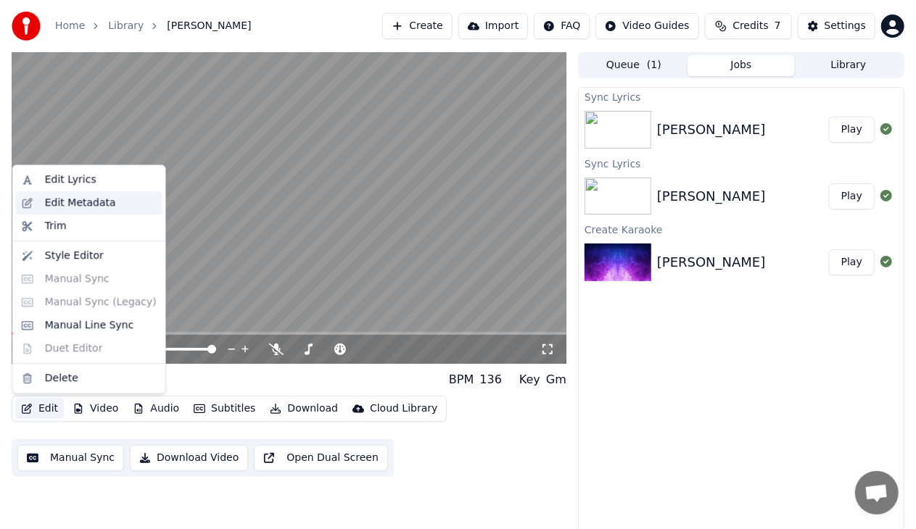
click at [86, 204] on div "Edit Metadata" at bounding box center [80, 203] width 71 height 15
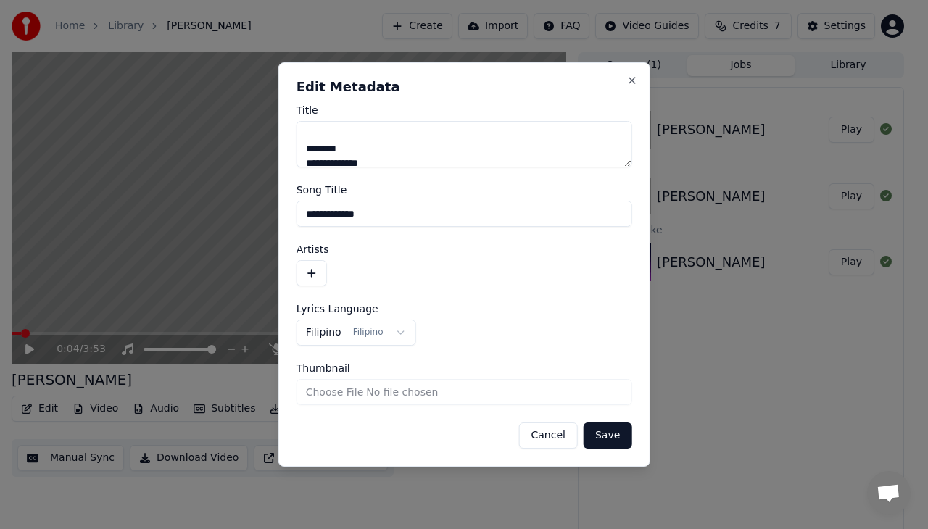
scroll to position [38, 0]
click at [307, 273] on button "button" at bounding box center [312, 273] width 30 height 26
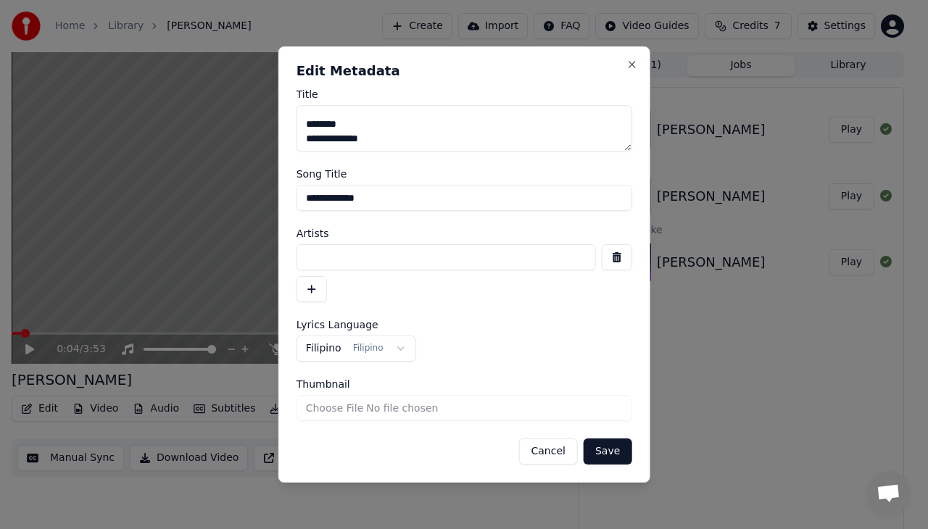
click at [400, 254] on input at bounding box center [446, 257] width 299 height 26
type input "**********"
click at [614, 457] on button "Save" at bounding box center [608, 452] width 48 height 26
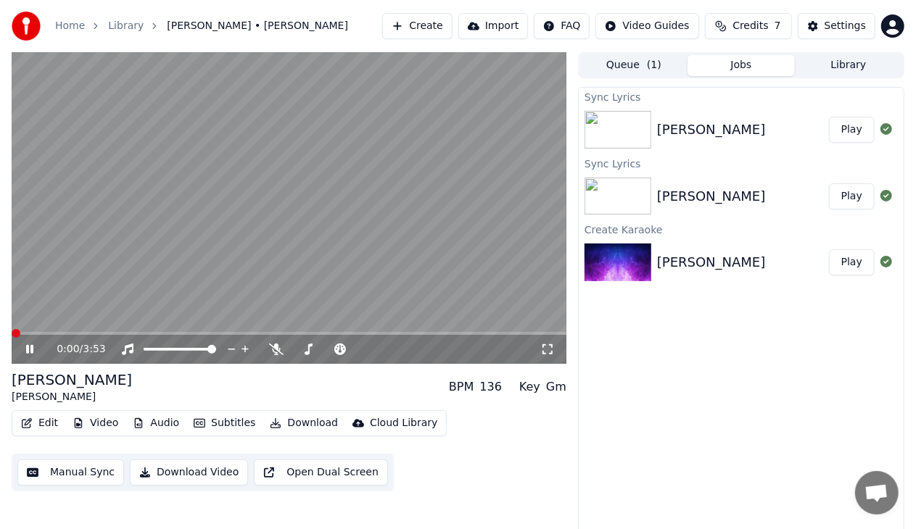
click at [12, 334] on span at bounding box center [16, 333] width 9 height 9
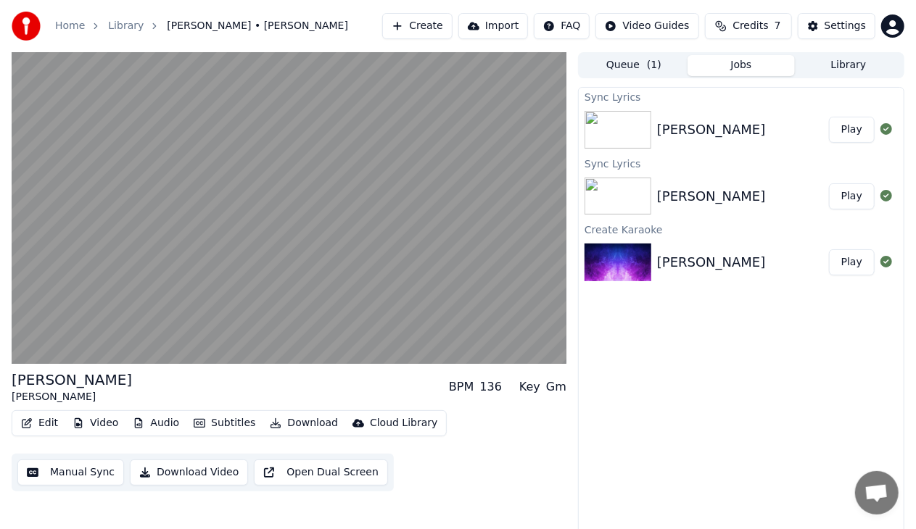
click at [36, 423] on button "Edit" at bounding box center [39, 423] width 49 height 20
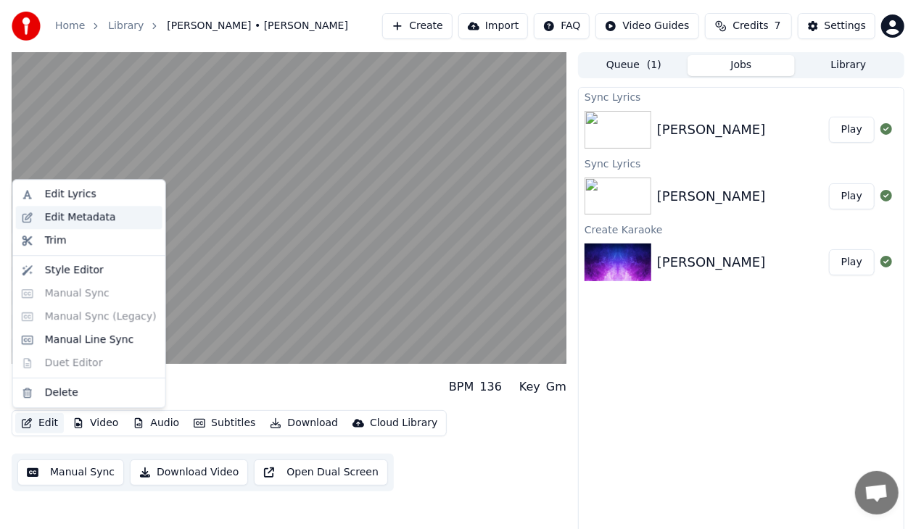
click at [105, 216] on div "Edit Metadata" at bounding box center [80, 217] width 71 height 15
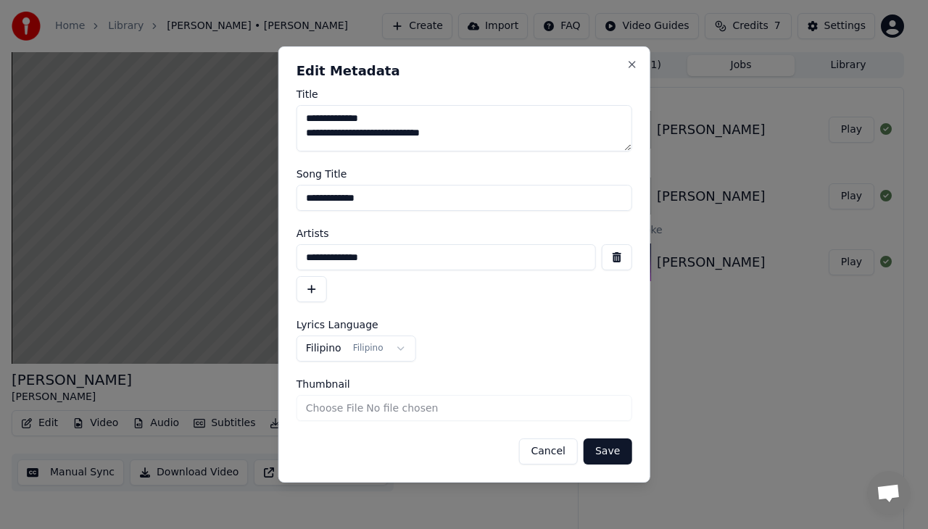
drag, startPoint x: 417, startPoint y: 260, endPoint x: 225, endPoint y: 264, distance: 192.2
click at [225, 264] on body "**********" at bounding box center [458, 264] width 916 height 529
type input "*"
type input "**********"
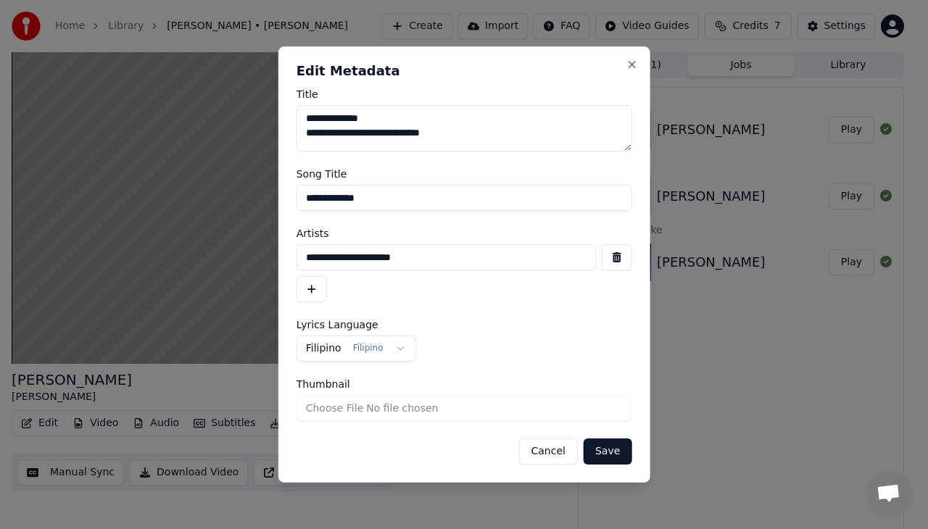
click at [605, 460] on button "Save" at bounding box center [608, 452] width 48 height 26
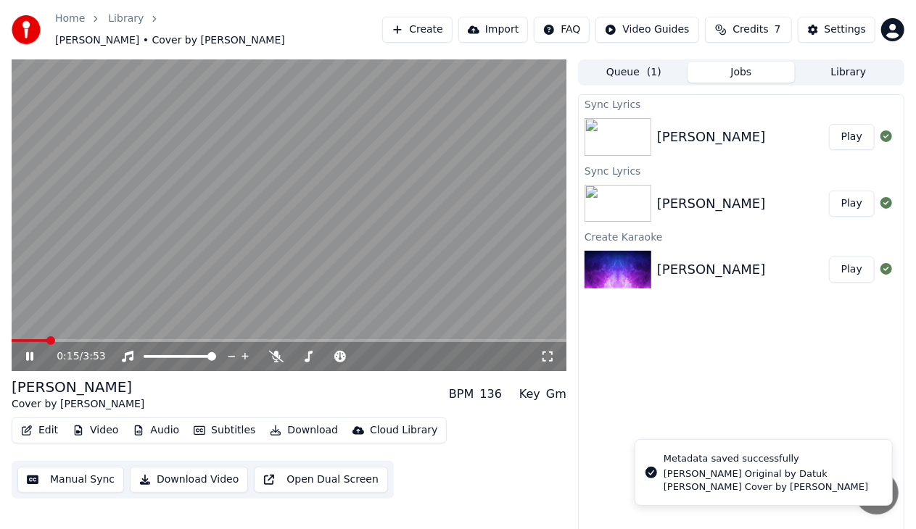
click at [12, 339] on span at bounding box center [30, 340] width 36 height 3
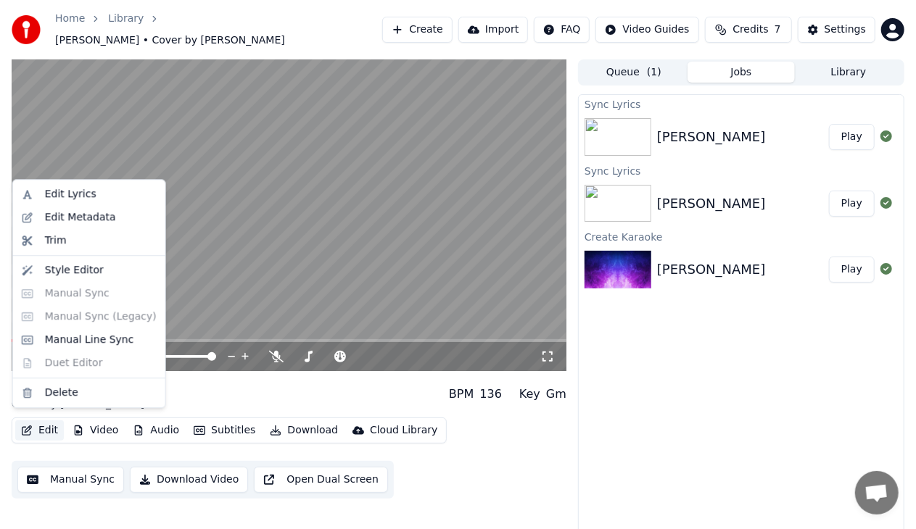
click at [42, 421] on button "Edit" at bounding box center [39, 431] width 49 height 20
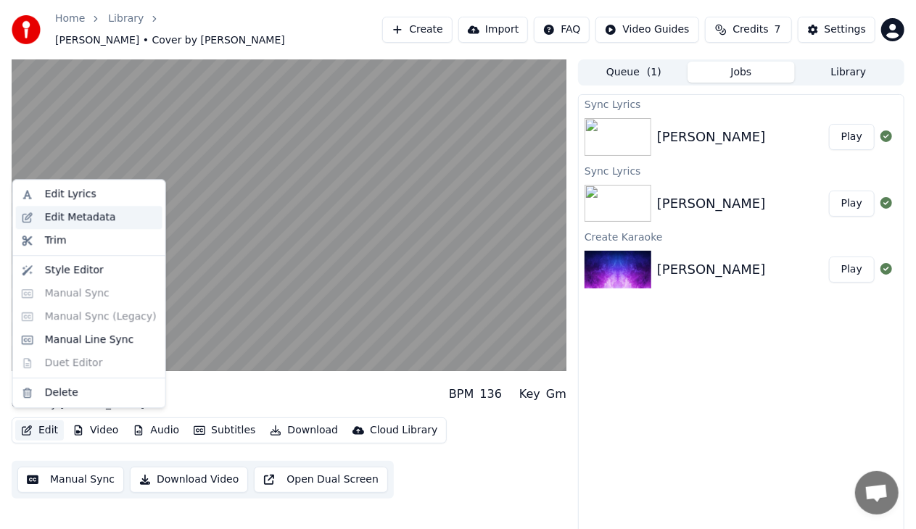
click at [102, 216] on div "Edit Metadata" at bounding box center [80, 217] width 71 height 15
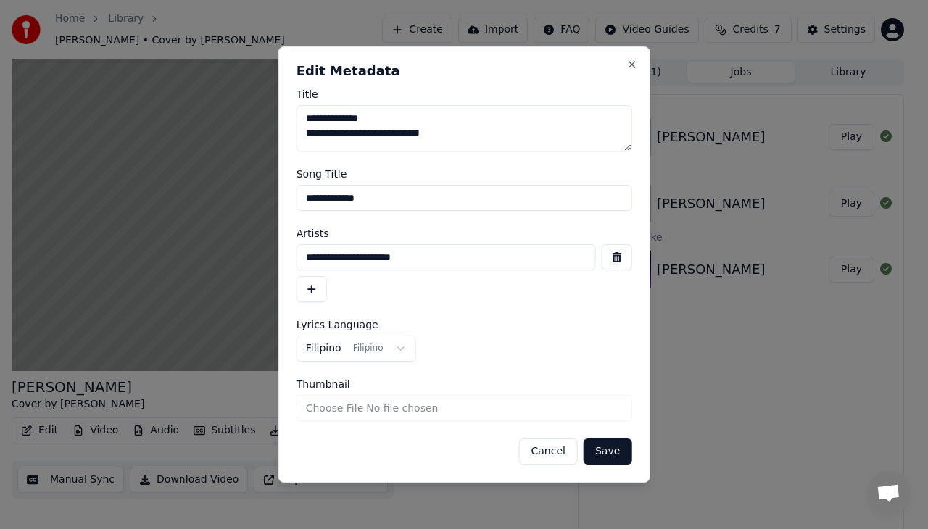
scroll to position [38, 0]
drag, startPoint x: 309, startPoint y: 136, endPoint x: 518, endPoint y: 186, distance: 214.5
click at [518, 186] on form "**********" at bounding box center [465, 277] width 336 height 376
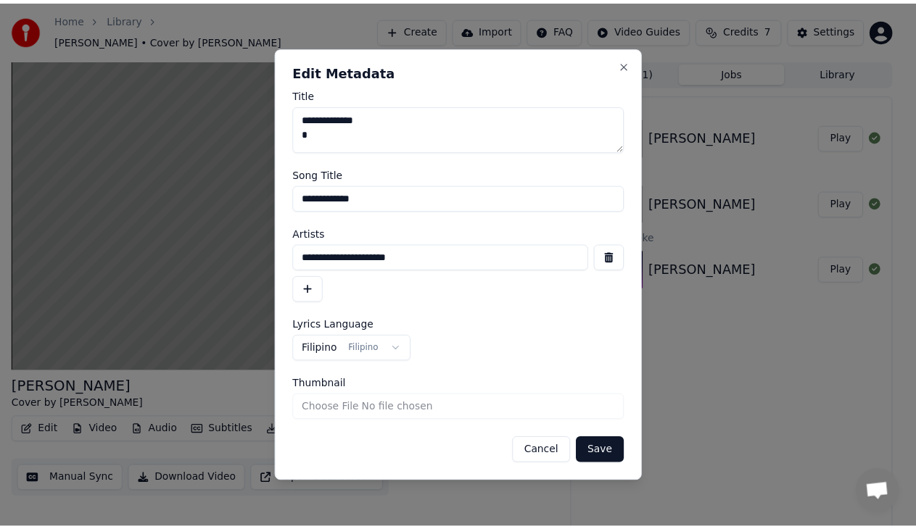
scroll to position [0, 0]
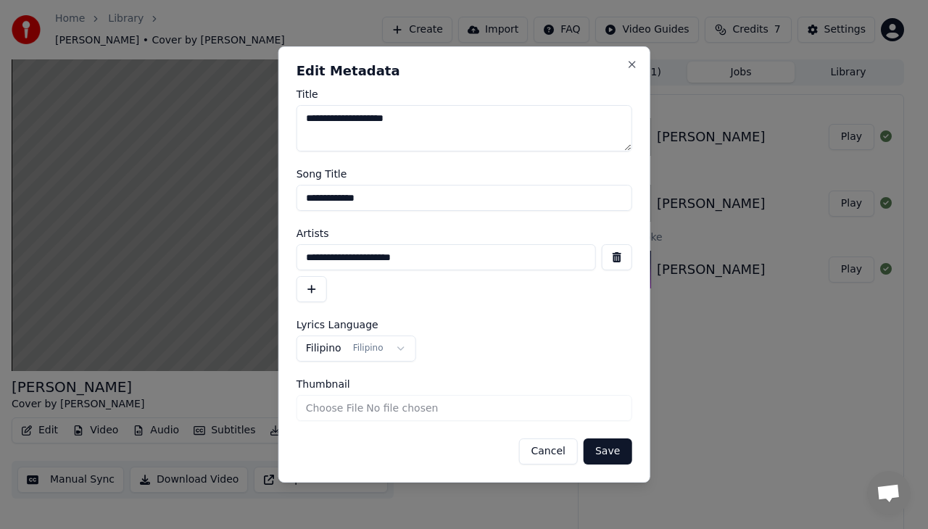
type textarea "**********"
click at [481, 207] on input "**********" at bounding box center [465, 198] width 336 height 26
type input "**********"
click at [624, 441] on button "Save" at bounding box center [608, 452] width 48 height 26
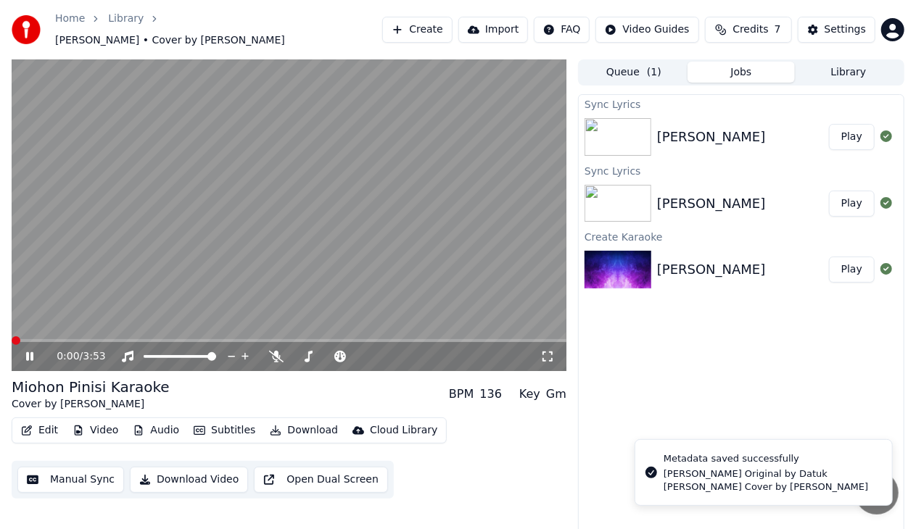
click at [12, 342] on span at bounding box center [12, 340] width 0 height 3
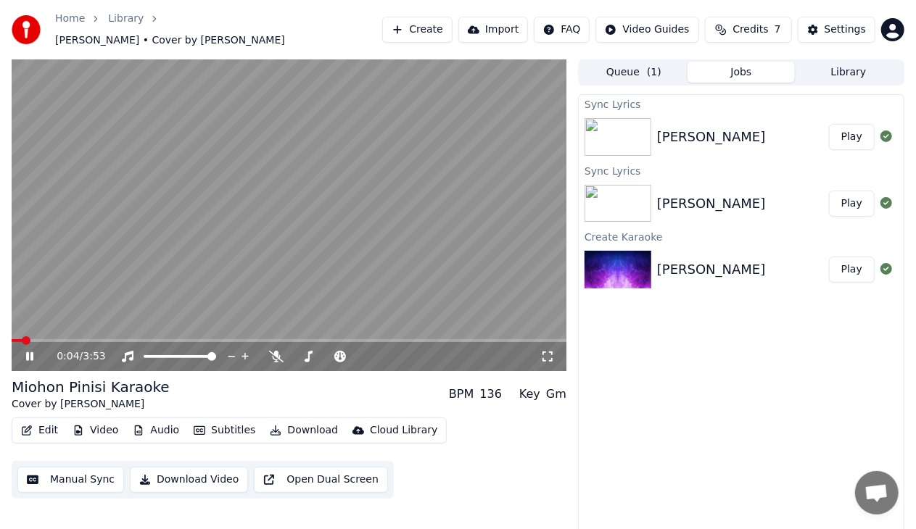
click at [35, 351] on icon at bounding box center [39, 357] width 33 height 12
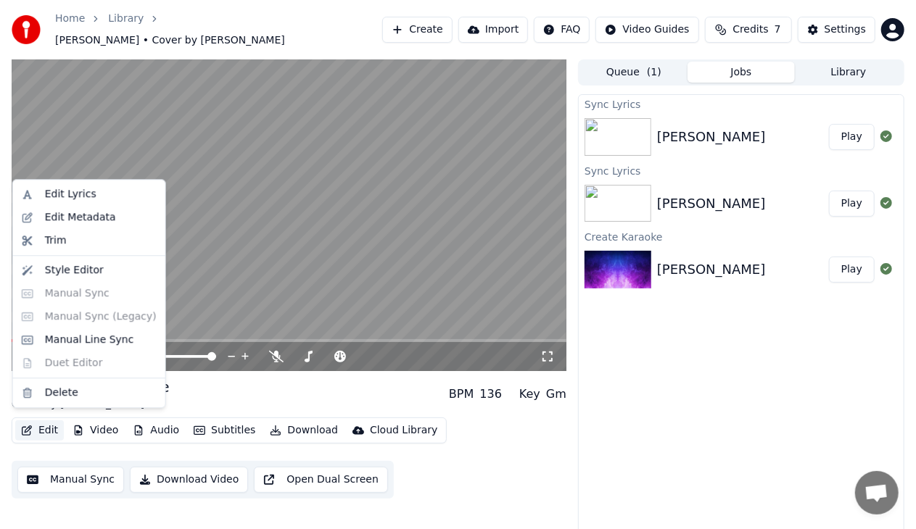
click at [30, 426] on icon "button" at bounding box center [27, 431] width 10 height 10
click at [88, 217] on div "Edit Metadata" at bounding box center [80, 217] width 71 height 15
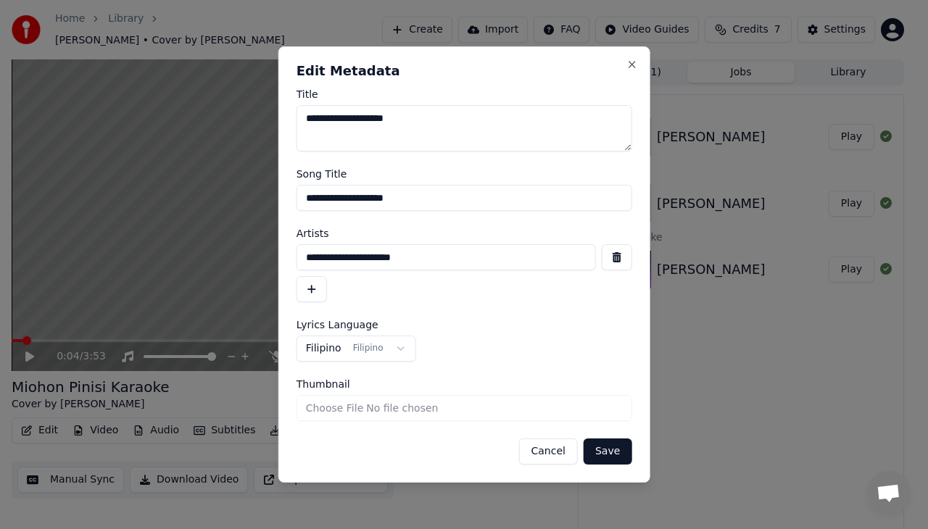
drag, startPoint x: 370, startPoint y: 119, endPoint x: 500, endPoint y: 126, distance: 130.0
click at [500, 126] on textarea "**********" at bounding box center [465, 128] width 336 height 46
type textarea "**********"
click at [415, 194] on input "**********" at bounding box center [465, 198] width 336 height 26
type input "**********"
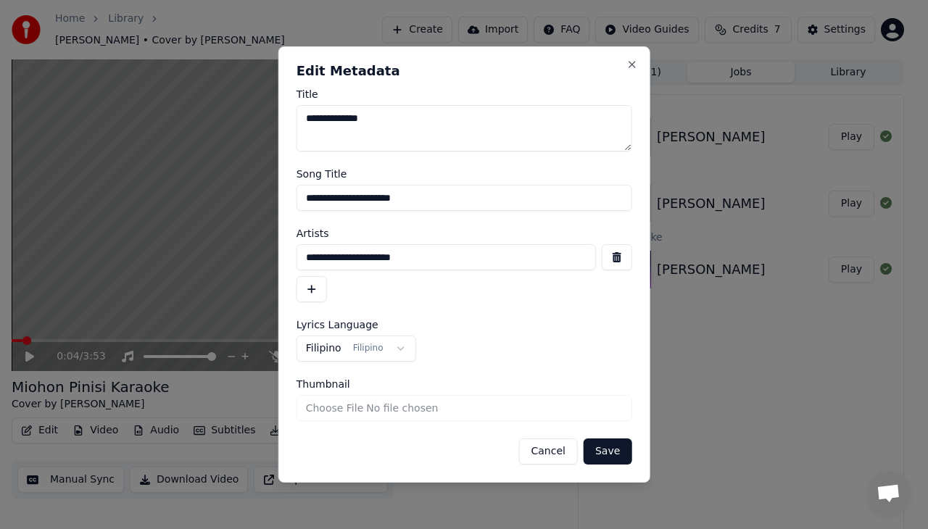
click at [616, 457] on button "Save" at bounding box center [608, 452] width 48 height 26
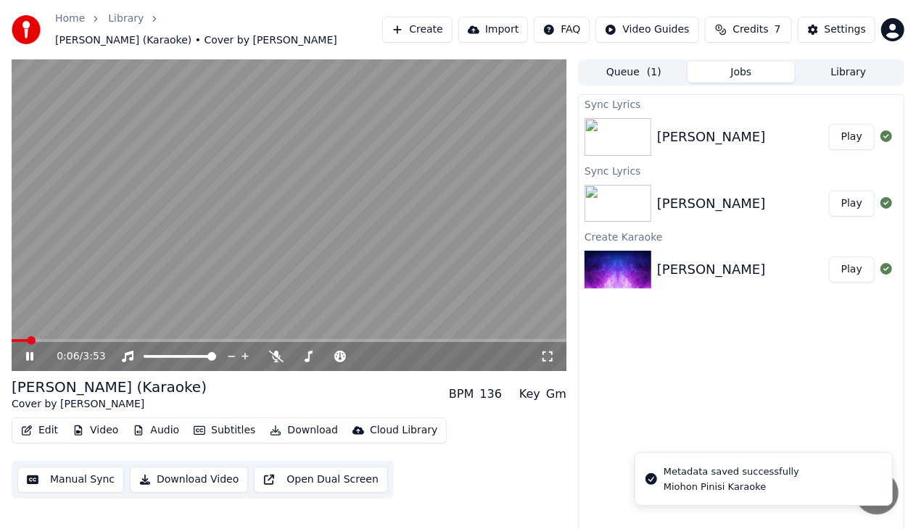
click at [27, 342] on span at bounding box center [31, 340] width 9 height 9
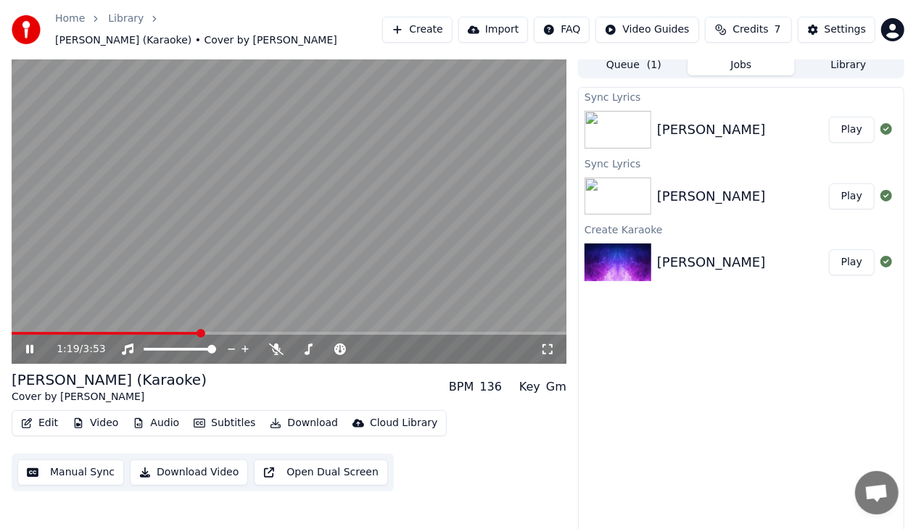
scroll to position [7, 0]
click at [100, 422] on button "Video" at bounding box center [95, 423] width 57 height 20
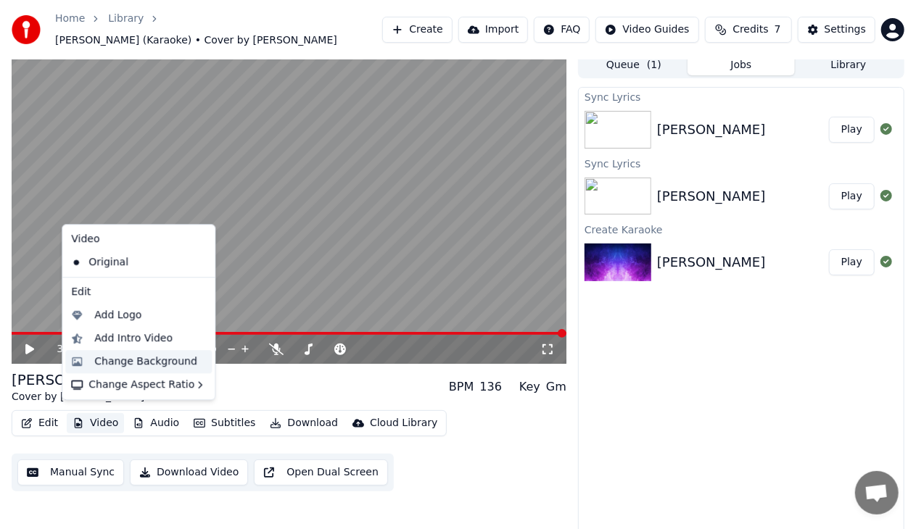
click at [148, 367] on div "Change Background" at bounding box center [145, 362] width 103 height 15
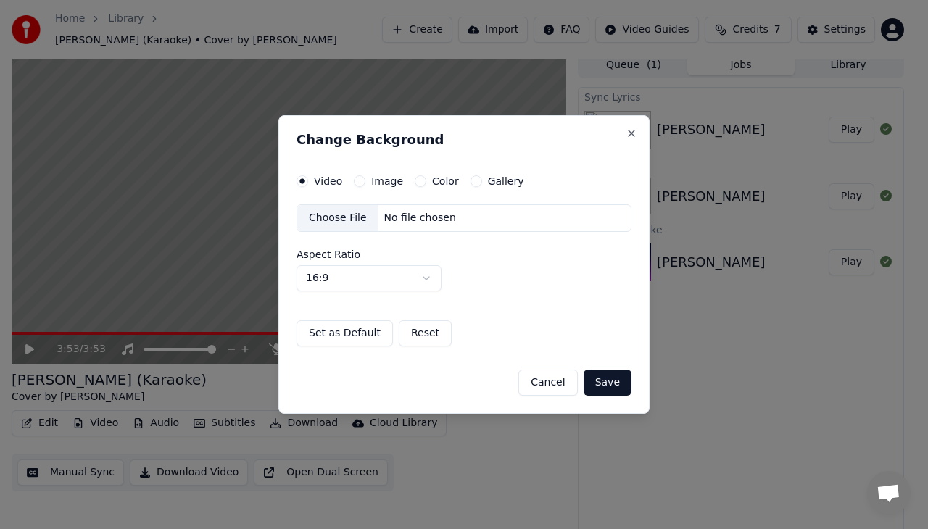
click at [389, 183] on label "Image" at bounding box center [387, 181] width 32 height 10
click at [365, 183] on button "Image" at bounding box center [360, 181] width 12 height 12
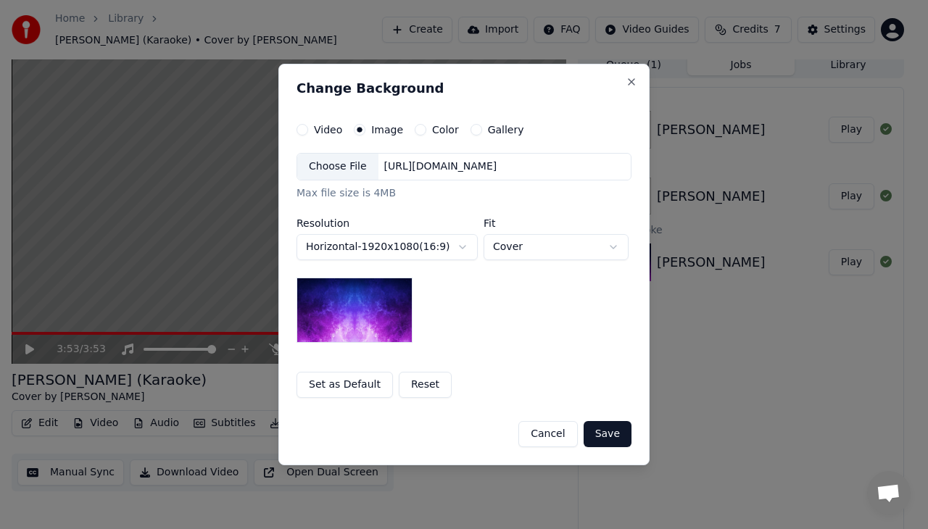
click at [432, 132] on label "Color" at bounding box center [445, 130] width 27 height 10
click at [426, 132] on button "Color" at bounding box center [421, 130] width 12 height 12
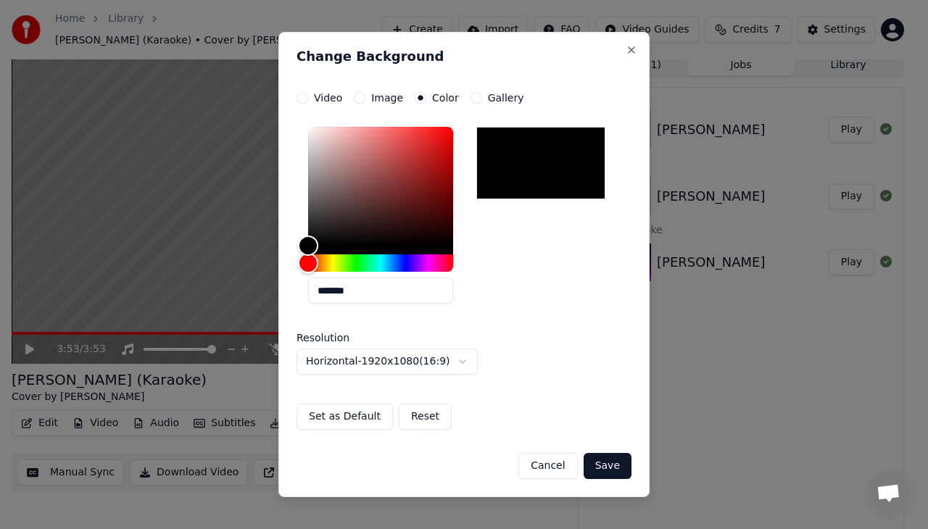
click at [474, 102] on div "Gallery" at bounding box center [498, 98] width 54 height 12
click at [547, 466] on button "Cancel" at bounding box center [547, 466] width 59 height 26
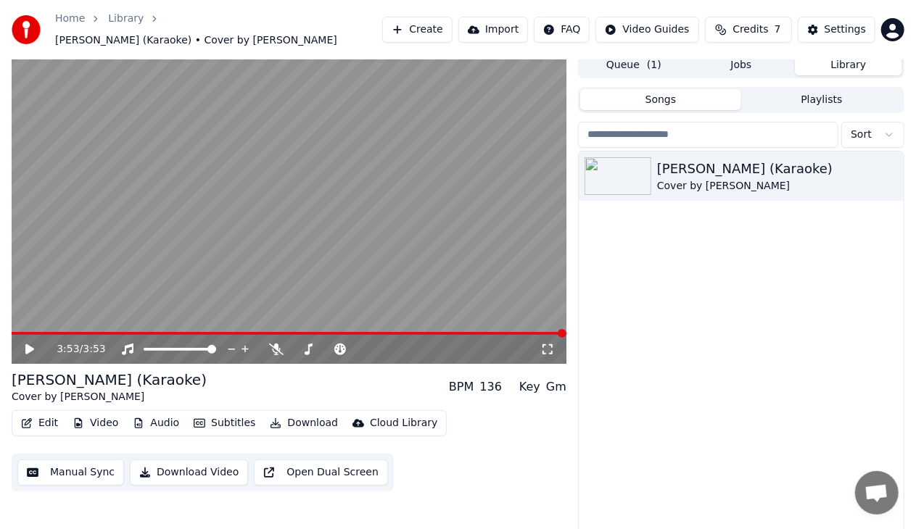
click at [832, 57] on button "Library" at bounding box center [848, 64] width 107 height 21
click at [887, 170] on icon "button" at bounding box center [890, 176] width 15 height 12
click at [729, 244] on div "[PERSON_NAME] (Karaoke) Cover by [PERSON_NAME]" at bounding box center [741, 350] width 325 height 396
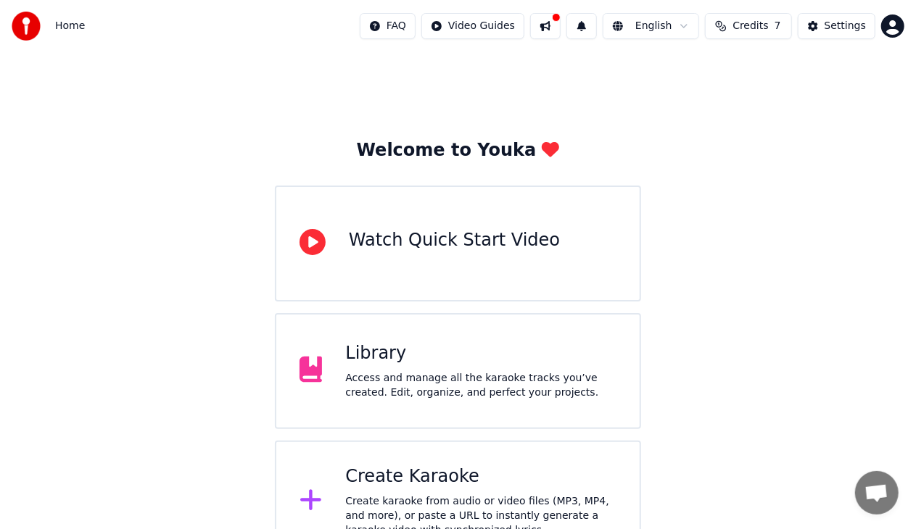
click at [421, 328] on div "Library Access and manage all the karaoke tracks you’ve created. Edit, organize…" at bounding box center [458, 371] width 366 height 116
click at [397, 387] on div "Access and manage all the karaoke tracks you’ve created. Edit, organize, and pe…" at bounding box center [480, 385] width 271 height 29
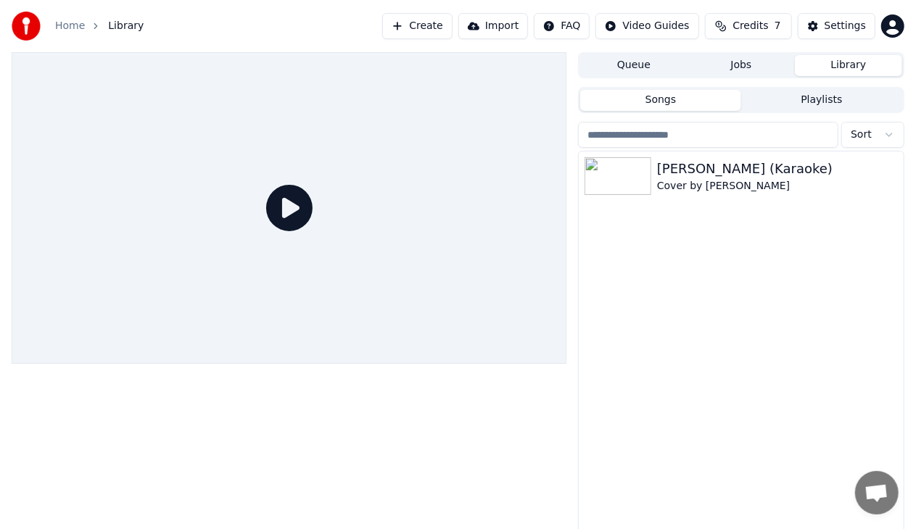
click at [293, 199] on icon at bounding box center [289, 208] width 46 height 46
click at [777, 181] on div "Cover by [PERSON_NAME]" at bounding box center [770, 186] width 226 height 15
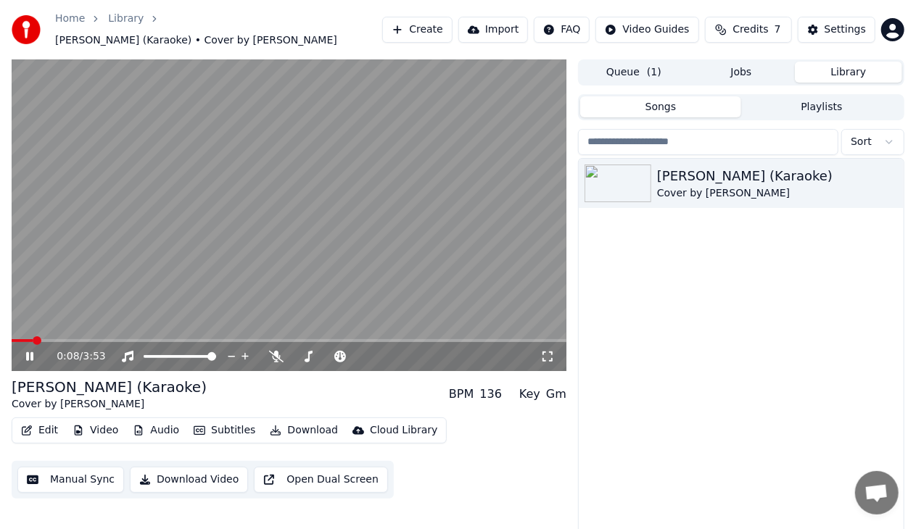
click at [544, 351] on icon at bounding box center [547, 357] width 15 height 12
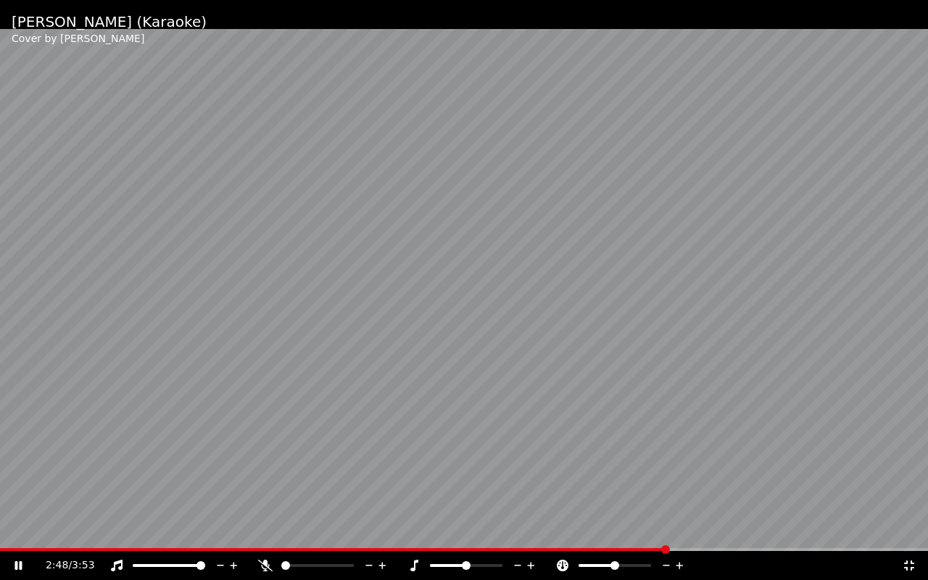
click at [196, 150] on video at bounding box center [464, 290] width 928 height 580
